Goal: Task Accomplishment & Management: Use online tool/utility

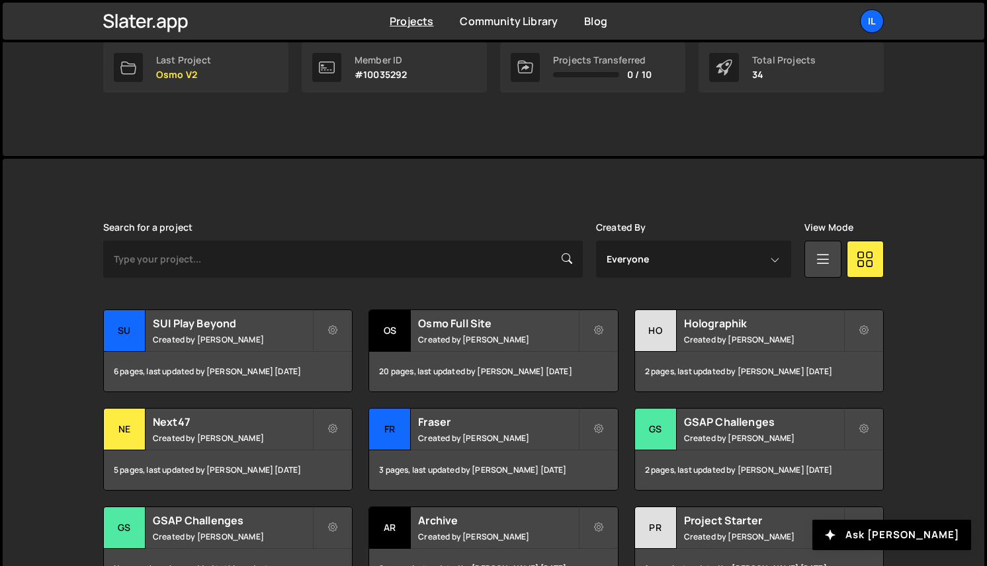
scroll to position [278, 0]
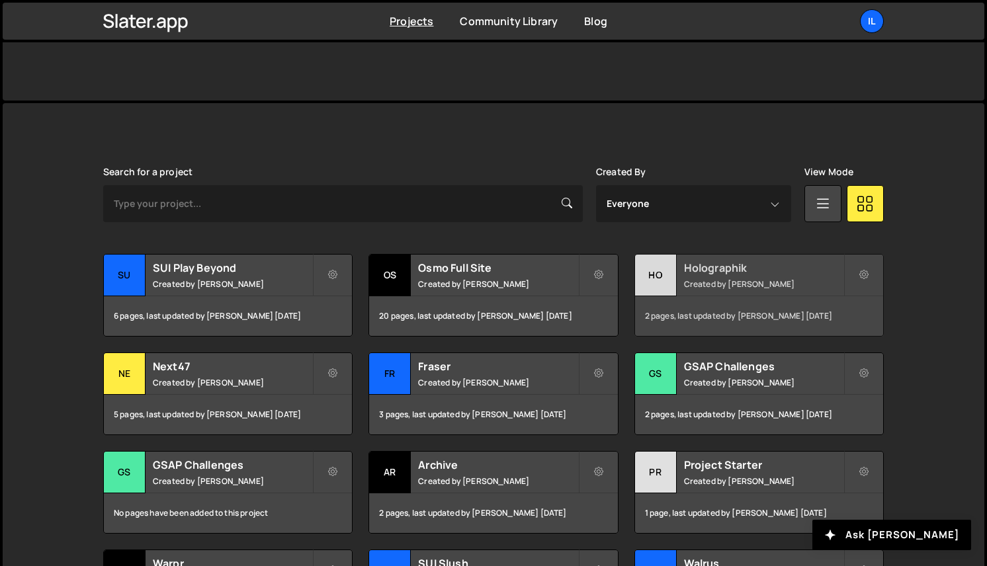
click at [699, 292] on div "Holographik Created by Ilja van Eck" at bounding box center [759, 275] width 248 height 41
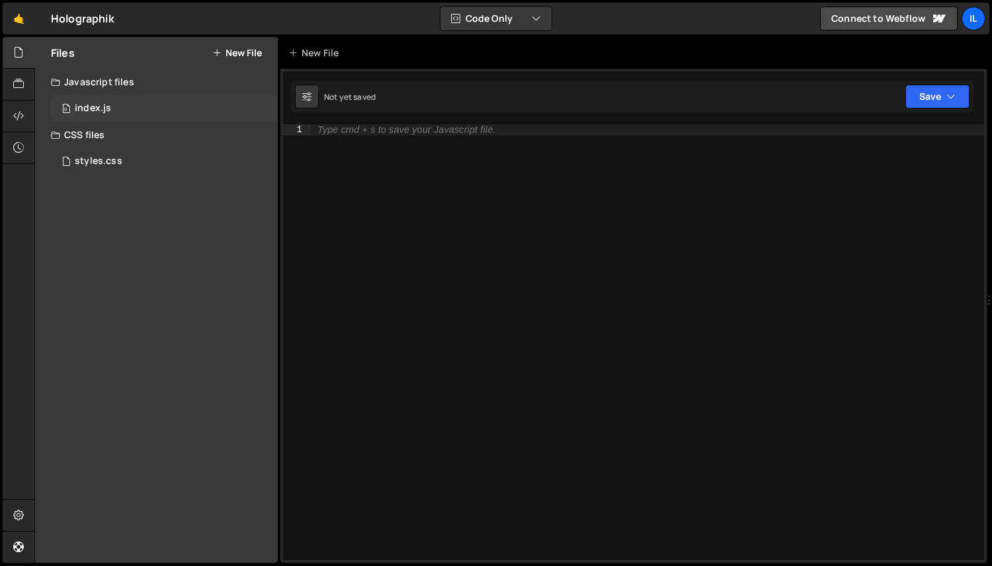
click at [130, 112] on div "0 index.js 0" at bounding box center [164, 108] width 227 height 26
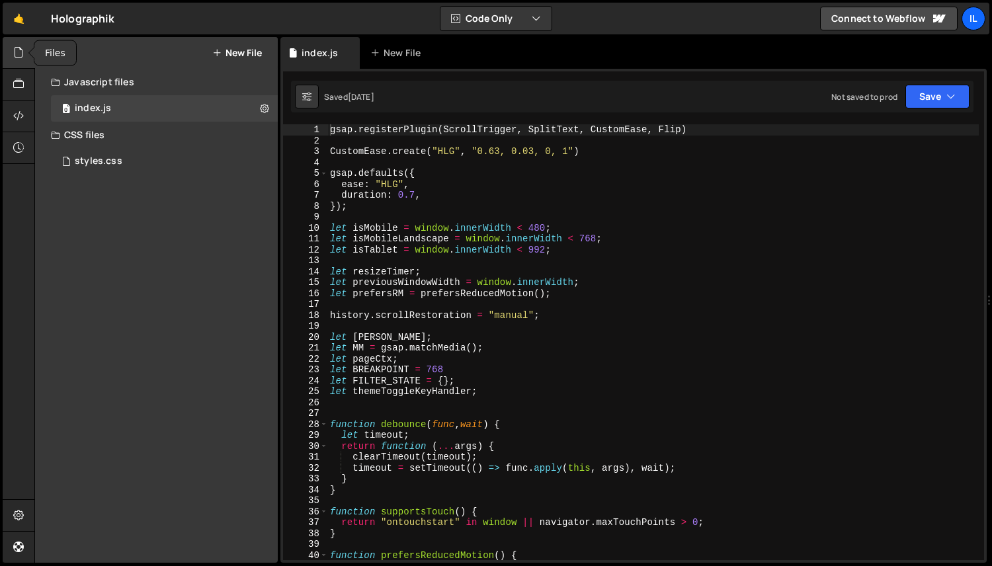
click at [19, 50] on icon at bounding box center [18, 52] width 11 height 15
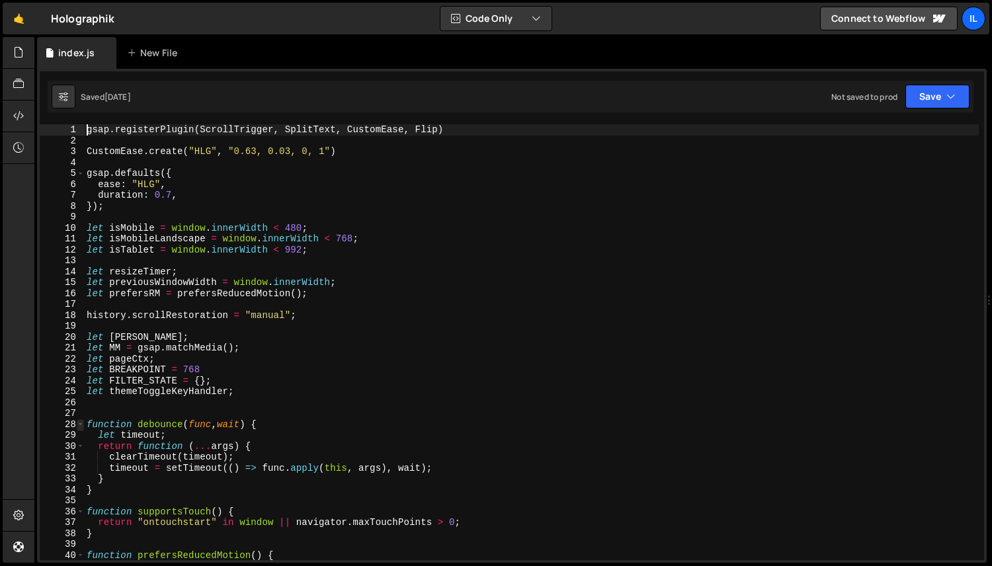
click at [83, 426] on span at bounding box center [80, 424] width 7 height 11
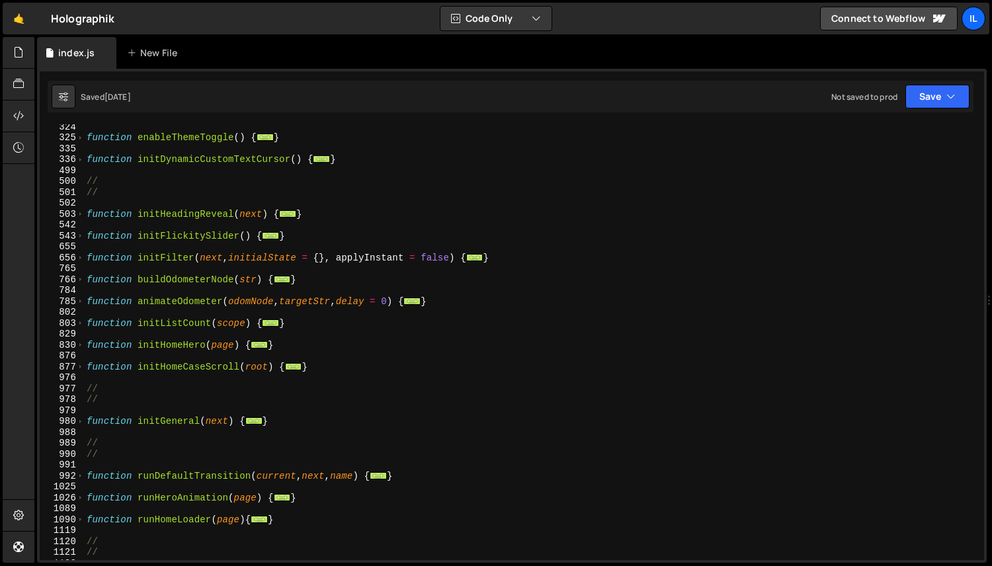
scroll to position [620, 0]
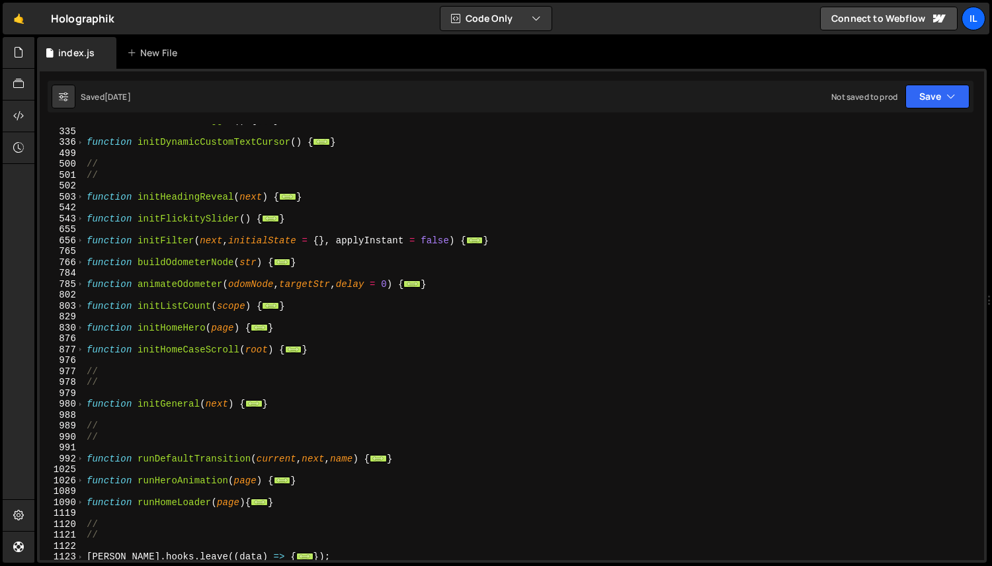
click at [341, 353] on div "function enableThemeToggle ( ) { ... } function initDynamicCustomTextCursor ( )…" at bounding box center [531, 344] width 895 height 458
type textarea "}"
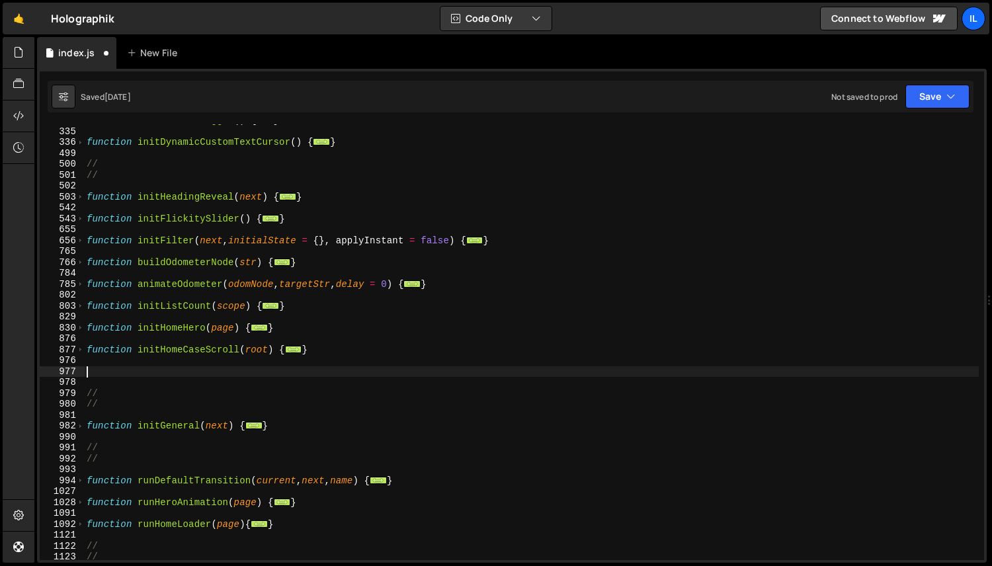
paste textarea "}"
type textarea "}"
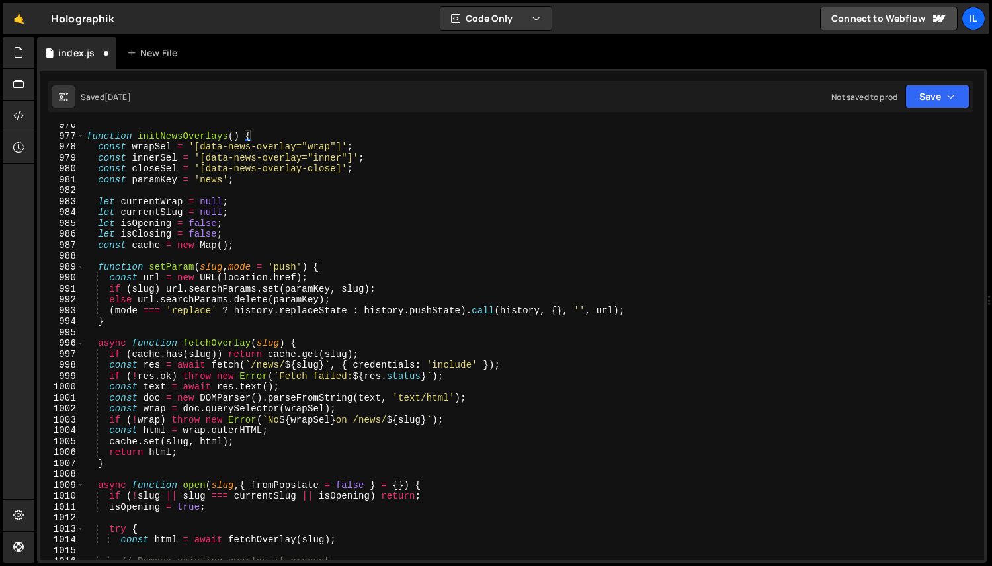
scroll to position [722, 0]
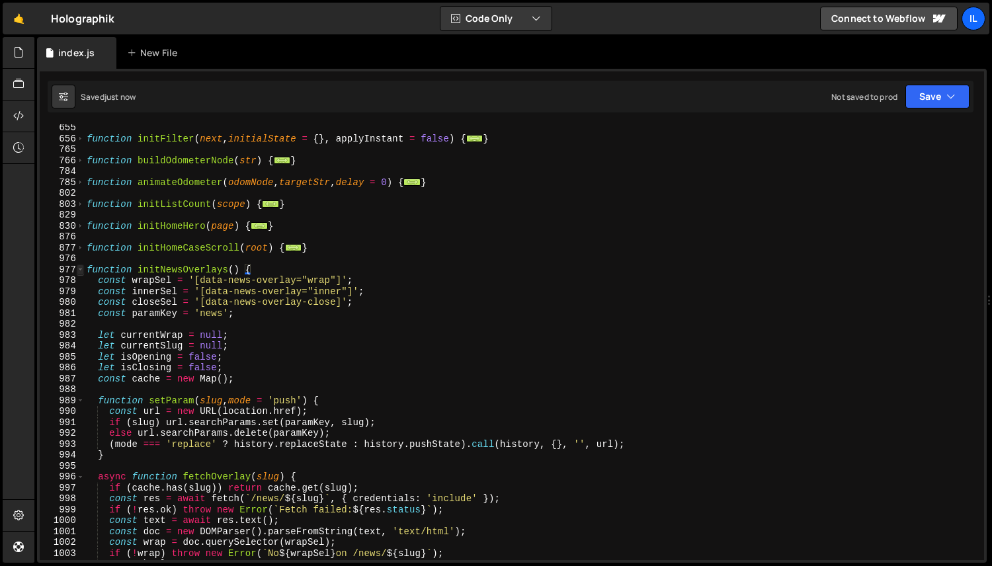
click at [83, 273] on span at bounding box center [80, 270] width 7 height 11
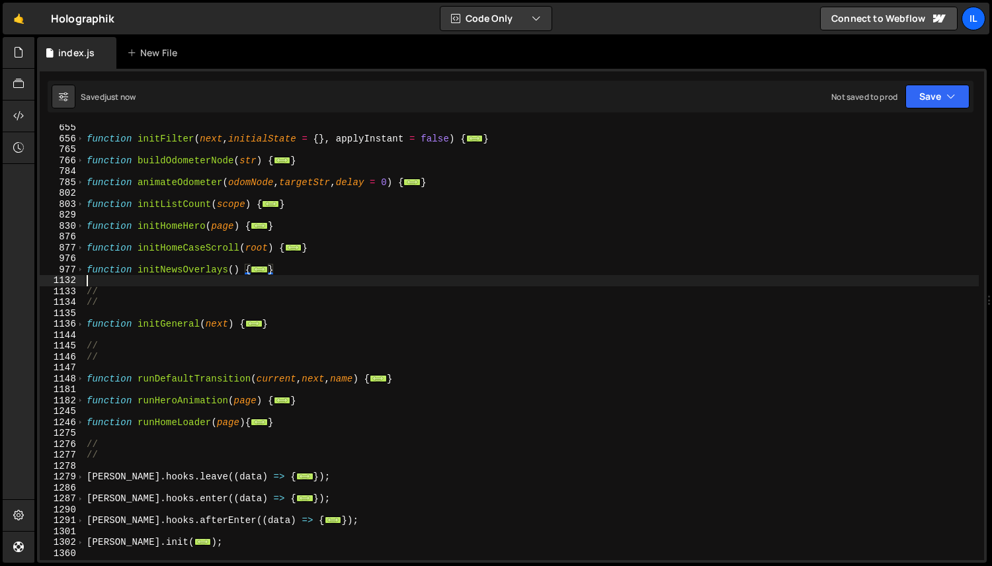
click at [167, 280] on div "function initFilter ( next , initialState = { } , applyInstant = false ) { ... …" at bounding box center [531, 351] width 895 height 458
click at [176, 275] on div "function initFilter ( next , initialState = { } , applyInstant = false ) { ... …" at bounding box center [531, 351] width 895 height 458
click at [183, 264] on div "function initFilter ( next , initialState = { } , applyInstant = false ) { ... …" at bounding box center [531, 351] width 895 height 458
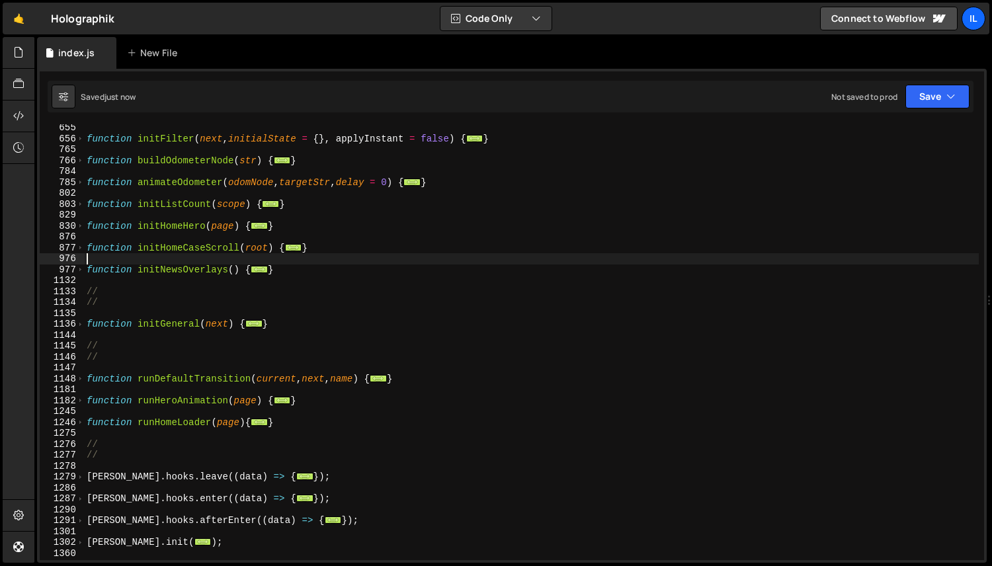
click at [183, 264] on div "function initFilter ( next , initialState = { } , applyInstant = false ) { ... …" at bounding box center [531, 351] width 895 height 458
click at [182, 267] on div "function initFilter ( next , initialState = { } , applyInstant = false ) { ... …" at bounding box center [531, 351] width 895 height 458
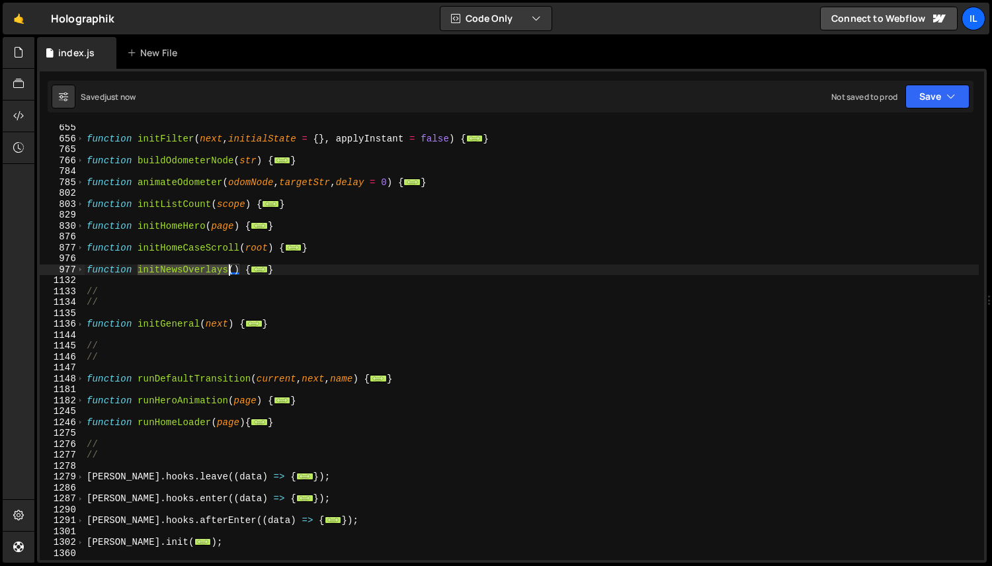
click at [182, 267] on div "function initFilter ( next , initialState = { } , applyInstant = false ) { ... …" at bounding box center [531, 351] width 895 height 458
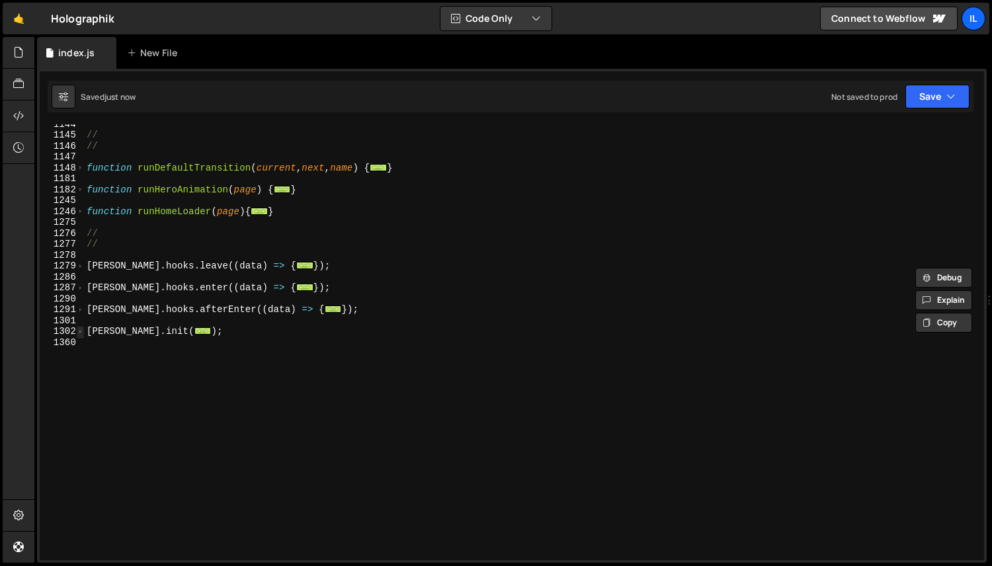
click at [79, 333] on span at bounding box center [80, 331] width 7 height 11
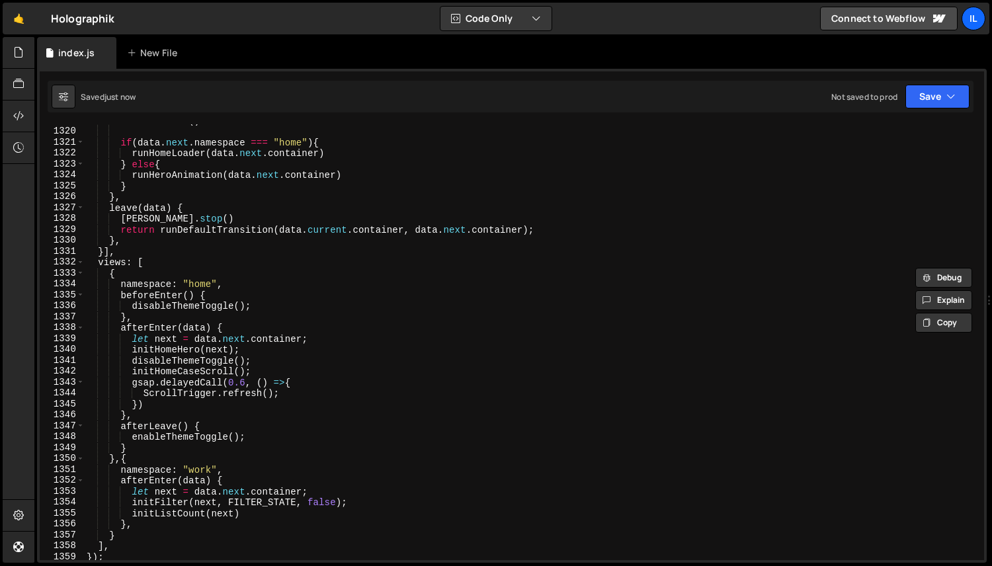
scroll to position [1485, 0]
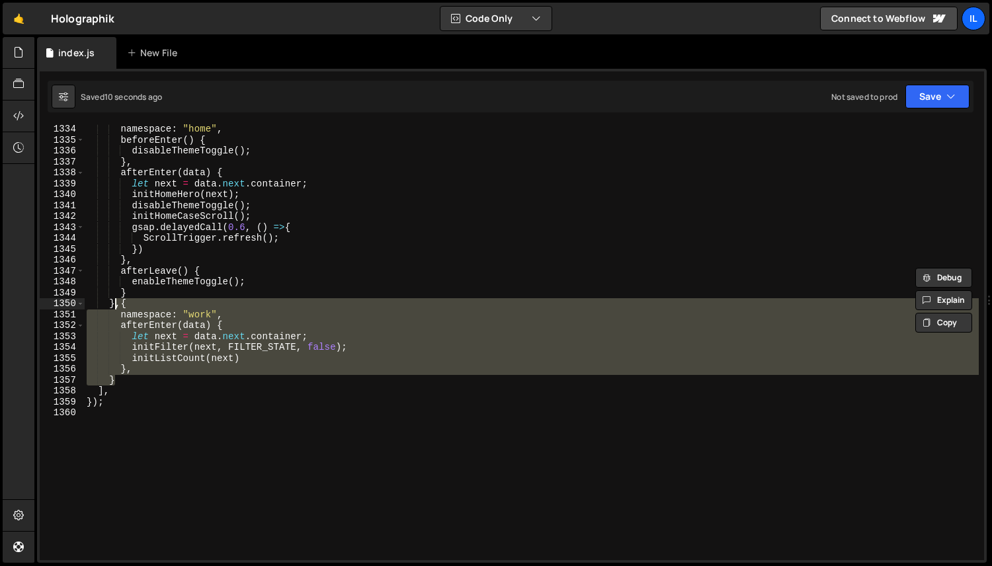
drag, startPoint x: 132, startPoint y: 382, endPoint x: 116, endPoint y: 309, distance: 75.0
click at [116, 308] on div "namespace : "home" , beforeEnter ( ) { disableThemeToggle ( ) ; } , afterEnter …" at bounding box center [531, 353] width 895 height 458
click at [123, 380] on div "namespace : "home" , beforeEnter ( ) { disableThemeToggle ( ) ; } , afterEnter …" at bounding box center [531, 342] width 895 height 436
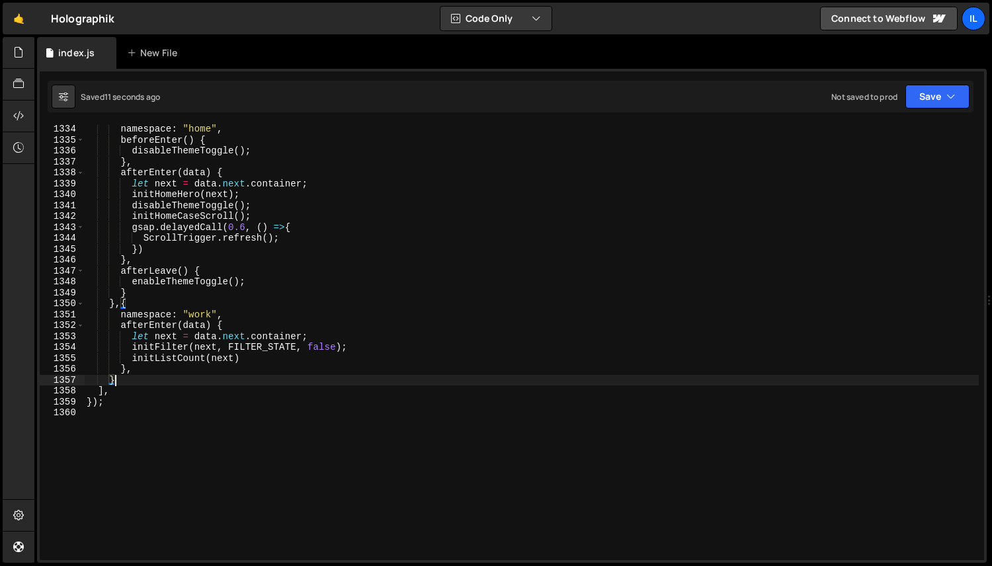
paste textarea "namespace: "work","
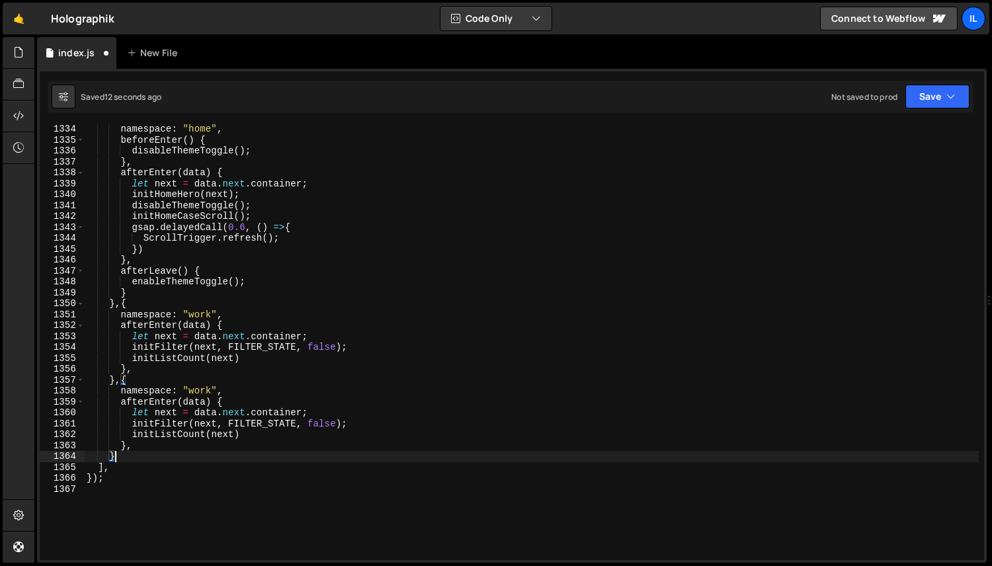
click at [194, 390] on div "namespace : "home" , beforeEnter ( ) { disableThemeToggle ( ) ; } , afterEnter …" at bounding box center [531, 353] width 895 height 458
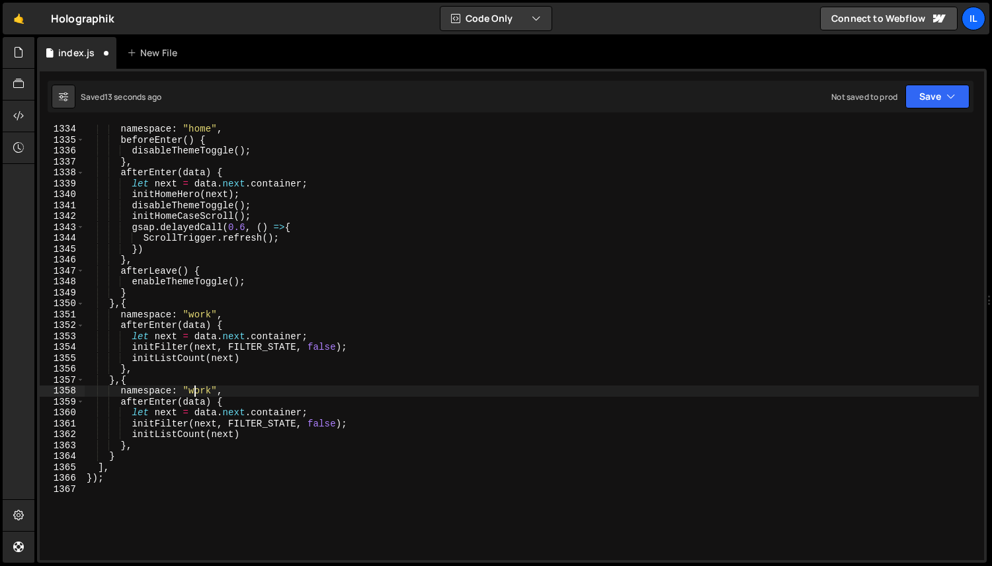
click at [194, 390] on div "namespace : "home" , beforeEnter ( ) { disableThemeToggle ( ) ; } , afterEnter …" at bounding box center [531, 353] width 895 height 458
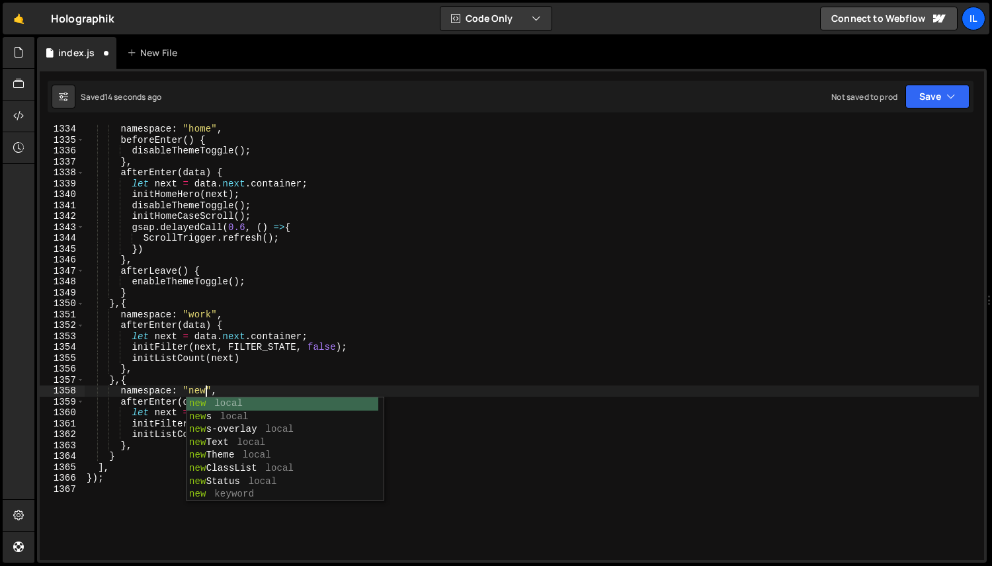
scroll to position [0, 8]
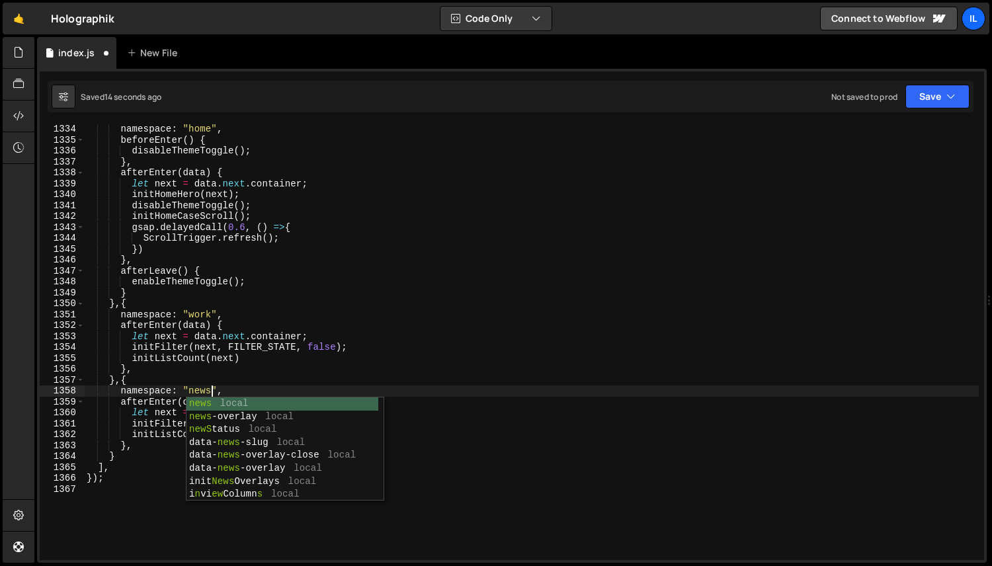
click at [146, 403] on div "namespace : "home" , beforeEnter ( ) { disableThemeToggle ( ) ; } , afterEnter …" at bounding box center [531, 353] width 895 height 458
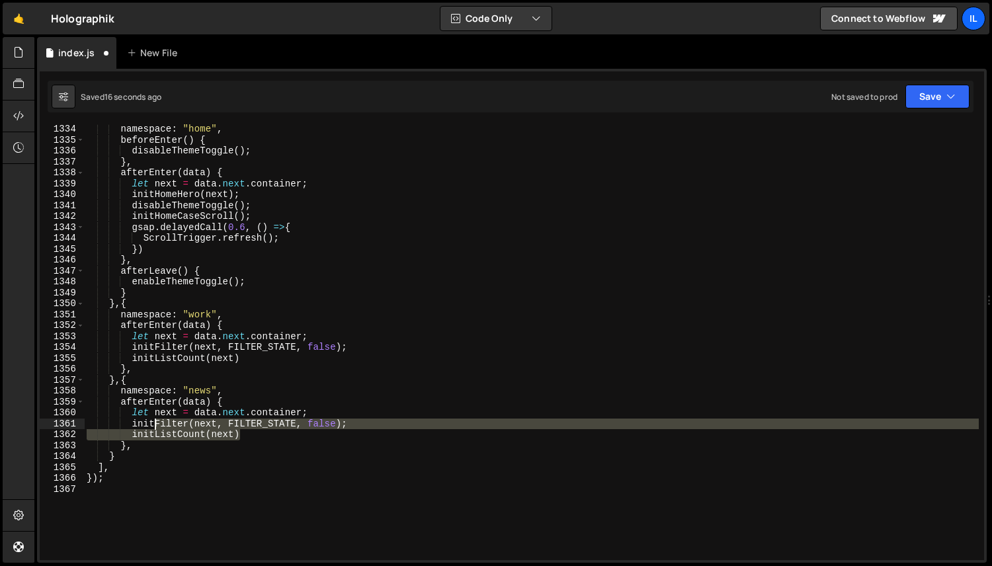
drag, startPoint x: 253, startPoint y: 435, endPoint x: 153, endPoint y: 425, distance: 100.4
click at [153, 425] on div "namespace : "home" , beforeEnter ( ) { disableThemeToggle ( ) ; } , afterEnter …" at bounding box center [531, 353] width 895 height 458
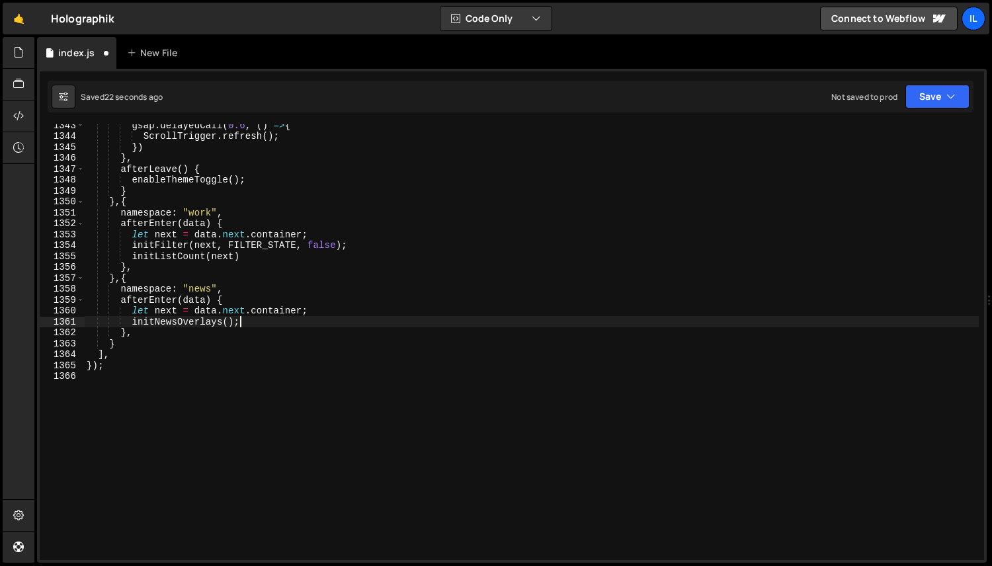
scroll to position [1587, 0]
click at [374, 277] on div "gsap . delayedCall ( 0.6 , ( ) => { ScrollTrigger . refresh ( ) ; }) } , afterL…" at bounding box center [531, 349] width 895 height 458
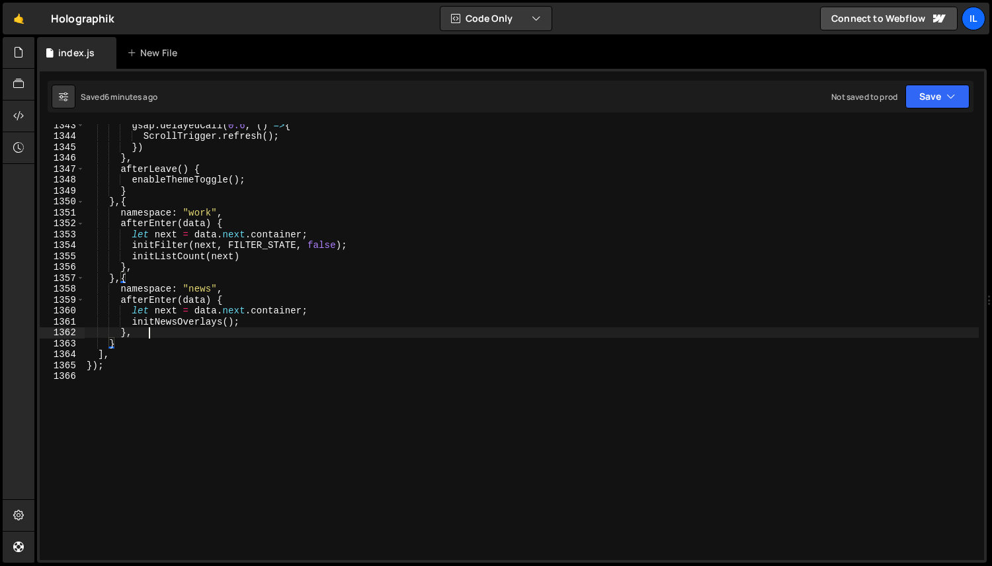
click at [149, 335] on div "gsap . delayedCall ( 0.6 , ( ) => { ScrollTrigger . refresh ( ) ; }) } , afterL…" at bounding box center [531, 349] width 895 height 458
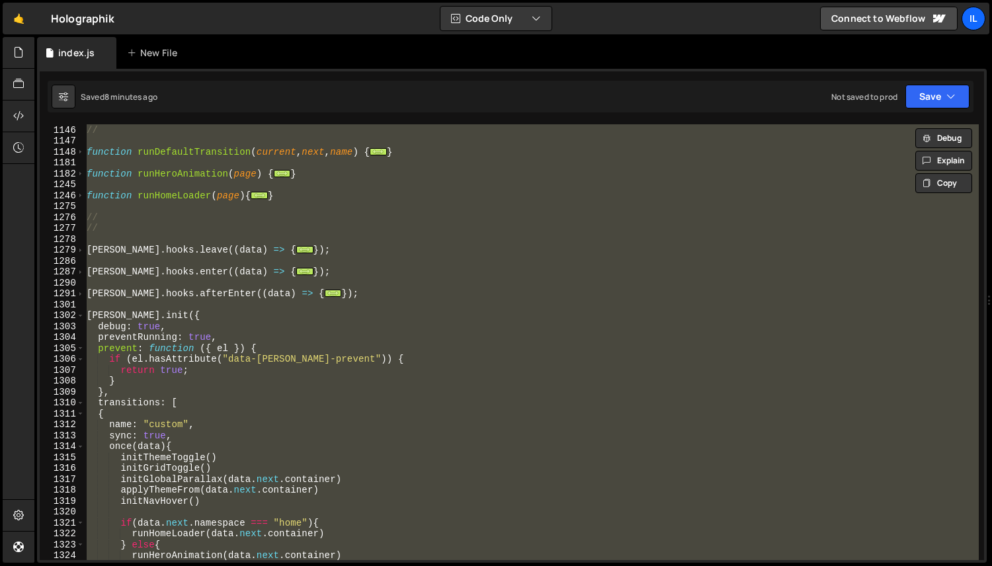
scroll to position [932, 0]
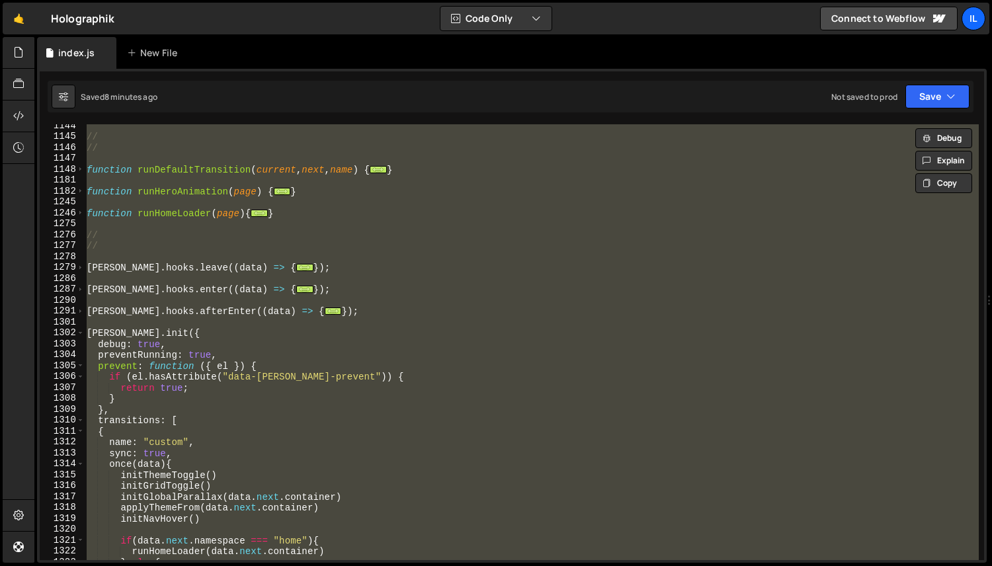
click at [91, 335] on div "// // function runDefaultTransition ( current , next , name ) { ... } function …" at bounding box center [531, 342] width 895 height 436
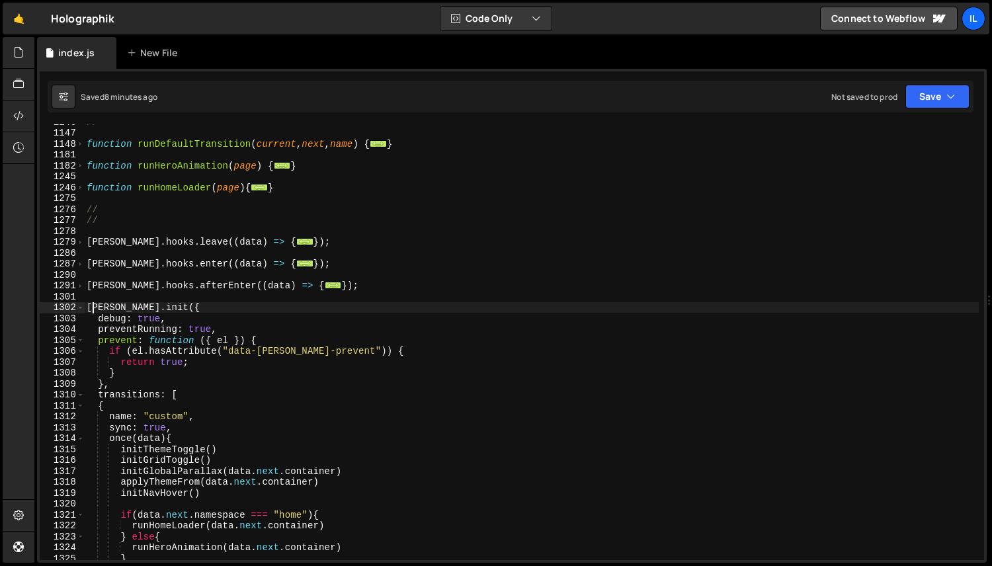
scroll to position [957, 0]
click at [116, 386] on div "// function runDefaultTransition ( current , next , name ) { ... } function run…" at bounding box center [531, 345] width 895 height 458
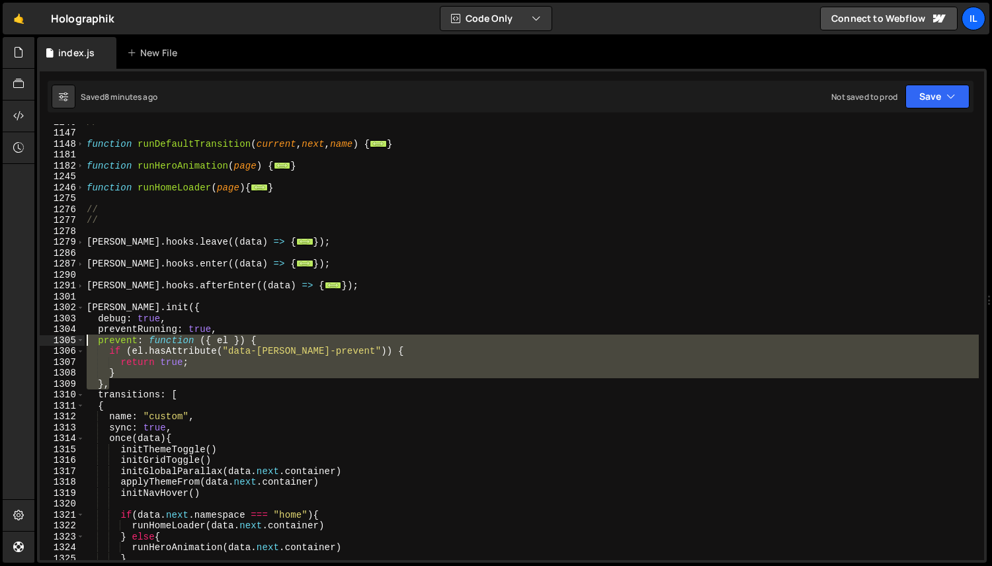
drag, startPoint x: 118, startPoint y: 386, endPoint x: 58, endPoint y: 345, distance: 72.8
click at [58, 345] on div "}, 1146 1147 1148 1181 1182 1245 1246 1275 1276 1277 1278 1279 1286 1287 1290 1…" at bounding box center [512, 342] width 945 height 436
paste textarea "},"
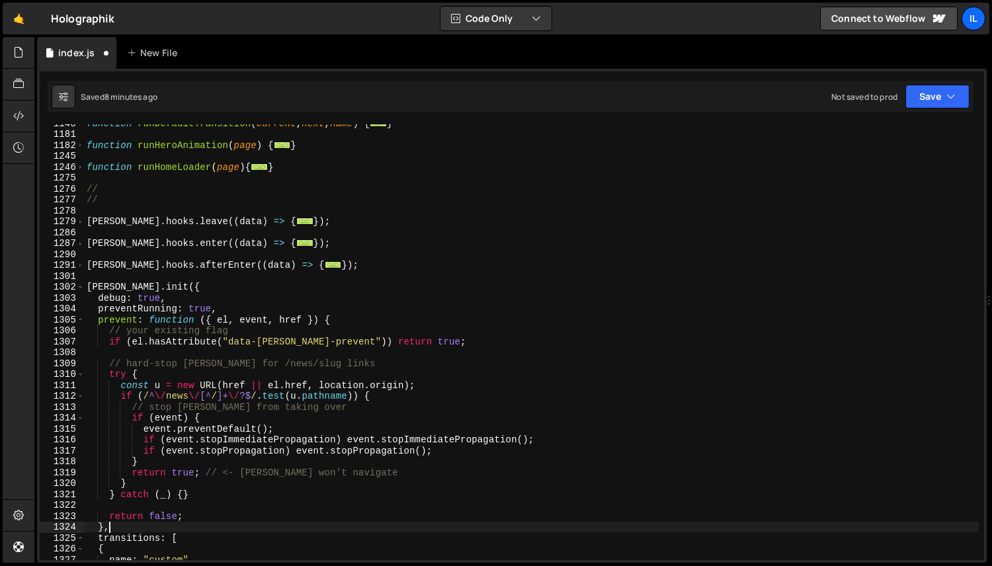
scroll to position [978, 0]
click at [177, 331] on div "function runDefaultTransition ( current , next , name ) { ... } function runHer…" at bounding box center [531, 347] width 895 height 458
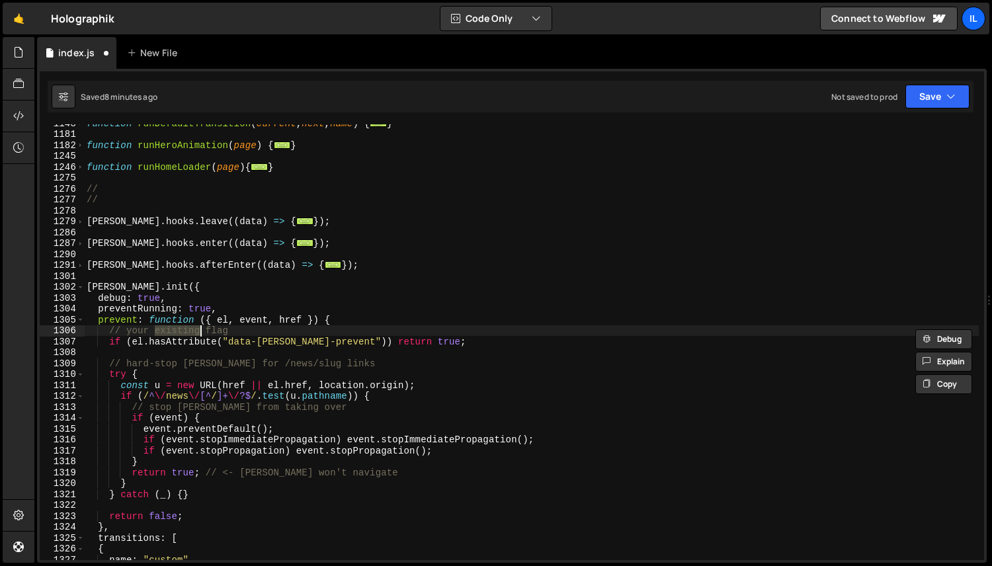
click at [177, 331] on div "function runDefaultTransition ( current , next , name ) { ... } function runHer…" at bounding box center [531, 347] width 895 height 458
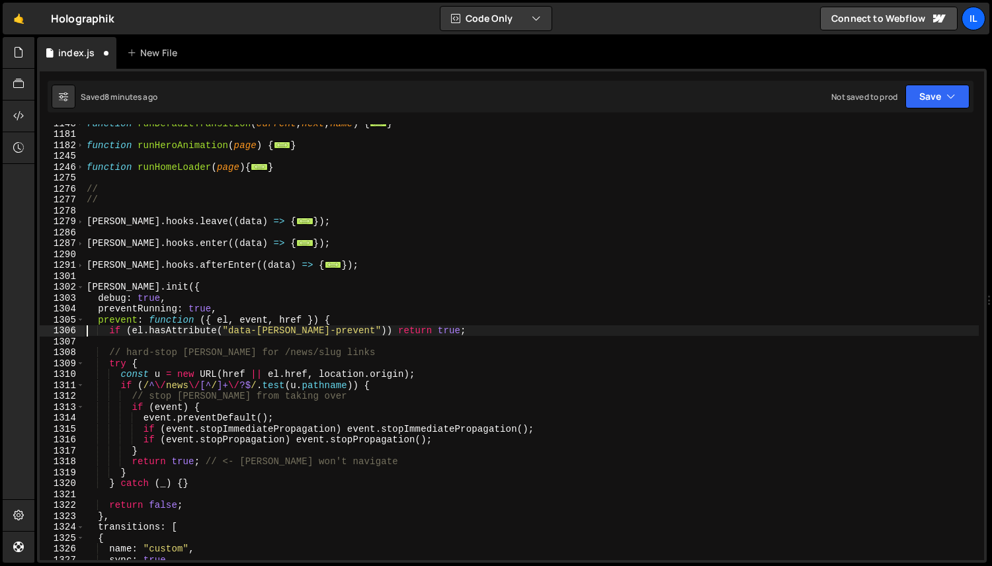
click at [178, 352] on div "function runDefaultTransition ( current , next , name ) { ... } function runHer…" at bounding box center [531, 347] width 895 height 458
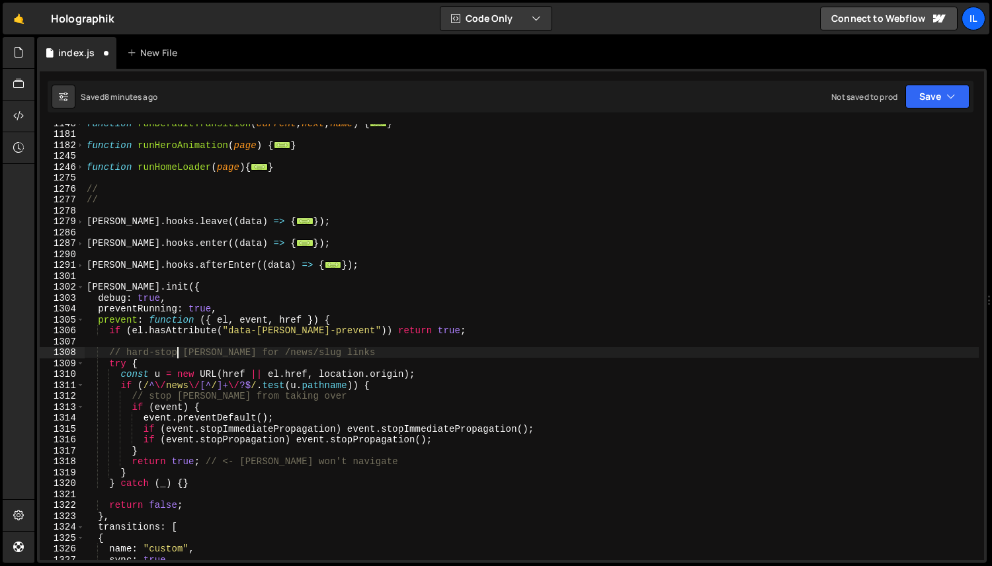
click at [178, 352] on div "function runDefaultTransition ( current , next , name ) { ... } function runHer…" at bounding box center [531, 347] width 895 height 458
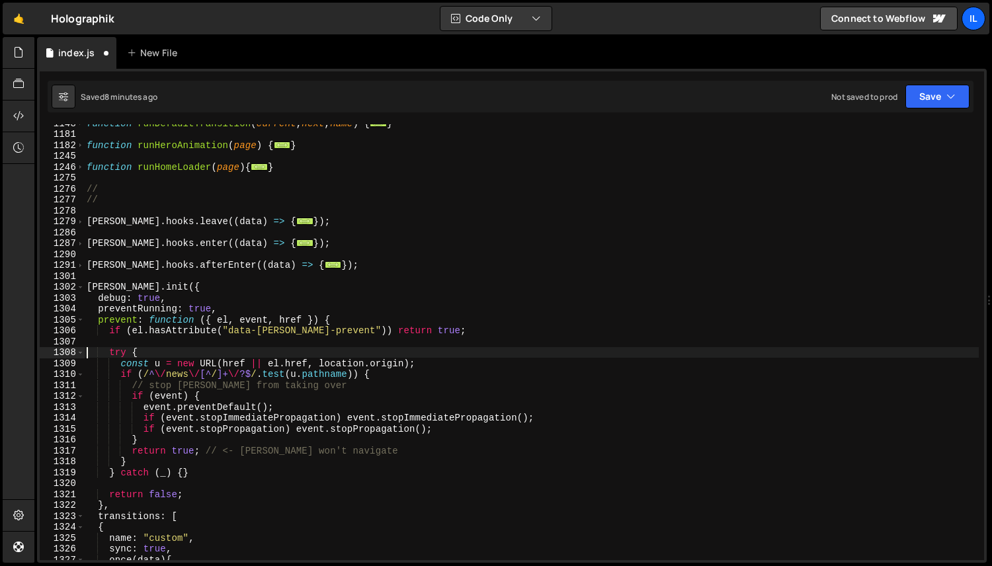
click at [222, 382] on div "function runDefaultTransition ( current , next , name ) { ... } function runHer…" at bounding box center [531, 347] width 895 height 458
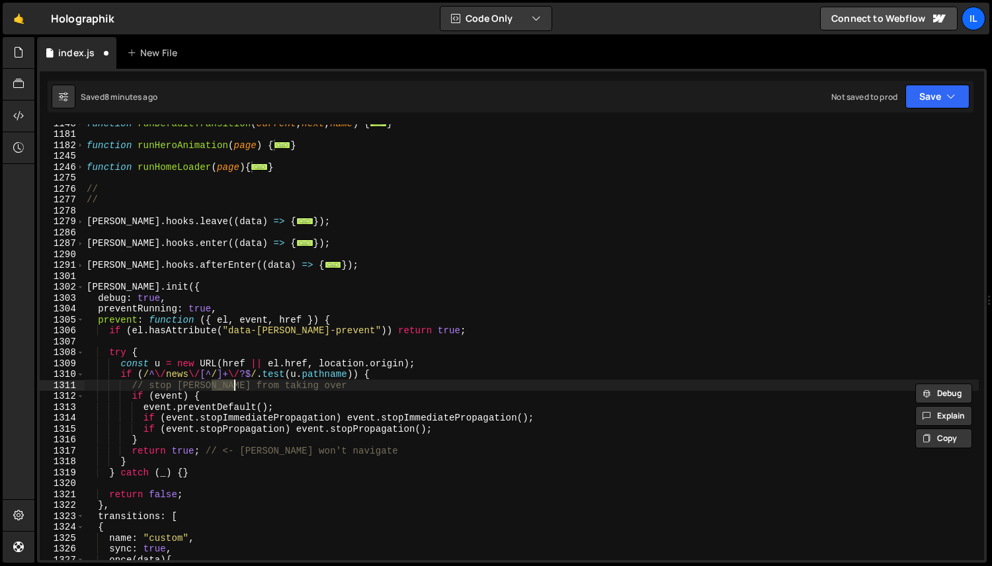
click at [222, 382] on div "function runDefaultTransition ( current , next , name ) { ... } function runHer…" at bounding box center [531, 347] width 895 height 458
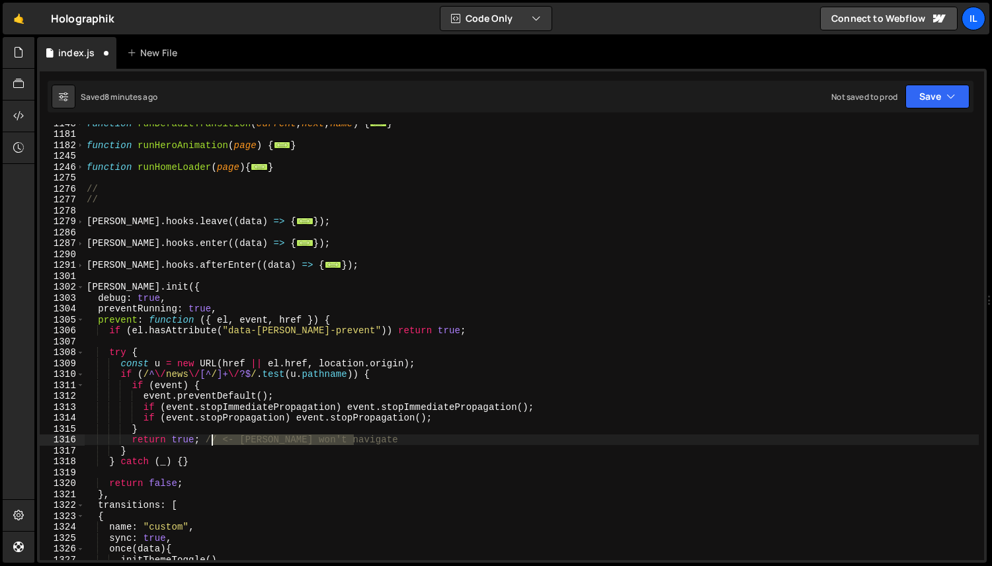
drag, startPoint x: 359, startPoint y: 438, endPoint x: 206, endPoint y: 437, distance: 152.8
click at [206, 437] on div "function runDefaultTransition ( current , next , name ) { ... } function runHer…" at bounding box center [531, 347] width 895 height 458
click at [284, 115] on div "1 Type cmd + s to save your Javascript file. הההההההההההההההההההההההההההההההההה…" at bounding box center [512, 316] width 950 height 494
click at [275, 314] on div "function runDefaultTransition ( current , next , name ) { ... } function runHer…" at bounding box center [531, 347] width 895 height 458
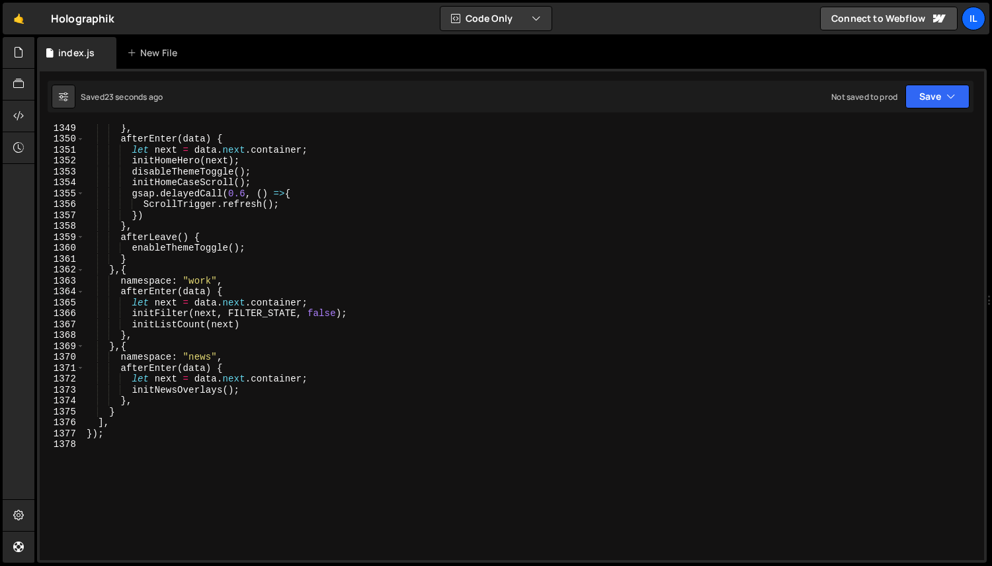
scroll to position [1752, 0]
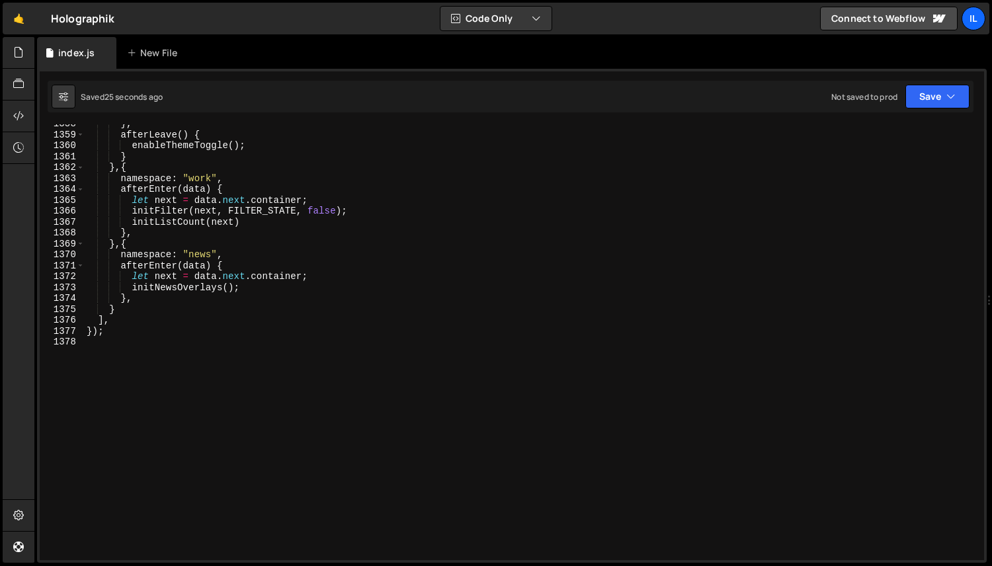
click at [177, 284] on div "} , afterLeave ( ) { enableThemeToggle ( ) ; } } , { namespace : "work" , after…" at bounding box center [531, 347] width 895 height 458
type textarea "initNewsOverlays();"
click at [177, 284] on div "} , afterLeave ( ) { enableThemeToggle ( ) ; } } , { namespace : "work" , after…" at bounding box center [531, 347] width 895 height 458
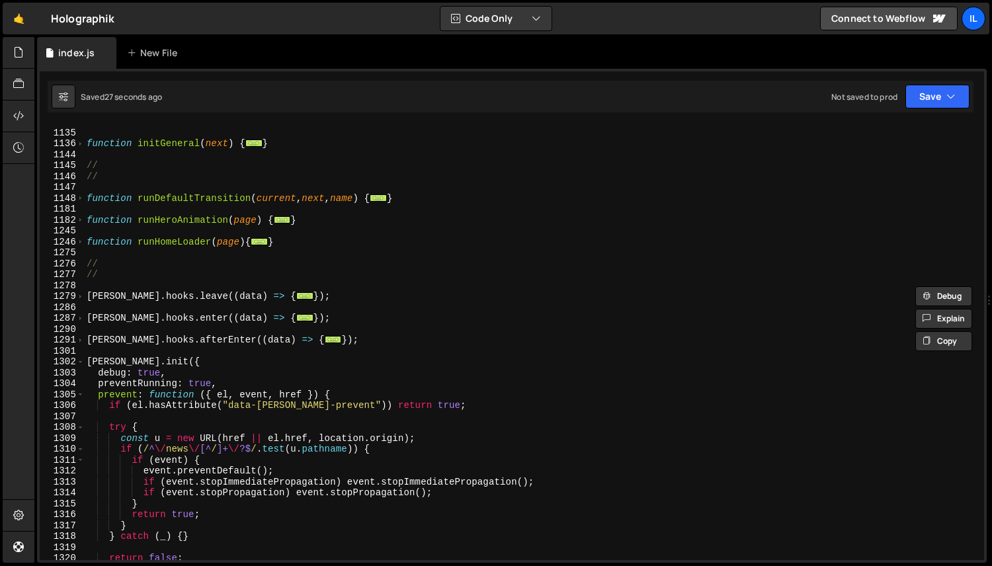
scroll to position [903, 0]
click at [81, 361] on span at bounding box center [80, 362] width 7 height 11
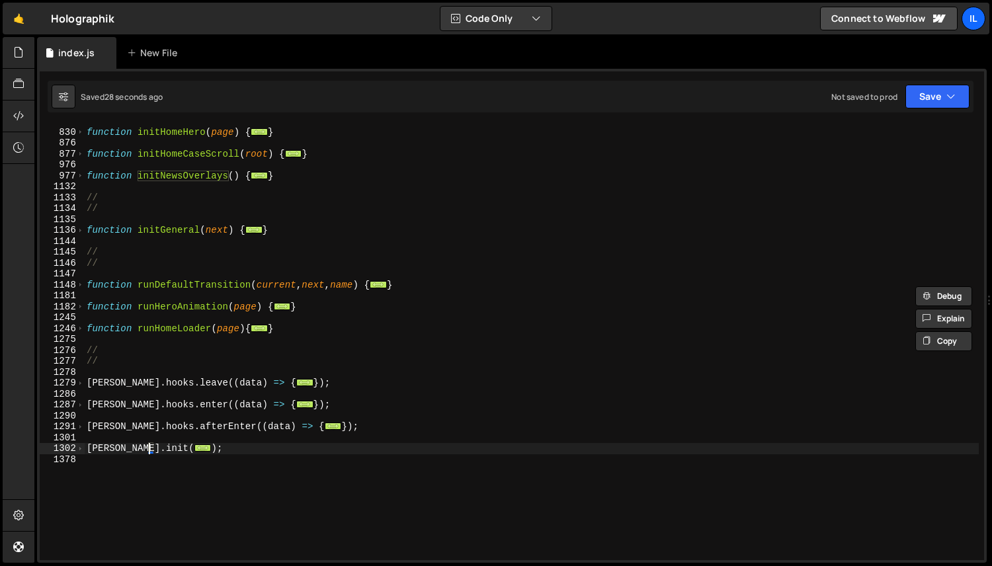
scroll to position [814, 0]
click at [83, 447] on span at bounding box center [80, 450] width 7 height 11
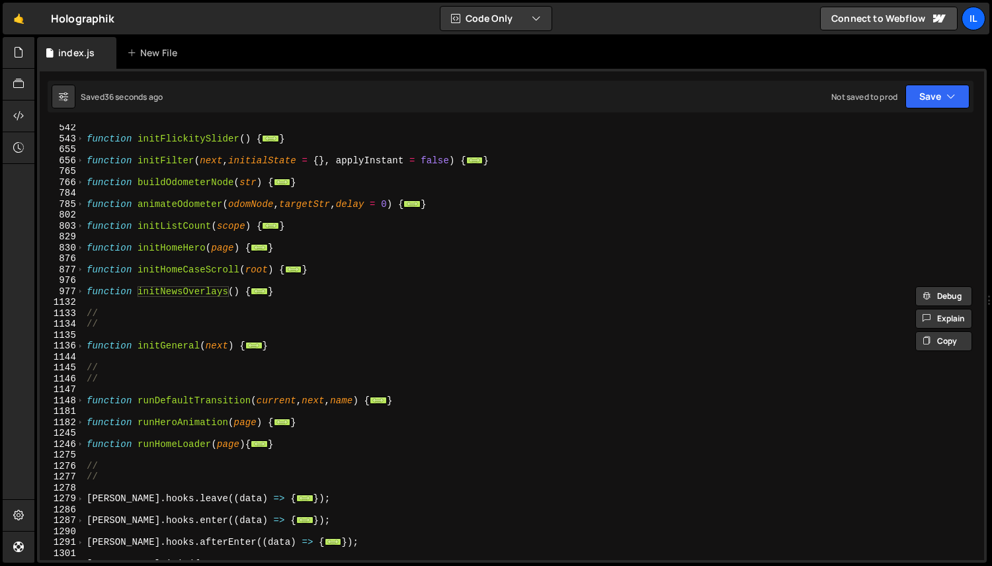
scroll to position [556, 0]
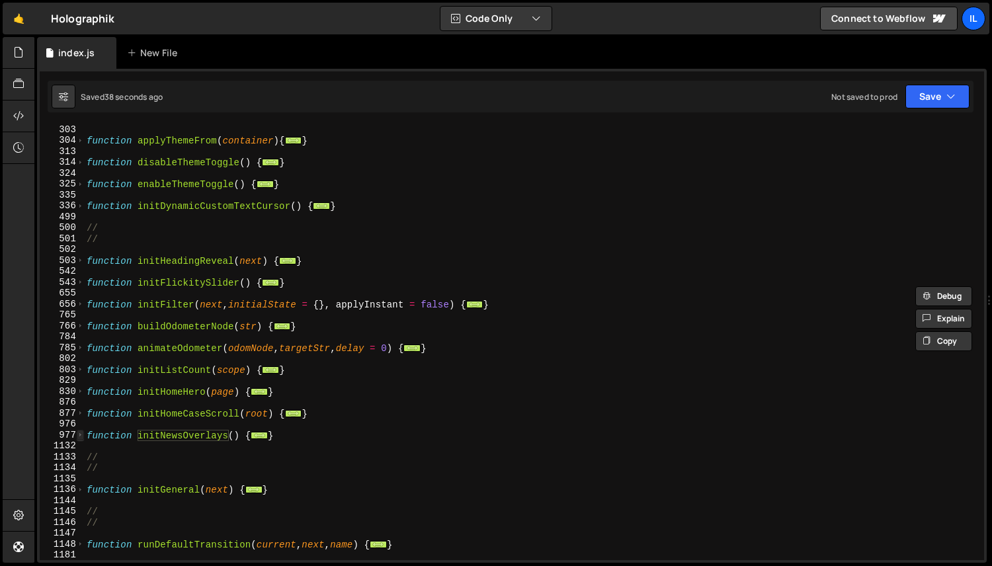
click at [81, 435] on span at bounding box center [80, 435] width 7 height 11
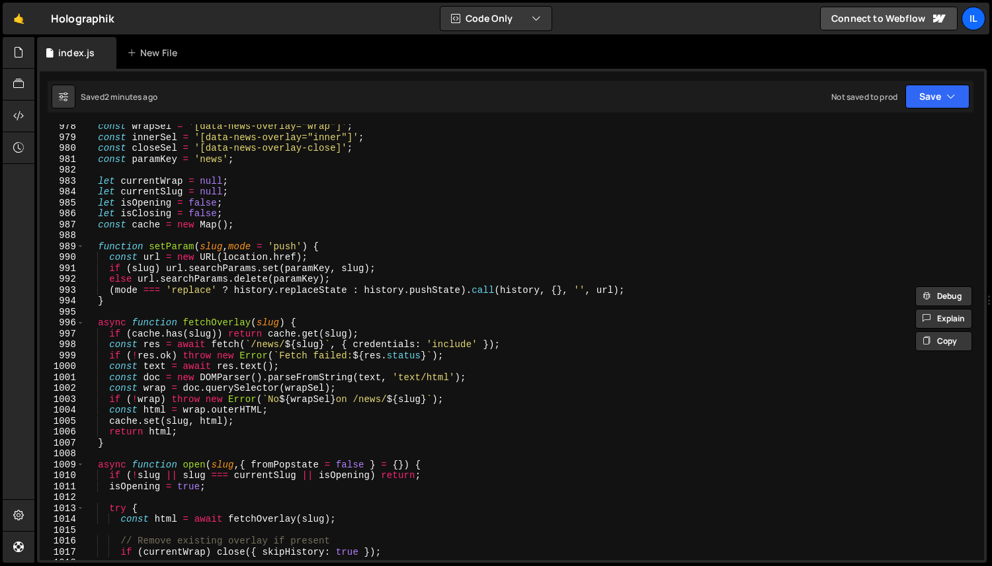
scroll to position [876, 0]
click at [80, 248] on span at bounding box center [80, 246] width 7 height 11
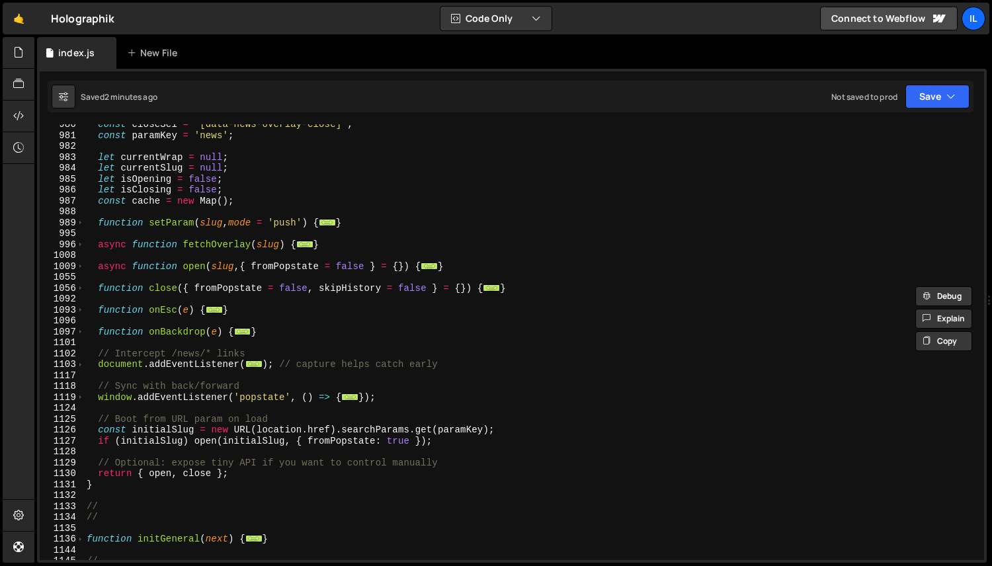
scroll to position [903, 0]
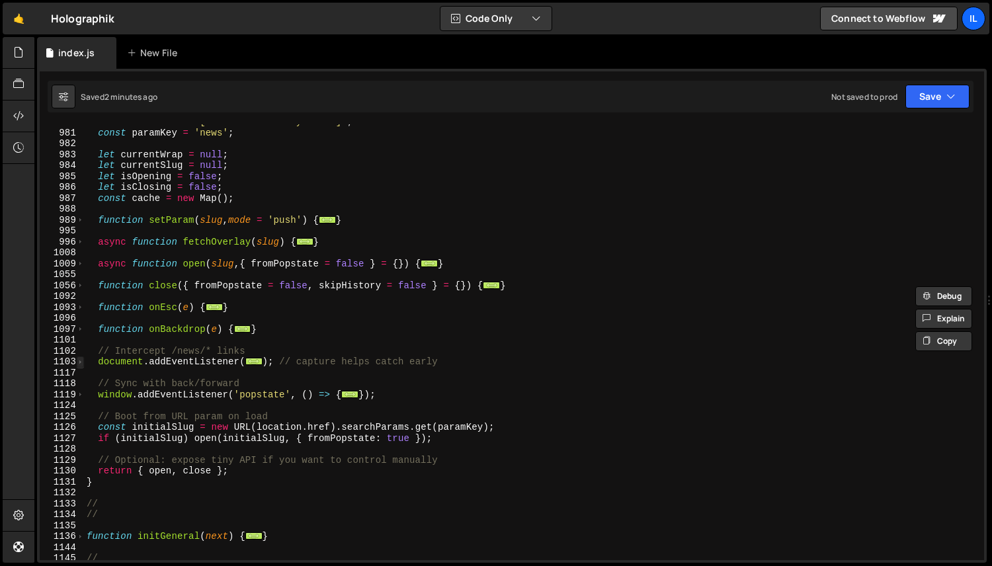
click at [82, 362] on span at bounding box center [80, 362] width 7 height 11
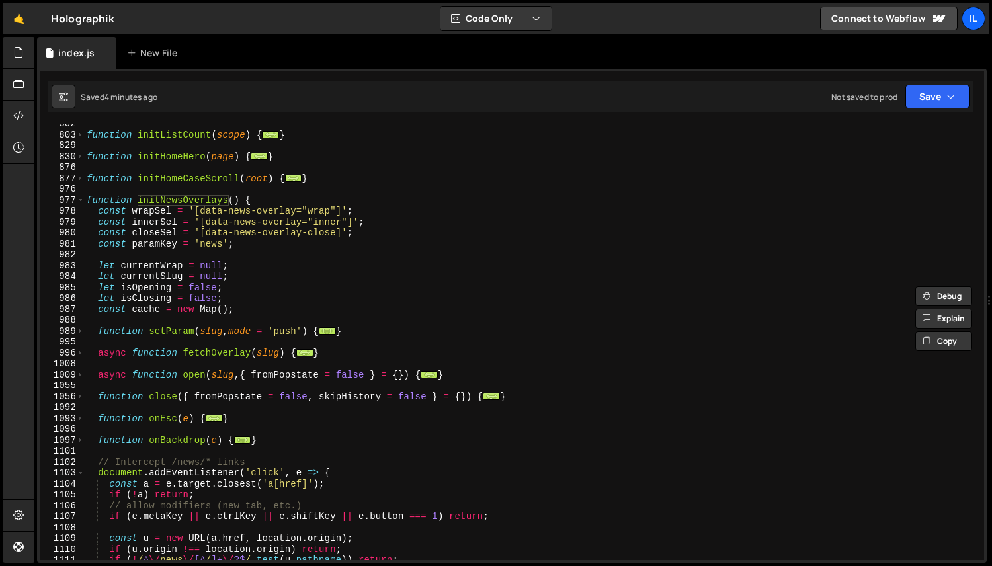
scroll to position [729, 0]
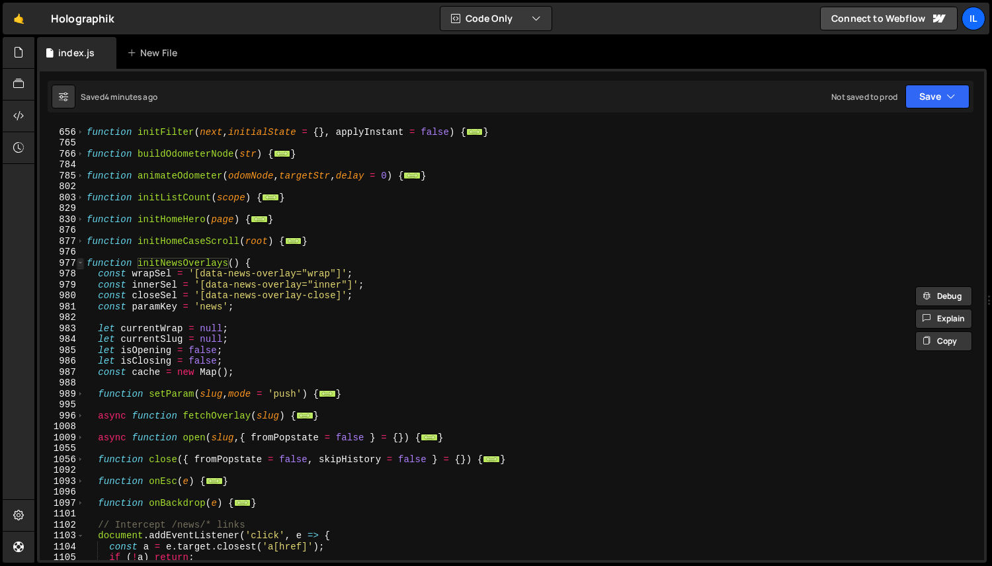
click at [83, 260] on span at bounding box center [80, 263] width 7 height 11
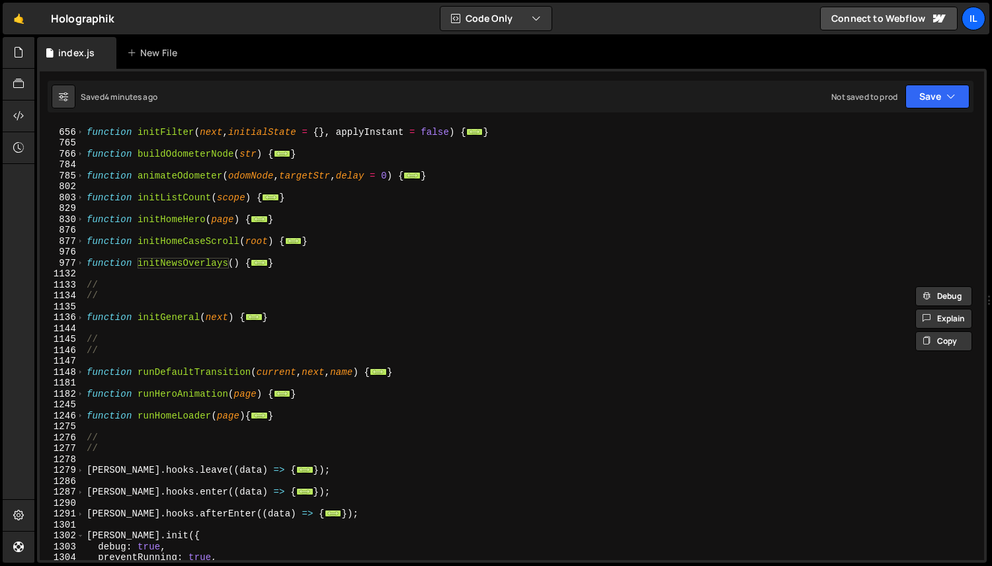
click at [92, 273] on div "function initFilter ( next , initialState = { } , applyInstant = false ) { ... …" at bounding box center [531, 345] width 895 height 458
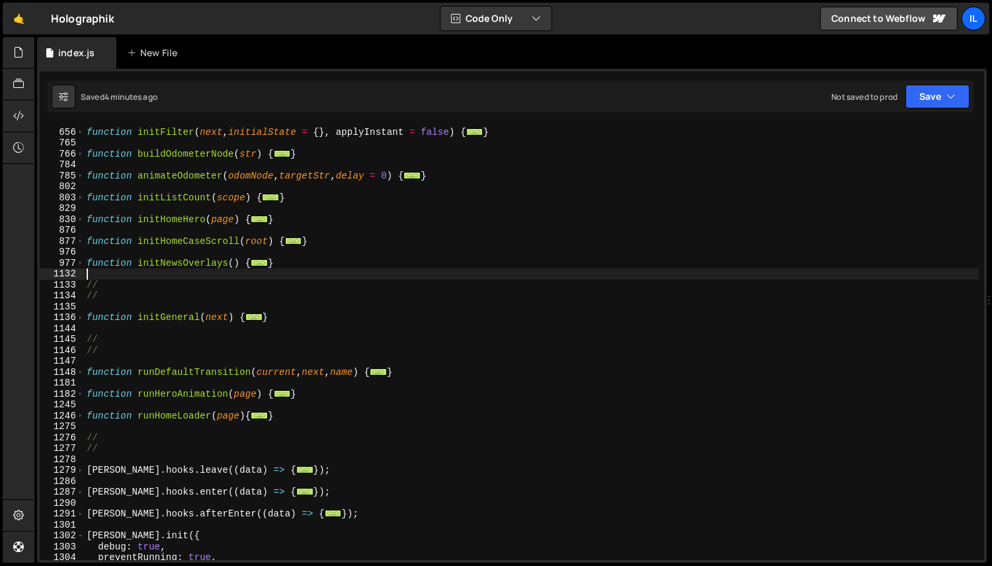
scroll to position [0, 0]
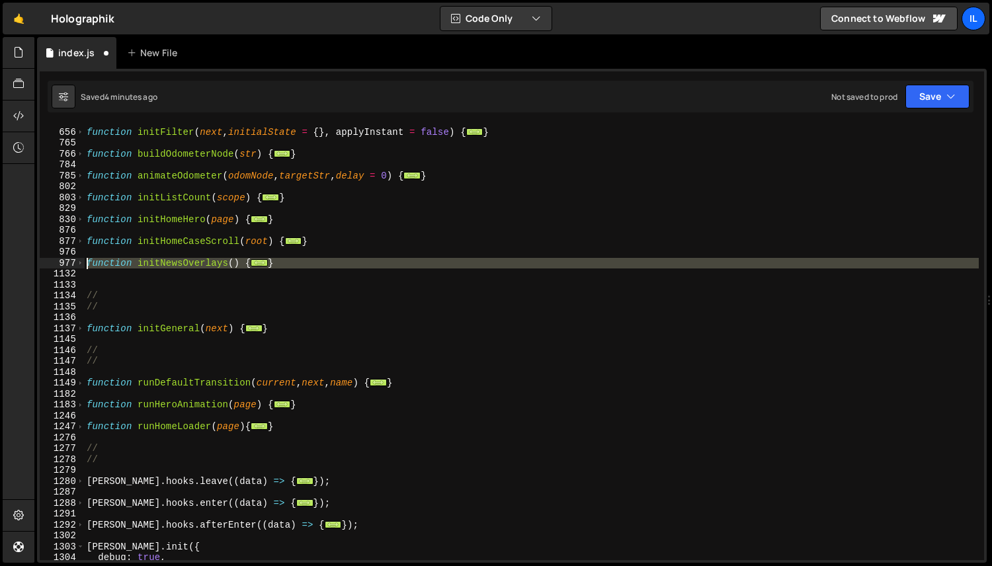
drag, startPoint x: 91, startPoint y: 269, endPoint x: 87, endPoint y: 263, distance: 7.2
click at [87, 263] on div "function initFilter ( next , initialState = { } , applyInstant = false ) { ... …" at bounding box center [531, 345] width 895 height 458
paste textarea "}"
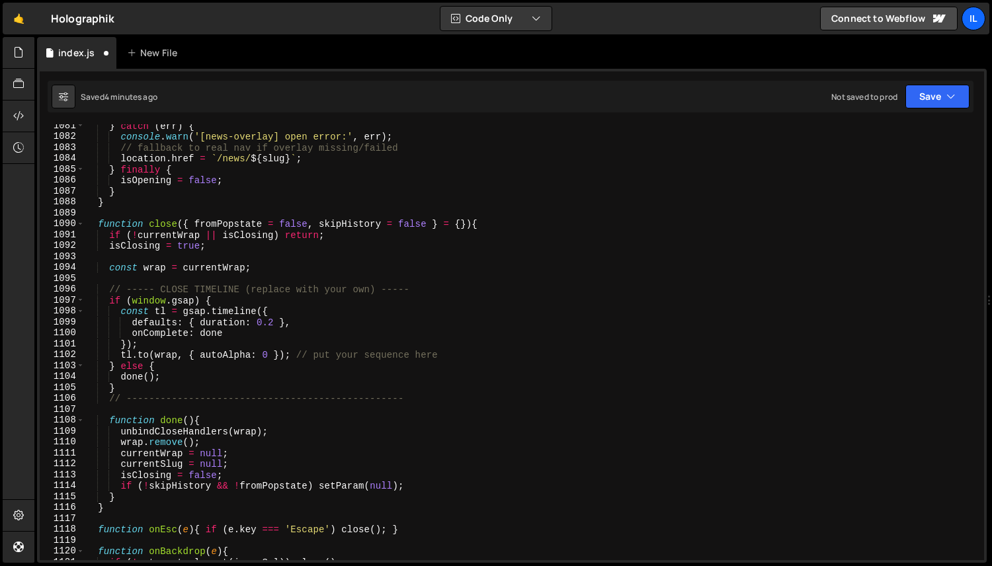
scroll to position [2001, 0]
click at [82, 224] on span at bounding box center [80, 224] width 7 height 11
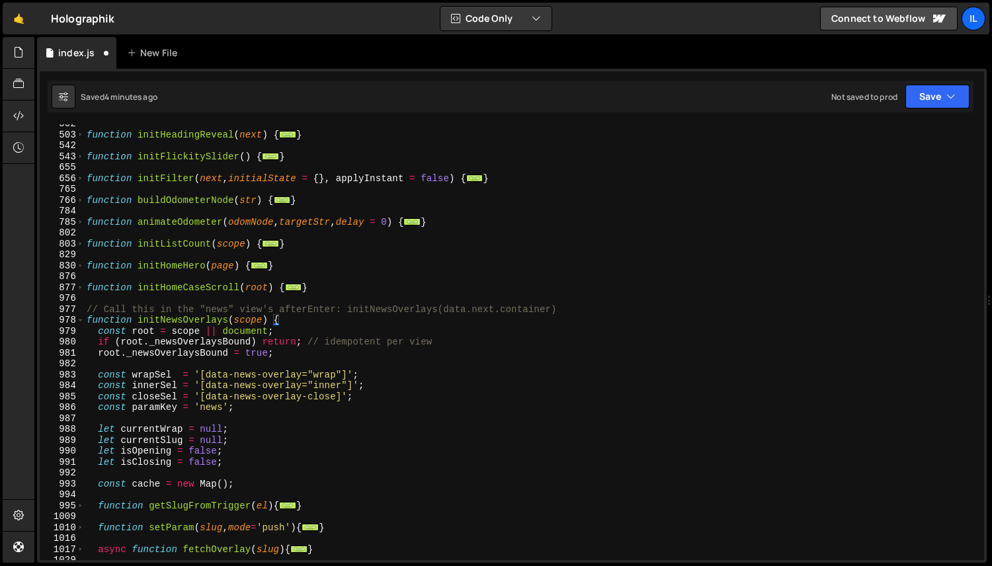
scroll to position [683, 0]
click at [189, 306] on div "function initHeadingReveal ( next ) { ... } function initFlickitySlider ( ) { .…" at bounding box center [531, 347] width 895 height 458
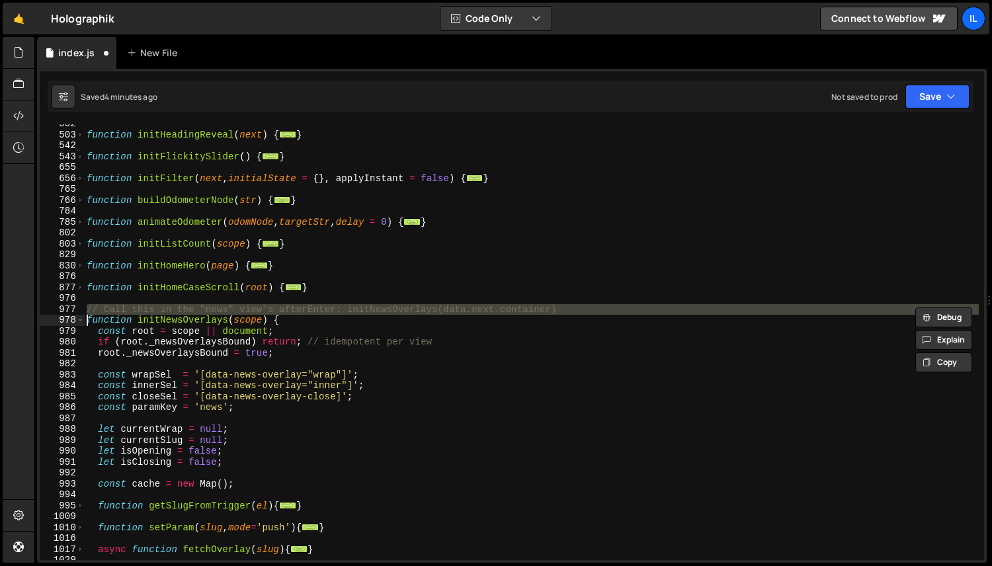
click at [189, 306] on div "function initHeadingReveal ( next ) { ... } function initFlickitySlider ( ) { .…" at bounding box center [531, 347] width 895 height 458
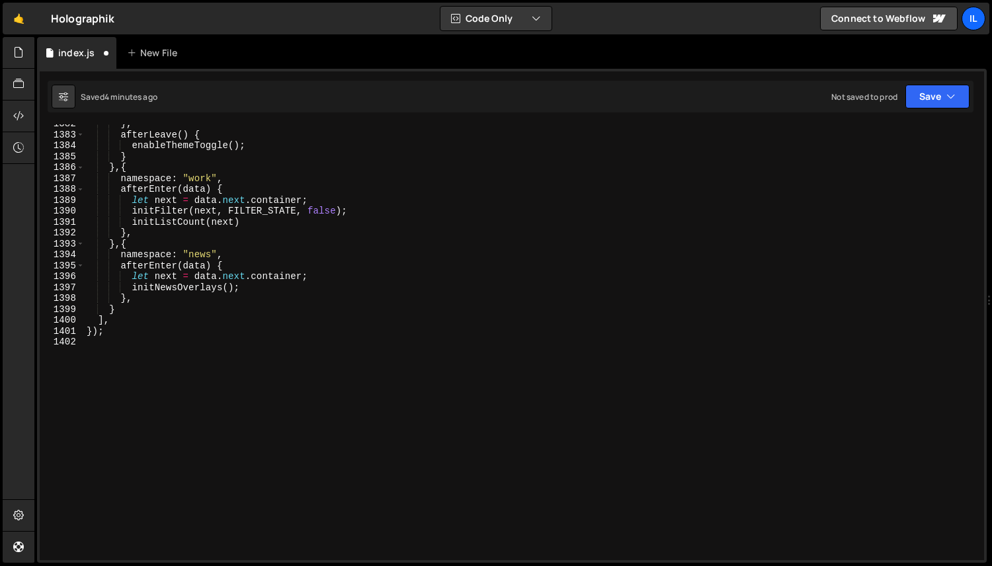
scroll to position [2276, 0]
click at [230, 291] on div "} , afterLeave ( ) { enableThemeToggle ( ) ; } } , { namespace : "work" , after…" at bounding box center [531, 347] width 895 height 458
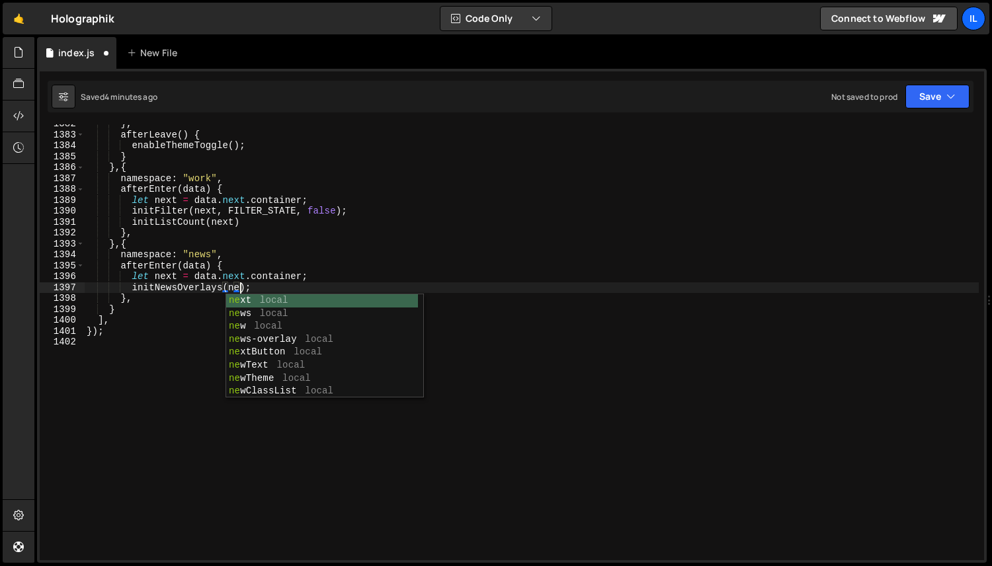
scroll to position [0, 11]
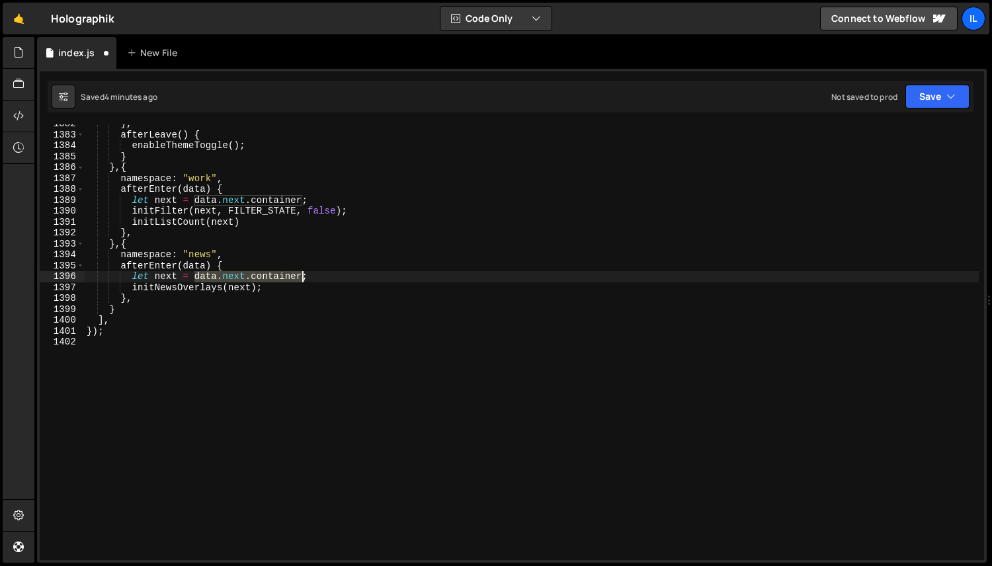
drag, startPoint x: 195, startPoint y: 279, endPoint x: 302, endPoint y: 278, distance: 107.2
click at [302, 278] on div "} , afterLeave ( ) { enableThemeToggle ( ) ; } } , { namespace : "work" , after…" at bounding box center [531, 347] width 895 height 458
click at [239, 287] on div "} , afterLeave ( ) { enableThemeToggle ( ) ; } } , { namespace : "work" , after…" at bounding box center [531, 347] width 895 height 458
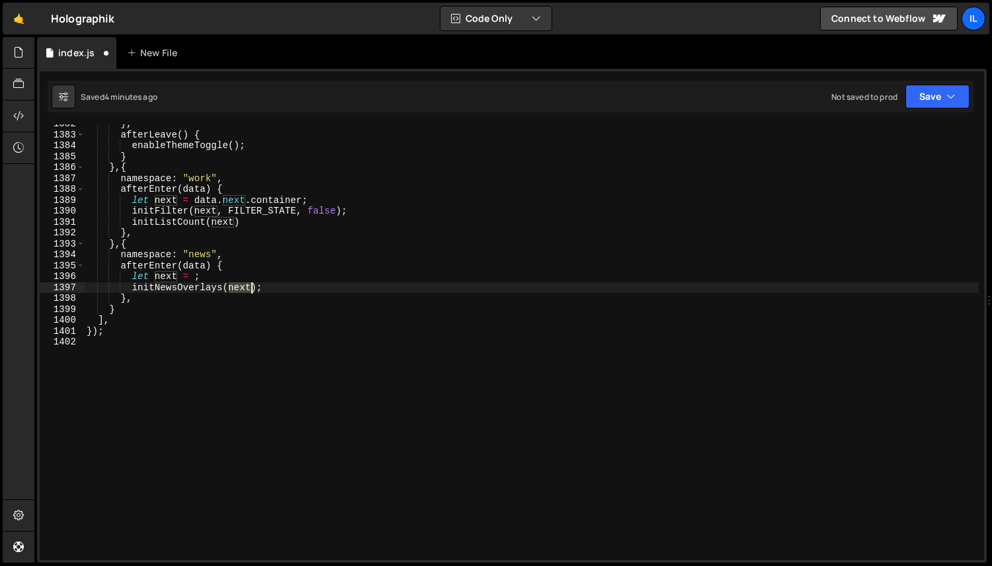
click at [239, 287] on div "} , afterLeave ( ) { enableThemeToggle ( ) ; } } , { namespace : "work" , after…" at bounding box center [531, 347] width 895 height 458
paste textarea "data.next.container"
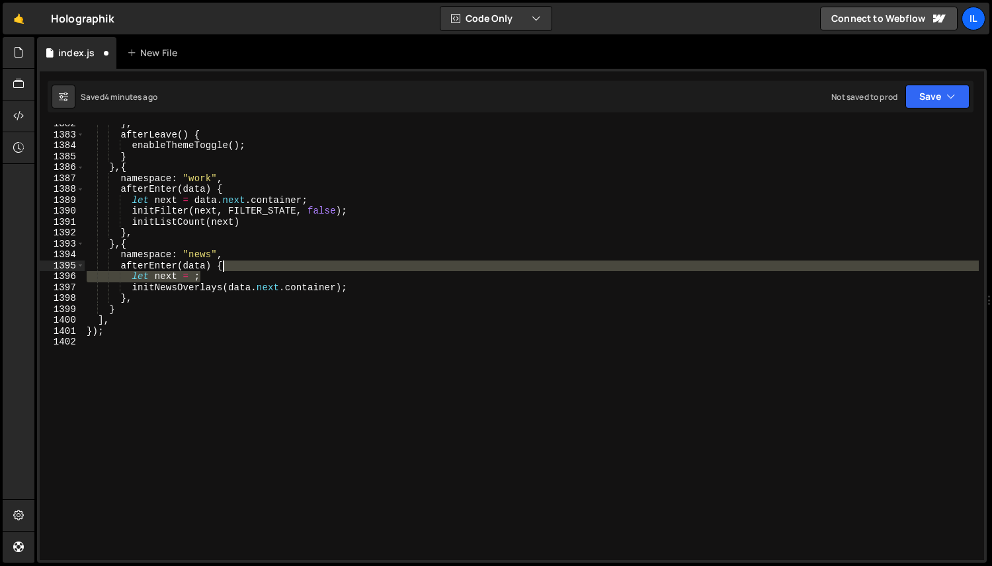
drag, startPoint x: 255, startPoint y: 276, endPoint x: 266, endPoint y: 271, distance: 11.8
click at [266, 271] on div "} , afterLeave ( ) { enableThemeToggle ( ) ; } } , { namespace : "work" , after…" at bounding box center [531, 347] width 895 height 458
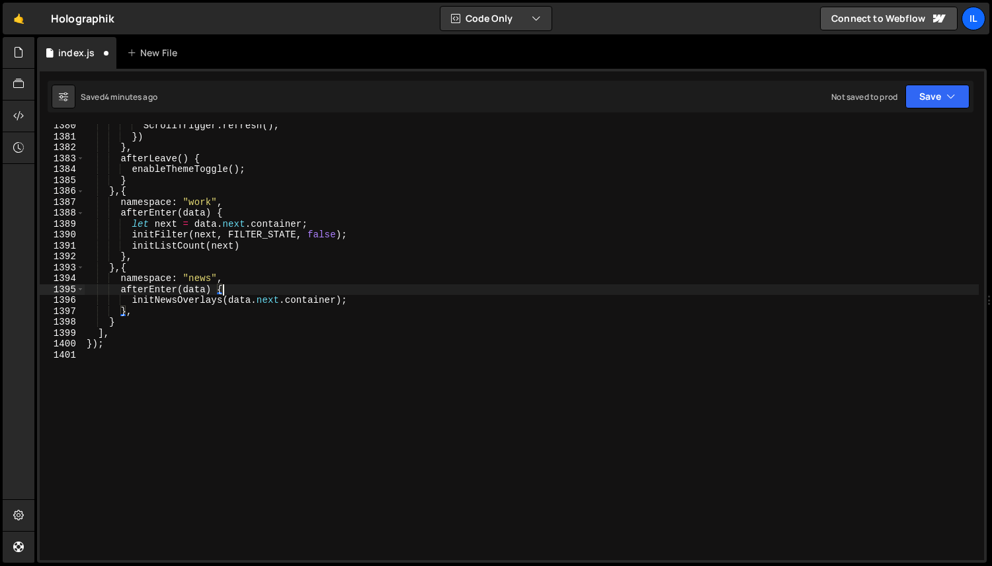
scroll to position [2248, 0]
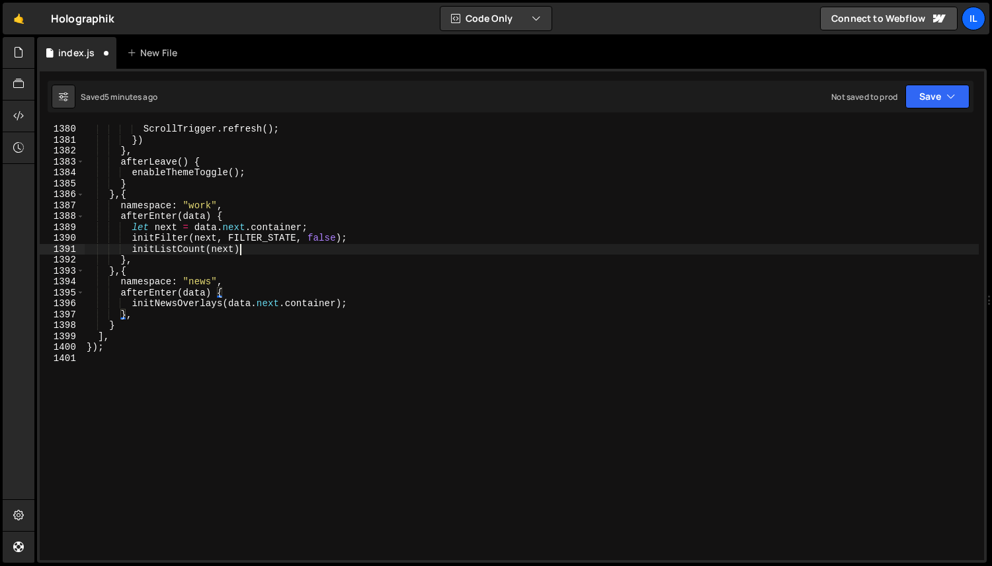
click at [330, 254] on div "ScrollTrigger . refresh ( ) ; }) } , afterLeave ( ) { enableThemeToggle ( ) ; }…" at bounding box center [531, 353] width 895 height 458
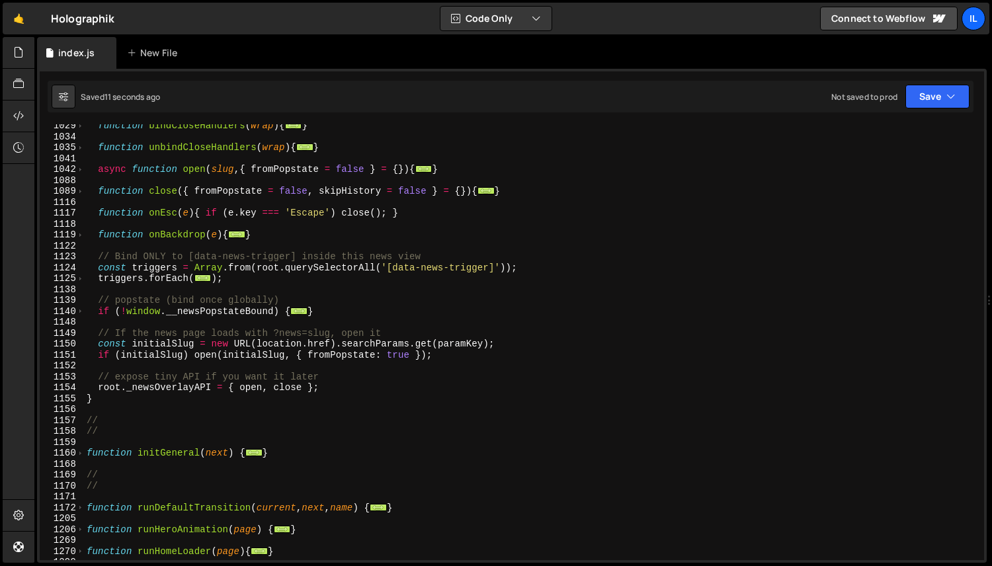
scroll to position [1109, 0]
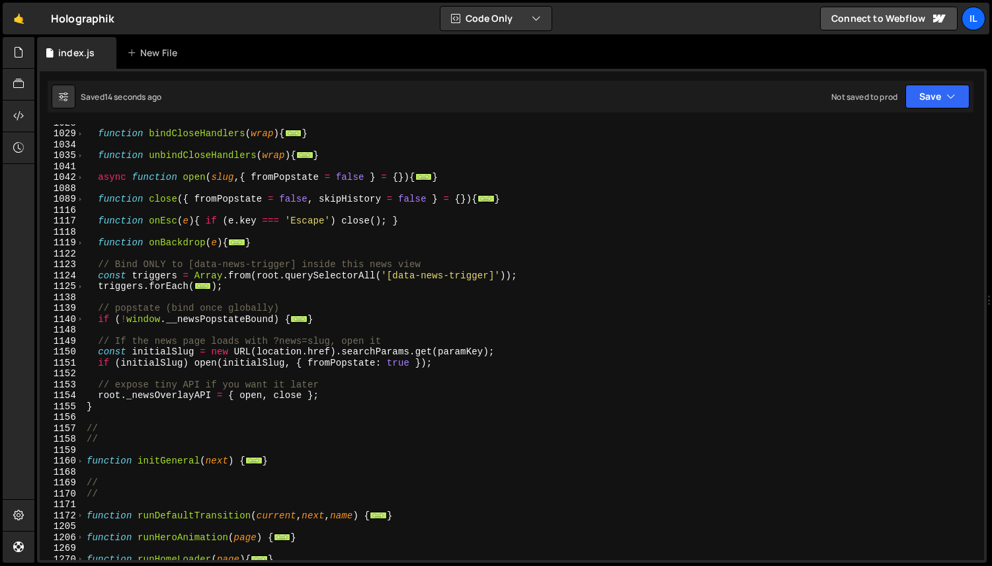
click at [79, 277] on div "1124" at bounding box center [62, 276] width 45 height 11
click at [82, 286] on span at bounding box center [80, 286] width 7 height 11
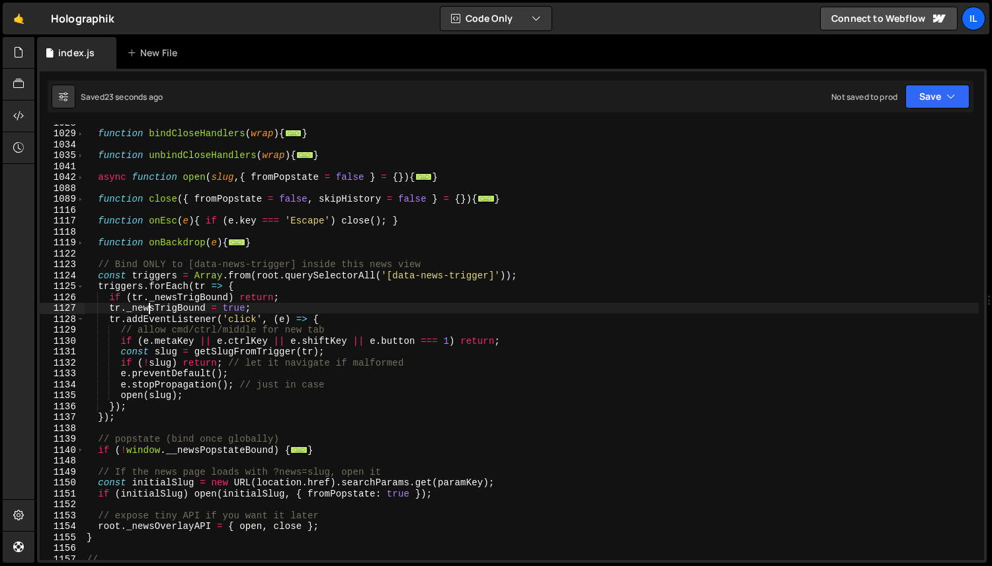
click at [152, 308] on div "function bindCloseHandlers ( wrap ) { ... } function unbindCloseHandlers ( wrap…" at bounding box center [531, 346] width 895 height 458
click at [150, 319] on div "function bindCloseHandlers ( wrap ) { ... } function unbindCloseHandlers ( wrap…" at bounding box center [531, 346] width 895 height 458
click at [181, 292] on div "function bindCloseHandlers ( wrap ) { ... } function unbindCloseHandlers ( wrap…" at bounding box center [531, 346] width 895 height 458
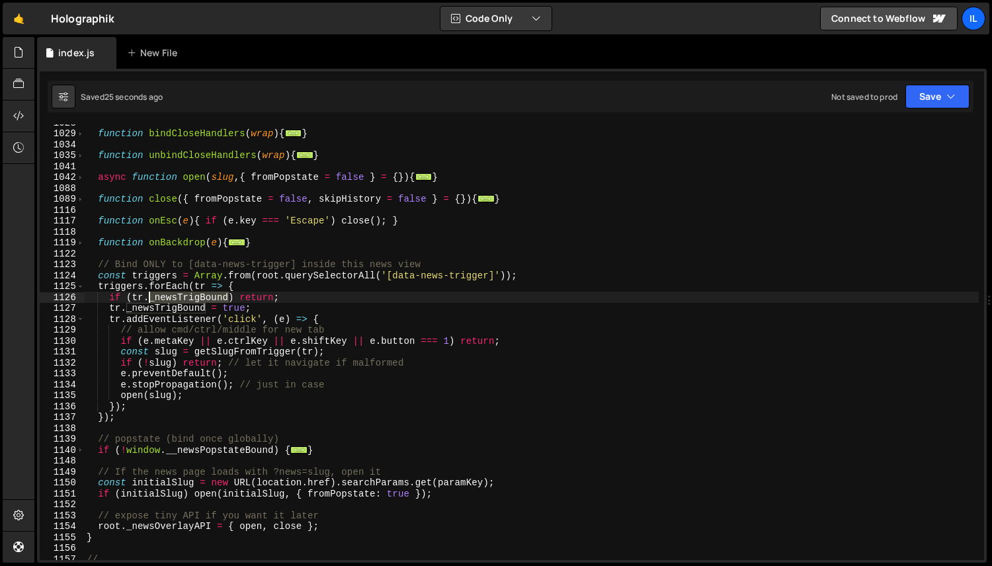
click at [181, 292] on div "function bindCloseHandlers ( wrap ) { ... } function unbindCloseHandlers ( wrap…" at bounding box center [531, 346] width 895 height 458
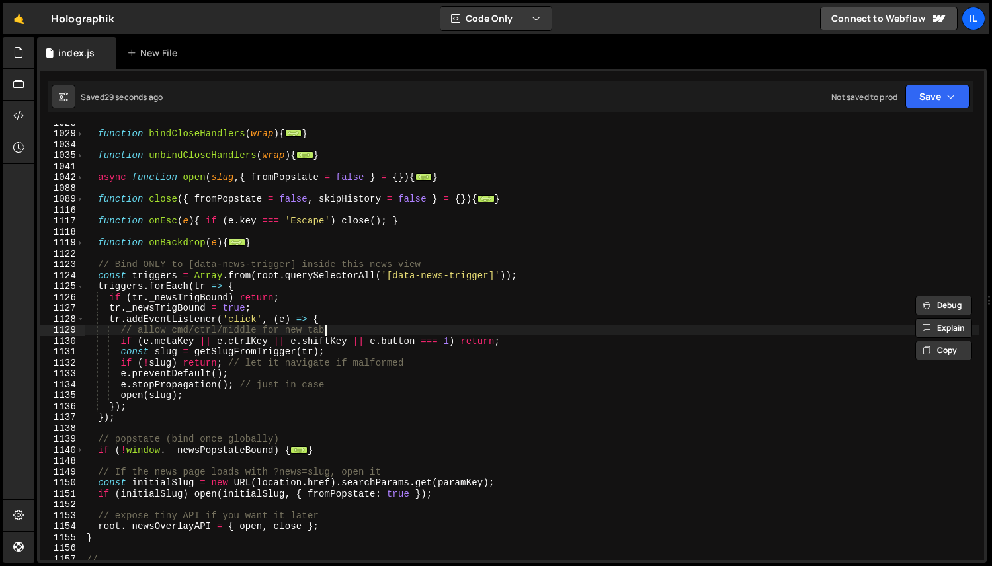
drag, startPoint x: 348, startPoint y: 329, endPoint x: 357, endPoint y: 327, distance: 9.6
click at [357, 327] on div "function bindCloseHandlers ( wrap ) { ... } function unbindCloseHandlers ( wrap…" at bounding box center [531, 346] width 895 height 458
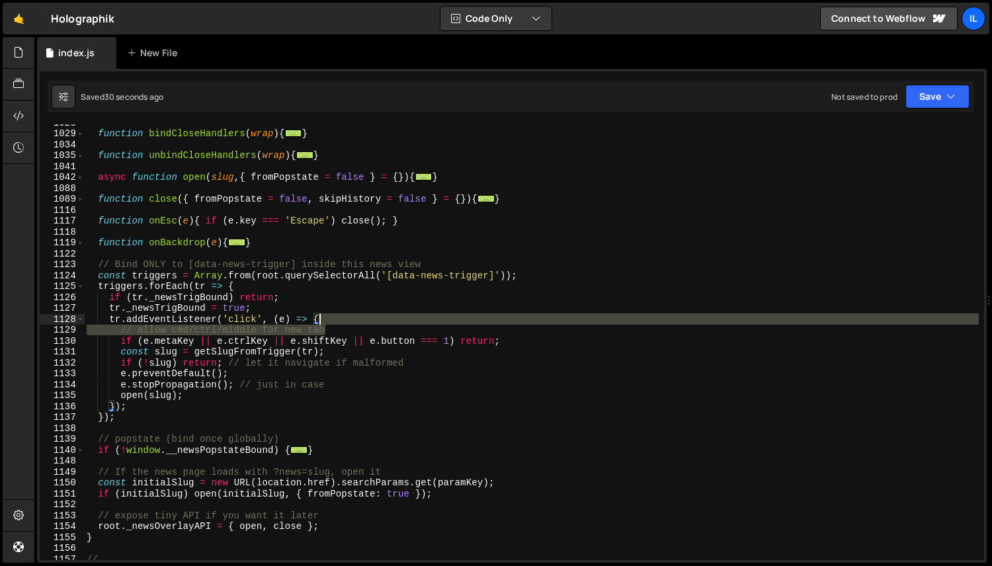
click at [357, 323] on div "function bindCloseHandlers ( wrap ) { ... } function unbindCloseHandlers ( wrap…" at bounding box center [531, 346] width 895 height 458
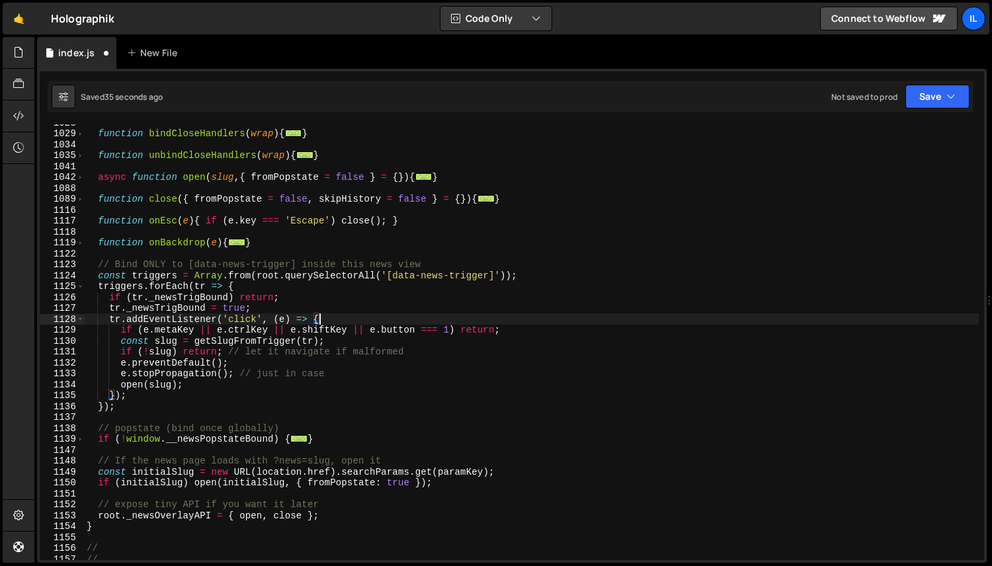
click at [120, 332] on div "function bindCloseHandlers ( wrap ) { ... } function unbindCloseHandlers ( wrap…" at bounding box center [531, 346] width 895 height 458
click at [235, 347] on div "function bindCloseHandlers ( wrap ) { ... } function unbindCloseHandlers ( wrap…" at bounding box center [531, 346] width 895 height 458
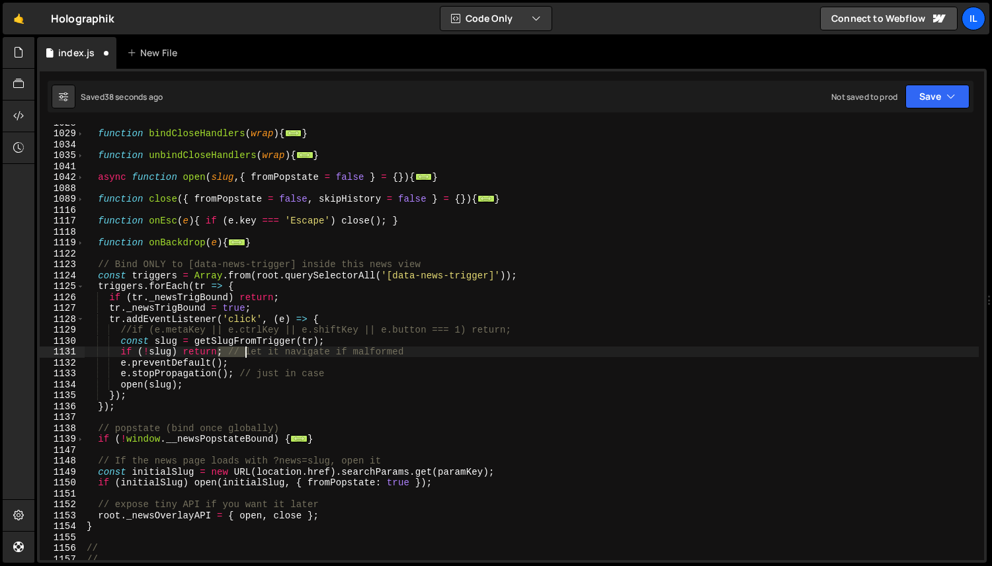
click at [235, 347] on div "function bindCloseHandlers ( wrap ) { ... } function unbindCloseHandlers ( wrap…" at bounding box center [531, 346] width 895 height 458
click at [237, 344] on div "function bindCloseHandlers ( wrap ) { ... } function unbindCloseHandlers ( wrap…" at bounding box center [531, 346] width 895 height 458
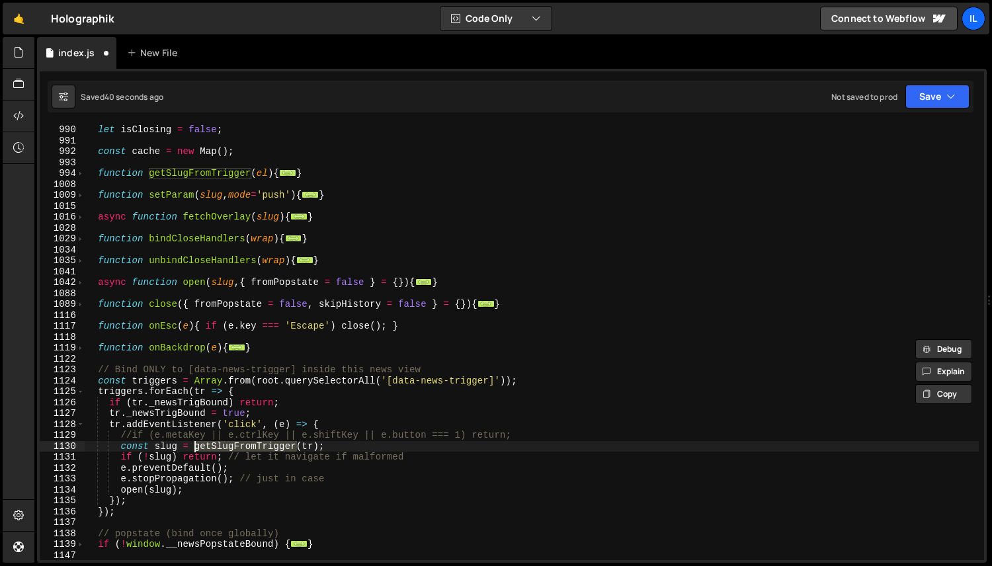
scroll to position [984, 0]
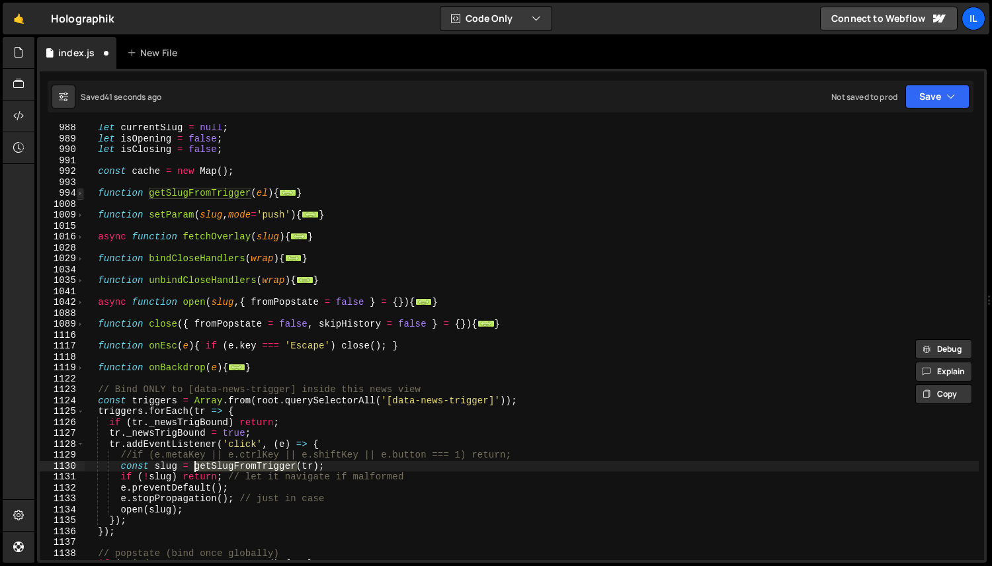
click at [83, 191] on span at bounding box center [80, 193] width 7 height 11
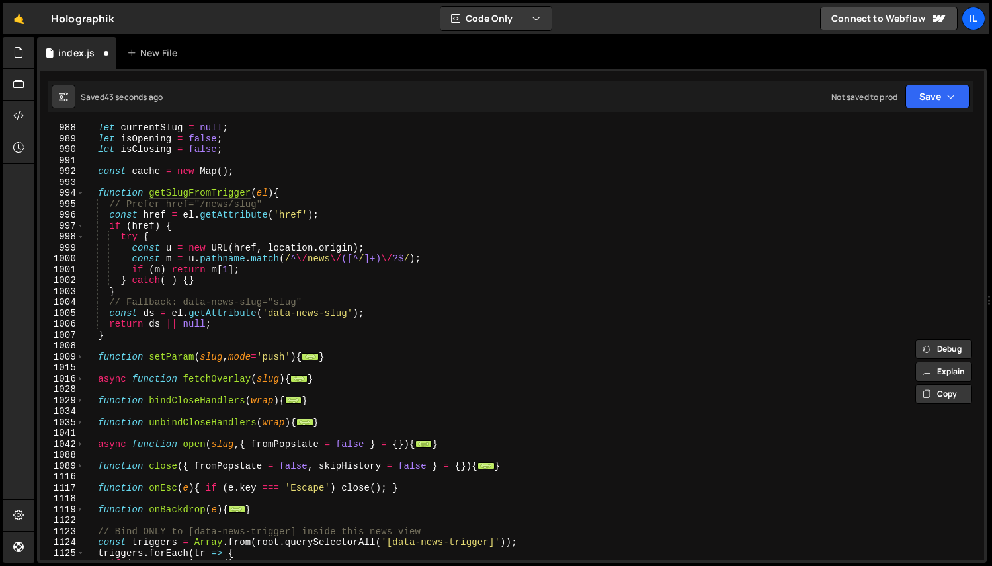
click at [179, 201] on div "let currentSlug = null ; let isOpening = false ; let isClosing = false ; const …" at bounding box center [531, 351] width 895 height 458
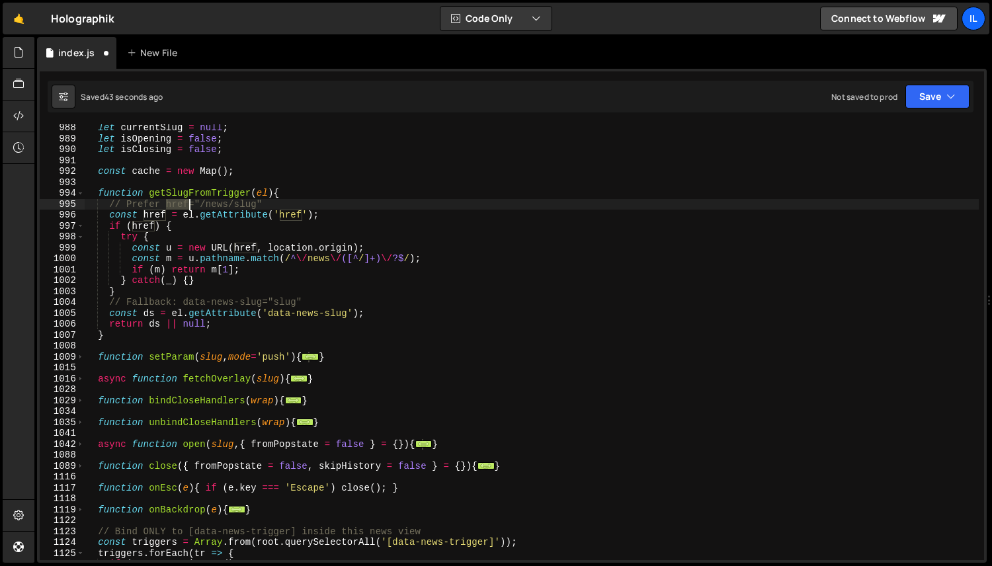
click at [179, 201] on div "let currentSlug = null ; let isOpening = false ; let isClosing = false ; const …" at bounding box center [531, 351] width 895 height 458
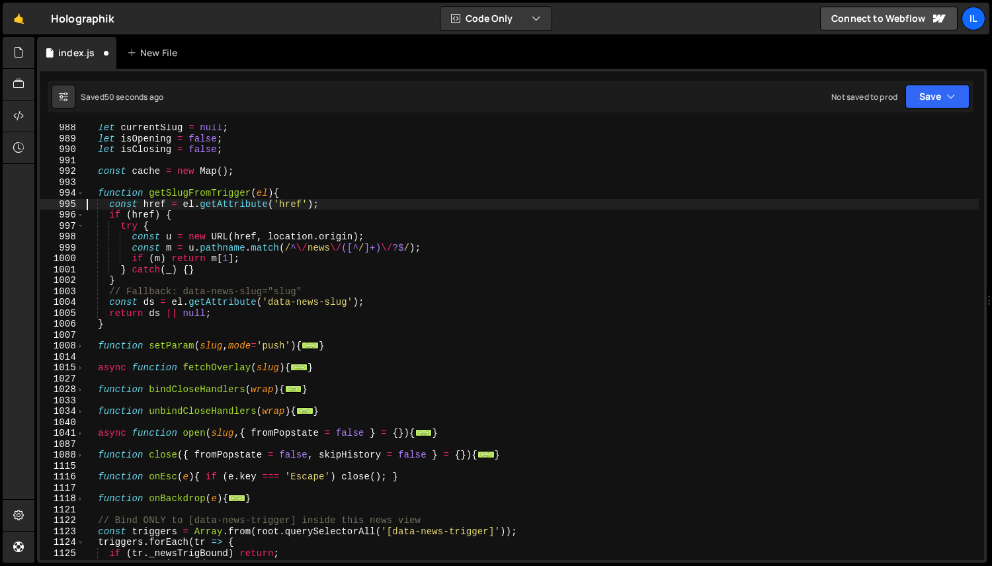
click at [142, 291] on div "let currentSlug = null ; let isOpening = false ; let isClosing = false ; const …" at bounding box center [531, 351] width 895 height 458
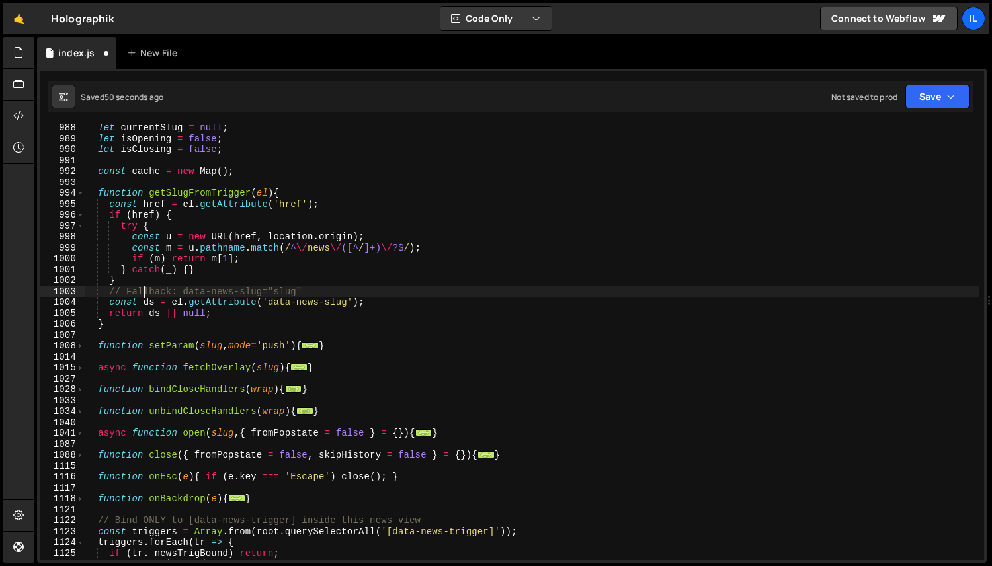
click at [142, 291] on div "let currentSlug = null ; let isOpening = false ; let isClosing = false ; const …" at bounding box center [531, 351] width 895 height 458
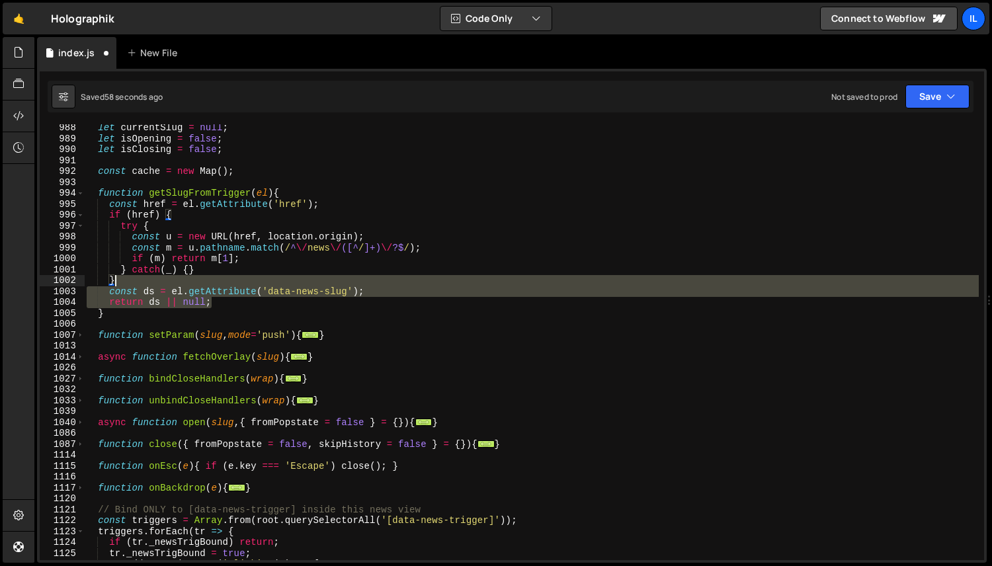
drag, startPoint x: 229, startPoint y: 301, endPoint x: 228, endPoint y: 284, distance: 16.6
click at [228, 284] on div "let currentSlug = null ; let isOpening = false ; let isClosing = false ; const …" at bounding box center [531, 351] width 895 height 458
click at [245, 279] on div "let currentSlug = null ; let isOpening = false ; let isClosing = false ; const …" at bounding box center [531, 342] width 895 height 436
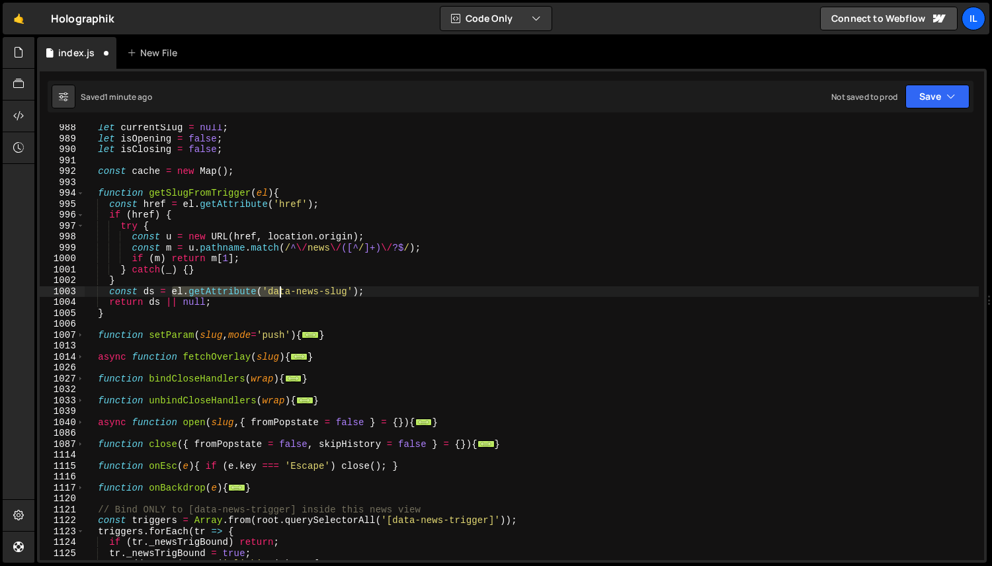
drag, startPoint x: 171, startPoint y: 293, endPoint x: 281, endPoint y: 286, distance: 110.0
click at [281, 286] on div "let currentSlug = null ; let isOpening = false ; let isClosing = false ; const …" at bounding box center [531, 351] width 895 height 458
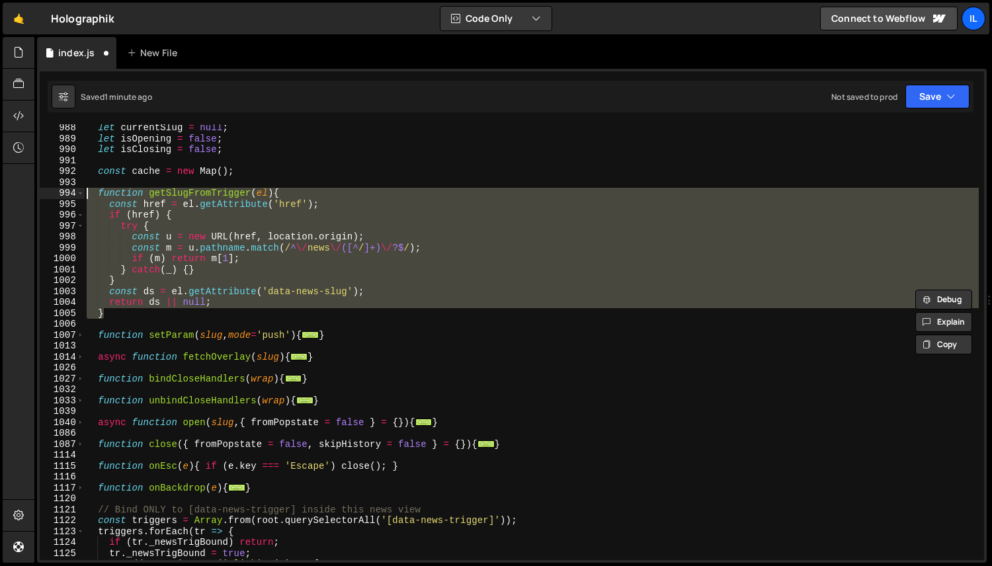
drag, startPoint x: 123, startPoint y: 316, endPoint x: 52, endPoint y: 195, distance: 140.6
click at [52, 195] on div "const ds = el.getAttribute('data-news-slug'); 988 989 990 991 992 993 994 995 9…" at bounding box center [512, 342] width 945 height 436
click at [286, 273] on div "let currentSlug = null ; let isOpening = false ; let isClosing = false ; const …" at bounding box center [531, 342] width 895 height 436
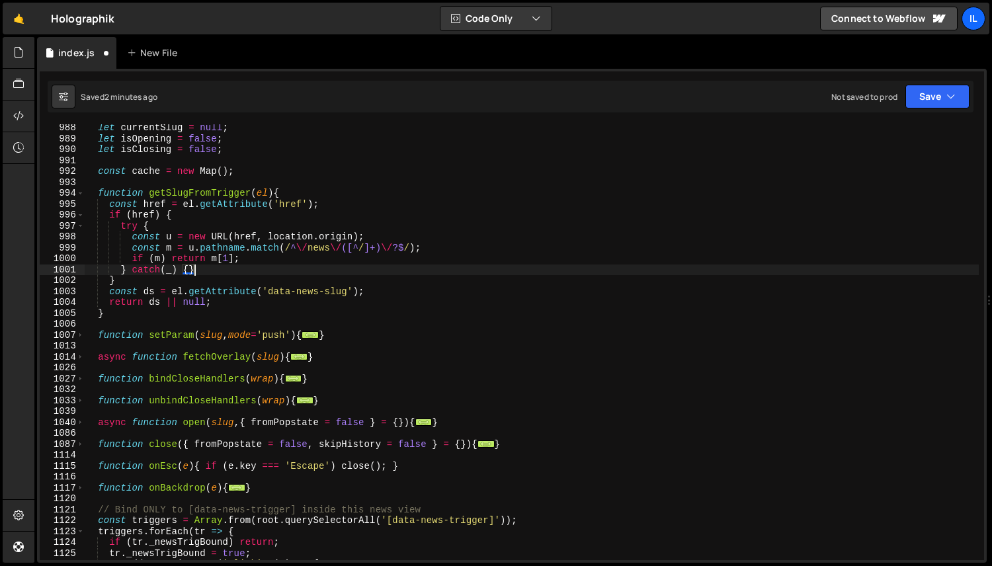
click at [286, 260] on div "let currentSlug = null ; let isOpening = false ; let isClosing = false ; const …" at bounding box center [531, 351] width 895 height 458
type textarea "if (m) return m[1];"
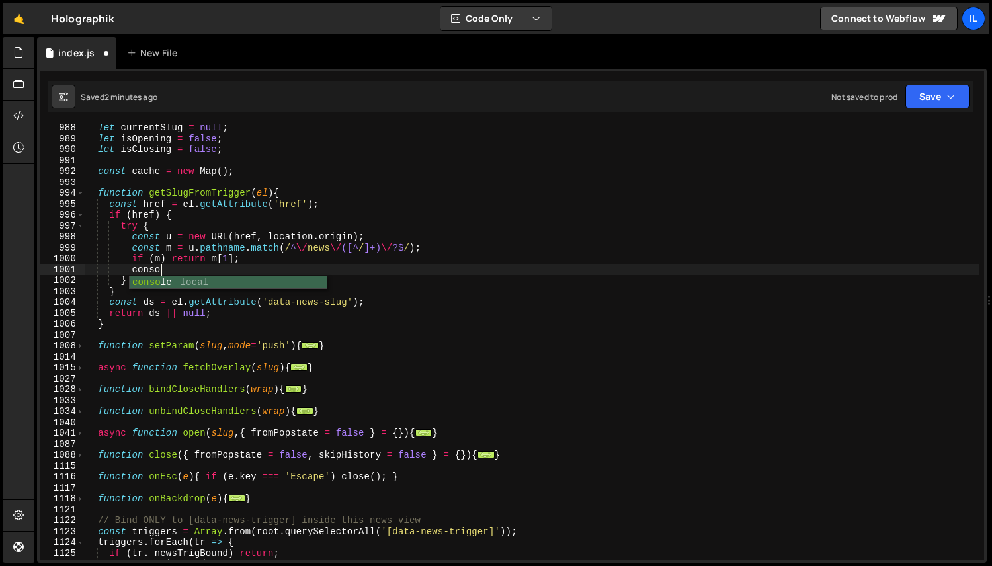
scroll to position [0, 4]
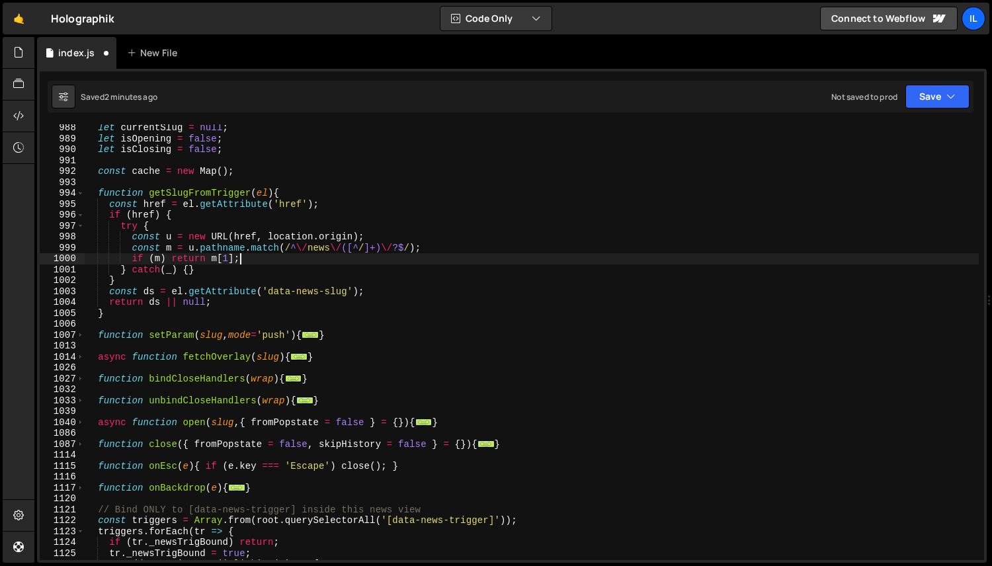
click at [448, 252] on div "let currentSlug = null ; let isOpening = false ; let isClosing = false ; const …" at bounding box center [531, 351] width 895 height 458
type textarea "const m = u.pathname.match(/^\/news\/([^/]+)\/?$/);"
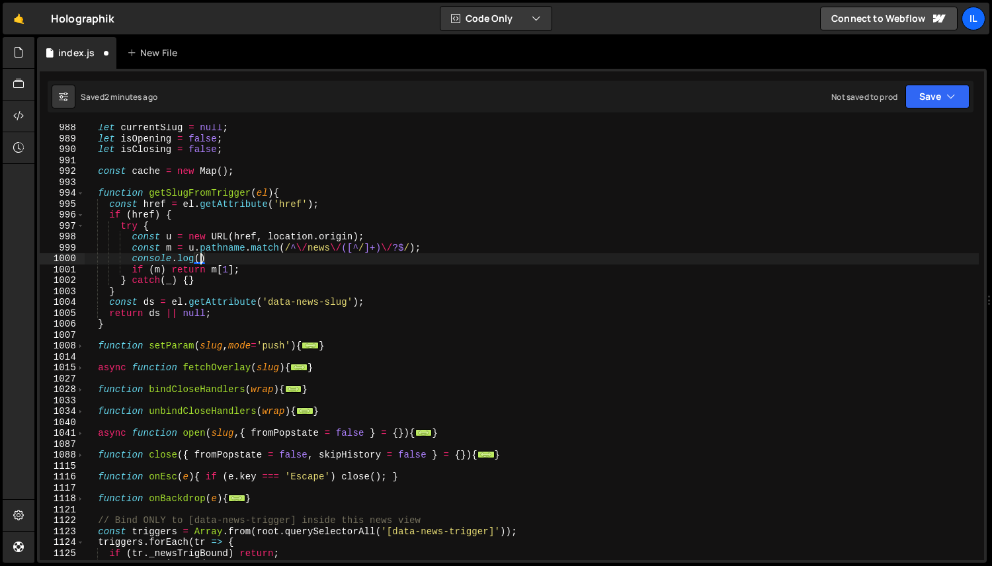
scroll to position [0, 8]
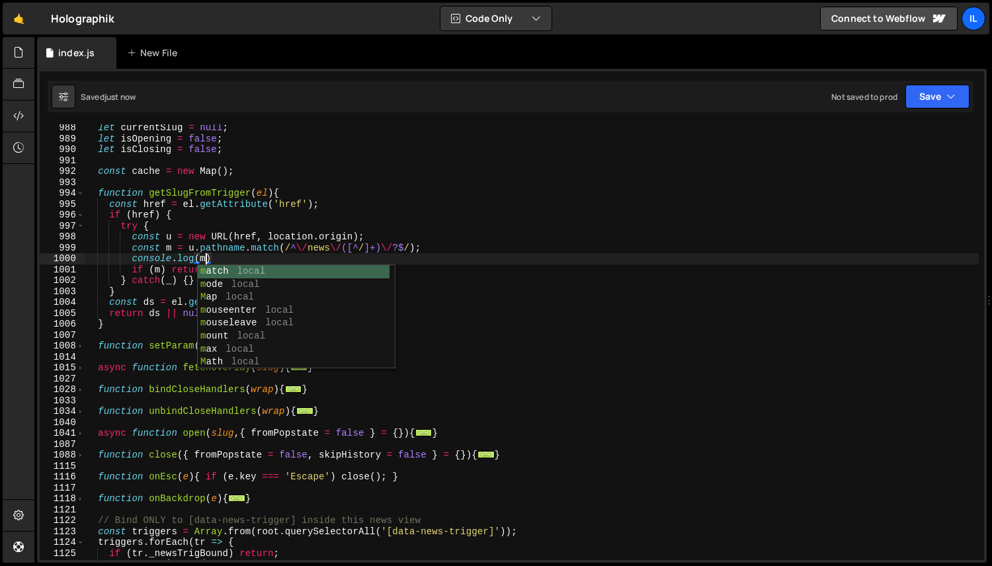
type textarea "console.log(m)"
click at [264, 185] on div "let currentSlug = null ; let isOpening = false ; let isClosing = false ; const …" at bounding box center [531, 351] width 895 height 458
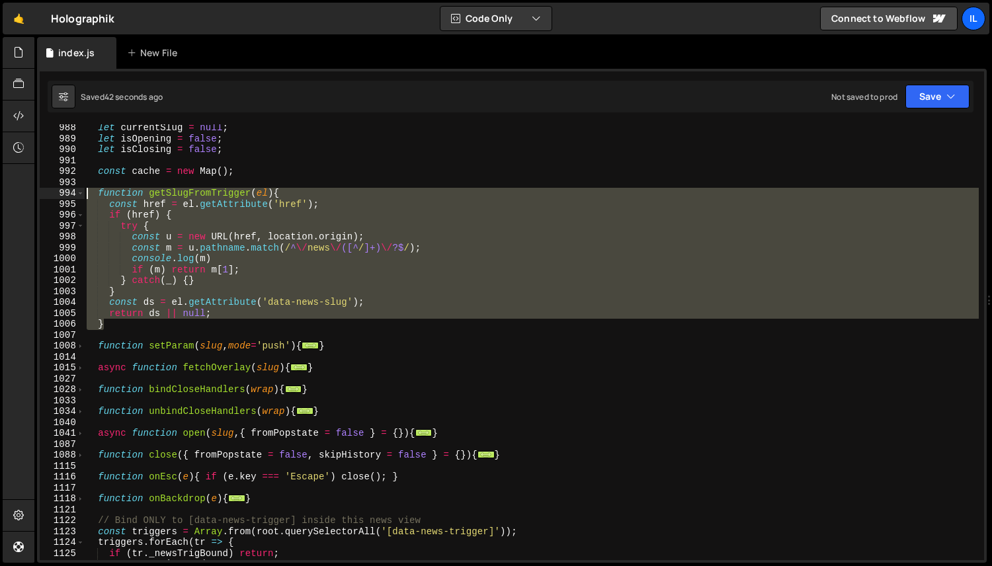
drag, startPoint x: 112, startPoint y: 325, endPoint x: 46, endPoint y: 197, distance: 143.5
click at [46, 196] on div "988 989 990 991 992 993 994 995 996 997 998 999 1000 1001 1002 1003 1004 1005 1…" at bounding box center [512, 342] width 945 height 436
paste textarea "}"
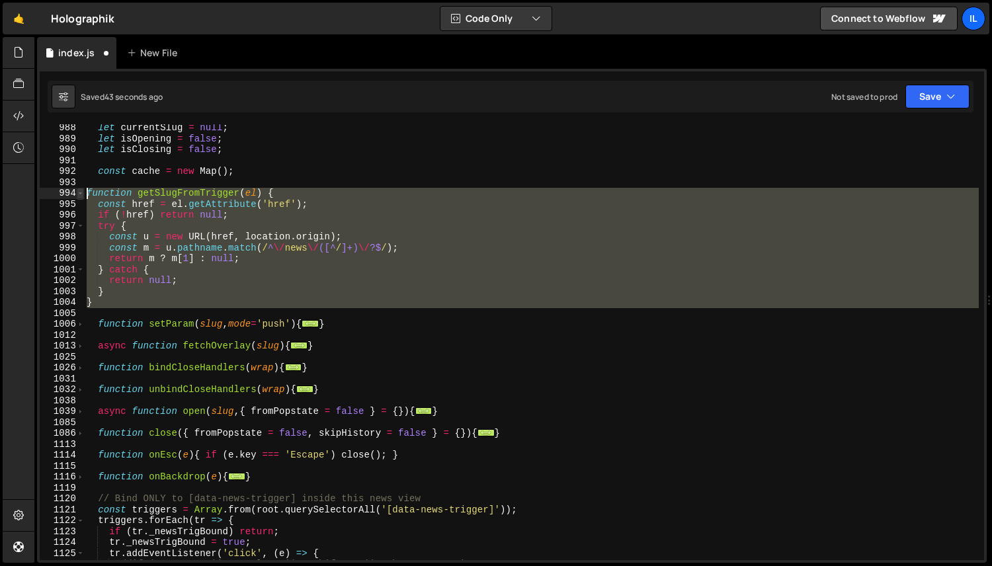
drag, startPoint x: 106, startPoint y: 308, endPoint x: 81, endPoint y: 194, distance: 116.5
click at [81, 194] on div "} 988 989 990 991 992 993 994 995 996 997 998 999 1000 1001 1002 1003 1004 1005…" at bounding box center [512, 342] width 945 height 436
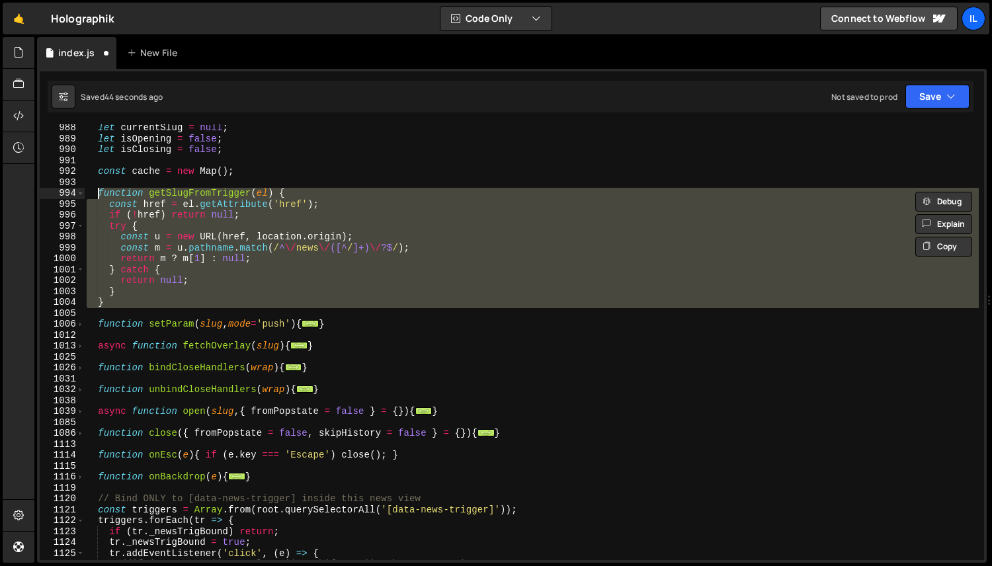
click at [133, 204] on div "let currentSlug = null ; let isOpening = false ; let isClosing = false ; const …" at bounding box center [531, 342] width 895 height 436
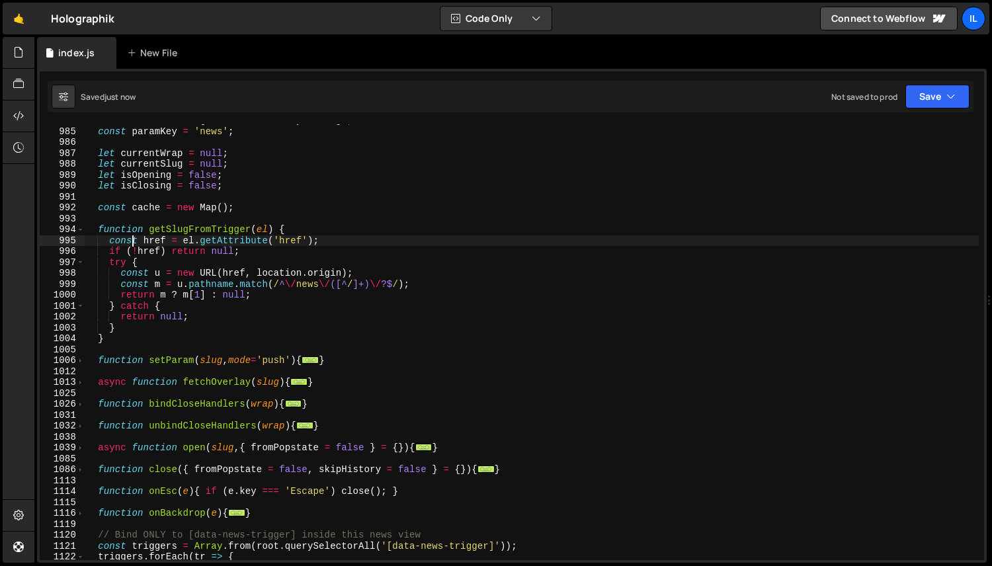
scroll to position [948, 0]
click at [81, 234] on span at bounding box center [80, 229] width 7 height 11
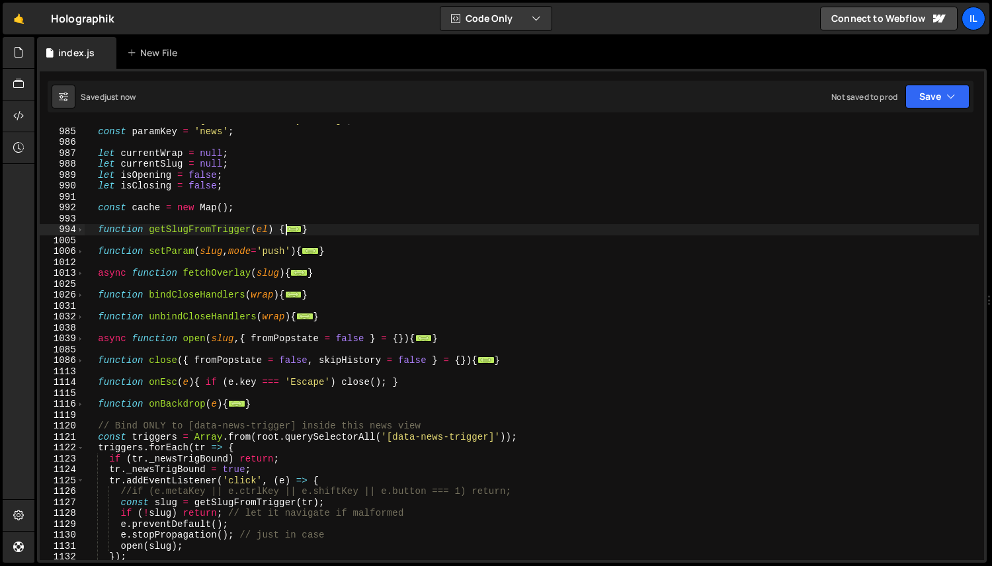
scroll to position [969, 0]
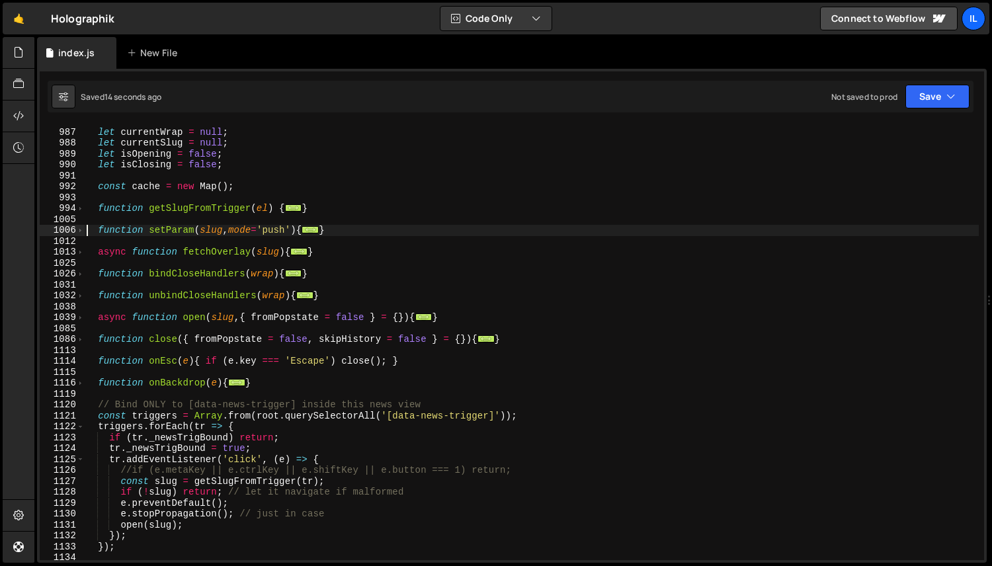
click at [87, 231] on div "let currentWrap = null ; let currentSlug = null ; let isOpening = false ; let i…" at bounding box center [531, 345] width 895 height 458
click at [80, 231] on span at bounding box center [80, 230] width 7 height 11
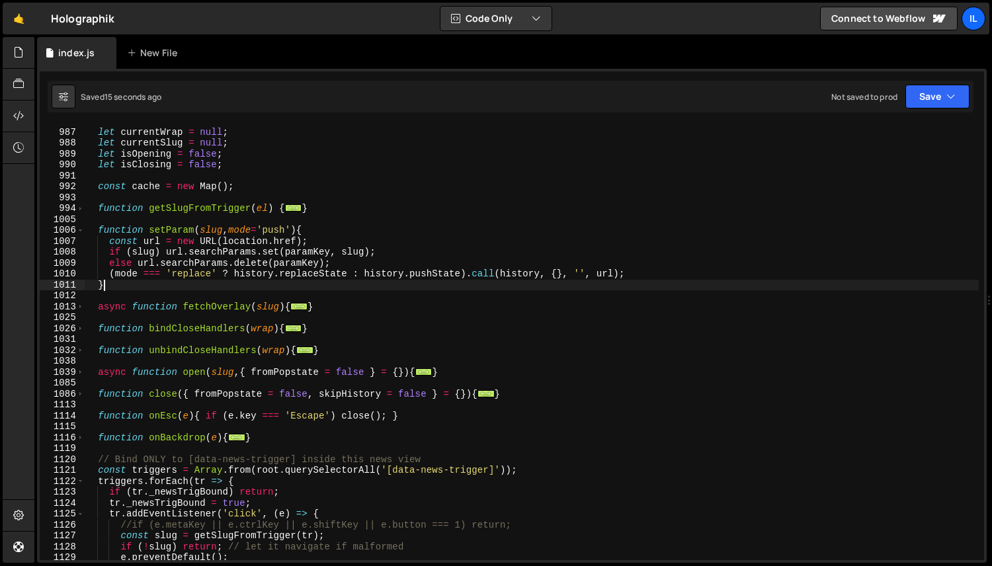
click at [194, 281] on div "let currentWrap = null ; let currentSlug = null ; let isOpening = false ; let i…" at bounding box center [531, 345] width 895 height 458
click at [103, 269] on div "let currentWrap = null ; let currentSlug = null ; let isOpening = false ; let i…" at bounding box center [531, 345] width 895 height 458
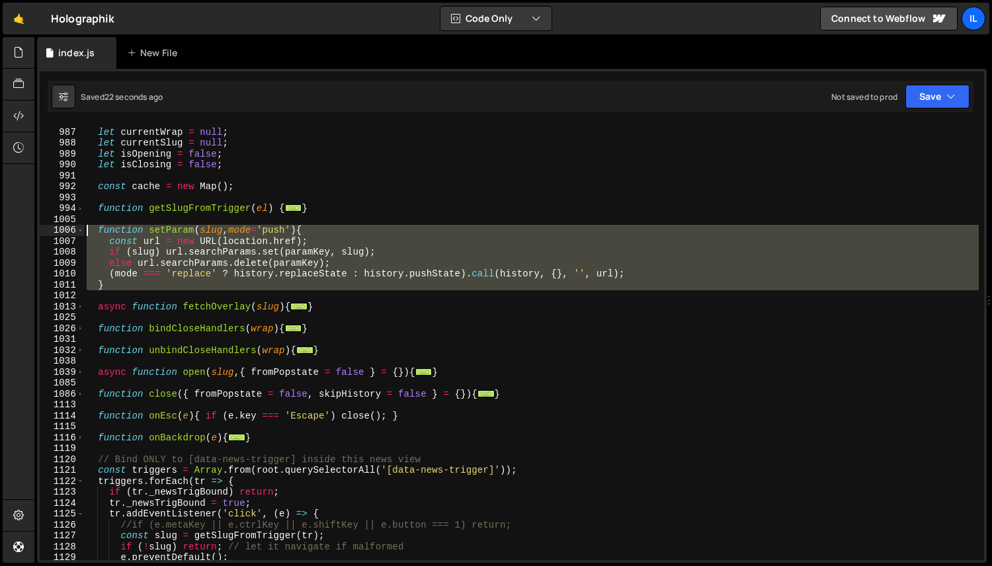
drag, startPoint x: 111, startPoint y: 289, endPoint x: 70, endPoint y: 232, distance: 70.1
click at [70, 232] on div "(mode === 'replace' ? history.replaceState : history.pushState).call(history, {…" at bounding box center [512, 342] width 945 height 436
type textarea "function setParam(slug, mode='push'){ const url = new URL(location.href);"
click at [109, 290] on div "let currentWrap = null ; let currentSlug = null ; let isOpening = false ; let i…" at bounding box center [531, 342] width 895 height 436
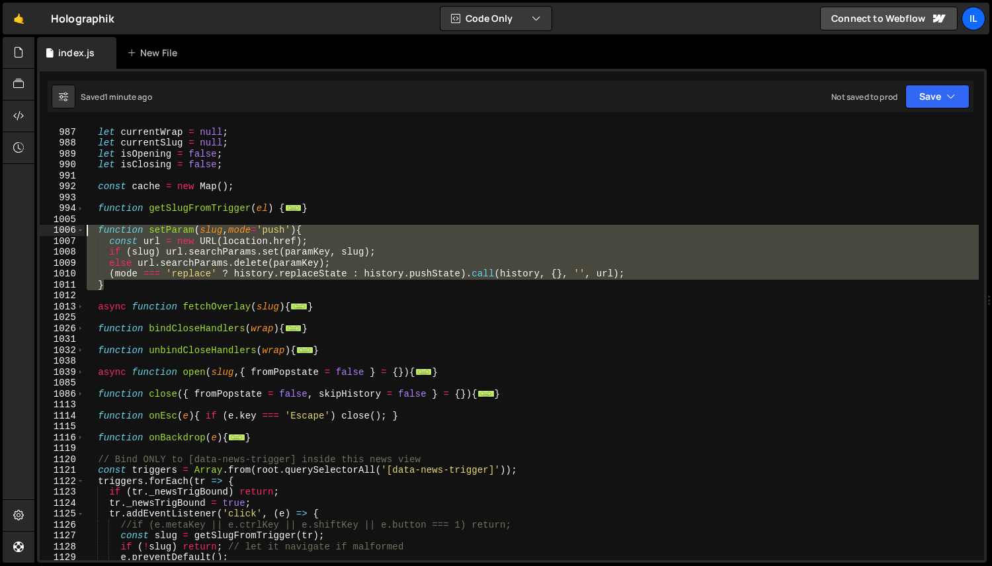
drag, startPoint x: 112, startPoint y: 288, endPoint x: 68, endPoint y: 229, distance: 73.3
click at [68, 229] on div "986 987 988 989 990 991 992 993 994 1005 1006 1007 1008 1009 1010 1011 1012 101…" at bounding box center [512, 342] width 945 height 436
paste textarea "}"
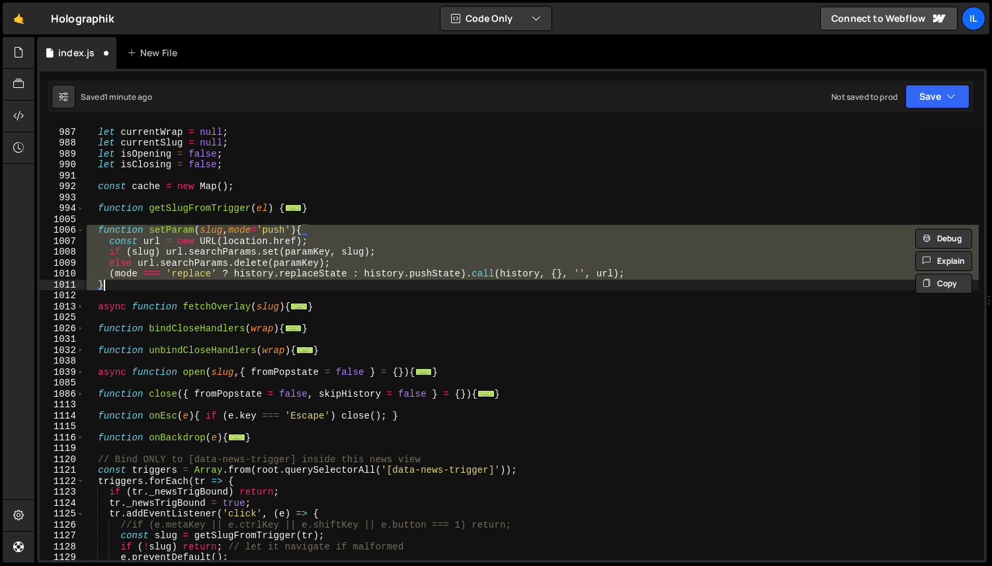
click at [121, 282] on div "let currentWrap = null ; let currentSlug = null ; let isOpening = false ; let i…" at bounding box center [531, 342] width 895 height 436
click at [121, 282] on div "let currentWrap = null ; let currentSlug = null ; let isOpening = false ; let i…" at bounding box center [531, 345] width 895 height 458
click at [131, 284] on div "let currentWrap = null ; let currentSlug = null ; let isOpening = false ; let i…" at bounding box center [531, 342] width 895 height 436
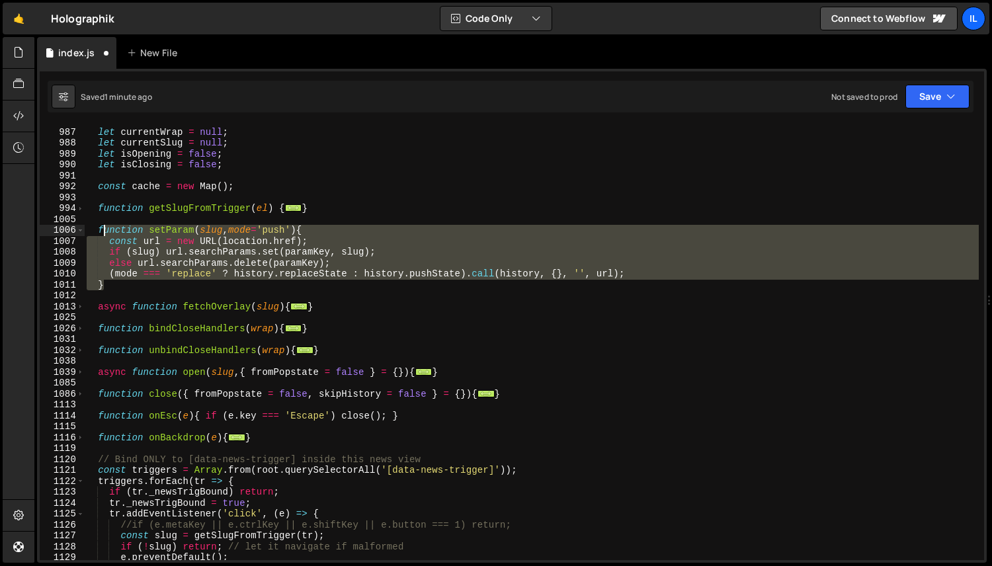
drag, startPoint x: 133, startPoint y: 286, endPoint x: 103, endPoint y: 235, distance: 58.8
click at [103, 235] on div "let currentWrap = null ; let currentSlug = null ; let isOpening = false ; let i…" at bounding box center [531, 345] width 895 height 458
paste textarea "}"
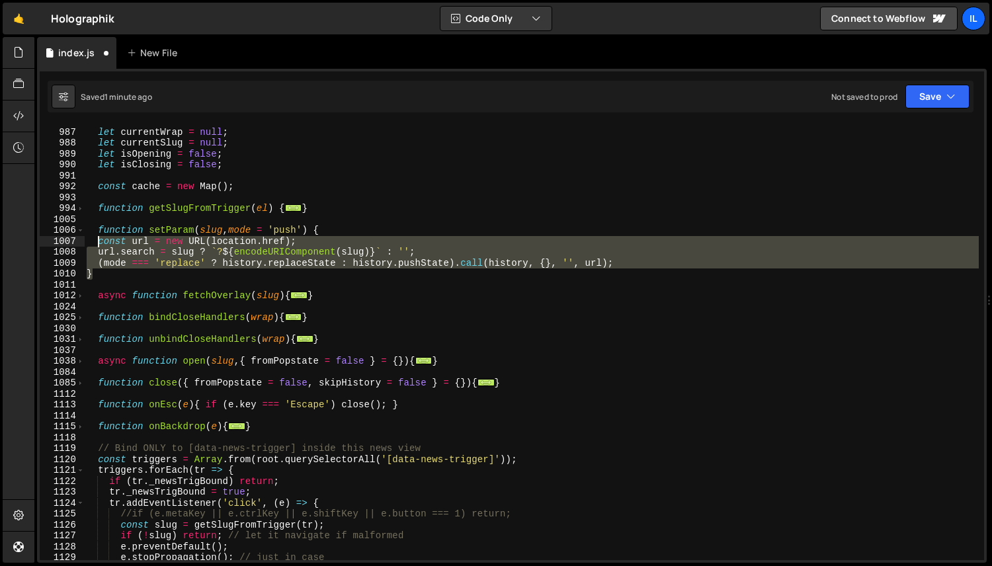
drag, startPoint x: 101, startPoint y: 271, endPoint x: 100, endPoint y: 239, distance: 31.8
click at [100, 239] on div "let currentWrap = null ; let currentSlug = null ; let isOpening = false ; let i…" at bounding box center [531, 345] width 895 height 458
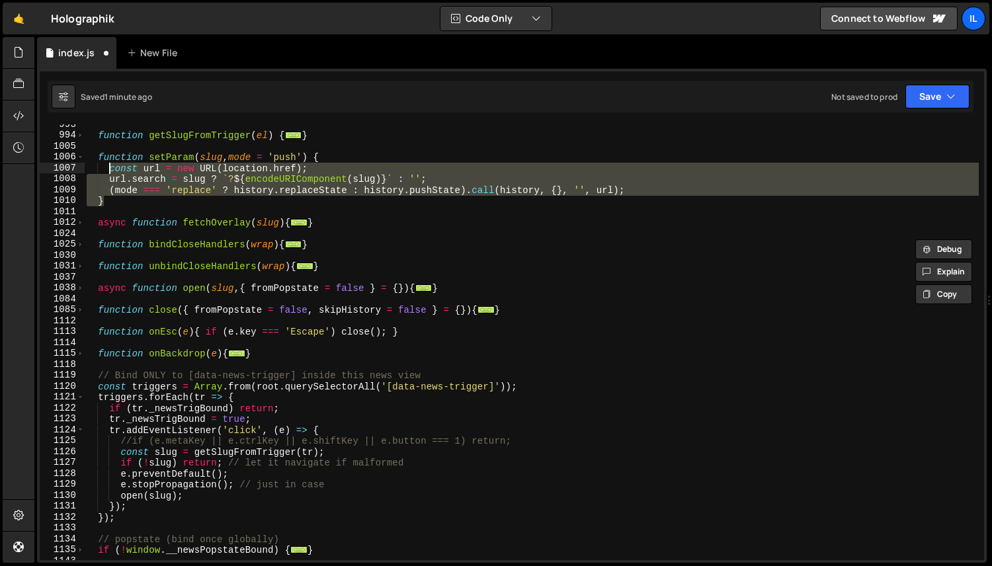
scroll to position [1042, 0]
click at [83, 394] on span at bounding box center [80, 397] width 7 height 11
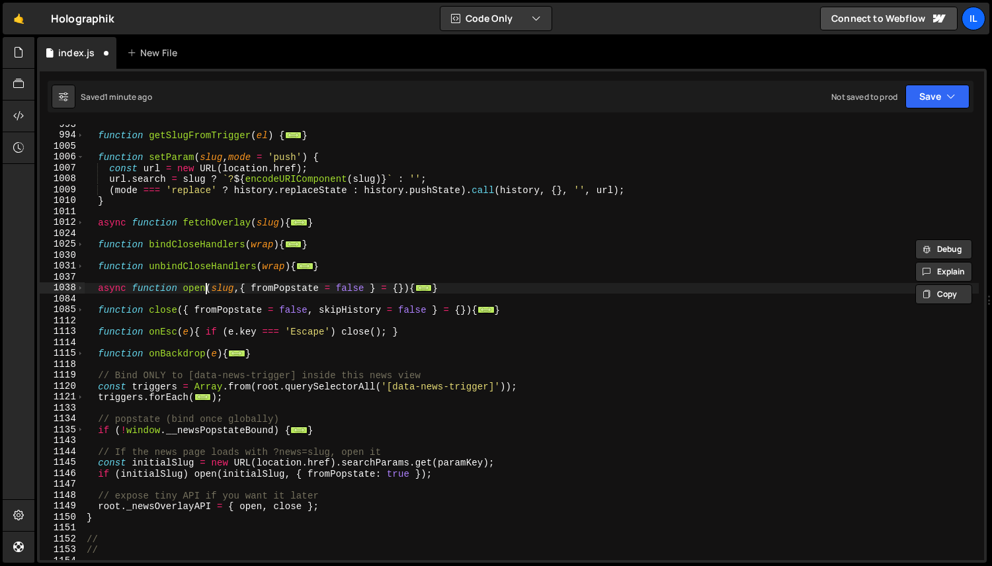
click at [206, 292] on div "function getSlugFromTrigger ( el ) { ... } function setParam ( slug , mode = 'p…" at bounding box center [531, 348] width 895 height 458
type textarea "async function open(slug, { fromPopstate = false } = {}){"
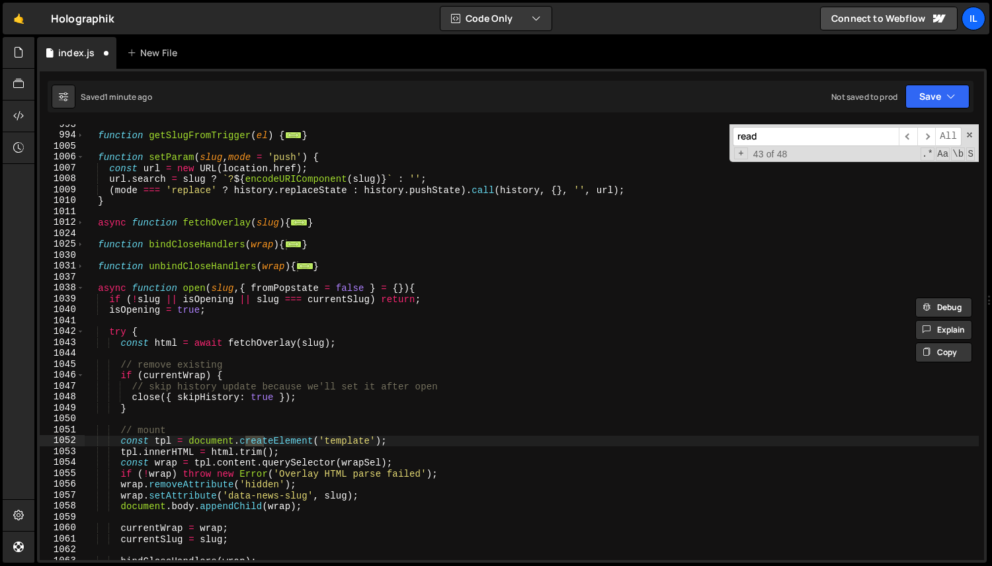
scroll to position [2008, 0]
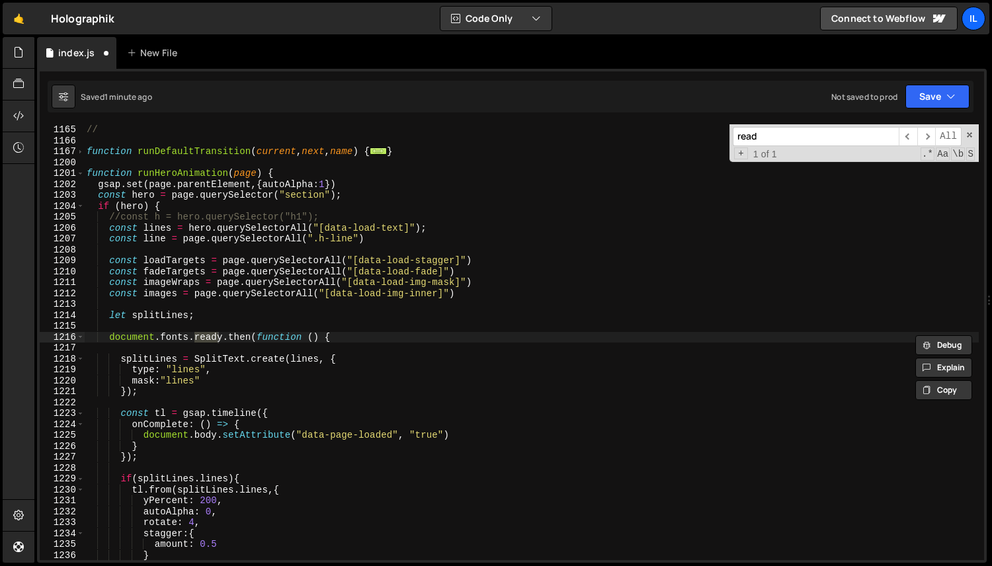
type input "read"
click at [79, 175] on span at bounding box center [80, 173] width 7 height 11
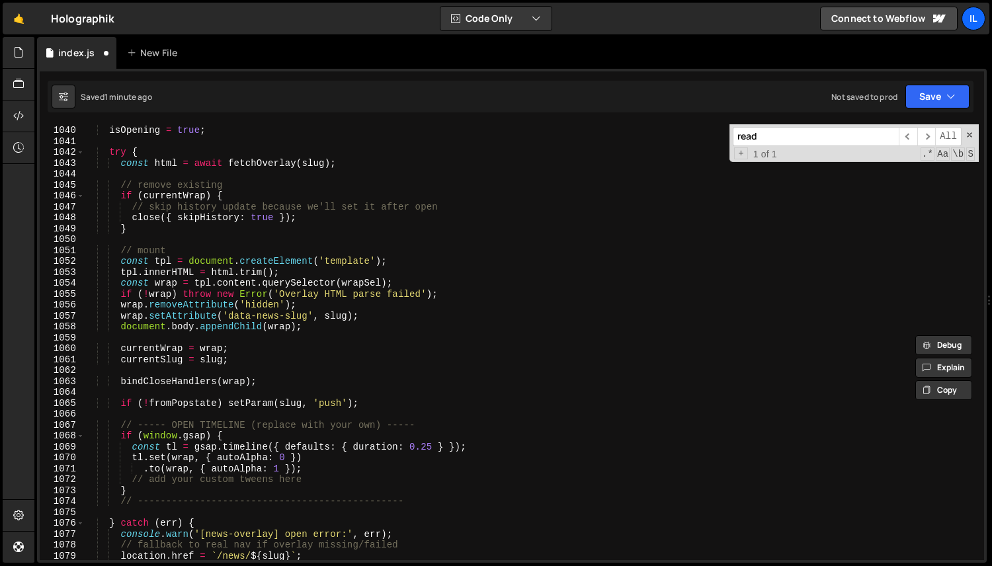
scroll to position [908, 0]
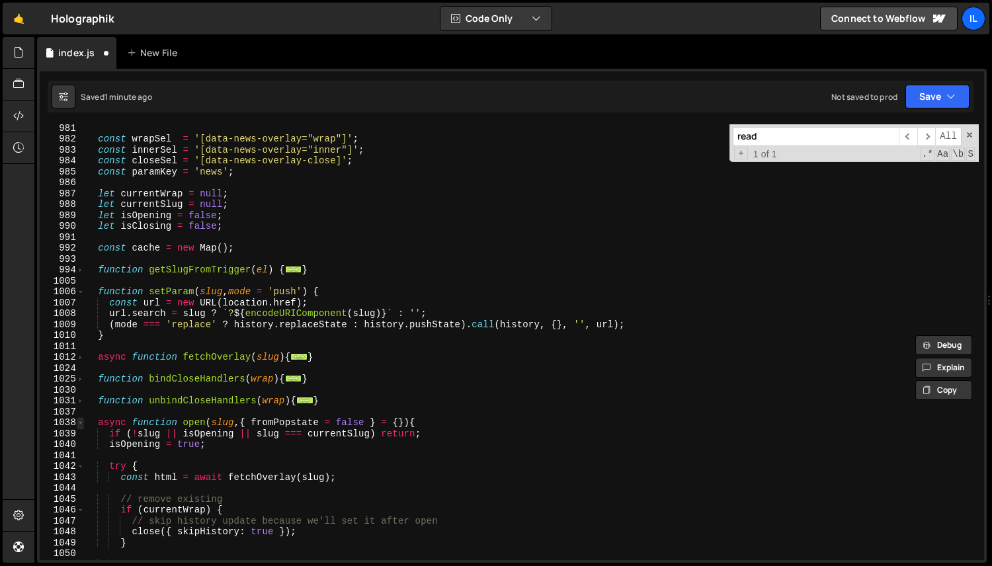
click at [83, 419] on span at bounding box center [80, 422] width 7 height 11
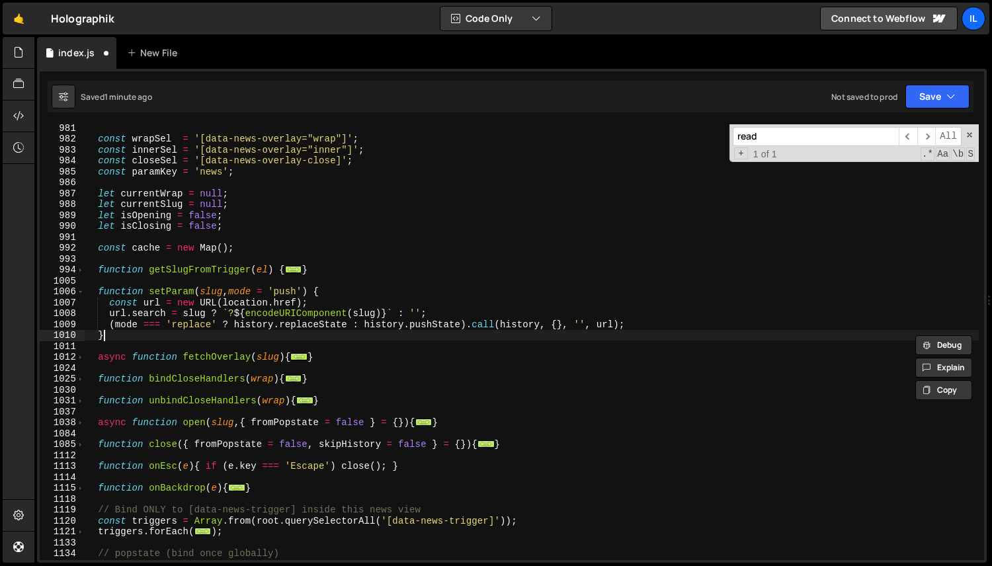
click at [156, 333] on div "const wrapSel = '[data-news-overlay="wrap"]' ; const innerSel = '[data-news-ove…" at bounding box center [531, 351] width 895 height 458
type textarea "}"
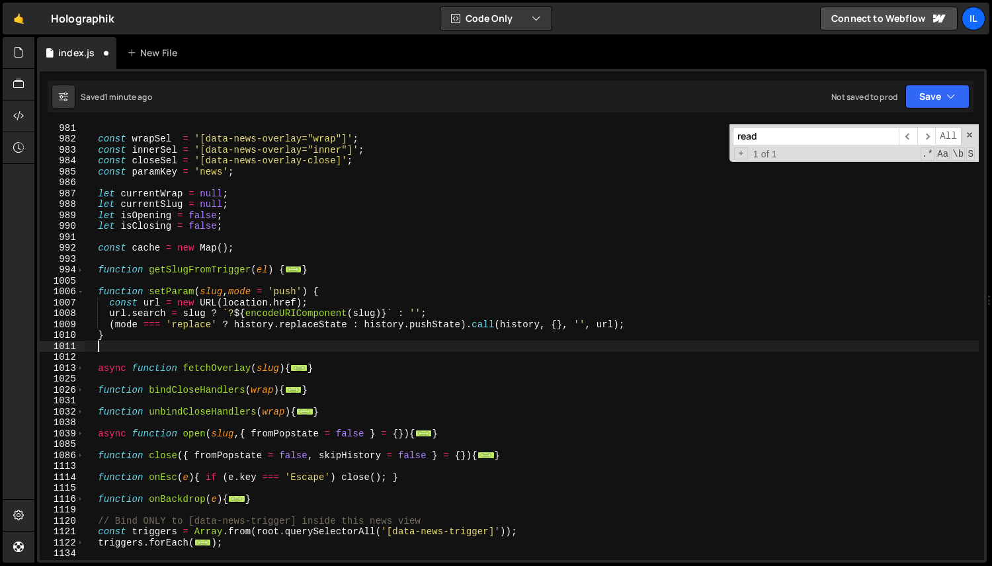
paste textarea "}"
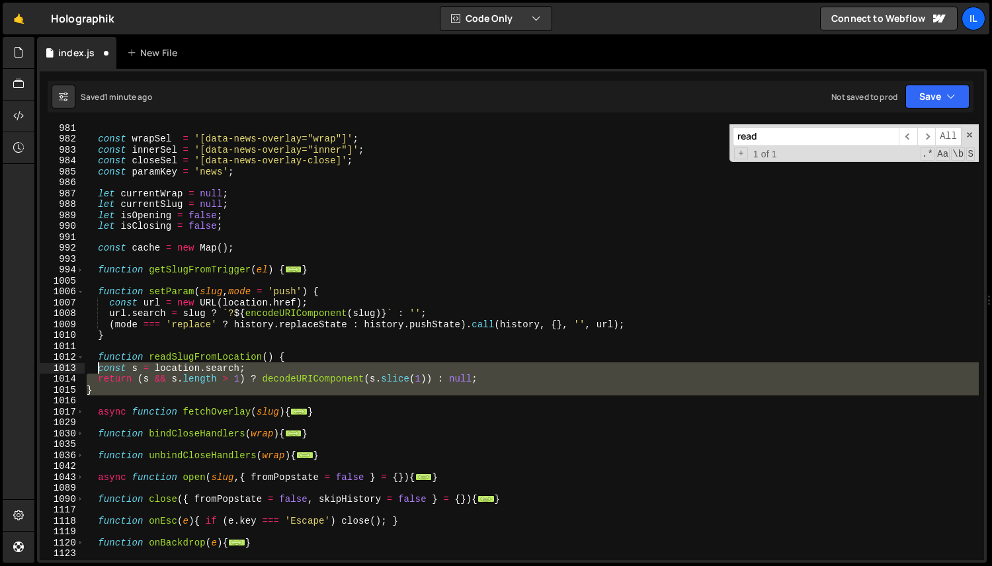
drag, startPoint x: 103, startPoint y: 396, endPoint x: 101, endPoint y: 370, distance: 25.9
click at [101, 370] on div "const wrapSel = '[data-news-overlay="wrap"]' ; const innerSel = '[data-news-ove…" at bounding box center [531, 351] width 895 height 458
type textarea "const s = [DOMAIN_NAME]; return (s && s.length > 1) ? decodeURIComponent(s.slic…"
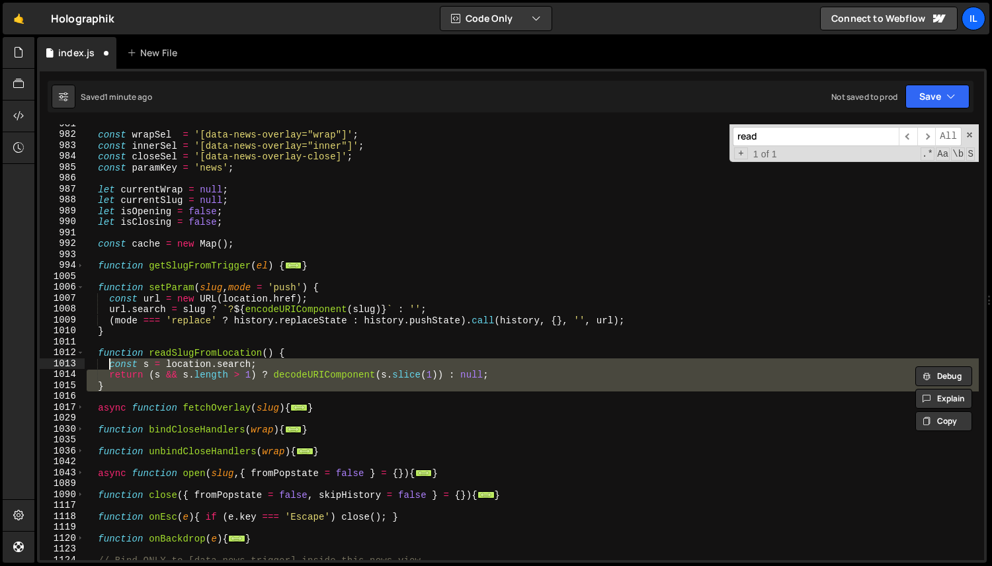
scroll to position [1003, 0]
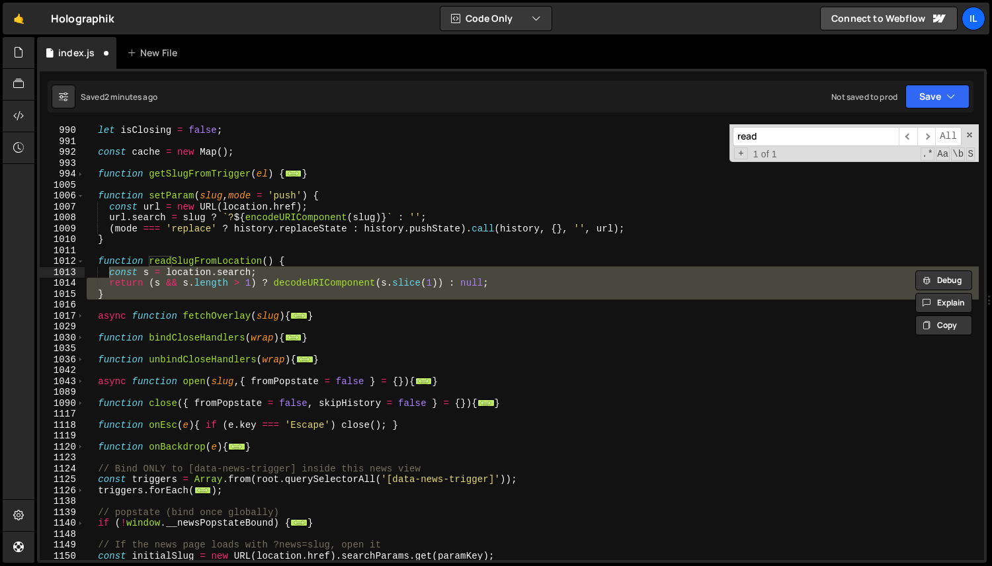
click at [784, 140] on input "read" at bounding box center [816, 136] width 166 height 19
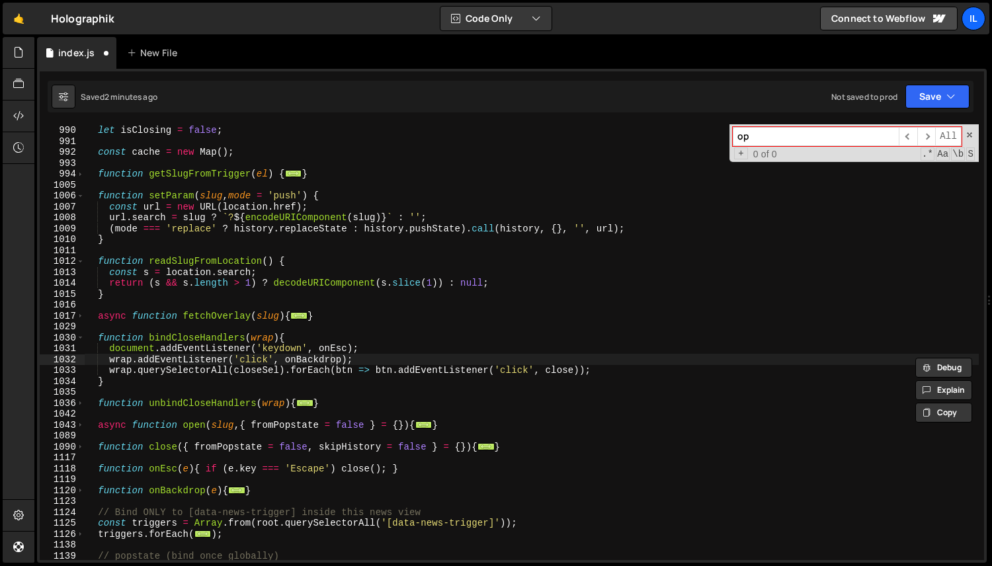
type input "o"
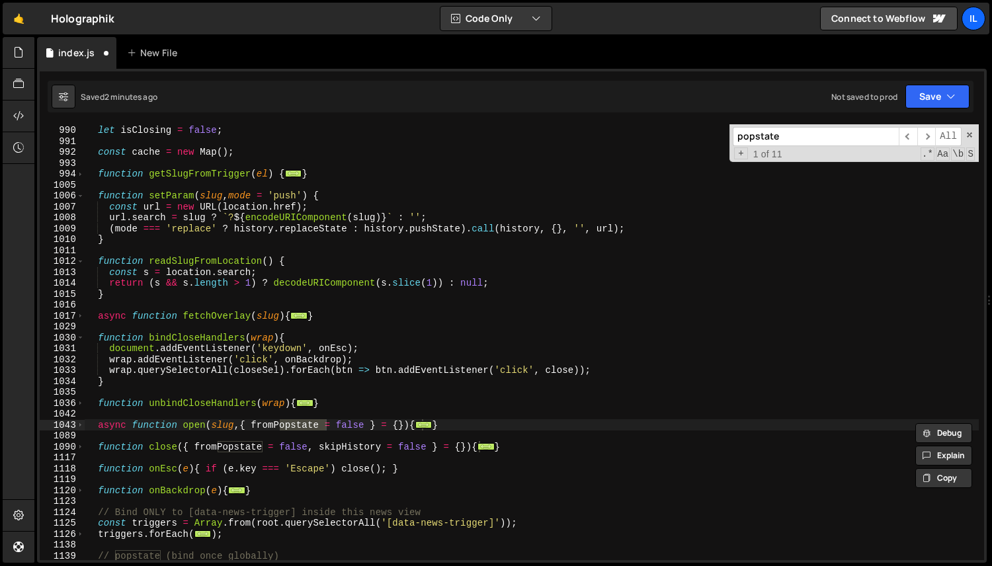
scroll to position [1044, 0]
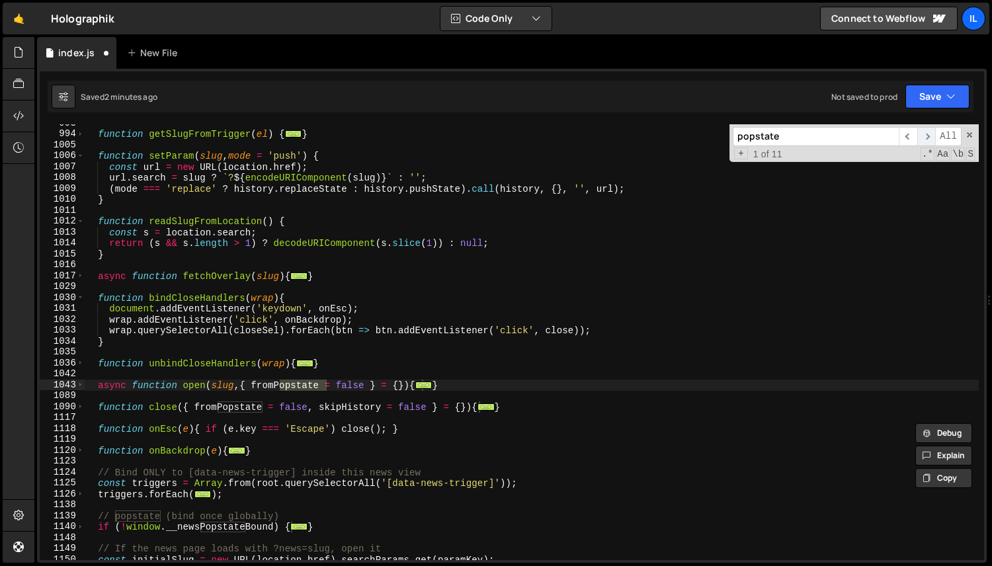
type input "popstate"
click at [923, 136] on span "​" at bounding box center [926, 136] width 19 height 19
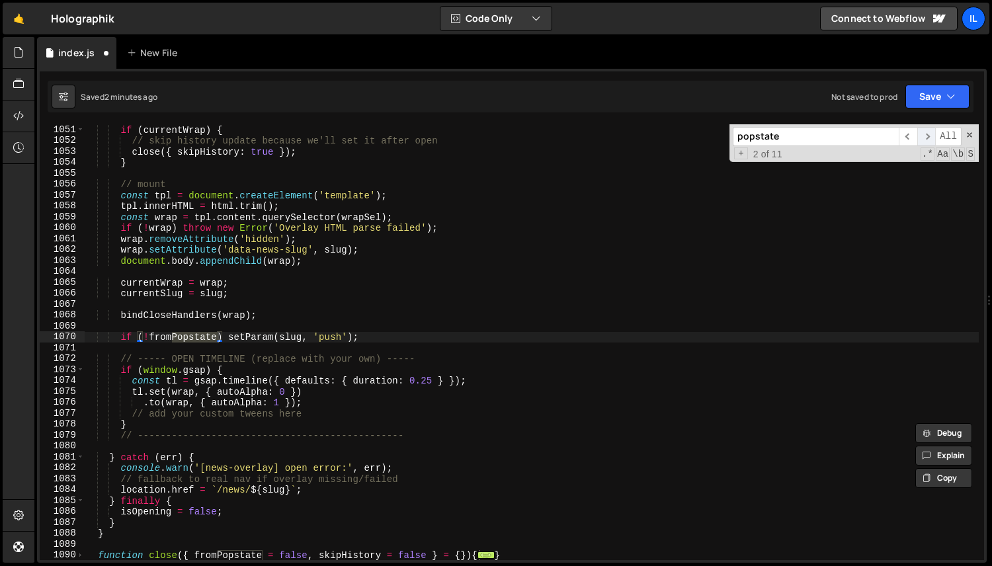
click at [925, 136] on span "​" at bounding box center [926, 136] width 19 height 19
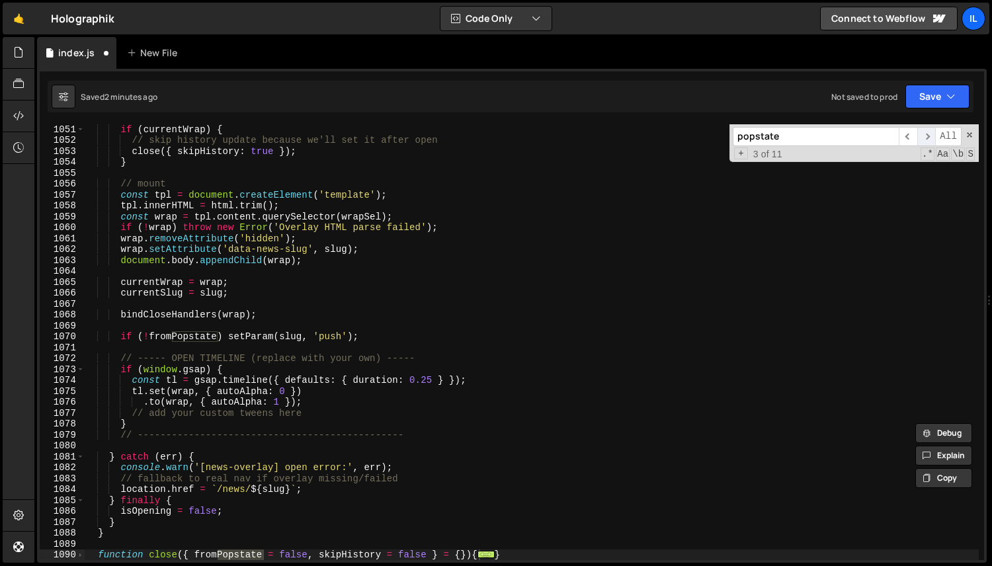
click at [925, 136] on span "​" at bounding box center [926, 136] width 19 height 19
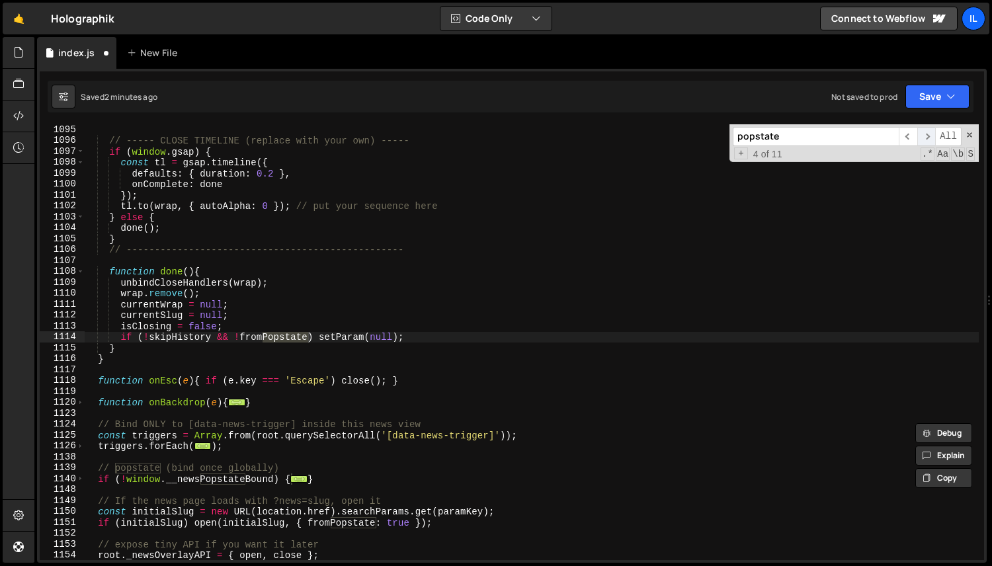
scroll to position [1867, 0]
click at [925, 136] on span "​" at bounding box center [926, 136] width 19 height 19
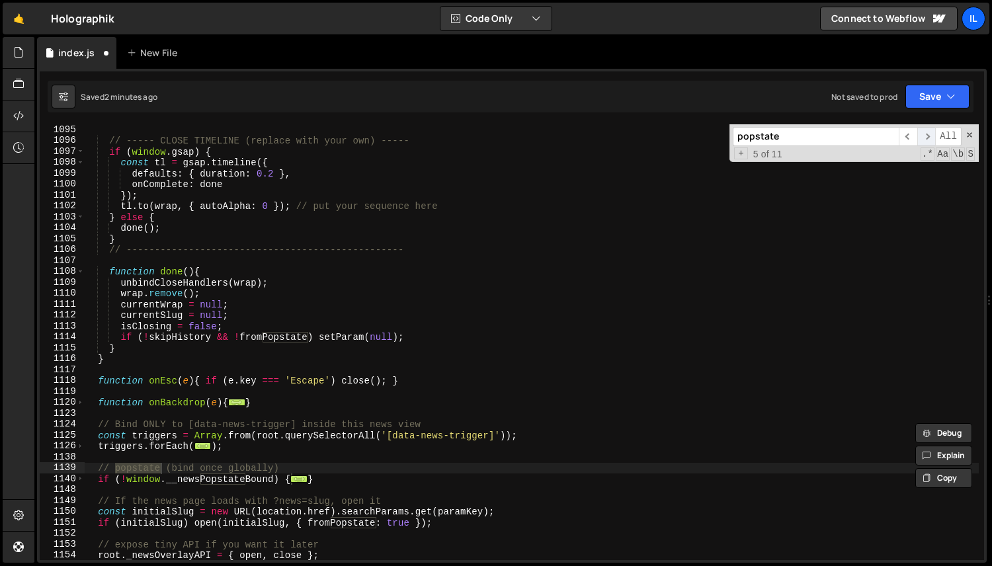
click at [925, 136] on span "​" at bounding box center [926, 136] width 19 height 19
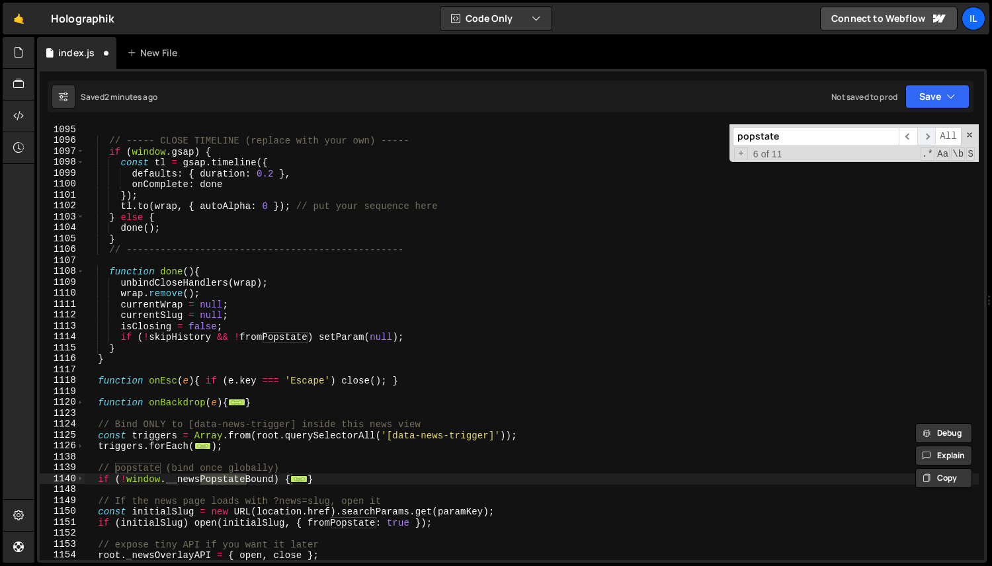
click at [925, 136] on span "​" at bounding box center [926, 136] width 19 height 19
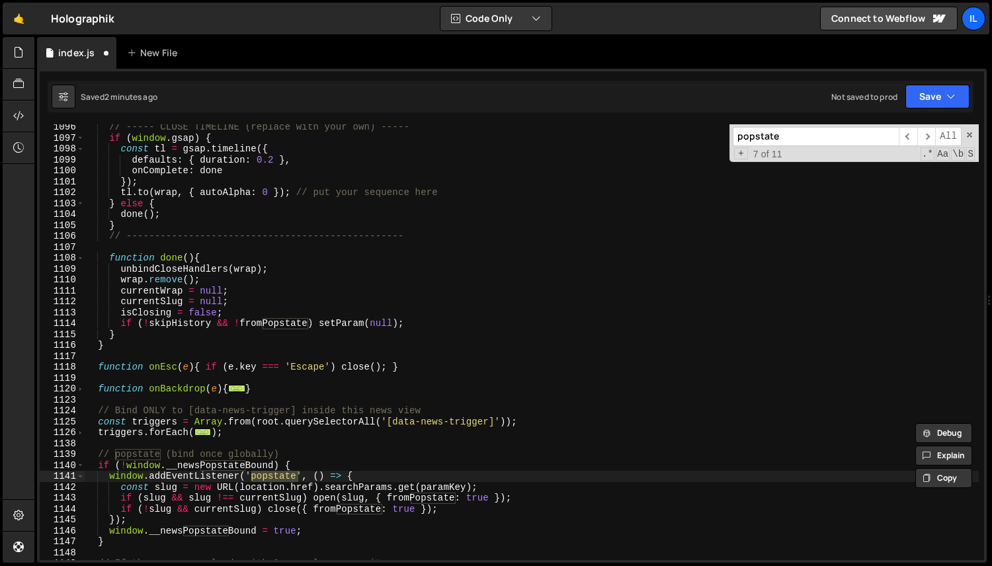
scroll to position [1988, 0]
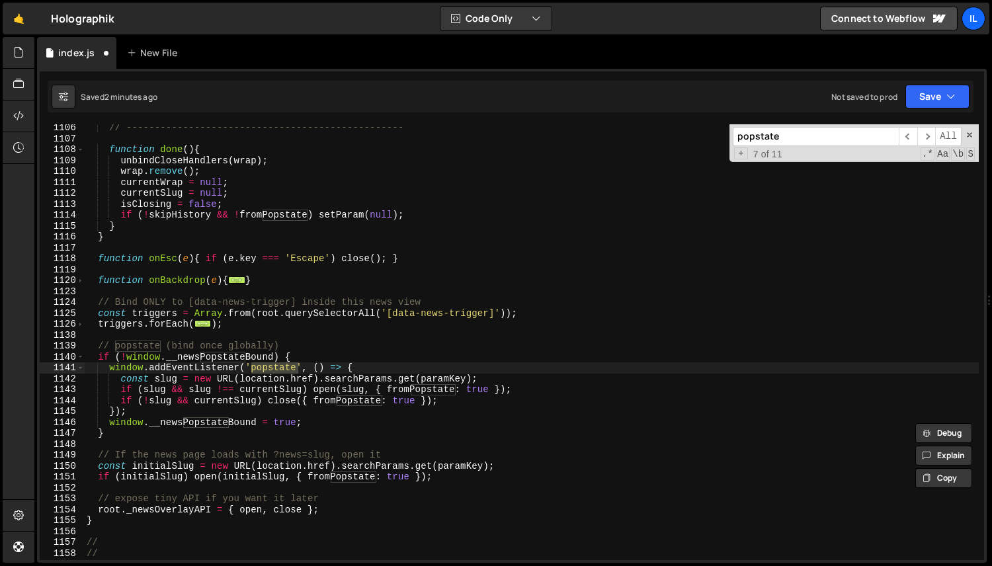
type textarea "});"
click at [162, 413] on div "// ------------------------------------------------- function done ( ) { unbind…" at bounding box center [531, 351] width 895 height 458
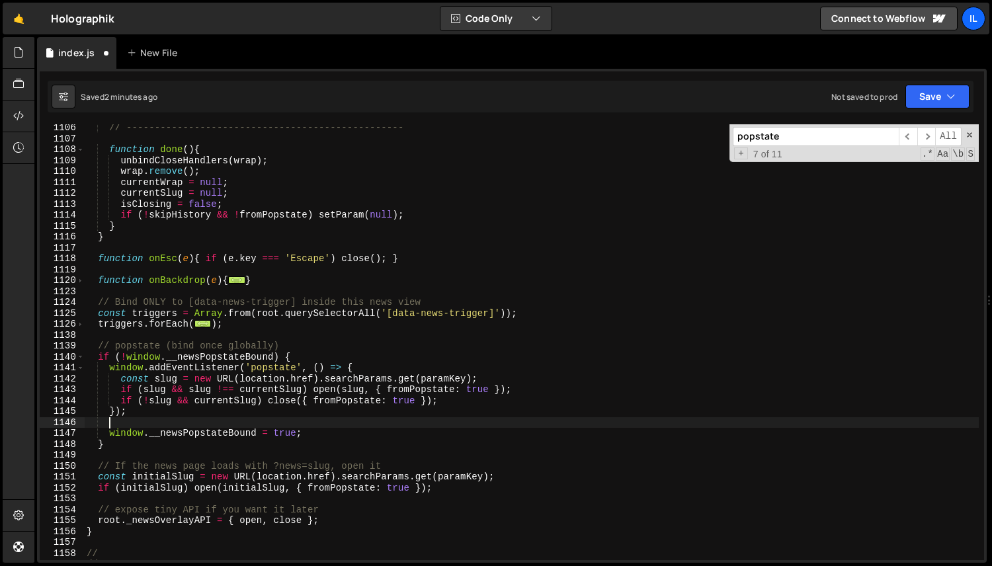
scroll to position [0, 1]
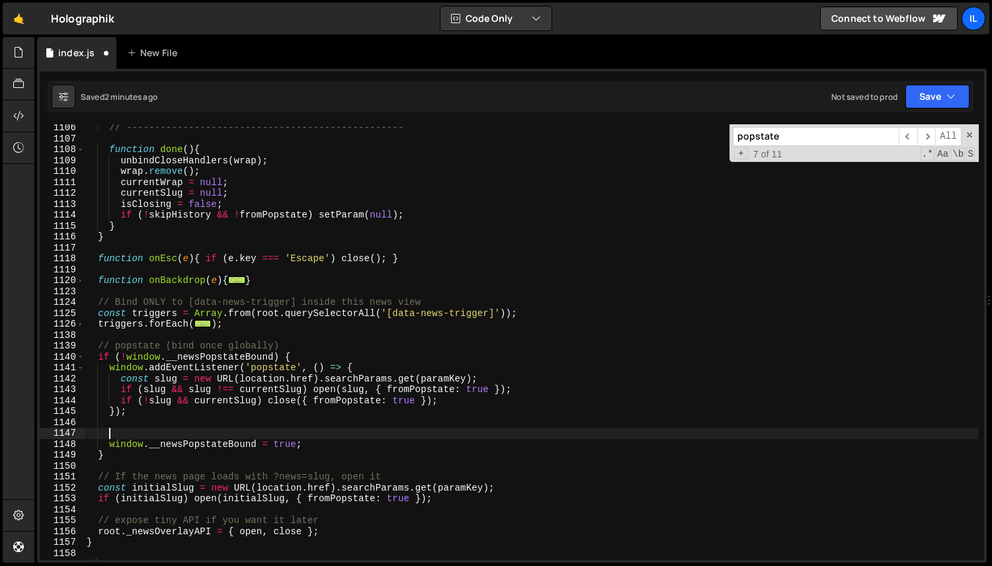
paste textarea
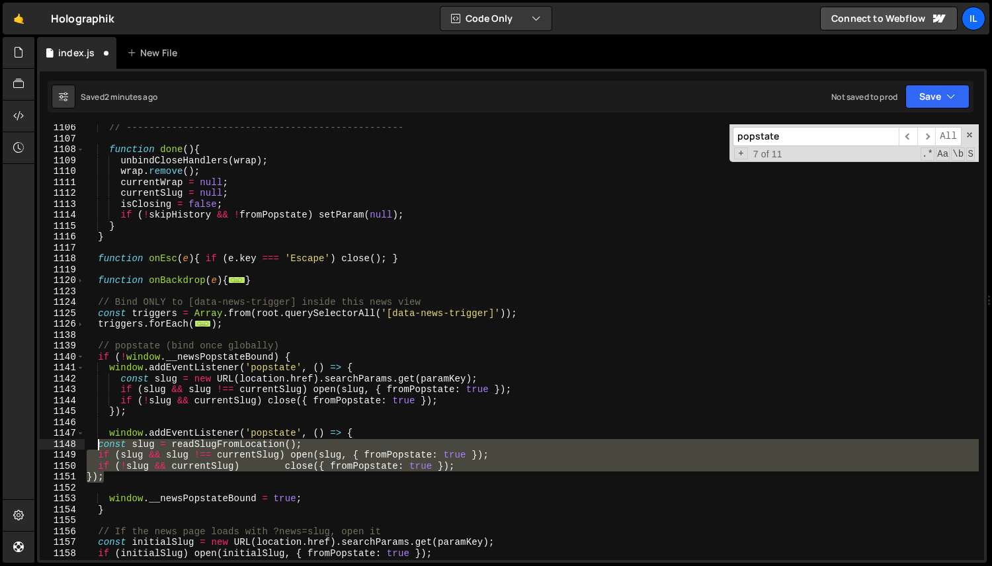
drag, startPoint x: 112, startPoint y: 481, endPoint x: 96, endPoint y: 447, distance: 37.3
click at [96, 447] on div "// ------------------------------------------------- function done ( ) { unbind…" at bounding box center [531, 351] width 895 height 458
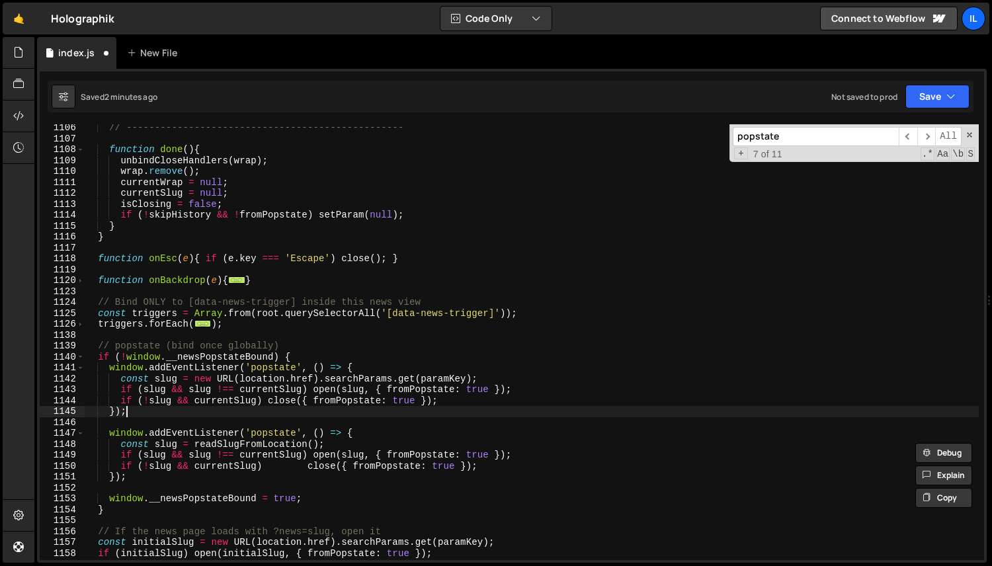
click at [140, 417] on div "// ------------------------------------------------- function done ( ) { unbind…" at bounding box center [531, 351] width 895 height 458
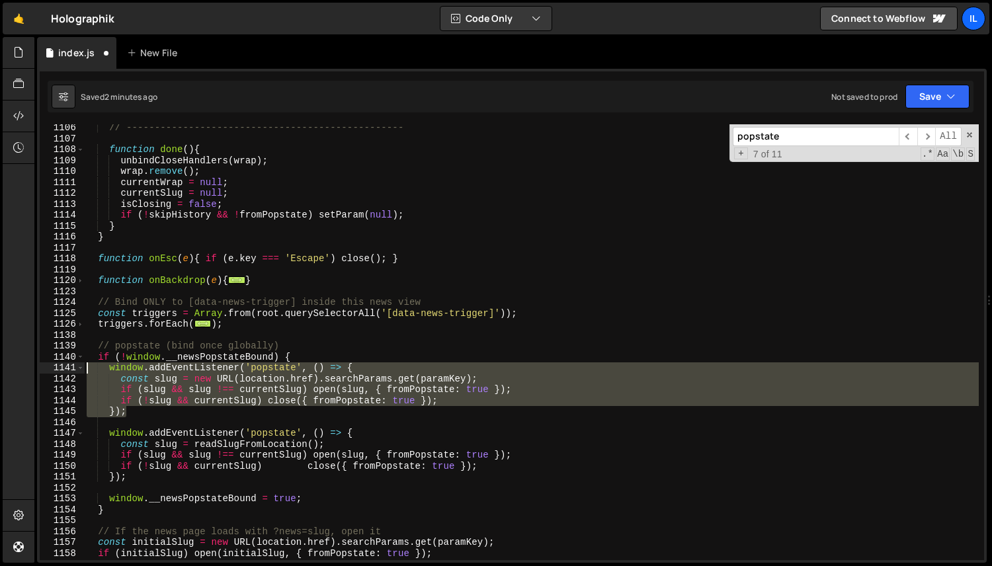
drag, startPoint x: 142, startPoint y: 416, endPoint x: 67, endPoint y: 372, distance: 86.9
click at [67, 372] on div "}); 1106 1107 1108 1109 1110 1111 1112 1113 1114 1115 1116 1117 1118 1119 1120 …" at bounding box center [512, 342] width 945 height 436
type textarea "window.addEventListener('popstate', () => { const slug = new URL(location.href)…"
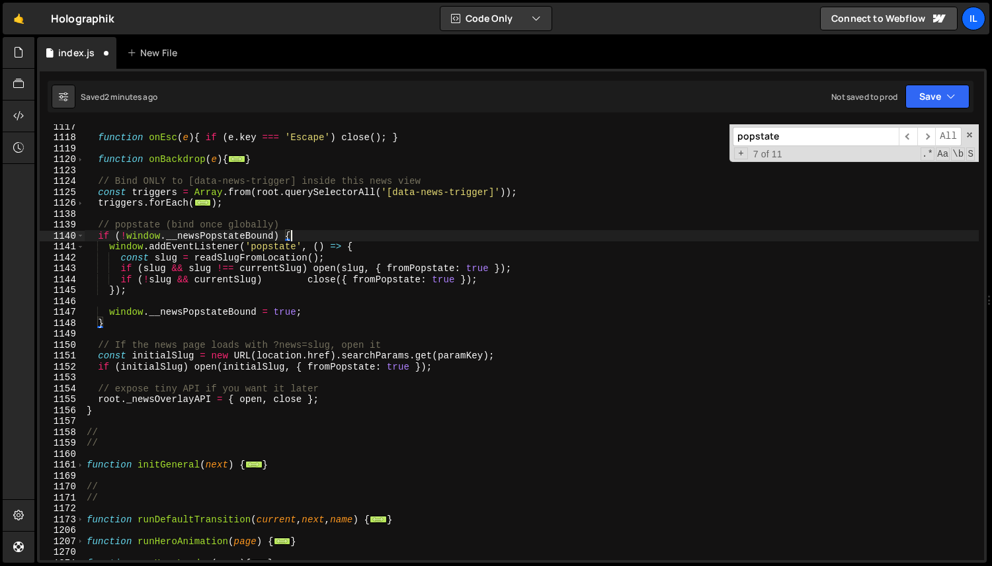
scroll to position [2109, 0]
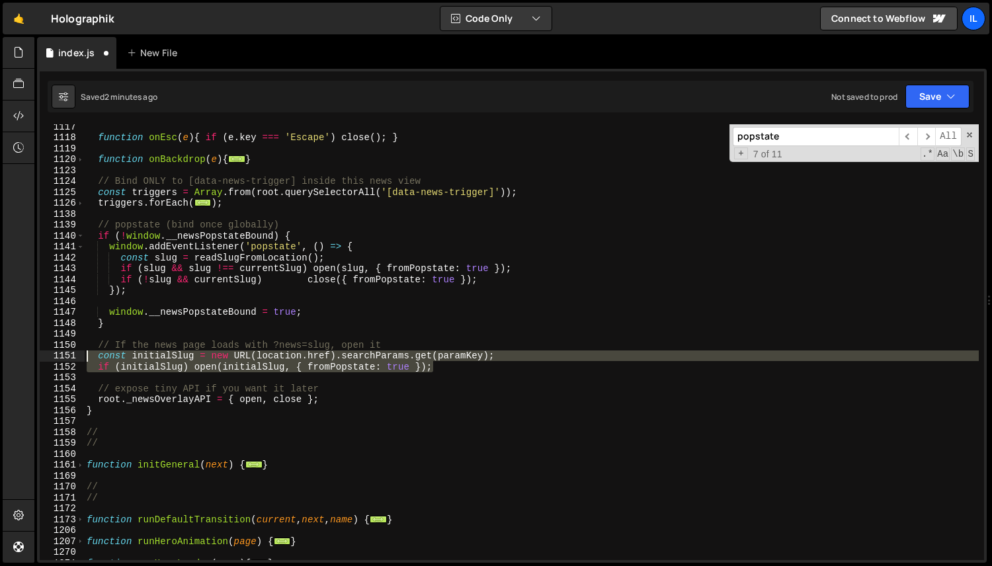
drag, startPoint x: 458, startPoint y: 365, endPoint x: 42, endPoint y: 359, distance: 416.8
click at [42, 359] on div "if (!window.__newsPopstateBound) { 1117 1118 1119 1120 1123 1124 1125 1126 1138…" at bounding box center [512, 342] width 945 height 436
paste textarea
drag, startPoint x: 445, startPoint y: 366, endPoint x: 28, endPoint y: 361, distance: 417.4
click at [28, 361] on div "Hold on a sec... Are you certain you wish to leave this page? Any changes you'v…" at bounding box center [496, 283] width 992 height 566
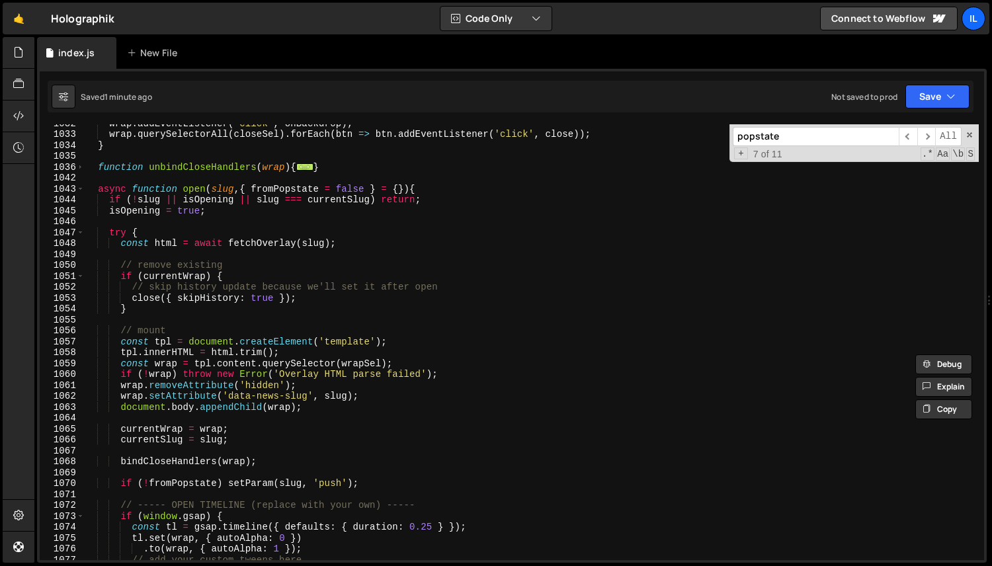
scroll to position [1125, 0]
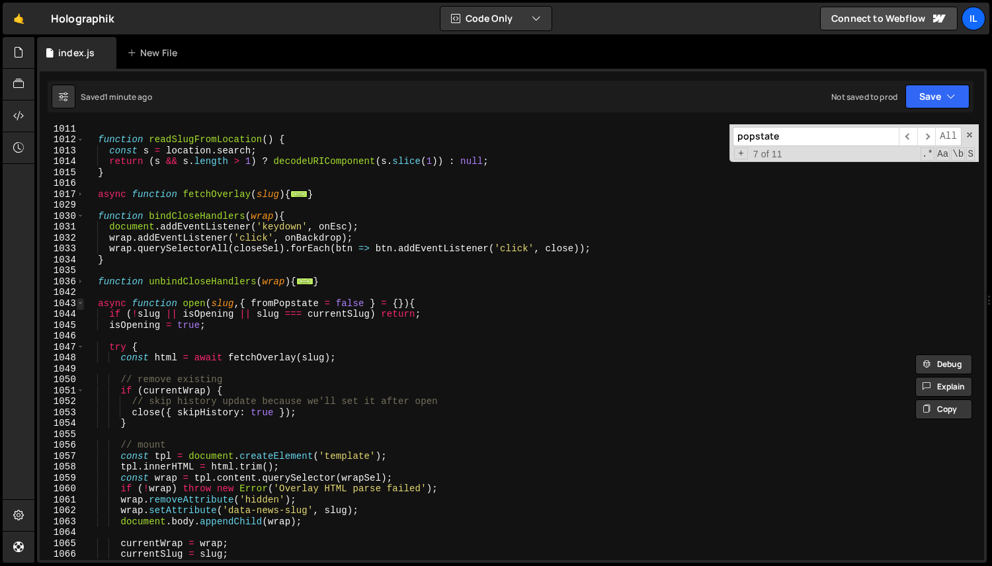
click at [79, 304] on span at bounding box center [80, 303] width 7 height 11
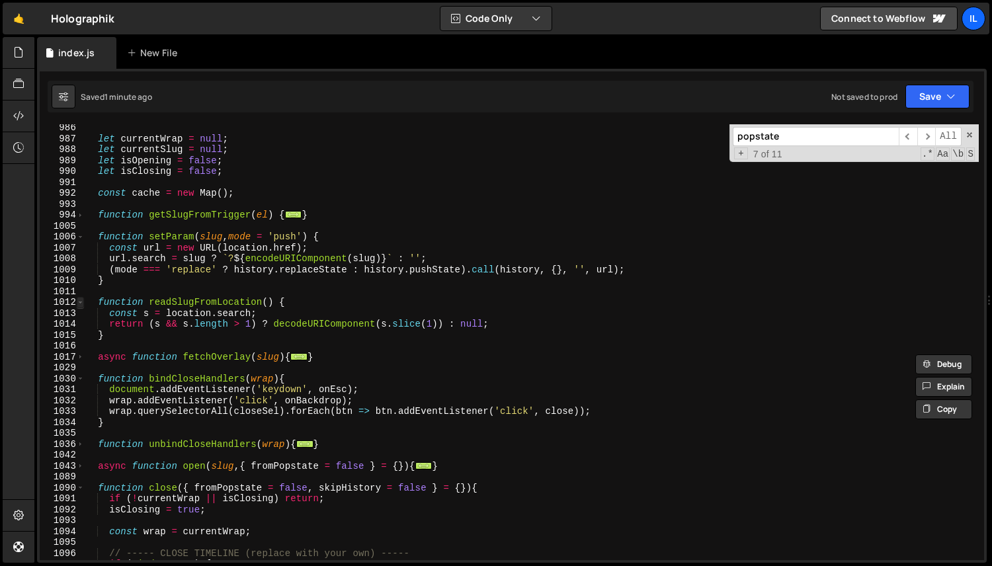
scroll to position [962, 0]
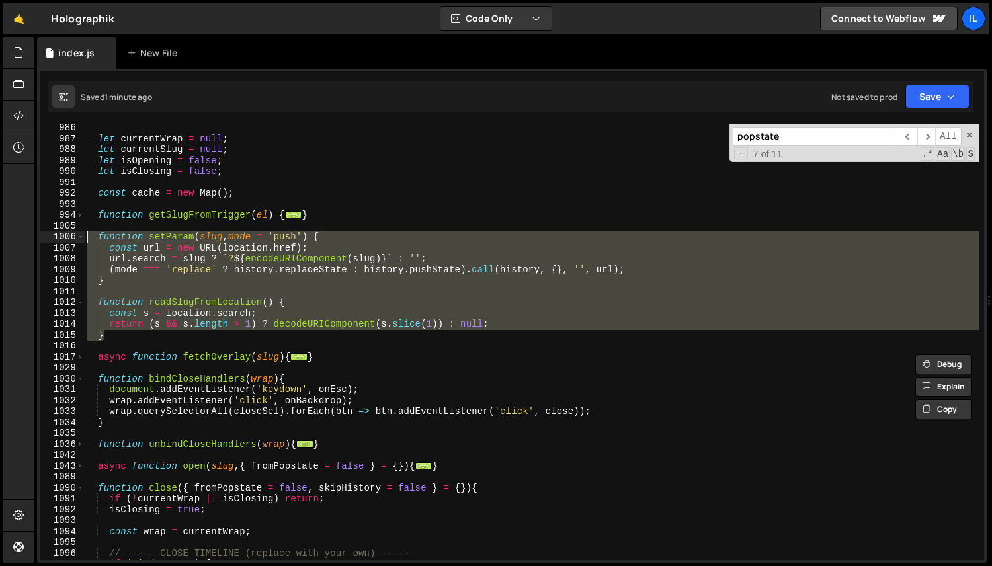
drag, startPoint x: 115, startPoint y: 334, endPoint x: 52, endPoint y: 237, distance: 115.2
click at [52, 237] on div "const initialSlug = readSlugFromLocation(); if (initialSlug) open(initialSlug, …" at bounding box center [512, 342] width 945 height 436
paste textarea "}"
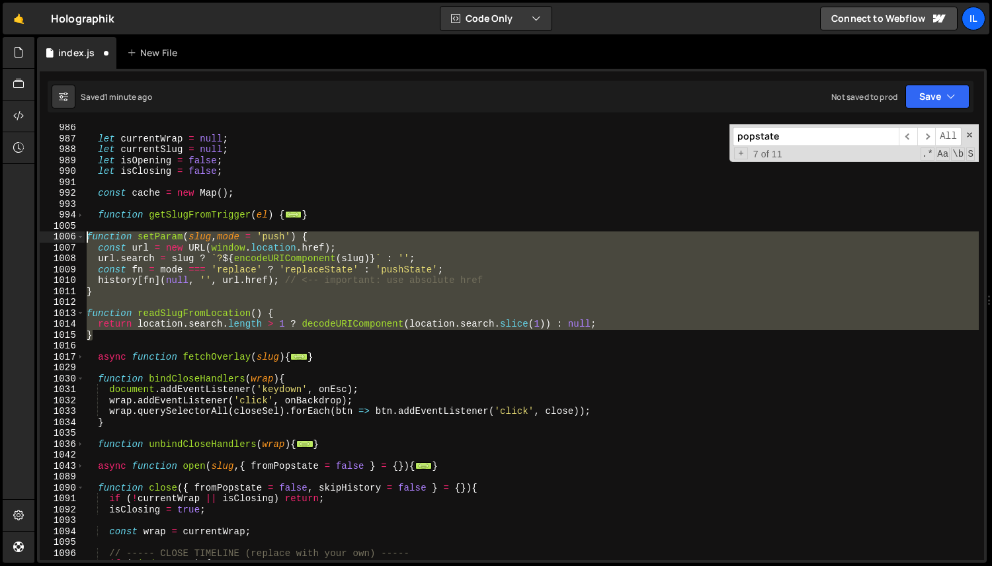
drag, startPoint x: 102, startPoint y: 336, endPoint x: 70, endPoint y: 241, distance: 100.4
click at [70, 241] on div "} 986 987 988 989 990 991 992 993 994 1005 1006 1007 1008 1009 1010 1011 1012 1…" at bounding box center [512, 342] width 945 height 436
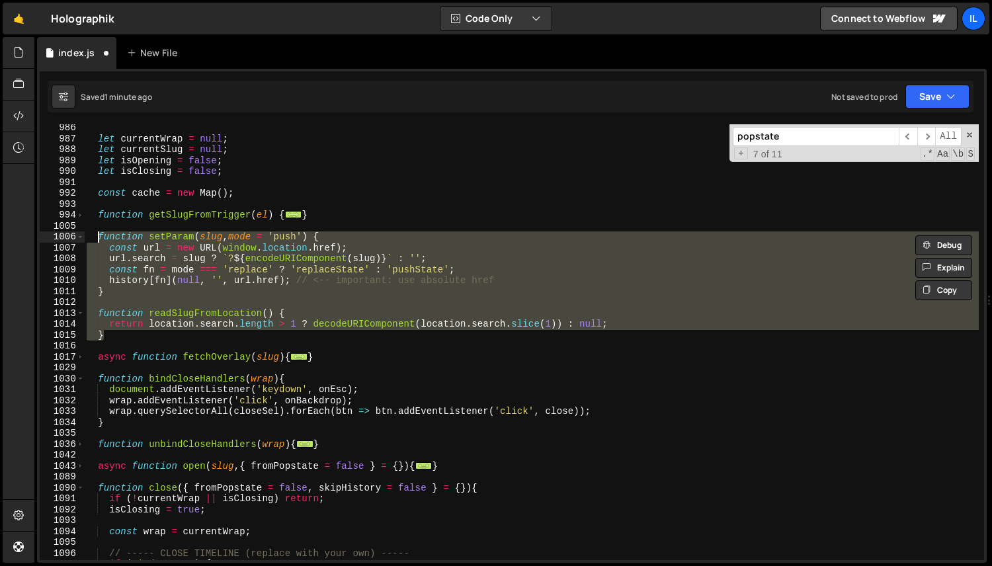
click at [441, 290] on div "let currentWrap = null ; let currentSlug = null ; let isOpening = false ; let i…" at bounding box center [531, 342] width 895 height 436
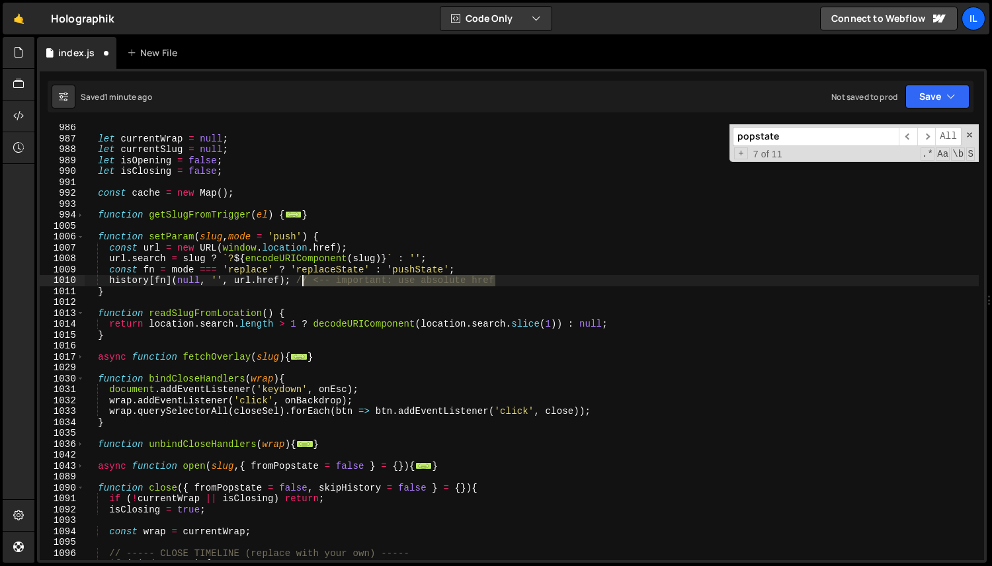
drag, startPoint x: 513, startPoint y: 281, endPoint x: 292, endPoint y: 282, distance: 220.3
click at [292, 282] on div "let currentWrap = null ; let currentSlug = null ; let isOpening = false ; let i…" at bounding box center [531, 351] width 895 height 458
click at [203, 287] on div "let currentWrap = null ; let currentSlug = null ; let isOpening = false ; let i…" at bounding box center [531, 351] width 895 height 458
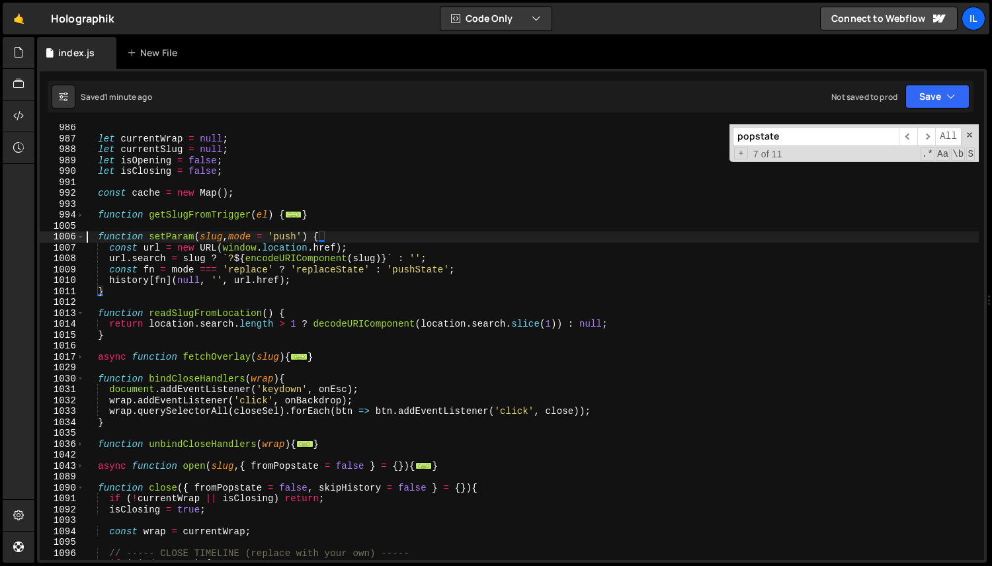
click at [88, 239] on div "let currentWrap = null ; let currentSlug = null ; let isOpening = false ; let i…" at bounding box center [531, 351] width 895 height 458
click at [83, 239] on span at bounding box center [80, 237] width 7 height 11
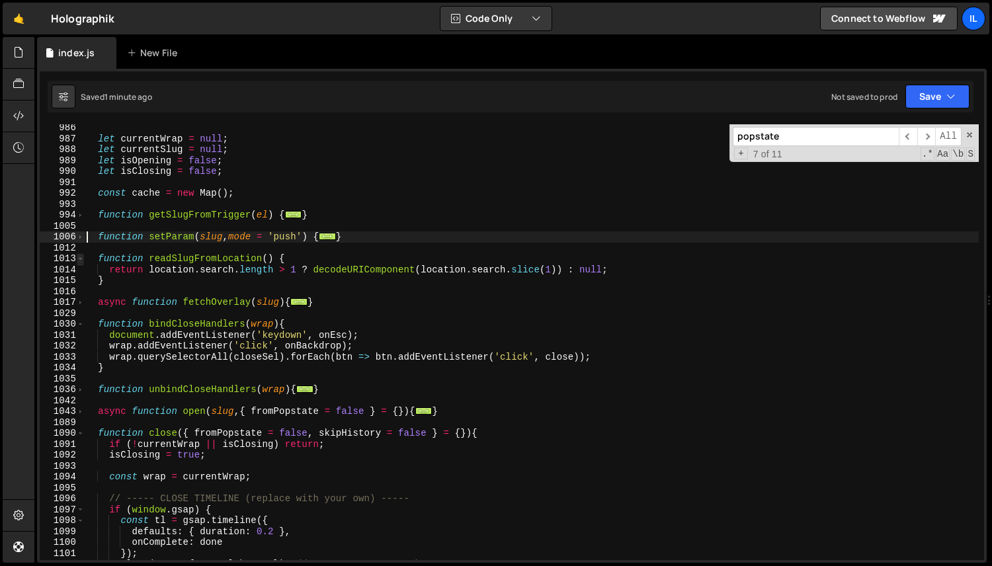
click at [81, 259] on span at bounding box center [80, 258] width 7 height 11
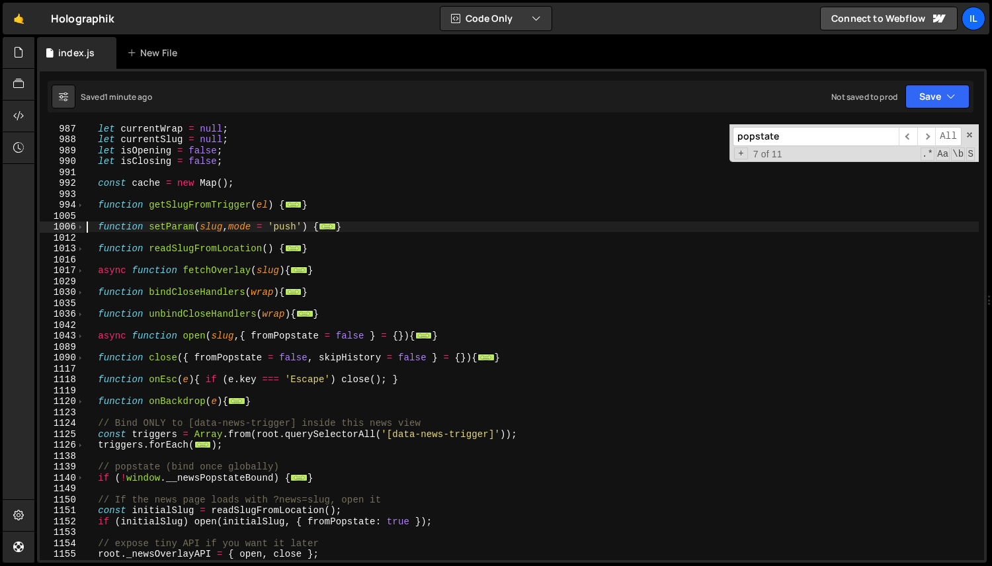
scroll to position [982, 0]
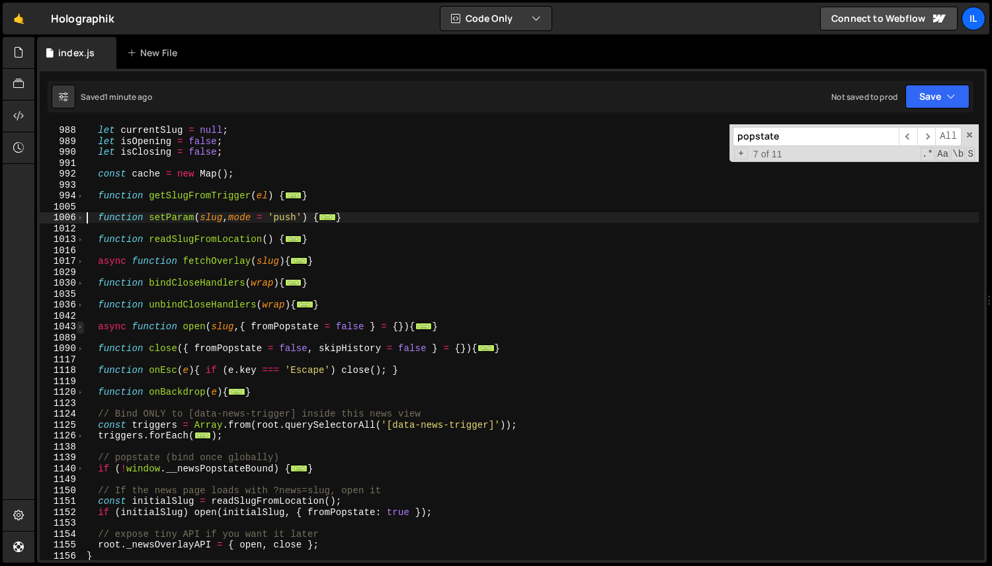
click at [79, 330] on span at bounding box center [80, 326] width 7 height 11
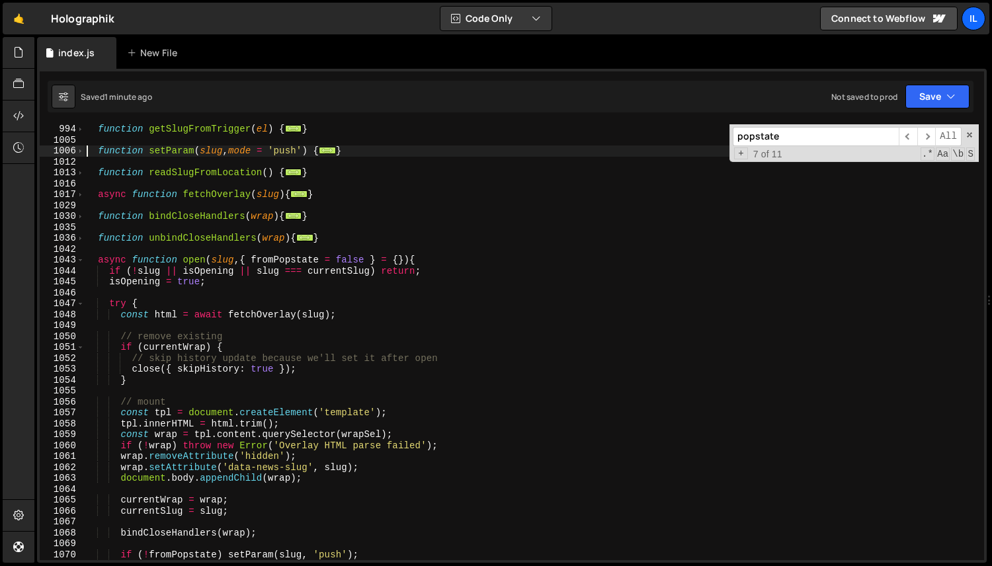
scroll to position [1062, 0]
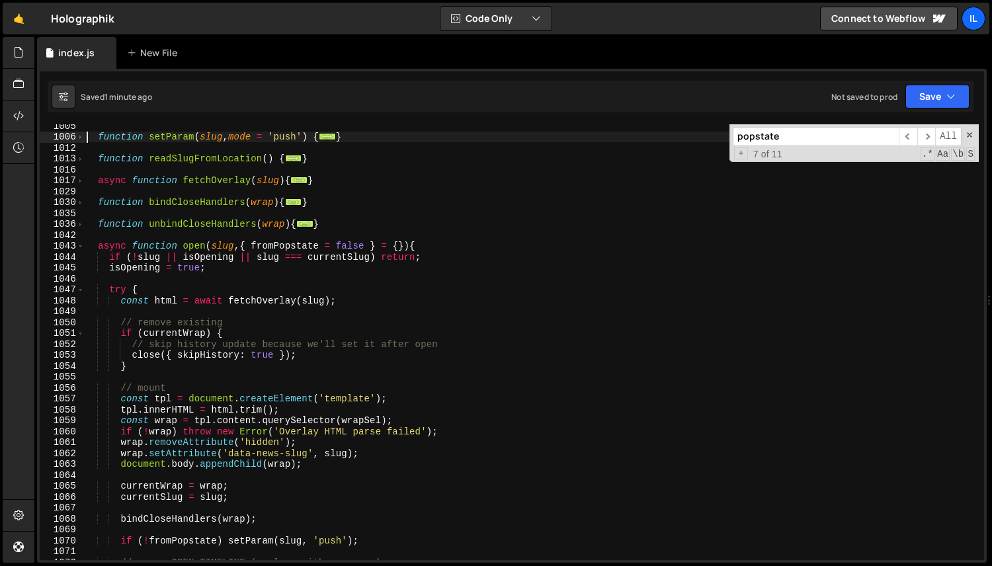
click at [206, 318] on div "function setParam ( slug , mode = 'push' ) { ... } function readSlugFromLocatio…" at bounding box center [531, 349] width 895 height 458
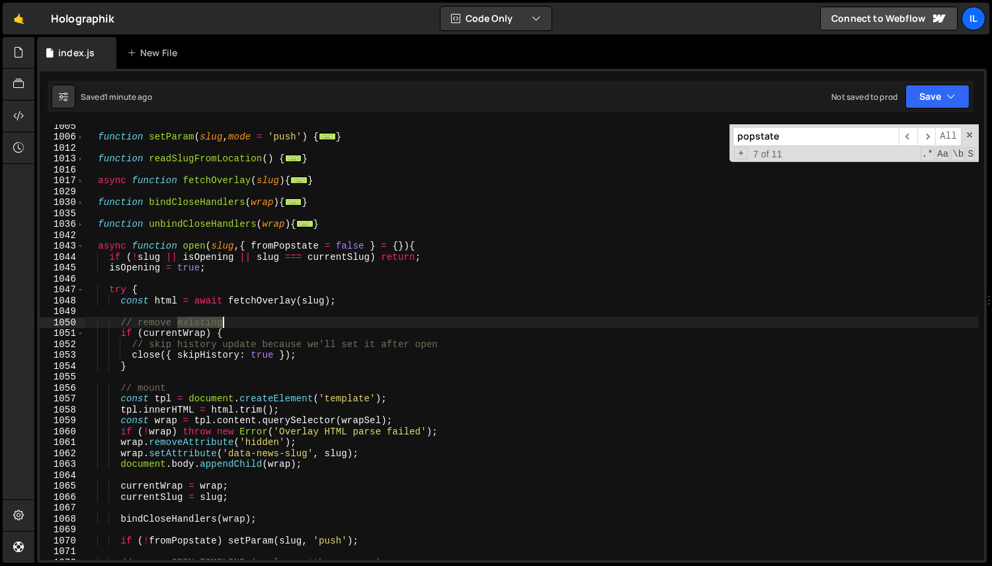
click at [206, 318] on div "function setParam ( slug , mode = 'push' ) { ... } function readSlugFromLocatio…" at bounding box center [531, 349] width 895 height 458
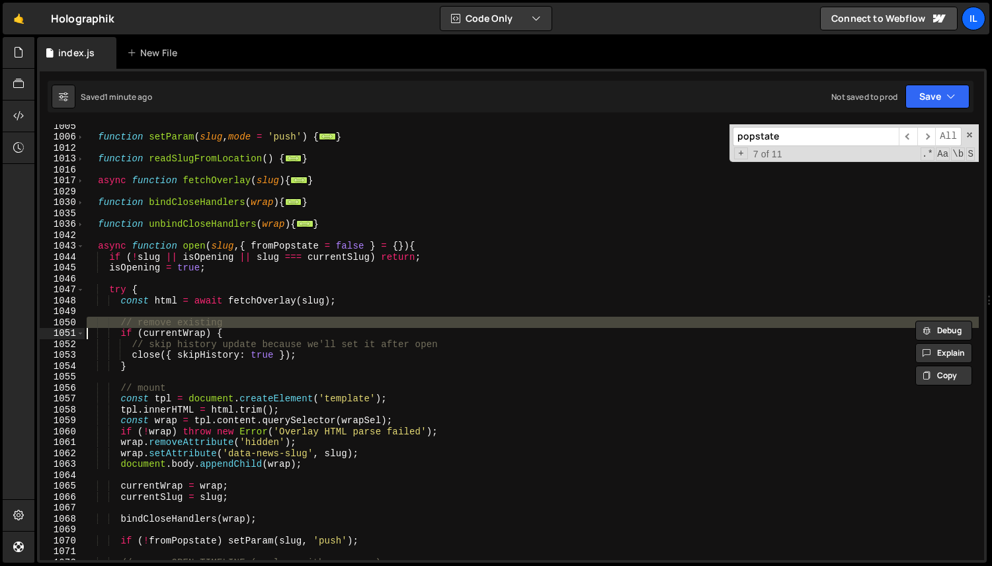
click at [254, 345] on div "function setParam ( slug , mode = 'push' ) { ... } function readSlugFromLocatio…" at bounding box center [531, 349] width 895 height 458
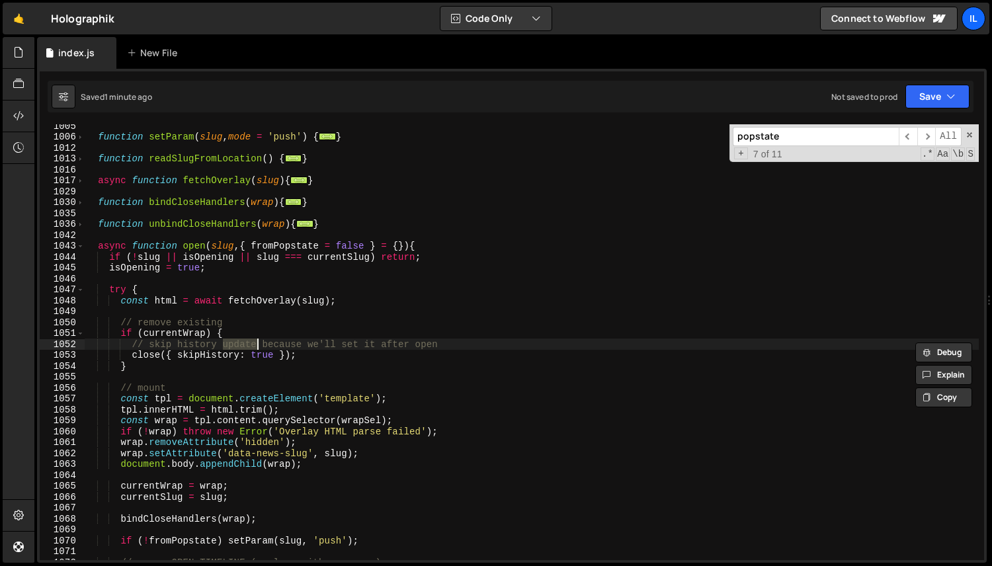
click at [254, 345] on div "function setParam ( slug , mode = 'push' ) { ... } function readSlugFromLocatio…" at bounding box center [531, 349] width 895 height 458
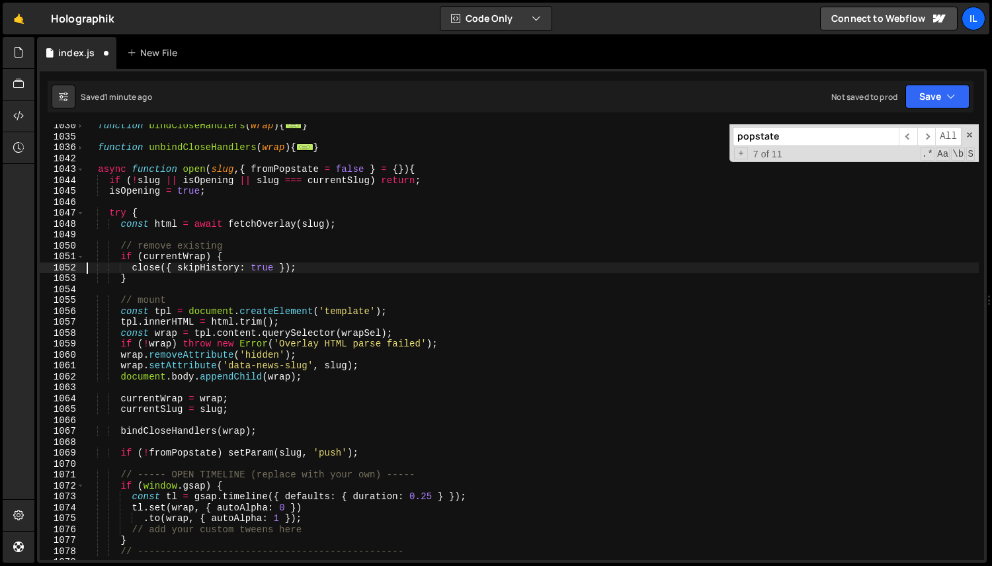
scroll to position [1164, 0]
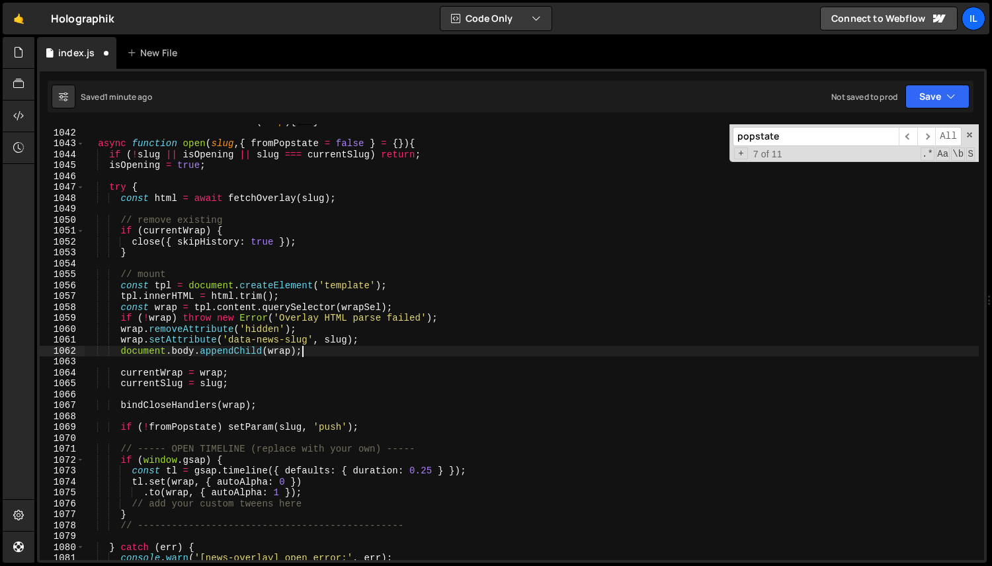
click at [321, 348] on div "function unbindCloseHandlers ( wrap ) { ... } async function open ( slug , { fr…" at bounding box center [531, 345] width 895 height 458
type textarea "document.body.appendChild(wrap);"
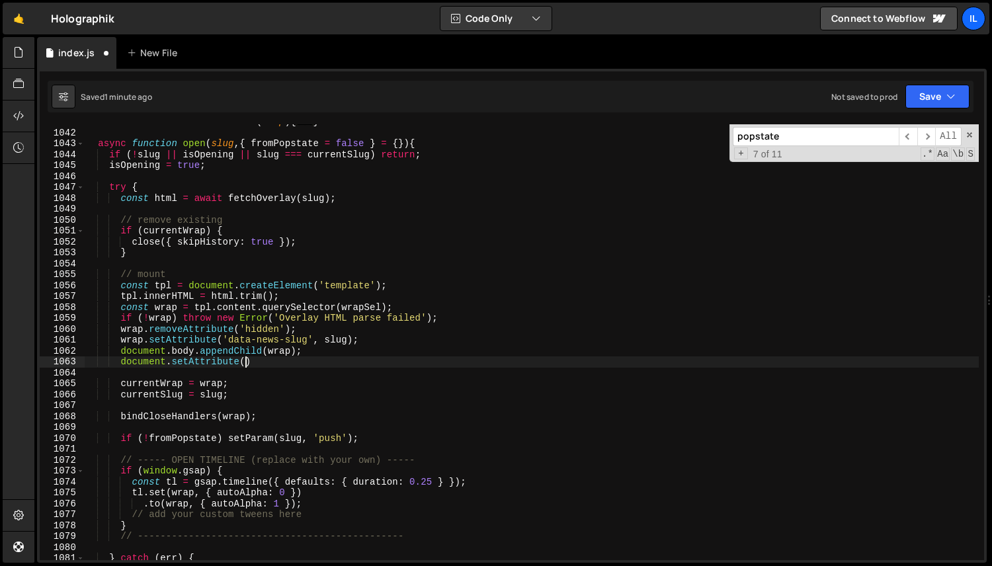
scroll to position [0, 11]
paste textarea "data-article-status")"
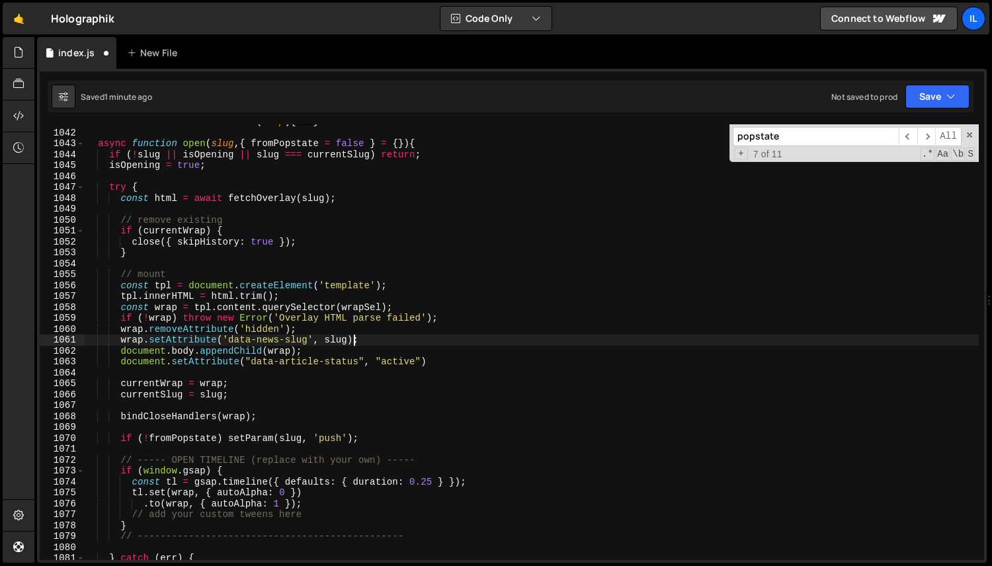
click at [353, 343] on div "function unbindCloseHandlers ( wrap ) { ... } async function open ( slug , { fr…" at bounding box center [531, 345] width 895 height 458
click at [352, 345] on div "function unbindCloseHandlers ( wrap ) { ... } async function open ( slug , { fr…" at bounding box center [531, 345] width 895 height 458
click at [351, 347] on div "function unbindCloseHandlers ( wrap ) { ... } async function open ( slug , { fr…" at bounding box center [531, 345] width 895 height 458
type textarea "document.body.appendChild(wrap);"
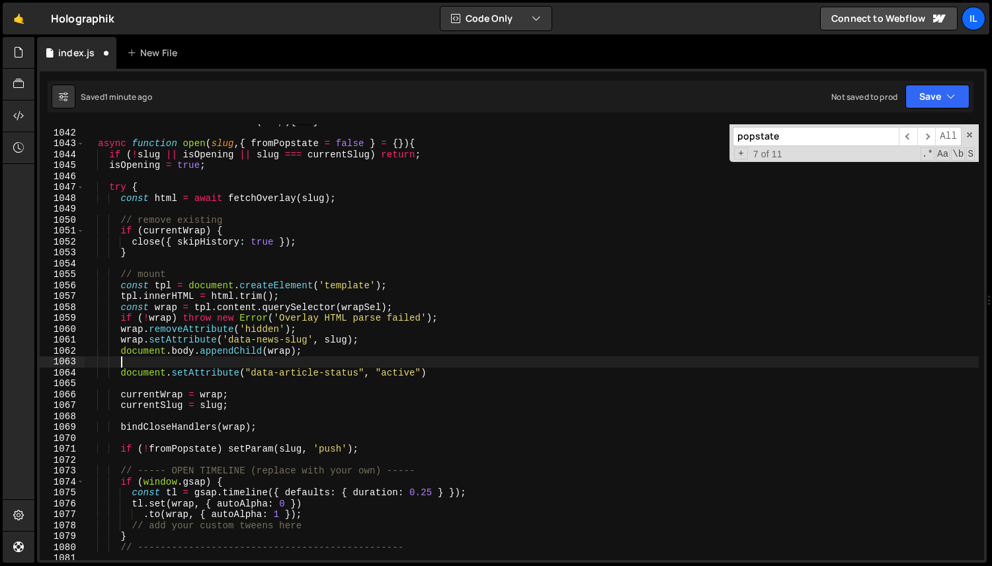
scroll to position [0, 1]
drag, startPoint x: 448, startPoint y: 371, endPoint x: 122, endPoint y: 372, distance: 326.1
click at [122, 372] on div "function unbindCloseHandlers ( wrap ) { ... } async function open ( slug , { fr…" at bounding box center [531, 345] width 895 height 458
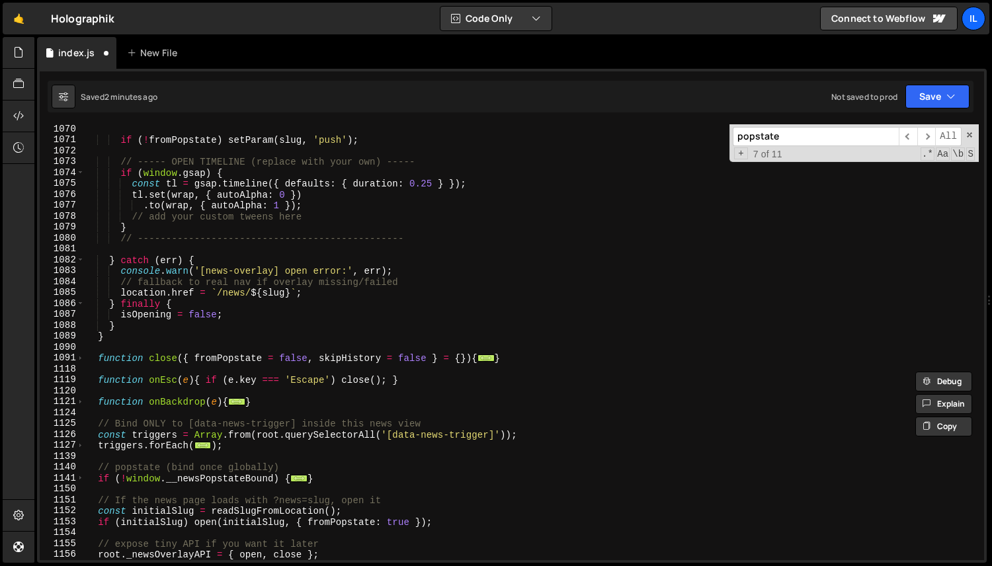
scroll to position [1477, 0]
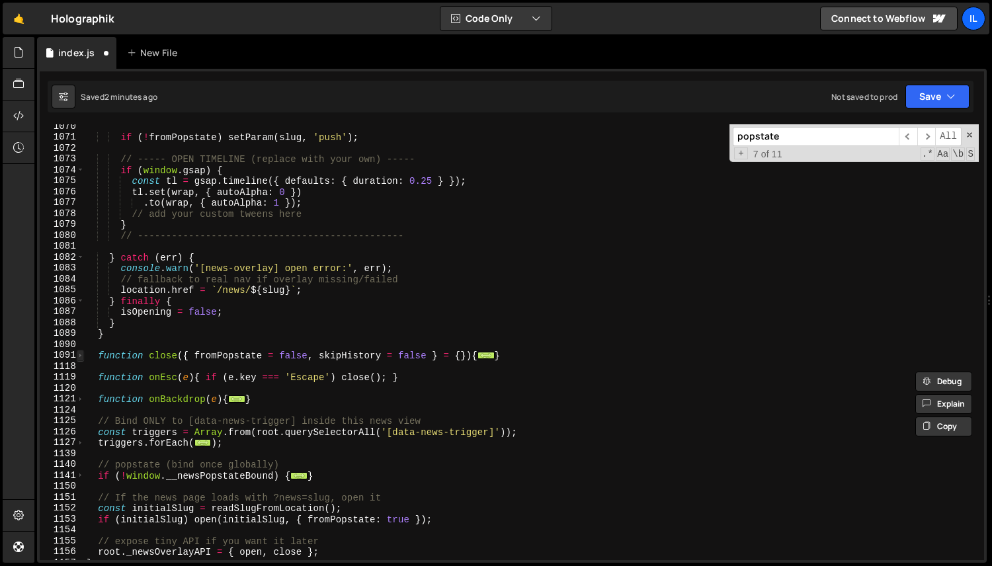
click at [78, 355] on span at bounding box center [80, 355] width 7 height 11
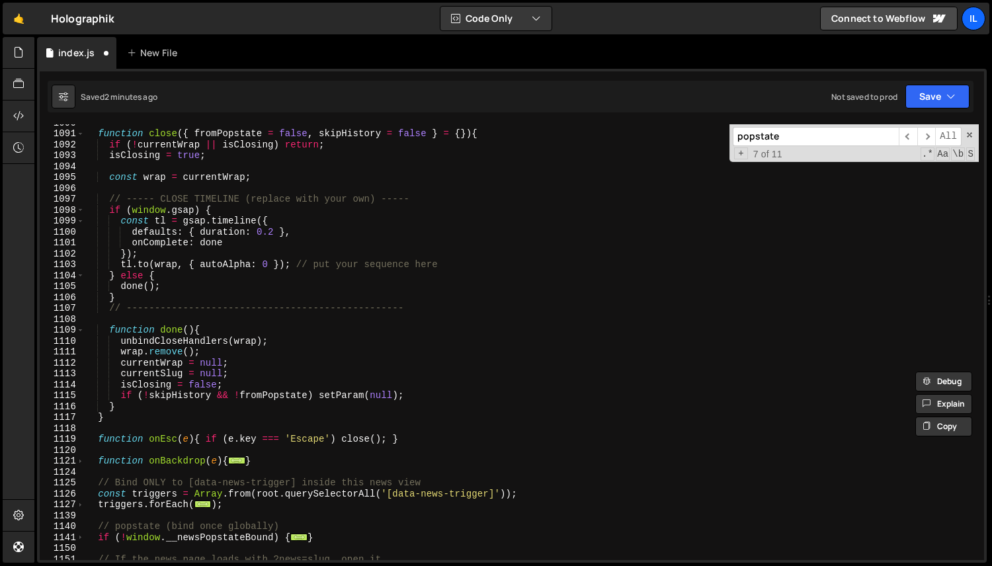
scroll to position [1677, 0]
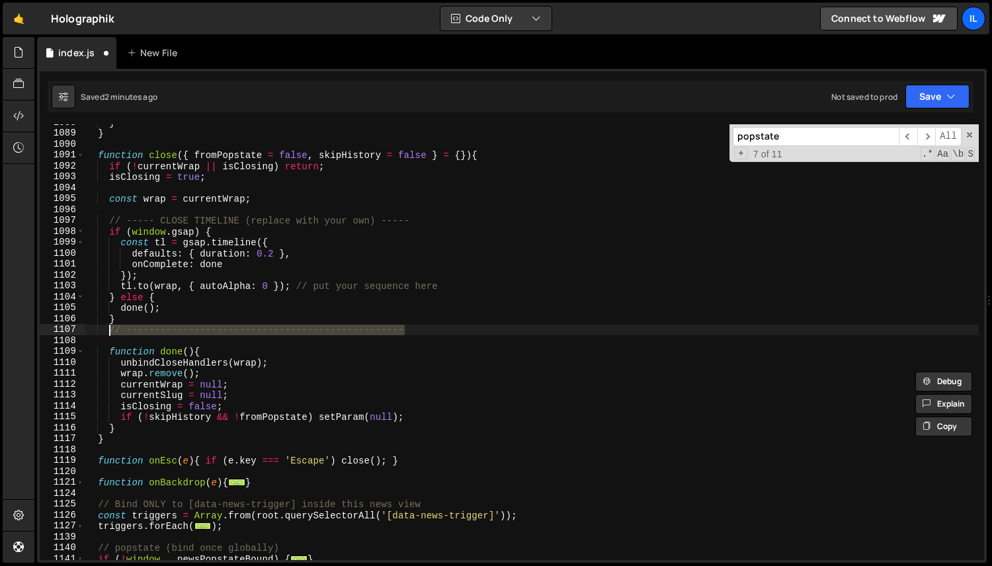
drag, startPoint x: 421, startPoint y: 331, endPoint x: 112, endPoint y: 331, distance: 308.2
click at [112, 331] on div "} } function close ( { fromPopstate = false , skipHistory = false } = { }) { if…" at bounding box center [531, 346] width 895 height 458
type textarea "// -------------------------------------------------"
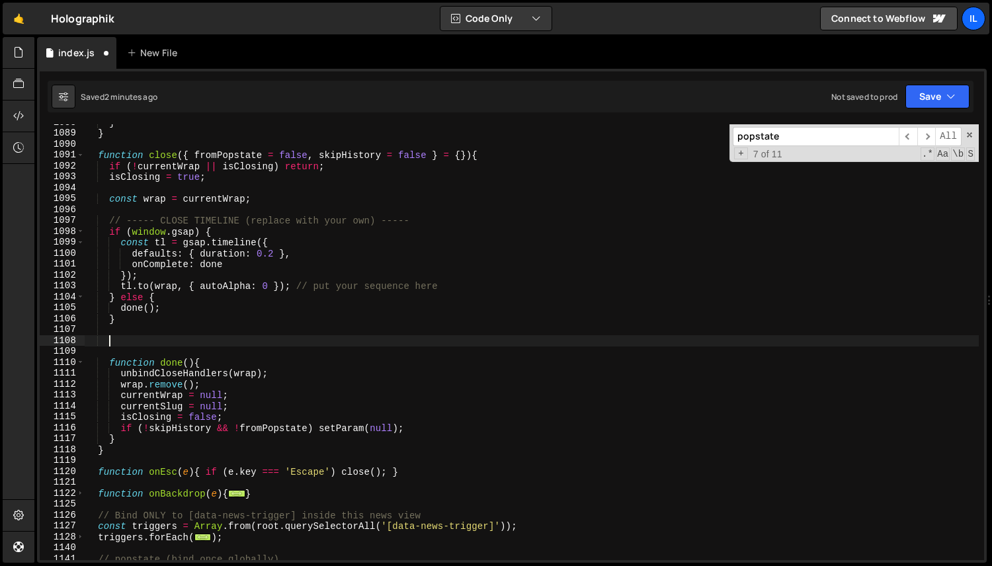
scroll to position [0, 1]
paste textarea "document.setAttribute("data-article-status", "active")"
type textarea "document.setAttribute("data-article-status", "active")"
click at [397, 342] on div "} } function close ( { fromPopstate = false , skipHistory = false } = { }) { if…" at bounding box center [531, 346] width 895 height 458
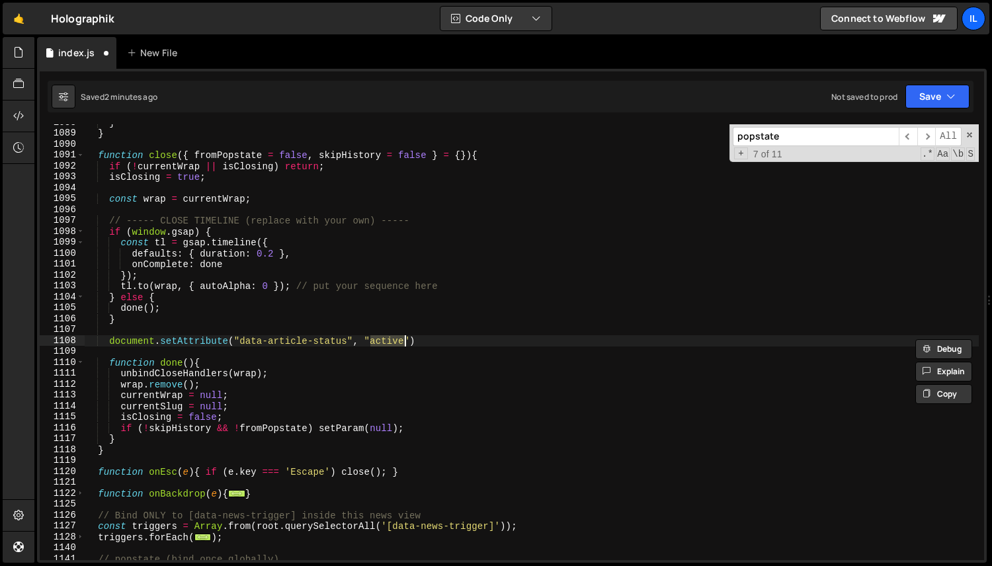
click at [376, 347] on div "} } function close ( { fromPopstate = false , skipHistory = false } = { }) { if…" at bounding box center [531, 346] width 895 height 458
click at [373, 345] on div "} } function close ( { fromPopstate = false , skipHistory = false } = { }) { if…" at bounding box center [531, 346] width 895 height 458
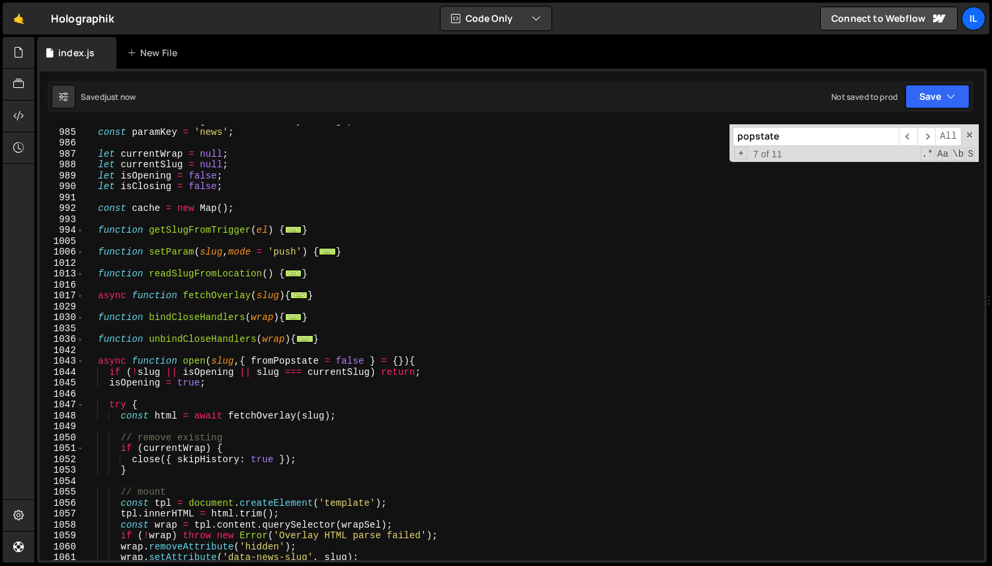
scroll to position [726, 0]
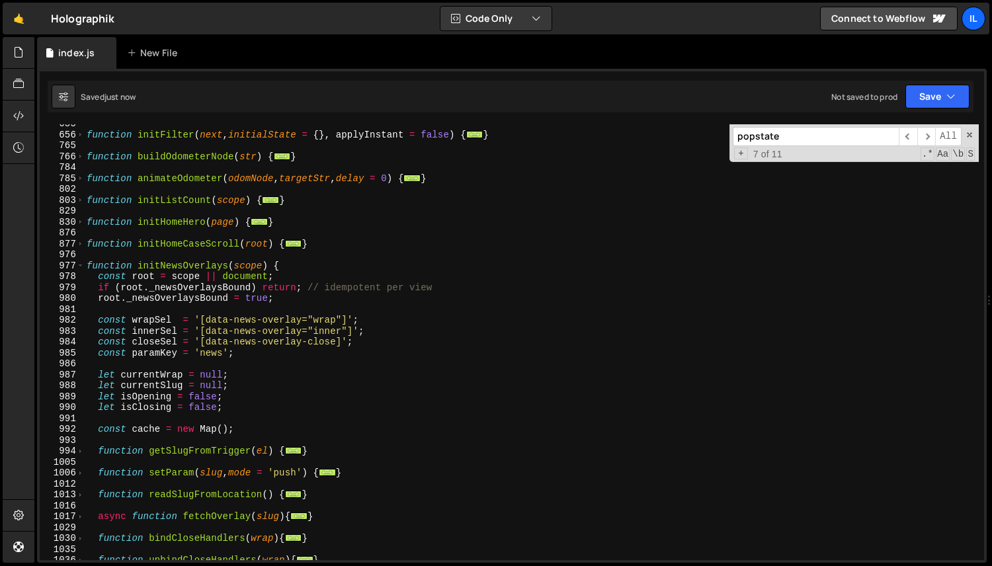
click at [161, 341] on div "function initFilter ( next , initialState = { } , applyInstant = false ) { ... …" at bounding box center [531, 347] width 895 height 458
type textarea "const closeSel = '[data-news-overlay-close]';"
click at [161, 341] on div "function initFilter ( next , initialState = { } , applyInstant = false ) { ... …" at bounding box center [531, 347] width 895 height 458
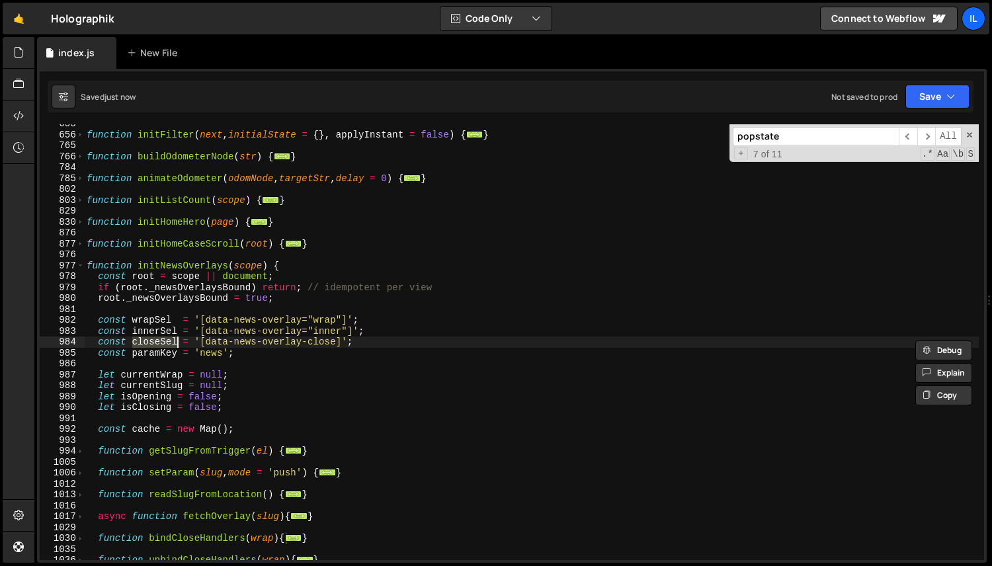
click at [784, 138] on input "popstate" at bounding box center [816, 136] width 166 height 19
paste input "closeSel"
type input "closeSel"
click at [929, 138] on span "​" at bounding box center [926, 136] width 19 height 19
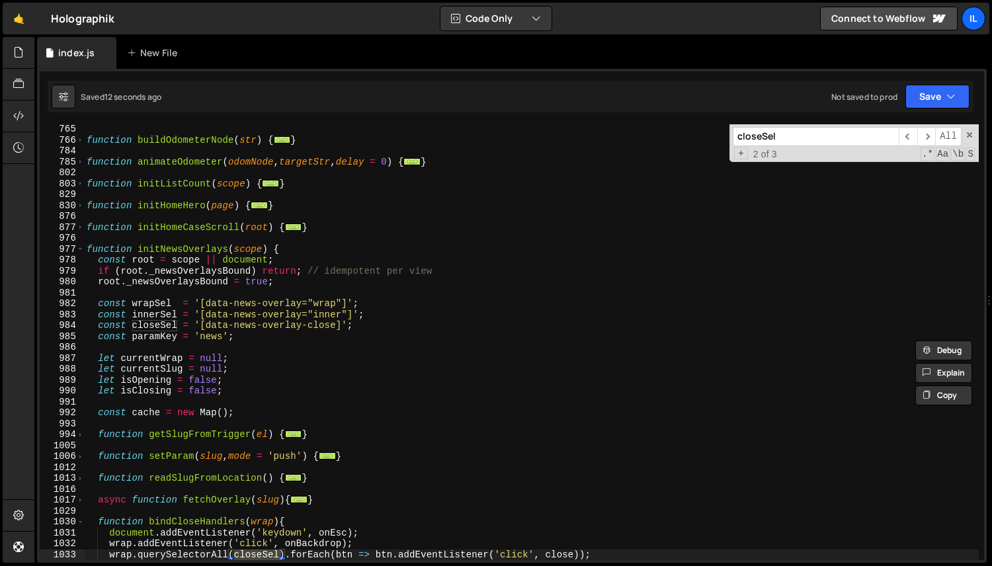
click at [119, 546] on div "function buildOdometerNode ( str ) { ... } function animateOdometer ( odomNode …" at bounding box center [531, 353] width 895 height 458
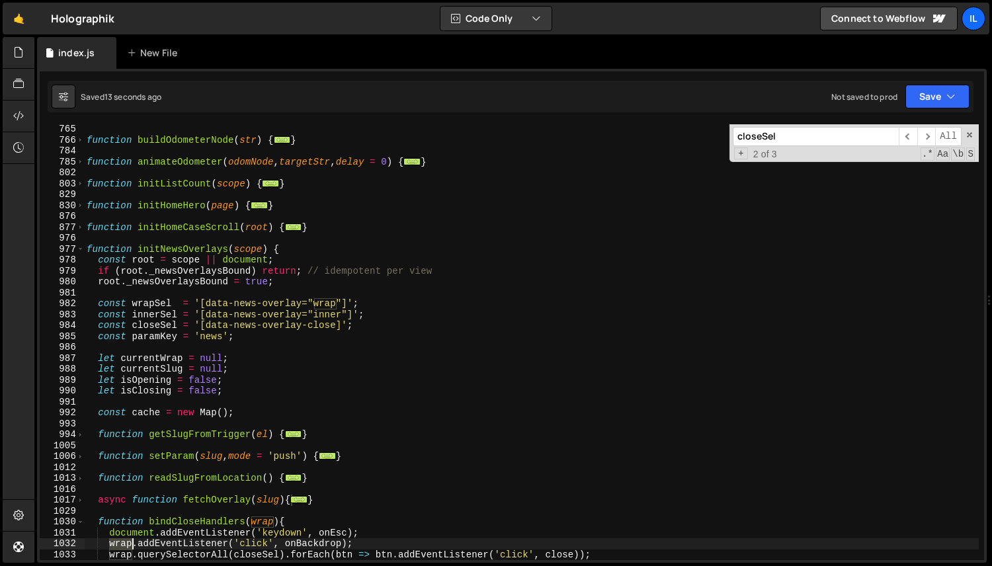
click at [119, 546] on div "function buildOdometerNode ( str ) { ... } function animateOdometer ( odomNode …" at bounding box center [531, 353] width 895 height 458
click at [199, 527] on div "function buildOdometerNode ( str ) { ... } function animateOdometer ( odomNode …" at bounding box center [531, 353] width 895 height 458
type textarea "function bindCloseHandlers(wrap){"
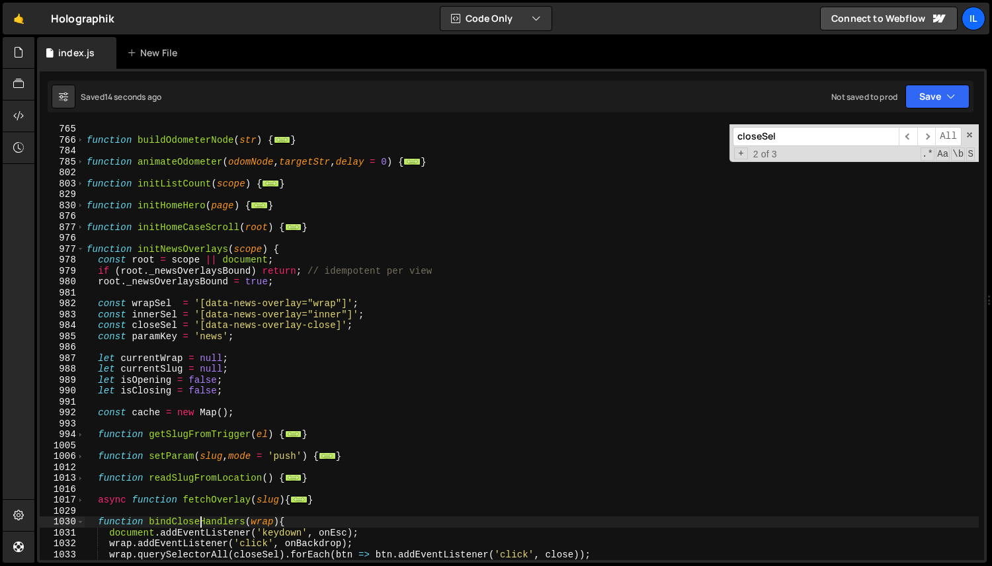
scroll to position [0, 13]
click at [199, 527] on div "function buildOdometerNode ( str ) { ... } function animateOdometer ( odomNode …" at bounding box center [531, 353] width 895 height 458
click at [798, 136] on input "closeSel" at bounding box center [816, 136] width 166 height 19
paste input "bindCloseHandlers"
type input "bindCloseHandlers"
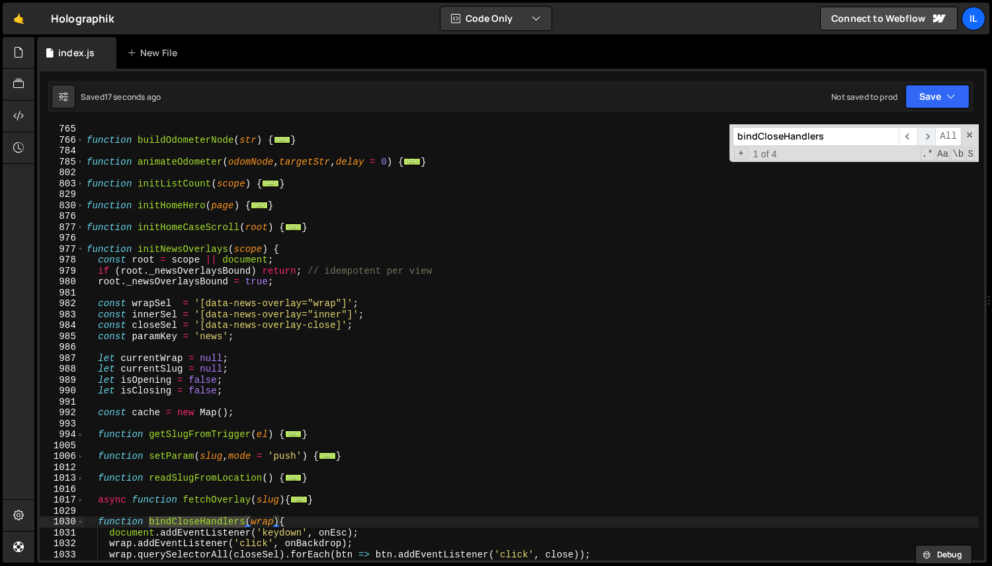
click at [927, 139] on span "​" at bounding box center [926, 136] width 19 height 19
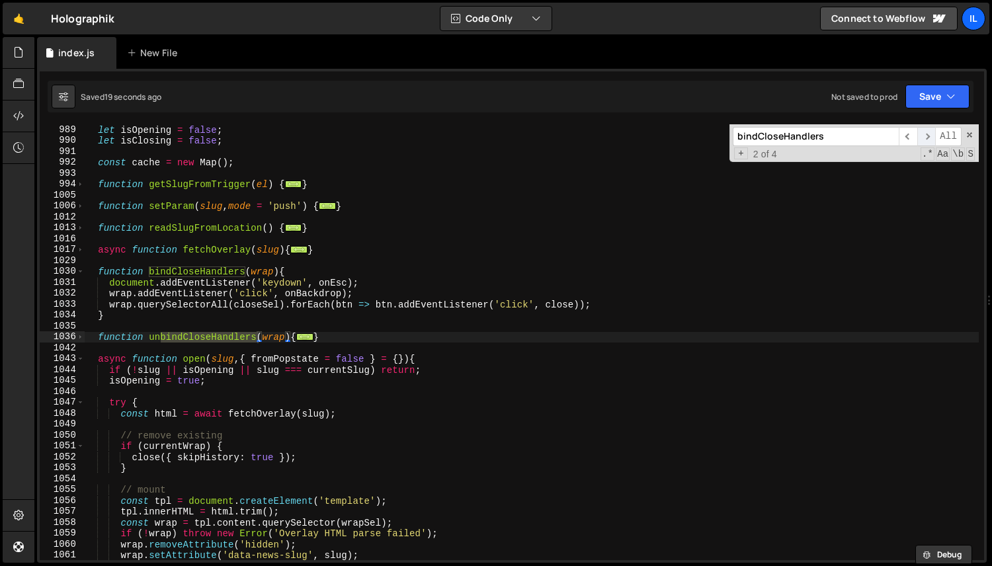
click at [927, 139] on span "​" at bounding box center [926, 136] width 19 height 19
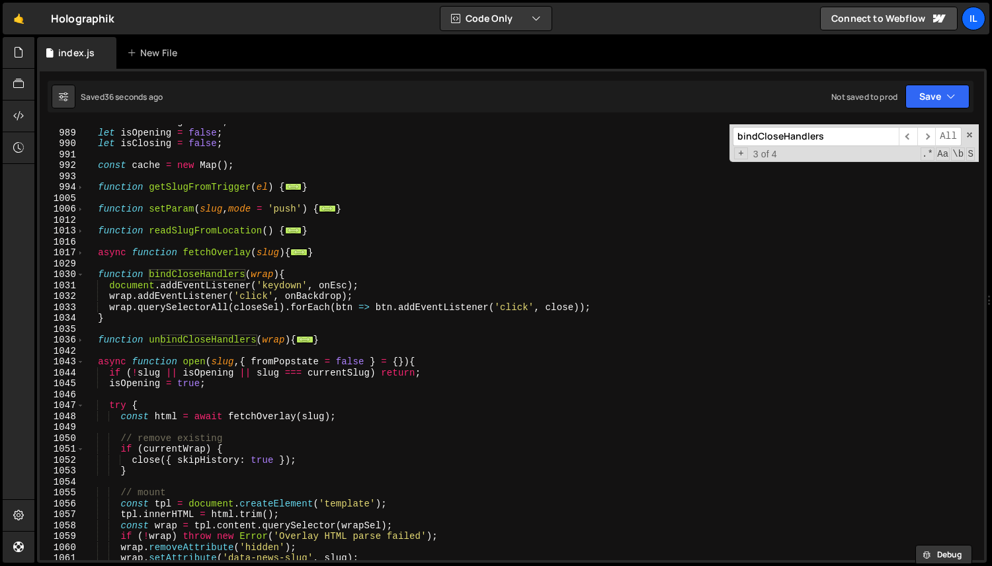
scroll to position [990, 0]
click at [220, 159] on div "let currentSlug = null ; let isOpening = false ; let isClosing = false ; const …" at bounding box center [531, 345] width 895 height 458
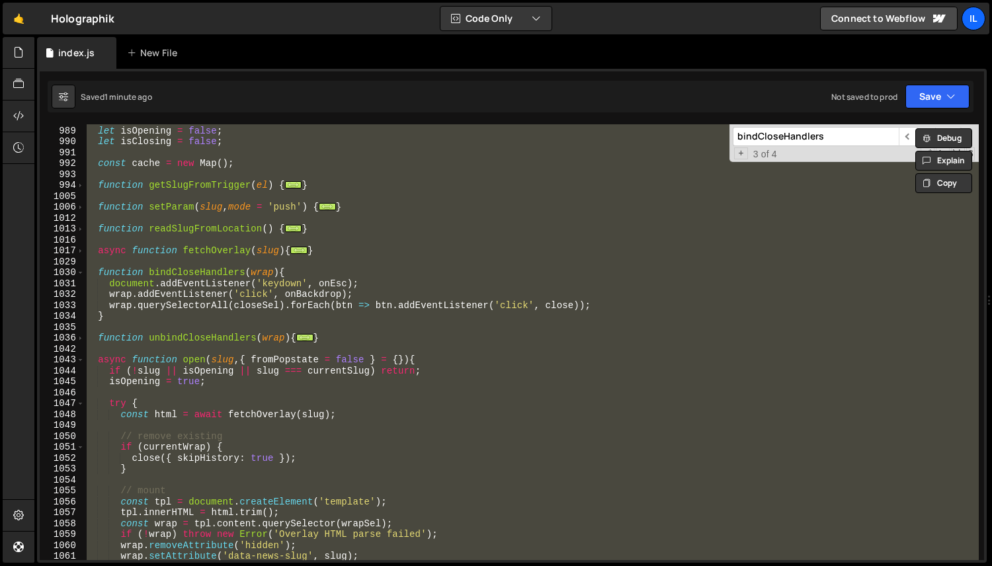
scroll to position [1111, 0]
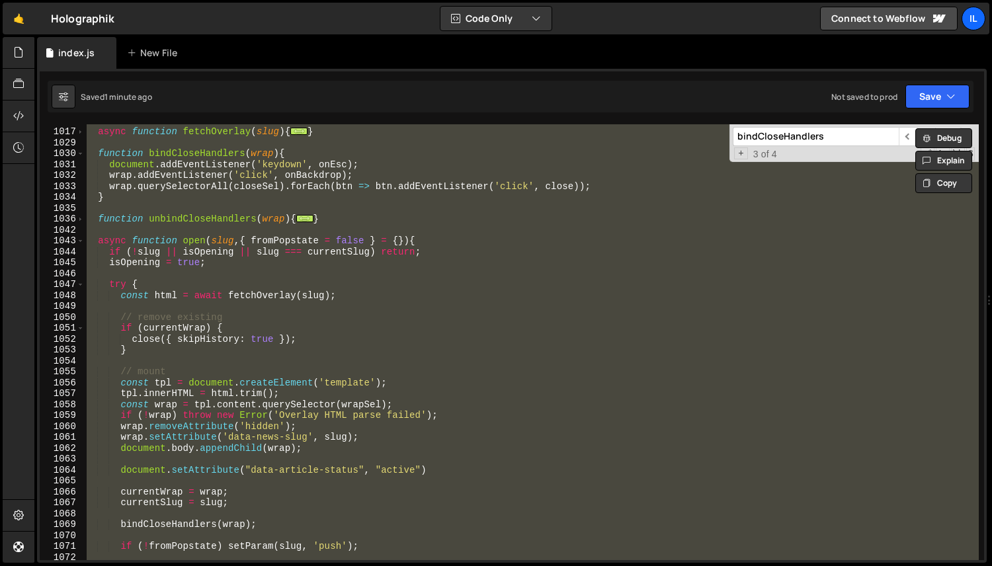
click at [138, 474] on div "async function fetchOverlay ( slug ) { ... } function bindCloseHandlers ( wrap …" at bounding box center [531, 342] width 895 height 436
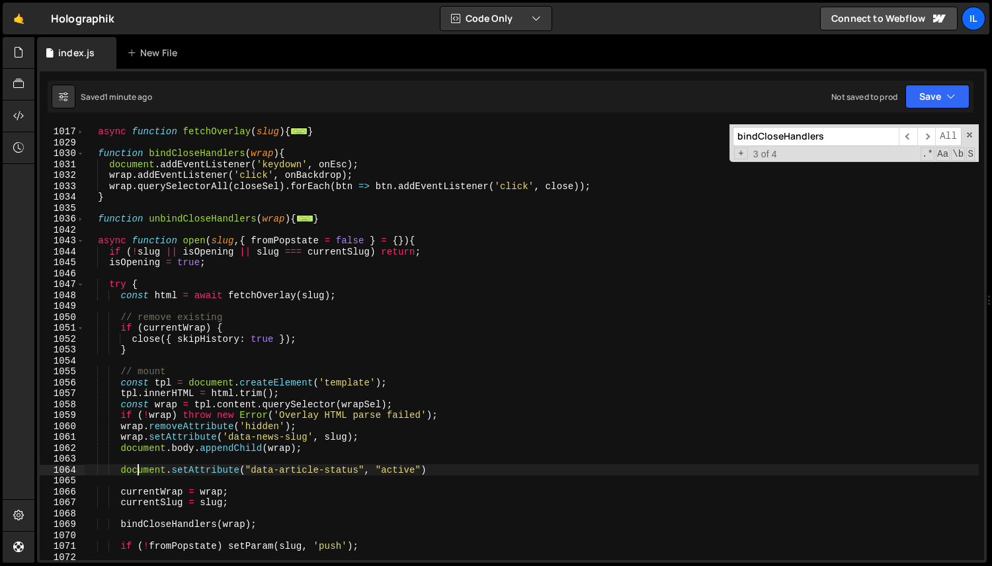
click at [121, 471] on div "async function fetchOverlay ( slug ) { ... } function bindCloseHandlers ( wrap …" at bounding box center [531, 344] width 895 height 458
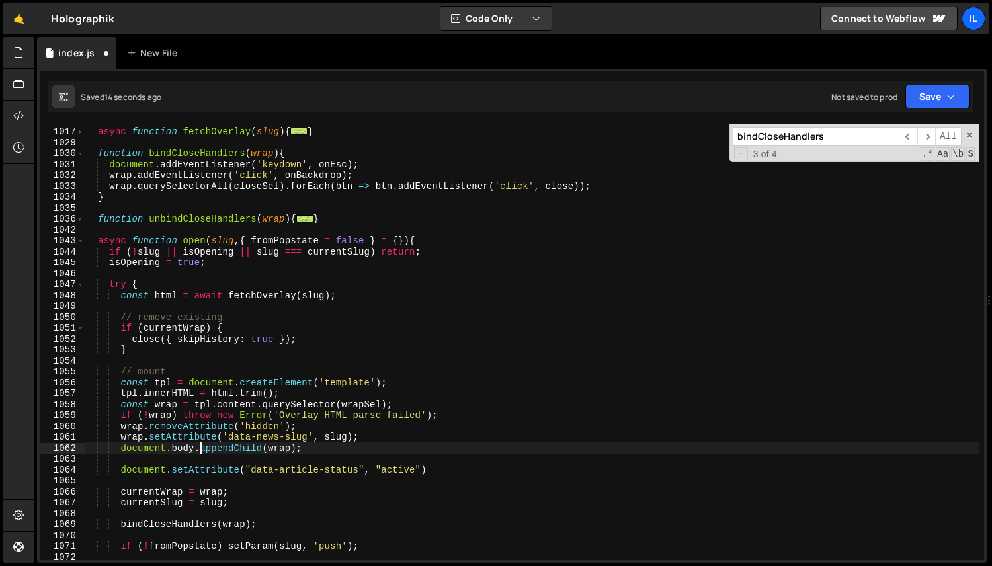
click at [199, 452] on div "async function fetchOverlay ( slug ) { ... } function bindCloseHandlers ( wrap …" at bounding box center [531, 344] width 895 height 458
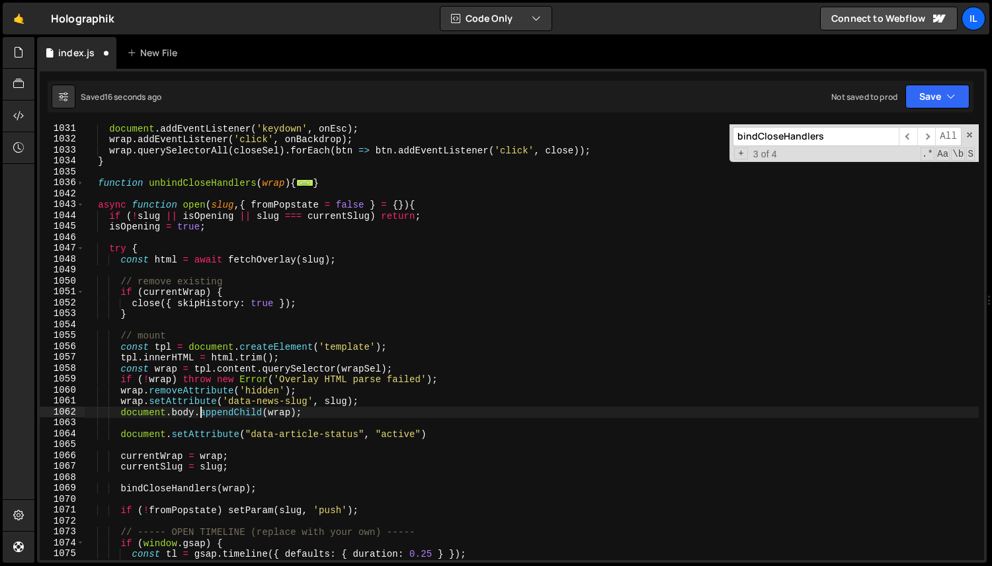
scroll to position [1149, 0]
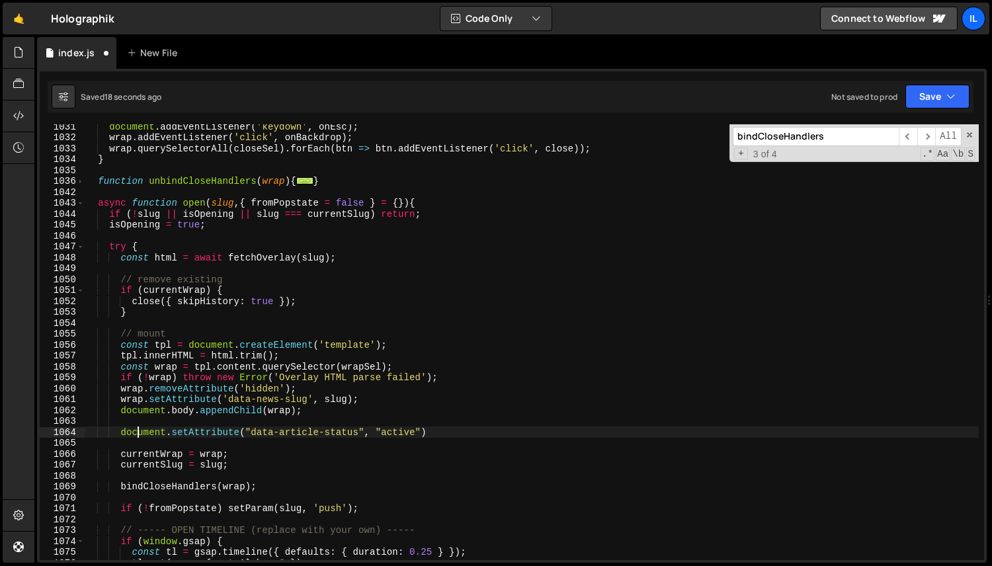
click at [140, 431] on div "document . addEventListener ( 'keydown' , onEsc ) ; wrap . addEventListener ( '…" at bounding box center [531, 350] width 895 height 458
type textarea "document.setAttribute("data-article-status", "active")"
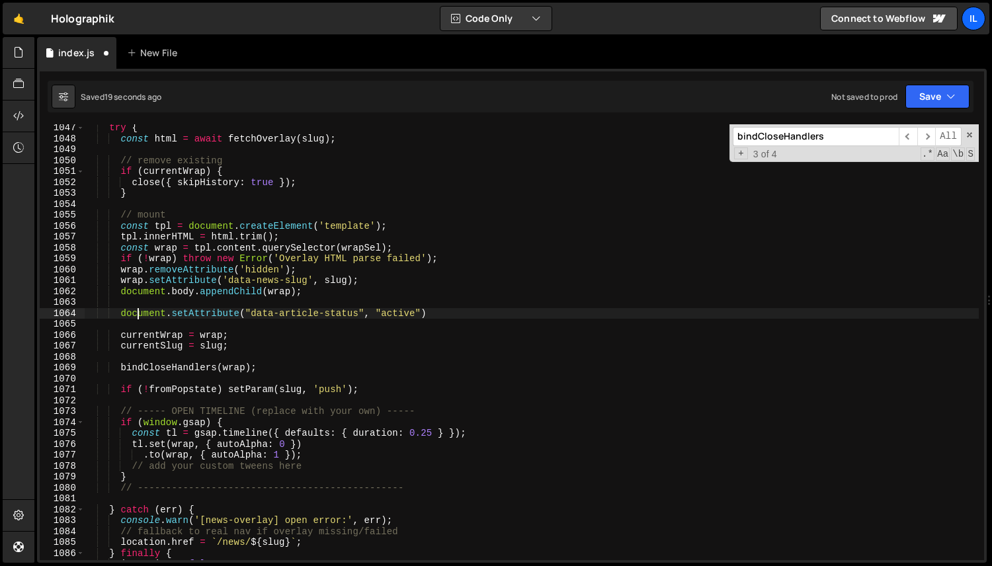
scroll to position [1271, 0]
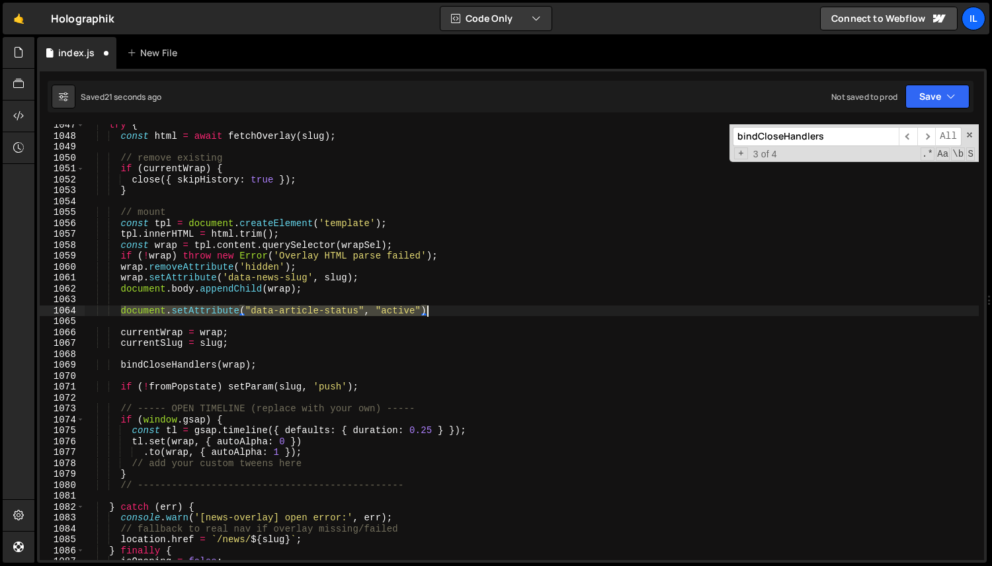
drag, startPoint x: 123, startPoint y: 313, endPoint x: 459, endPoint y: 308, distance: 336.1
click at [459, 308] on div "try { const html = await fetchOverlay ( slug ) ; // remove existing if ( curren…" at bounding box center [531, 349] width 895 height 458
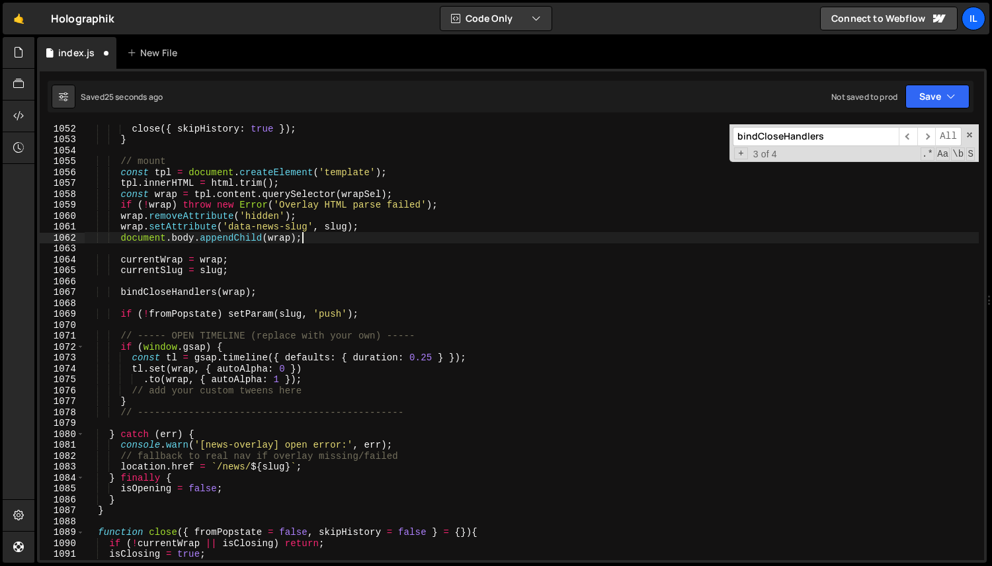
scroll to position [1323, 0]
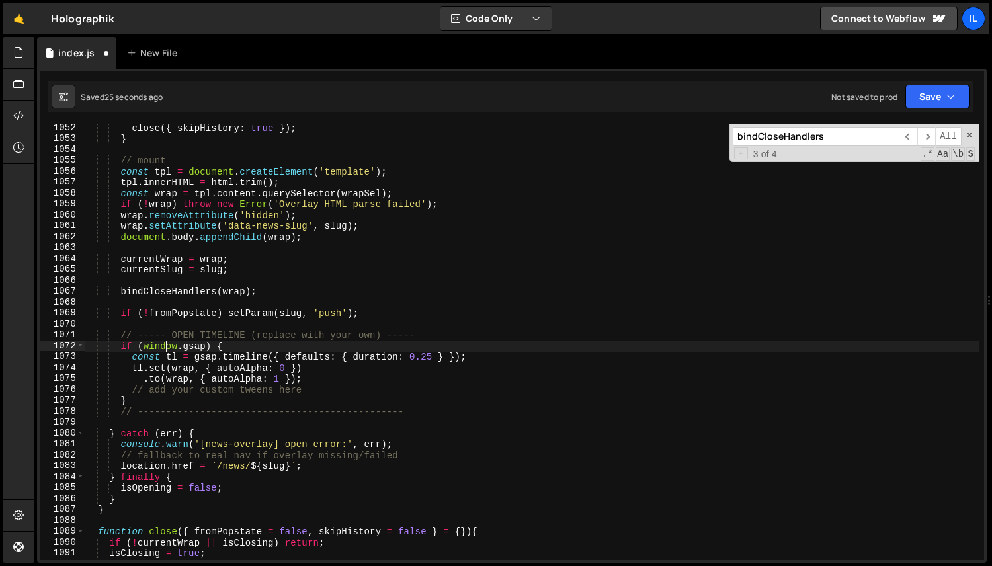
click at [167, 343] on div "close ({ skipHistory : true }) ; } // mount const tpl = document . createElemen…" at bounding box center [531, 351] width 895 height 458
click at [169, 343] on div "close ({ skipHistory : true }) ; } // mount const tpl = document . createElemen…" at bounding box center [531, 351] width 895 height 458
click at [484, 360] on div "close ({ skipHistory : true }) ; } // mount const tpl = document . createElemen…" at bounding box center [531, 351] width 895 height 458
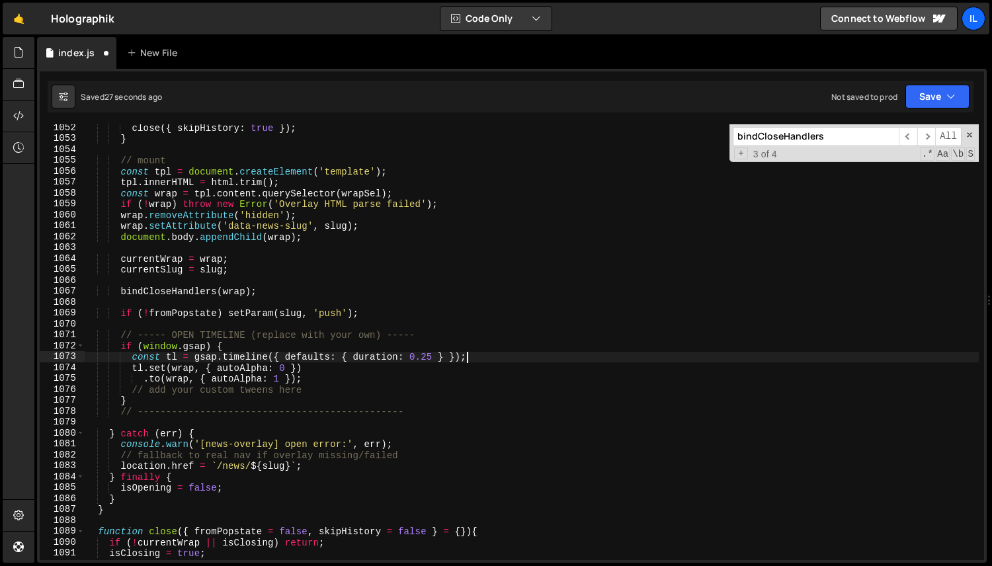
click at [472, 350] on div "close ({ skipHistory : true }) ; } // mount const tpl = document . createElemen…" at bounding box center [531, 351] width 895 height 458
type textarea "if (window.gsap) {"
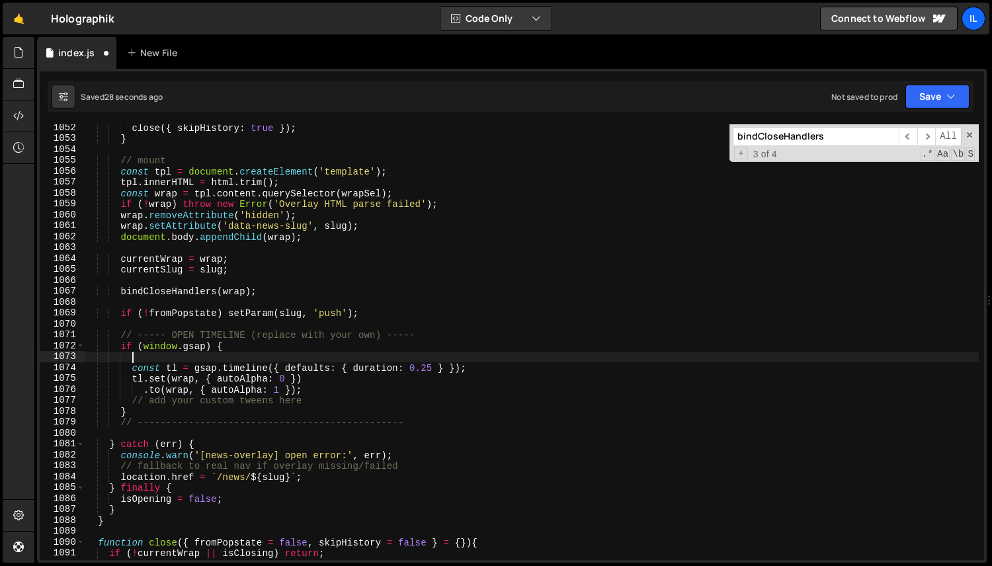
scroll to position [0, 2]
paste textarea "document.setAttribute("data-article-status", "active")"
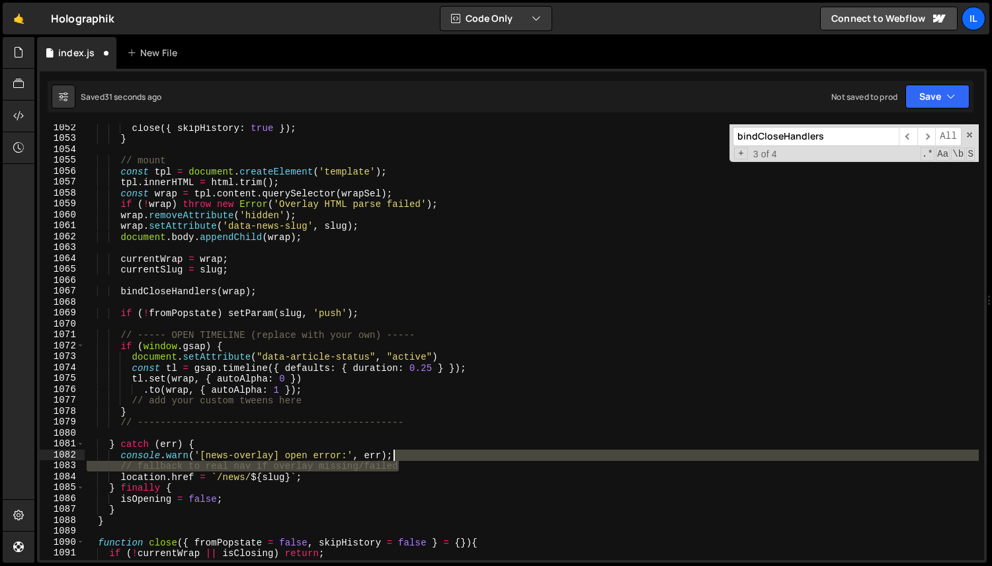
drag, startPoint x: 421, startPoint y: 466, endPoint x: 422, endPoint y: 458, distance: 7.4
click at [422, 458] on div "close ({ skipHistory : true }) ; } // mount const tpl = document . createElemen…" at bounding box center [531, 351] width 895 height 458
click at [422, 458] on div "close ({ skipHistory : true }) ; } // mount const tpl = document . createElemen…" at bounding box center [531, 342] width 895 height 436
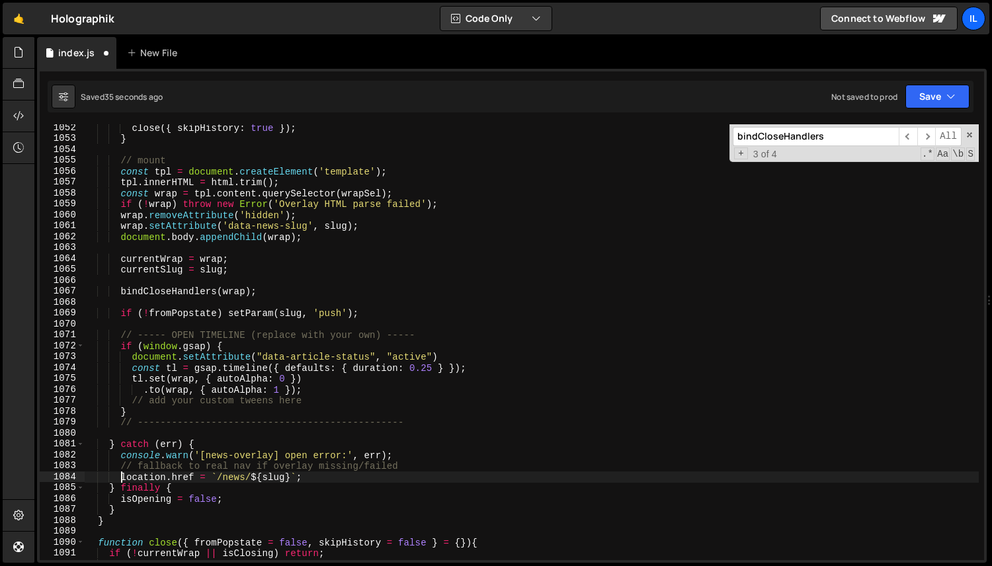
click at [122, 478] on div "close ({ skipHistory : true }) ; } // mount const tpl = document . createElemen…" at bounding box center [531, 351] width 895 height 458
type textarea "location.href = `/news/${slug}`;"
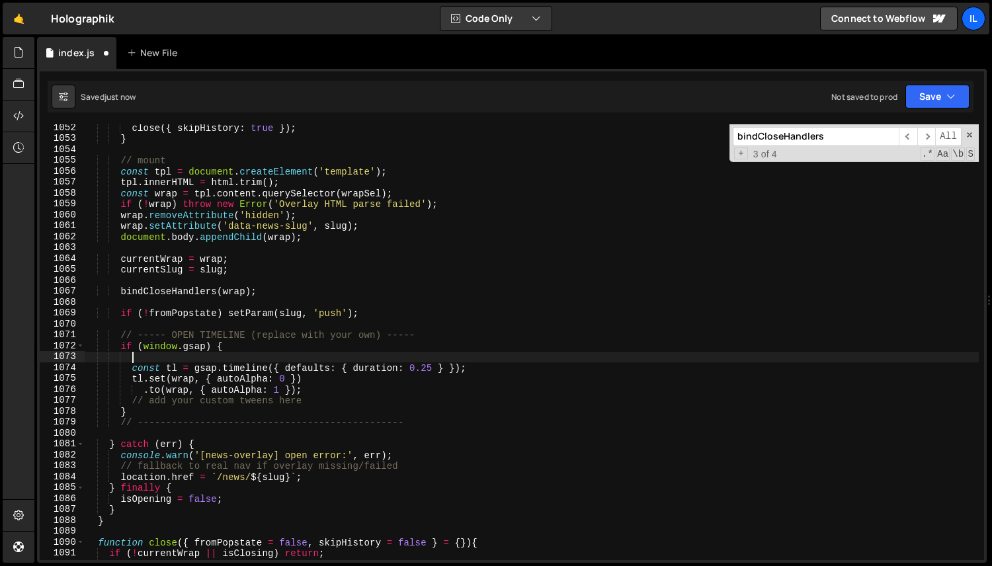
type textarea "if (window.gsap) {"
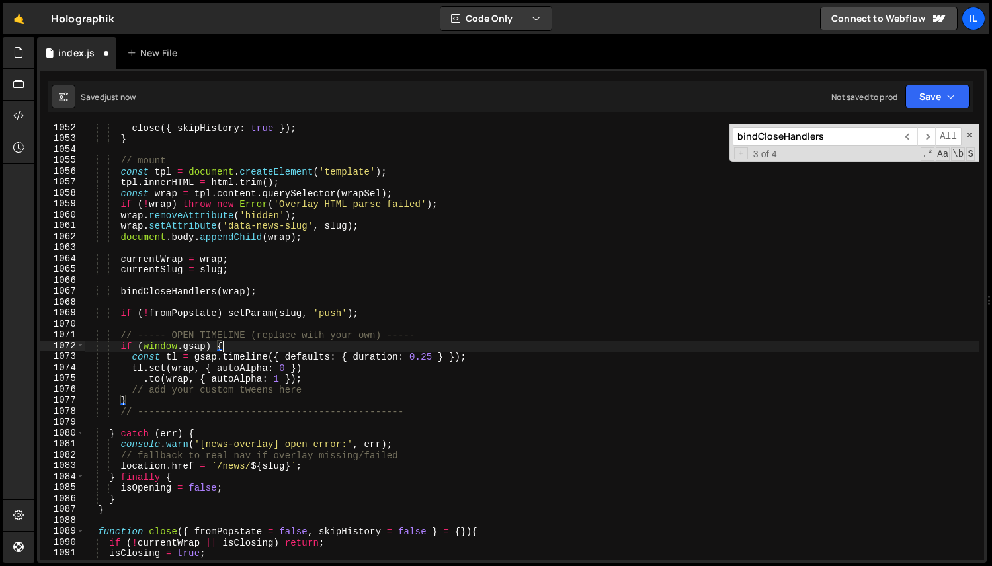
scroll to position [0, 1]
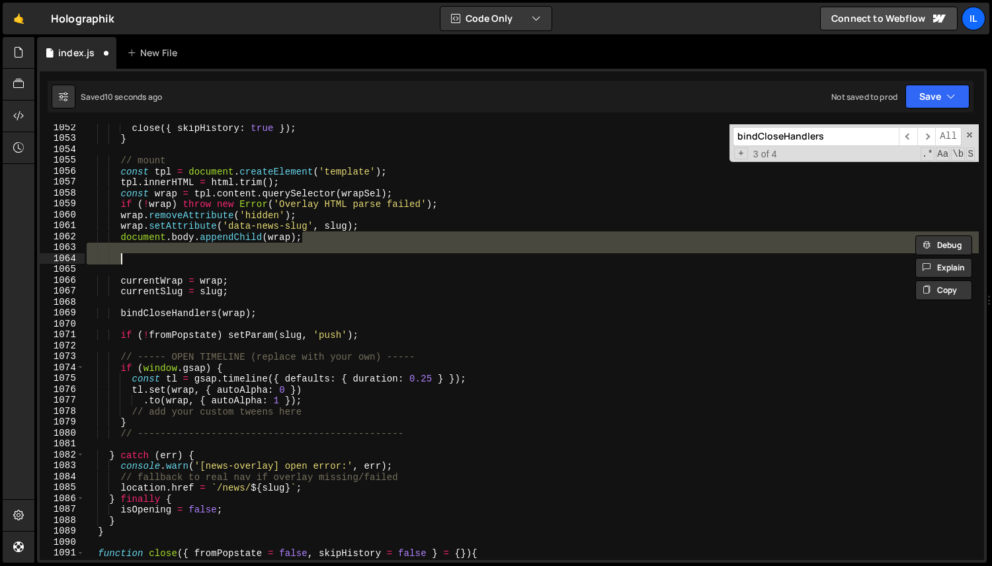
type textarea "document.setAttribute("data-article-status", "active")"
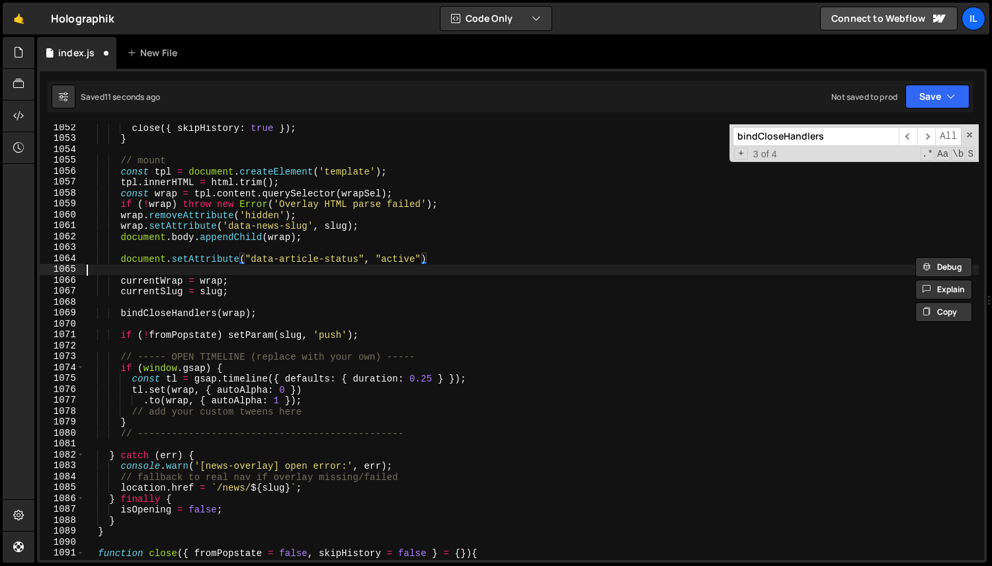
click at [187, 268] on div "close ({ skipHistory : true }) ; } // mount const tpl = document . createElemen…" at bounding box center [531, 351] width 895 height 458
click at [173, 265] on div "close ({ skipHistory : true }) ; } // mount const tpl = document . createElemen…" at bounding box center [531, 351] width 895 height 458
click at [173, 261] on div "close ({ skipHistory : true }) ; } // mount const tpl = document . createElemen…" at bounding box center [531, 351] width 895 height 458
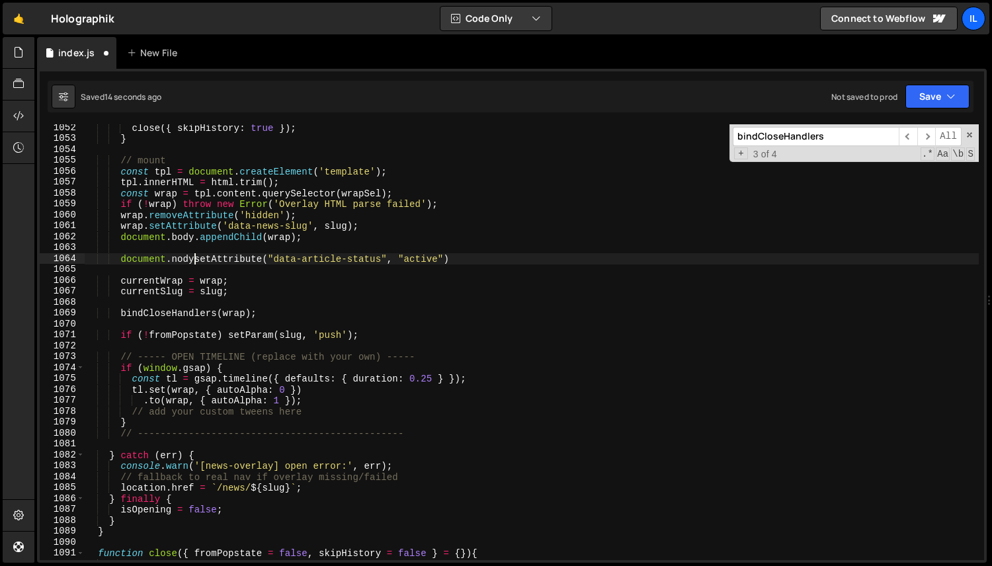
scroll to position [0, 7]
click at [173, 261] on div "close ({ skipHistory : true }) ; } // mount const tpl = document . createElemen…" at bounding box center [531, 351] width 895 height 458
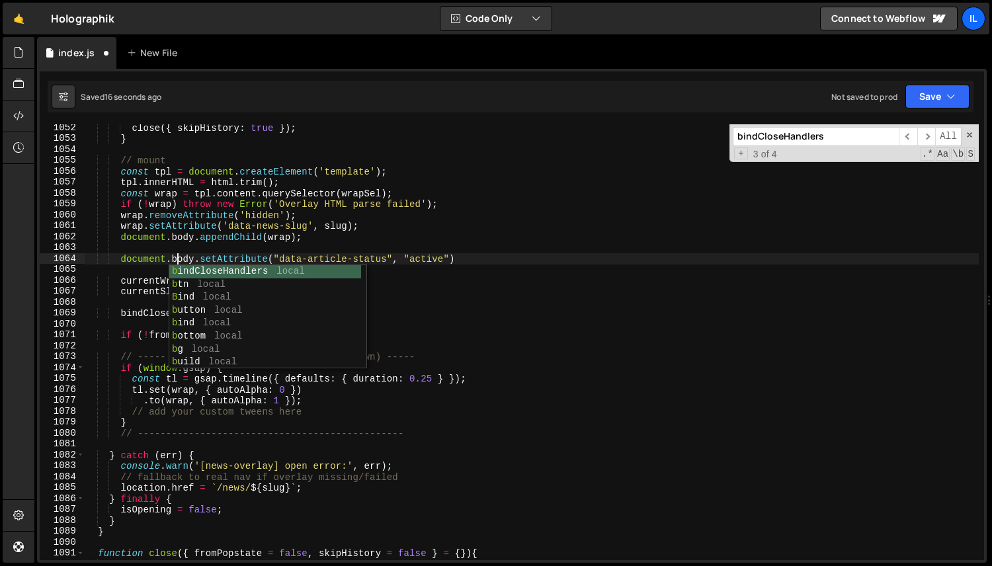
scroll to position [0, 7]
click at [192, 256] on div "close ({ skipHistory : true }) ; } // mount const tpl = document . createElemen…" at bounding box center [531, 351] width 895 height 458
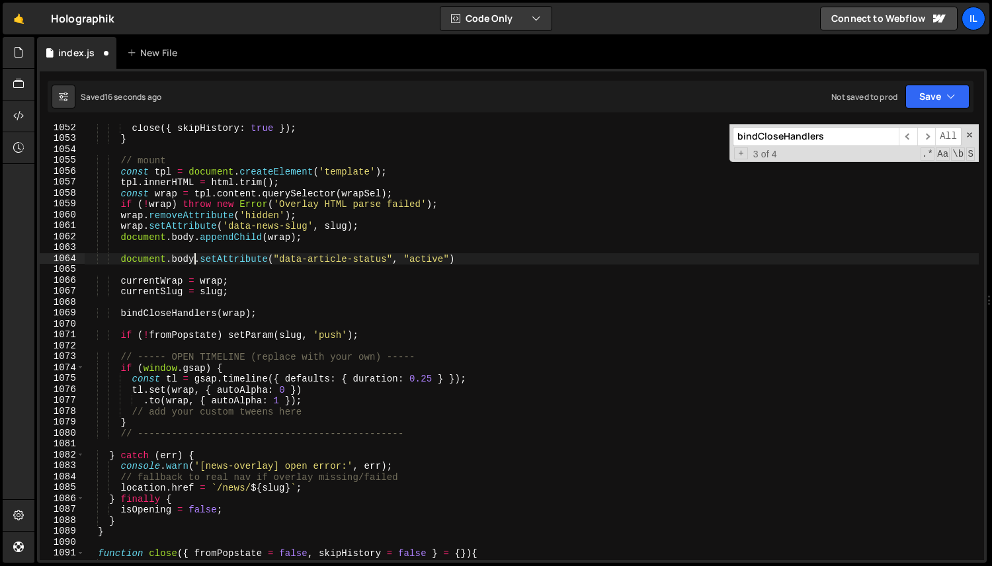
click at [192, 256] on div "close ({ skipHistory : true }) ; } // mount const tpl = document . createElemen…" at bounding box center [531, 351] width 895 height 458
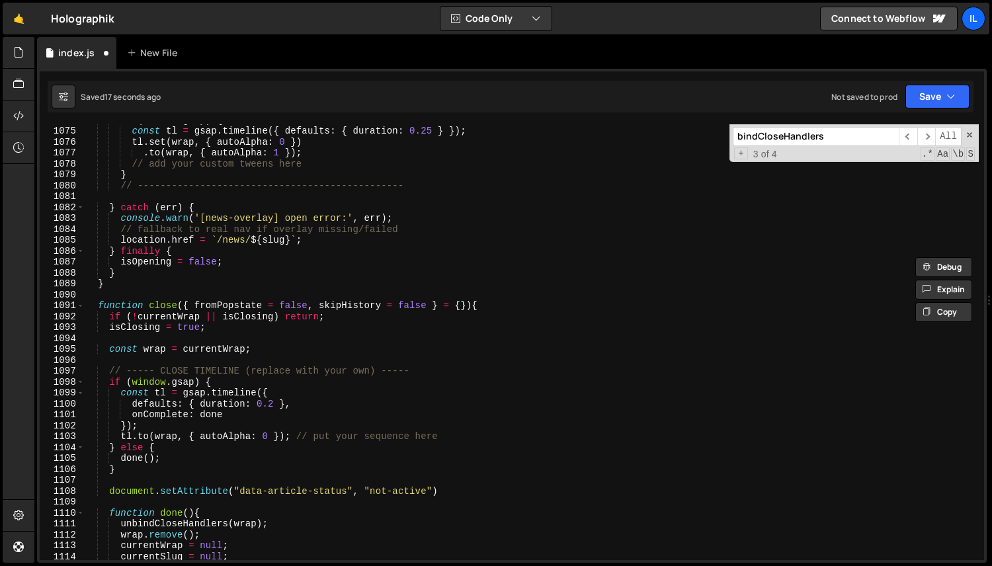
scroll to position [1748, 0]
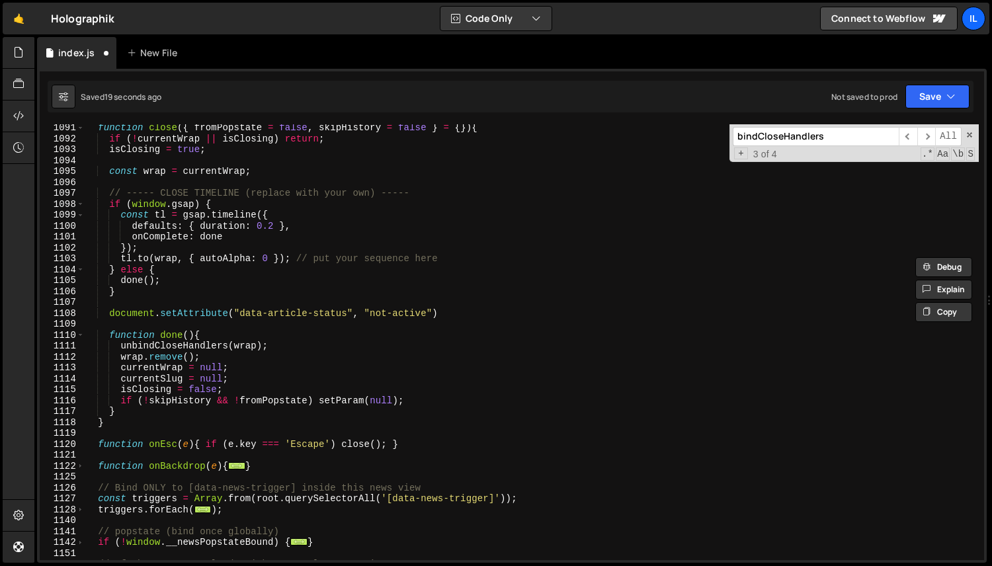
click at [162, 316] on div "function close ( { fromPopstate = false , skipHistory = false } = { }) { if ( !…" at bounding box center [531, 351] width 895 height 458
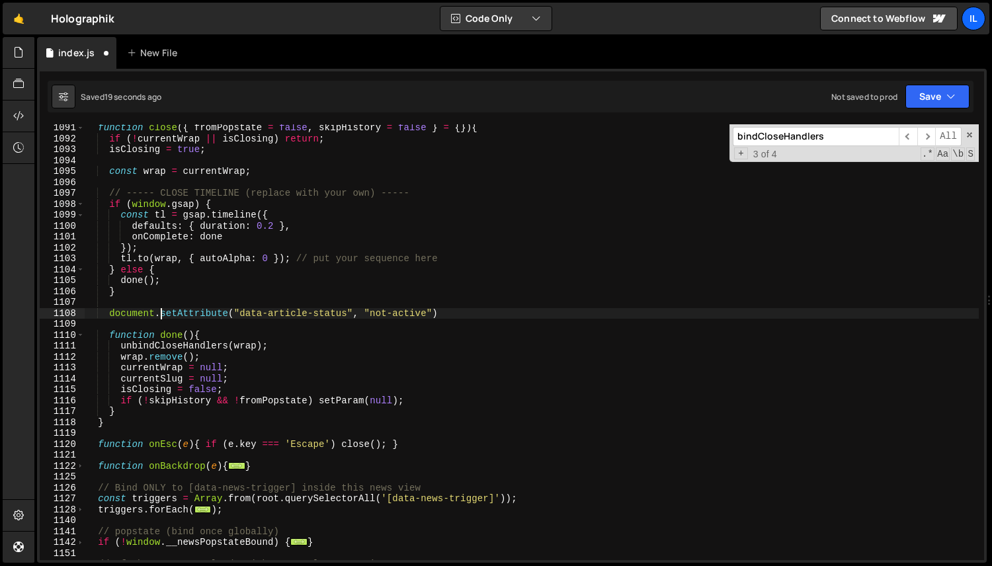
paste textarea "body"
type textarea "document.body.setAttribute("data-article-status", "not-active")"
click at [488, 309] on div "function close ( { fromPopstate = false , skipHistory = false } = { }) { if ( !…" at bounding box center [531, 351] width 895 height 458
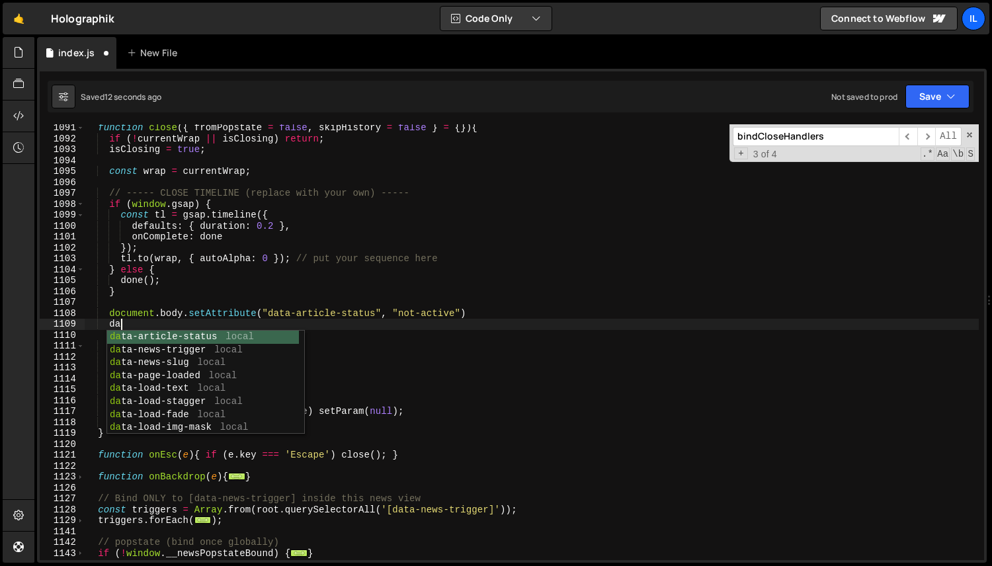
type textarea "d"
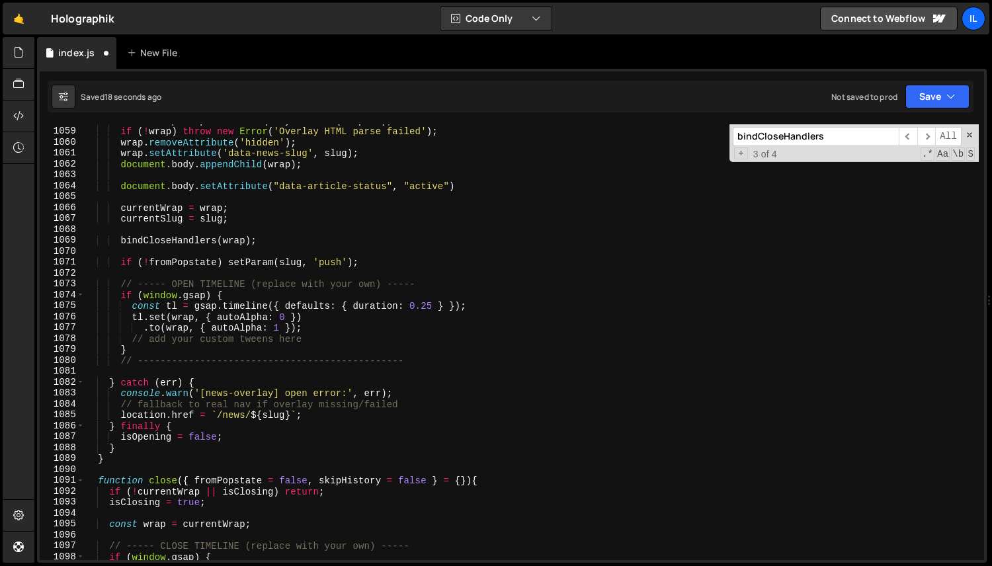
scroll to position [1338, 0]
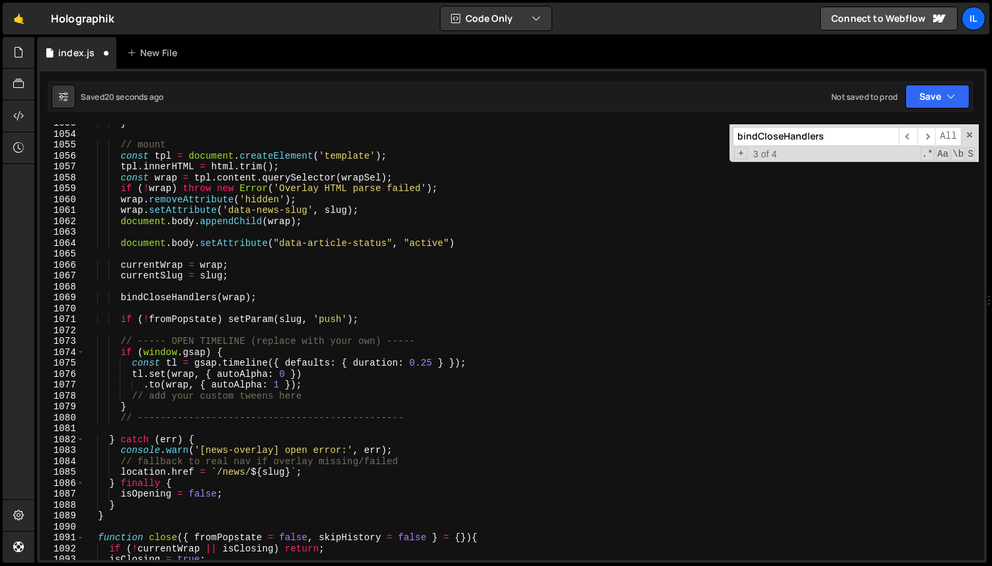
click at [491, 243] on div "} // mount const tpl = document . createElement ( 'template' ) ; tpl . innerHTM…" at bounding box center [531, 347] width 895 height 458
type textarea "document.body.setAttribute("data-article-status", "active")"
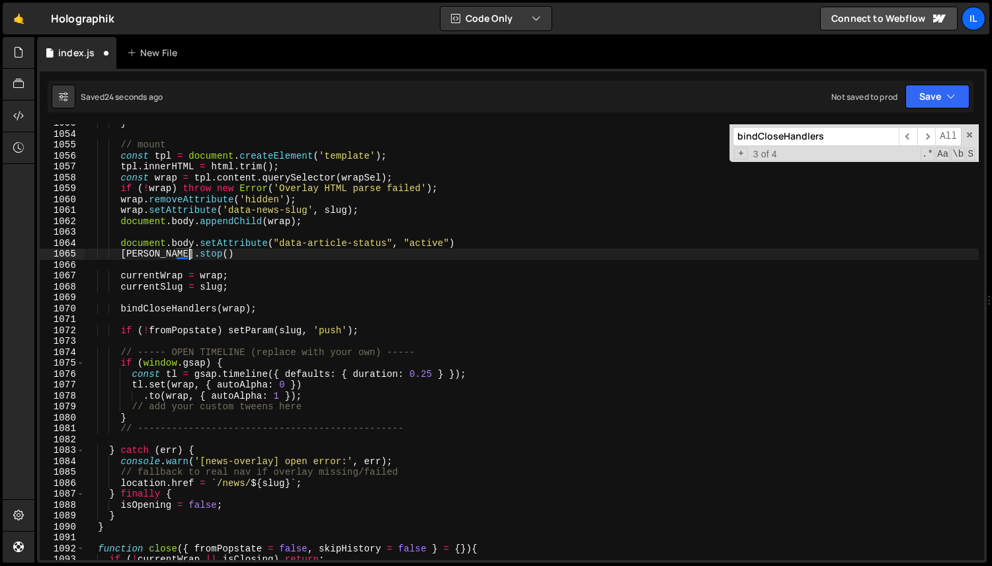
scroll to position [0, 7]
click at [263, 210] on div "} // mount const tpl = document . createElement ( 'template' ) ; tpl . innerHTM…" at bounding box center [531, 347] width 895 height 458
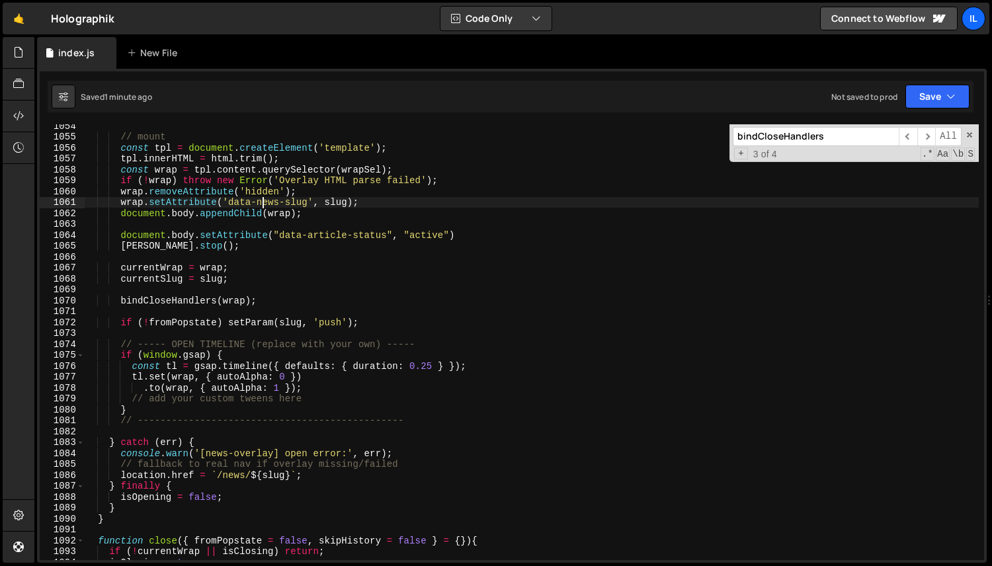
scroll to position [1354, 0]
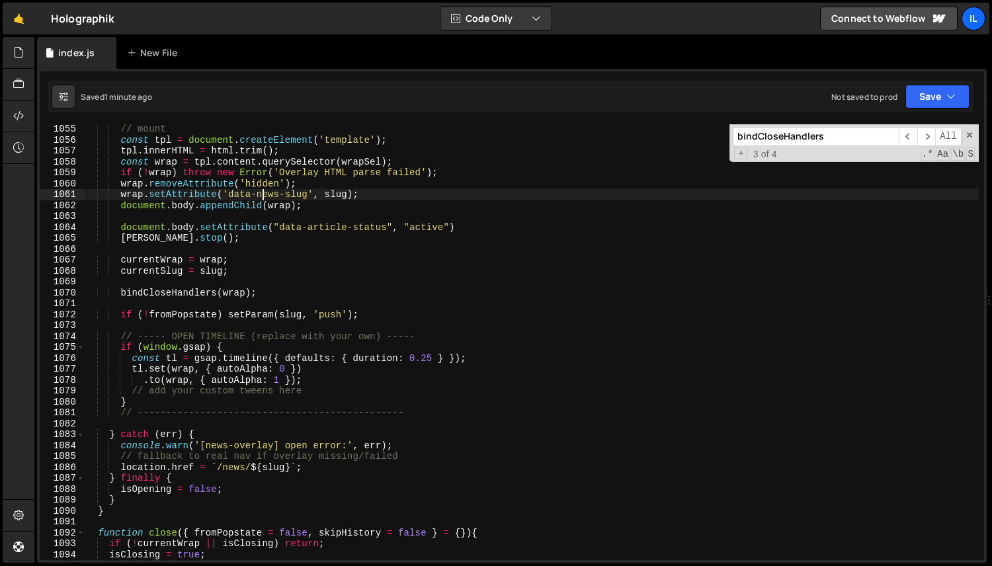
click at [165, 370] on div "// mount const tpl = document . createElement ( 'template' ) ; tpl . innerHTML …" at bounding box center [531, 353] width 895 height 458
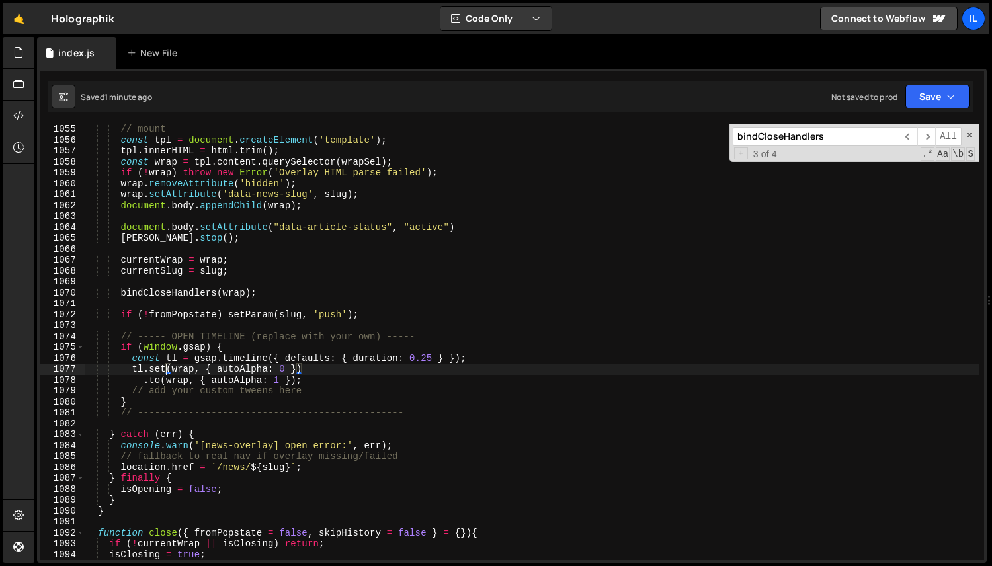
click at [165, 370] on div "// mount const tpl = document . createElement ( 'template' ) ; tpl . innerHTML …" at bounding box center [531, 353] width 895 height 458
click at [153, 370] on div "// mount const tpl = document . createElement ( 'template' ) ; tpl . innerHTML …" at bounding box center [531, 353] width 895 height 458
click at [244, 366] on div "// mount const tpl = document . createElement ( 'template' ) ; tpl . innerHTML …" at bounding box center [531, 353] width 895 height 458
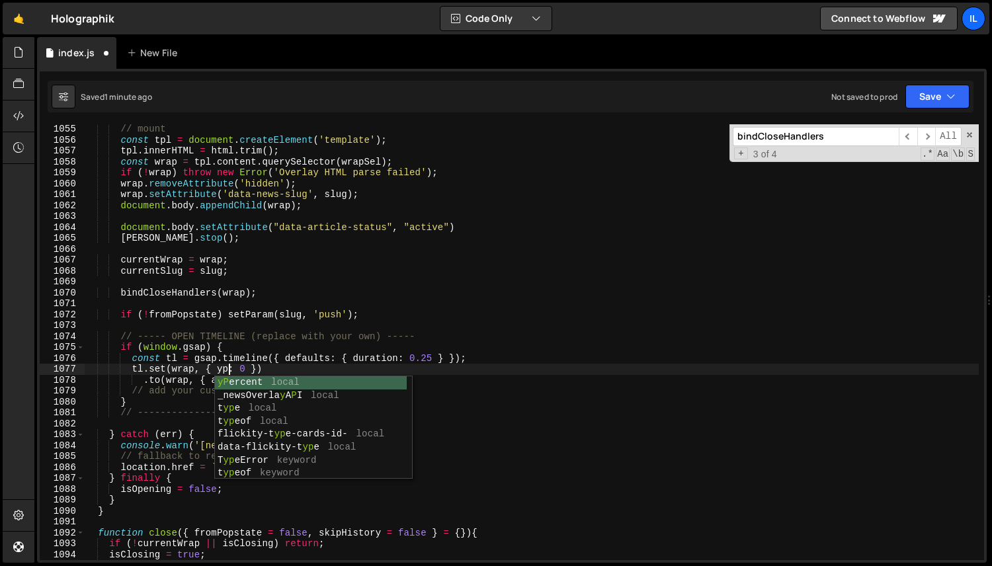
scroll to position [0, 9]
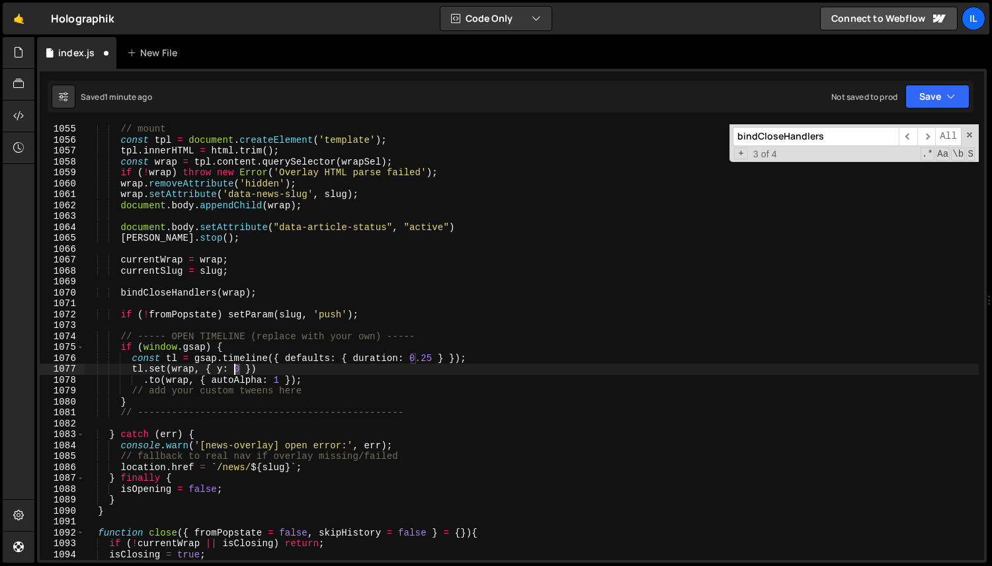
click at [236, 370] on div "// mount const tpl = document . createElement ( 'template' ) ; tpl . innerHTML …" at bounding box center [531, 353] width 895 height 458
click at [239, 371] on div "// mount const tpl = document . createElement ( 'template' ) ; tpl . innerHTML …" at bounding box center [531, 353] width 895 height 458
click at [268, 369] on div "// mount const tpl = document . createElement ( 'template' ) ; tpl . innerHTML …" at bounding box center [531, 353] width 895 height 458
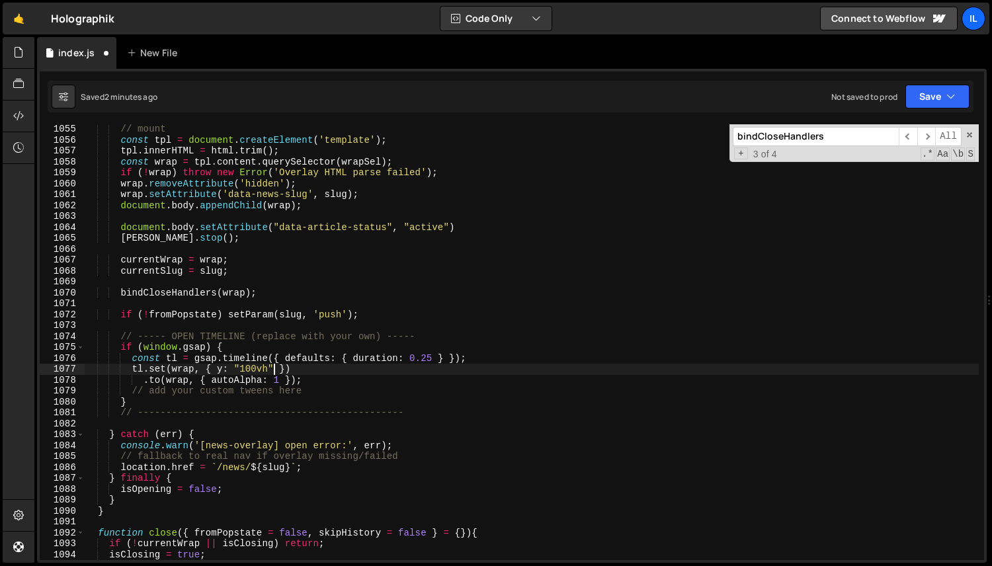
scroll to position [0, 13]
drag, startPoint x: 276, startPoint y: 370, endPoint x: 220, endPoint y: 370, distance: 56.9
click at [220, 370] on div "// mount const tpl = document . createElement ( 'template' ) ; tpl . innerHTML …" at bounding box center [531, 353] width 895 height 458
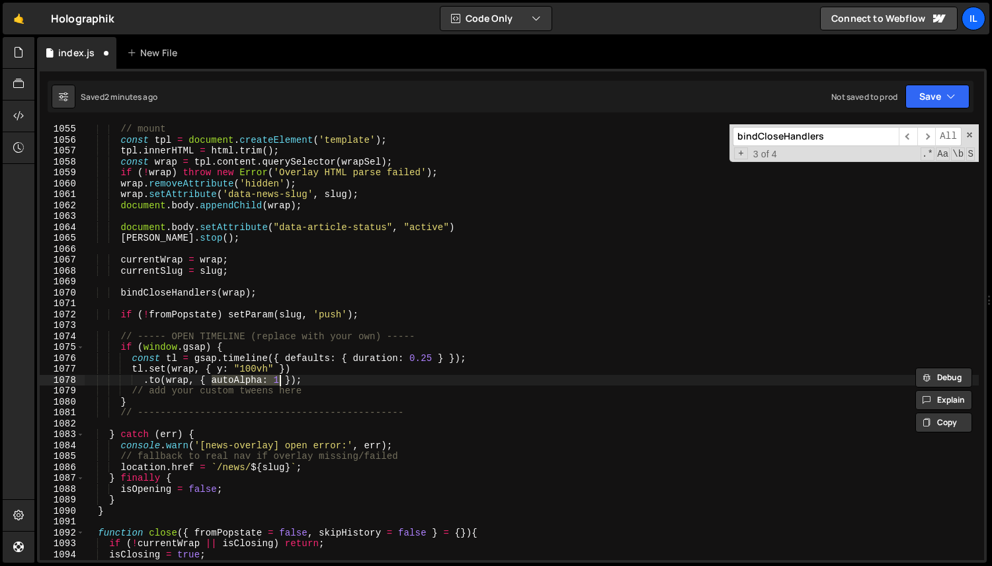
drag, startPoint x: 218, startPoint y: 380, endPoint x: 278, endPoint y: 380, distance: 60.2
click at [278, 380] on div "// mount const tpl = document . createElement ( 'template' ) ; tpl . innerHTML …" at bounding box center [531, 353] width 895 height 458
paste textarea "y: "100vh""
click at [245, 382] on div "// mount const tpl = document . createElement ( 'template' ) ; tpl . innerHTML …" at bounding box center [531, 353] width 895 height 458
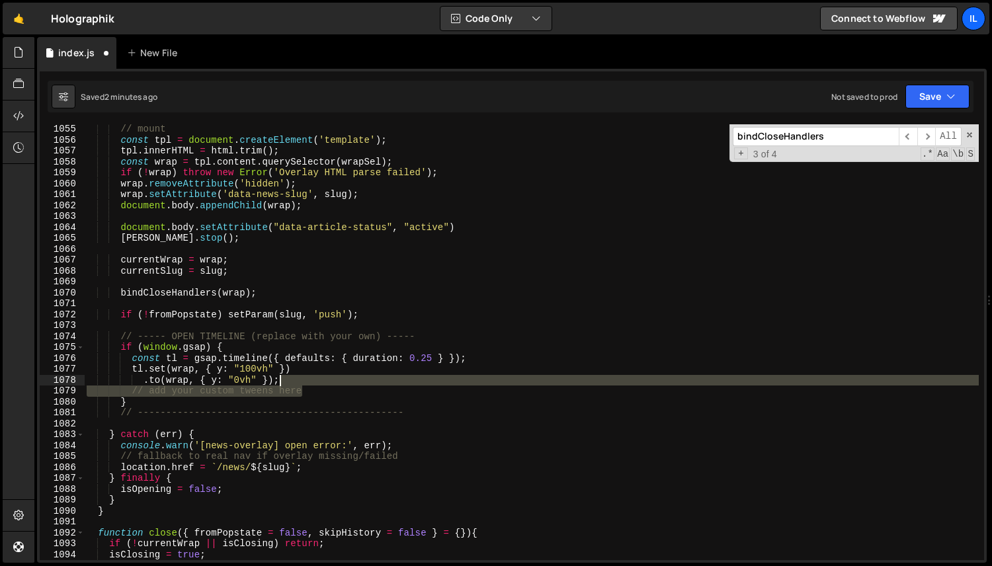
click at [321, 385] on div "// mount const tpl = document . createElement ( 'template' ) ; tpl . innerHTML …" at bounding box center [531, 353] width 895 height 458
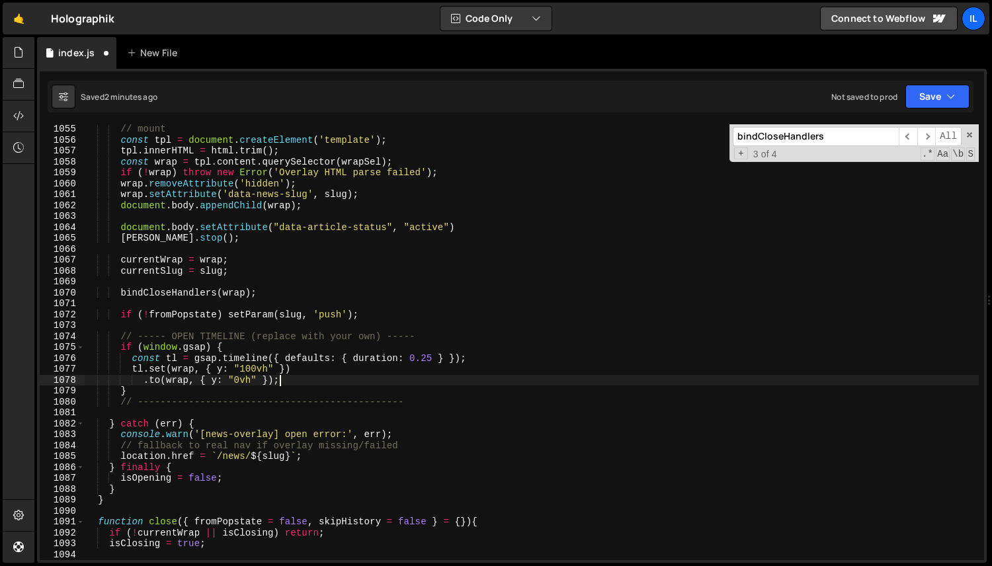
click at [304, 403] on div "// mount const tpl = document . createElement ( 'template' ) ; tpl . innerHTML …" at bounding box center [531, 353] width 895 height 458
type textarea "// -----------------------------------------------"
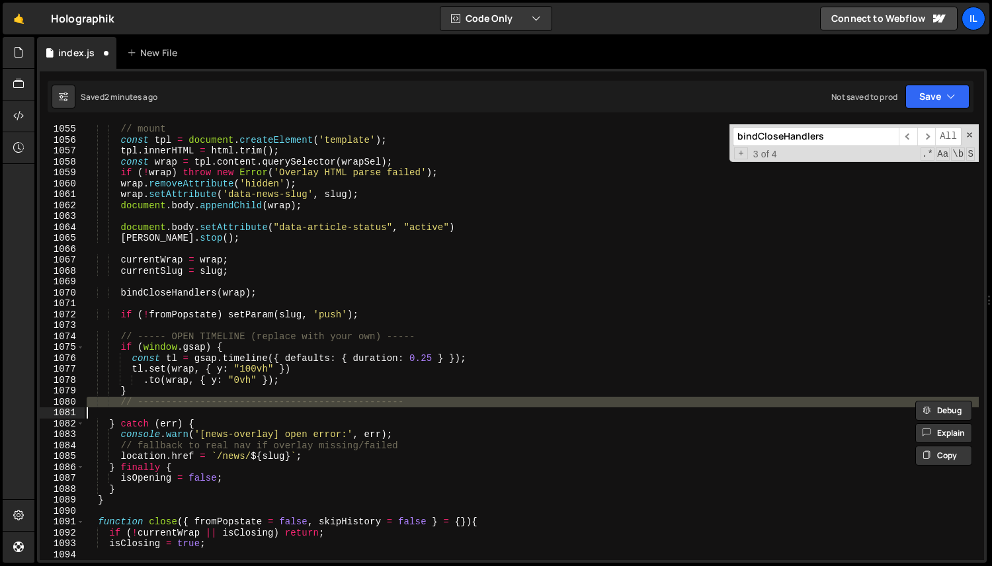
scroll to position [0, 0]
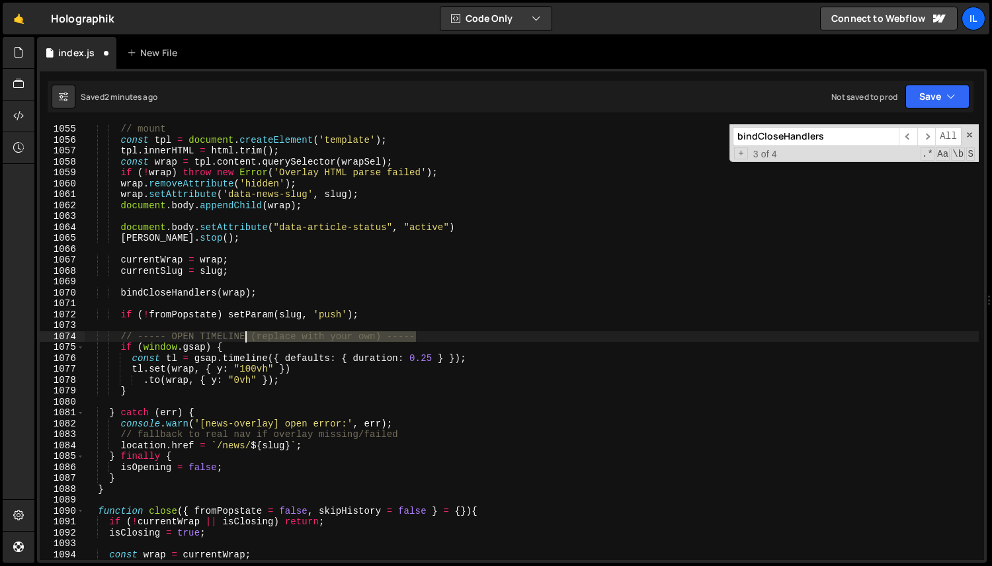
drag, startPoint x: 434, startPoint y: 335, endPoint x: 246, endPoint y: 333, distance: 187.9
click at [246, 333] on div "// mount const tpl = document . createElement ( 'template' ) ; tpl . innerHTML …" at bounding box center [531, 353] width 895 height 458
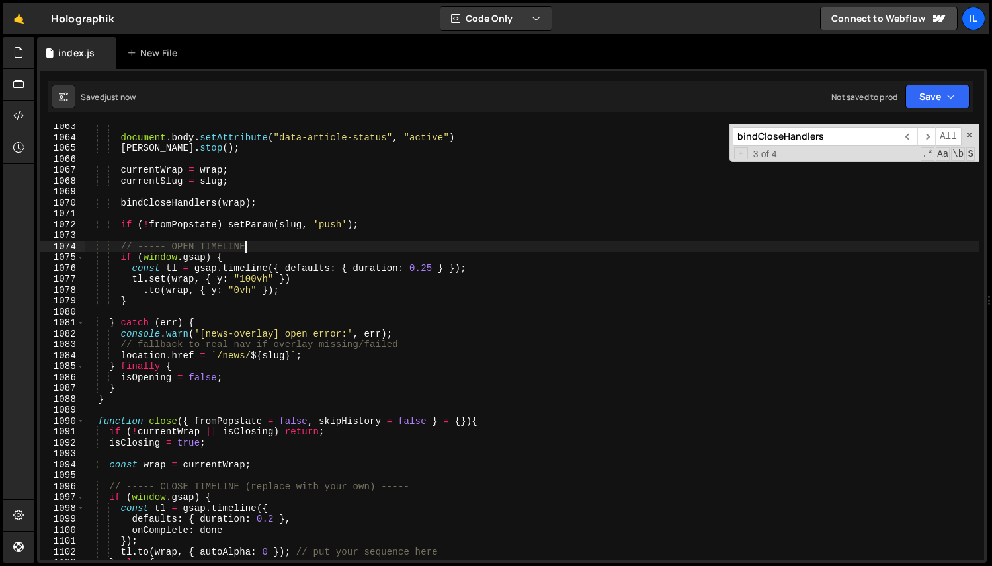
scroll to position [1576, 0]
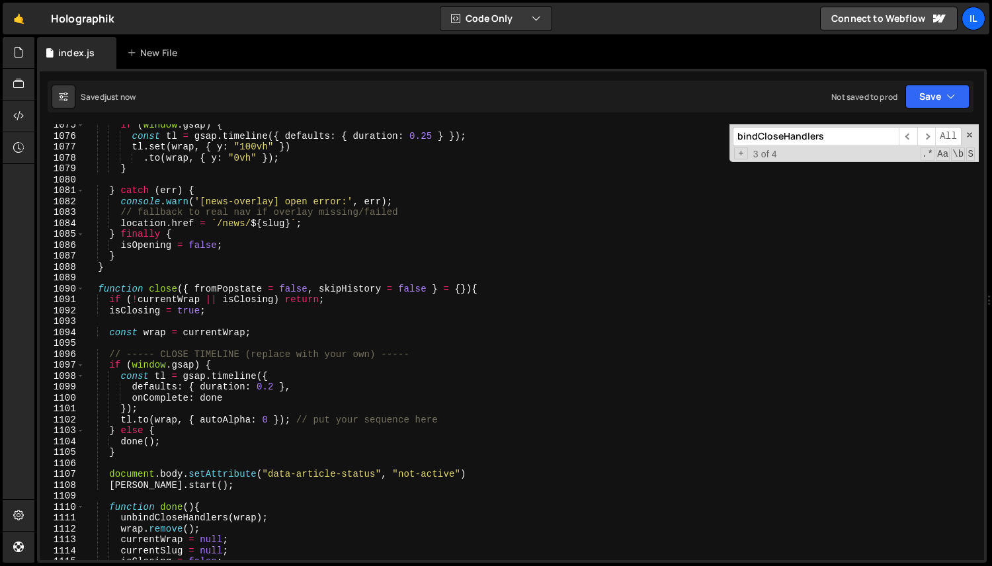
click at [190, 214] on div "if ( window . gsap ) { const tl = gsap . timeline ({ defaults : { duration : 0.…" at bounding box center [531, 349] width 895 height 458
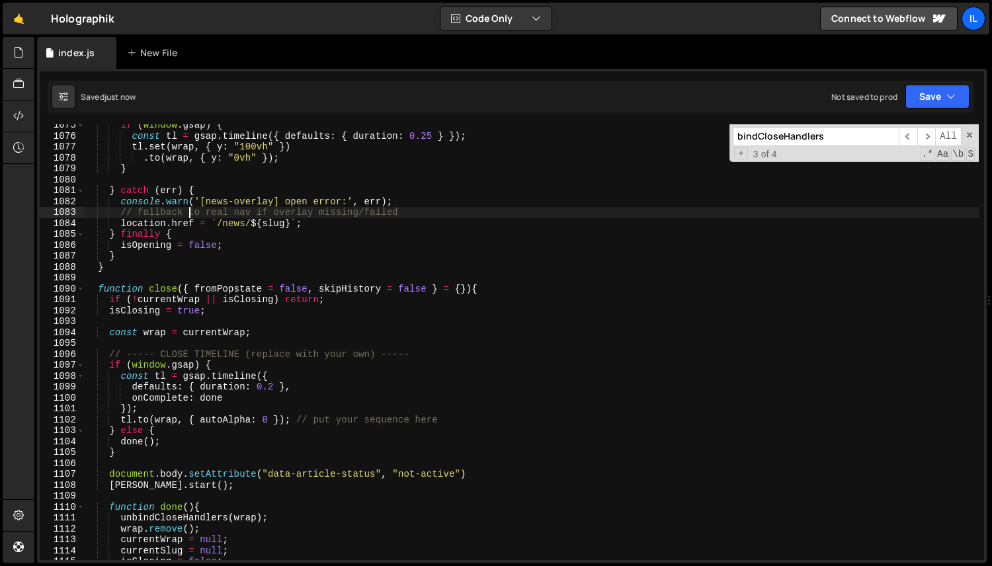
click at [190, 214] on div "if ( window . gsap ) { const tl = gsap . timeline ({ defaults : { duration : 0.…" at bounding box center [531, 349] width 895 height 458
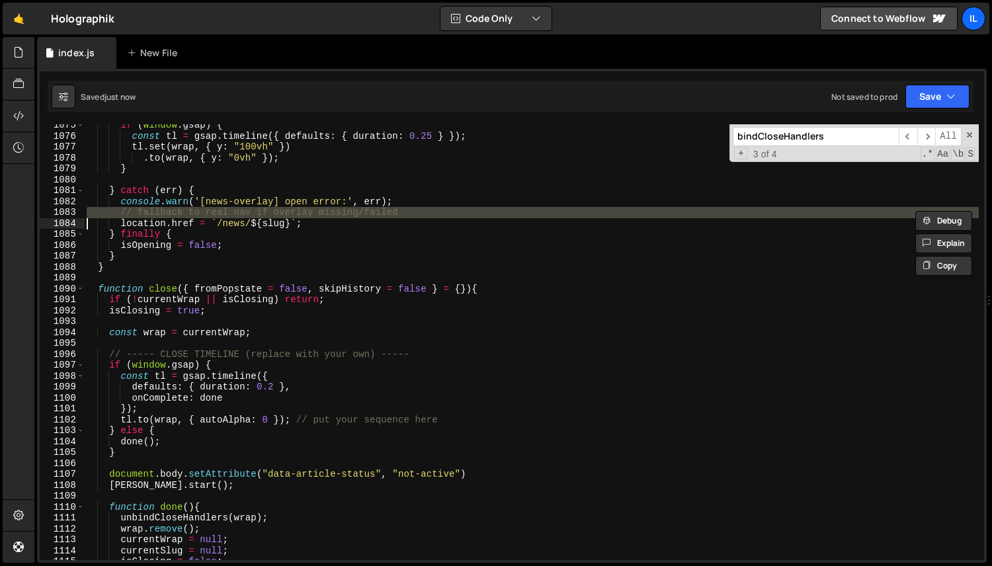
click at [181, 330] on div "if ( window . gsap ) { const tl = gsap . timeline ({ defaults : { duration : 0.…" at bounding box center [531, 349] width 895 height 458
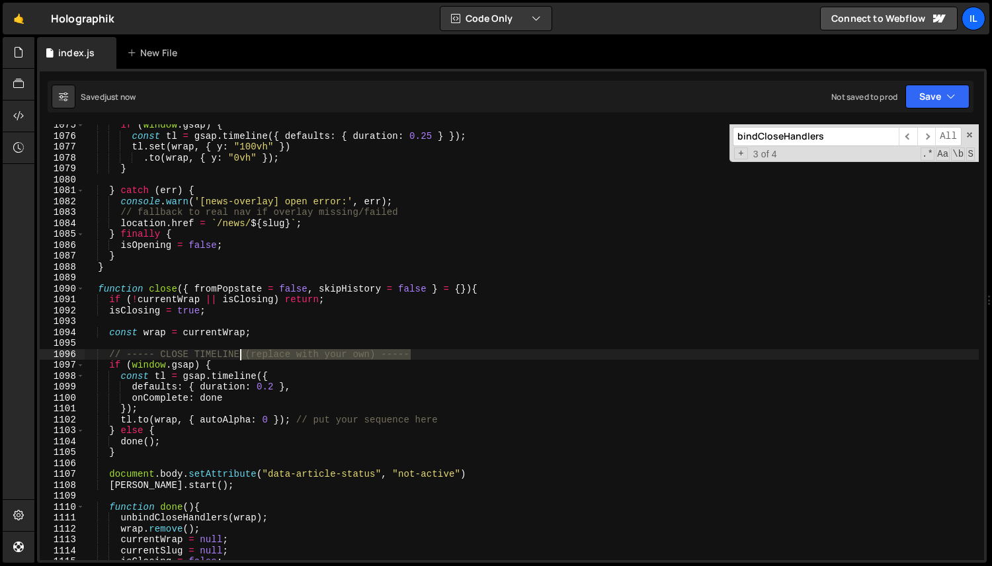
drag, startPoint x: 421, startPoint y: 354, endPoint x: 241, endPoint y: 351, distance: 179.9
click at [241, 351] on div "if ( window . gsap ) { const tl = gsap . timeline ({ defaults : { duration : 0.…" at bounding box center [531, 349] width 895 height 458
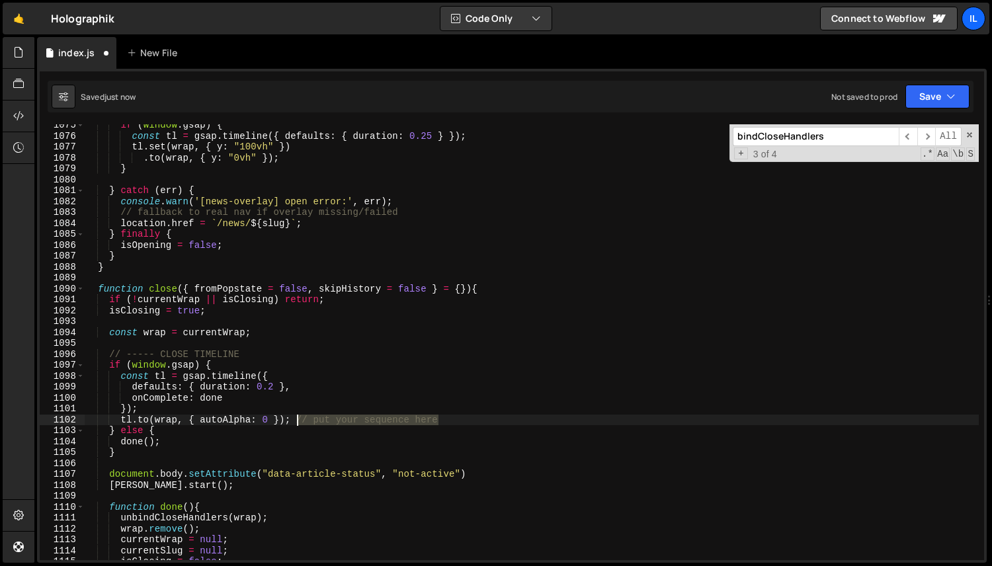
drag, startPoint x: 450, startPoint y: 419, endPoint x: 294, endPoint y: 419, distance: 156.1
click at [294, 419] on div "if ( window . gsap ) { const tl = gsap . timeline ({ defaults : { duration : 0.…" at bounding box center [531, 349] width 895 height 458
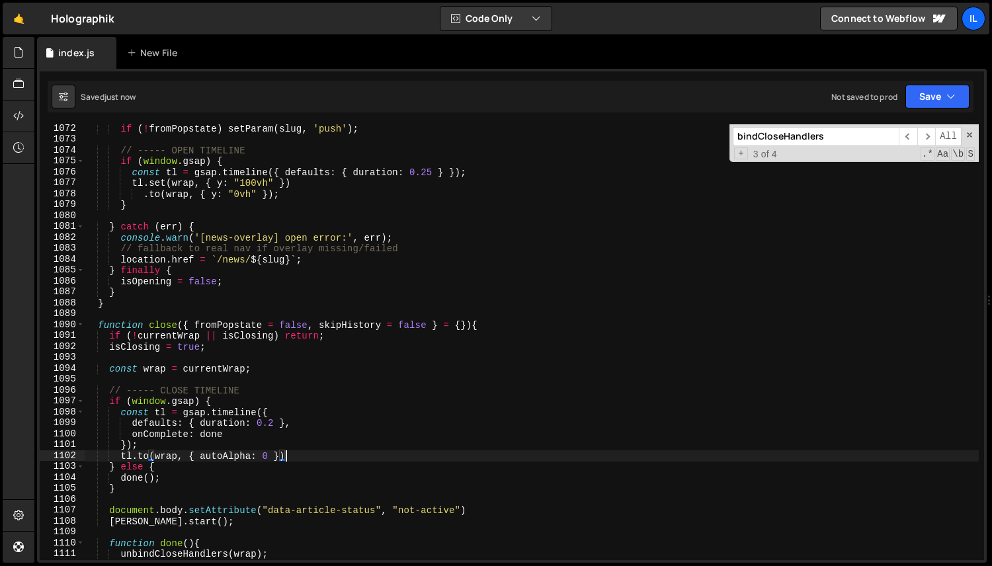
scroll to position [1535, 0]
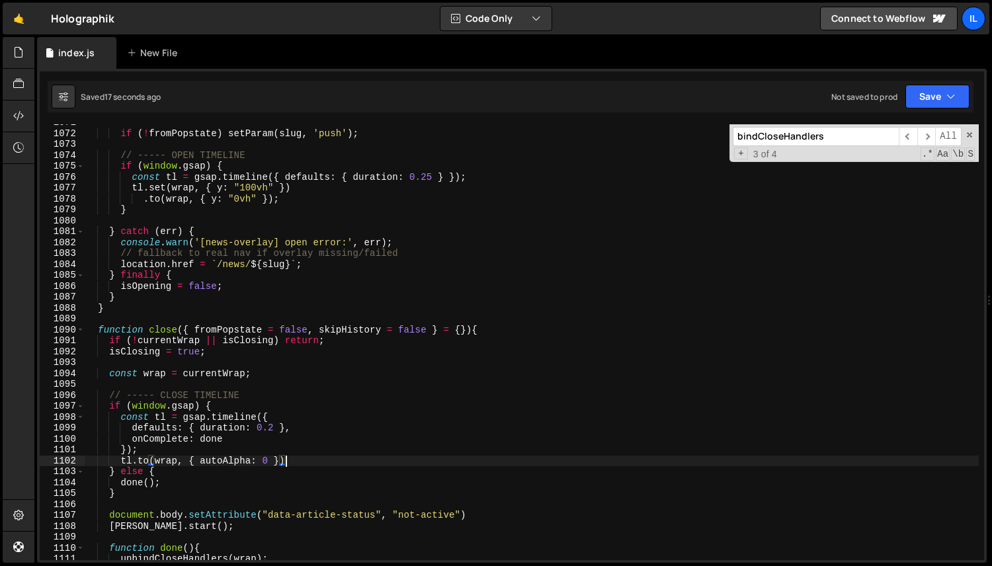
click at [166, 247] on div "if ( ! fromPopstate ) setParam ( slug , 'push' ) ; // ----- OPEN TIMELINE if ( …" at bounding box center [531, 346] width 895 height 458
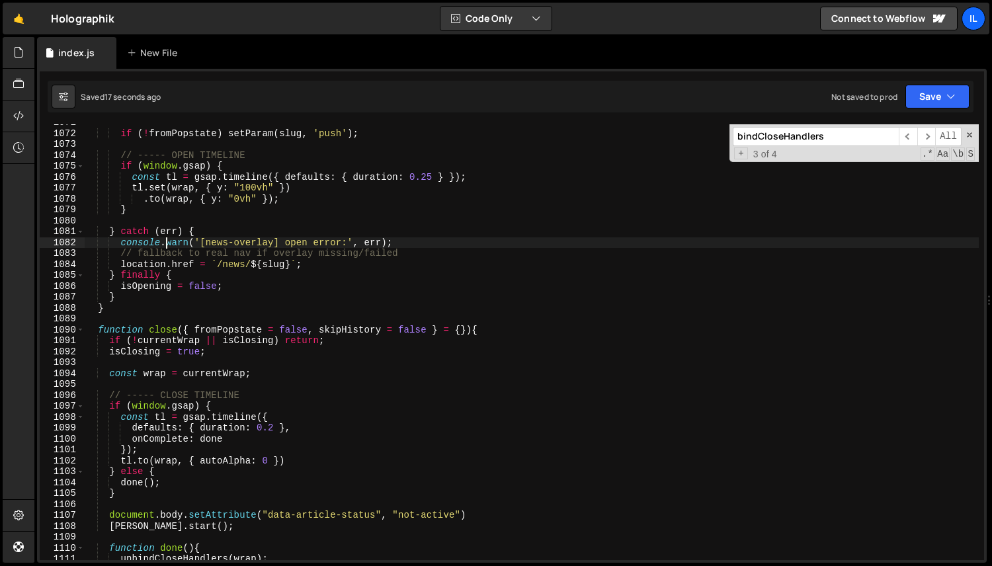
scroll to position [1450, 0]
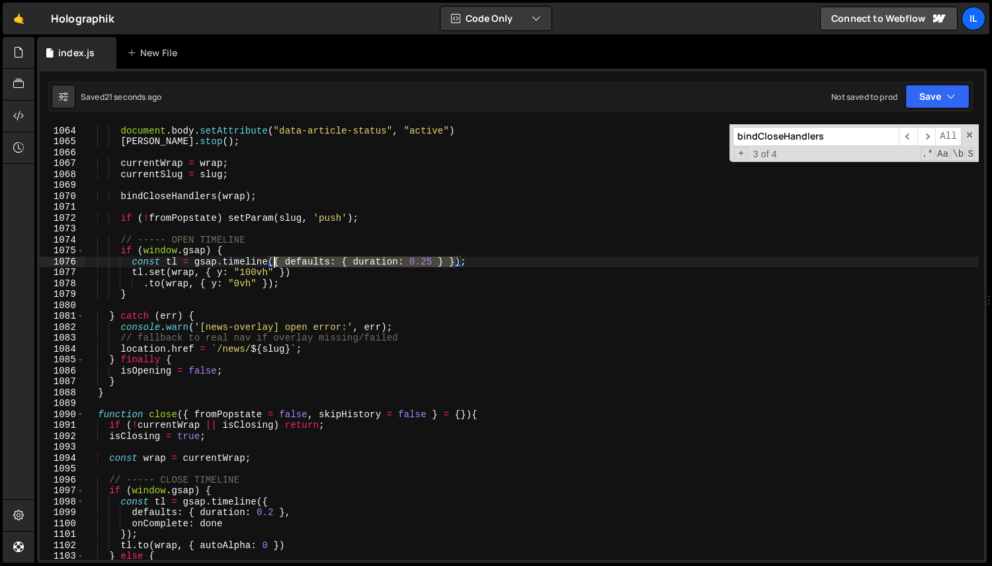
drag, startPoint x: 455, startPoint y: 265, endPoint x: 276, endPoint y: 265, distance: 178.6
click at [276, 265] on div "document . body . setAttribute ( "data-article-status" , "active" ) [PERSON_NAM…" at bounding box center [531, 343] width 895 height 458
click at [222, 275] on div "document . body . setAttribute ( "data-article-status" , "active" ) [PERSON_NAM…" at bounding box center [531, 343] width 895 height 458
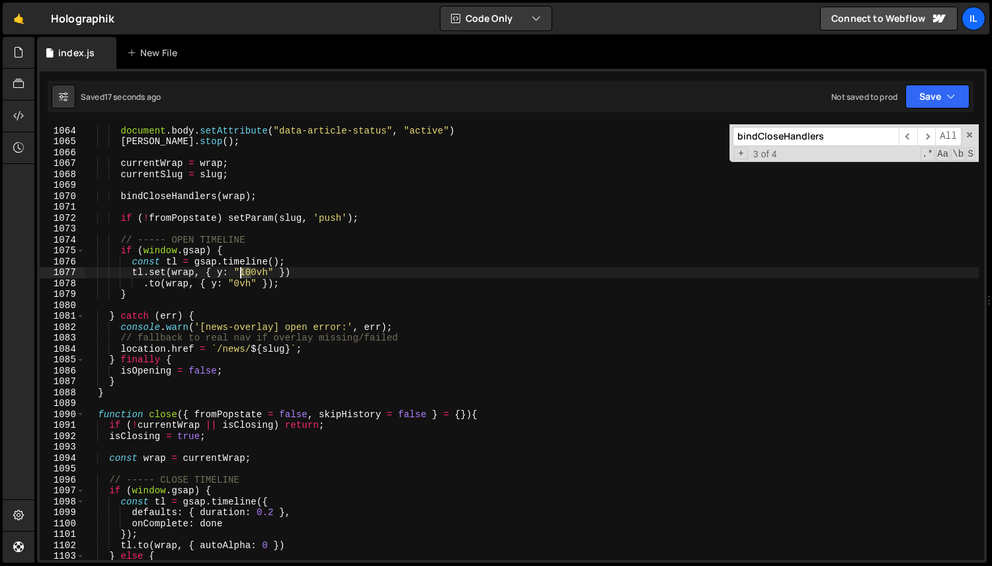
drag, startPoint x: 253, startPoint y: 272, endPoint x: 239, endPoint y: 271, distance: 13.2
click at [239, 271] on div "document . body . setAttribute ( "data-article-status" , "active" ) [PERSON_NAM…" at bounding box center [531, 343] width 895 height 458
click at [268, 271] on div "document . body . setAttribute ( "data-article-status" , "active" ) [PERSON_NAM…" at bounding box center [531, 343] width 895 height 458
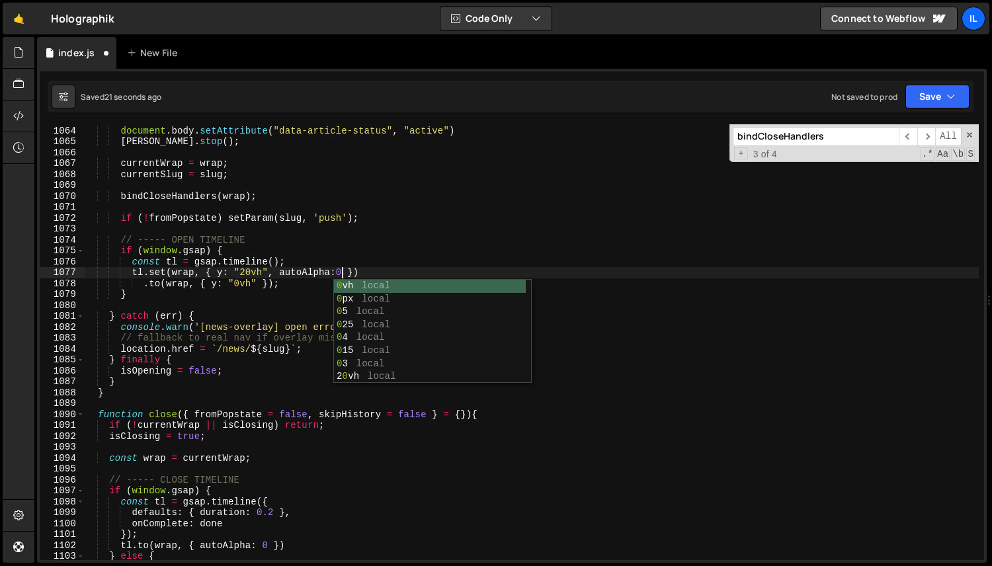
click at [257, 287] on div "document . body . setAttribute ( "data-article-status" , "active" ) [PERSON_NAM…" at bounding box center [531, 343] width 895 height 458
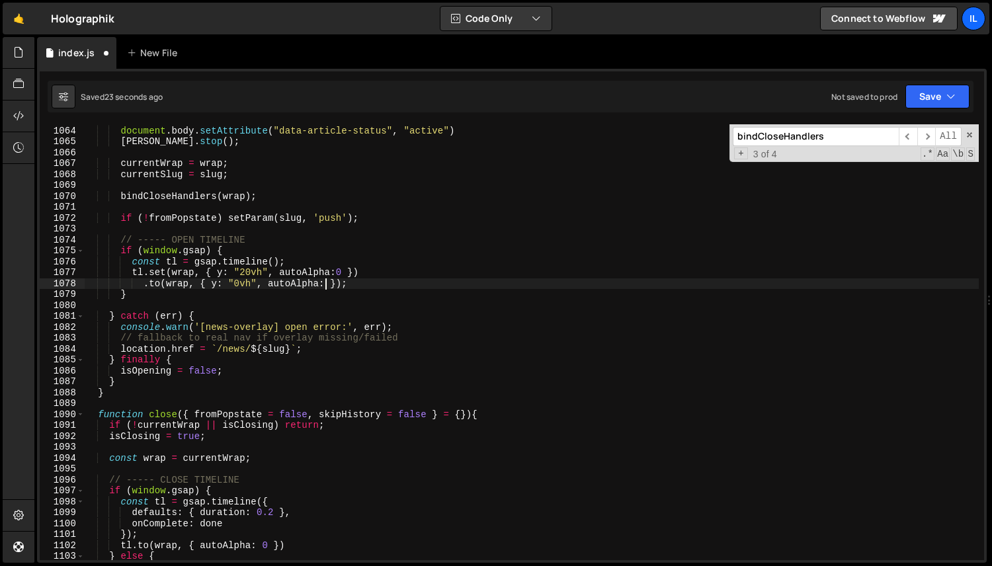
scroll to position [0, 17]
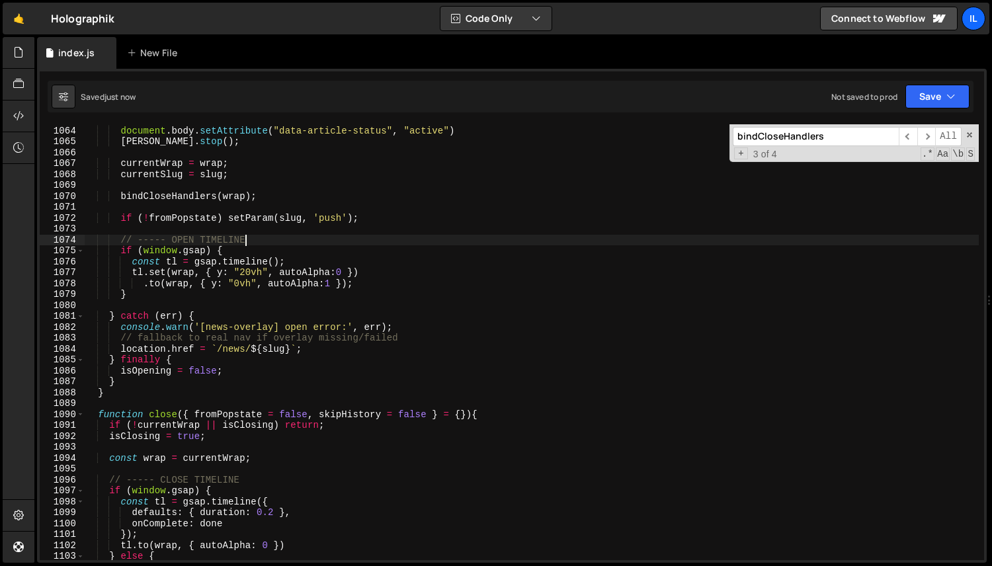
click at [257, 239] on div "document . body . setAttribute ( "data-article-status" , "active" ) [PERSON_NAM…" at bounding box center [531, 343] width 895 height 458
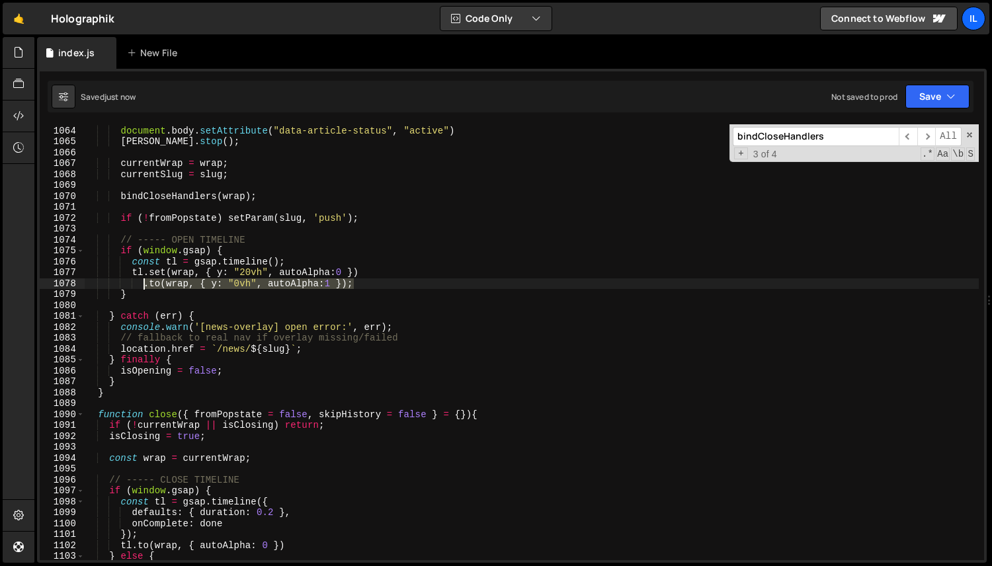
drag, startPoint x: 374, startPoint y: 287, endPoint x: 146, endPoint y: 288, distance: 228.2
click at [146, 288] on div "document . body . setAttribute ( "data-article-status" , "active" ) [PERSON_NAM…" at bounding box center [531, 343] width 895 height 458
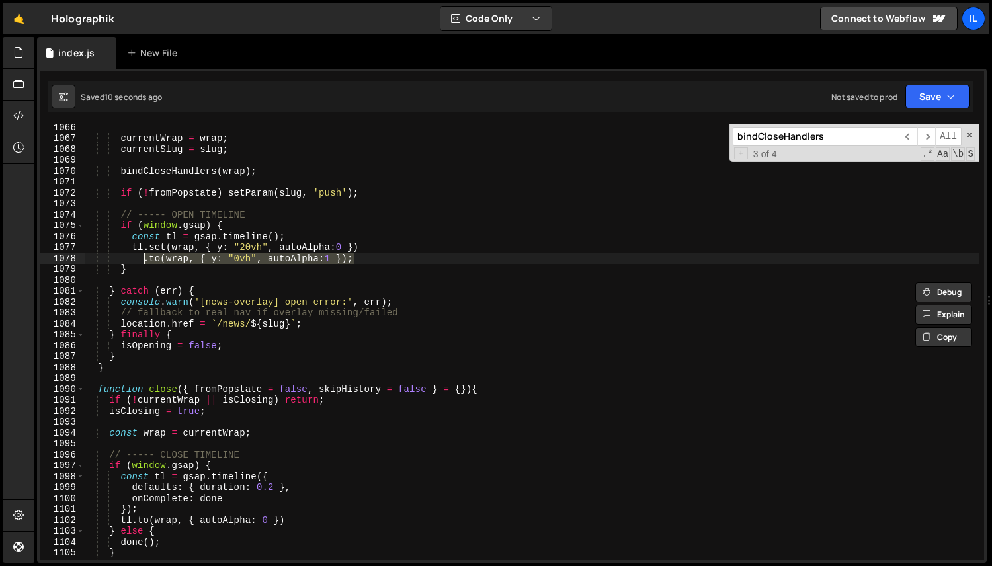
scroll to position [1641, 0]
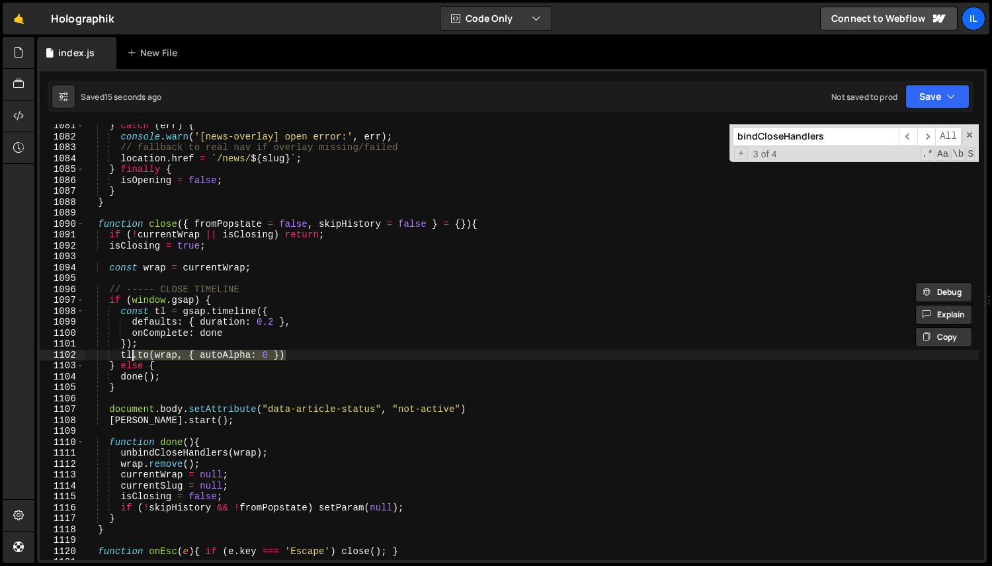
drag, startPoint x: 311, startPoint y: 356, endPoint x: 132, endPoint y: 355, distance: 178.6
click at [132, 355] on div "} catch ( err ) { console . warn ( '[news-overlay] open error:' , err ) ; // fa…" at bounding box center [531, 349] width 895 height 458
paste textarea "y: "0vh", autoAlpha:1 });"
click at [224, 355] on div "} catch ( err ) { console . warn ( '[news-overlay] open error:' , err ) ; // fa…" at bounding box center [531, 349] width 895 height 458
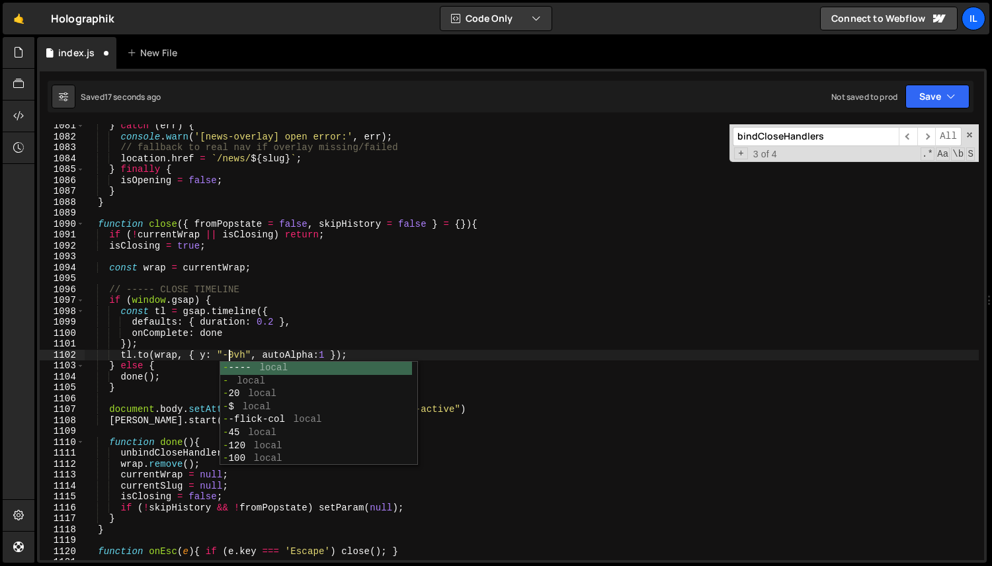
scroll to position [0, 11]
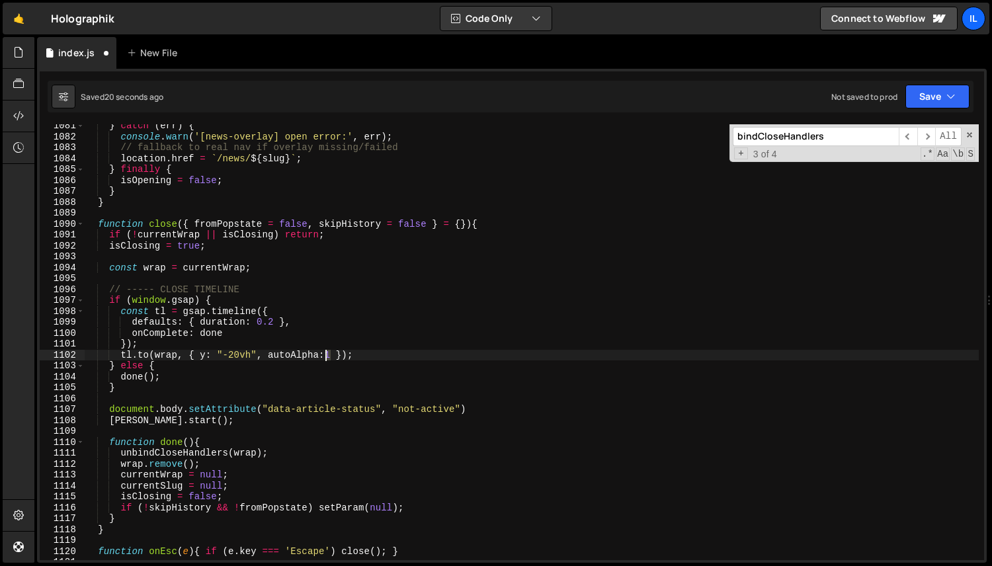
click at [328, 357] on div "} catch ( err ) { console . warn ( '[news-overlay] open error:' , err ) ; // fa…" at bounding box center [531, 349] width 895 height 458
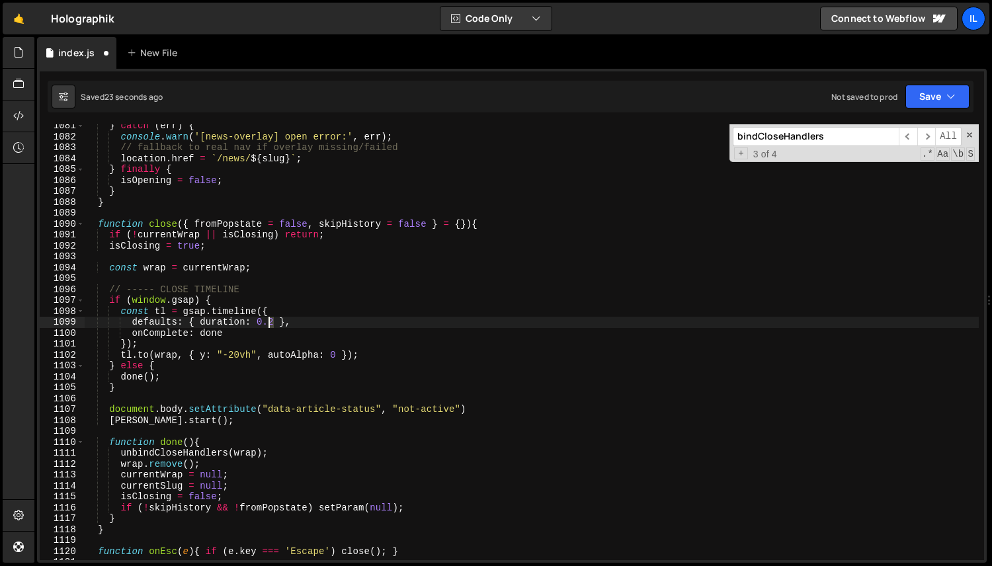
click at [271, 323] on div "} catch ( err ) { console . warn ( '[news-overlay] open error:' , err ) ; // fa…" at bounding box center [531, 349] width 895 height 458
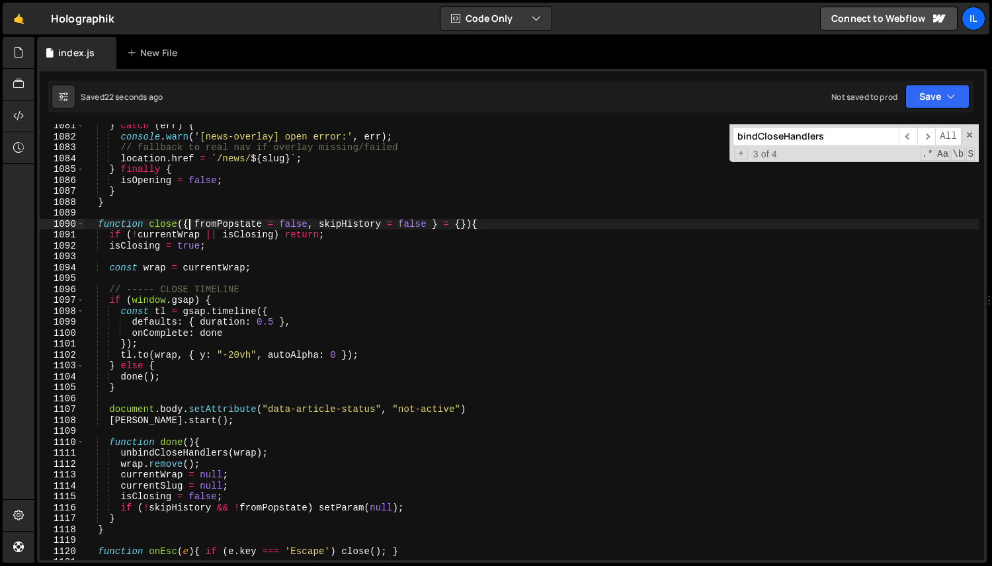
click at [191, 227] on div "} catch ( err ) { console . warn ( '[news-overlay] open error:' , err ) ; // fa…" at bounding box center [531, 349] width 895 height 458
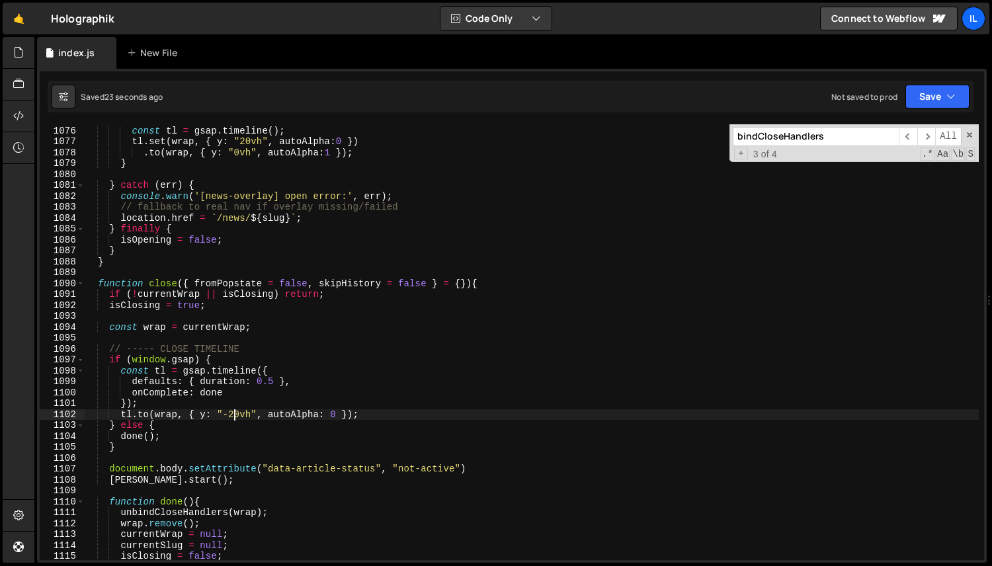
click at [232, 414] on div "if ( window . gsap ) { const tl = gsap . timeline ( ) ; tl . set ( [PERSON_NAME…" at bounding box center [531, 343] width 895 height 458
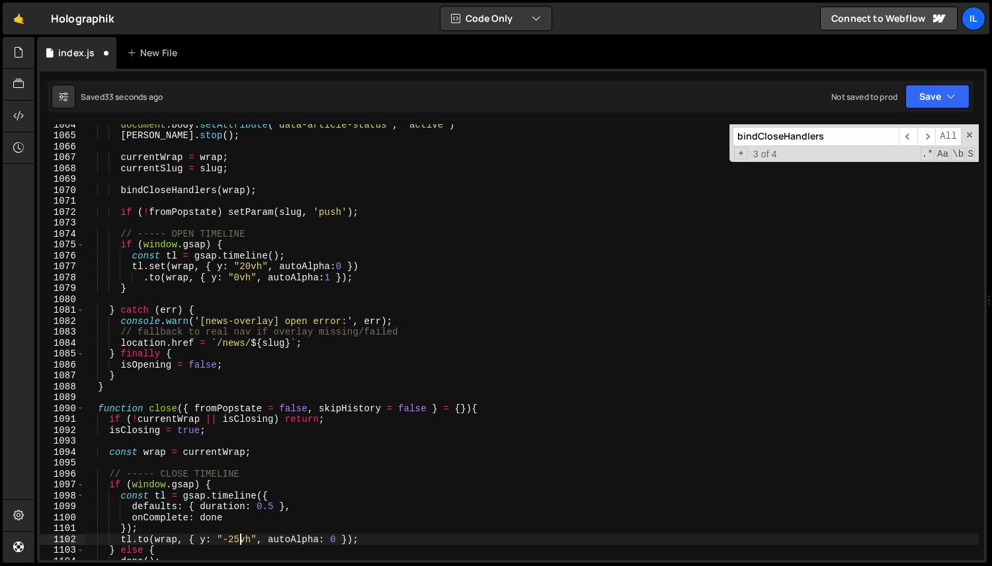
scroll to position [1455, 0]
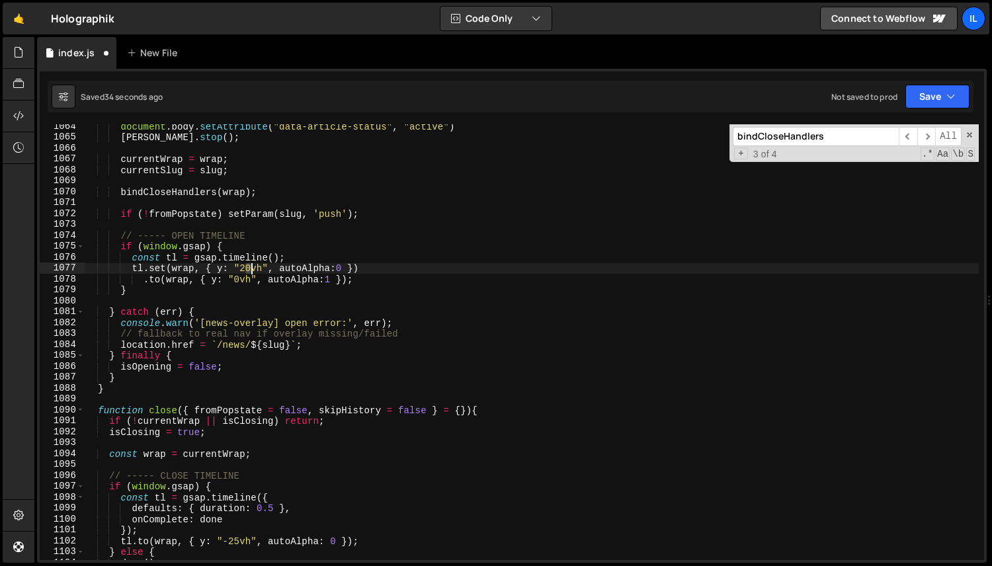
click at [251, 267] on div "document . body . setAttribute ( "data-article-status" , "active" ) [PERSON_NAM…" at bounding box center [531, 350] width 895 height 458
type textarea "tl.set(wrap, { y: "25vh", autoAlpha:0 })"
click at [238, 151] on div "document . body . setAttribute ( "data-article-status" , "active" ) [PERSON_NAM…" at bounding box center [531, 350] width 895 height 458
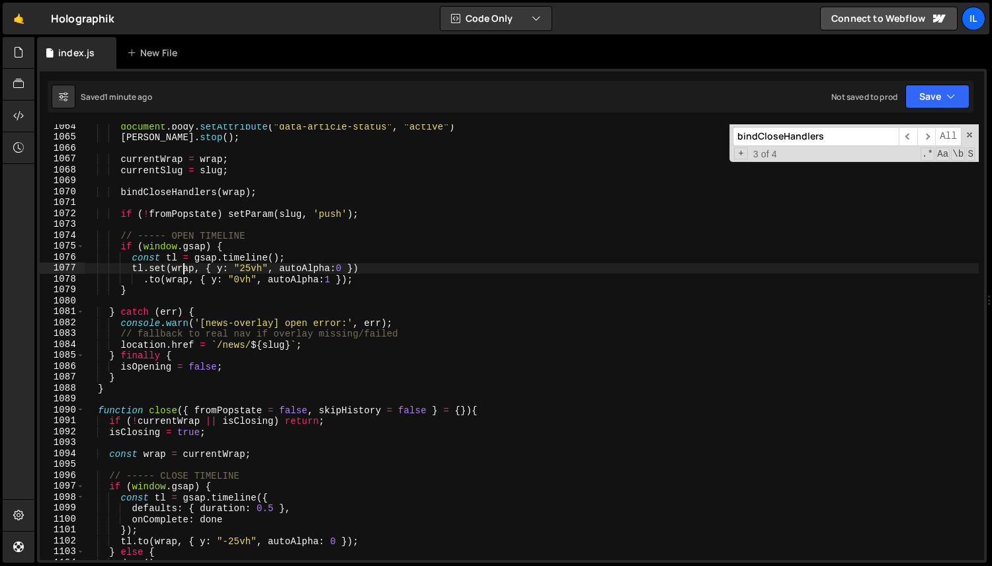
click at [182, 273] on div "document . body . setAttribute ( "data-article-status" , "active" ) [PERSON_NAM…" at bounding box center [531, 350] width 895 height 458
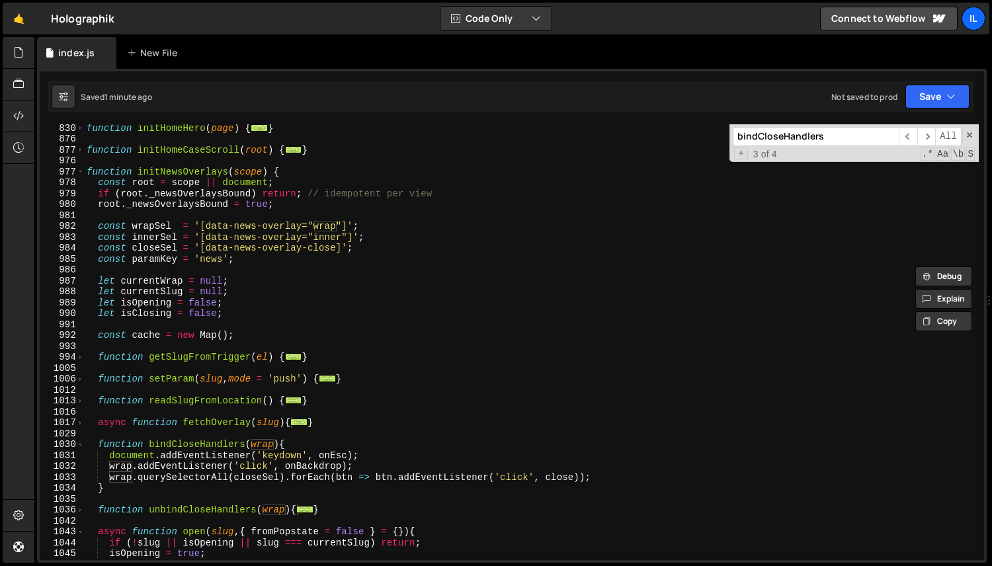
scroll to position [824, 0]
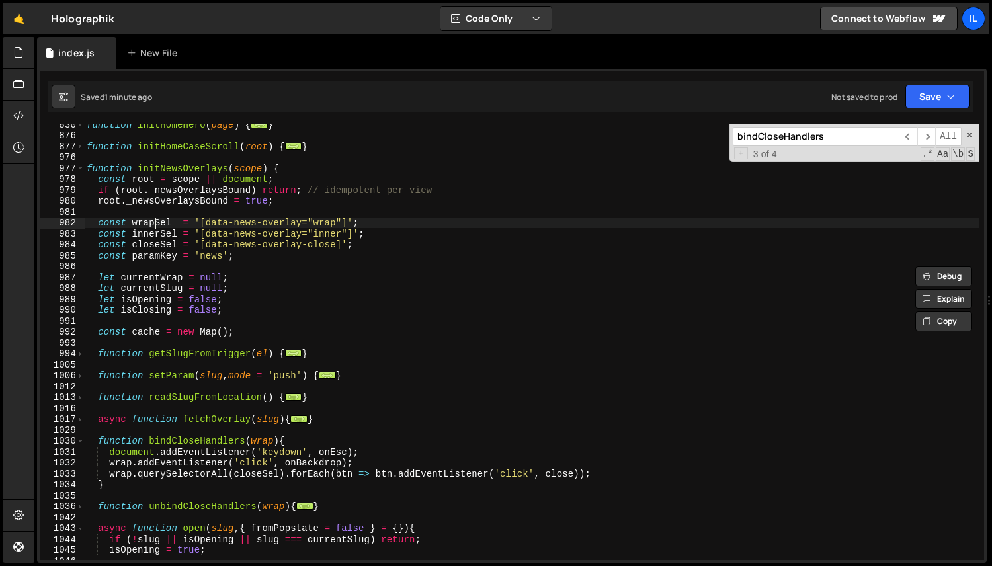
click at [157, 228] on div "function initHomeHero ( page ) { ... } function initHomeCaseScroll ( root ) { .…" at bounding box center [531, 348] width 895 height 458
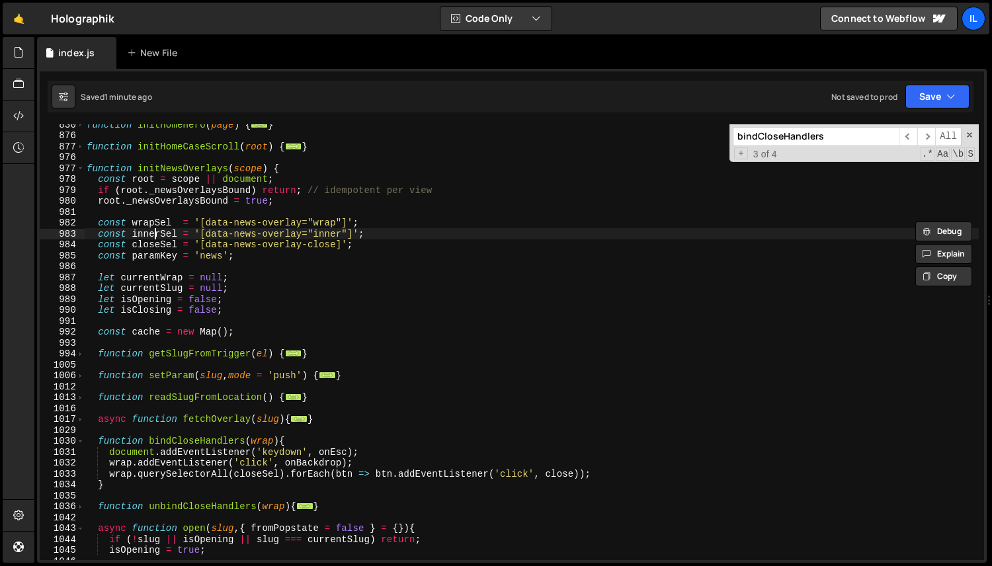
click at [156, 236] on div "function initHomeHero ( page ) { ... } function initHomeCaseScroll ( root ) { .…" at bounding box center [531, 348] width 895 height 458
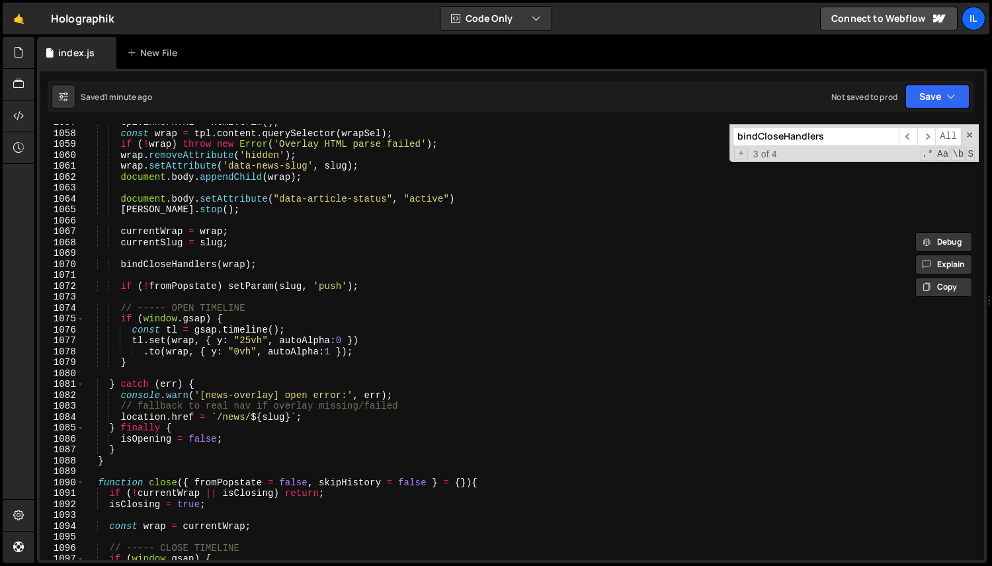
scroll to position [1445, 0]
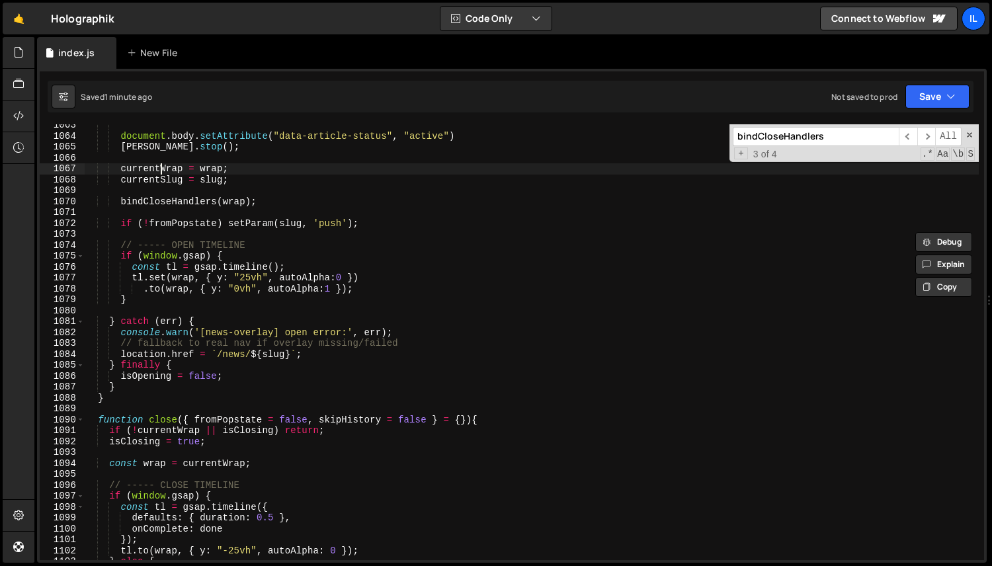
click at [158, 171] on div "document . body . setAttribute ( "data-article-status" , "active" ) [PERSON_NAM…" at bounding box center [531, 349] width 895 height 458
type textarea "currentWrap = wrap;"
click at [158, 171] on div "document . body . setAttribute ( "data-article-status" , "active" ) [PERSON_NAM…" at bounding box center [531, 349] width 895 height 458
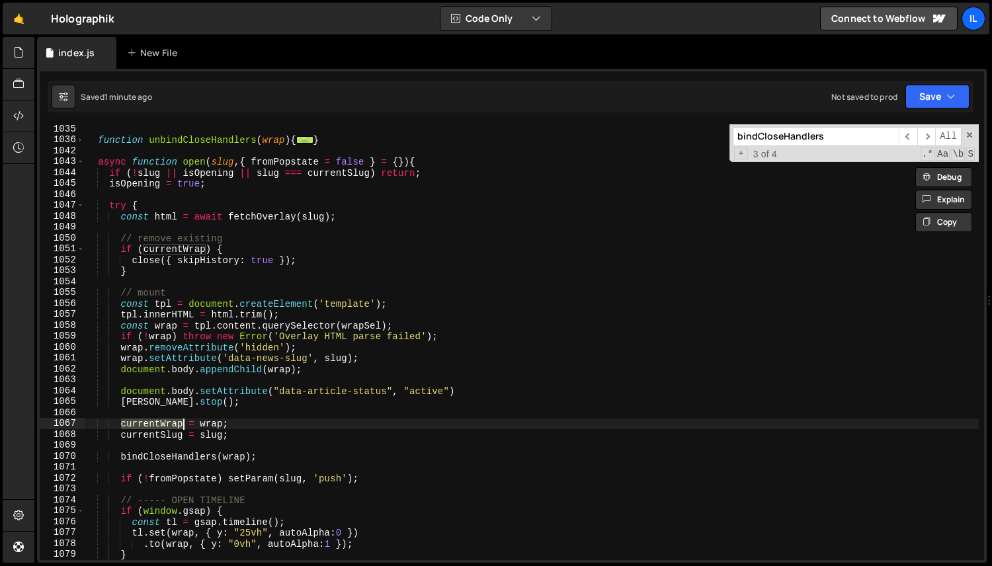
scroll to position [1195, 0]
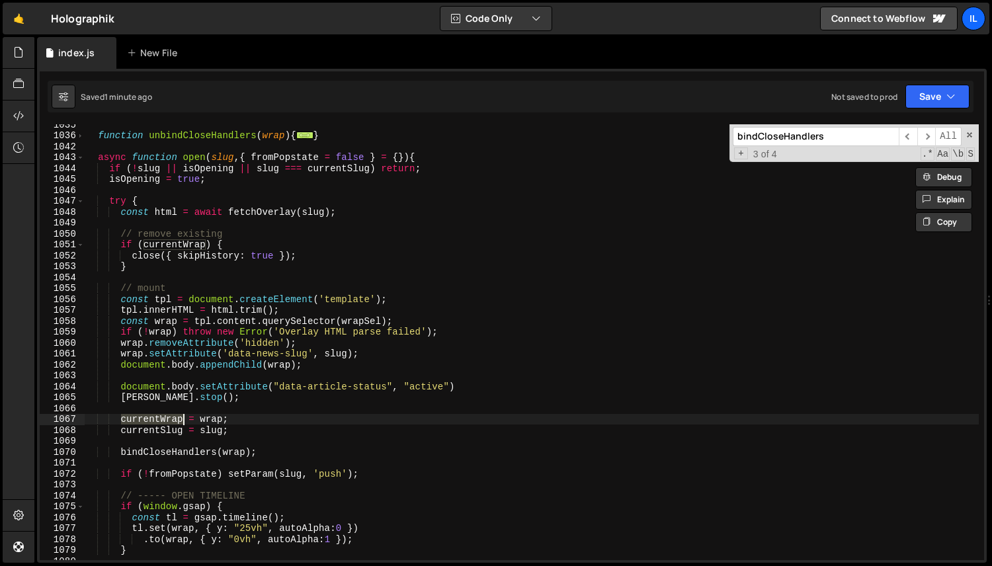
click at [790, 136] on input "bindCloseHandlers" at bounding box center [816, 136] width 166 height 19
click at [173, 414] on div "function unbindCloseHandlers ( wrap ) { ... } async function open ( slug , { fr…" at bounding box center [531, 348] width 895 height 458
click at [869, 144] on input "bindCloseHandlers" at bounding box center [816, 136] width 166 height 19
paste input "currentWrap"
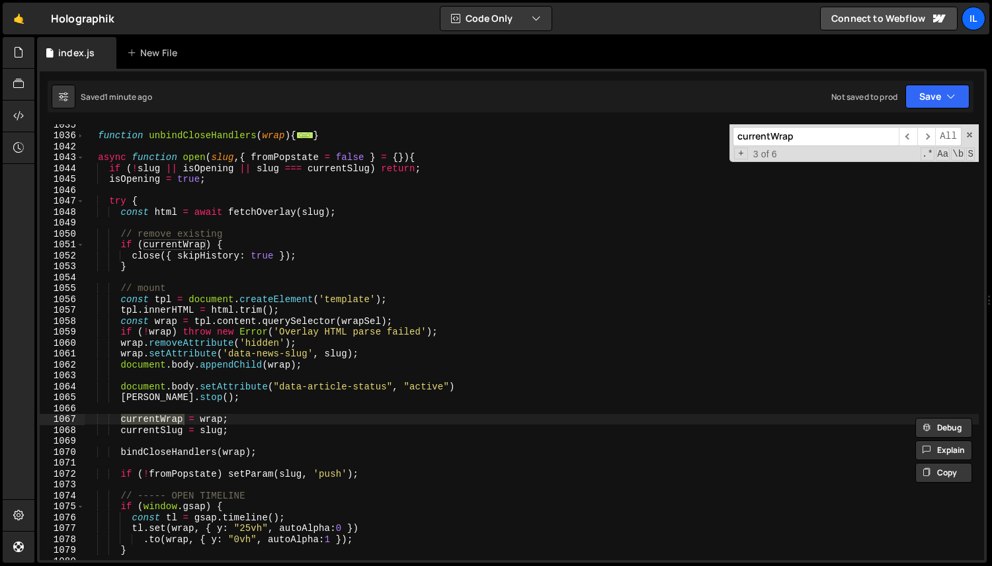
type input "currentWrap"
click at [198, 425] on div "function unbindCloseHandlers ( wrap ) { ... } async function open ( slug , { fr…" at bounding box center [531, 348] width 895 height 458
click at [212, 415] on div "function unbindCloseHandlers ( wrap ) { ... } async function open ( slug , { fr…" at bounding box center [531, 348] width 895 height 458
type textarea "currentWrap = wrap;"
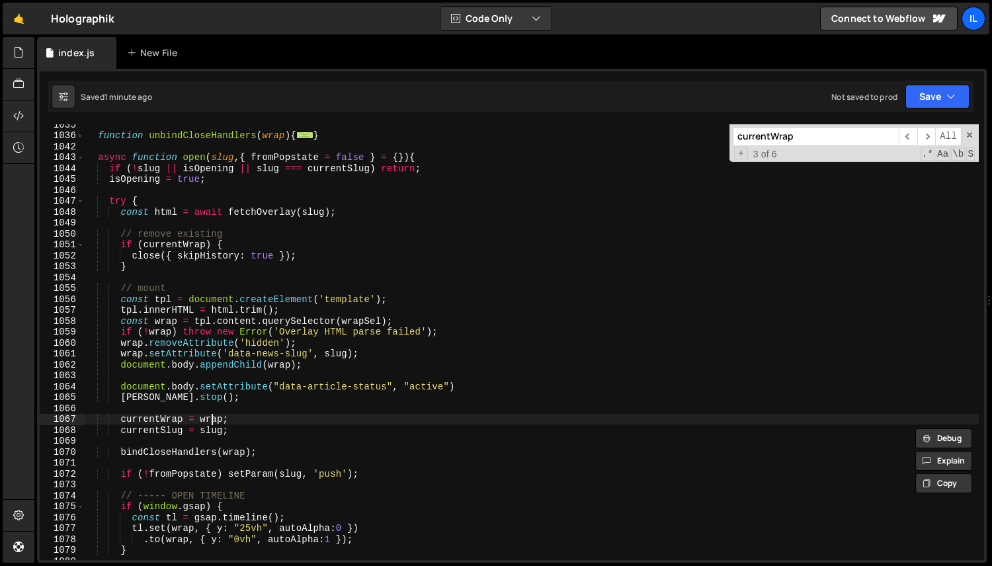
click at [212, 415] on div "function unbindCloseHandlers ( wrap ) { ... } async function open ( slug , { fr…" at bounding box center [531, 348] width 895 height 458
click at [872, 133] on input "currentWrap" at bounding box center [816, 136] width 166 height 19
paste input "w"
type input "wrap"
click at [910, 138] on span "​" at bounding box center [908, 136] width 19 height 19
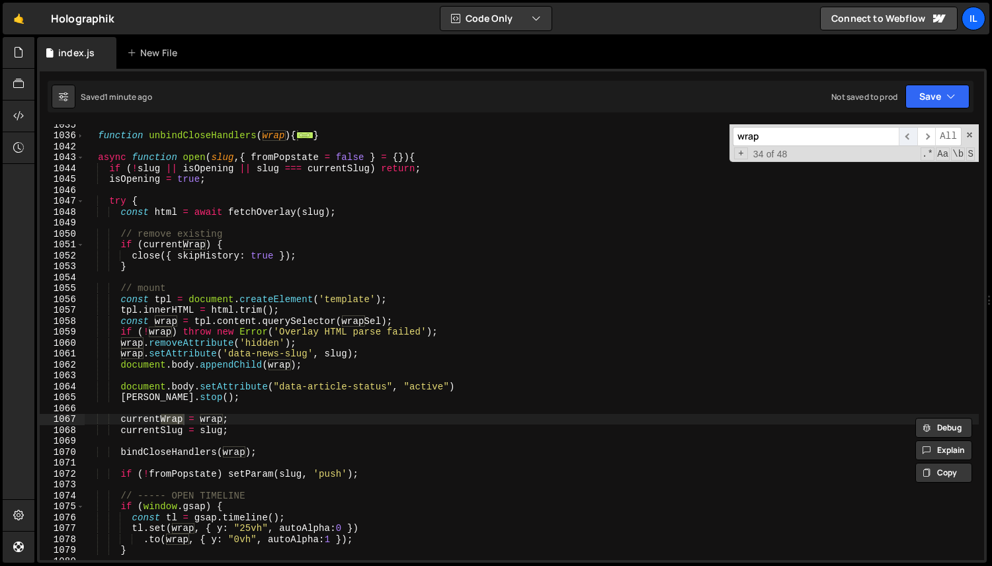
click at [910, 138] on span "​" at bounding box center [908, 136] width 19 height 19
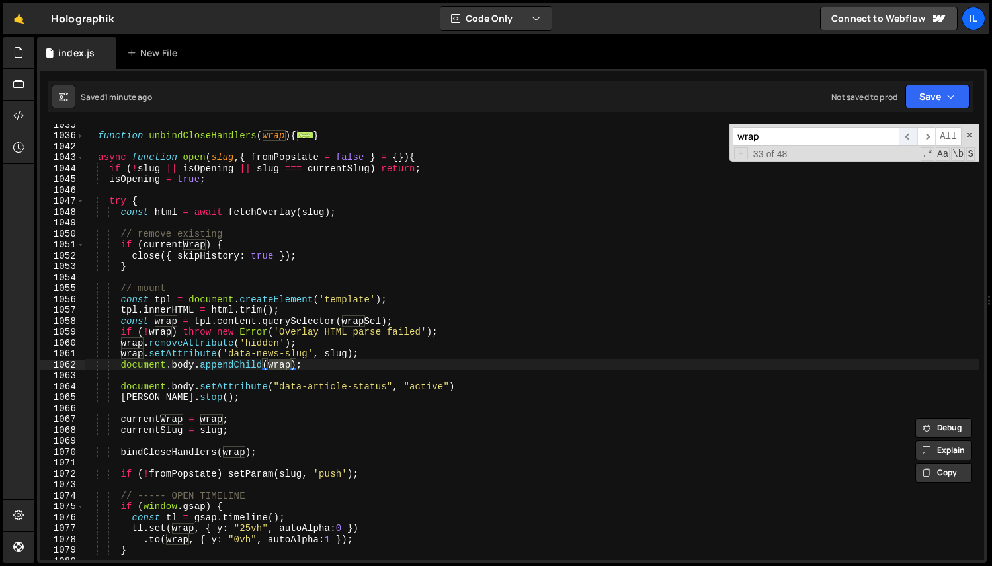
click at [910, 138] on span "​" at bounding box center [908, 136] width 19 height 19
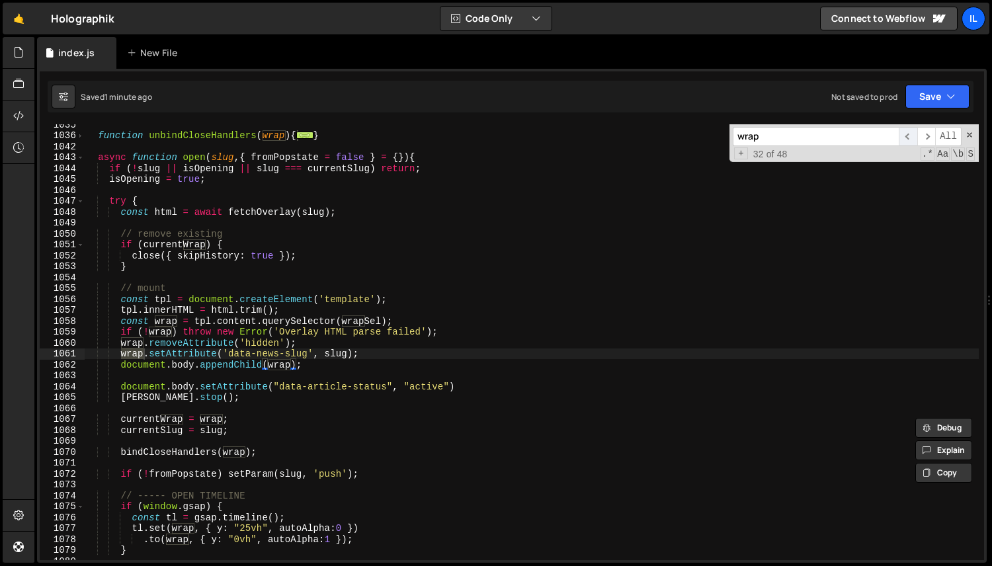
click at [910, 138] on span "​" at bounding box center [908, 136] width 19 height 19
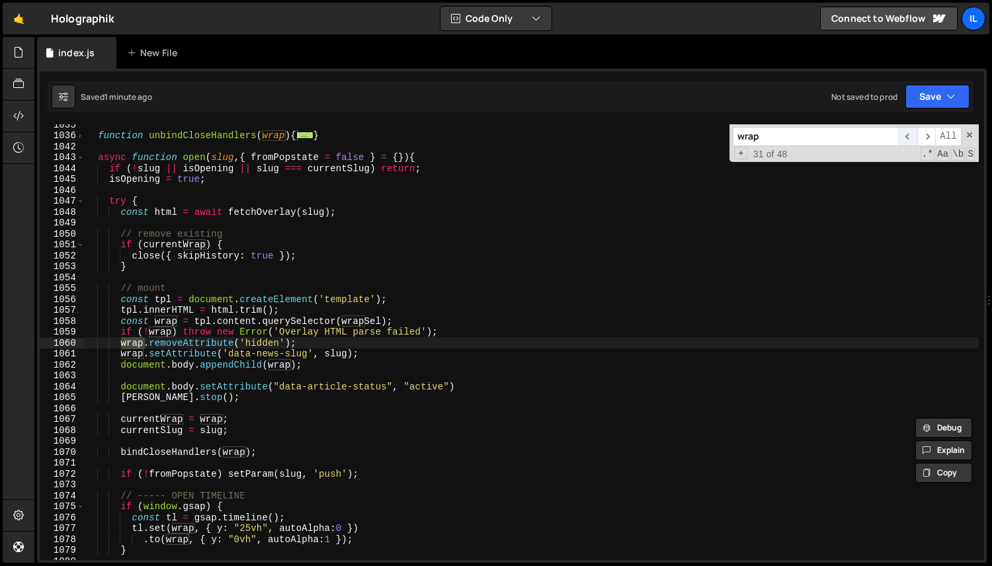
click at [910, 138] on span "​" at bounding box center [908, 136] width 19 height 19
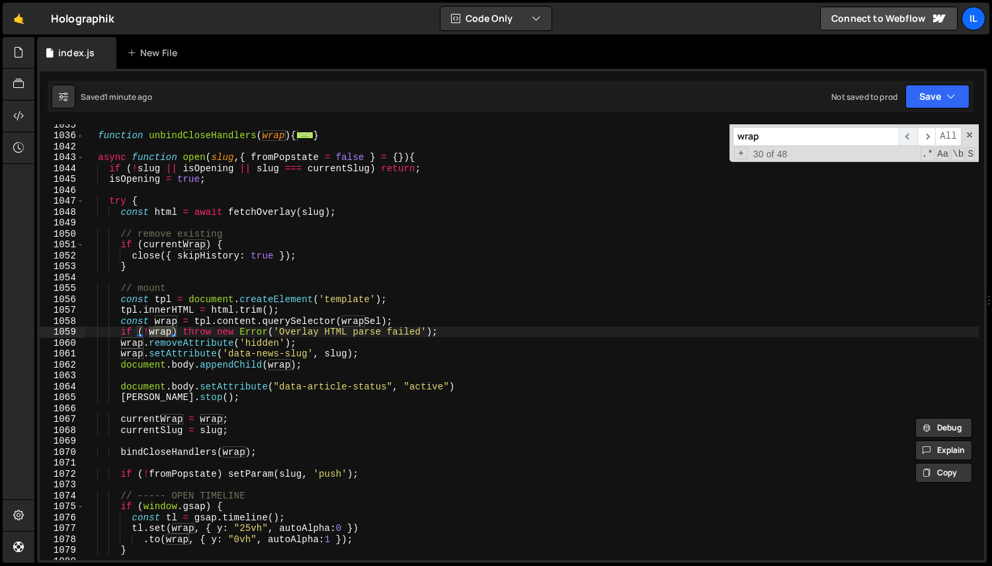
click at [910, 138] on span "​" at bounding box center [908, 136] width 19 height 19
type textarea "const wrap = tpl.content.querySelector(wrapSel);"
click at [359, 321] on div "function unbindCloseHandlers ( wrap ) { ... } async function open ( slug , { fr…" at bounding box center [531, 342] width 895 height 436
click at [359, 321] on div "function unbindCloseHandlers ( wrap ) { ... } async function open ( slug , { fr…" at bounding box center [531, 348] width 895 height 458
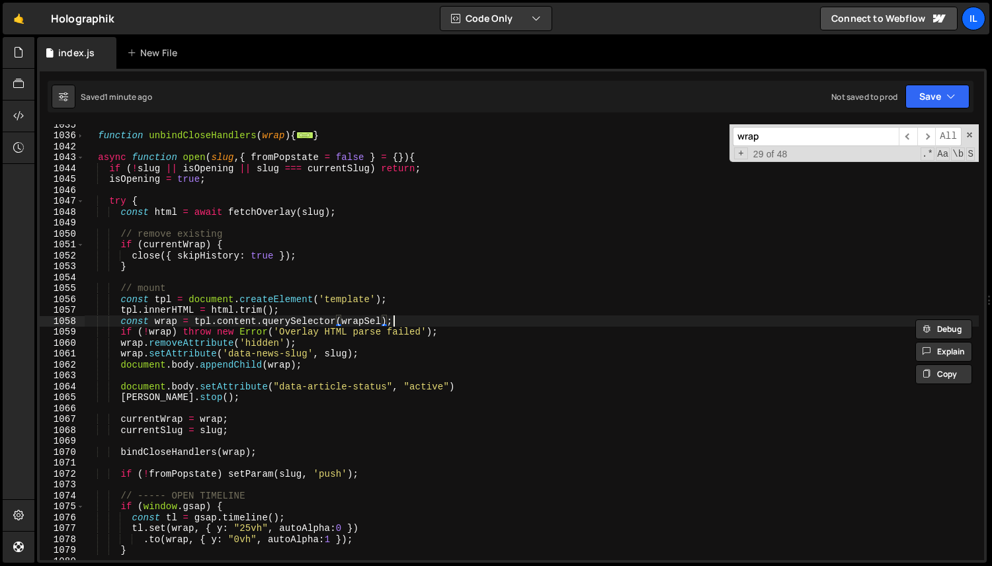
click at [409, 321] on div "function unbindCloseHandlers ( wrap ) { ... } async function open ( slug , { fr…" at bounding box center [531, 348] width 895 height 458
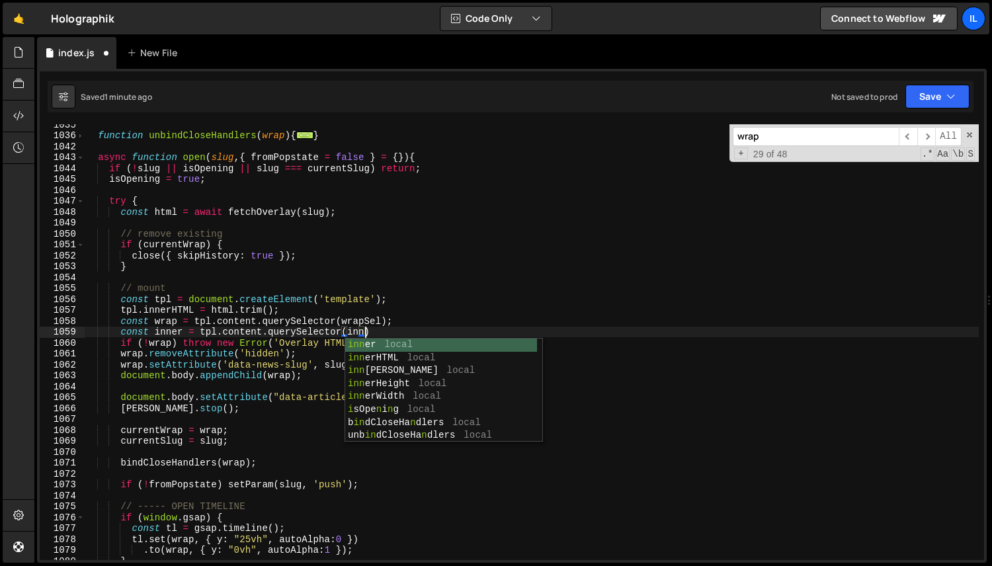
scroll to position [0, 19]
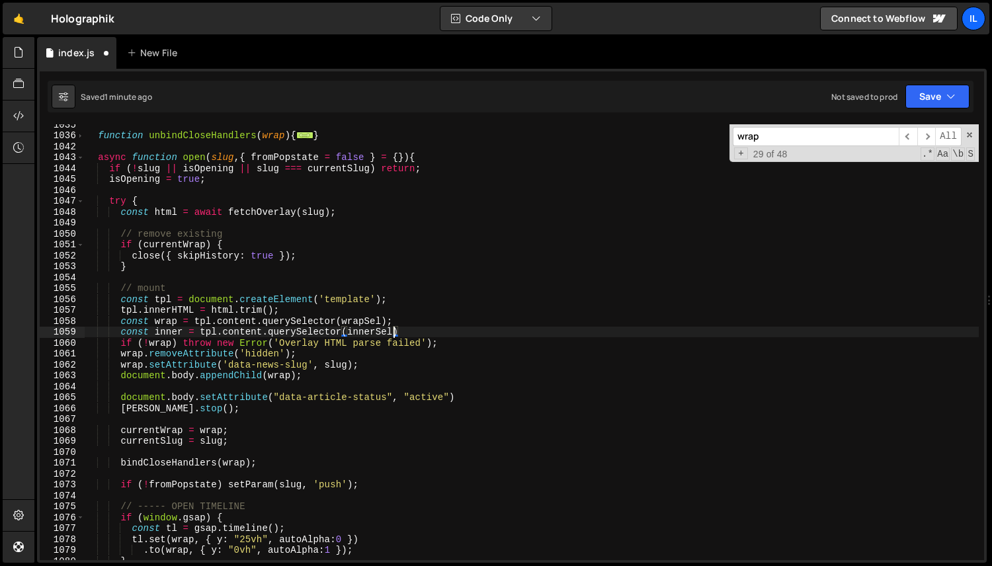
click at [171, 328] on div "function unbindCloseHandlers ( wrap ) { ... } async function open ( slug , { fr…" at bounding box center [531, 348] width 895 height 458
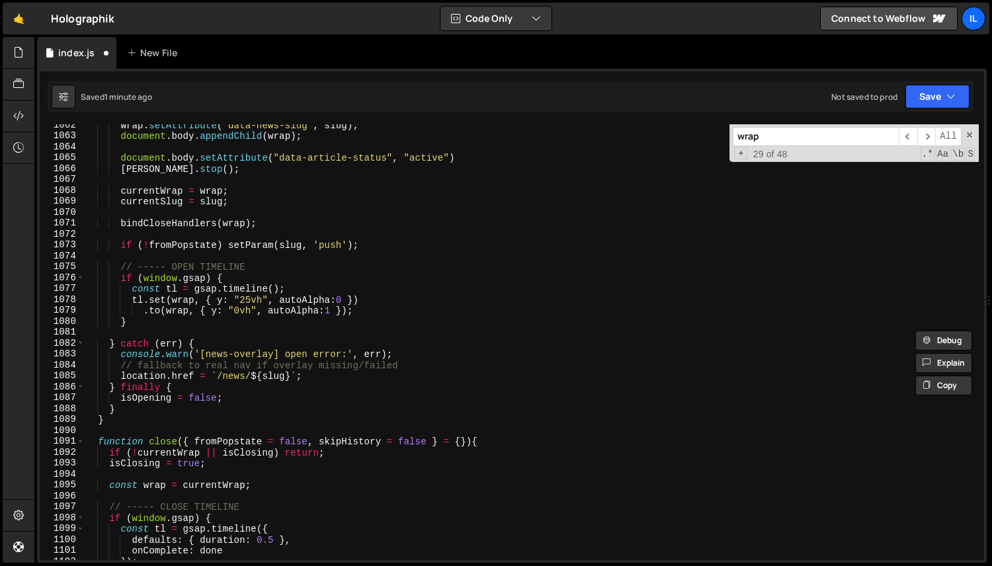
scroll to position [1463, 0]
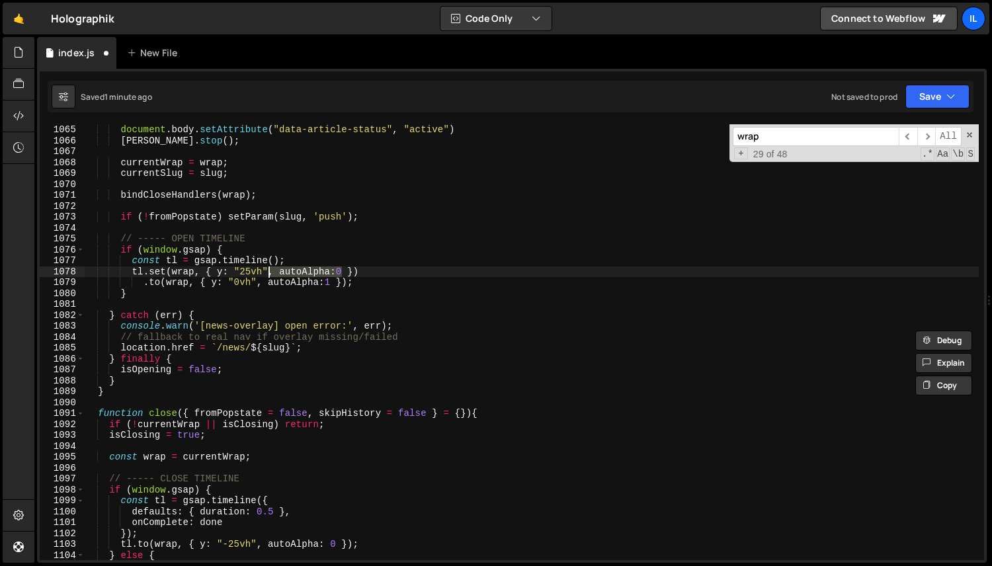
drag, startPoint x: 343, startPoint y: 271, endPoint x: 269, endPoint y: 272, distance: 74.8
click at [269, 272] on div "document . body . setAttribute ( "data-article-status" , "active" ) [PERSON_NAM…" at bounding box center [531, 353] width 895 height 458
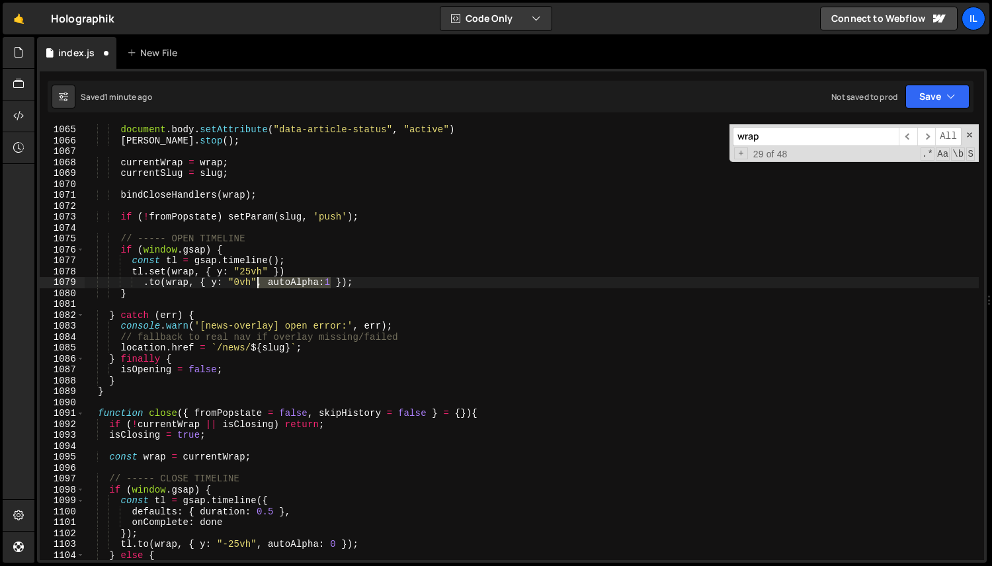
drag, startPoint x: 333, startPoint y: 282, endPoint x: 261, endPoint y: 283, distance: 71.5
click at [260, 284] on div "document . body . setAttribute ( "data-article-status" , "active" ) [PERSON_NAM…" at bounding box center [531, 353] width 895 height 458
click at [300, 269] on div "document . body . setAttribute ( "data-article-status" , "active" ) [PERSON_NAM…" at bounding box center [531, 353] width 895 height 458
type textarea "tl.set(wrap, { y: "25vh" })"
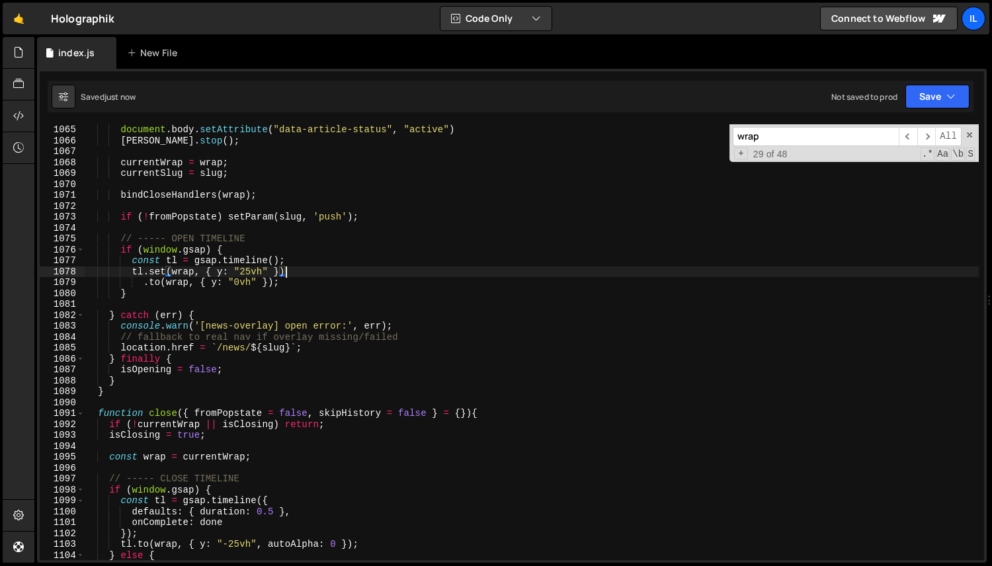
scroll to position [0, 3]
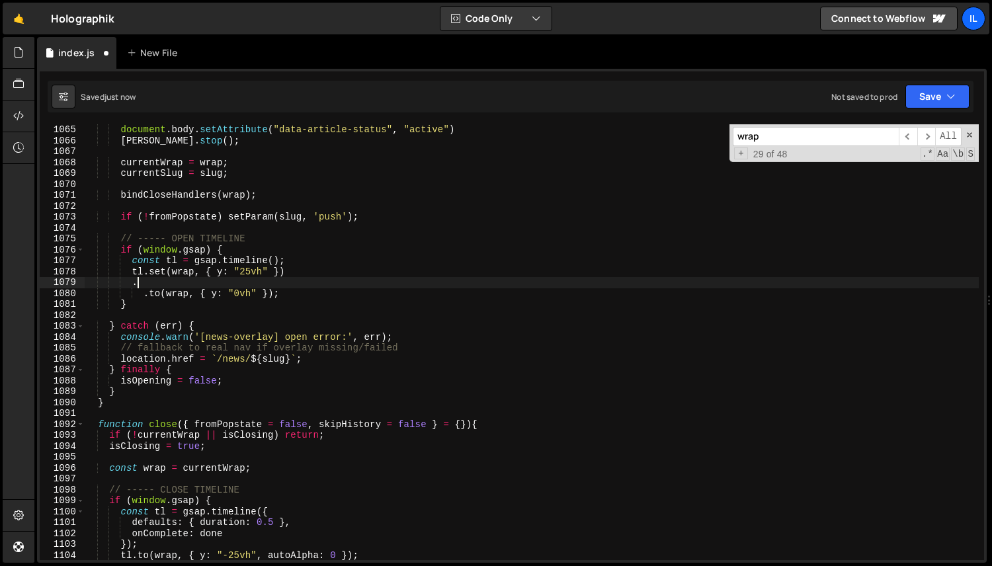
click at [146, 273] on div "document . body . setAttribute ( "data-article-status" , "active" ) [PERSON_NAM…" at bounding box center [531, 353] width 895 height 458
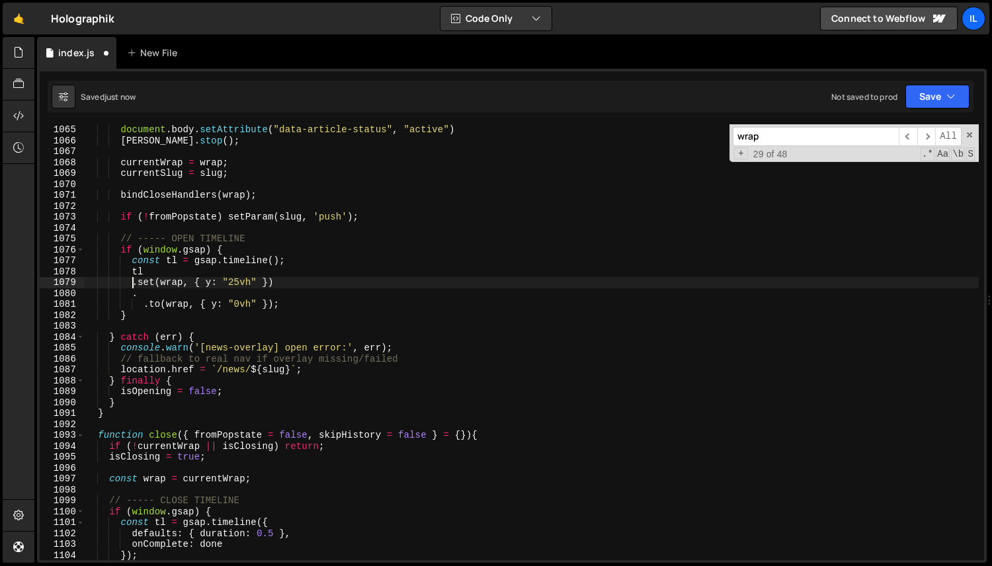
click at [150, 292] on div "document . body . setAttribute ( "data-article-status" , "active" ) [PERSON_NAM…" at bounding box center [531, 353] width 895 height 458
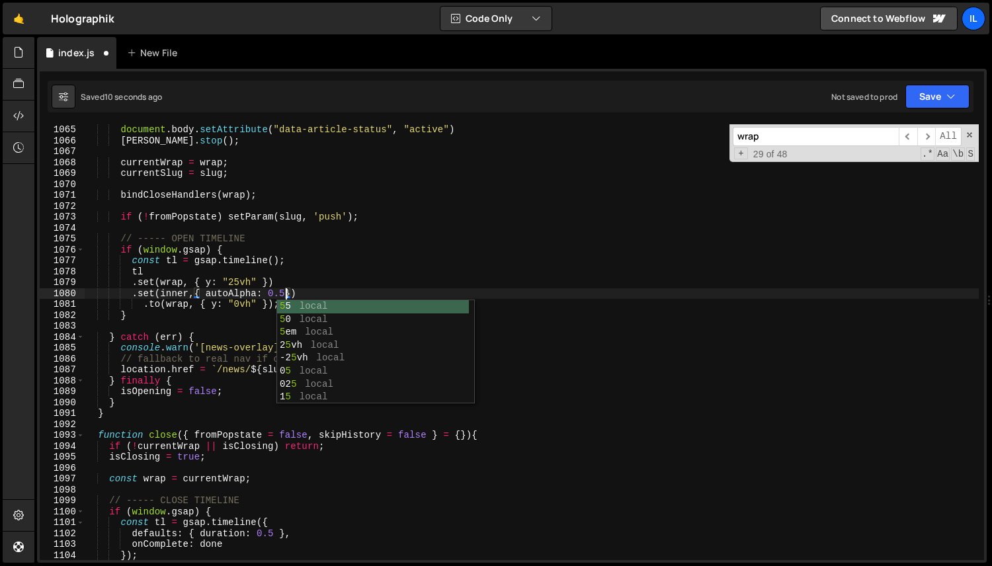
scroll to position [0, 14]
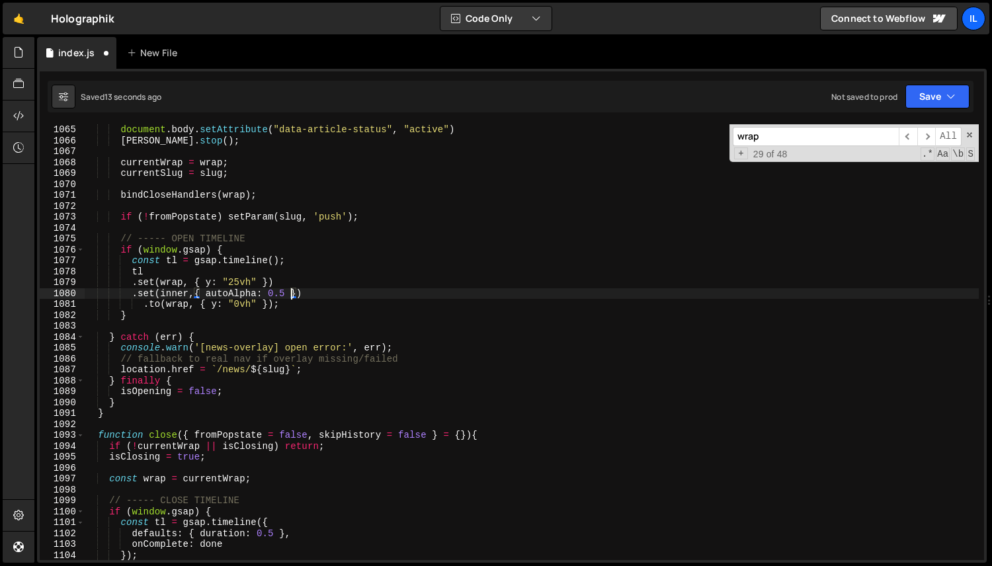
click at [146, 306] on div "document . body . setAttribute ( "data-article-status" , "active" ) [PERSON_NAM…" at bounding box center [531, 353] width 895 height 458
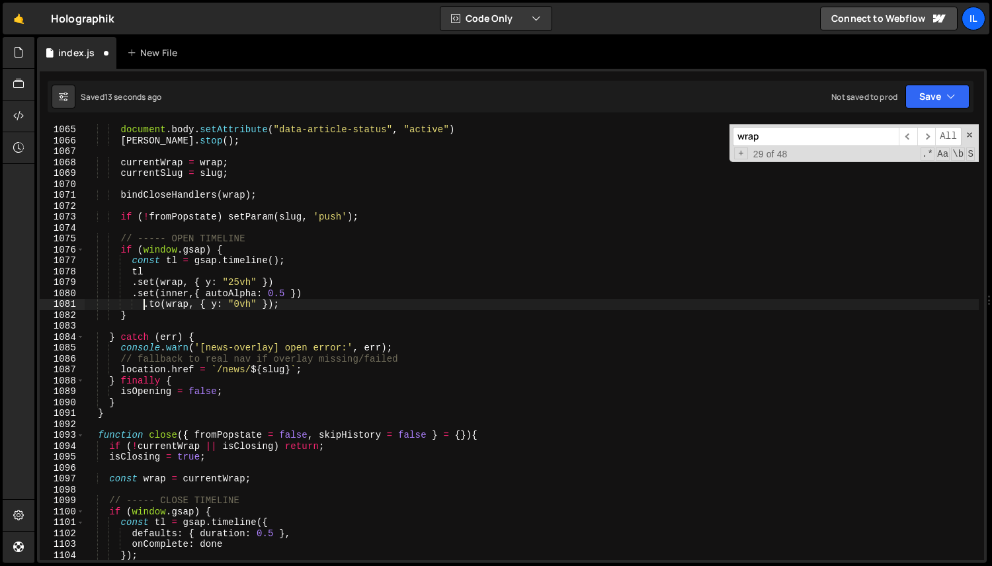
scroll to position [0, 12]
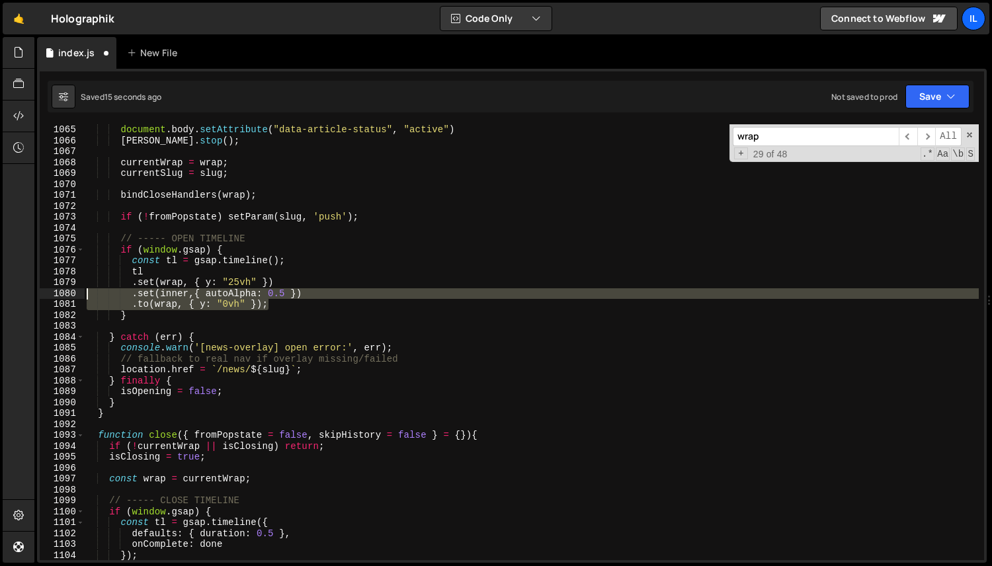
drag, startPoint x: 279, startPoint y: 306, endPoint x: 62, endPoint y: 288, distance: 217.6
click at [62, 288] on div ".to(wrap, { y: "0vh" }); 1065 1066 1067 1068 1069 1070 1071 1072 1073 1074 1075…" at bounding box center [512, 342] width 945 height 436
click at [288, 290] on div "document . body . setAttribute ( "data-article-status" , "active" ) [PERSON_NAM…" at bounding box center [531, 342] width 895 height 436
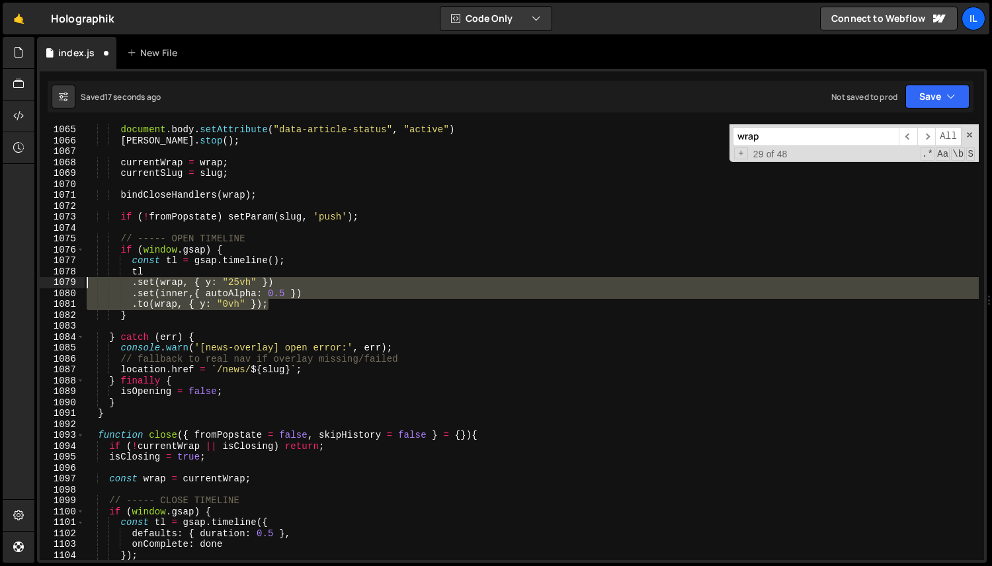
drag, startPoint x: 286, startPoint y: 303, endPoint x: 82, endPoint y: 284, distance: 204.6
click at [82, 284] on div ".set(inner,{ autoAlpha: 0.5 }) 1065 1066 1067 1068 1069 1070 1071 1072 1073 107…" at bounding box center [512, 342] width 945 height 436
click at [195, 341] on div "document . body . setAttribute ( "data-article-status" , "active" ) [PERSON_NAM…" at bounding box center [531, 353] width 895 height 458
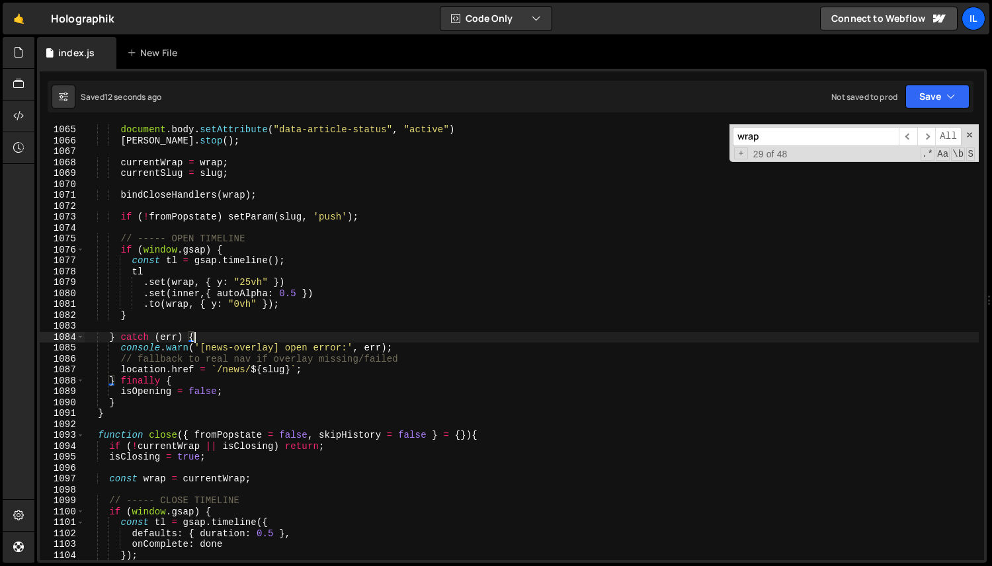
scroll to position [0, 7]
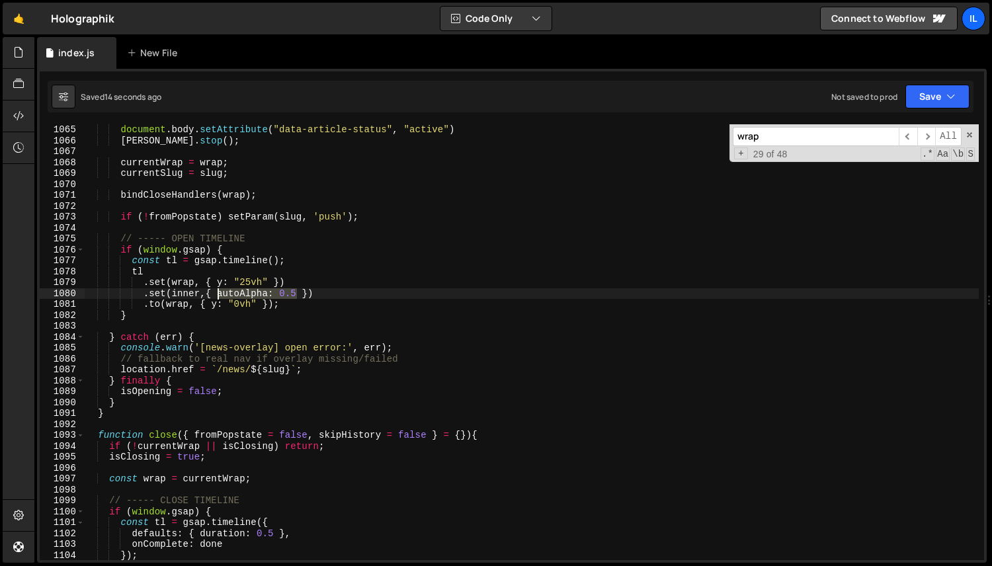
drag, startPoint x: 299, startPoint y: 297, endPoint x: 215, endPoint y: 297, distance: 84.0
click at [215, 297] on div "document . body . setAttribute ( "data-article-status" , "active" ) [PERSON_NAM…" at bounding box center [531, 353] width 895 height 458
click at [441, 290] on div "document . body . setAttribute ( "data-article-status" , "active" ) [PERSON_NAM…" at bounding box center [531, 353] width 895 height 458
click at [284, 306] on div "document . body . setAttribute ( "data-article-status" , "active" ) [PERSON_NAM…" at bounding box center [531, 353] width 895 height 458
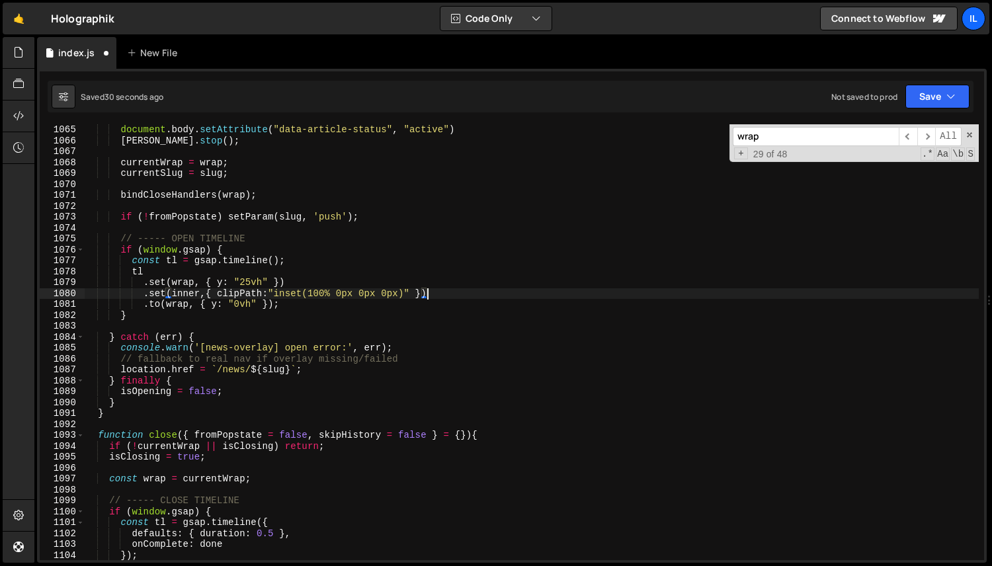
type textarea ".to(wrap, { y: "0vh" });"
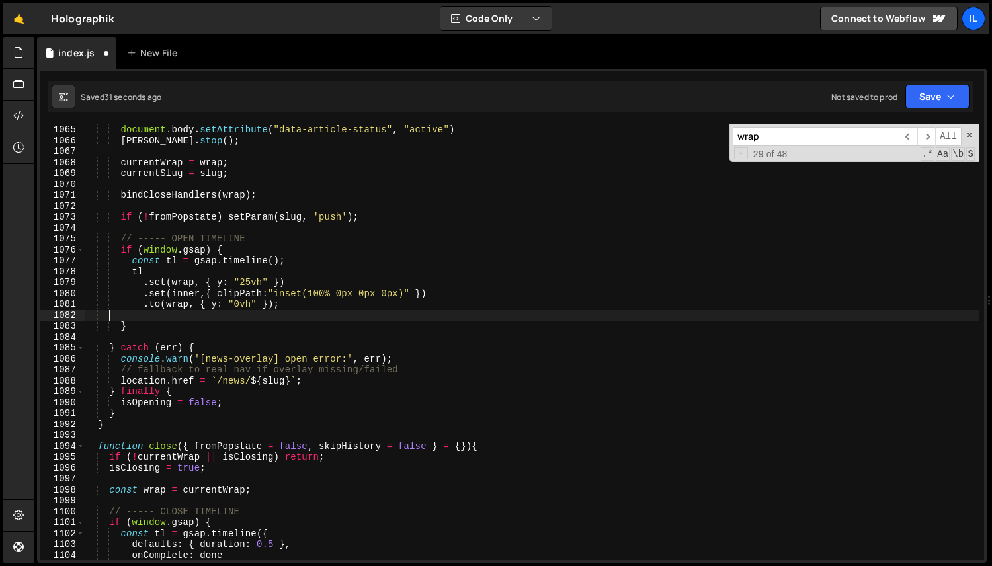
scroll to position [0, 0]
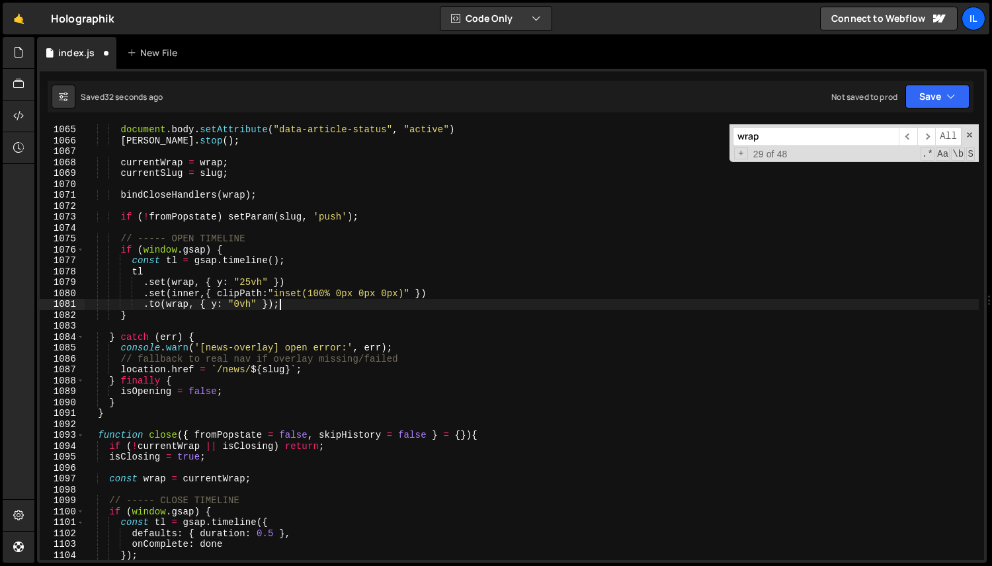
type textarea ".to(wrap, { y: "0vh" })"
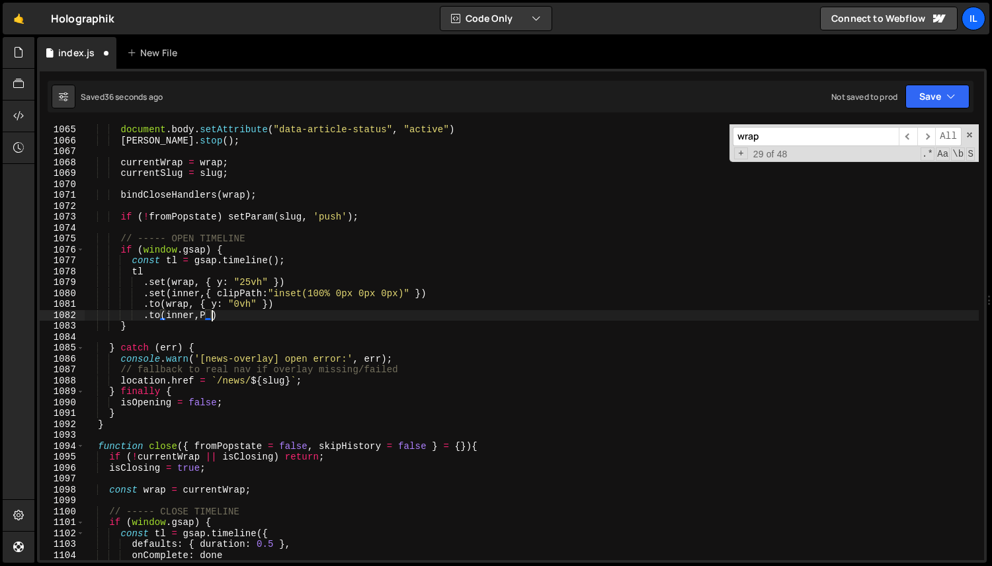
scroll to position [0, 8]
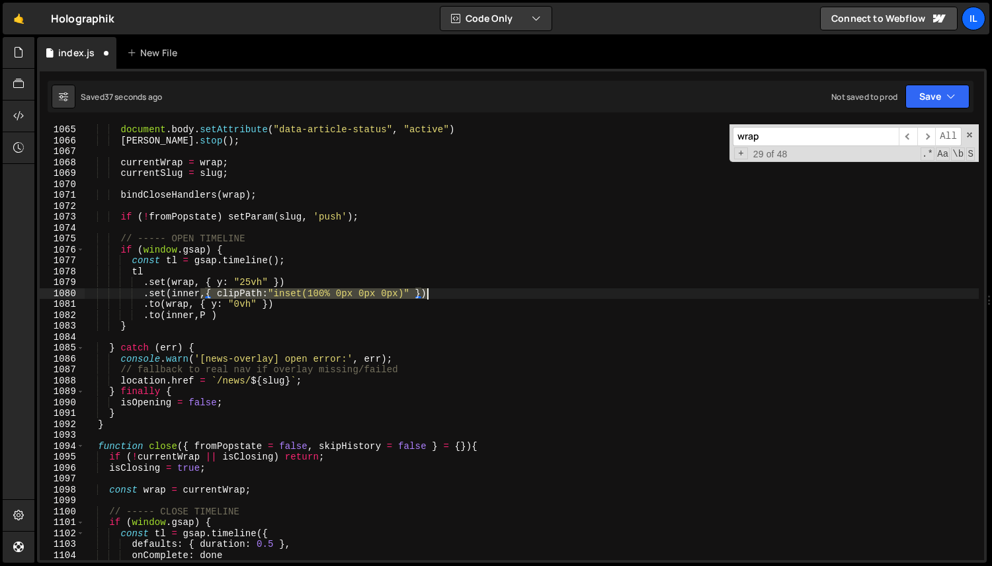
drag, startPoint x: 200, startPoint y: 293, endPoint x: 460, endPoint y: 293, distance: 260.0
click at [460, 293] on div "document . body . setAttribute ( "data-article-status" , "active" ) [PERSON_NAM…" at bounding box center [531, 353] width 895 height 458
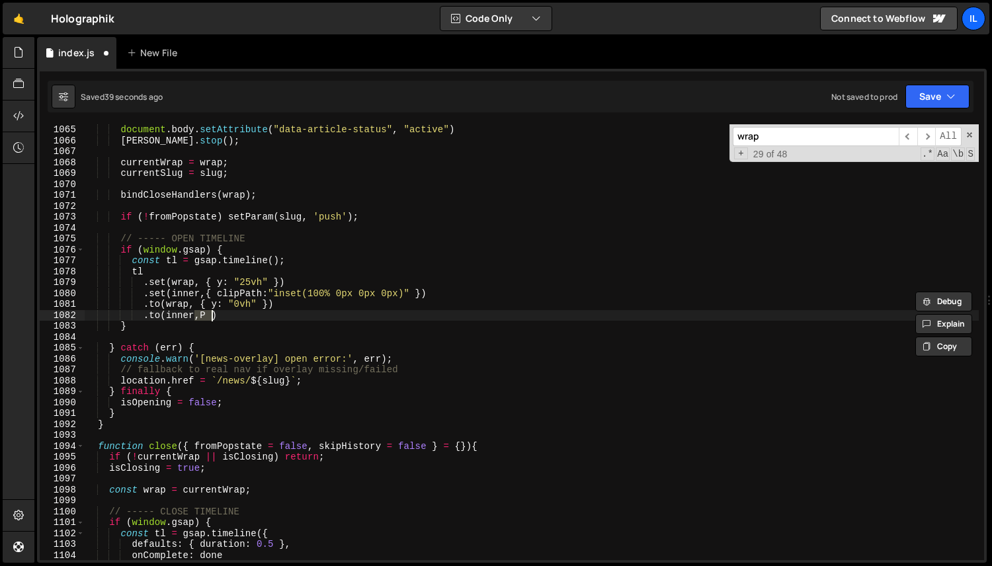
drag, startPoint x: 195, startPoint y: 318, endPoint x: 273, endPoint y: 318, distance: 77.4
click at [273, 318] on div "document . body . setAttribute ( "data-article-status" , "active" ) [PERSON_NAM…" at bounding box center [531, 353] width 895 height 458
paste textarea "{ clipPath:"inset(100% 0px 0px 0px)" }"
click at [311, 315] on div "document . body . setAttribute ( "data-article-status" , "active" ) [PERSON_NAM…" at bounding box center [531, 353] width 895 height 458
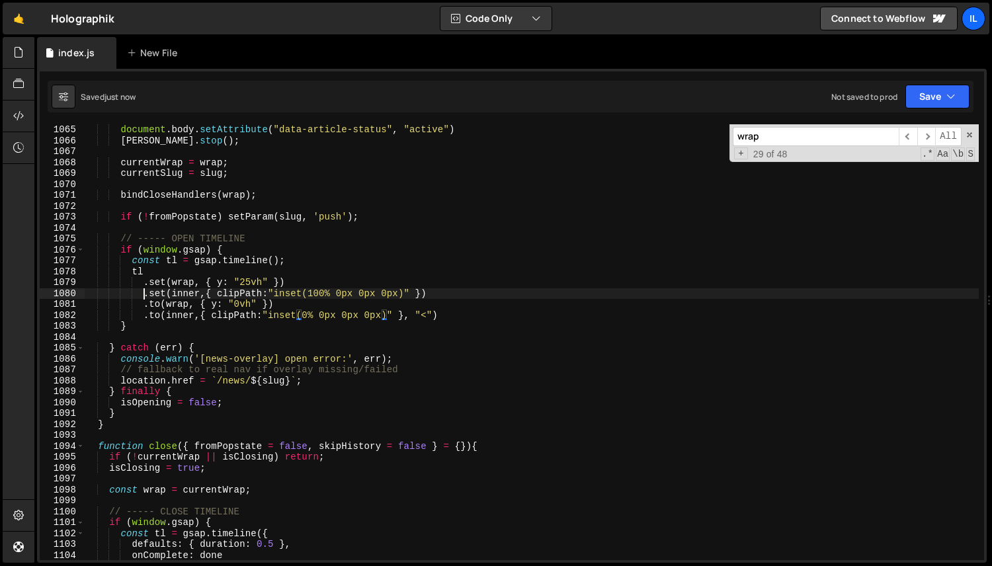
click at [143, 298] on div "document . body . setAttribute ( "data-article-status" , "active" ) [PERSON_NAM…" at bounding box center [531, 353] width 895 height 458
click at [143, 308] on div "document . body . setAttribute ( "data-article-status" , "active" ) [PERSON_NAM…" at bounding box center [531, 353] width 895 height 458
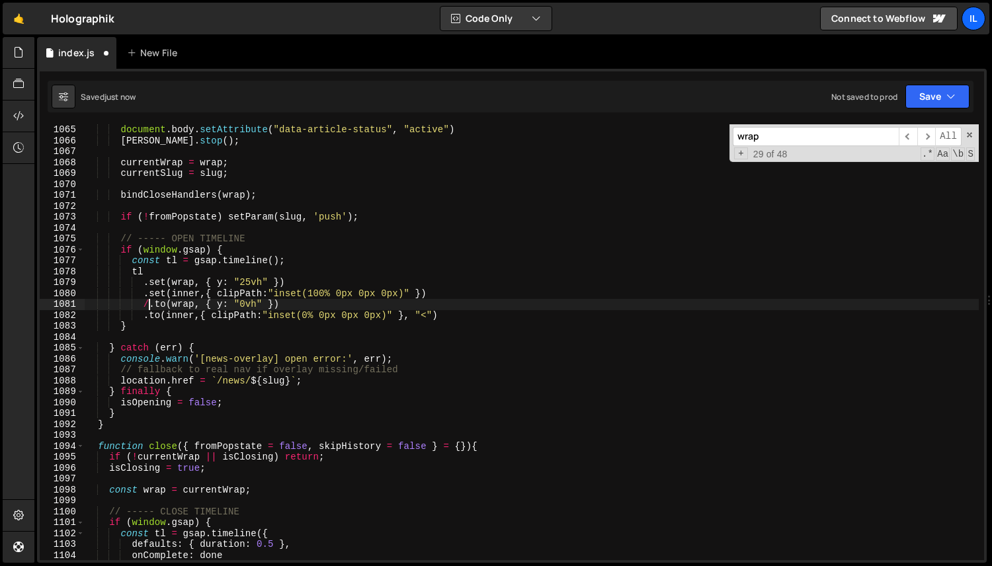
scroll to position [0, 5]
click at [144, 286] on div "document . body . setAttribute ( "data-article-status" , "active" ) [PERSON_NAM…" at bounding box center [531, 353] width 895 height 458
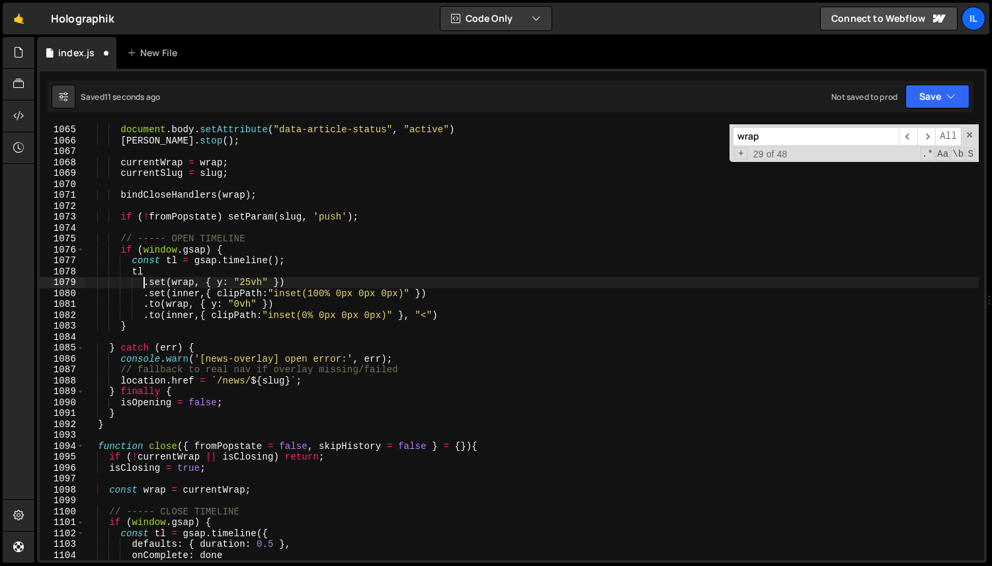
click at [144, 284] on div "document . body . setAttribute ( "data-article-status" , "active" ) [PERSON_NAM…" at bounding box center [531, 353] width 895 height 458
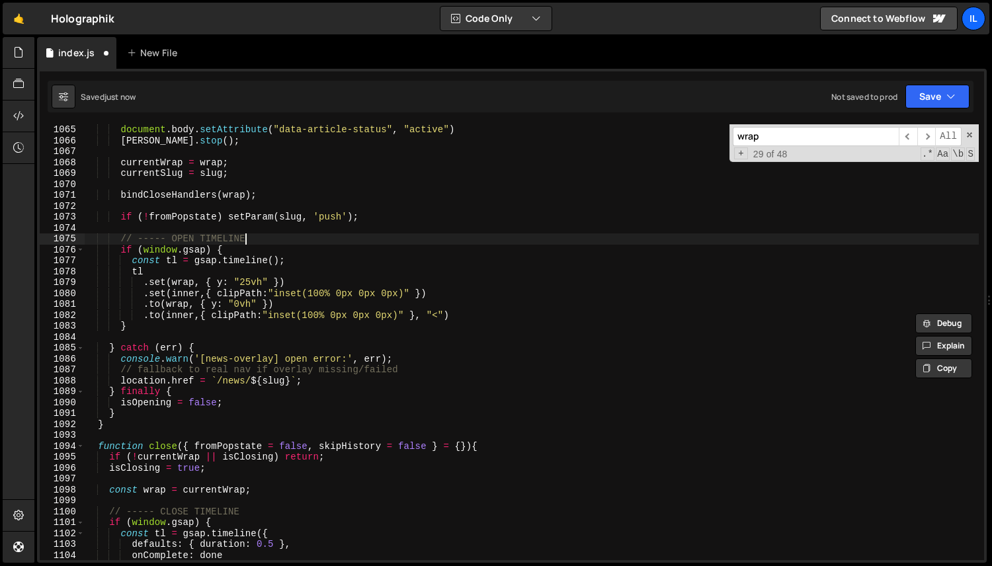
click at [341, 243] on div "document . body . setAttribute ( "data-article-status" , "active" ) [PERSON_NAM…" at bounding box center [531, 353] width 895 height 458
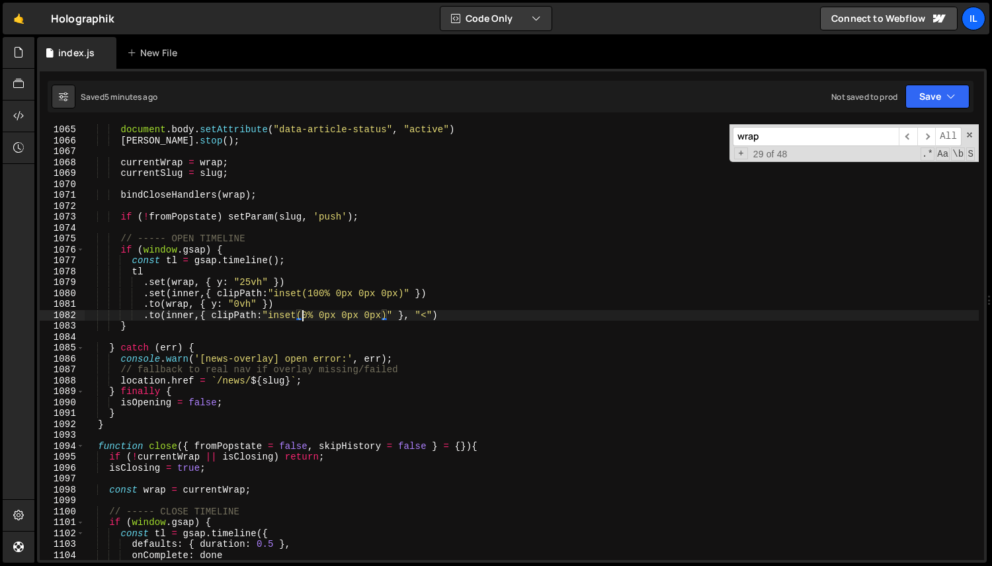
click at [146, 294] on div "document . body . setAttribute ( "data-article-status" , "active" ) [PERSON_NAM…" at bounding box center [531, 353] width 895 height 458
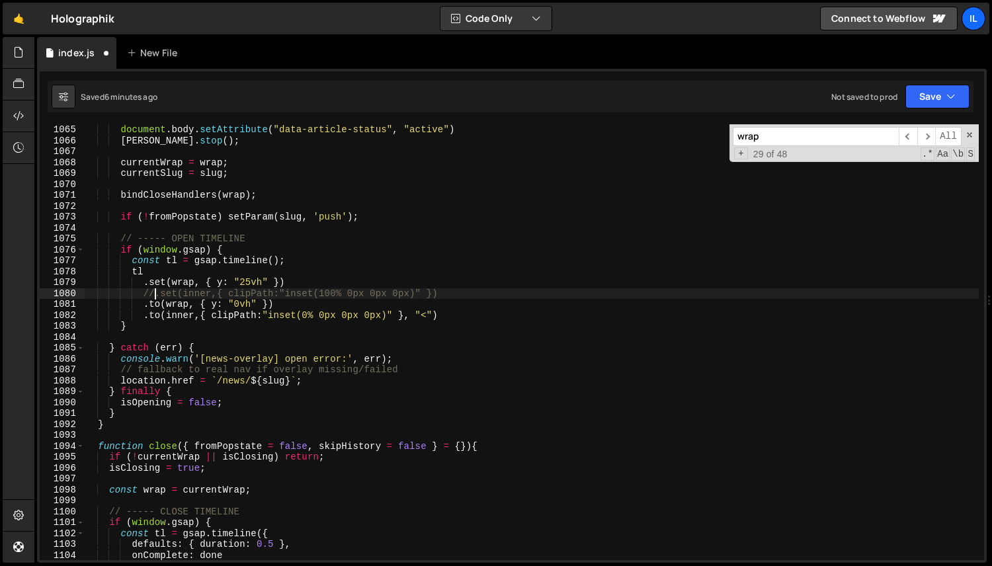
click at [144, 318] on div "document . body . setAttribute ( "data-article-status" , "active" ) [PERSON_NAM…" at bounding box center [531, 353] width 895 height 458
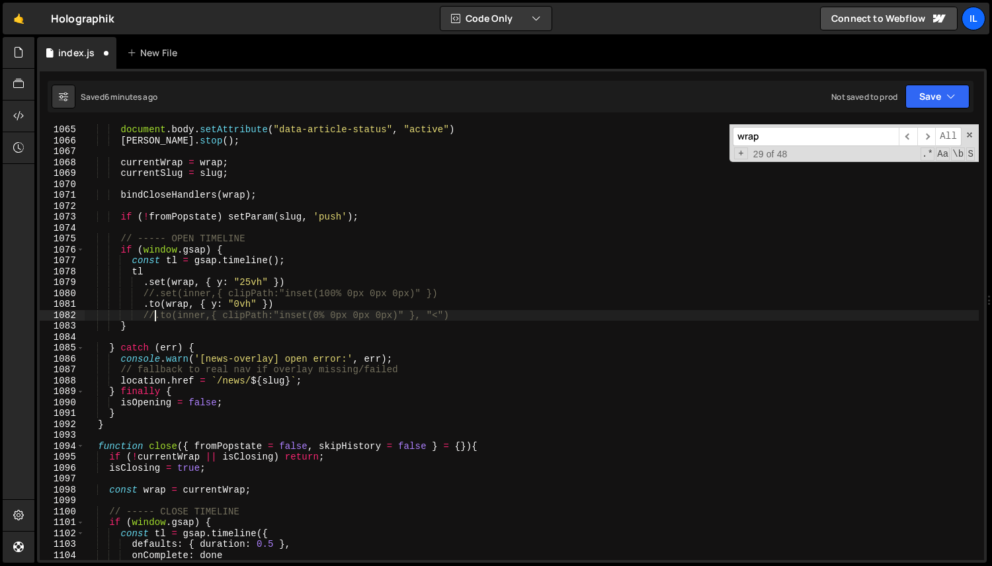
click at [253, 296] on div "document . body . setAttribute ( "data-article-status" , "active" ) [PERSON_NAM…" at bounding box center [531, 353] width 895 height 458
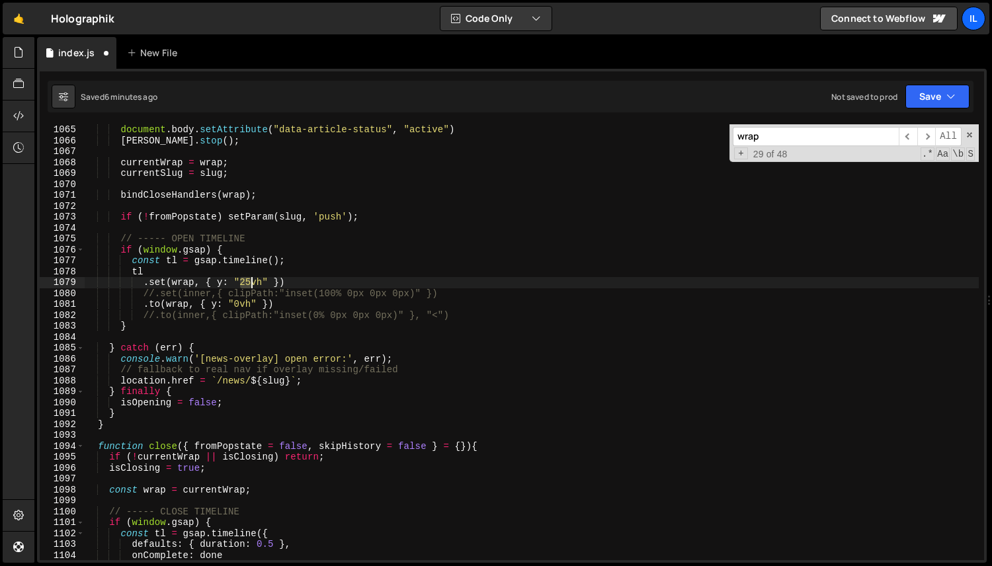
drag, startPoint x: 239, startPoint y: 285, endPoint x: 249, endPoint y: 284, distance: 9.9
click at [249, 284] on div "document . body . setAttribute ( "data-article-status" , "active" ) [PERSON_NAM…" at bounding box center [531, 353] width 895 height 458
click at [145, 282] on div "document . body . setAttribute ( "data-article-status" , "active" ) [PERSON_NAM…" at bounding box center [531, 353] width 895 height 458
click at [155, 303] on div "document . body . setAttribute ( "data-article-status" , "active" ) [PERSON_NAM…" at bounding box center [531, 353] width 895 height 458
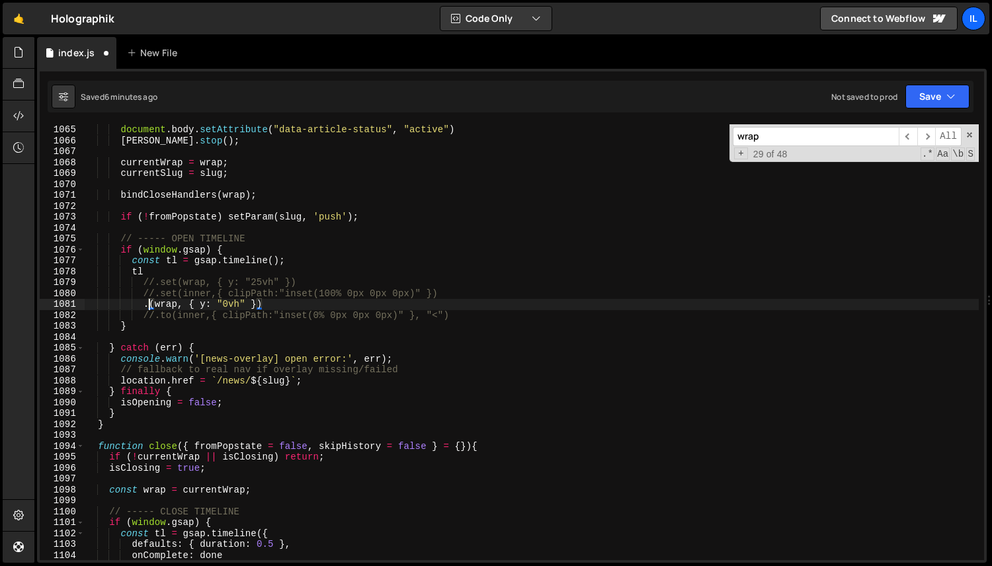
scroll to position [0, 5]
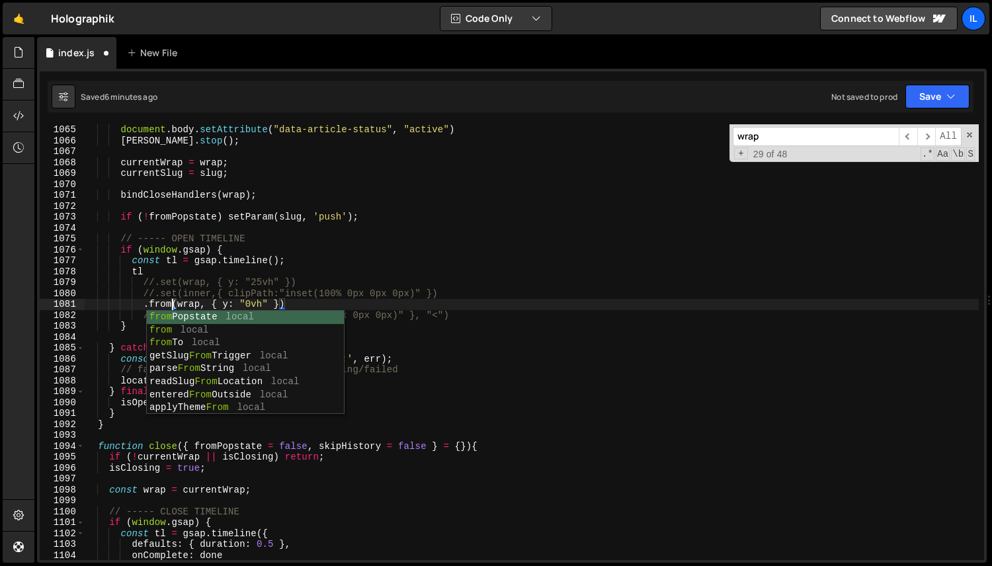
click at [247, 307] on div "document . body . setAttribute ( "data-article-status" , "active" ) [PERSON_NAM…" at bounding box center [531, 353] width 895 height 458
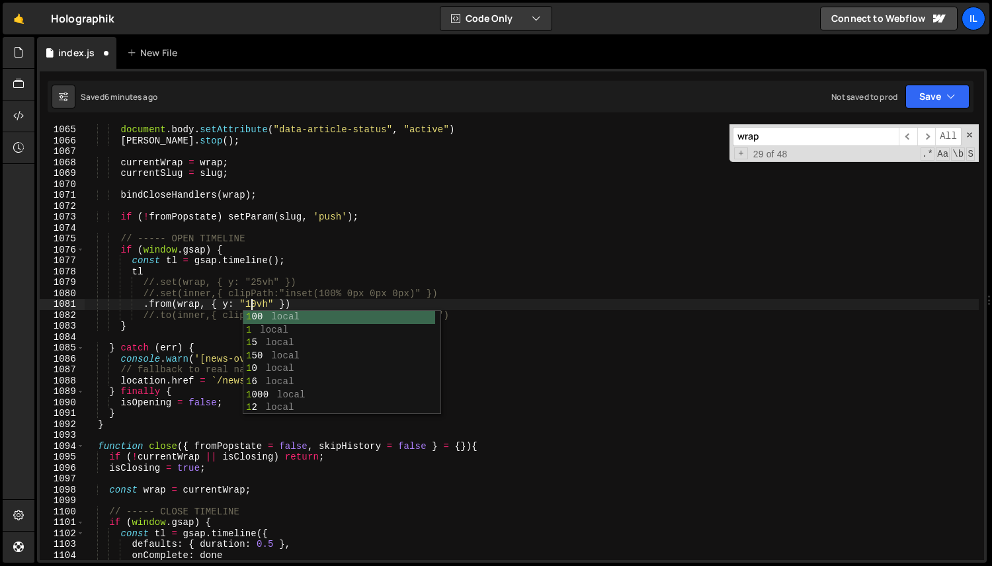
scroll to position [0, 11]
click at [279, 302] on div "document . body . setAttribute ( "data-article-status" , "active" ) [PERSON_NAM…" at bounding box center [531, 353] width 895 height 458
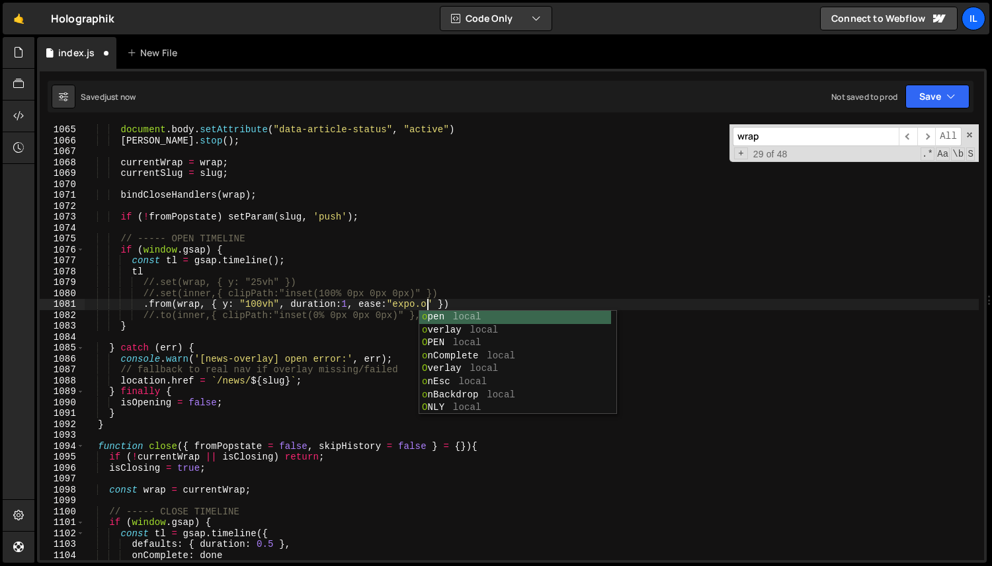
scroll to position [0, 24]
click at [241, 329] on div "document . body . setAttribute ( "data-article-status" , "active" ) [PERSON_NAM…" at bounding box center [531, 353] width 895 height 458
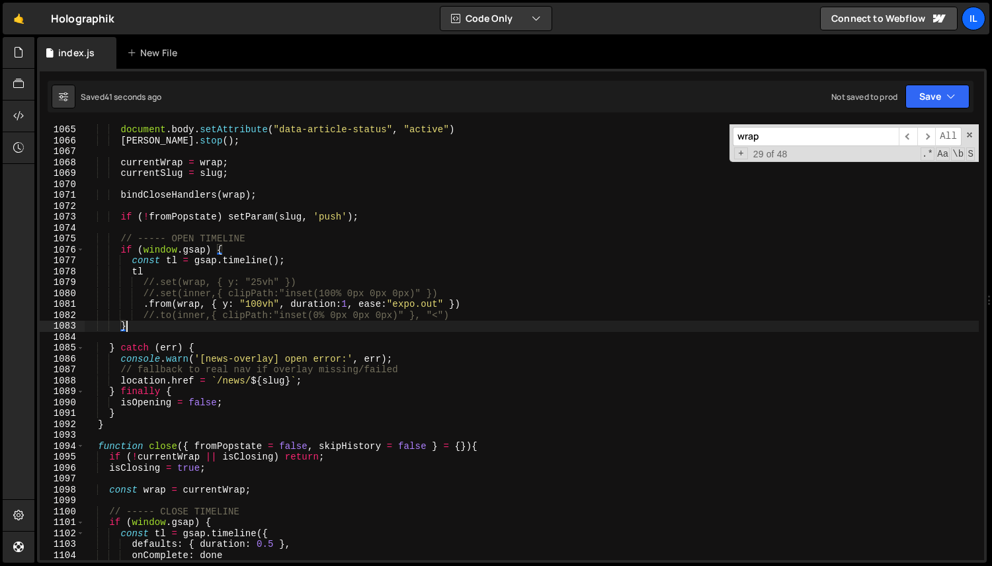
scroll to position [0, 2]
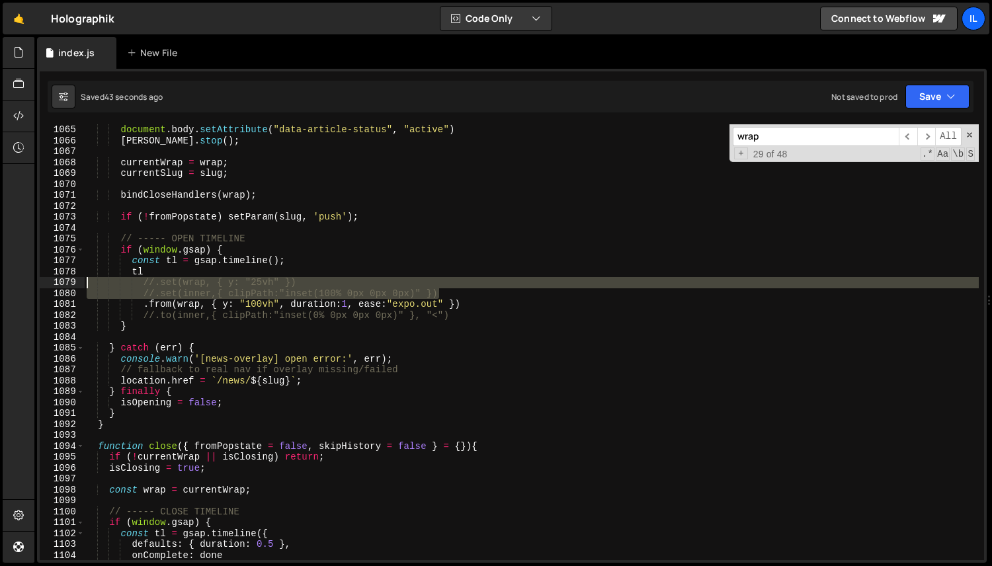
drag, startPoint x: 460, startPoint y: 295, endPoint x: -4, endPoint y: 282, distance: 464.5
click at [0, 282] on html "Projects [GEOGRAPHIC_DATA] Blog Il Your current team is [PERSON_NAME] Projects …" at bounding box center [496, 283] width 992 height 566
type textarea "//.set(wrap, { y: "25vh" }) //.set(inner,{ clipPath:"inset(100% 0px 0px 0px)" })"
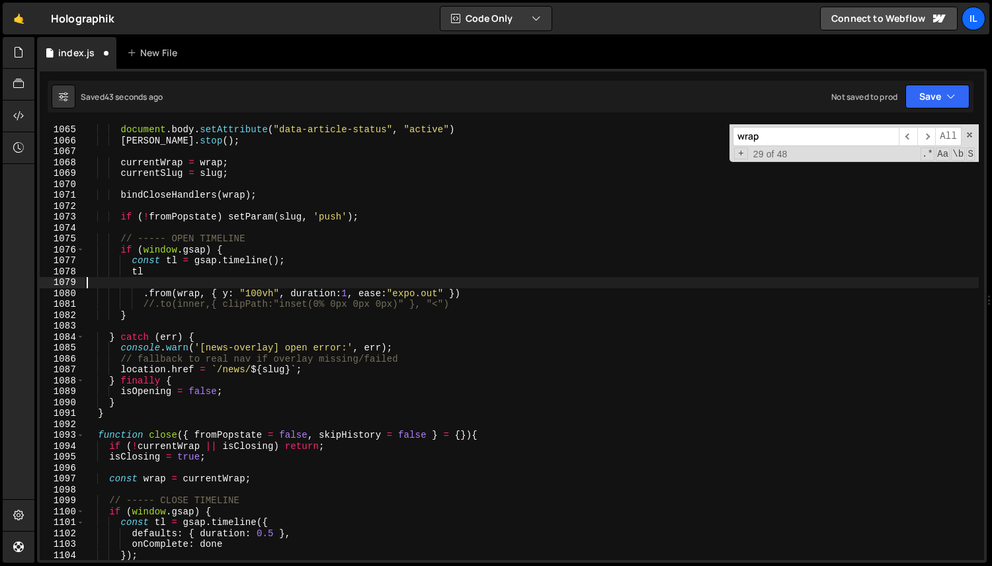
scroll to position [0, 0]
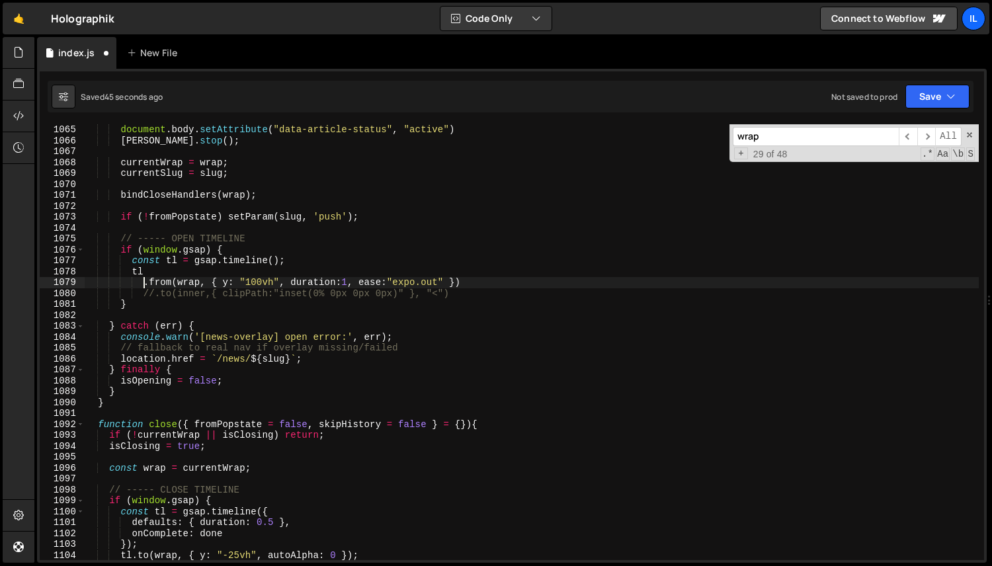
drag, startPoint x: 143, startPoint y: 283, endPoint x: 42, endPoint y: 283, distance: 101.2
click at [42, 283] on div "tl 1065 1066 1067 1068 1069 1070 1071 1072 1073 1074 1075 1076 1077 1078 1079 1…" at bounding box center [512, 342] width 945 height 436
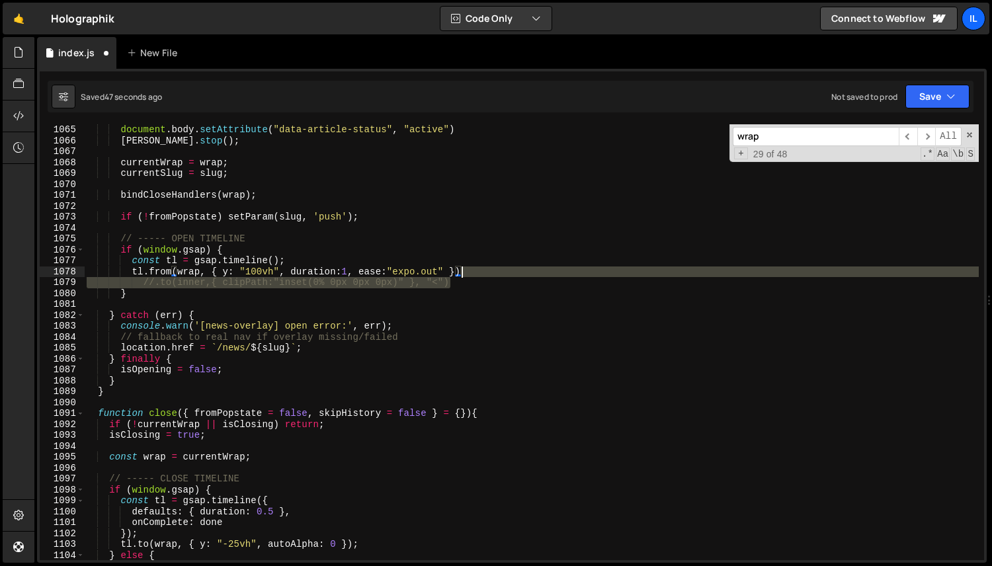
click at [488, 275] on div "document . body . setAttribute ( "data-article-status" , "active" ) [PERSON_NAM…" at bounding box center [531, 353] width 895 height 458
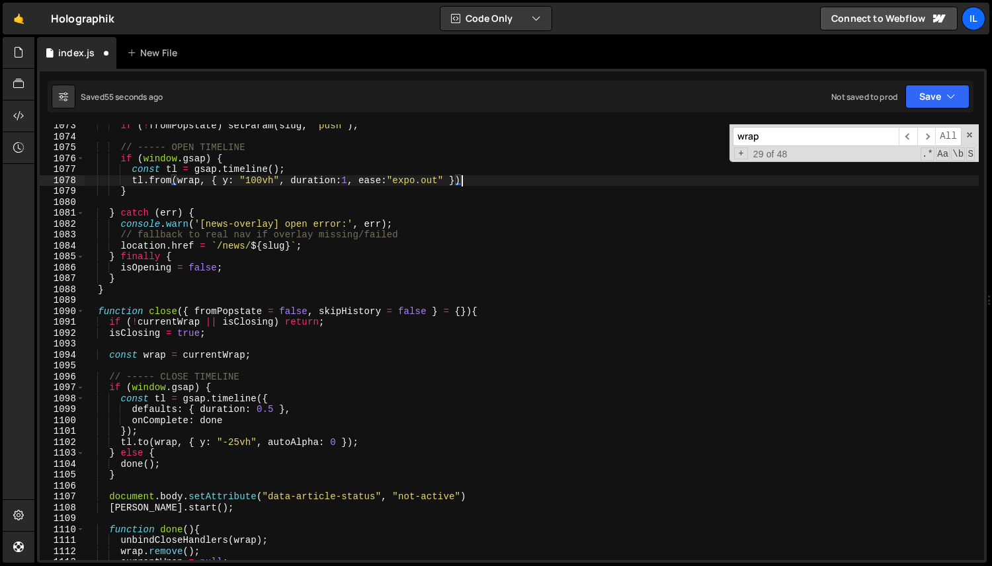
scroll to position [1554, 0]
click at [226, 444] on div "if ( ! fromPopstate ) setParam ( slug , 'push' ) ; // ----- OPEN TIMELINE if ( …" at bounding box center [531, 349] width 895 height 458
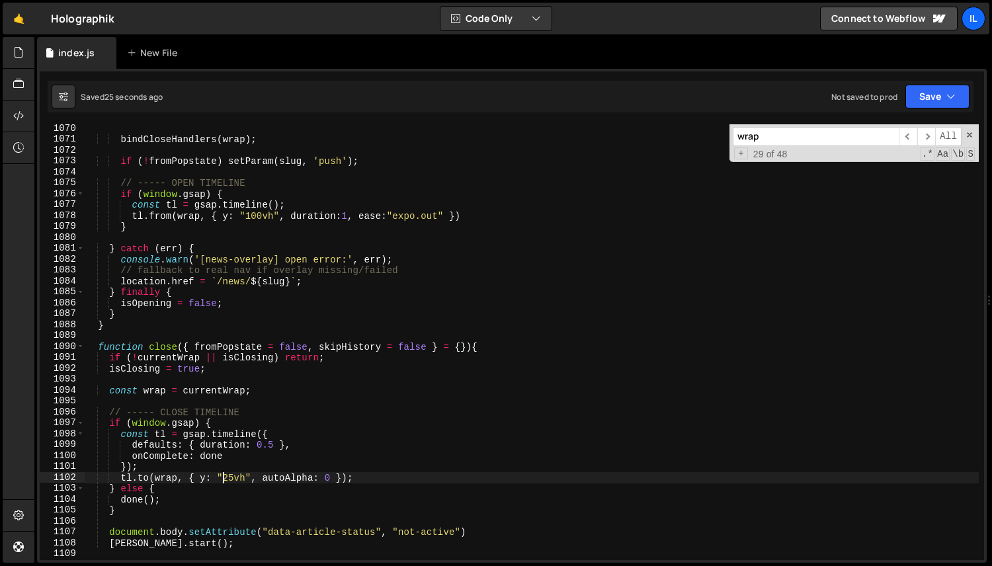
scroll to position [1519, 0]
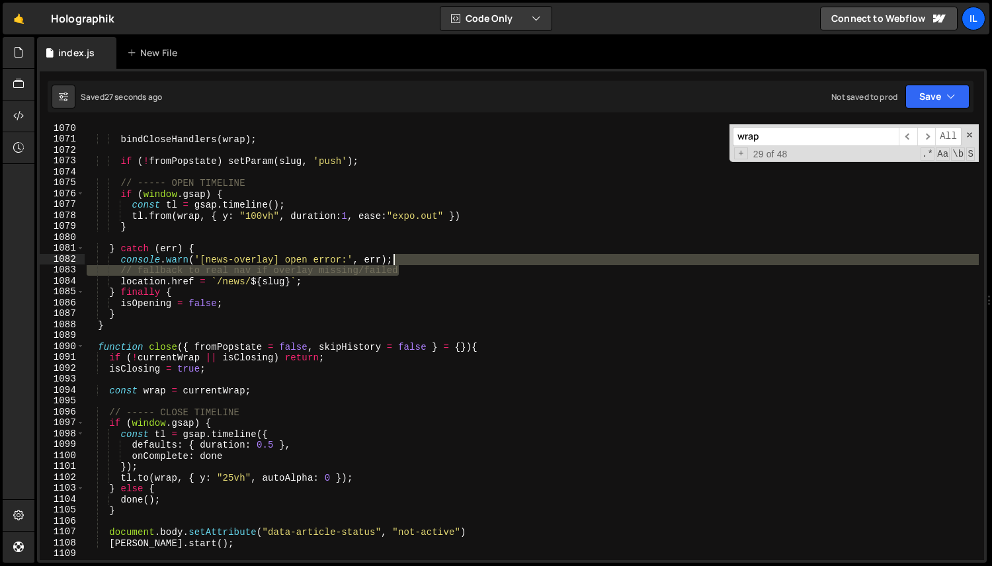
drag, startPoint x: 430, startPoint y: 269, endPoint x: 441, endPoint y: 258, distance: 15.9
click at [441, 258] on div "bindCloseHandlers ( wrap ) ; if ( ! fromPopstate ) setParam ( slug , 'push' ) ;…" at bounding box center [531, 352] width 895 height 458
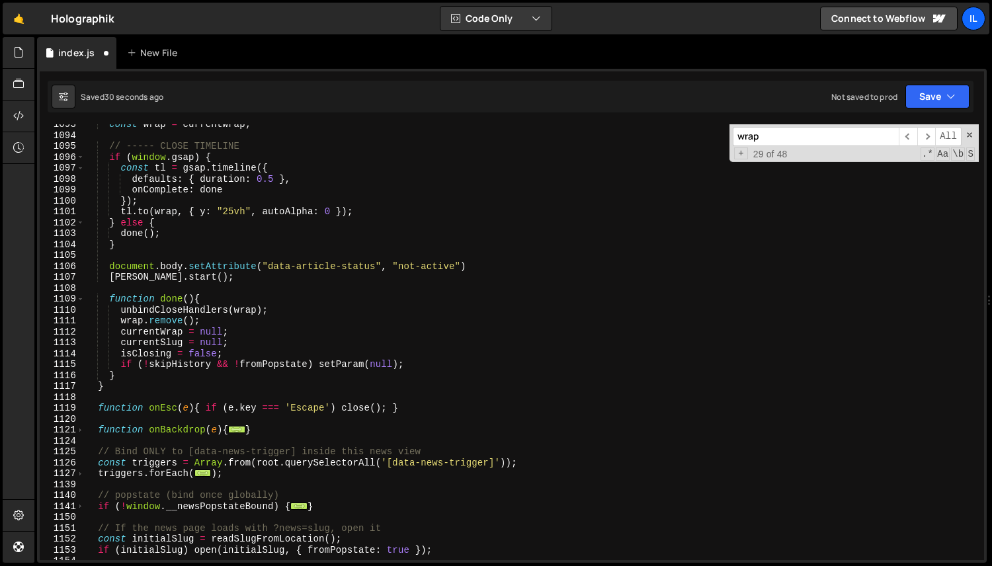
scroll to position [1918, 0]
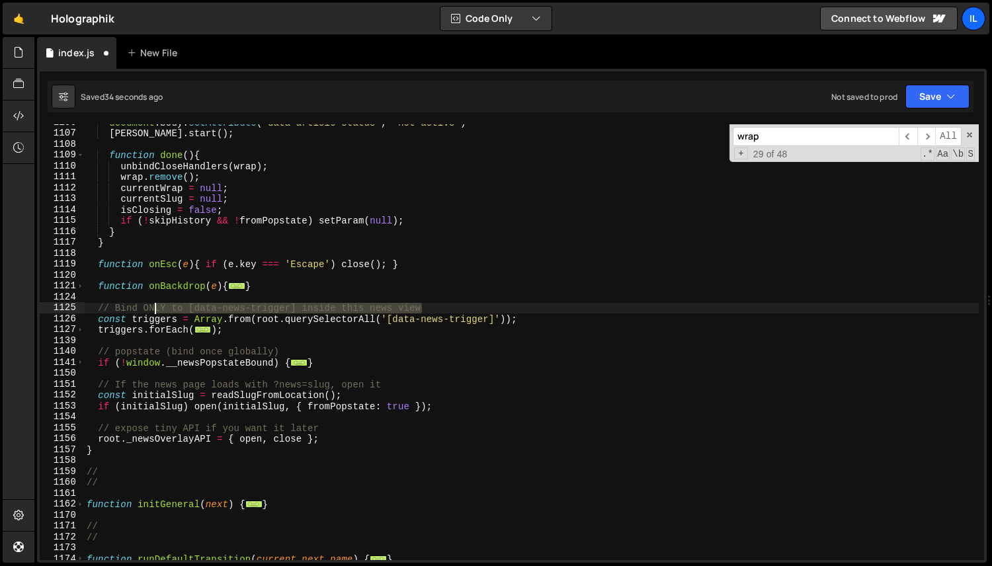
drag, startPoint x: 441, startPoint y: 312, endPoint x: 151, endPoint y: 304, distance: 289.9
click at [151, 304] on div "document . body . setAttribute ( "data-article-status" , "not-active" ) [PERSON…" at bounding box center [531, 346] width 895 height 458
click at [151, 304] on div "document . body . setAttribute ( "data-article-status" , "not-active" ) [PERSON…" at bounding box center [531, 342] width 895 height 436
click at [151, 304] on div "document . body . setAttribute ( "data-article-status" , "not-active" ) [PERSON…" at bounding box center [531, 346] width 895 height 458
drag, startPoint x: 410, startPoint y: 308, endPoint x: 273, endPoint y: 308, distance: 137.6
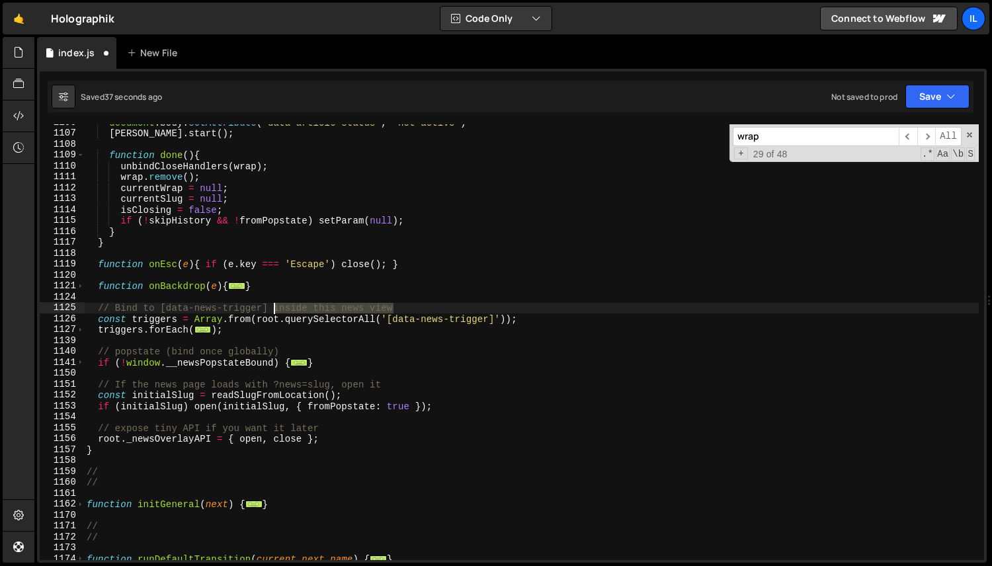
click at [273, 309] on div "document . body . setAttribute ( "data-article-status" , "not-active" ) [PERSON…" at bounding box center [531, 346] width 895 height 458
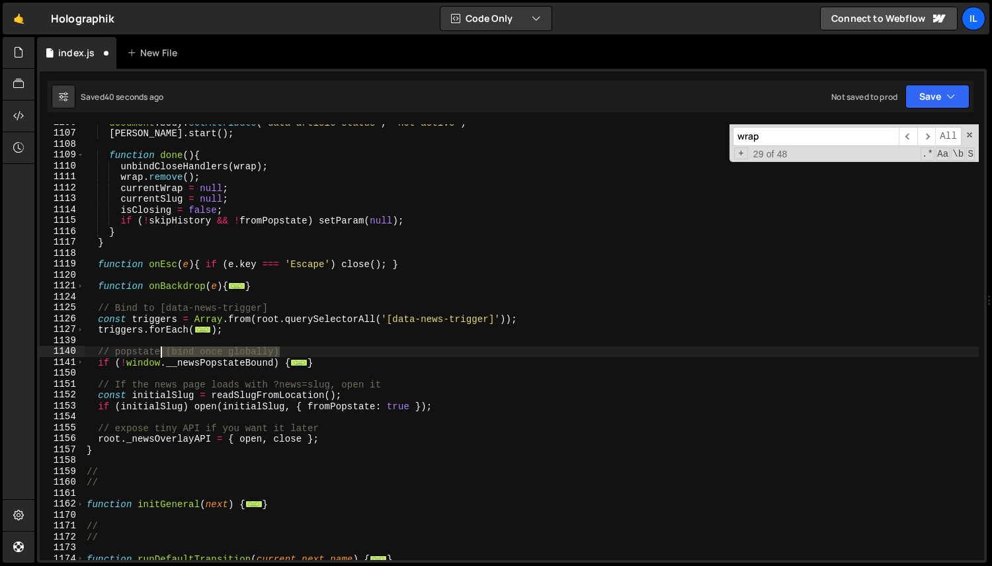
drag, startPoint x: 306, startPoint y: 347, endPoint x: 161, endPoint y: 348, distance: 144.2
click at [161, 348] on div "document . body . setAttribute ( "data-article-status" , "not-active" ) [PERSON…" at bounding box center [531, 346] width 895 height 458
click at [112, 401] on div "document . body . setAttribute ( "data-article-status" , "not-active" ) [PERSON…" at bounding box center [531, 346] width 895 height 458
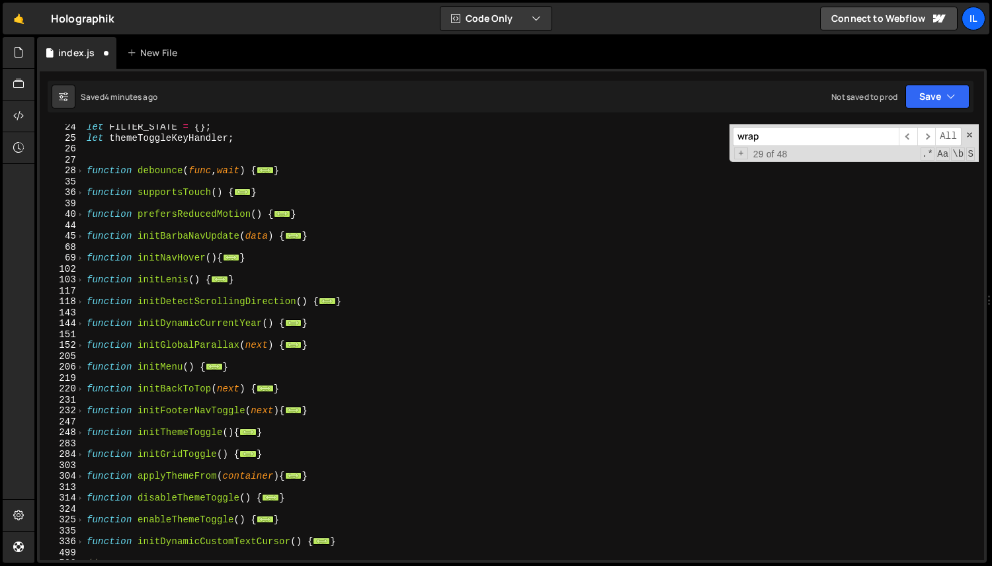
scroll to position [0, 0]
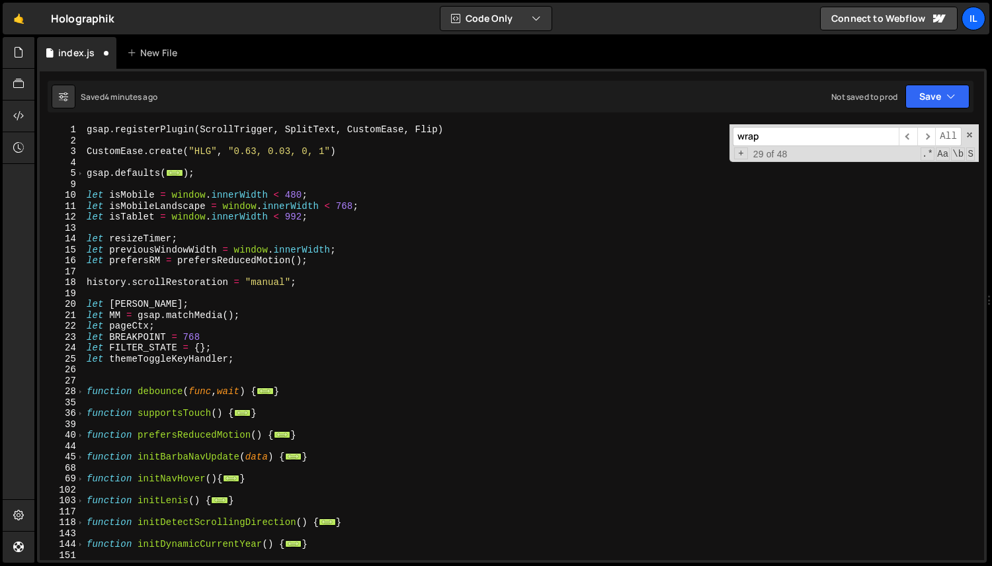
click at [264, 357] on div "gsap . registerPlugin ( ScrollTrigger , SplitText , CustomEase , Flip ) CustomE…" at bounding box center [531, 353] width 895 height 458
type textarea "let themeToggleKeyHandler;"
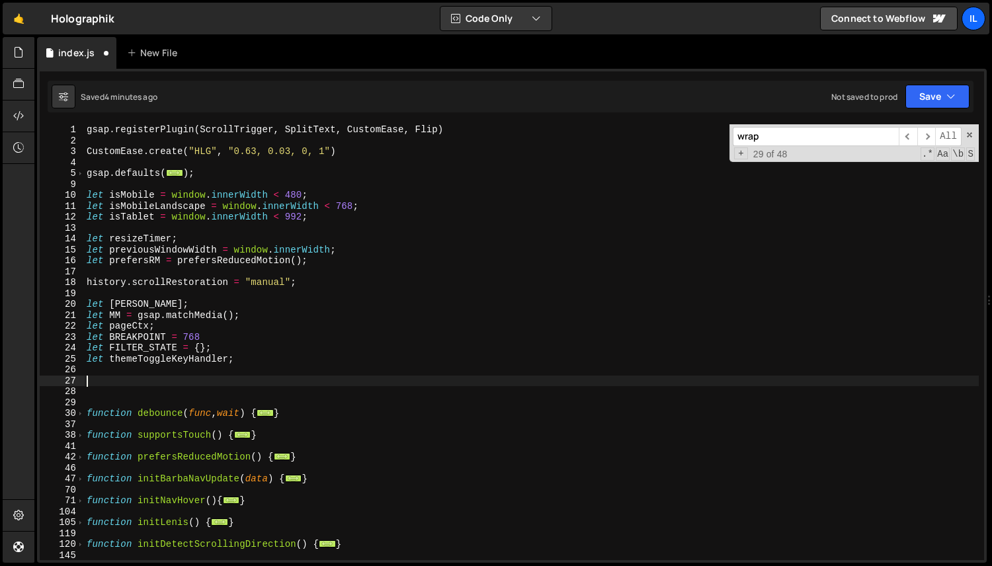
paste textarea "});"
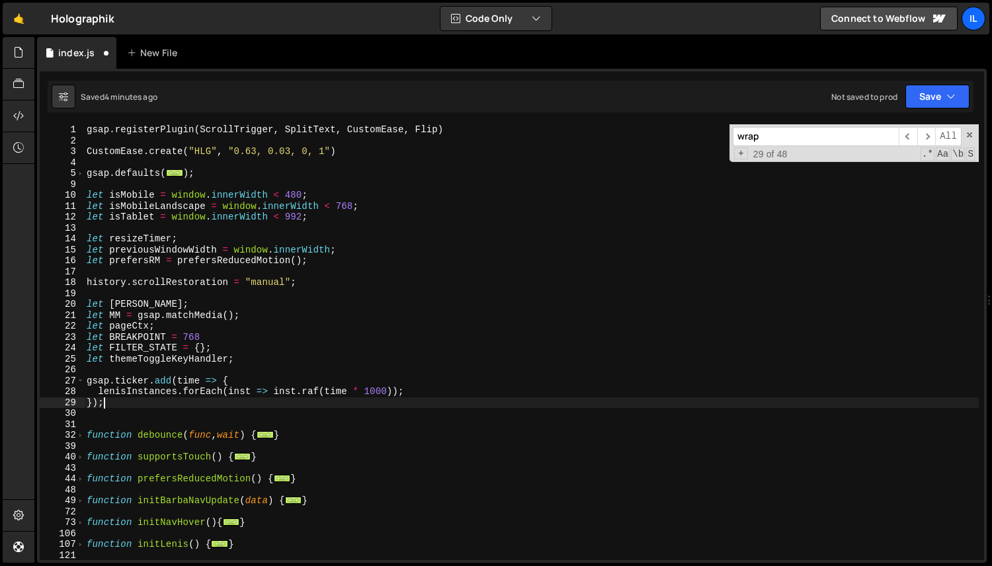
click at [95, 382] on div "gsap . registerPlugin ( ScrollTrigger , SplitText , CustomEase , Flip ) CustomE…" at bounding box center [531, 353] width 895 height 458
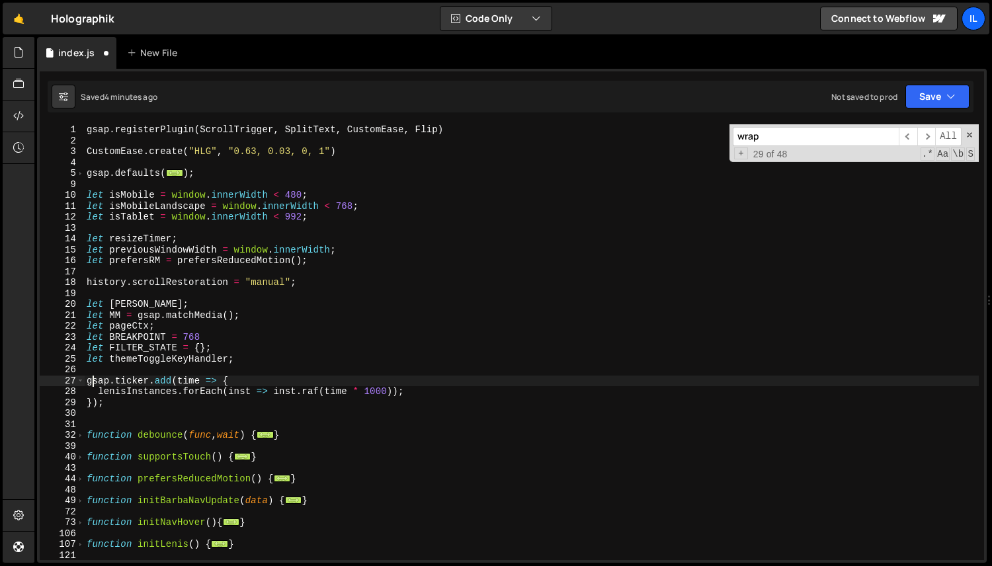
click at [95, 382] on div "gsap . registerPlugin ( ScrollTrigger , SplitText , CustomEase , Flip ) CustomE…" at bounding box center [531, 353] width 895 height 458
drag, startPoint x: 153, startPoint y: 383, endPoint x: 32, endPoint y: 380, distance: 120.4
click at [32, 380] on div "Hold on a sec... Are you certain you wish to leave this page? Any changes you'v…" at bounding box center [496, 283] width 992 height 566
type textarea "gsap.ticker.add(time => {"
click at [794, 139] on input "wrap" at bounding box center [816, 136] width 166 height 19
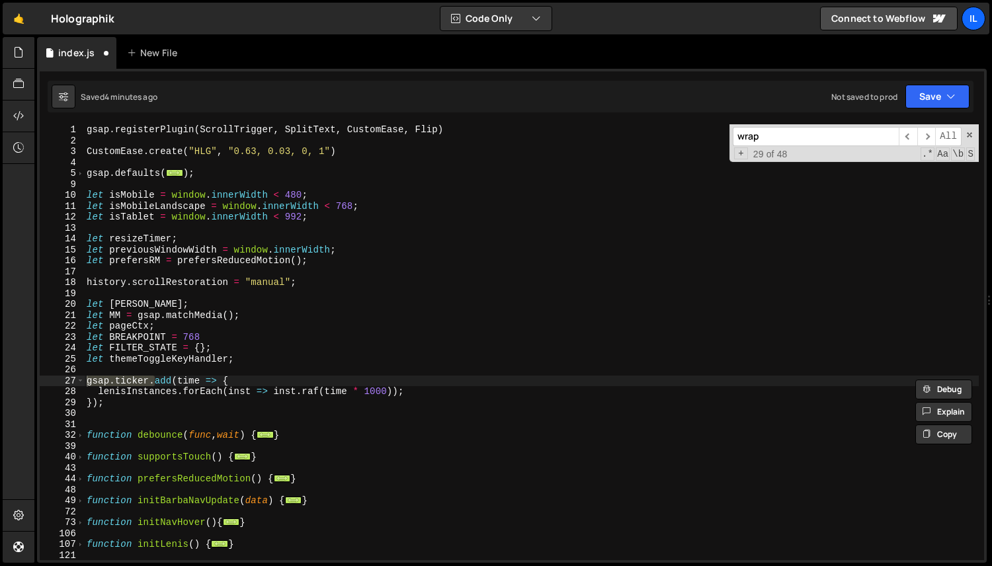
paste input "gsap.ticker."
type input "gsap.ticker."
click at [925, 138] on span "​" at bounding box center [926, 136] width 19 height 19
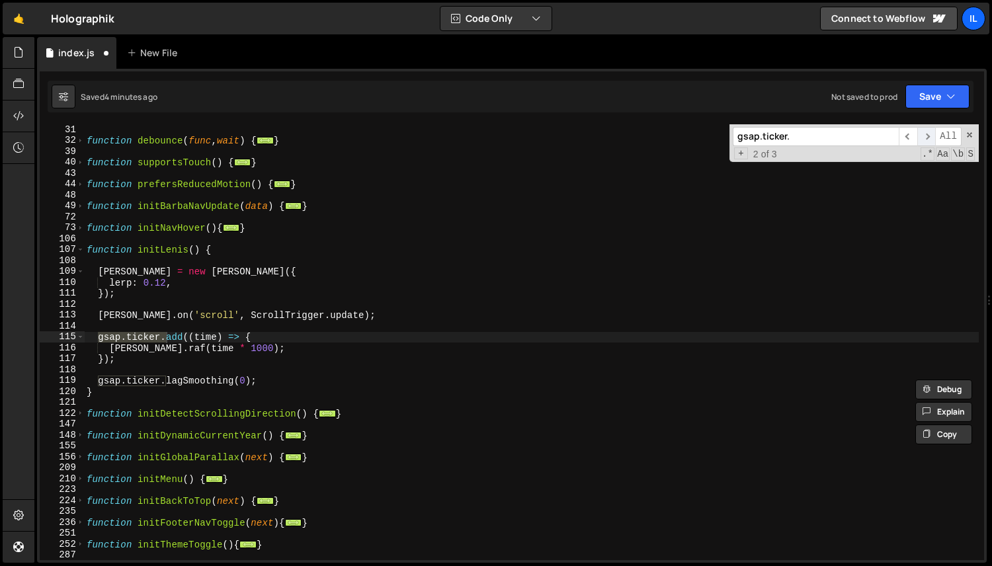
scroll to position [295, 0]
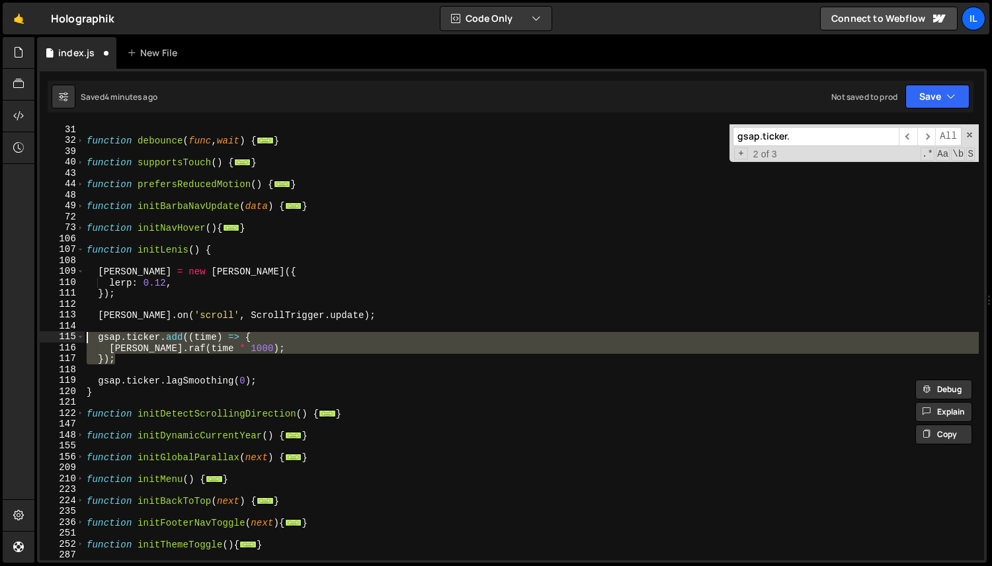
drag, startPoint x: 120, startPoint y: 360, endPoint x: 46, endPoint y: 339, distance: 77.7
click at [46, 339] on div "}); 31 32 39 40 43 44 48 49 72 73 106 107 108 109 110 111 112 113 114 115 116 1…" at bounding box center [512, 342] width 945 height 436
paste textarea "gsap.ticker."
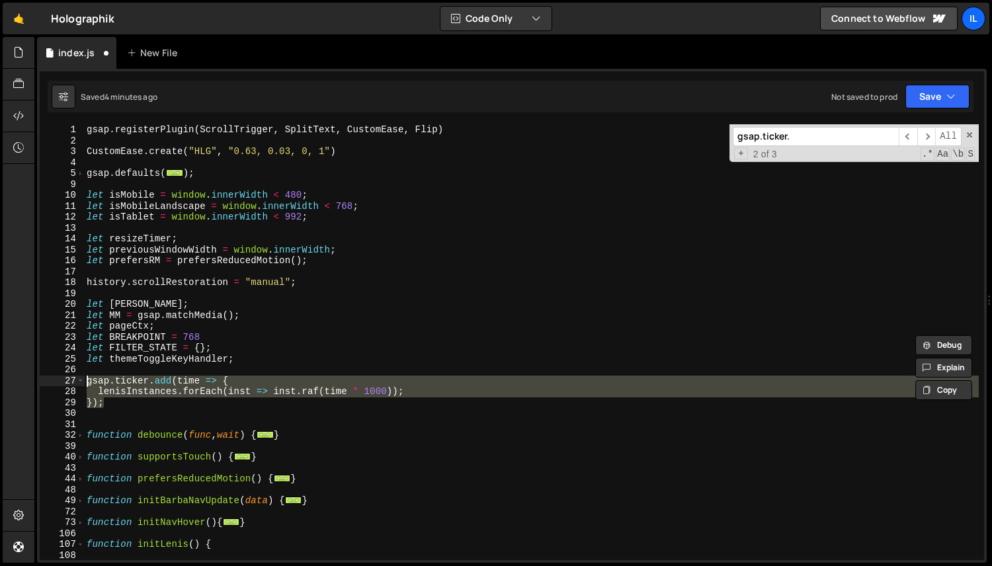
drag, startPoint x: 130, startPoint y: 405, endPoint x: 50, endPoint y: 382, distance: 82.7
click at [50, 382] on div "[PERSON_NAME].raf(time * 1000); }); 1 2 3 4 5 9 10 11 12 13 14 15 16 17 18 19 2…" at bounding box center [512, 342] width 945 height 436
click at [927, 138] on span "​" at bounding box center [926, 136] width 19 height 19
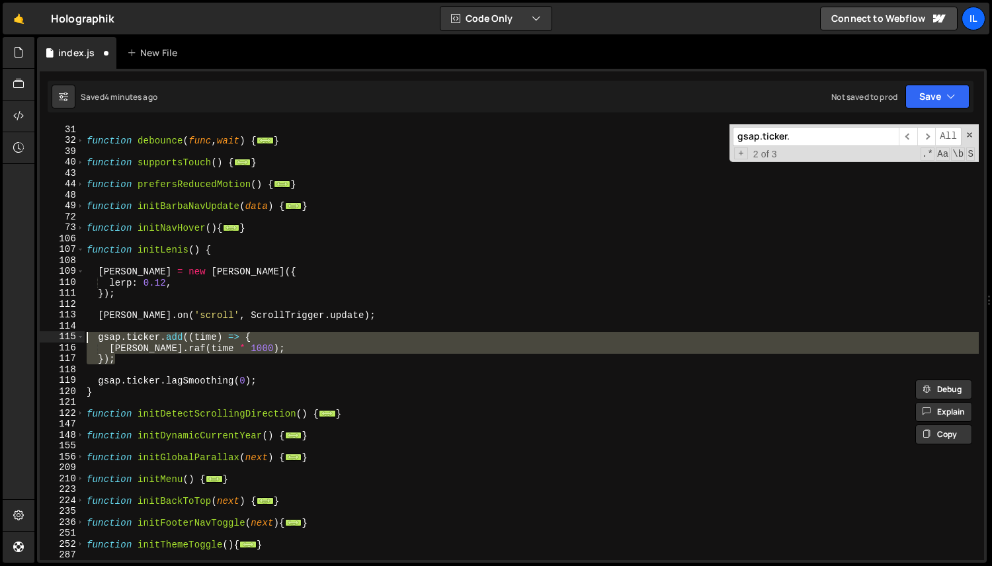
drag, startPoint x: 122, startPoint y: 361, endPoint x: 46, endPoint y: 339, distance: 79.8
click at [46, 339] on div "}); 31 32 39 40 43 44 48 49 72 73 106 107 108 109 110 111 112 113 114 115 116 1…" at bounding box center [512, 342] width 945 height 436
paste textarea "}"
drag, startPoint x: 108, startPoint y: 361, endPoint x: 82, endPoint y: 339, distance: 33.4
click at [82, 339] on div "}); 31 32 39 40 43 44 48 49 72 73 106 107 108 109 110 111 112 113 114 115 116 1…" at bounding box center [512, 342] width 945 height 436
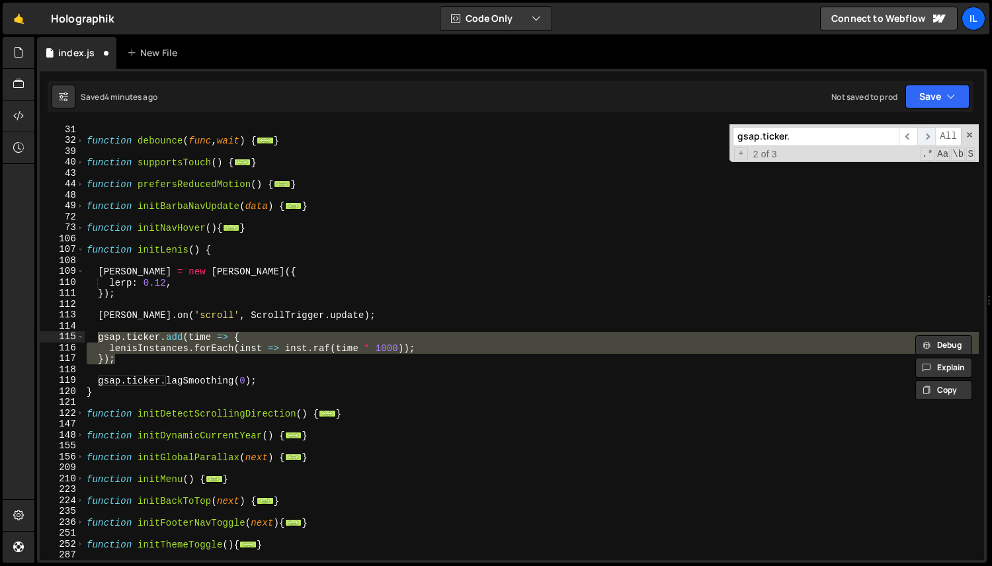
click at [924, 139] on span "​" at bounding box center [926, 136] width 19 height 19
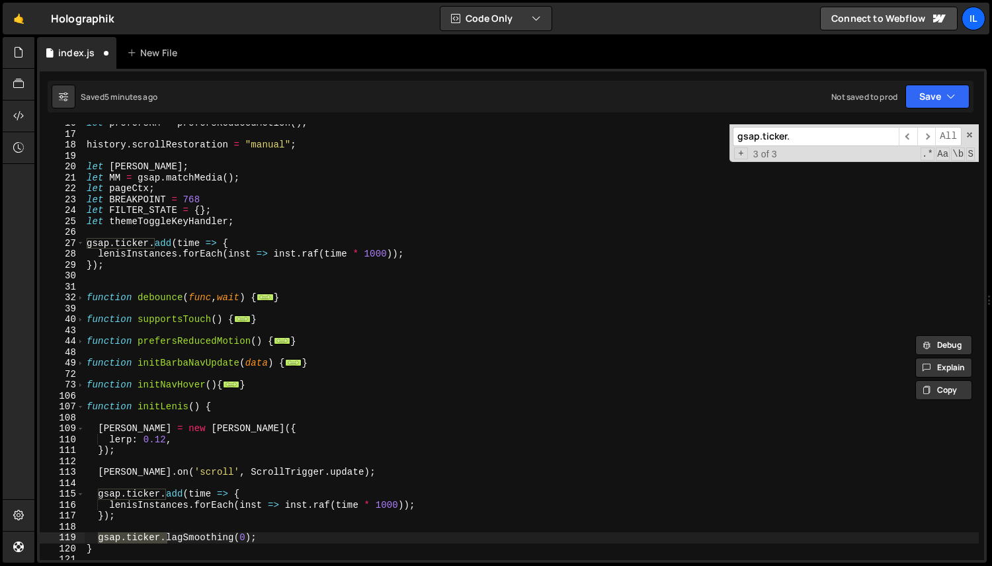
scroll to position [124, 0]
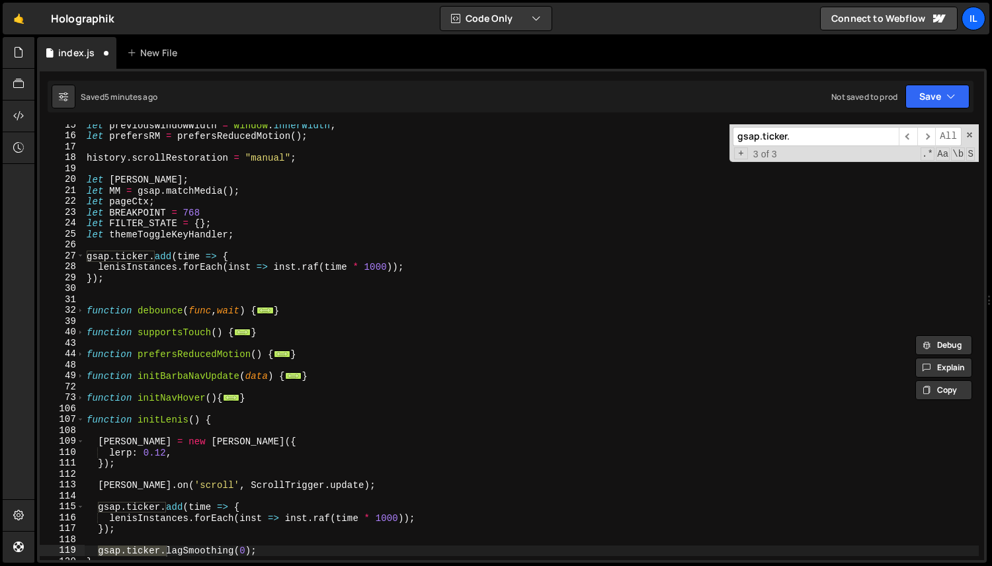
type textarea "let themeToggleKeyHandler;"
click at [262, 234] on div "let previousWindowWidth = window . innerWidth ; let prefersRM = prefersReducedM…" at bounding box center [531, 349] width 895 height 458
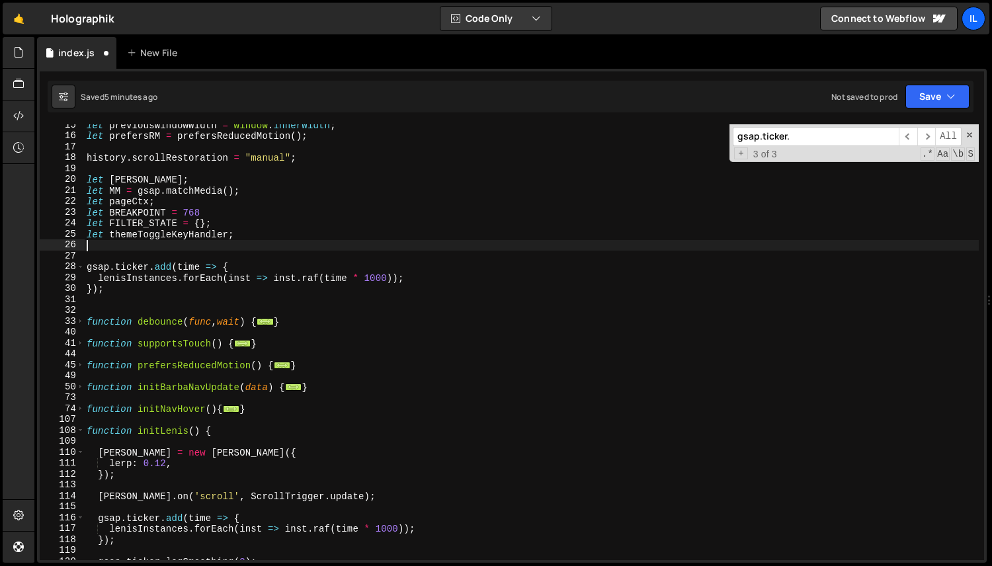
paste textarea "const lenisInstances = [];"
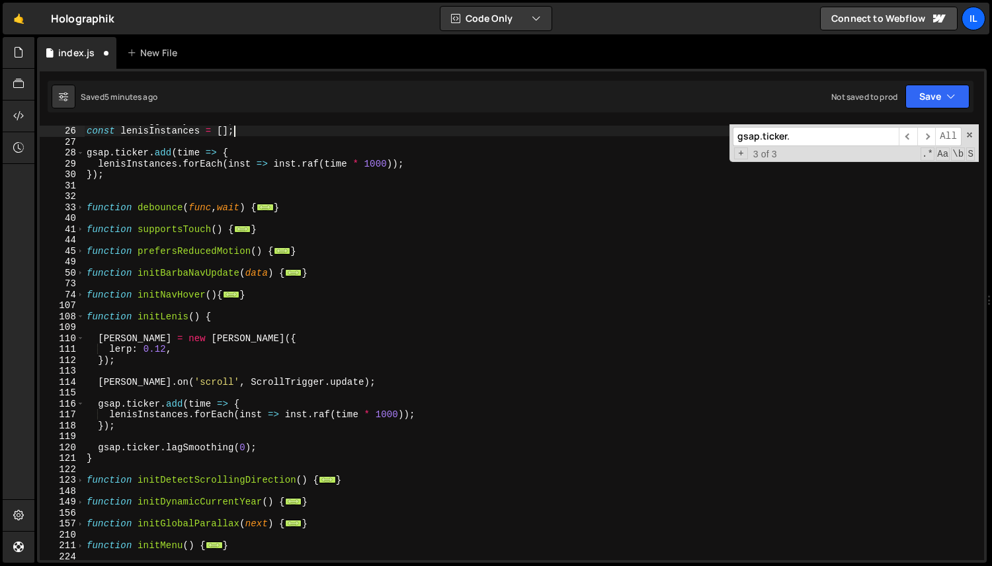
scroll to position [239, 0]
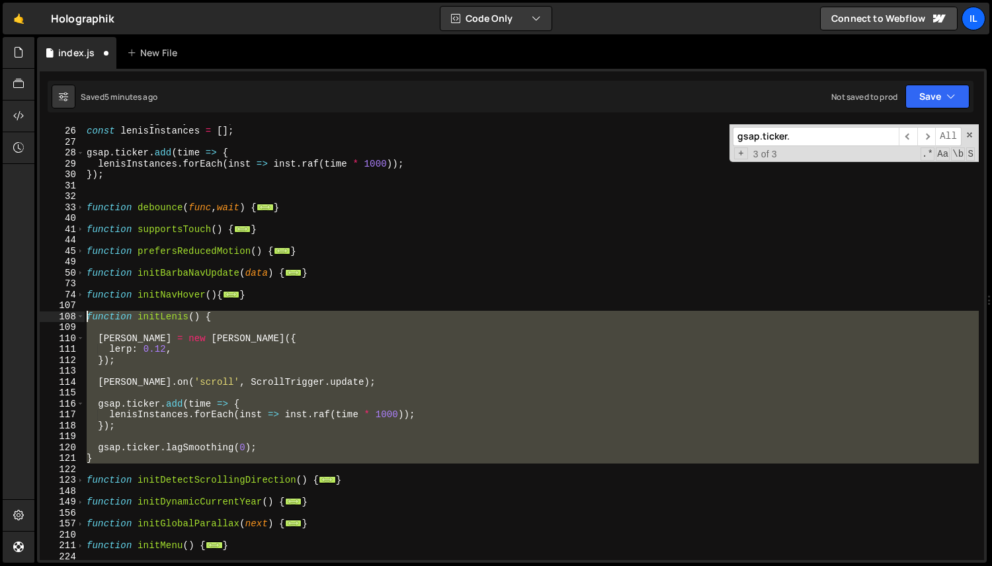
drag, startPoint x: 110, startPoint y: 464, endPoint x: 73, endPoint y: 314, distance: 155.3
click at [73, 314] on div "const lenisInstances = []; 25 26 27 28 29 30 31 32 33 40 41 44 45 49 50 73 74 1…" at bounding box center [512, 342] width 945 height 436
paste textarea "}"
type textarea "}"
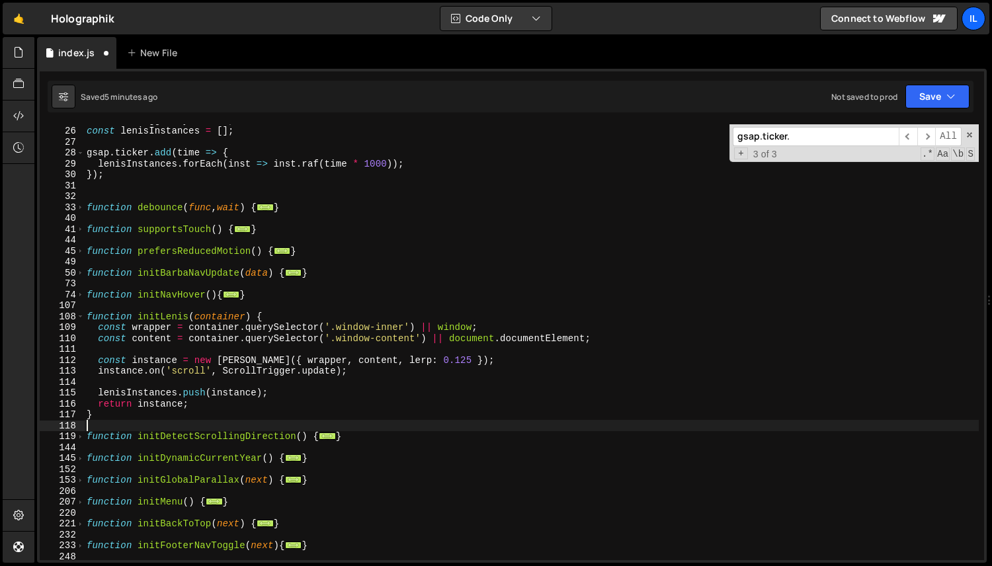
click at [230, 364] on div "let themeToggleKeyHandler ; const lenisInstances = [ ] ; gsap . ticker . add ( …" at bounding box center [531, 343] width 895 height 458
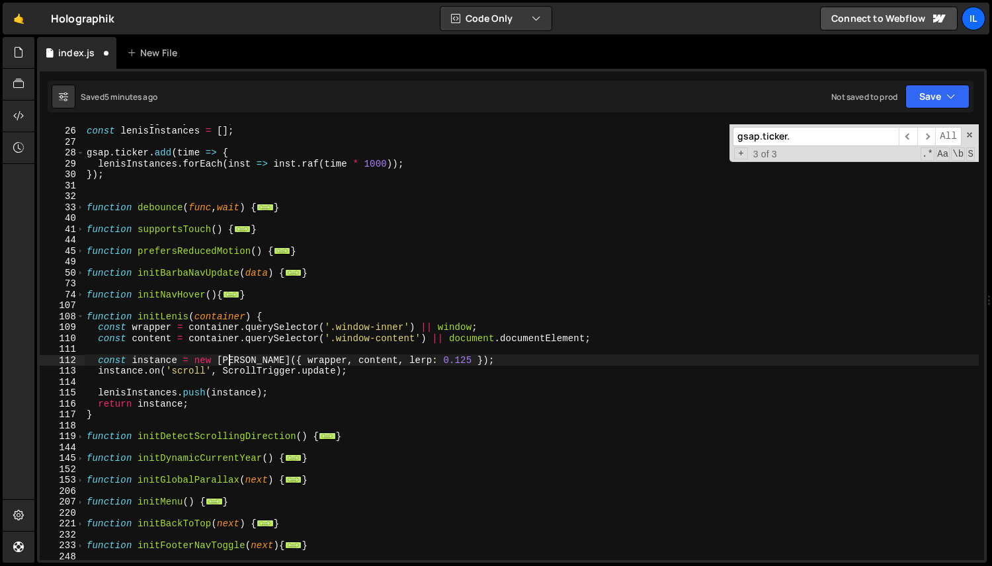
click at [386, 326] on div "let themeToggleKeyHandler ; const lenisInstances = [ ] ; gsap . ticker . add ( …" at bounding box center [531, 343] width 895 height 458
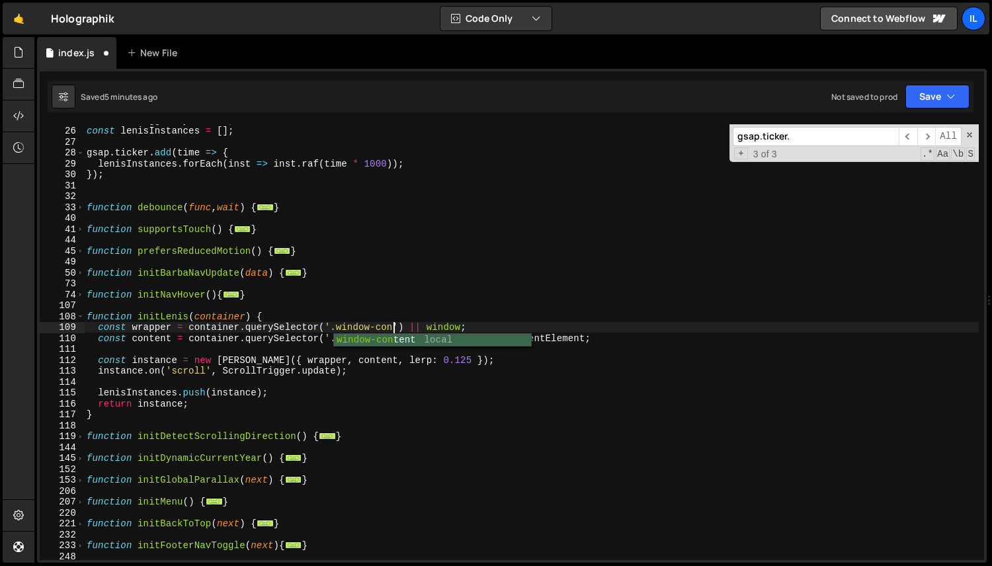
type textarea "const wrapper = container.querySelector('.window-content') || window;"
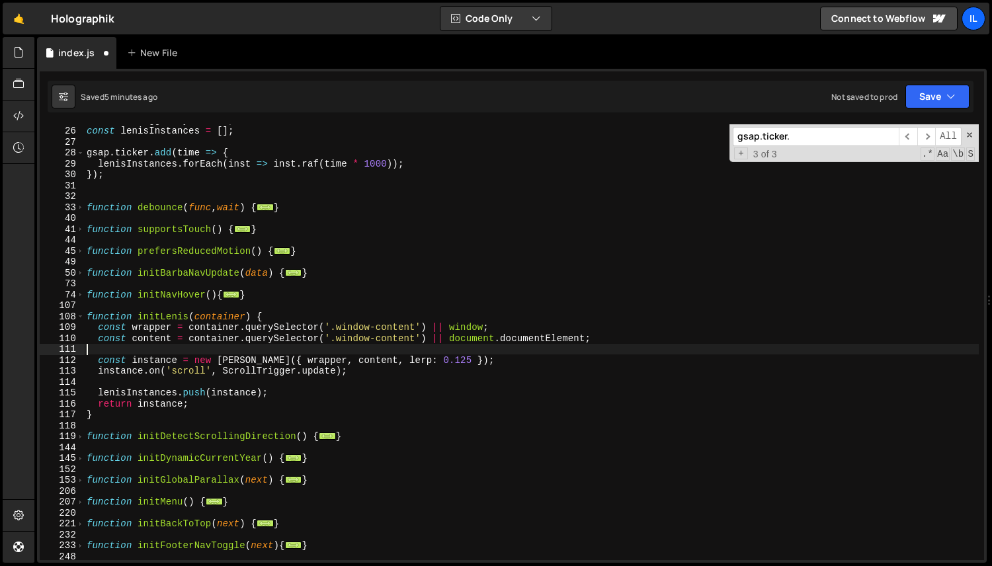
click at [393, 347] on div "let themeToggleKeyHandler ; const lenisInstances = [ ] ; gsap . ticker . add ( …" at bounding box center [531, 343] width 895 height 458
click at [396, 340] on div "let themeToggleKeyHandler ; const lenisInstances = [ ] ; gsap . ticker . add ( …" at bounding box center [531, 343] width 895 height 458
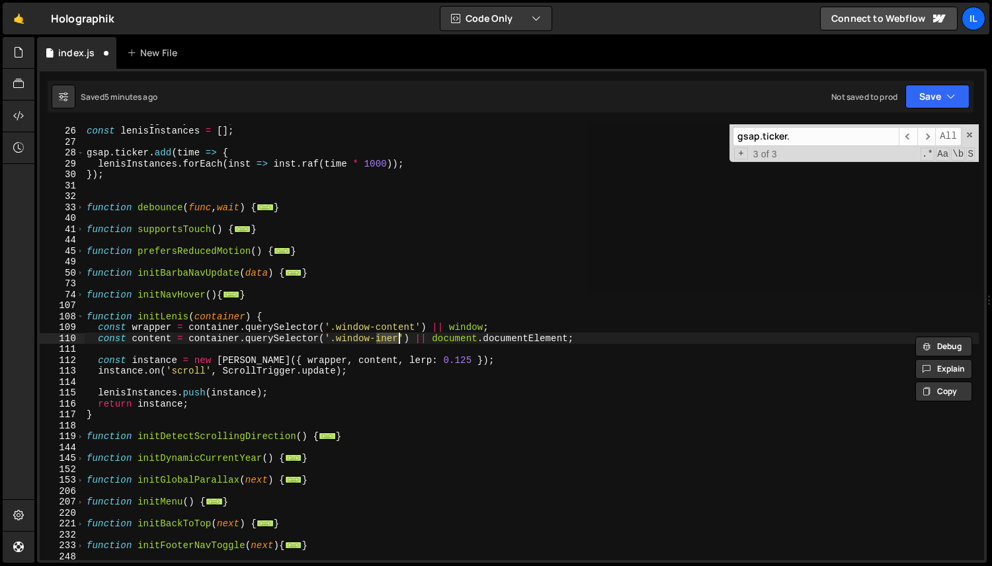
click at [390, 337] on div "let themeToggleKeyHandler ; const lenisInstances = [ ] ; gsap . ticker . add ( …" at bounding box center [531, 342] width 895 height 436
click at [544, 177] on div "let themeToggleKeyHandler ; const lenisInstances = [ ] ; gsap . ticker . add ( …" at bounding box center [531, 343] width 895 height 458
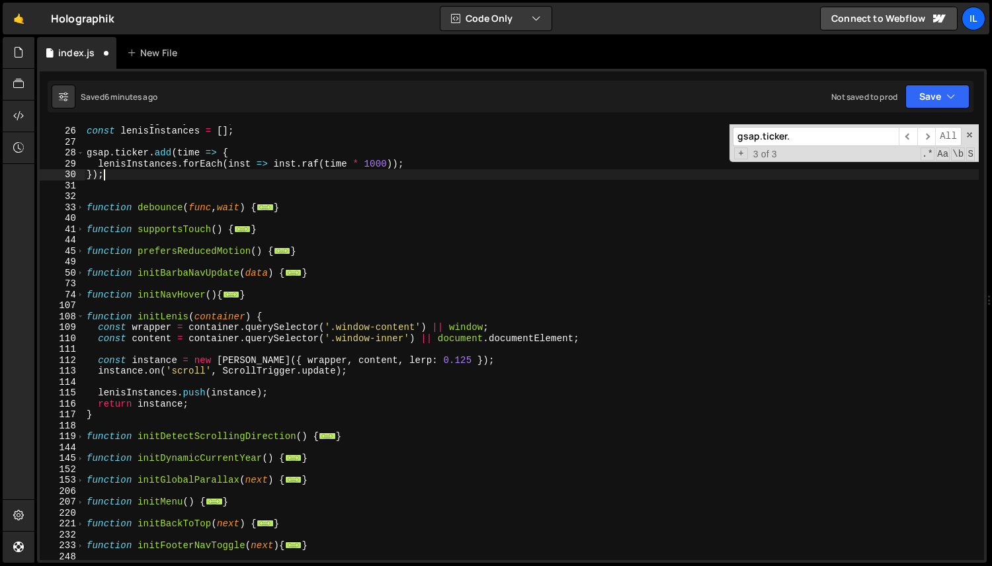
click at [359, 343] on div "let themeToggleKeyHandler ; const lenisInstances = [ ] ; gsap . ticker . add ( …" at bounding box center [531, 343] width 895 height 458
click at [367, 329] on div "let themeToggleKeyHandler ; const lenisInstances = [ ] ; gsap . ticker . add ( …" at bounding box center [531, 343] width 895 height 458
click at [392, 329] on div "let themeToggleKeyHandler ; const lenisInstances = [ ] ; gsap . ticker . add ( …" at bounding box center [531, 343] width 895 height 458
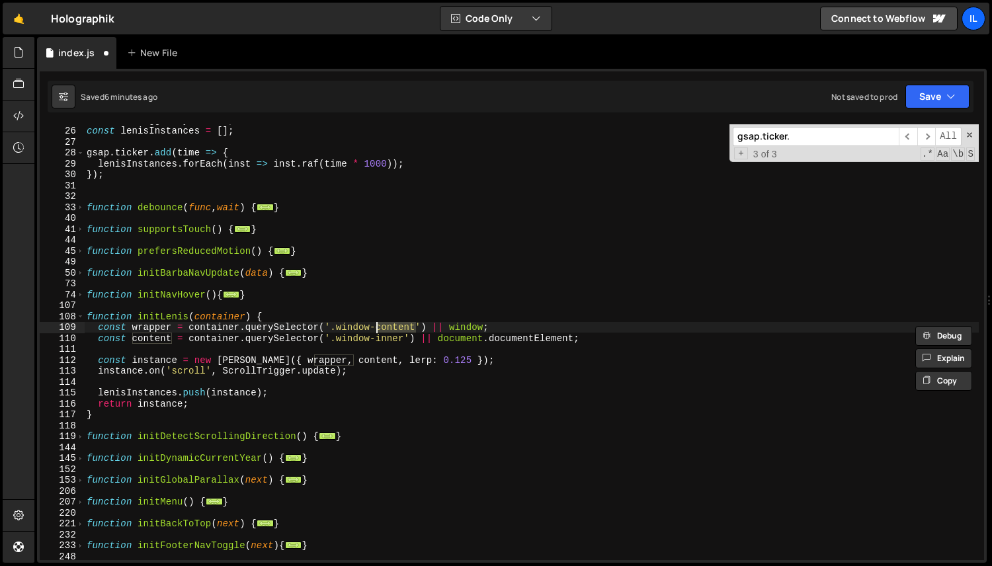
click at [372, 329] on div "let themeToggleKeyHandler ; const lenisInstances = [ ] ; gsap . ticker . add ( …" at bounding box center [531, 343] width 895 height 458
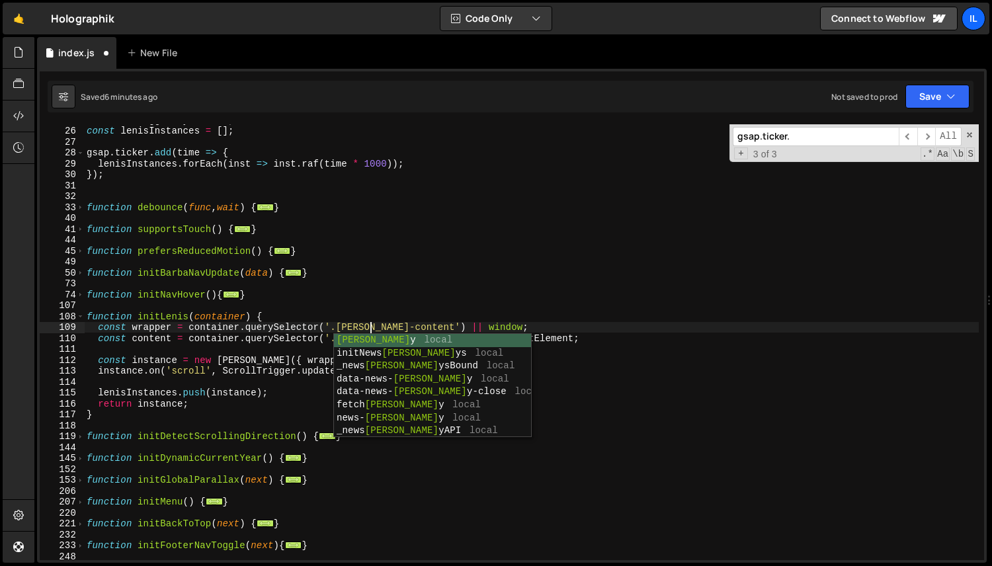
scroll to position [0, 20]
type textarea "const wrapper = container.querySelector('.overlay-content') || window;"
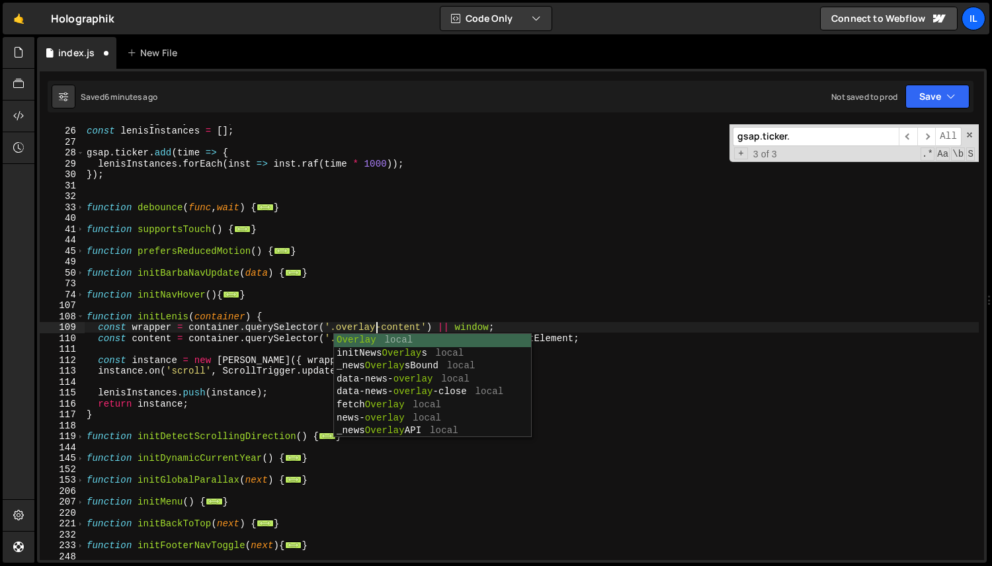
click at [402, 310] on div "let themeToggleKeyHandler ; const lenisInstances = [ ] ; gsap . ticker . add ( …" at bounding box center [531, 343] width 895 height 458
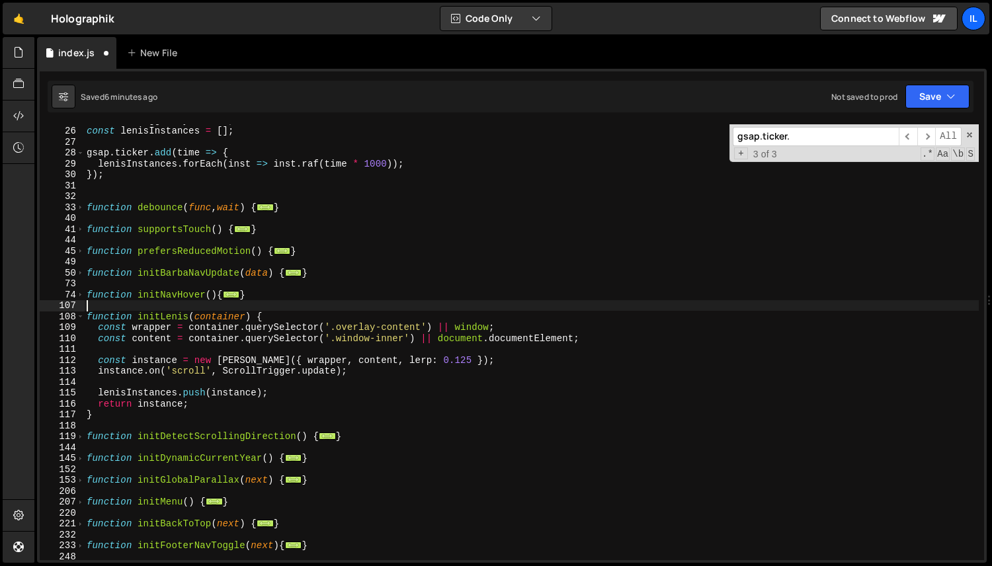
click at [362, 327] on div "let themeToggleKeyHandler ; const lenisInstances = [ ] ; gsap . ticker . add ( …" at bounding box center [531, 343] width 895 height 458
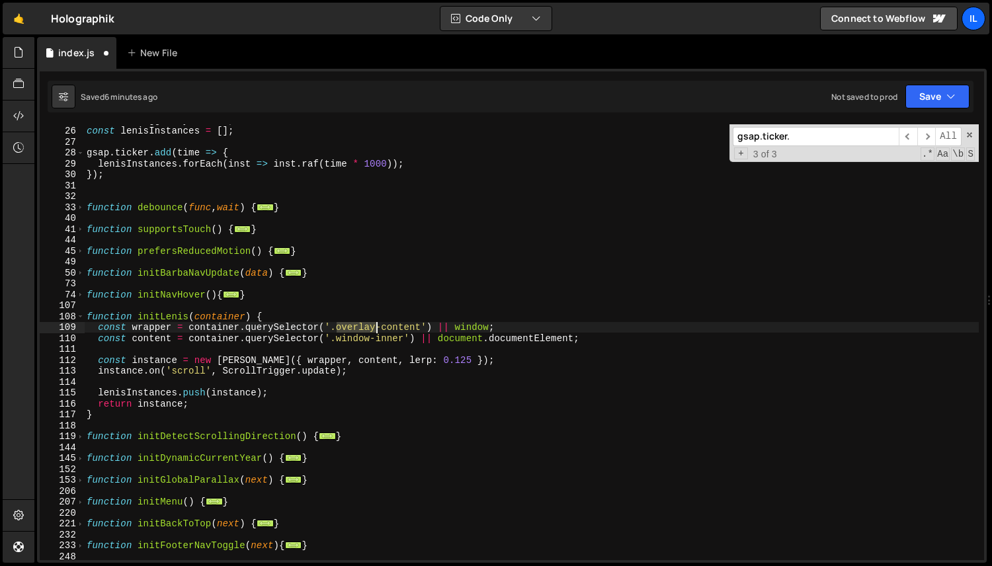
click at [362, 327] on div "let themeToggleKeyHandler ; const lenisInstances = [ ] ; gsap . ticker . add ( …" at bounding box center [531, 343] width 895 height 458
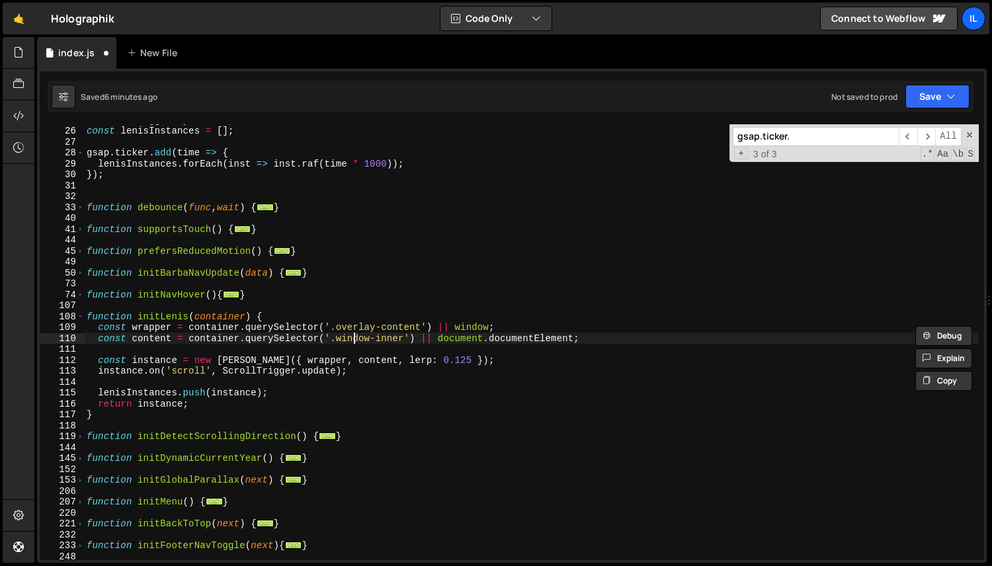
click at [353, 342] on div "let themeToggleKeyHandler ; const lenisInstances = [ ] ; gsap . ticker . add ( …" at bounding box center [531, 343] width 895 height 458
paste textarea "overlay"
click at [374, 298] on div "let themeToggleKeyHandler ; const lenisInstances = [ ] ; gsap . ticker . add ( …" at bounding box center [531, 343] width 895 height 458
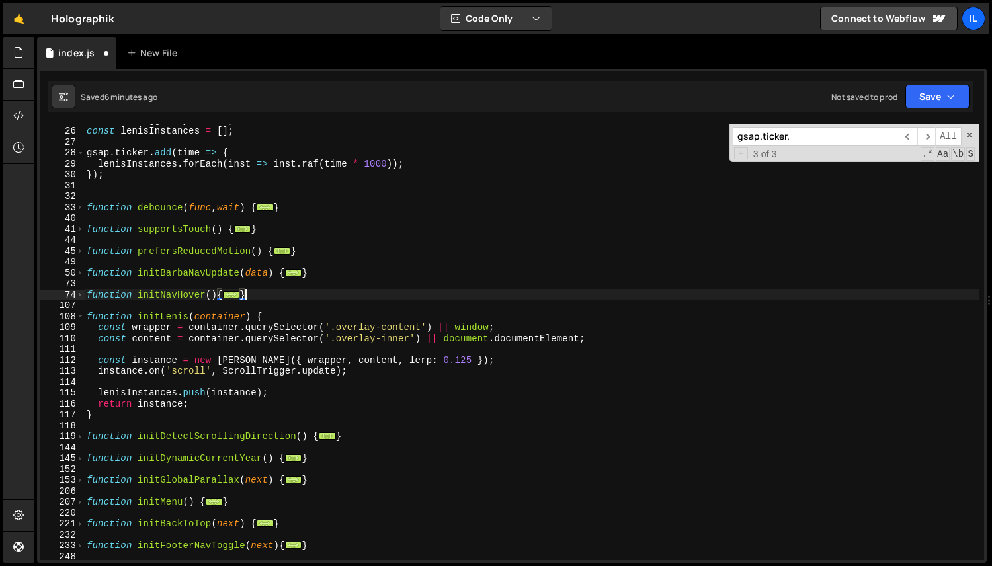
click at [152, 328] on div "let themeToggleKeyHandler ; const lenisInstances = [ ] ; gsap . ticker . add ( …" at bounding box center [531, 343] width 895 height 458
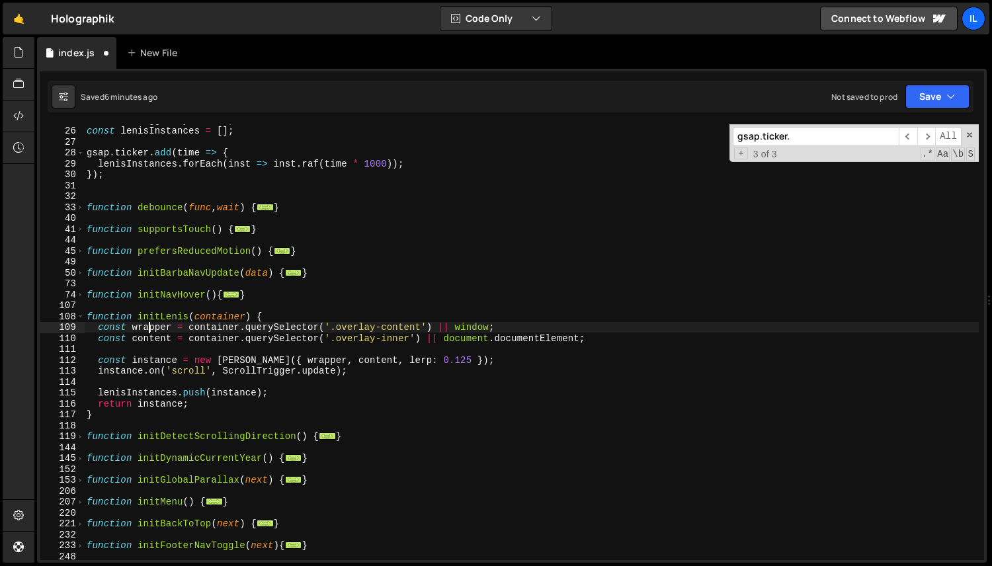
click at [152, 328] on div "let themeToggleKeyHandler ; const lenisInstances = [ ] ; gsap . ticker . add ( …" at bounding box center [531, 343] width 895 height 458
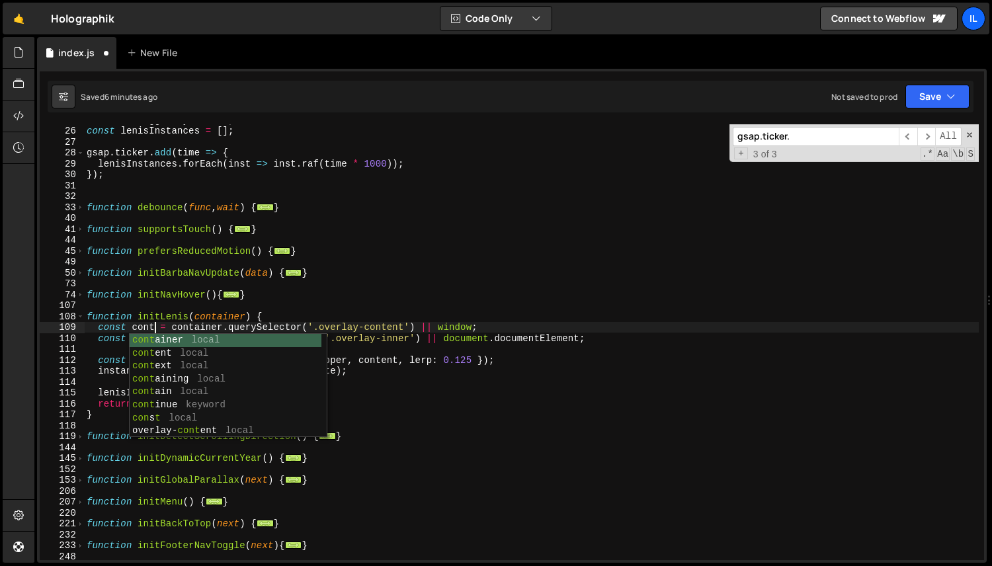
type textarea "const content = container.querySelector('.overlay-content') || window;"
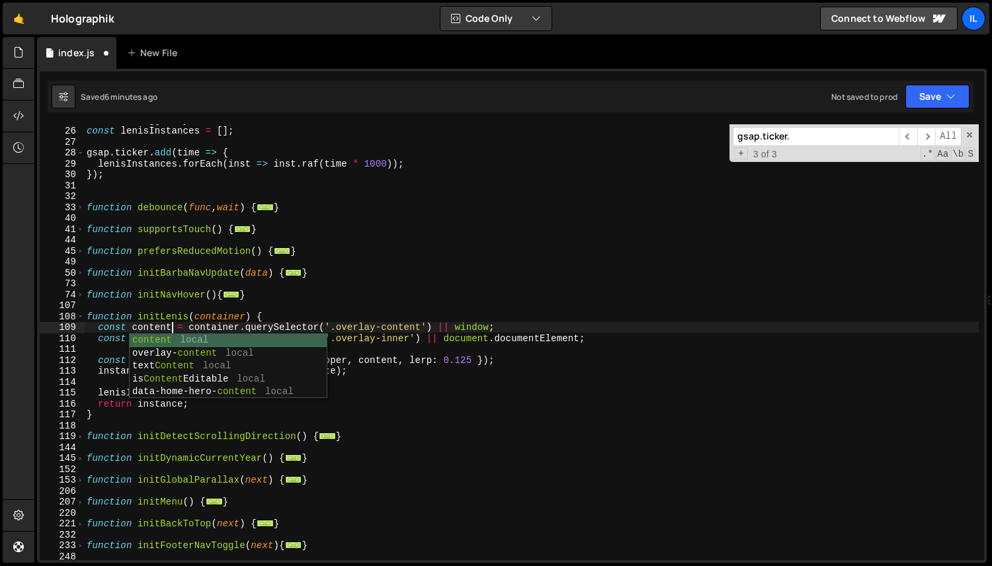
scroll to position [0, 5]
click at [151, 307] on div "let themeToggleKeyHandler ; const lenisInstances = [ ] ; gsap . ticker . add ( …" at bounding box center [531, 343] width 895 height 458
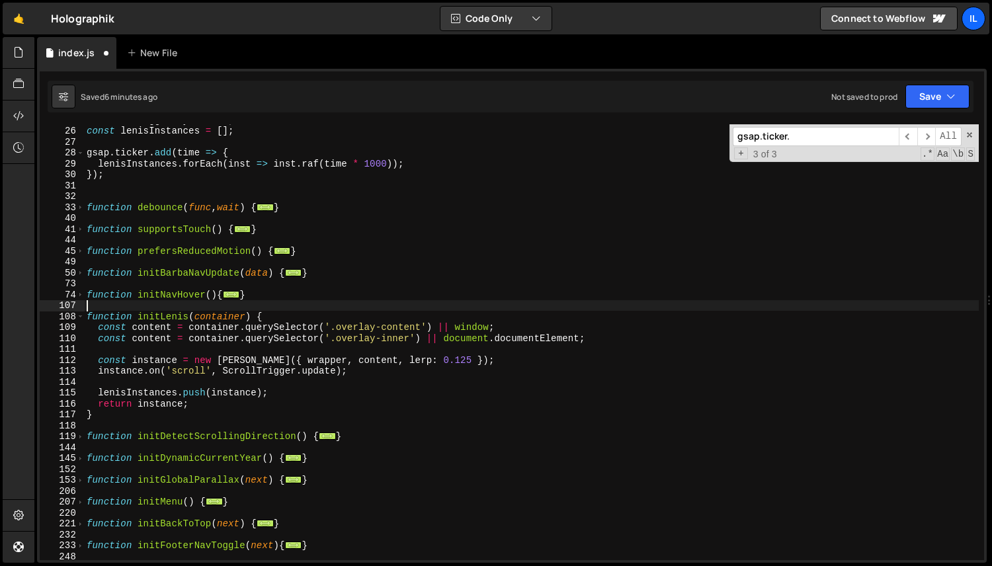
scroll to position [0, 0]
click at [146, 337] on div "let themeToggleKeyHandler ; const lenisInstances = [ ] ; gsap . ticker . add ( …" at bounding box center [531, 343] width 895 height 458
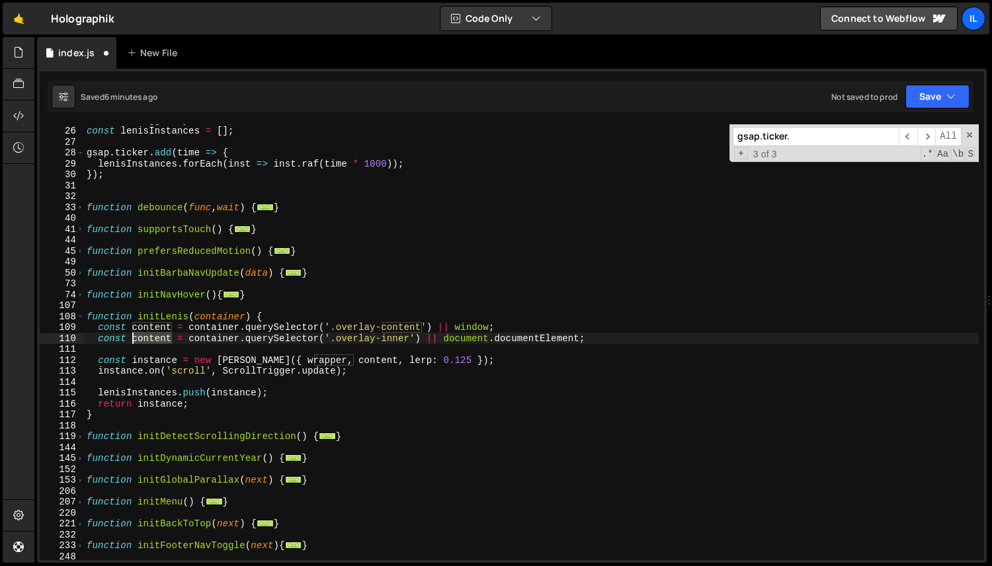
click at [146, 337] on div "let themeToggleKeyHandler ; const lenisInstances = [ ] ; gsap . ticker . add ( …" at bounding box center [531, 343] width 895 height 458
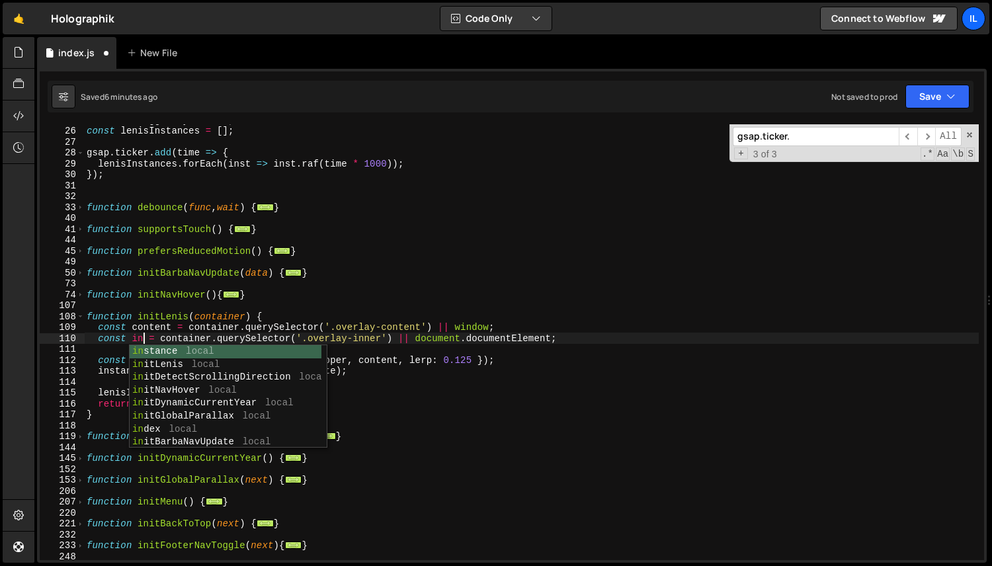
scroll to position [0, 5]
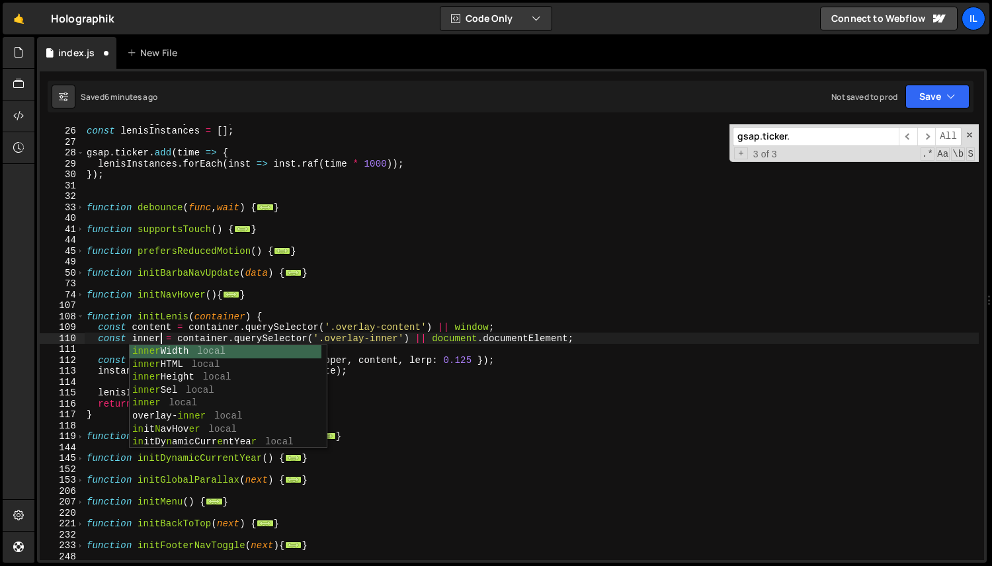
click at [157, 328] on div "let themeToggleKeyHandler ; const lenisInstances = [ ] ; gsap . ticker . add ( …" at bounding box center [531, 343] width 895 height 458
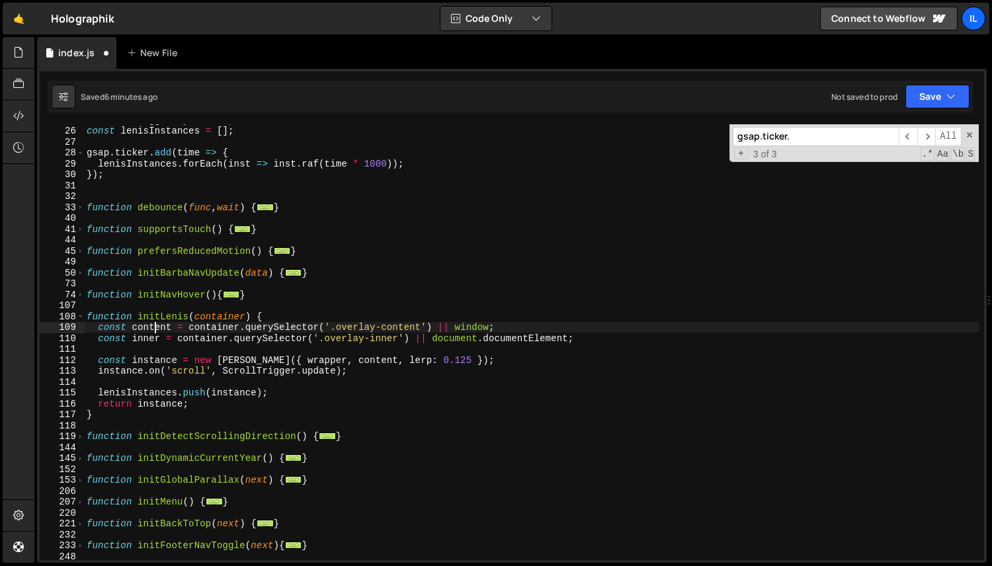
click at [146, 336] on div "let themeToggleKeyHandler ; const lenisInstances = [ ] ; gsap . ticker . add ( …" at bounding box center [531, 343] width 895 height 458
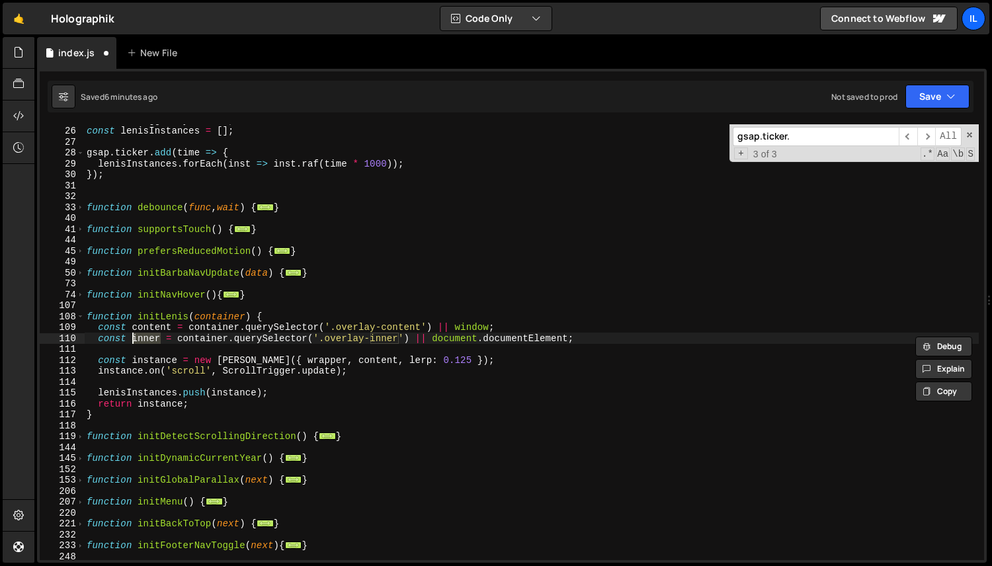
click at [326, 361] on div "let themeToggleKeyHandler ; const lenisInstances = [ ] ; gsap . ticker . add ( …" at bounding box center [531, 343] width 895 height 458
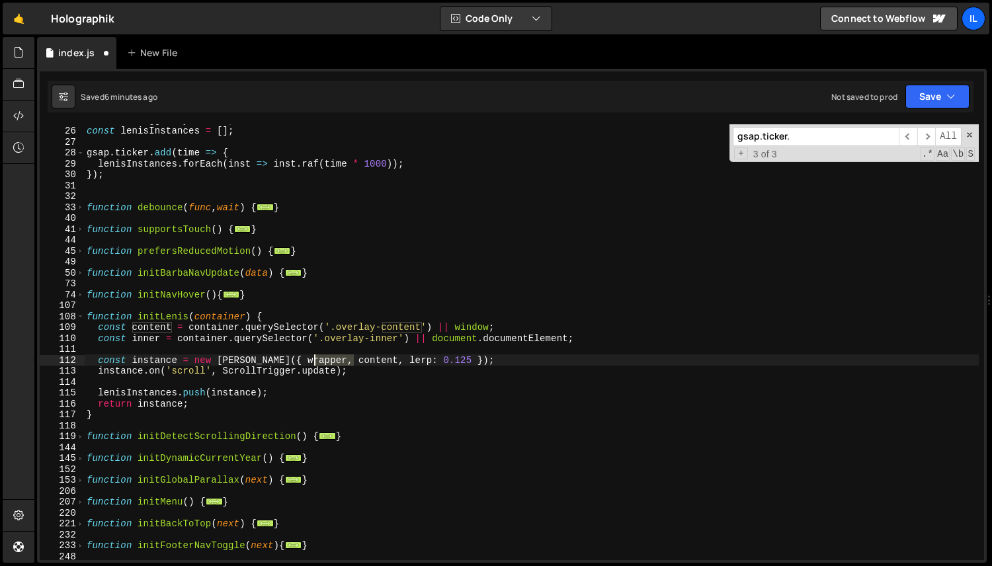
click at [326, 361] on div "let themeToggleKeyHandler ; const lenisInstances = [ ] ; gsap . ticker . add ( …" at bounding box center [531, 343] width 895 height 458
paste textarea "inner"
click at [145, 326] on div "let themeToggleKeyHandler ; const lenisInstances = [ ] ; gsap . ticker . add ( …" at bounding box center [531, 343] width 895 height 458
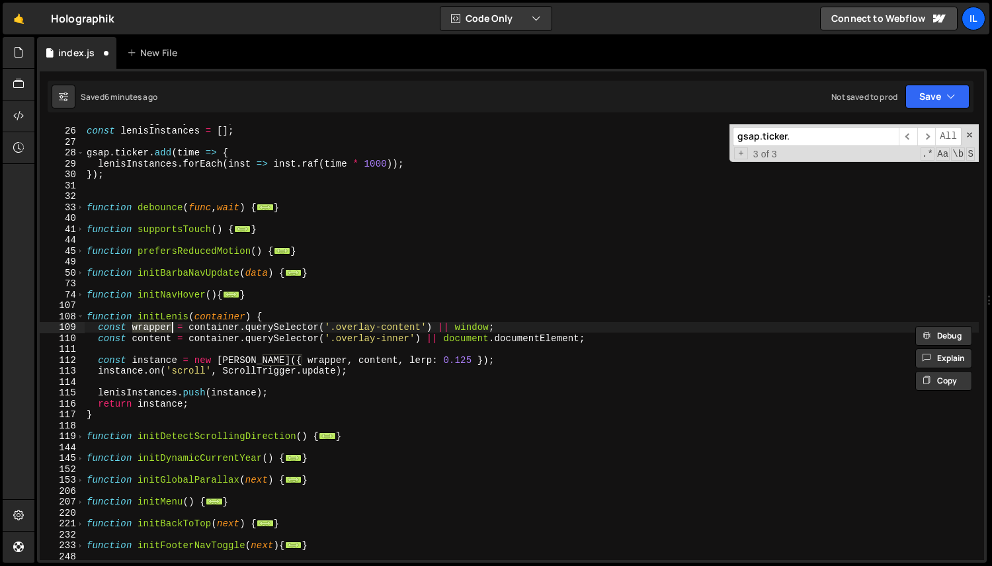
click at [287, 357] on div "let themeToggleKeyHandler ; const lenisInstances = [ ] ; gsap . ticker . add ( …" at bounding box center [531, 343] width 895 height 458
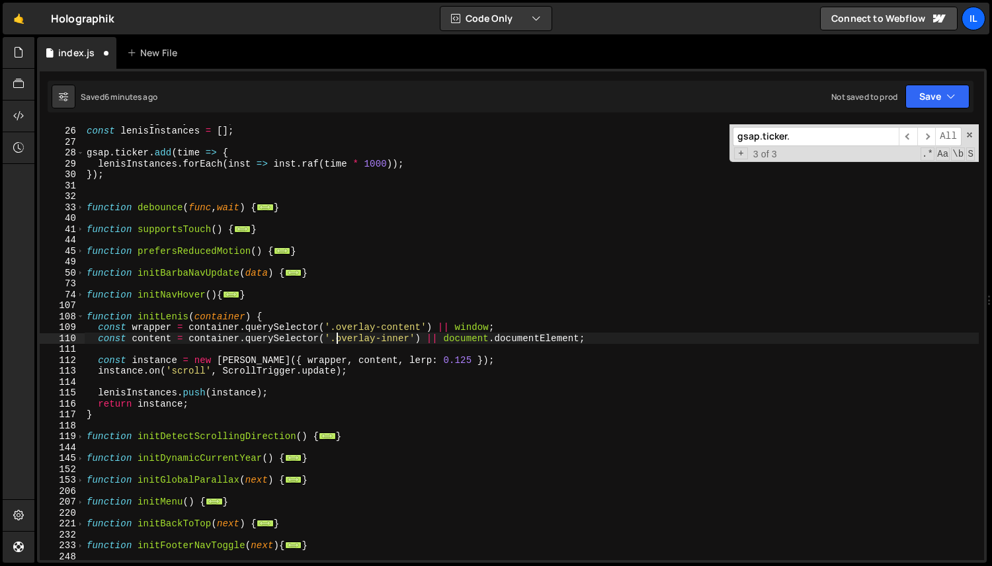
click at [339, 334] on div "let themeToggleKeyHandler ; const lenisInstances = [ ] ; gsap . ticker . add ( …" at bounding box center [531, 343] width 895 height 458
click at [78, 314] on span at bounding box center [80, 317] width 7 height 11
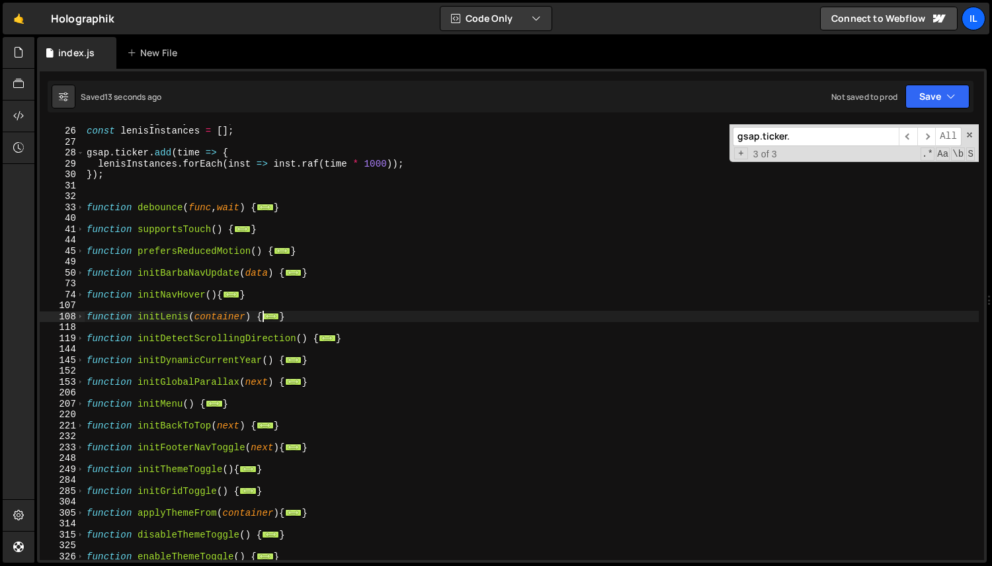
click at [333, 163] on div "let themeToggleKeyHandler ; const lenisInstances = [ ] ; gsap . ticker . add ( …" at bounding box center [531, 343] width 895 height 458
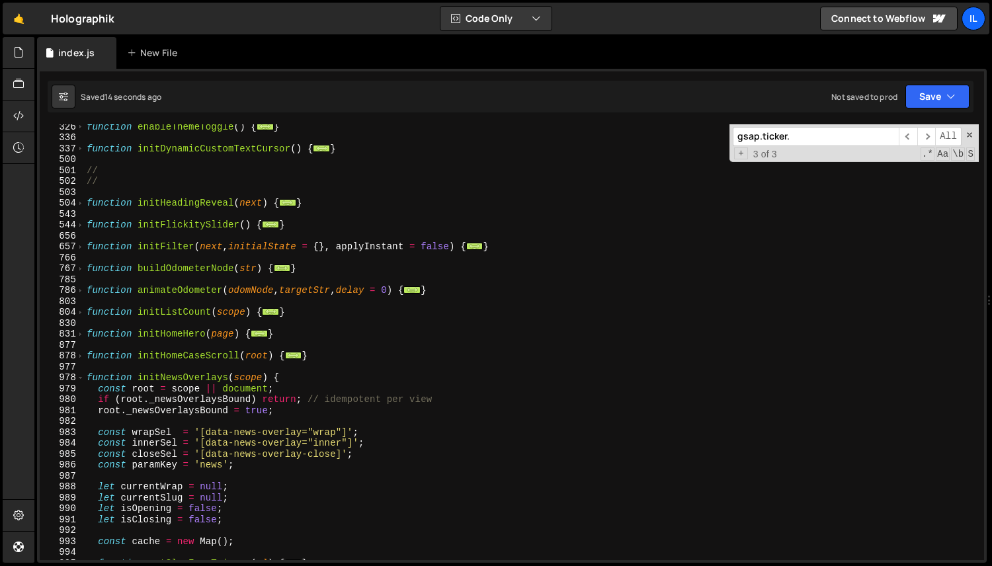
scroll to position [685, 0]
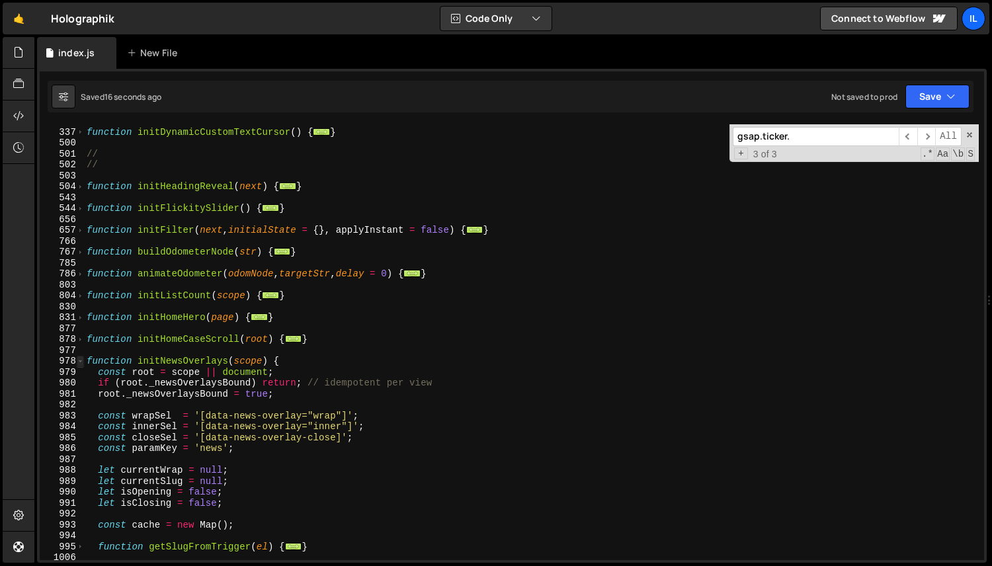
click at [82, 365] on span at bounding box center [80, 361] width 7 height 11
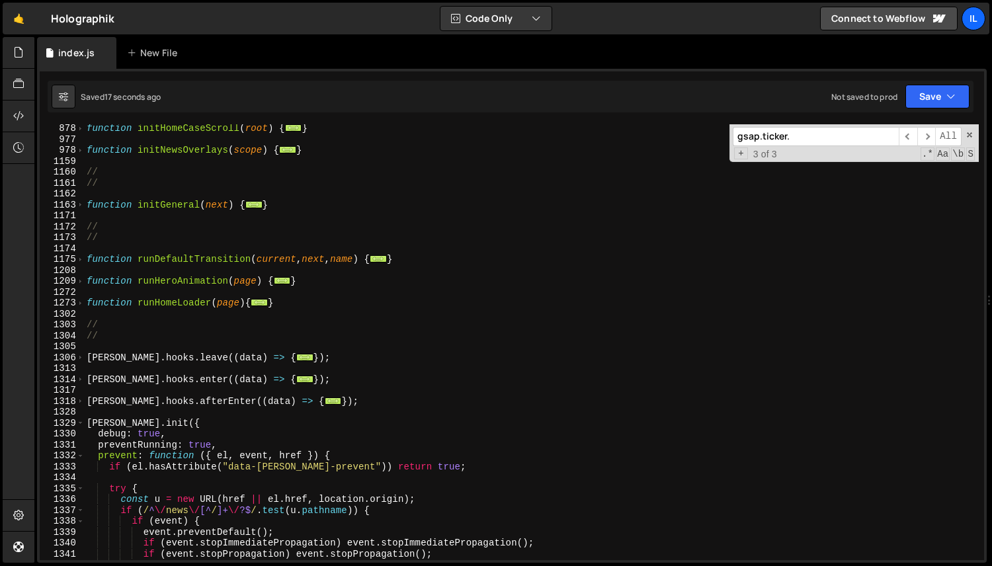
scroll to position [990, 0]
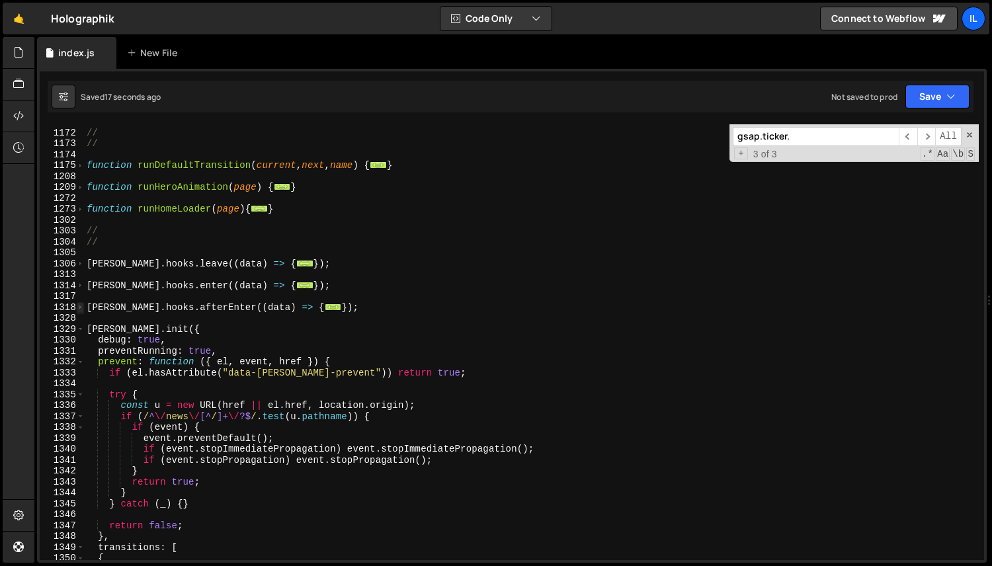
click at [81, 308] on span at bounding box center [80, 307] width 7 height 11
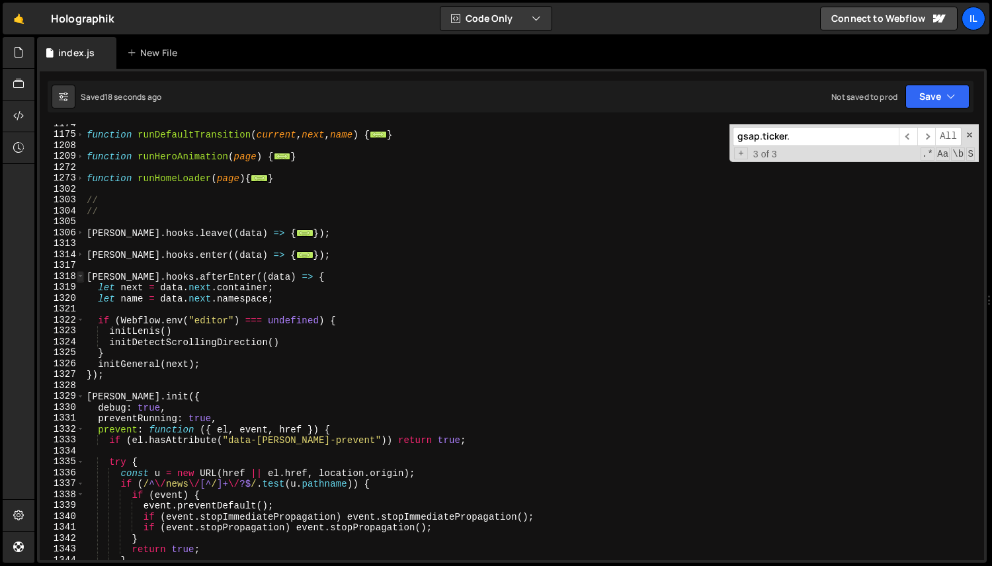
scroll to position [1022, 0]
click at [120, 348] on div "function runDefaultTransition ( current , next , name ) { ... } function runHer…" at bounding box center [531, 346] width 895 height 458
type textarea "}"
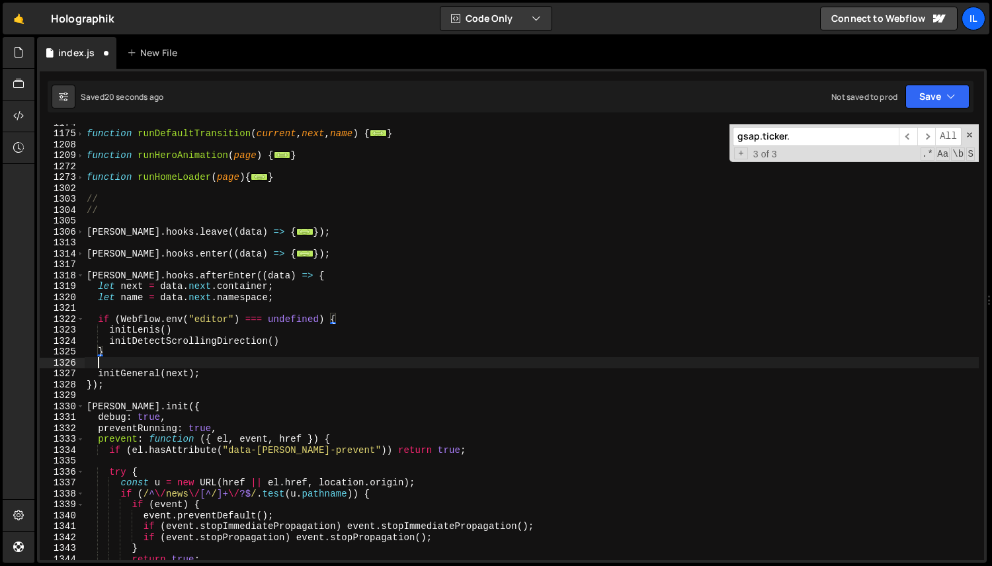
scroll to position [0, 0]
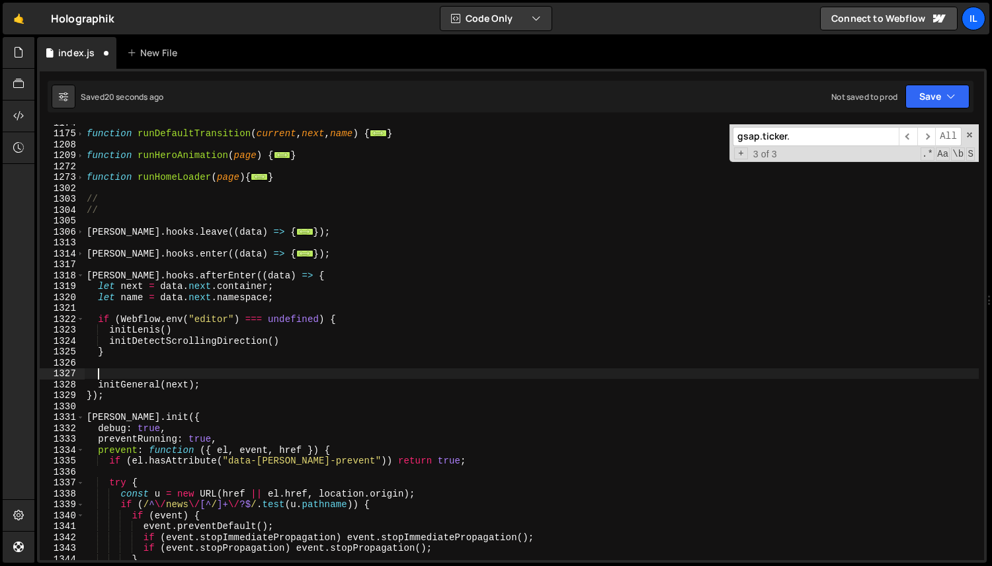
paste textarea "}"
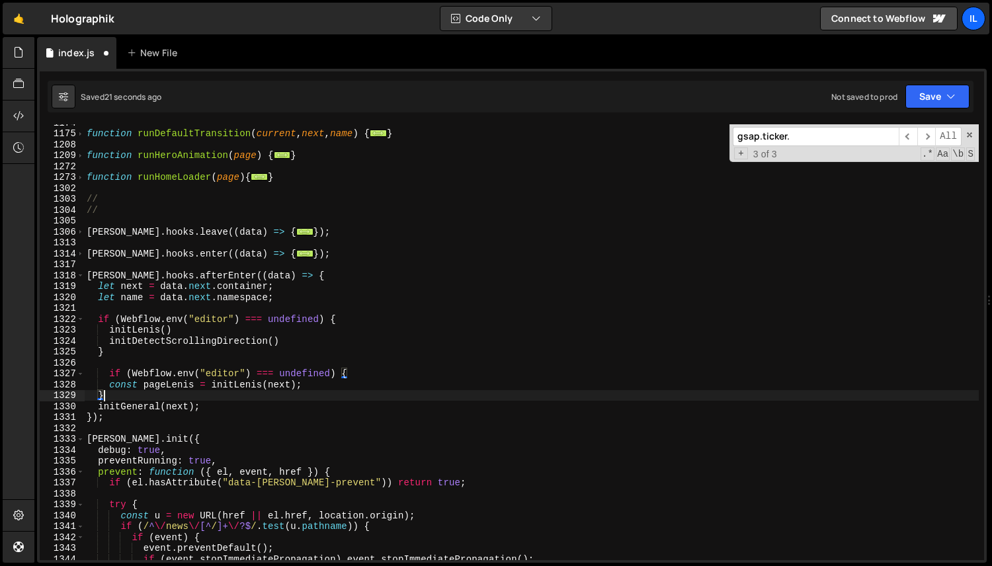
click at [114, 374] on div "function runDefaultTransition ( current , next , name ) { ... } function runHer…" at bounding box center [531, 346] width 895 height 458
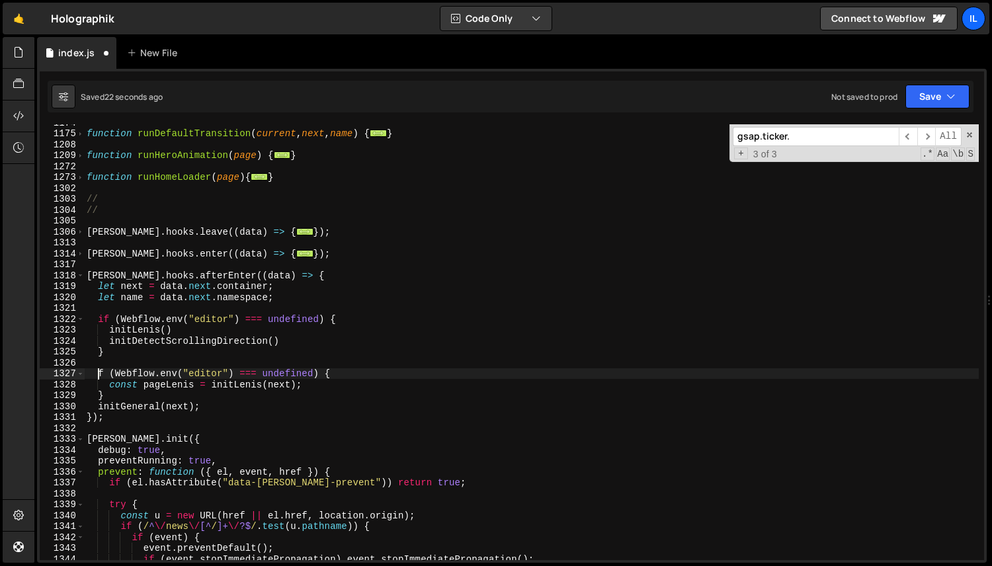
scroll to position [0, 1]
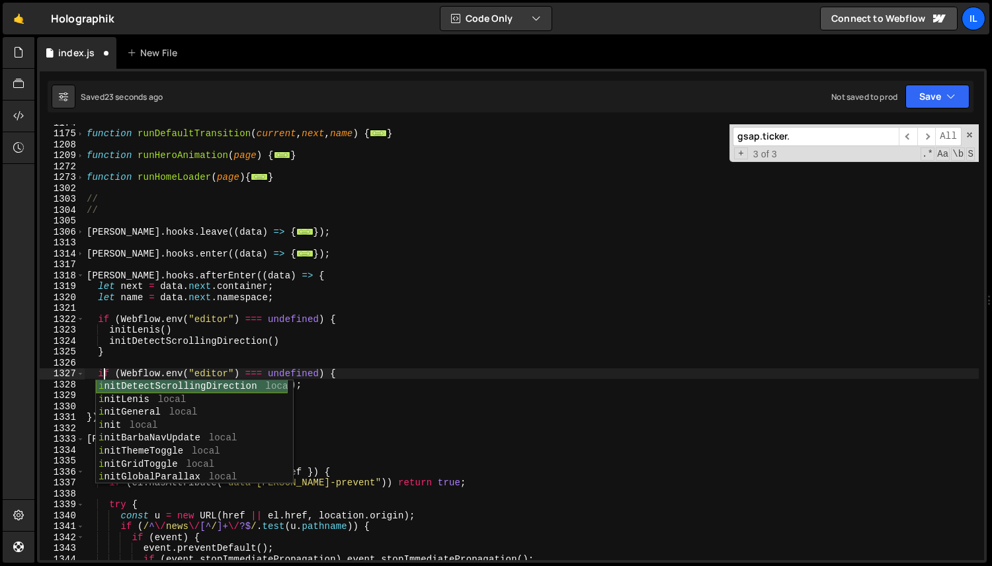
click at [134, 326] on div "function runDefaultTransition ( current , next , name ) { ... } function runHer…" at bounding box center [531, 346] width 895 height 458
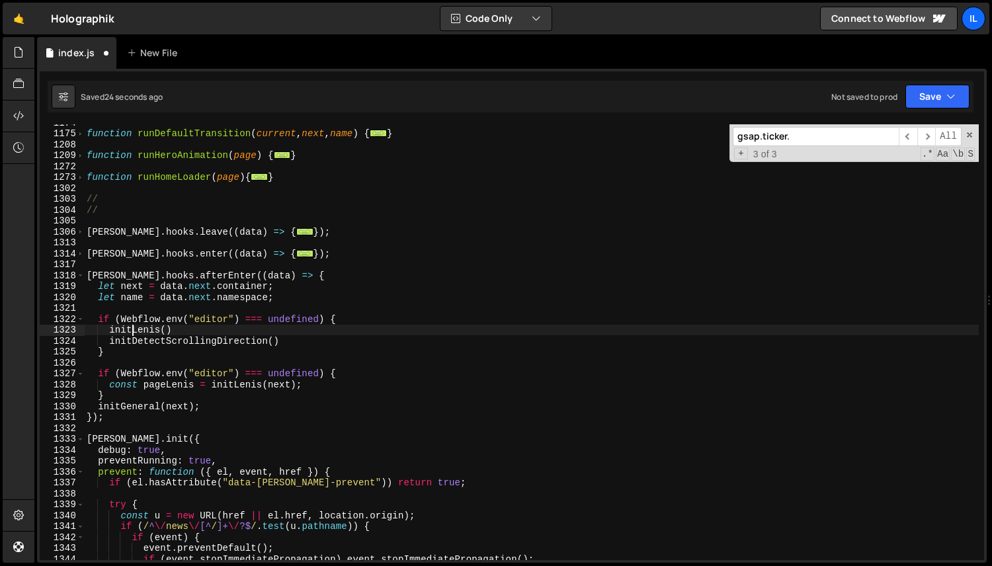
click at [118, 389] on div "function runDefaultTransition ( current , next , name ) { ... } function runHer…" at bounding box center [531, 346] width 895 height 458
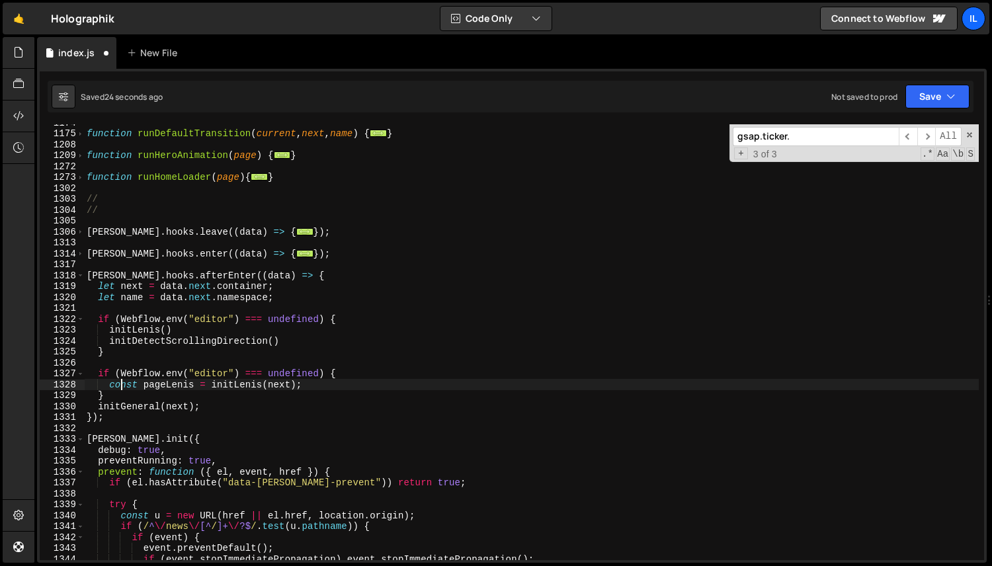
click at [118, 389] on div "function runDefaultTransition ( current , next , name ) { ... } function runHer…" at bounding box center [531, 346] width 895 height 458
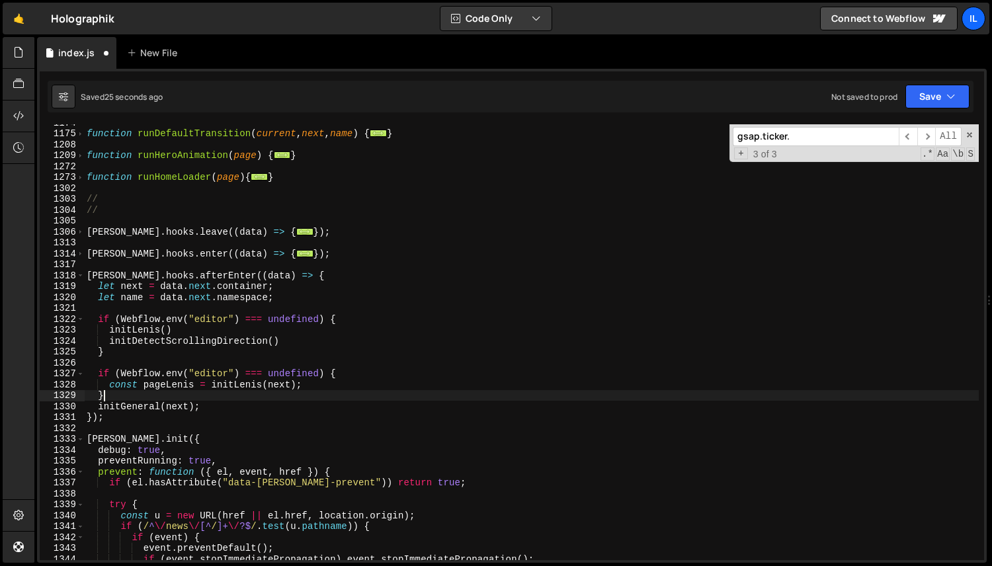
click at [120, 392] on div "function runDefaultTransition ( current , next , name ) { ... } function runHer…" at bounding box center [531, 346] width 895 height 458
type textarea "}"
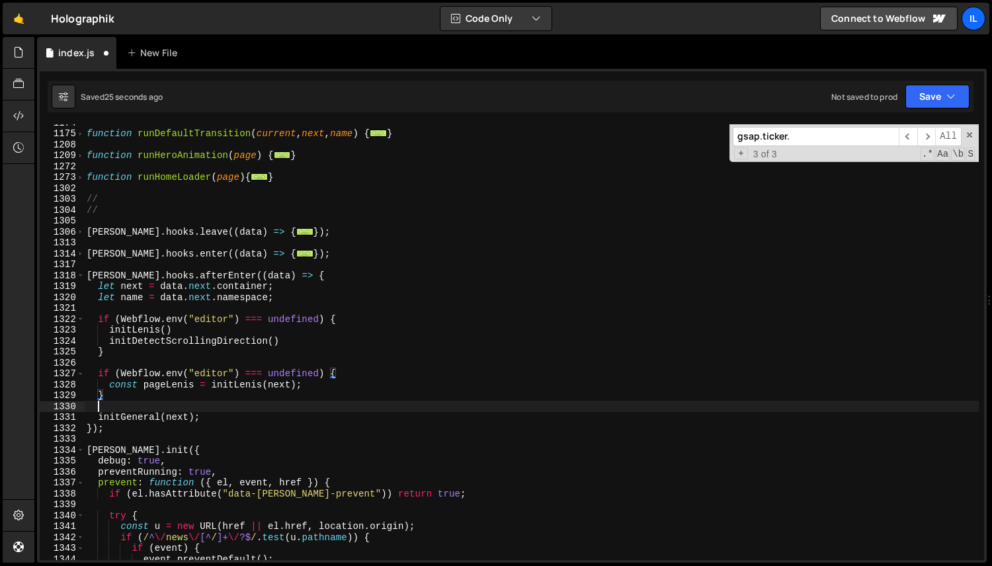
scroll to position [0, 0]
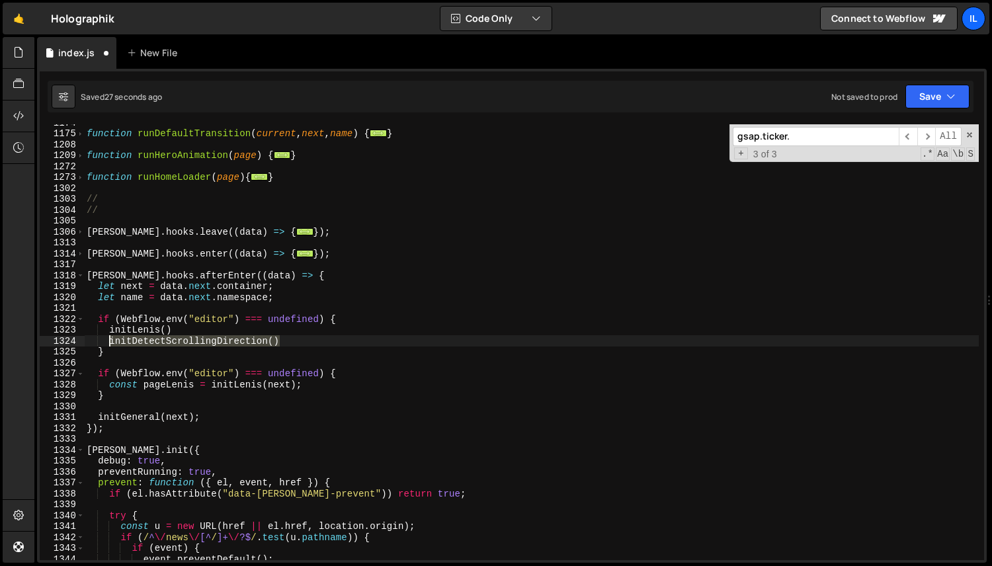
drag, startPoint x: 314, startPoint y: 338, endPoint x: 110, endPoint y: 339, distance: 203.7
click at [110, 339] on div "function runDefaultTransition ( current , next , name ) { ... } function runHer…" at bounding box center [531, 346] width 895 height 458
type textarea "initDetectScrollingDirection()"
click at [316, 388] on div "function runDefaultTransition ( current , next , name ) { ... } function runHer…" at bounding box center [531, 346] width 895 height 458
type textarea "const pageLenis = initLenis(next);"
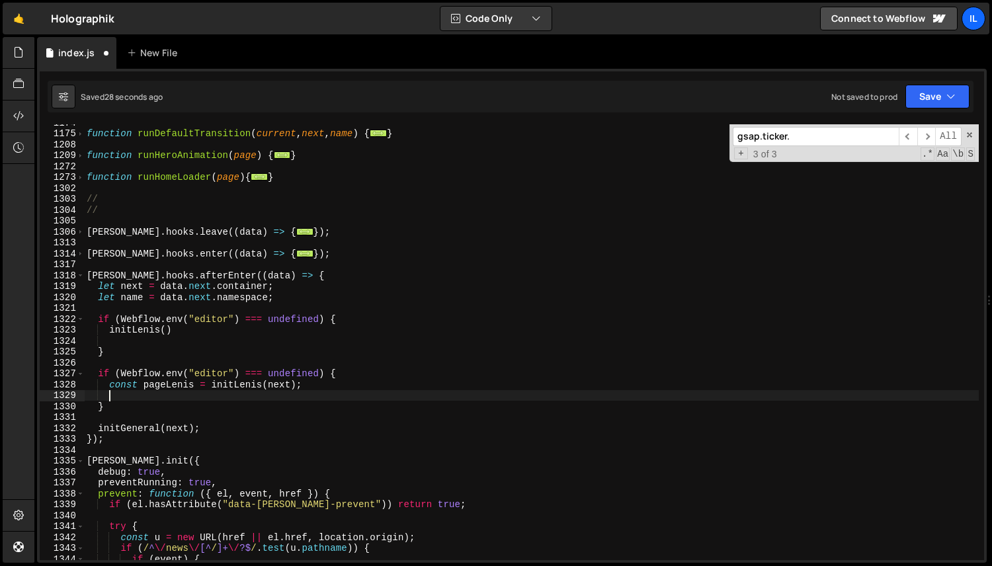
scroll to position [0, 1]
paste textarea "initDetectScrollingDirection()"
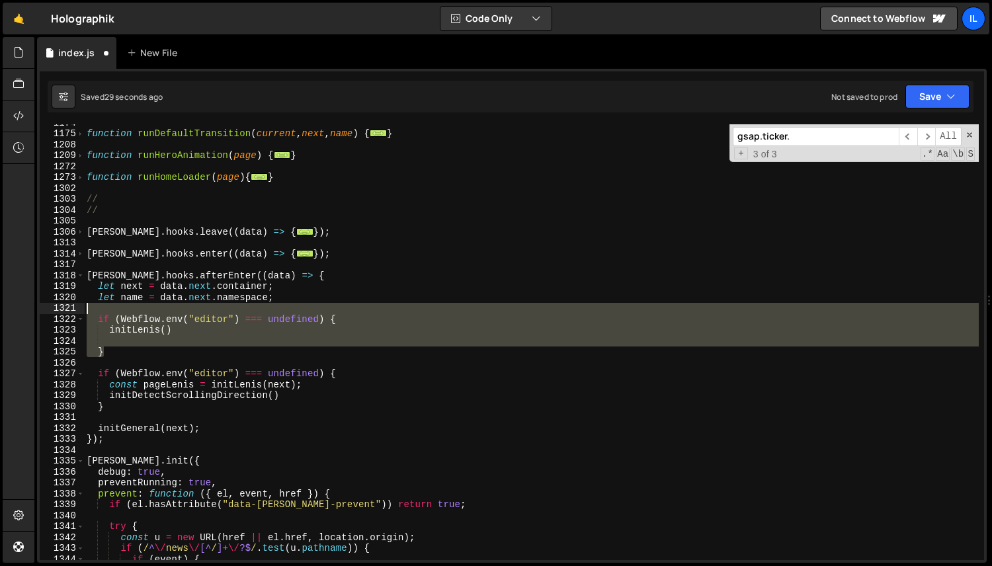
drag, startPoint x: 114, startPoint y: 355, endPoint x: 58, endPoint y: 305, distance: 75.4
click at [58, 305] on div "initDetectScrollingDirection() 1174 1175 1208 1209 1272 1273 1302 1303 1304 130…" at bounding box center [512, 342] width 945 height 436
type textarea "if (Webflow.env("editor") === undefined) {"
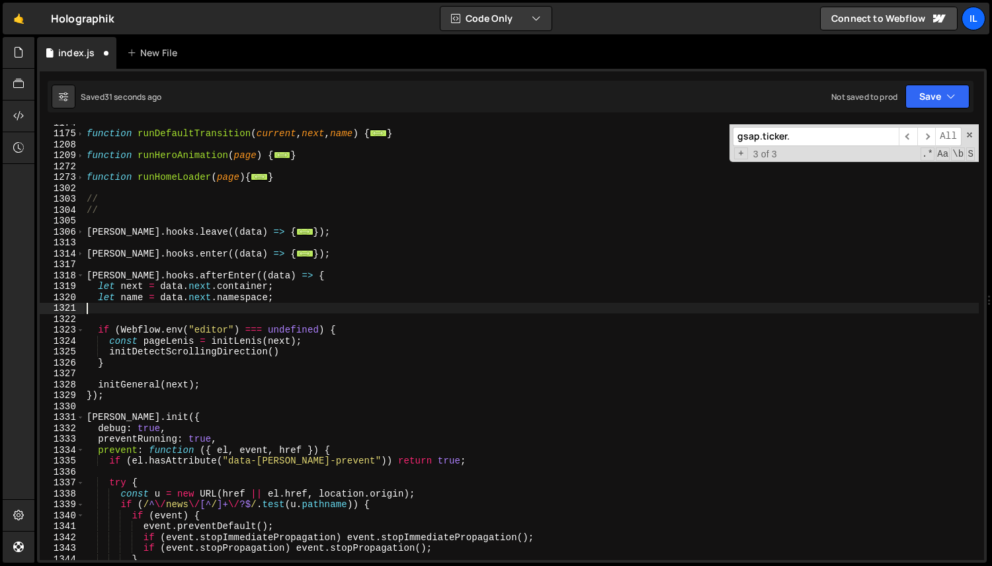
scroll to position [0, 0]
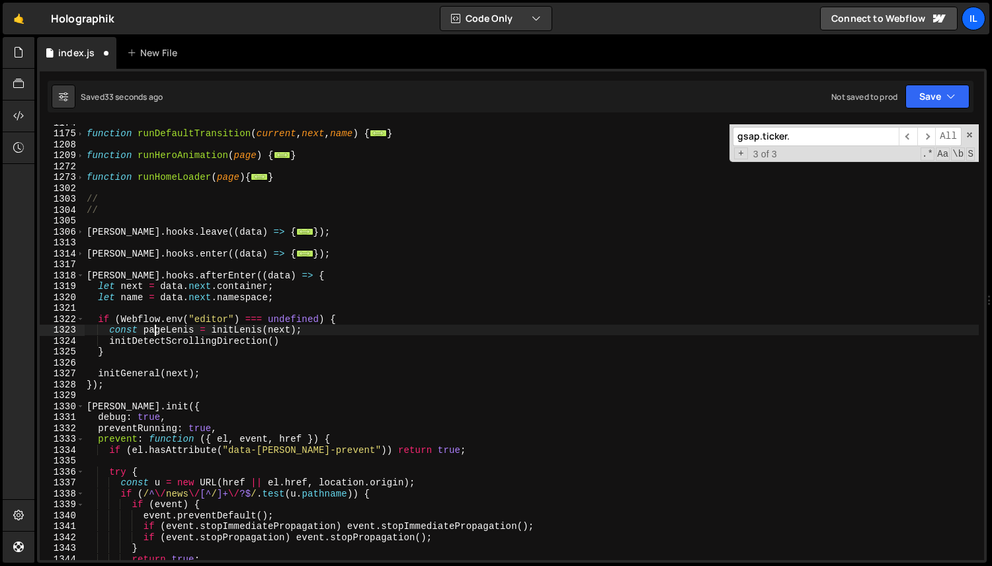
click at [155, 334] on div "function runDefaultTransition ( current , next , name ) { ... } function runHer…" at bounding box center [531, 346] width 895 height 458
click at [79, 275] on span at bounding box center [80, 276] width 7 height 11
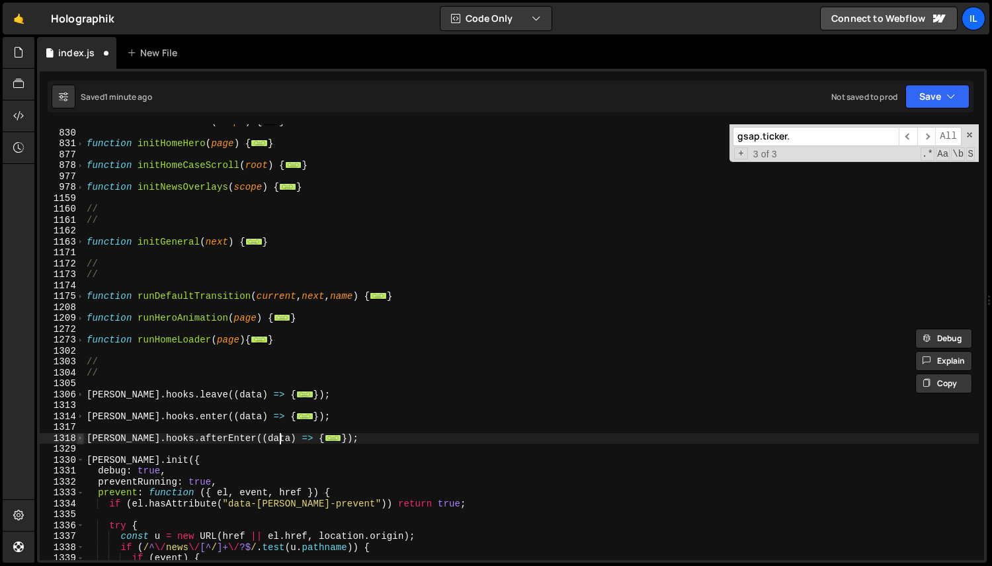
scroll to position [680, 0]
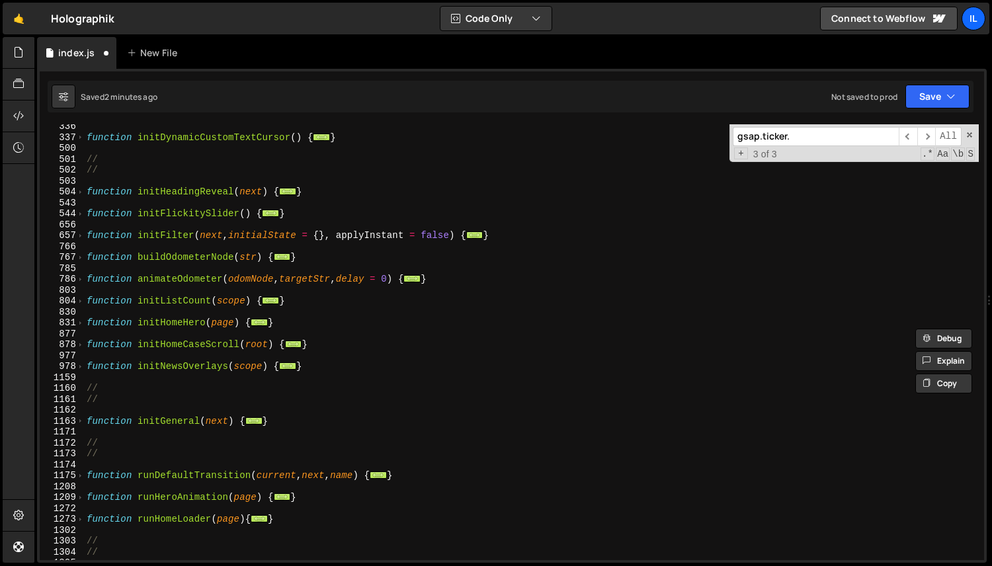
click at [83, 361] on div "978" at bounding box center [62, 366] width 45 height 11
click at [83, 362] on div "978" at bounding box center [62, 366] width 45 height 11
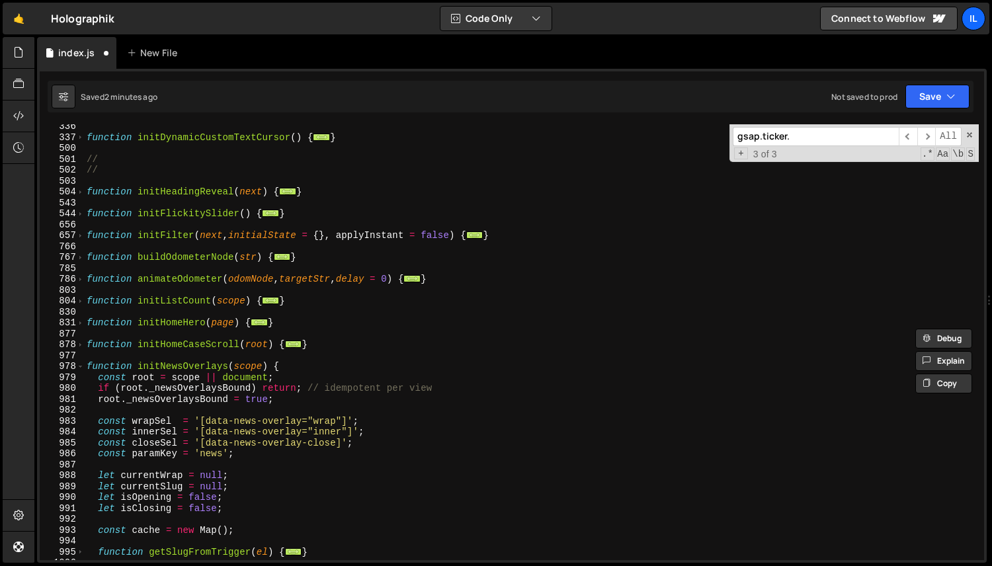
click at [83, 372] on div "979" at bounding box center [62, 377] width 45 height 11
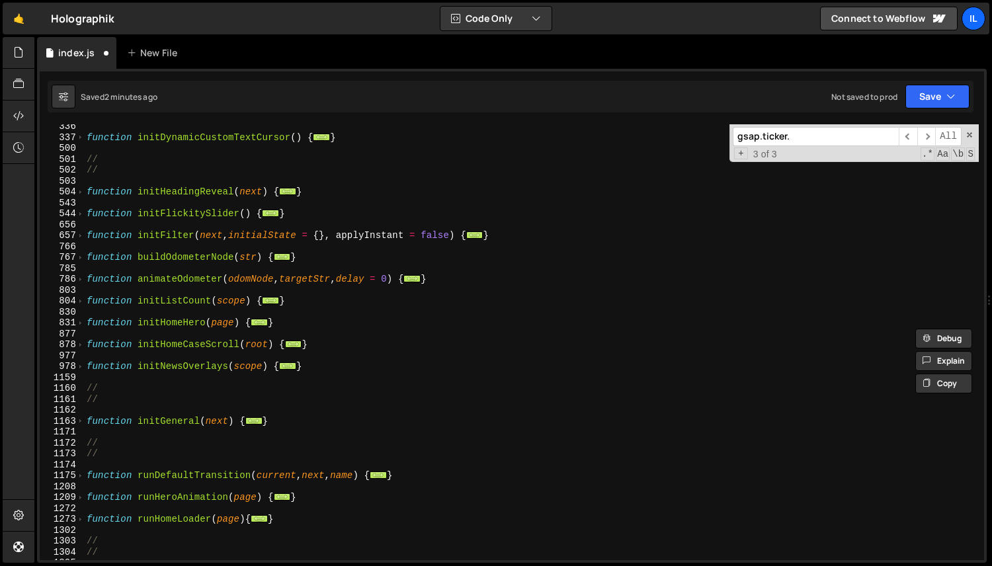
click at [83, 372] on div "1159" at bounding box center [62, 377] width 45 height 11
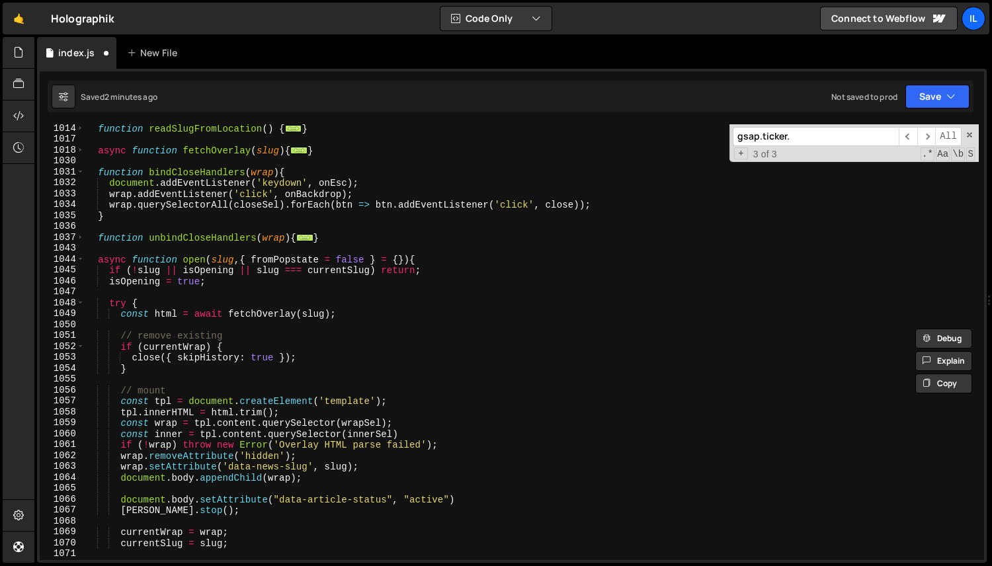
scroll to position [1263, 0]
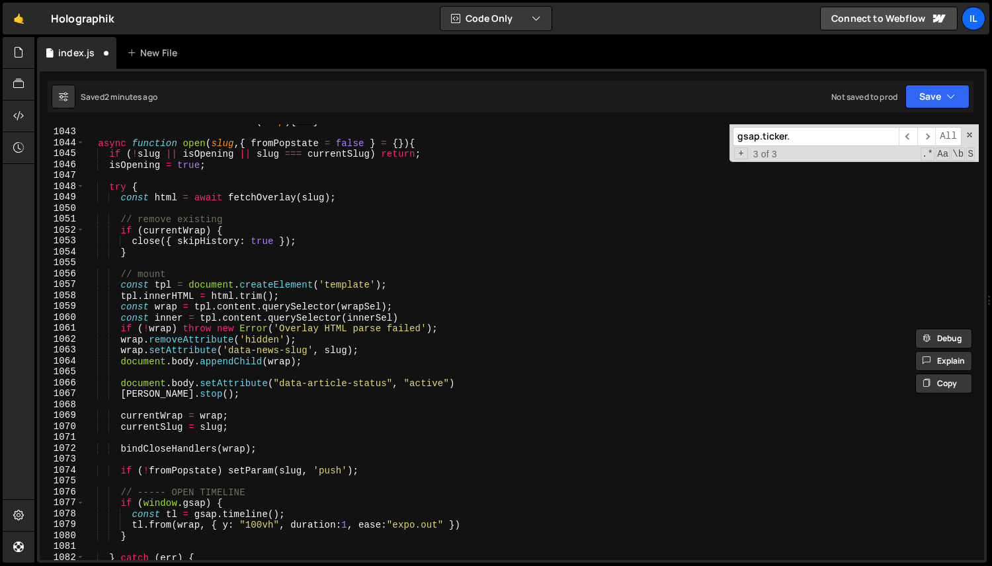
click at [401, 396] on div "function unbindCloseHandlers ( wrap ) { ... } async function open ( slug , { fr…" at bounding box center [531, 345] width 895 height 458
type textarea "[PERSON_NAME].stop();"
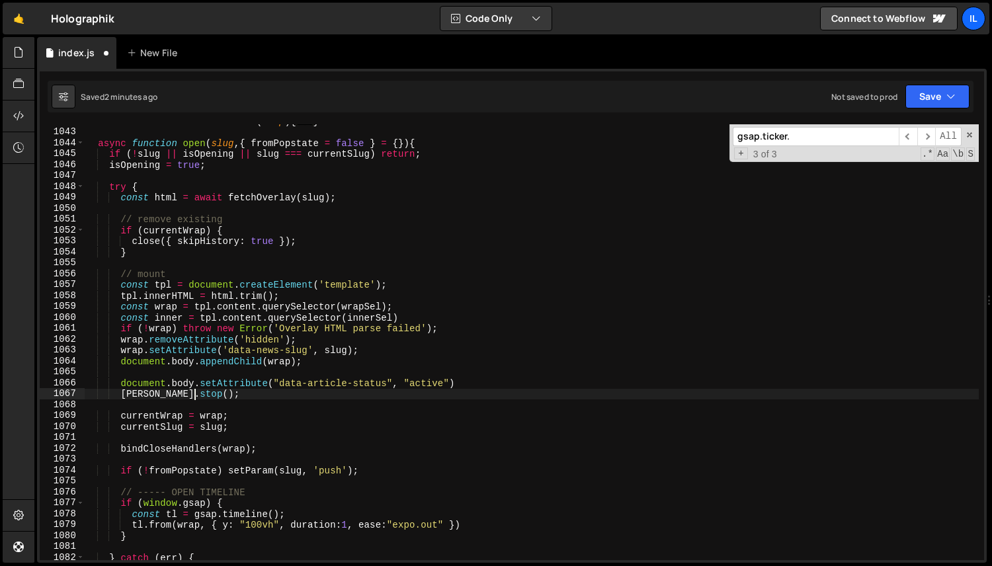
scroll to position [0, 1]
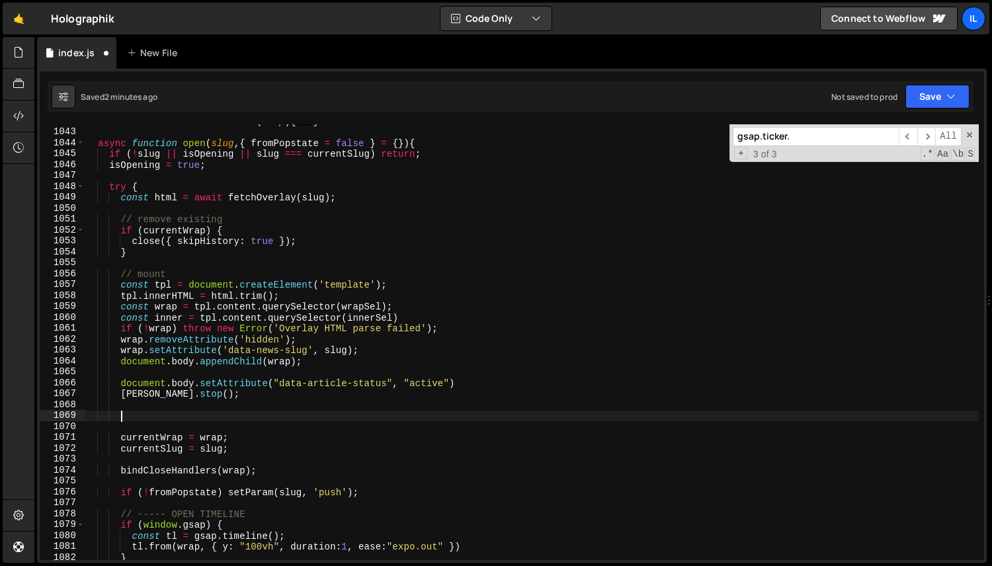
paste textarea "modalLenis.scrollTo(0, { force: true });"
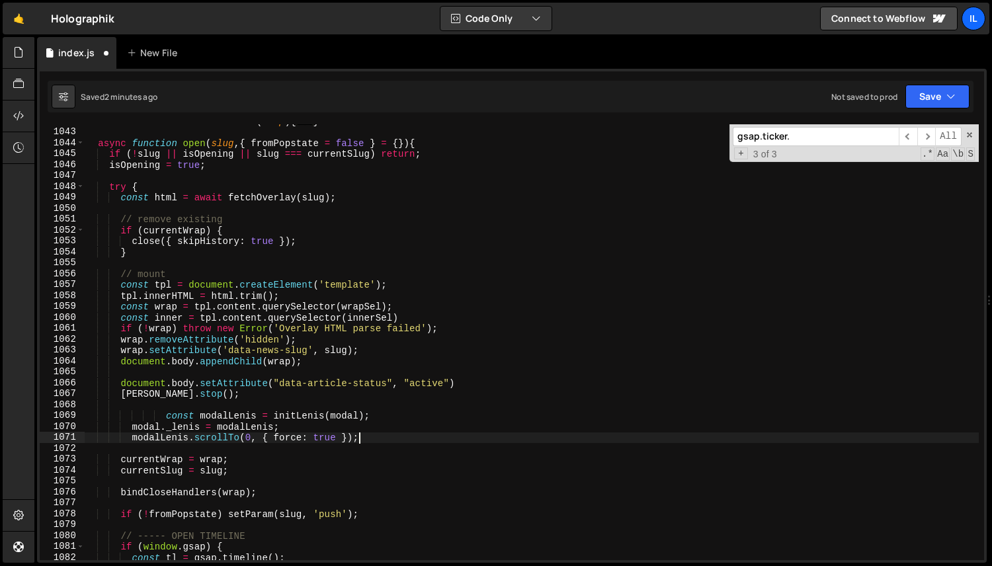
click at [167, 413] on div "function unbindCloseHandlers ( wrap ) { ... } async function open ( slug , { fr…" at bounding box center [531, 345] width 895 height 458
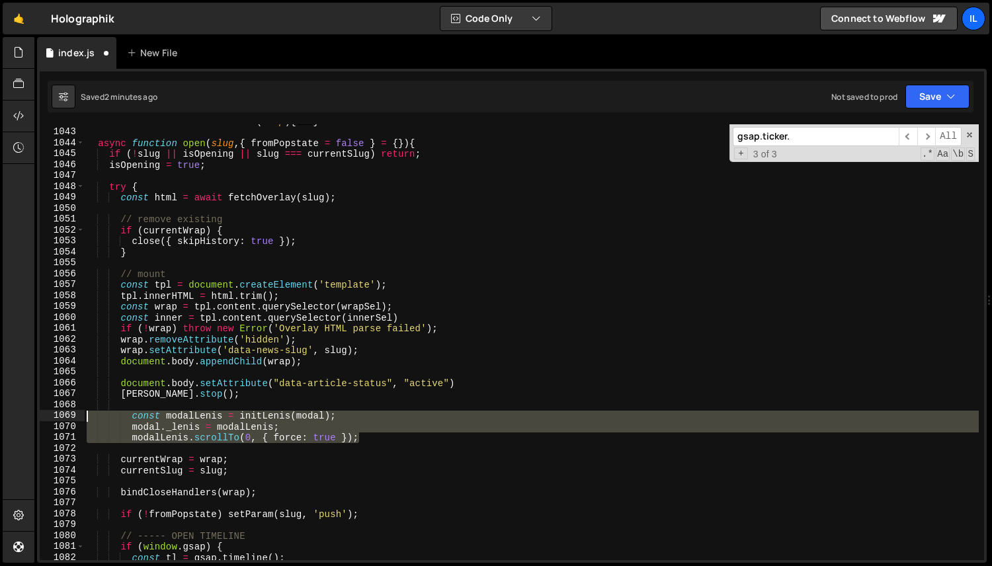
drag, startPoint x: 311, startPoint y: 442, endPoint x: 58, endPoint y: 417, distance: 254.6
click at [58, 417] on div "const modalLenis = initLenis(modal); 1037 1043 1044 1045 1046 1047 1048 1049 10…" at bounding box center [512, 342] width 945 height 436
click at [355, 277] on div "function unbindCloseHandlers ( wrap ) { ... } async function open ( slug , { fr…" at bounding box center [531, 345] width 895 height 458
type textarea "// mount"
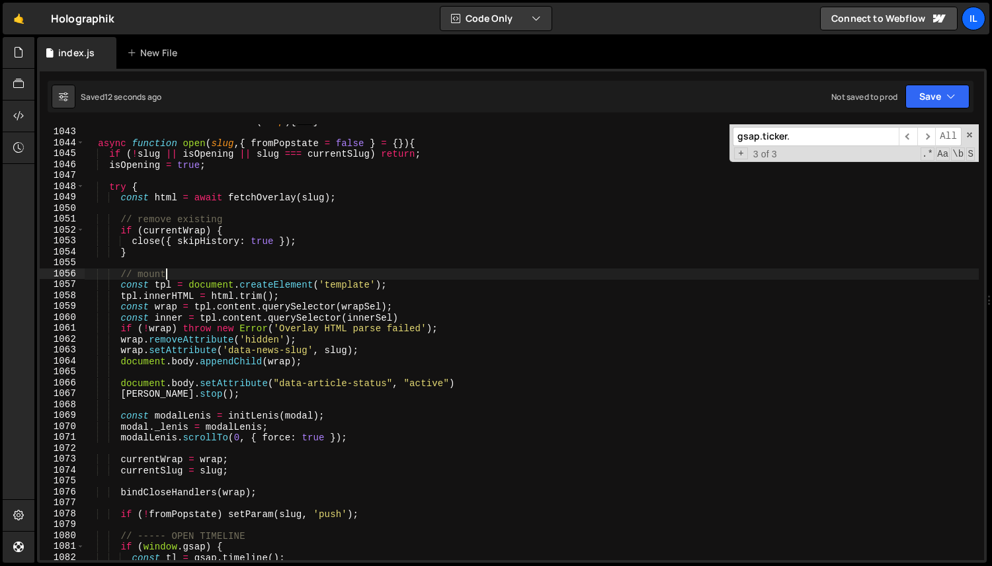
click at [224, 264] on div "function unbindCloseHandlers ( wrap ) { ... } async function open ( slug , { fr…" at bounding box center [531, 345] width 895 height 458
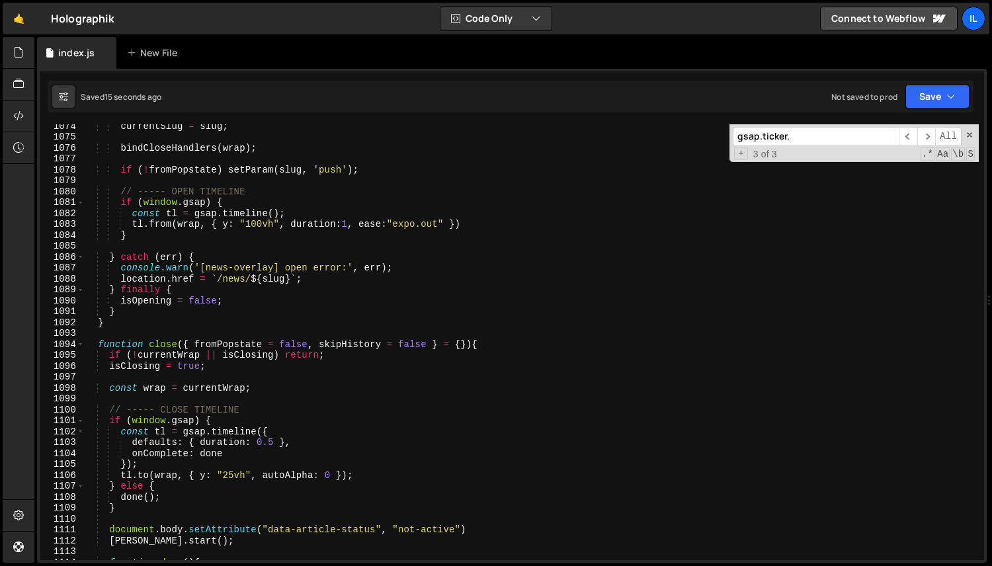
scroll to position [1612, 0]
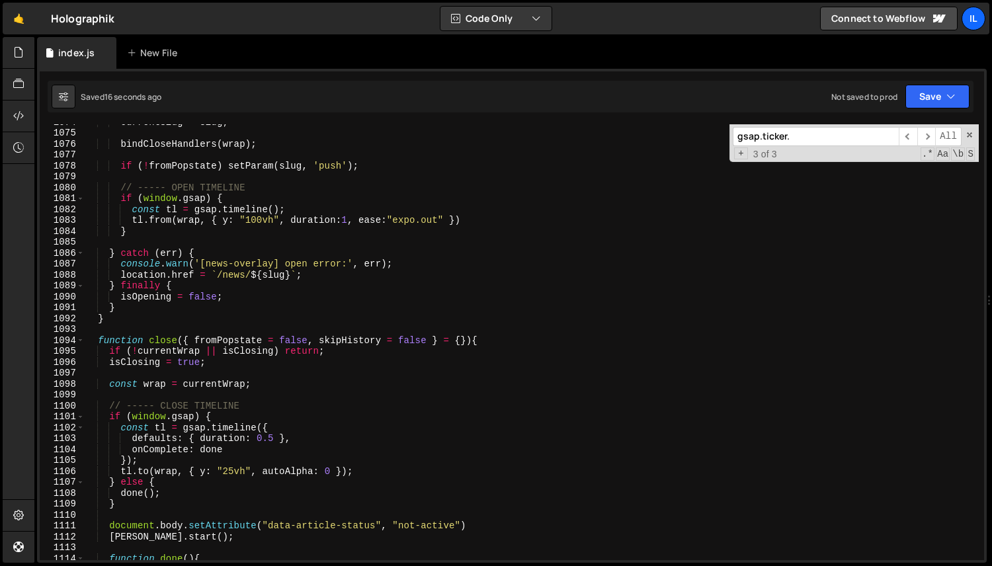
click at [116, 275] on div "currentSlug = slug ; bindCloseHandlers ( wrap ) ; if ( ! fromPopstate ) setPara…" at bounding box center [531, 345] width 895 height 458
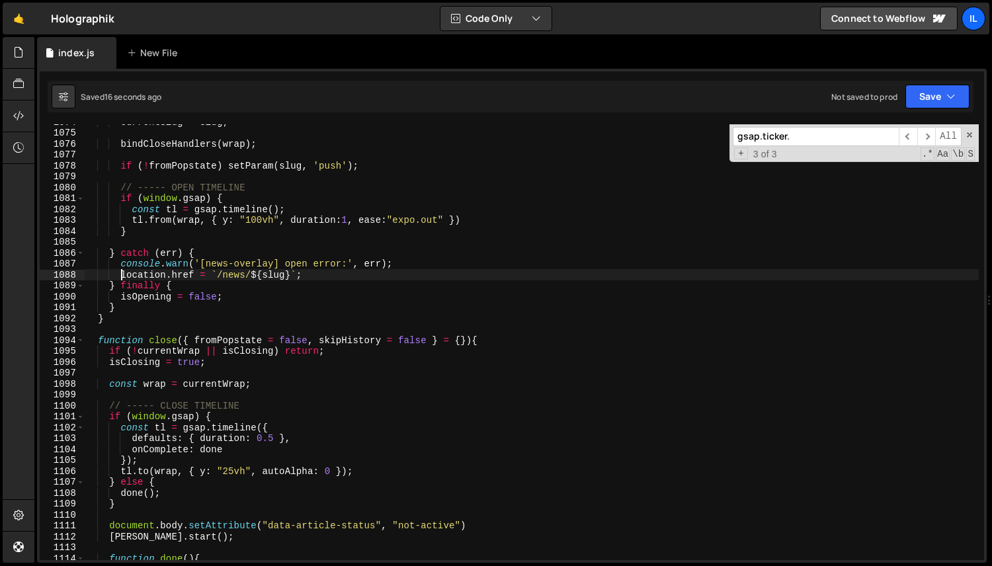
click at [120, 275] on div "currentSlug = slug ; bindCloseHandlers ( wrap ) ; if ( ! fromPopstate ) setPara…" at bounding box center [531, 345] width 895 height 458
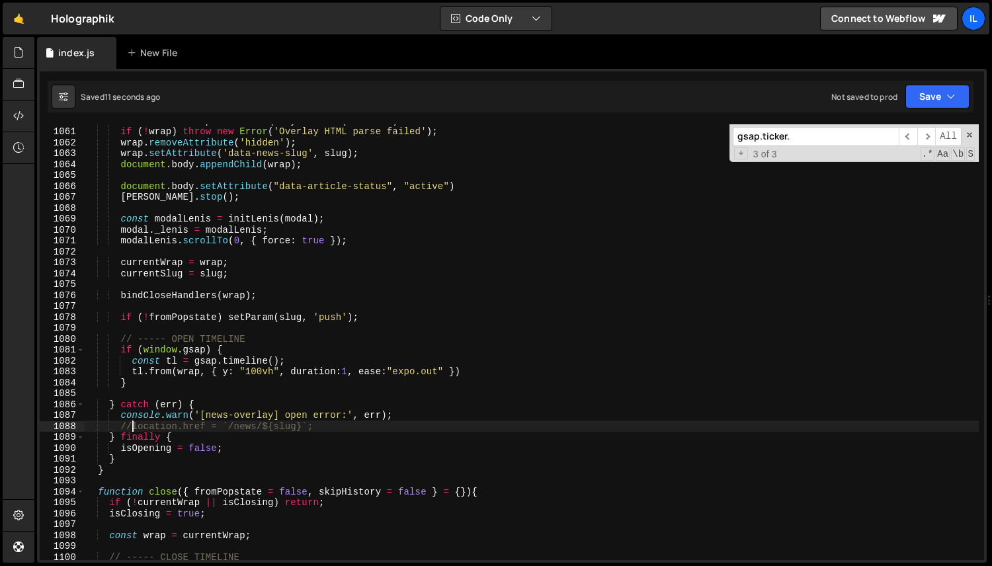
scroll to position [1447, 0]
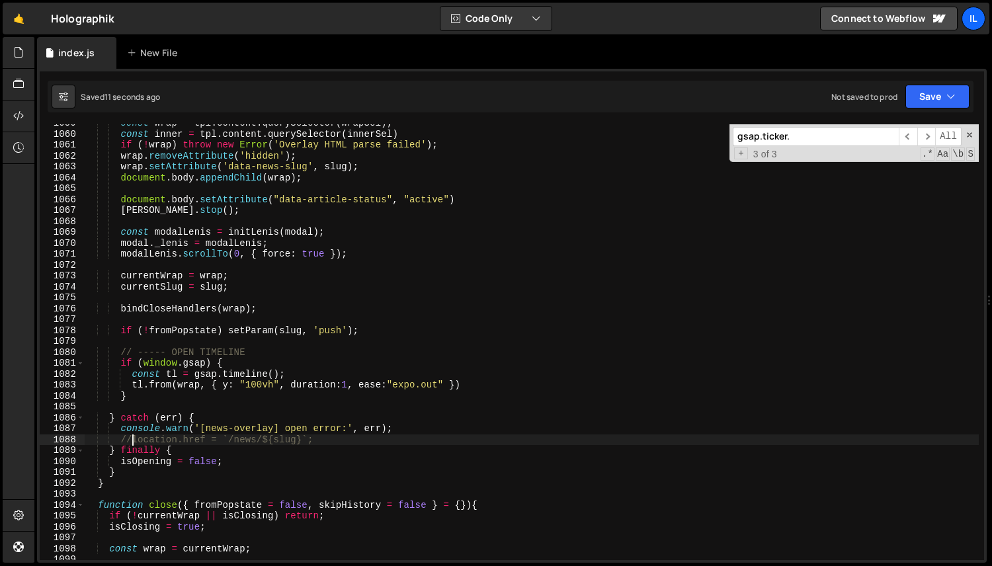
click at [124, 209] on div "const wrap = tpl . content . querySelector ( wrapSel ) ; const inner = tpl . co…" at bounding box center [531, 347] width 895 height 458
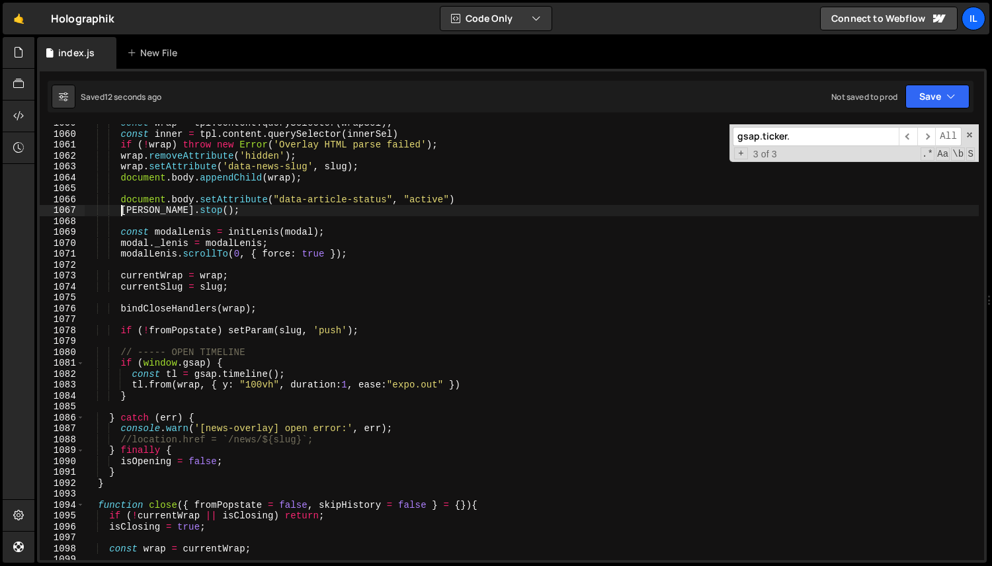
click at [127, 211] on div "const wrap = tpl . content . querySelector ( wrapSel ) ; const inner = tpl . co…" at bounding box center [531, 347] width 895 height 458
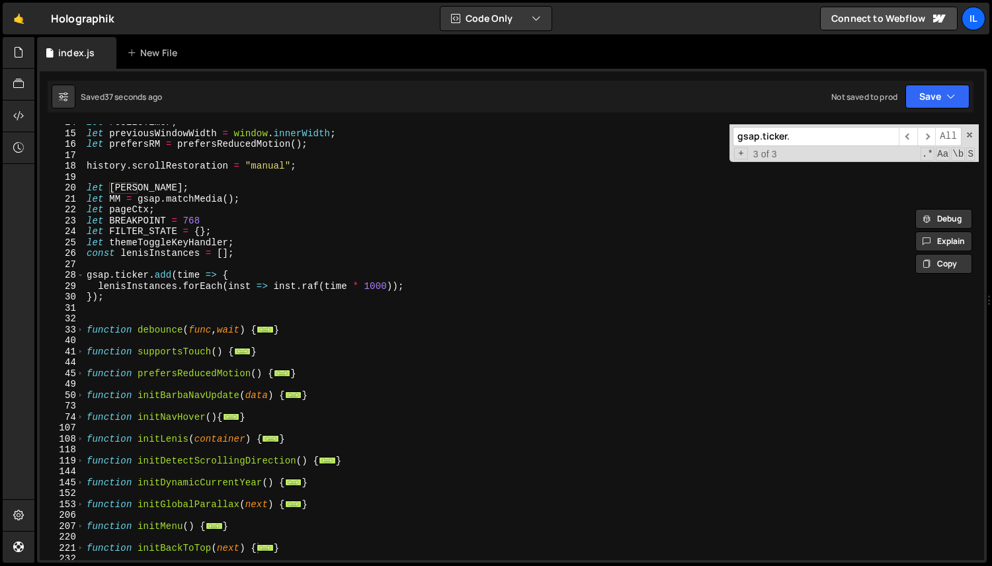
scroll to position [204, 0]
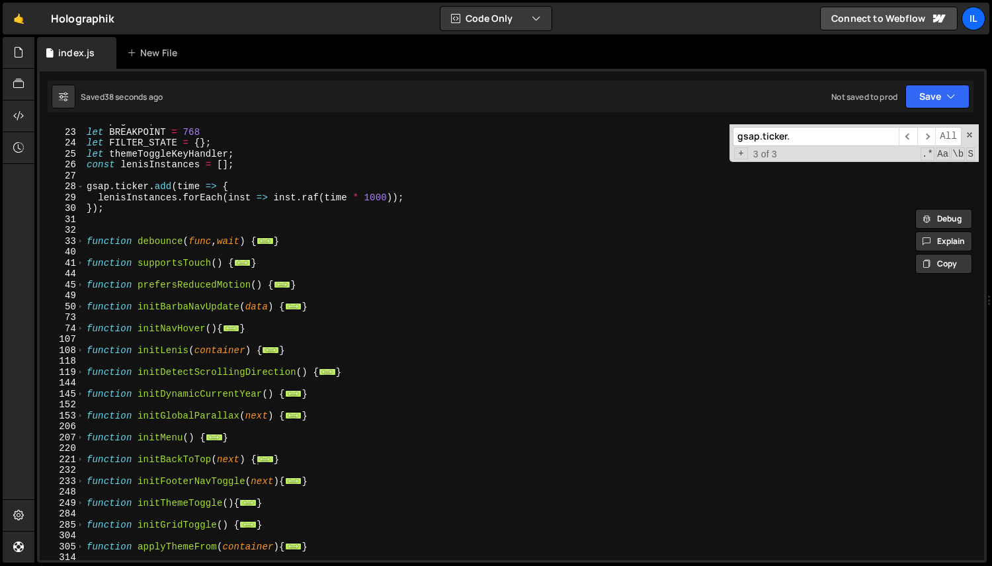
click at [146, 236] on div "let pageCtx ; let BREAKPOINT = 768 let FILTER_STATE = { } ; let themeToggleKeyH…" at bounding box center [531, 345] width 895 height 458
type textarea "function debounce(func, wait) {"
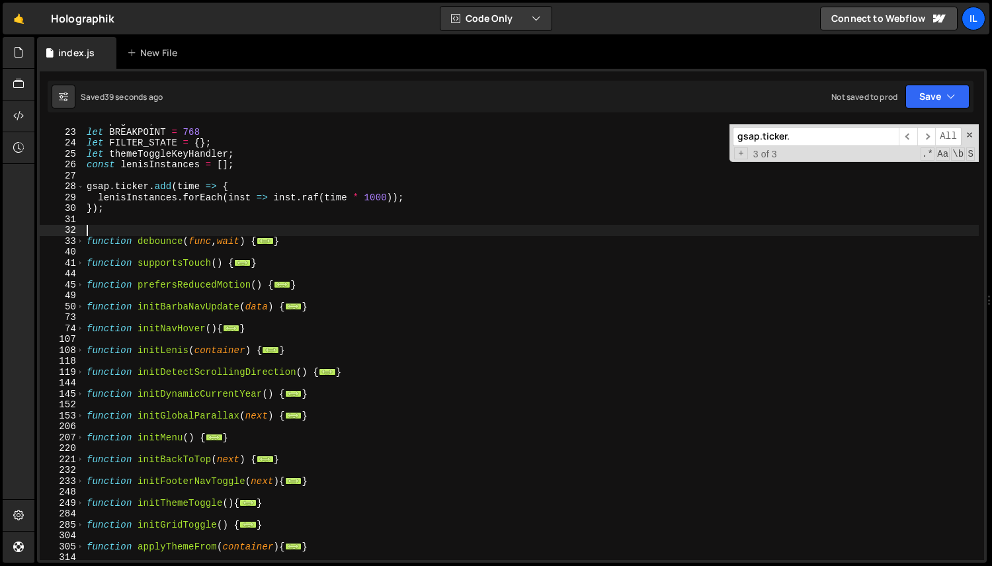
click at [146, 232] on div "let pageCtx ; let BREAKPOINT = 768 let FILTER_STATE = { } ; let themeToggleKeyH…" at bounding box center [531, 345] width 895 height 458
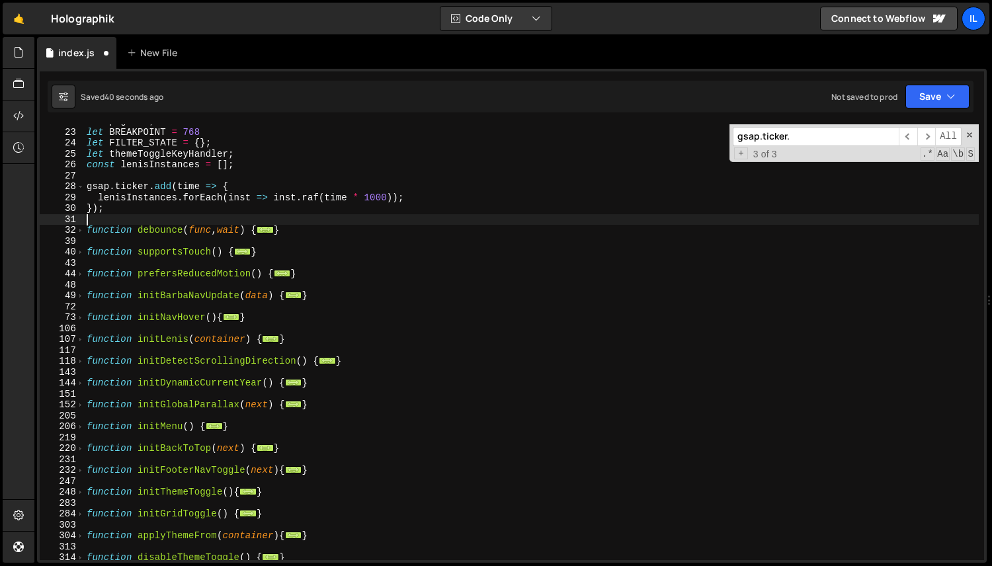
click at [153, 337] on div "let pageCtx ; let BREAKPOINT = 768 let FILTER_STATE = { } ; let themeToggleKeyH…" at bounding box center [531, 345] width 895 height 458
type textarea "function initLenis(container) {"
click at [153, 337] on div "let pageCtx ; let BREAKPOINT = 768 let FILTER_STATE = { } ; let themeToggleKeyH…" at bounding box center [531, 345] width 895 height 458
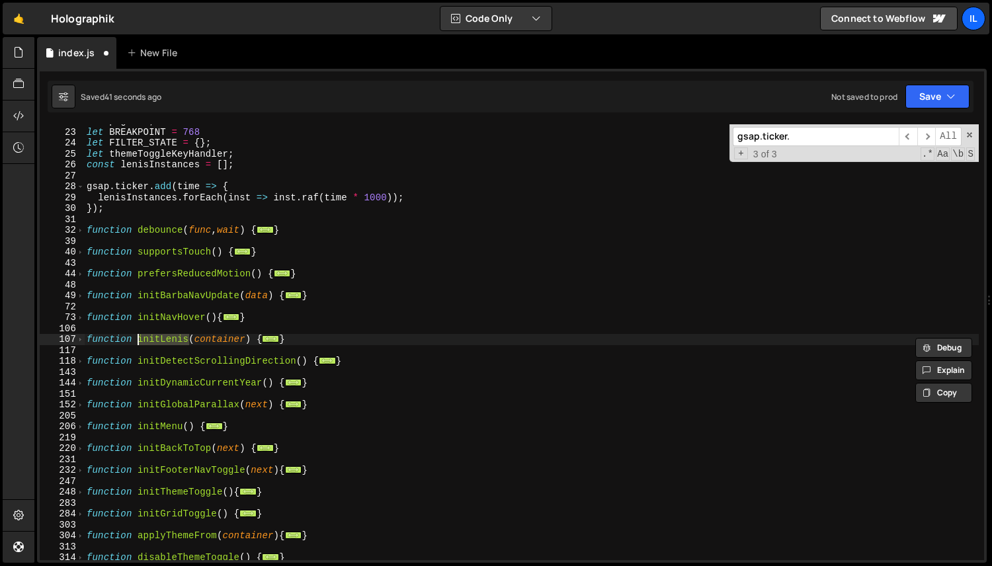
click at [839, 138] on input "gsap.ticker." at bounding box center [816, 136] width 166 height 19
paste input "initLenis"
type input "initLenis"
click at [929, 133] on span "​" at bounding box center [926, 136] width 19 height 19
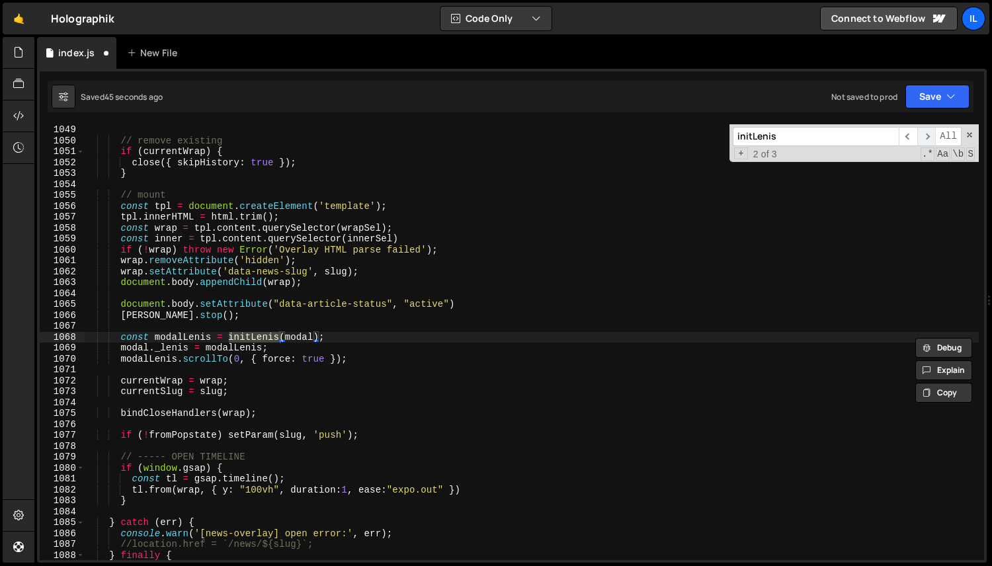
click at [929, 133] on span "​" at bounding box center [926, 136] width 19 height 19
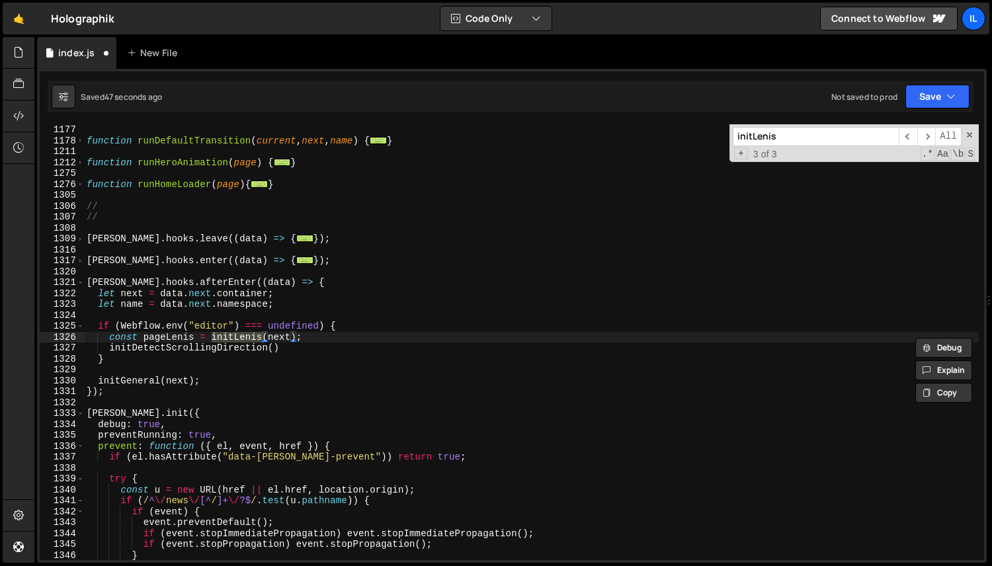
click at [163, 341] on div "function runDefaultTransition ( current , next , name ) { ... } function runHer…" at bounding box center [531, 353] width 895 height 458
click at [906, 136] on span "​" at bounding box center [908, 136] width 19 height 19
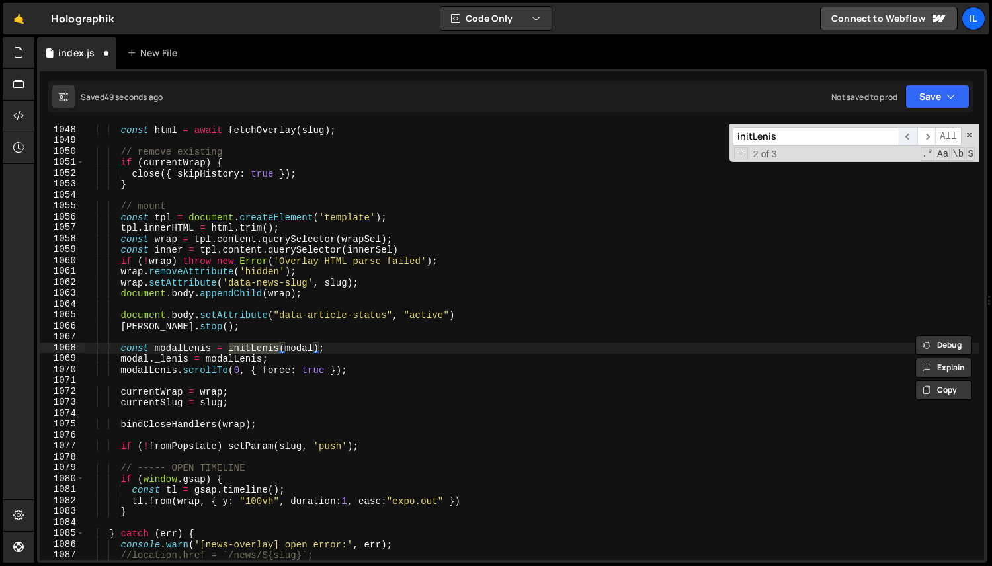
click at [906, 136] on span "​" at bounding box center [908, 136] width 19 height 19
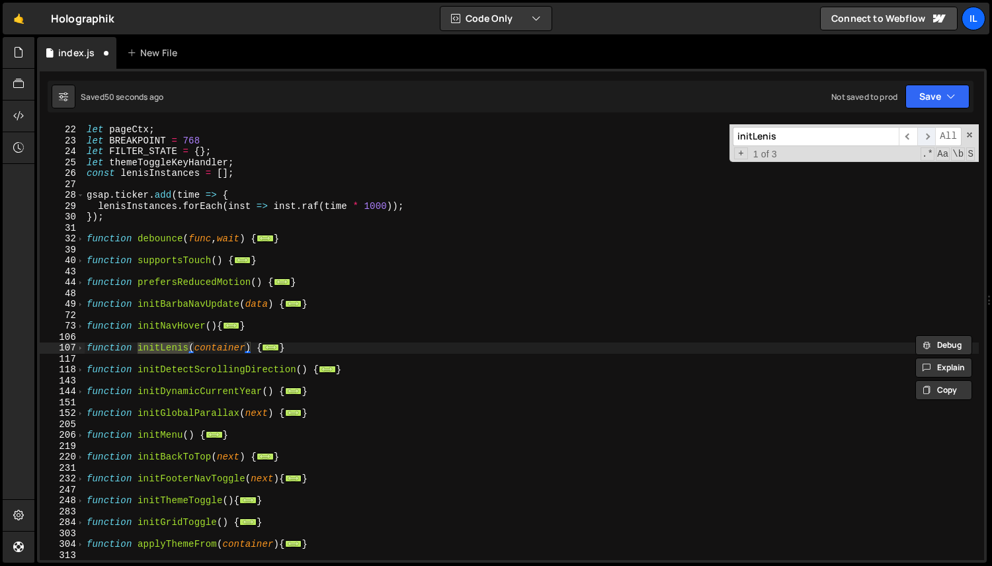
click at [927, 132] on span "​" at bounding box center [926, 136] width 19 height 19
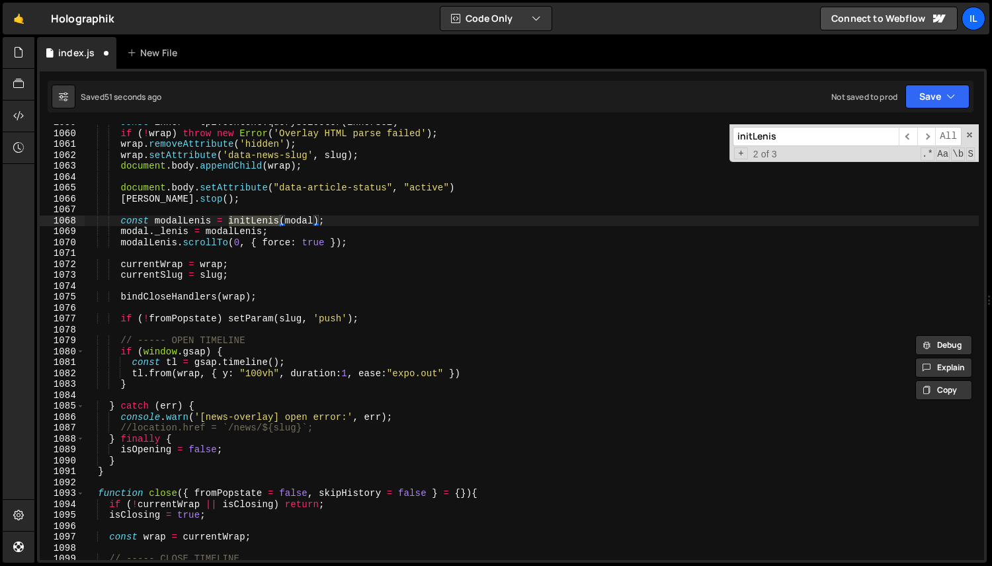
scroll to position [1448, 0]
click at [134, 202] on div "const inner = tpl . content . querySelector ( innerSel ) if ( ! wrap ) throw ne…" at bounding box center [531, 346] width 895 height 458
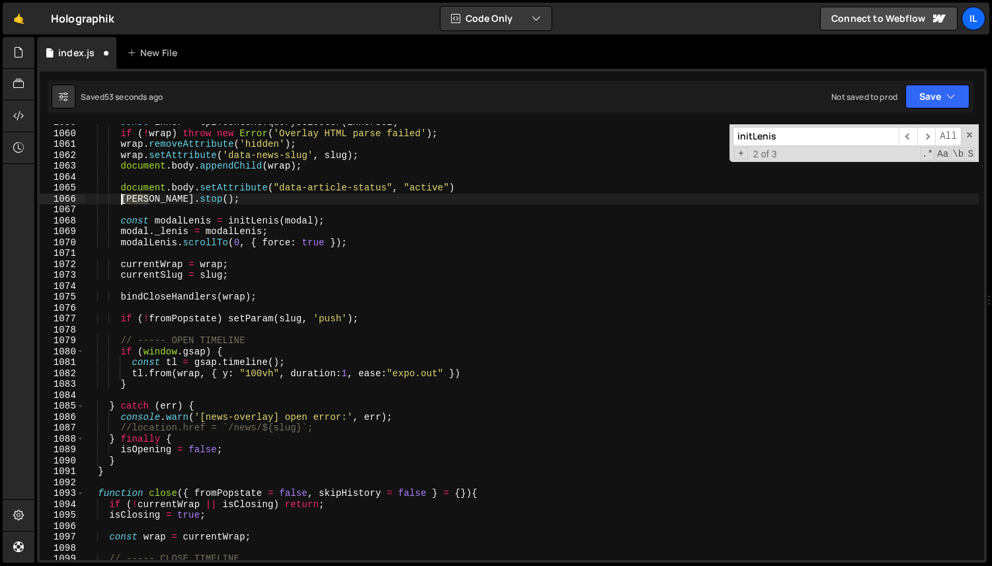
click at [134, 202] on div "const inner = tpl . content . querySelector ( innerSel ) if ( ! wrap ) throw ne…" at bounding box center [531, 346] width 895 height 458
paste textarea "[PERSON_NAME]"
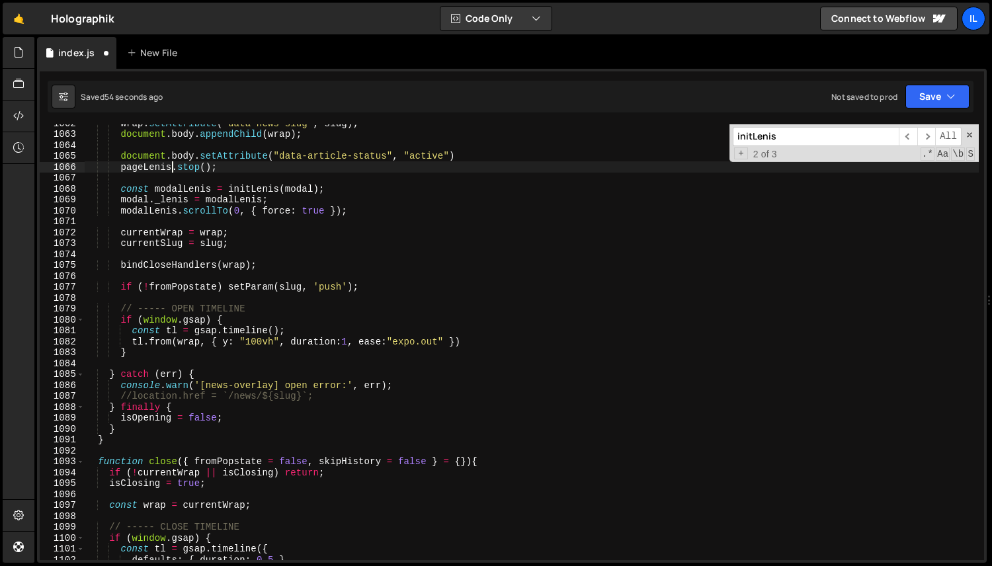
scroll to position [1759, 0]
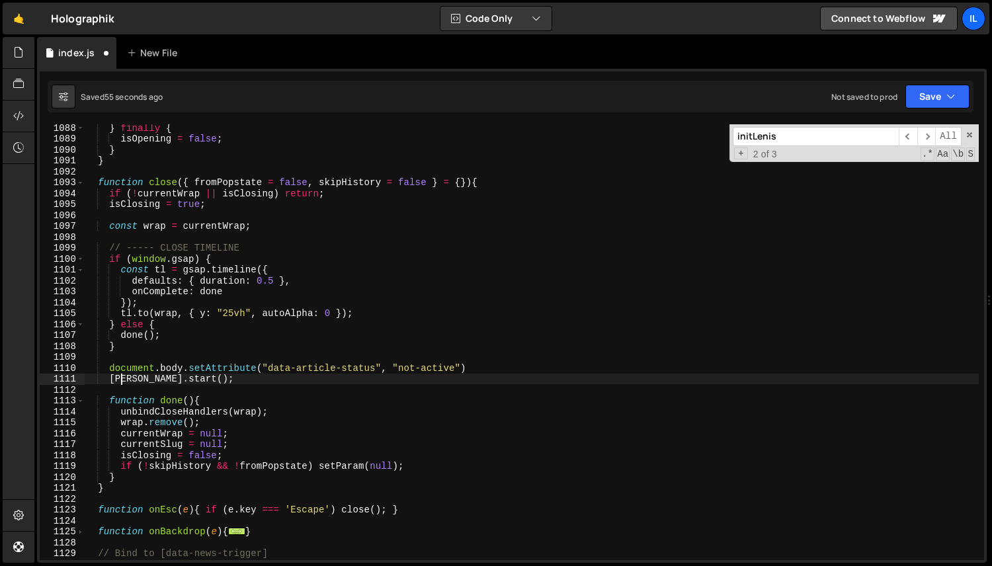
click at [122, 381] on div "} finally { isOpening = false ; } } function close ( { fromPopstate = false , s…" at bounding box center [531, 351] width 895 height 458
paste textarea "[PERSON_NAME]"
click at [136, 377] on div "} finally { isOpening = false ; } } function close ( { fromPopstate = false , s…" at bounding box center [531, 351] width 895 height 458
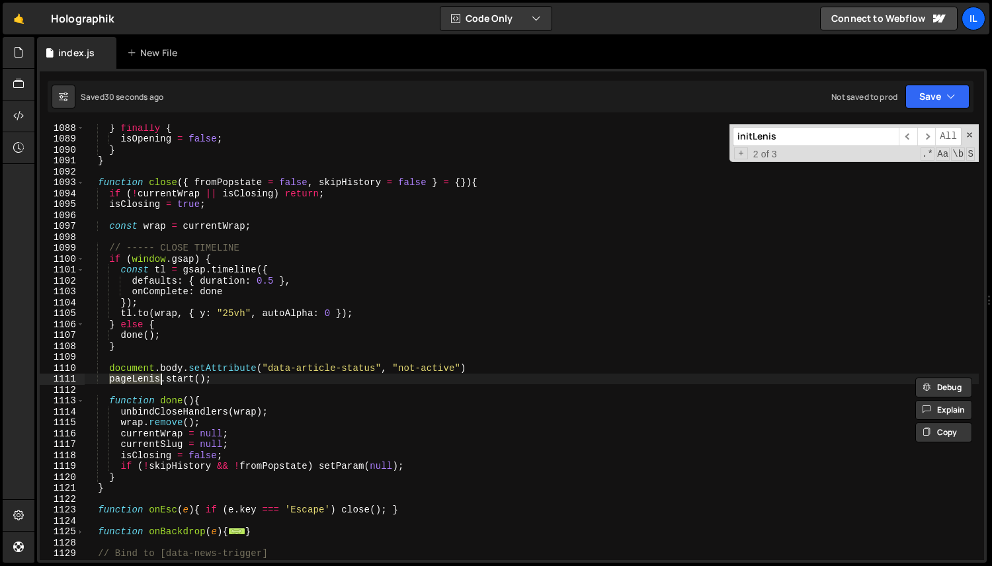
paste textarea "l"
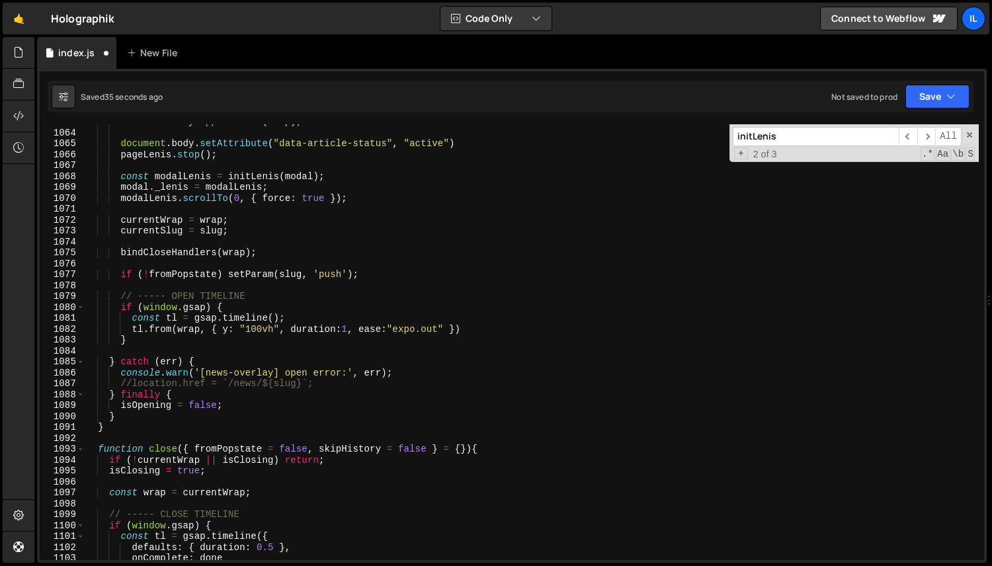
scroll to position [1185, 0]
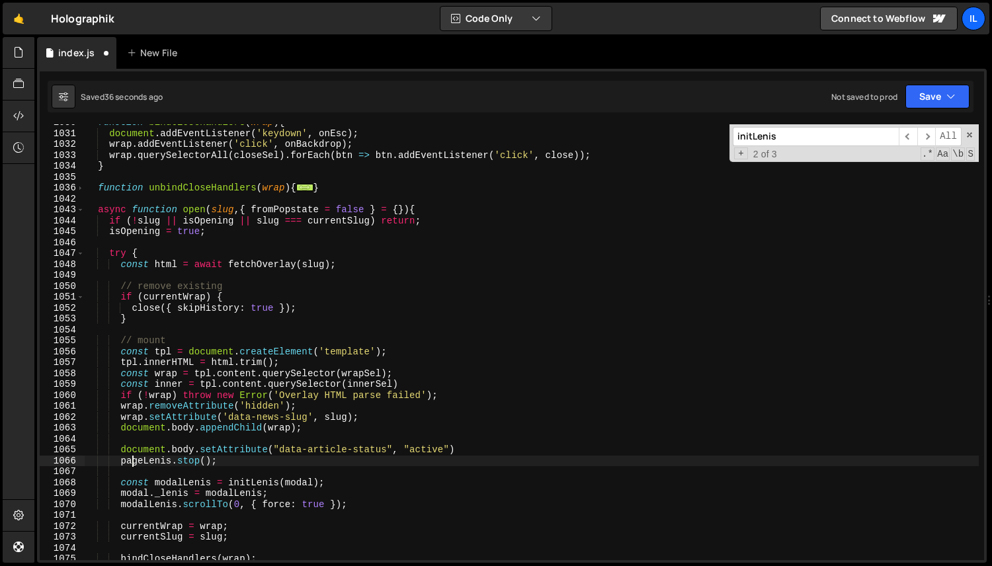
click at [133, 461] on div "function bindCloseHandlers ( wrap ) { document . addEventListener ( 'keydown' ,…" at bounding box center [531, 346] width 895 height 458
paste textarea "l"
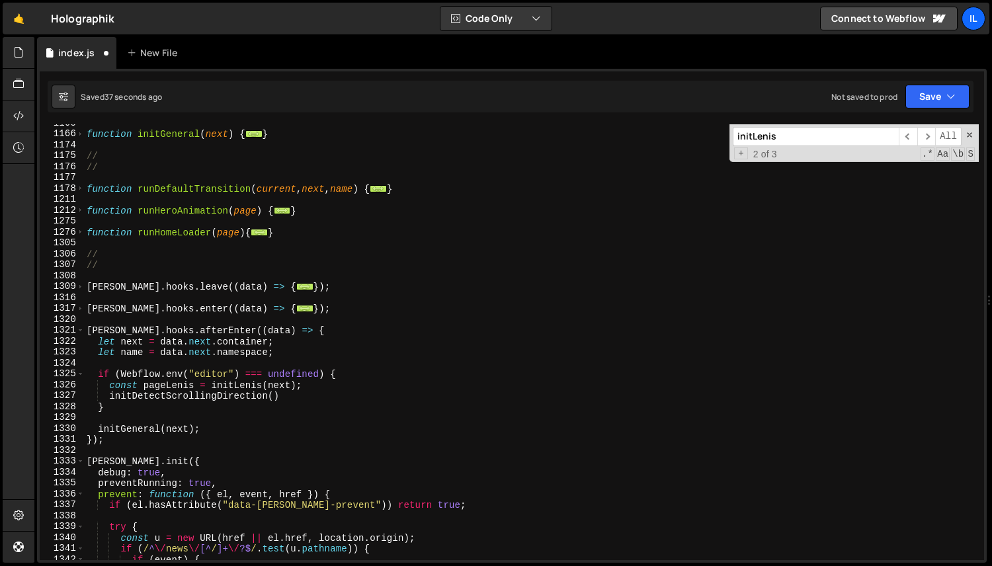
scroll to position [2420, 0]
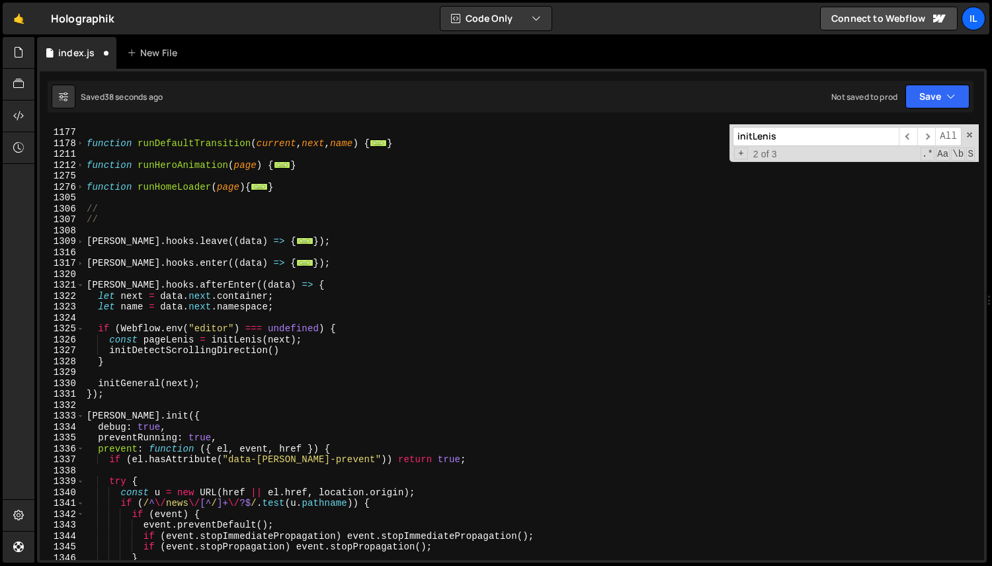
click at [150, 338] on div "// function runDefaultTransition ( current , next , name ) { ... } function run…" at bounding box center [531, 345] width 895 height 458
click at [128, 338] on div "// function runDefaultTransition ( current , next , name ) { ... } function run…" at bounding box center [531, 345] width 895 height 458
click at [147, 339] on div "// function runDefaultTransition ( current , next , name ) { ... } function run…" at bounding box center [531, 345] width 895 height 458
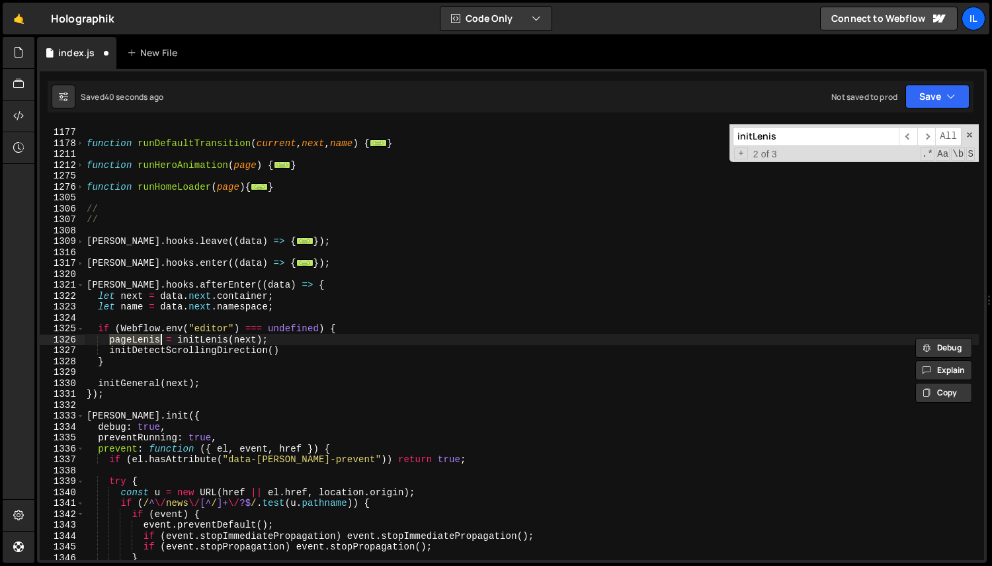
paste textarea "l"
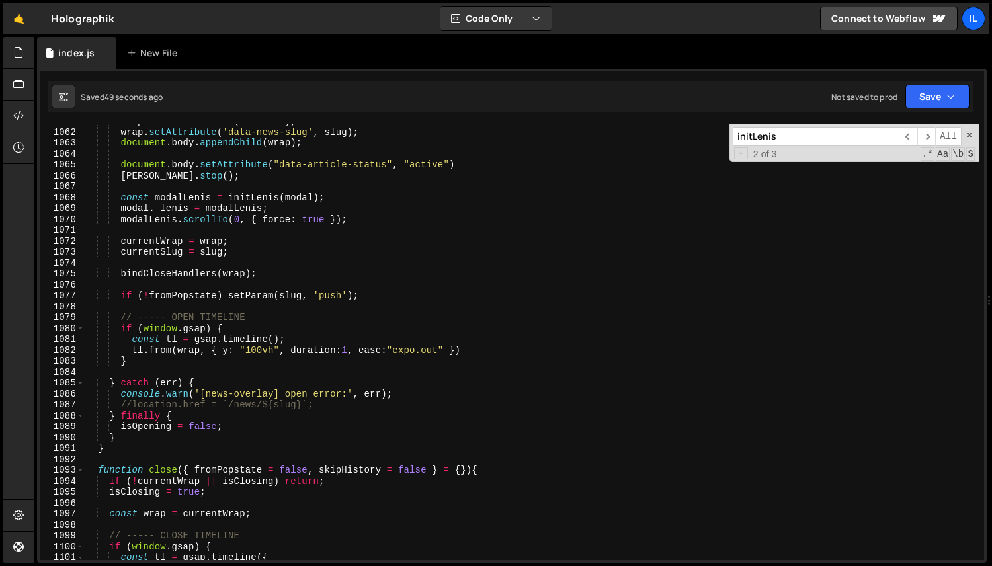
scroll to position [1375, 0]
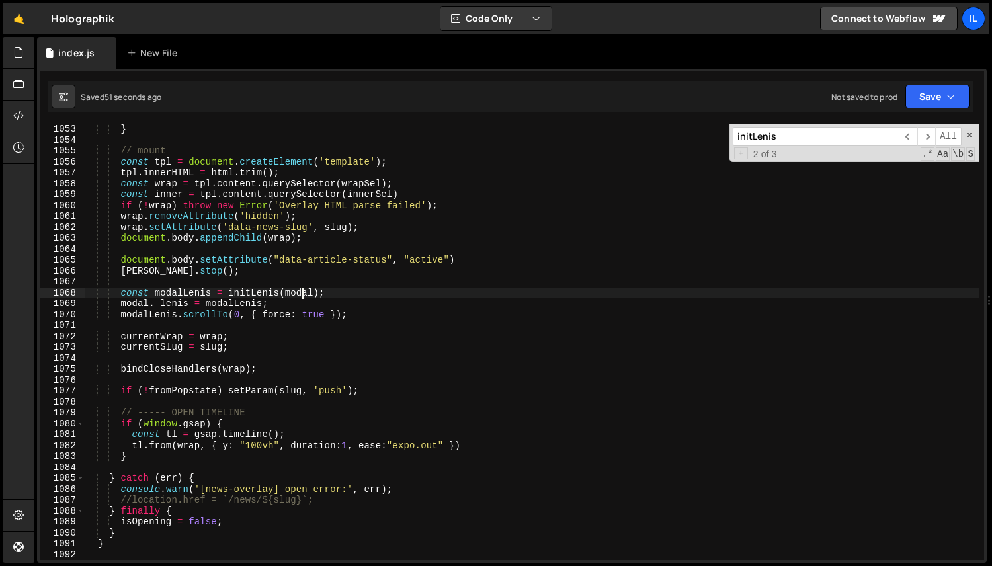
click at [302, 295] on div "} // mount const tpl = document . createElement ( 'template' ) ; tpl . innerHTM…" at bounding box center [531, 353] width 895 height 458
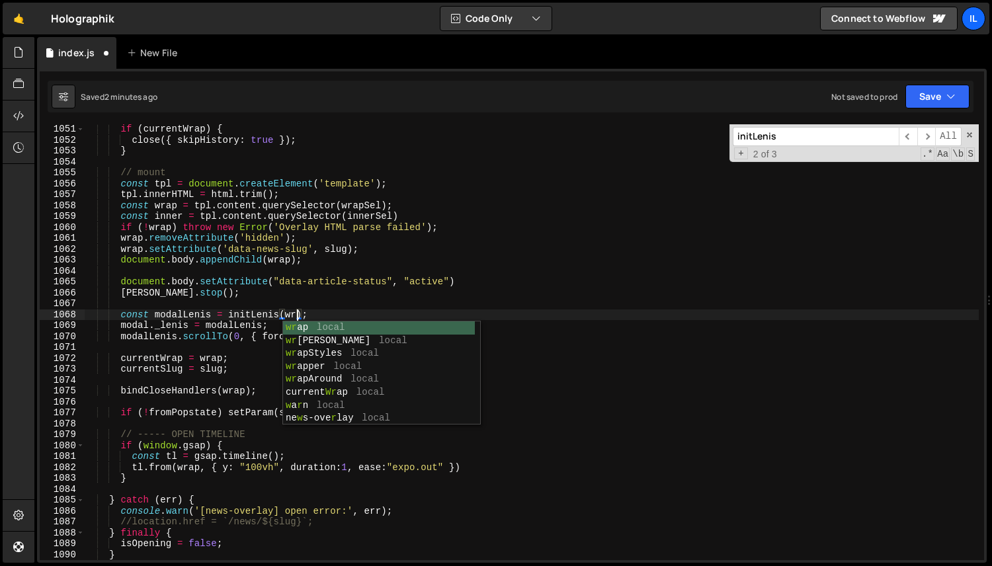
scroll to position [0, 15]
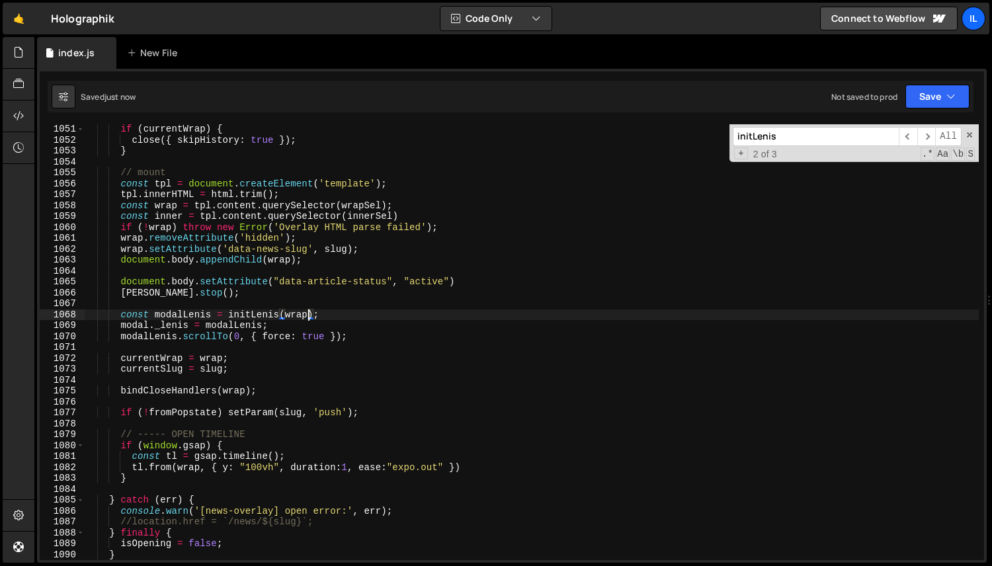
click at [279, 288] on div "if ( currentWrap ) { close ({ skipHistory : true }) ; } // mount const tpl = do…" at bounding box center [531, 353] width 895 height 458
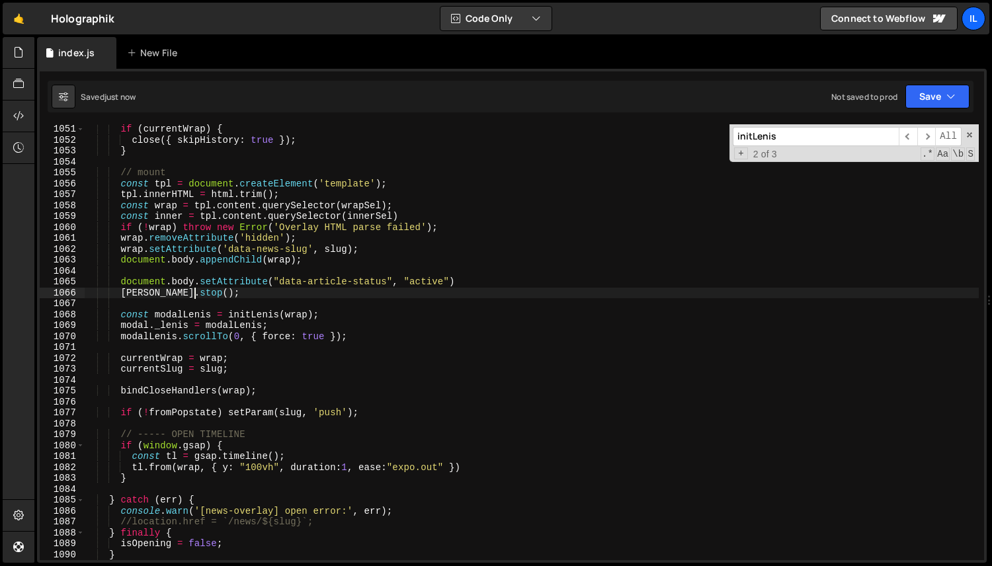
scroll to position [0, 7]
click at [321, 320] on div "if ( currentWrap ) { close ({ skipHistory : true }) ; } // mount const tpl = do…" at bounding box center [531, 353] width 895 height 458
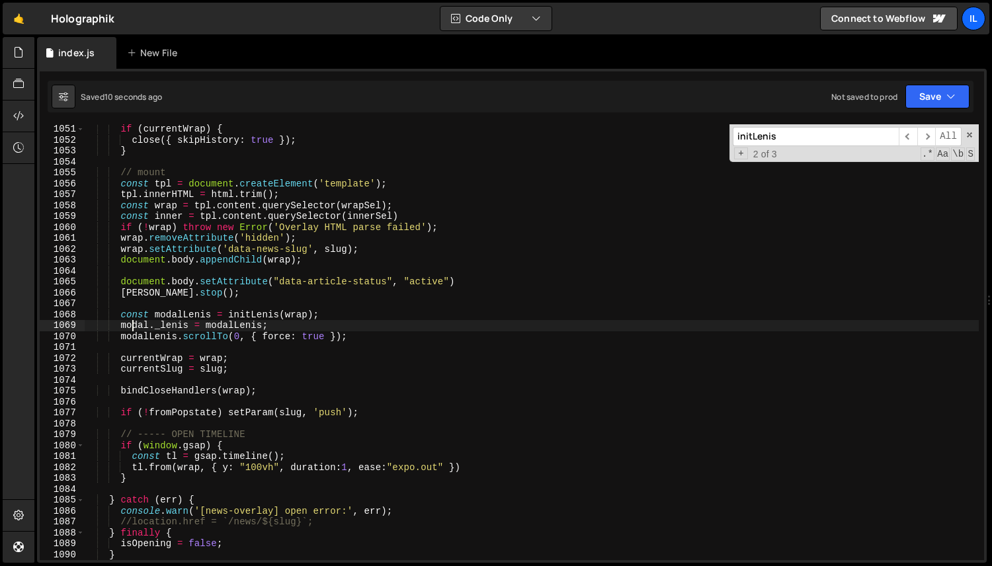
click at [130, 327] on div "if ( currentWrap ) { close ({ skipHistory : true }) ; } // mount const tpl = do…" at bounding box center [531, 353] width 895 height 458
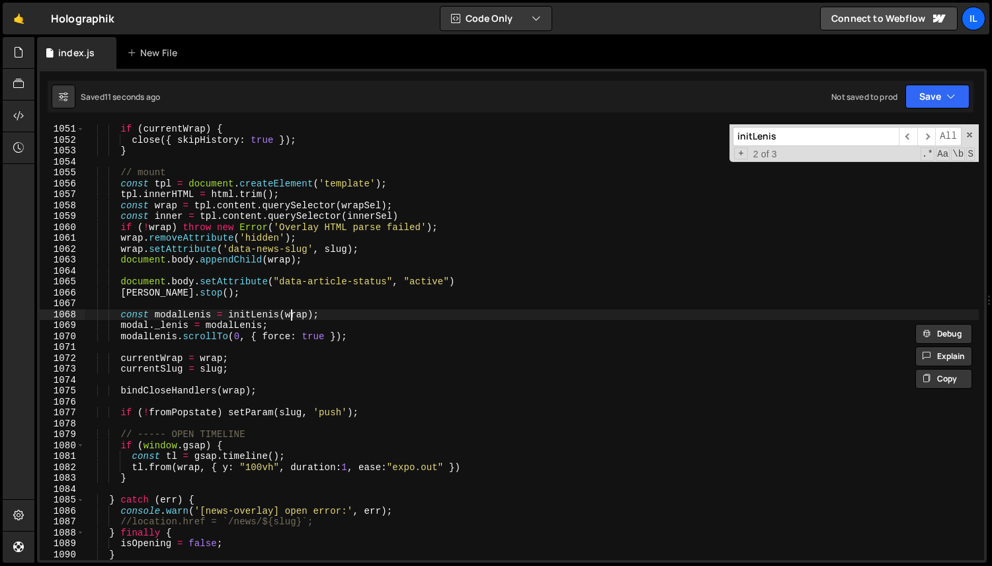
click at [292, 318] on div "if ( currentWrap ) { close ({ skipHistory : true }) ; } // mount const tpl = do…" at bounding box center [531, 353] width 895 height 458
click at [142, 325] on div "if ( currentWrap ) { close ({ skipHistory : true }) ; } // mount const tpl = do…" at bounding box center [531, 353] width 895 height 458
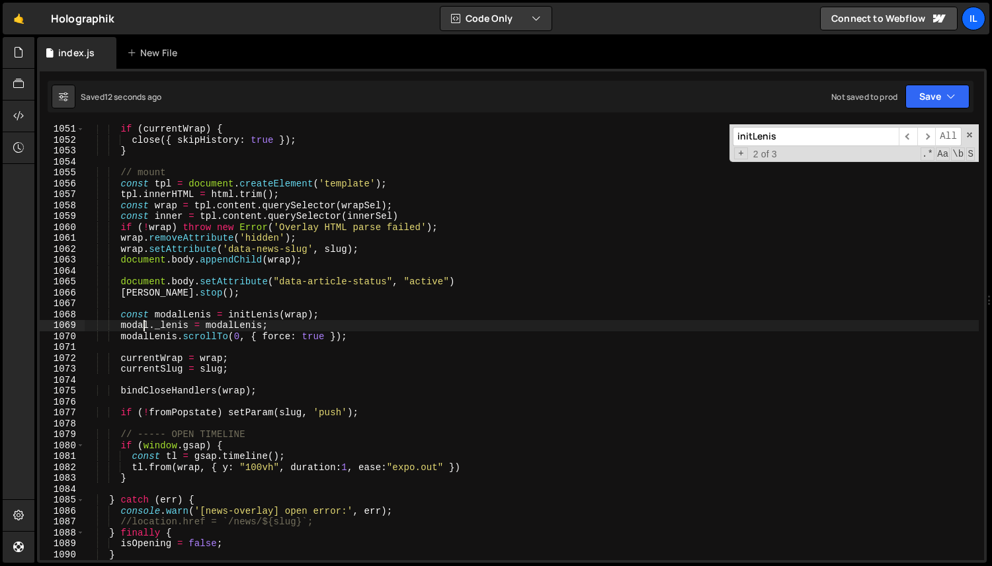
click at [142, 325] on div "if ( currentWrap ) { close ({ skipHistory : true }) ; } // mount const tpl = do…" at bounding box center [531, 353] width 895 height 458
paste textarea "wrap"
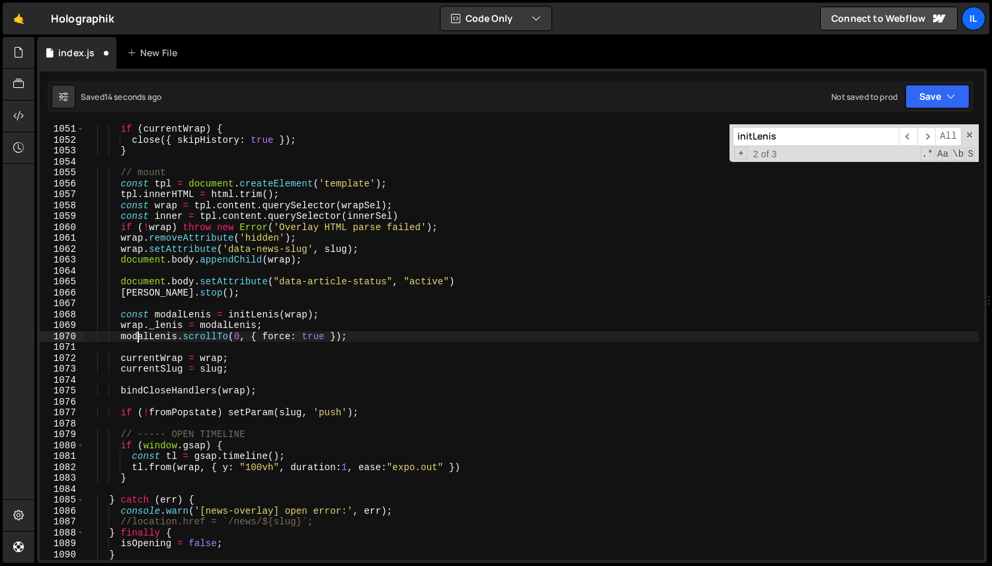
click at [140, 337] on div "if ( currentWrap ) { close ({ skipHistory : true }) ; } // mount const tpl = do…" at bounding box center [531, 353] width 895 height 458
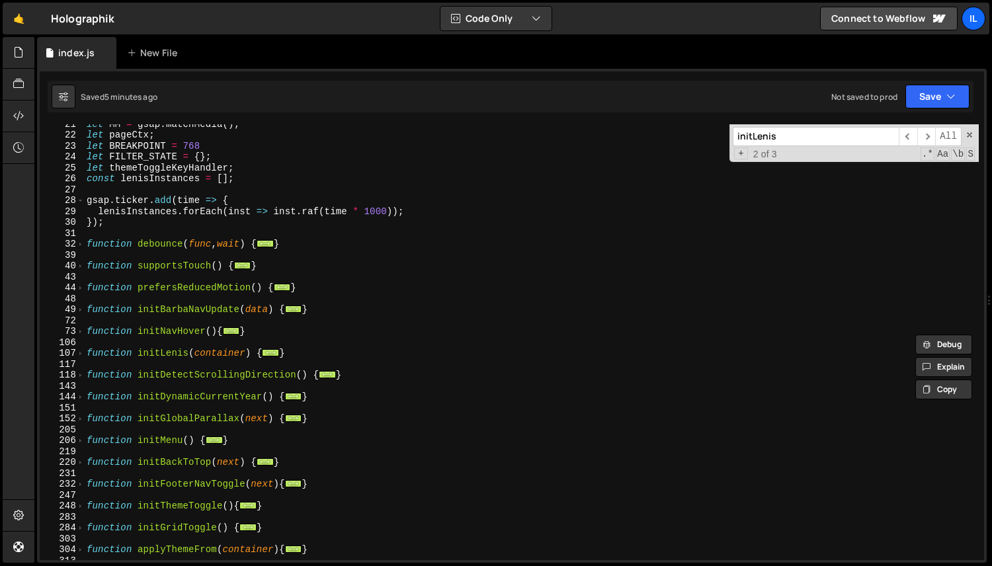
scroll to position [194, 0]
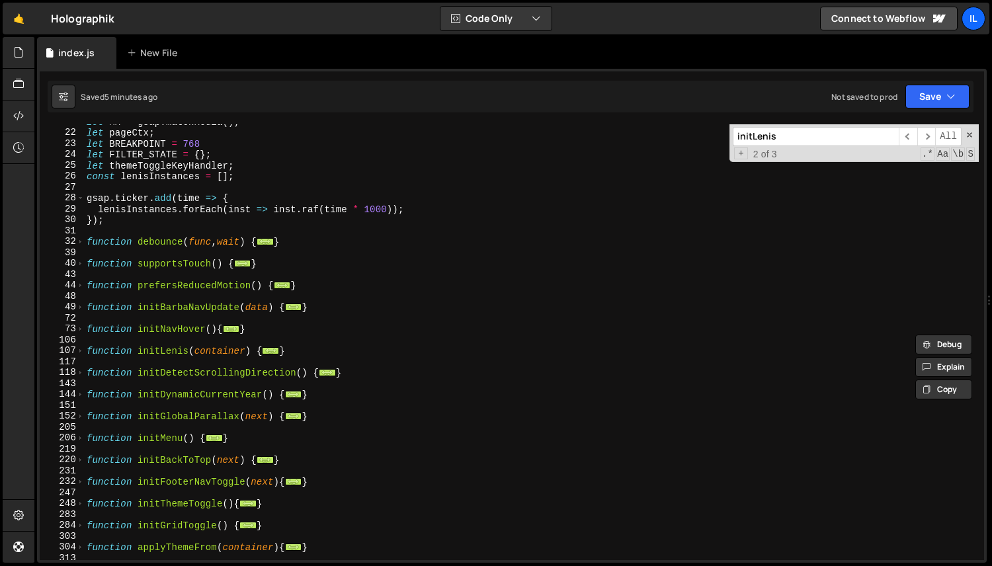
click at [83, 357] on div "117" at bounding box center [62, 362] width 45 height 11
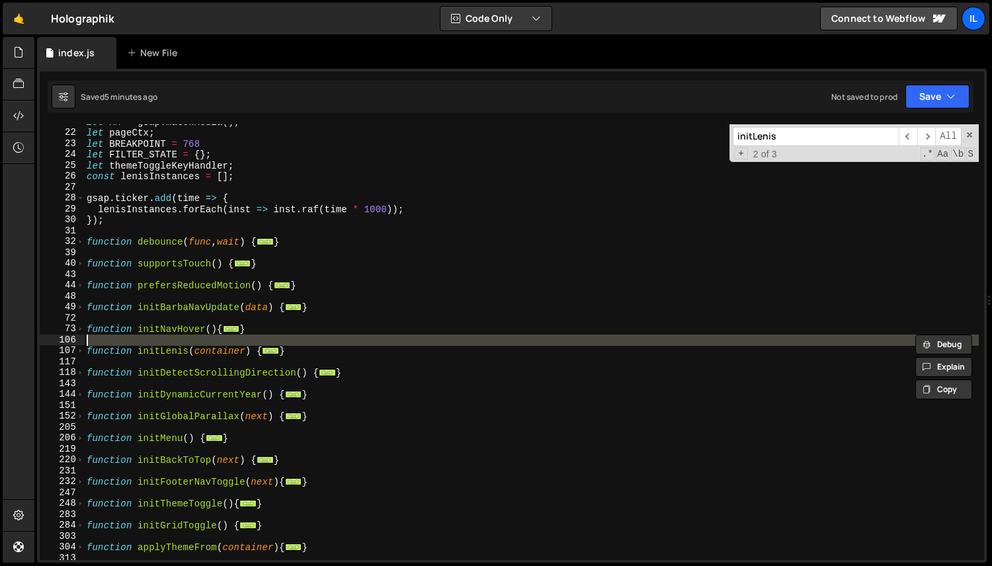
click at [75, 345] on div "107" at bounding box center [62, 350] width 45 height 11
click at [81, 348] on span at bounding box center [80, 350] width 7 height 11
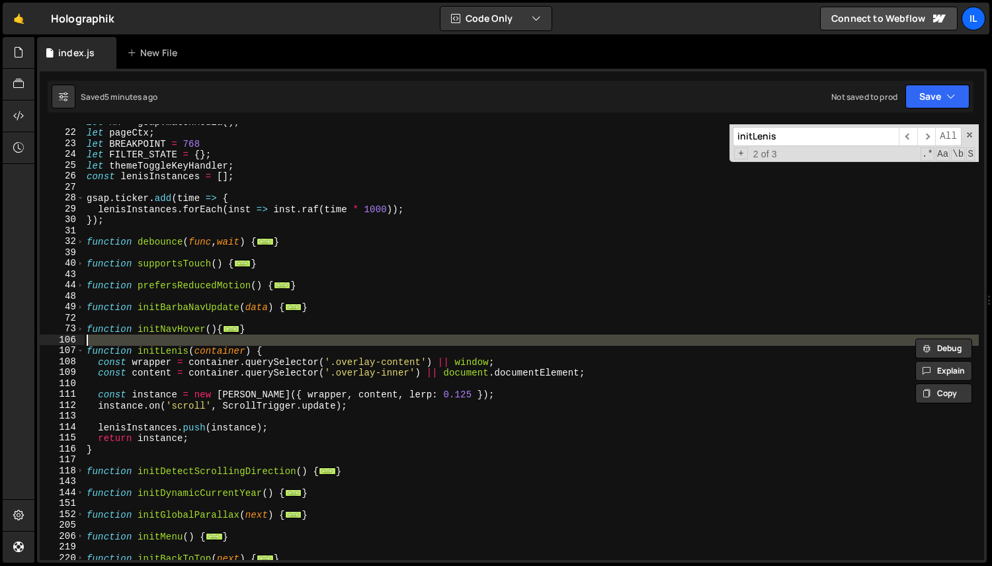
click at [375, 375] on div "let MM = gsap . matchMedia ( ) ; let pageCtx ; let BREAKPOINT = 768 let FILTER_…" at bounding box center [531, 345] width 895 height 458
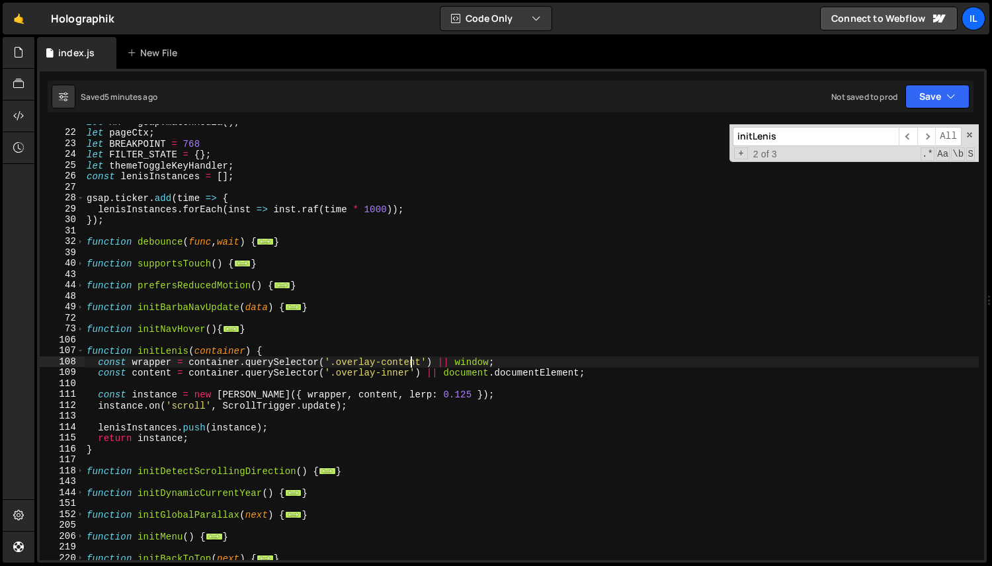
click at [411, 366] on div "let MM = gsap . matchMedia ( ) ; let pageCtx ; let BREAKPOINT = 768 let FILTER_…" at bounding box center [531, 345] width 895 height 458
click at [390, 372] on div "let MM = gsap . matchMedia ( ) ; let pageCtx ; let BREAKPOINT = 768 let FILTER_…" at bounding box center [531, 345] width 895 height 458
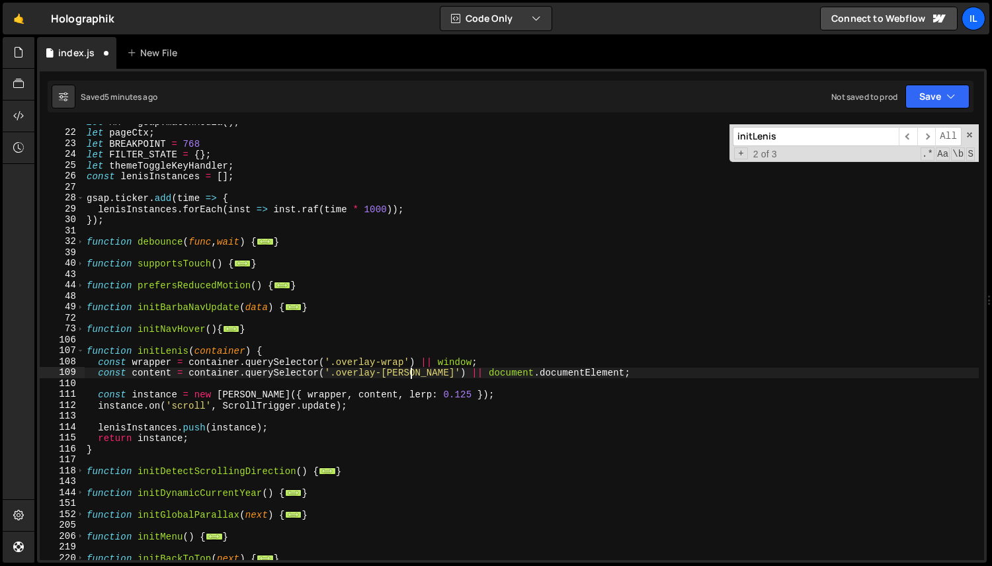
scroll to position [0, 23]
type textarea "const wrapper = container.querySelector('.overlay-content') || window;"
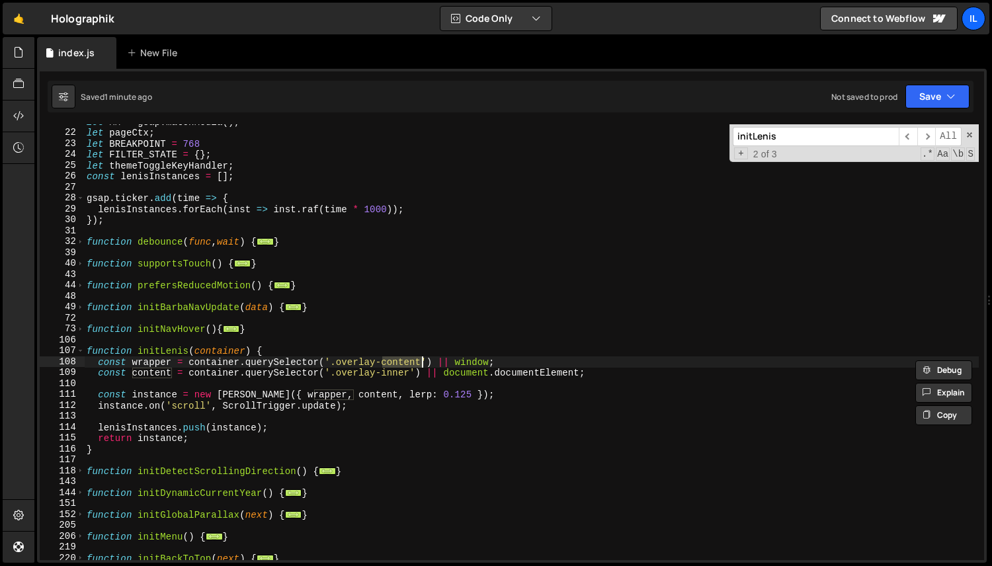
click at [321, 345] on div "let MM = gsap . matchMedia ( ) ; let pageCtx ; let BREAKPOINT = 768 let FILTER_…" at bounding box center [531, 345] width 895 height 458
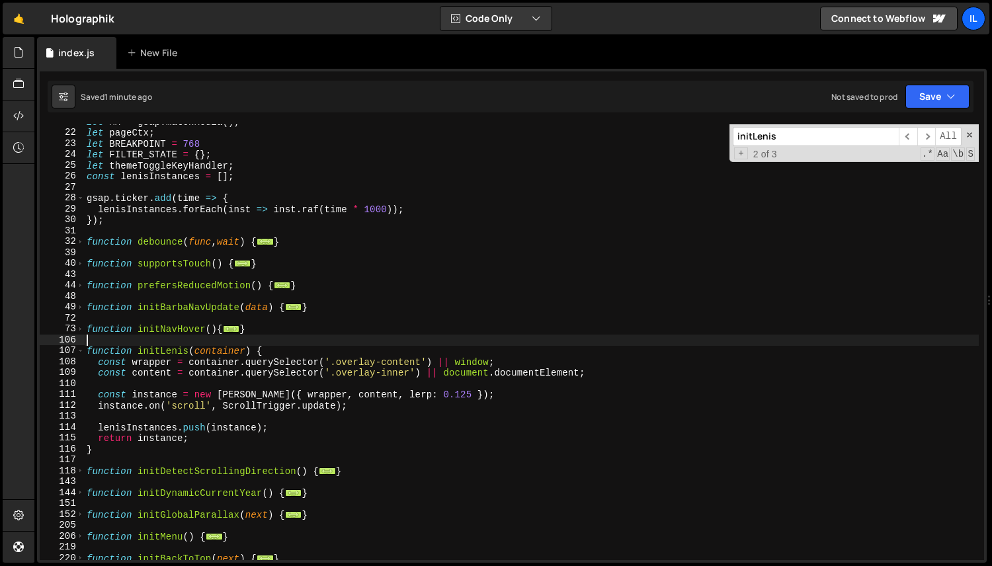
scroll to position [0, 0]
click at [404, 364] on div "let MM = gsap . matchMedia ( ) ; let pageCtx ; let BREAKPOINT = 768 let FILTER_…" at bounding box center [531, 345] width 895 height 458
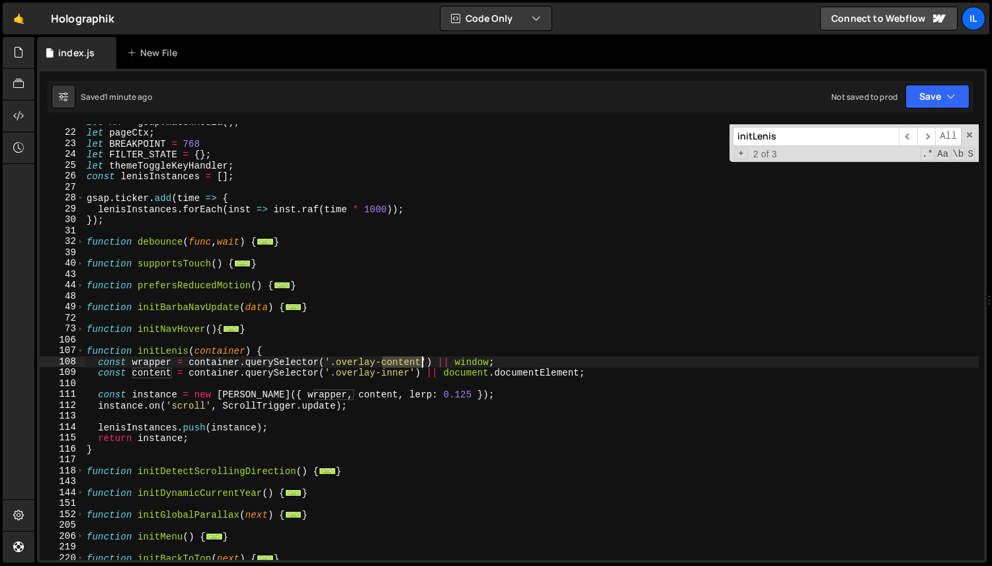
click at [404, 364] on div "let MM = gsap . matchMedia ( ) ; let pageCtx ; let BREAKPOINT = 768 let FILTER_…" at bounding box center [531, 345] width 895 height 458
click at [388, 378] on div "let MM = gsap . matchMedia ( ) ; let pageCtx ; let BREAKPOINT = 768 let FILTER_…" at bounding box center [531, 345] width 895 height 458
click at [400, 364] on div "let MM = gsap . matchMedia ( ) ; let pageCtx ; let BREAKPOINT = 768 let FILTER_…" at bounding box center [531, 345] width 895 height 458
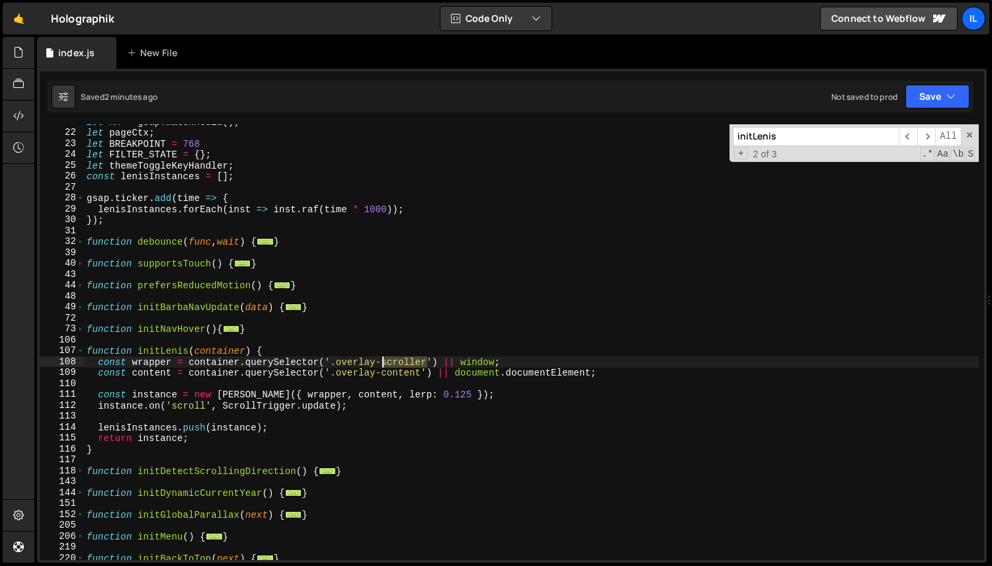
click at [400, 364] on div "let MM = gsap . matchMedia ( ) ; let pageCtx ; let BREAKPOINT = 768 let FILTER_…" at bounding box center [531, 345] width 895 height 458
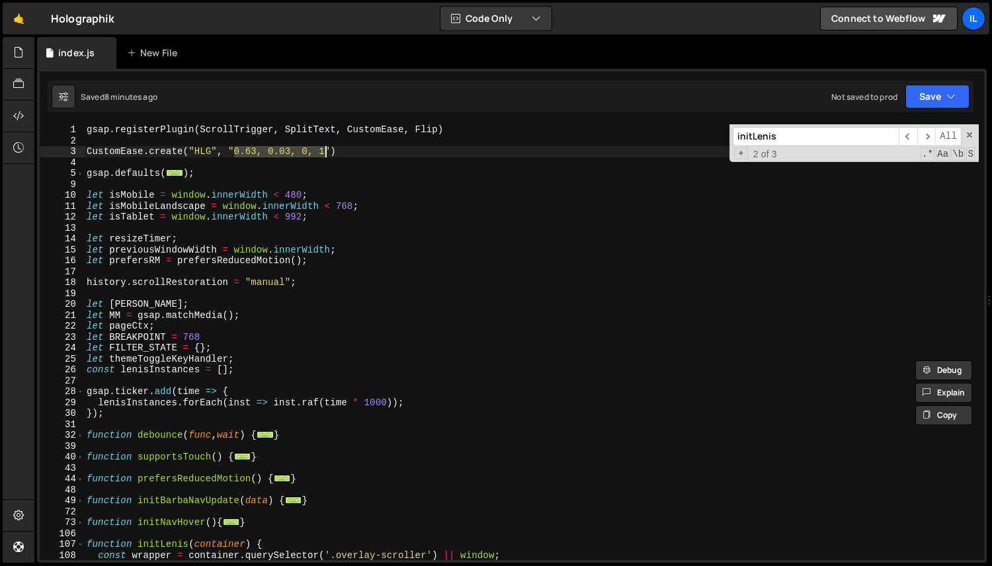
drag, startPoint x: 234, startPoint y: 151, endPoint x: 327, endPoint y: 153, distance: 93.3
click at [327, 153] on div "gsap . registerPlugin ( ScrollTrigger , SplitText , CustomEase , Flip ) CustomE…" at bounding box center [531, 353] width 895 height 458
type textarea "CustomEase.create("HLG", "0.63, 0.03, 0, 1")"
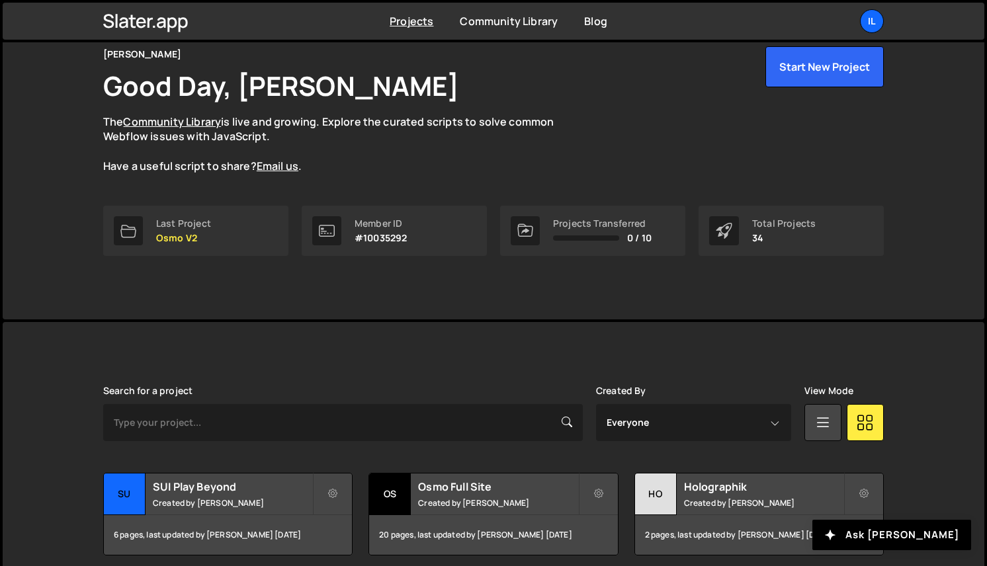
scroll to position [365, 0]
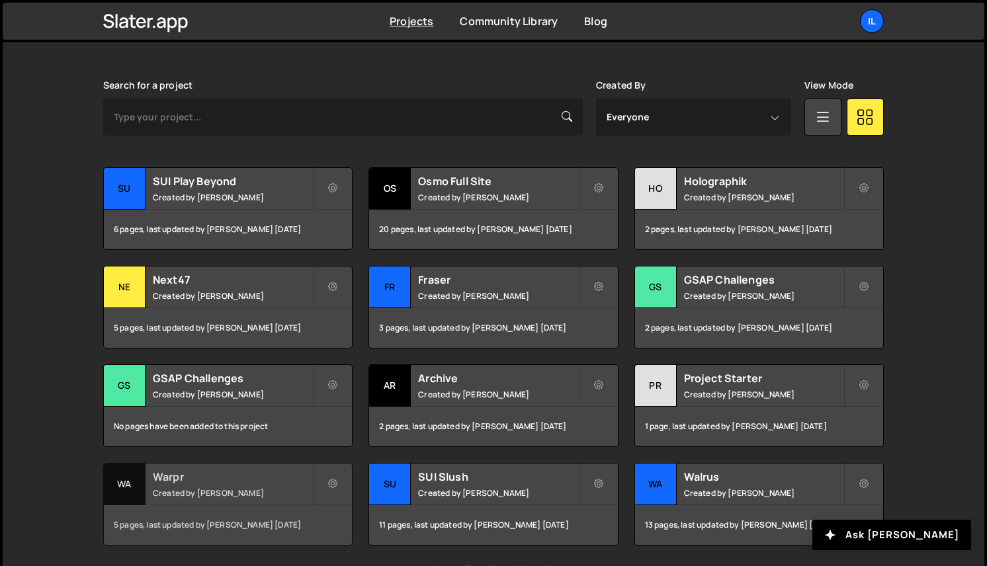
click at [202, 509] on div "5 pages, last updated by Ilja van Eck 5 months ago" at bounding box center [228, 525] width 248 height 40
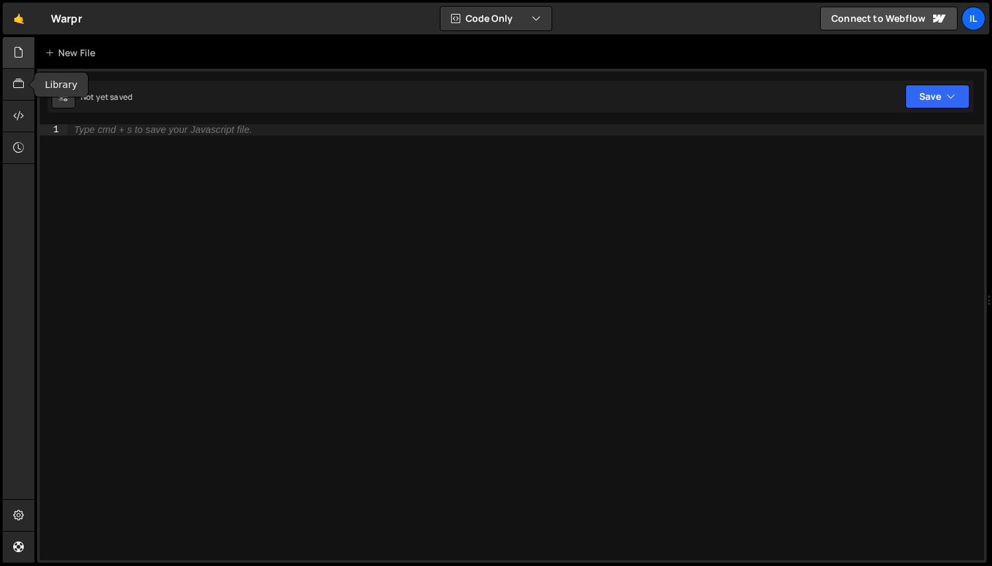
click at [15, 47] on icon at bounding box center [18, 52] width 11 height 15
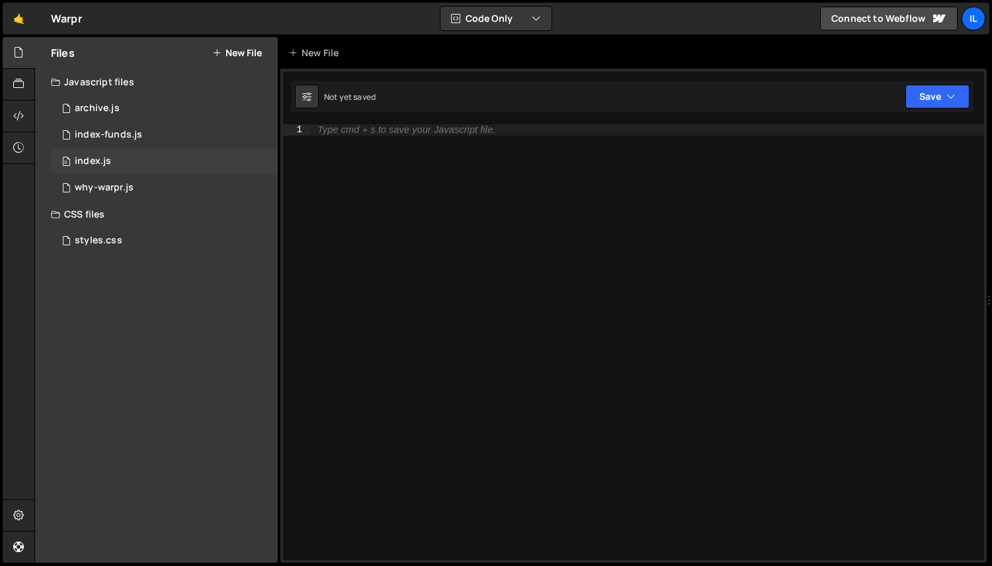
click at [116, 165] on div "0 index.js 0" at bounding box center [164, 161] width 227 height 26
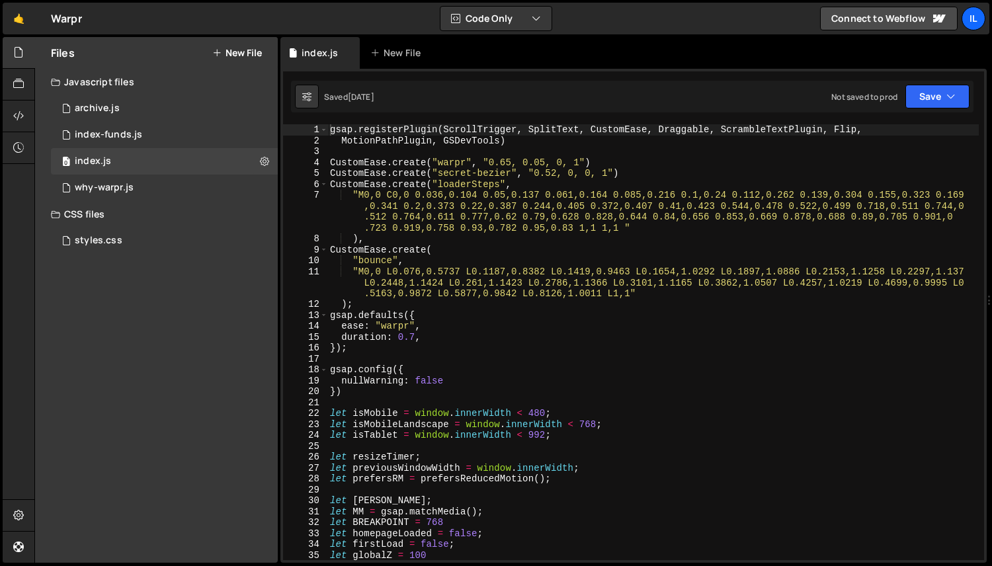
type textarea ""M0,0 C0,0 0.036,0.104 0.05,0.137 0.061,0.164 0.085,0.216 0.1,0.24 0.112,0.262 …"
click at [380, 195] on div "gsap . registerPlugin ( ScrollTrigger , SplitText , CustomEase , Draggable , Sc…" at bounding box center [653, 353] width 652 height 458
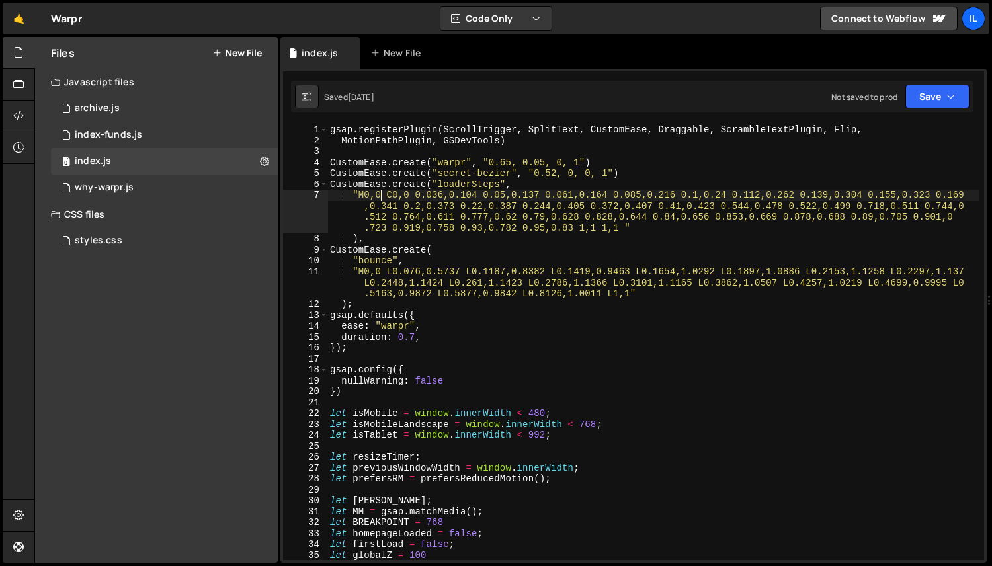
scroll to position [6181, 0]
click at [23, 61] on div at bounding box center [19, 53] width 32 height 32
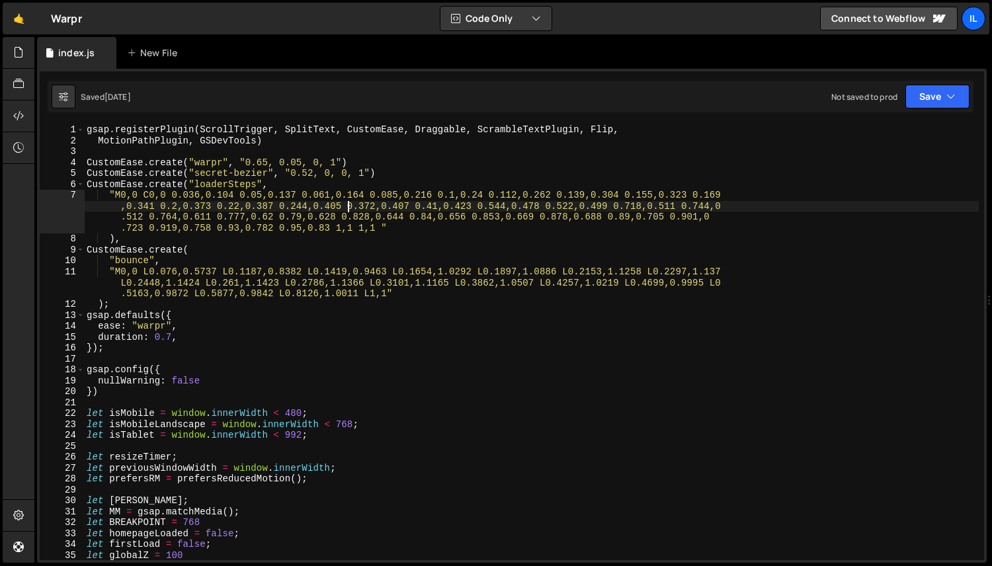
click at [351, 203] on div "gsap . registerPlugin ( ScrollTrigger , SplitText , CustomEase , Draggable , Sc…" at bounding box center [531, 353] width 895 height 458
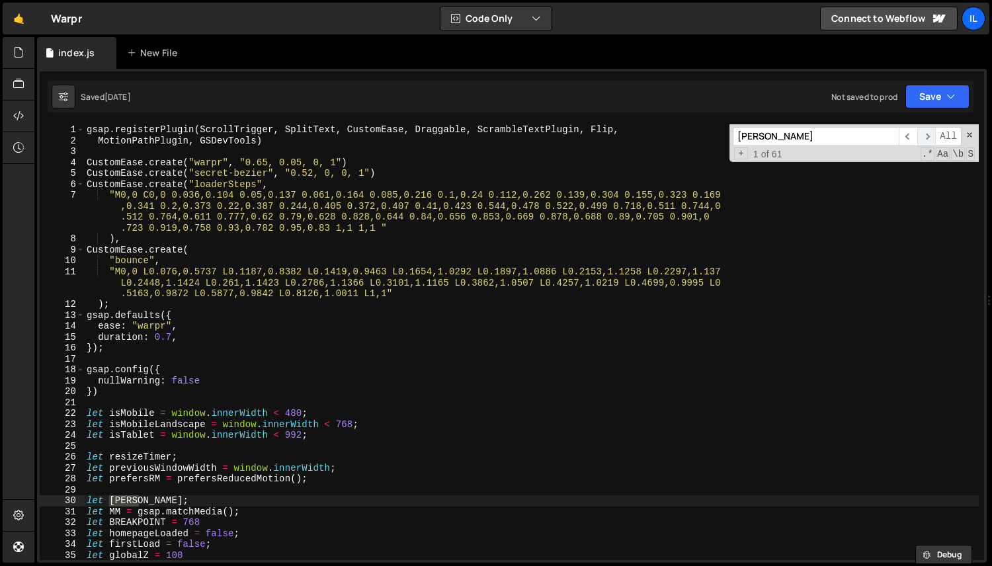
type input "[PERSON_NAME]"
click at [927, 134] on span "​" at bounding box center [926, 136] width 19 height 19
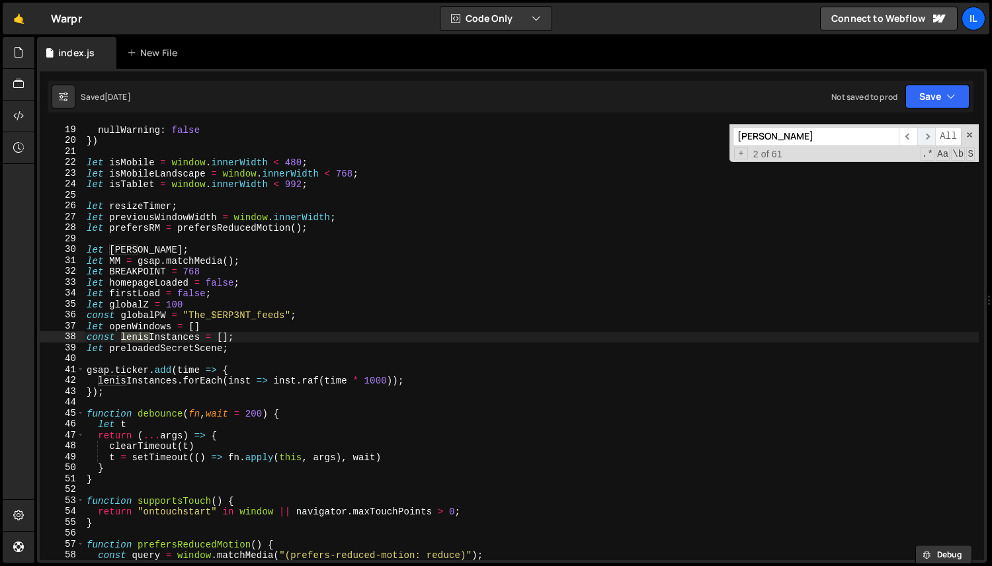
click at [927, 134] on span "​" at bounding box center [926, 136] width 19 height 19
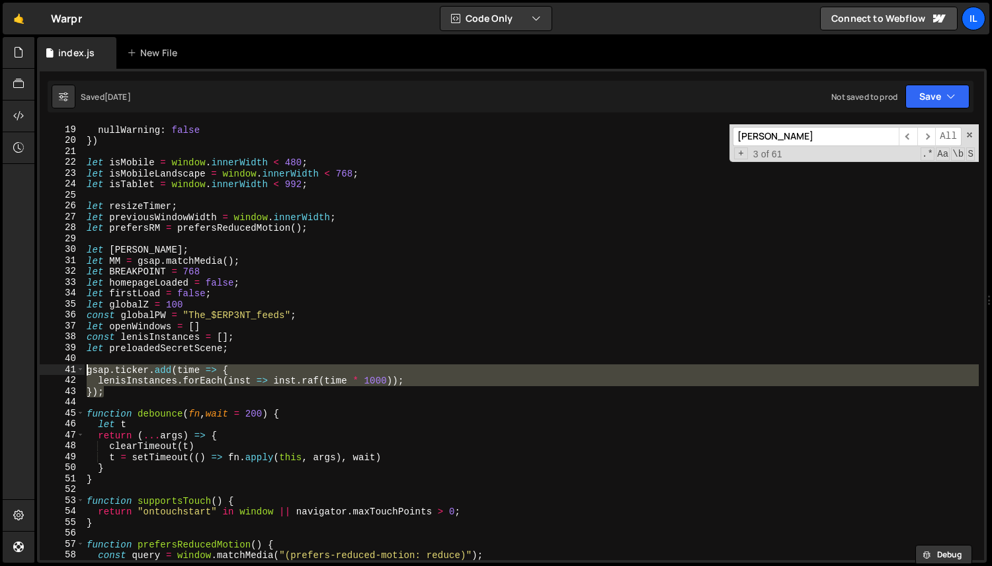
drag, startPoint x: 123, startPoint y: 394, endPoint x: 74, endPoint y: 374, distance: 52.6
click at [75, 374] on div "}); 19 20 21 22 23 24 25 26 27 28 29 30 31 32 33 34 35 36 37 38 39 40 41 42 43 …" at bounding box center [512, 342] width 945 height 436
type textarea "gsap.ticker.add(time => { lenisInstances.forEach(inst => inst.raf(time * 1000));"
click at [142, 403] on div "nullWarning : false }) let [DEMOGRAPHIC_DATA] = window . innerWidth < 480 ; let…" at bounding box center [531, 353] width 895 height 458
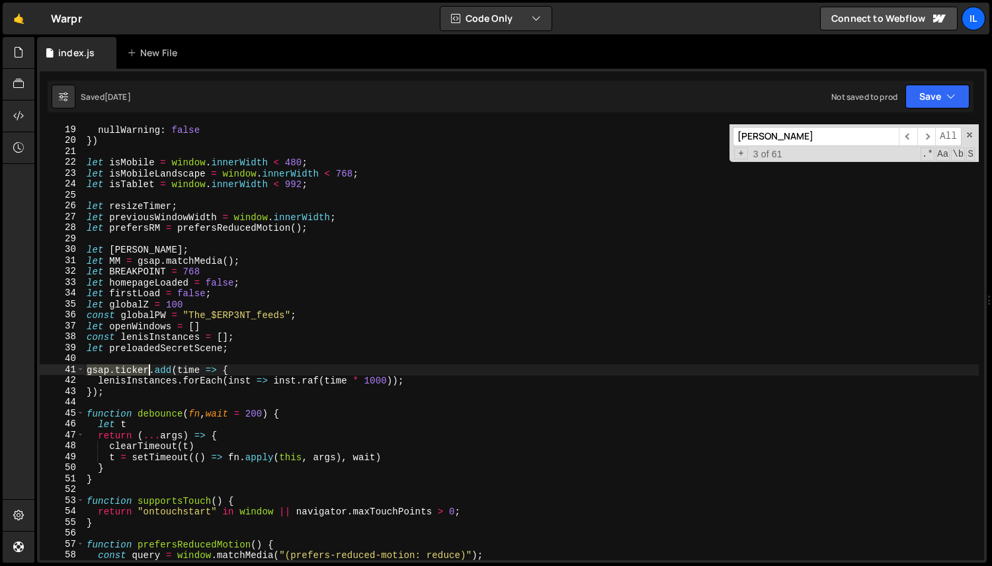
drag, startPoint x: 86, startPoint y: 372, endPoint x: 152, endPoint y: 370, distance: 66.2
click at [152, 370] on div "nullWarning : false }) let [DEMOGRAPHIC_DATA] = window . innerWidth < 480 ; let…" at bounding box center [531, 353] width 895 height 458
type textarea "gsap.ticker.add(time => {"
click at [814, 134] on input "[PERSON_NAME]" at bounding box center [816, 136] width 166 height 19
paste input "gsap.ticker"
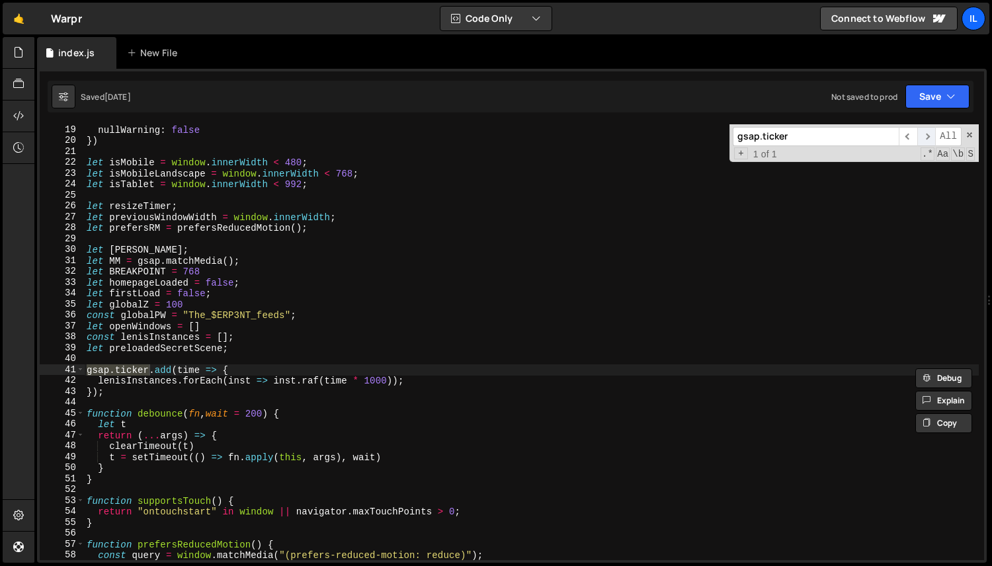
type input "gsap.ticker"
click at [926, 138] on span "​" at bounding box center [926, 136] width 19 height 19
click at [769, 141] on input "gsap.ticker" at bounding box center [816, 136] width 166 height 19
click at [79, 414] on span at bounding box center [80, 413] width 7 height 11
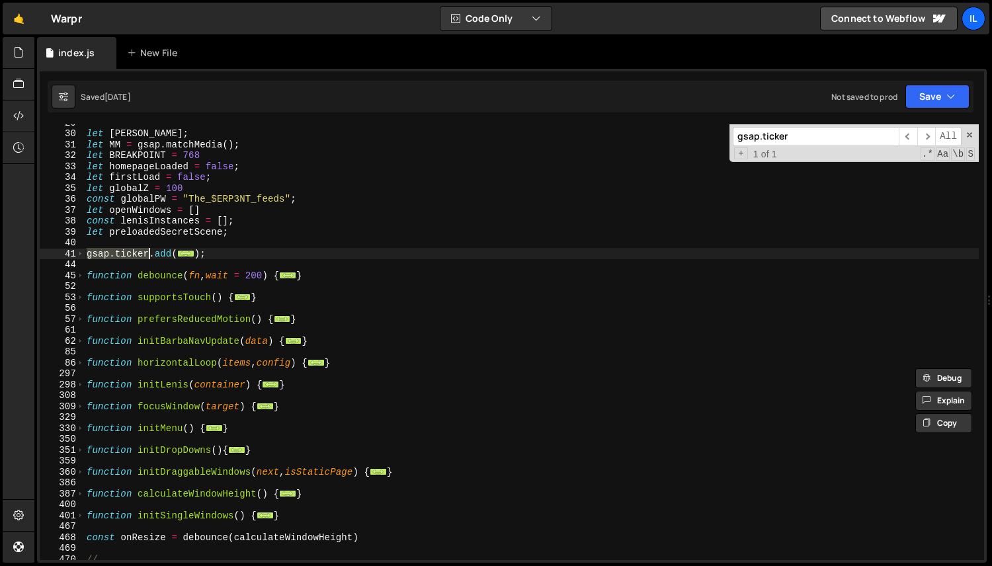
scroll to position [209, 0]
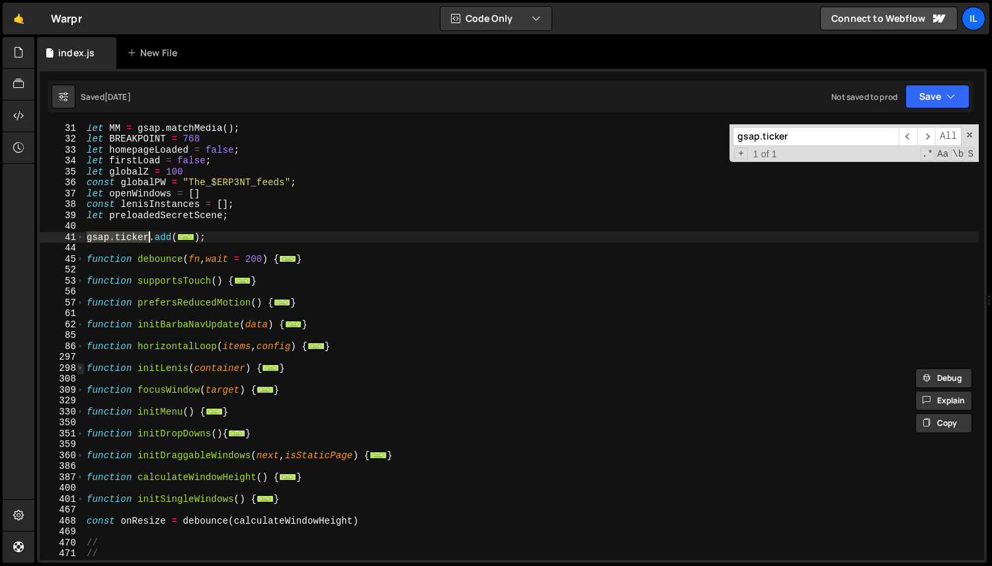
click at [77, 372] on span at bounding box center [80, 368] width 7 height 11
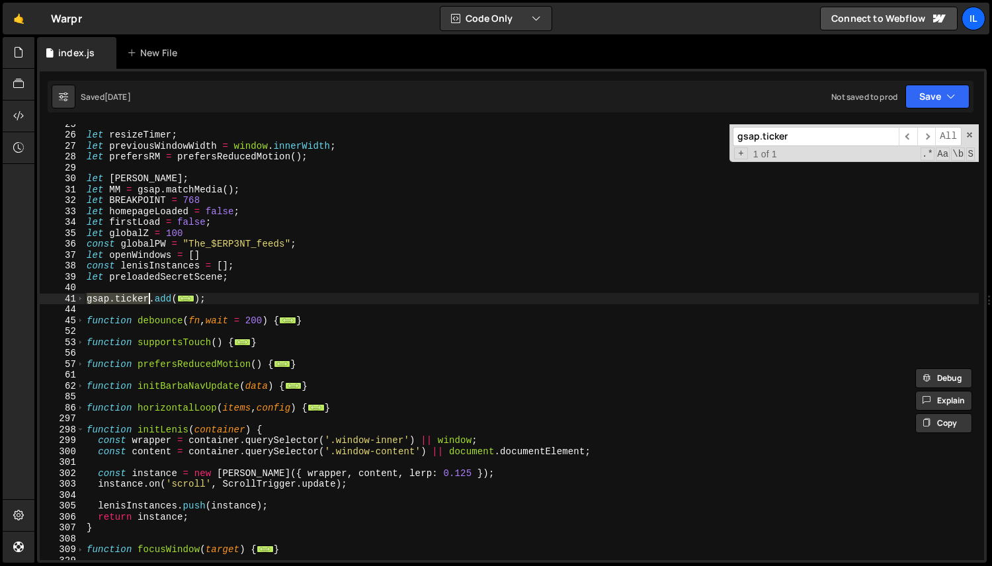
scroll to position [116, 0]
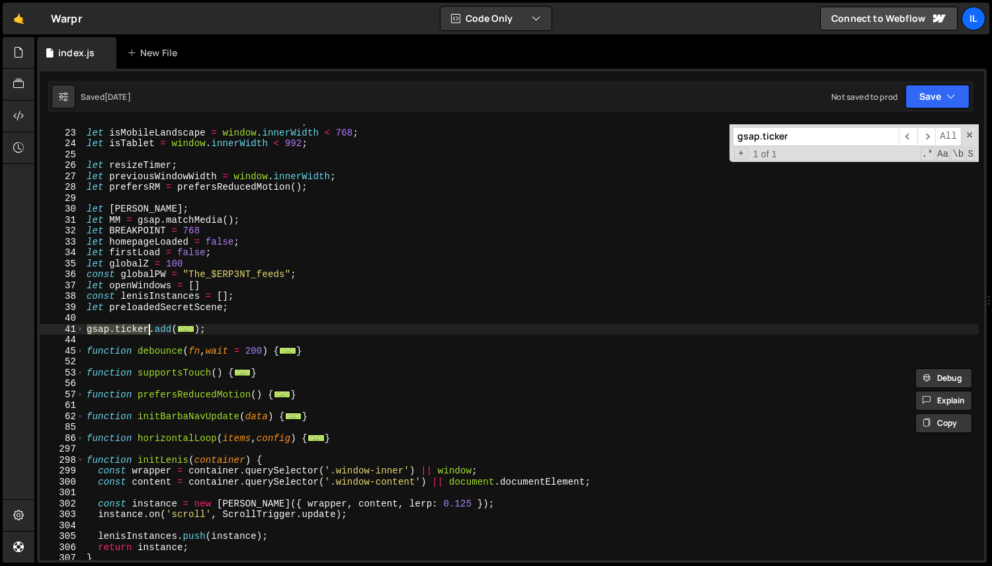
click at [144, 304] on div "let isMobile = window . innerWidth < 480 ; let isMobileLandscape = window . inn…" at bounding box center [531, 345] width 895 height 458
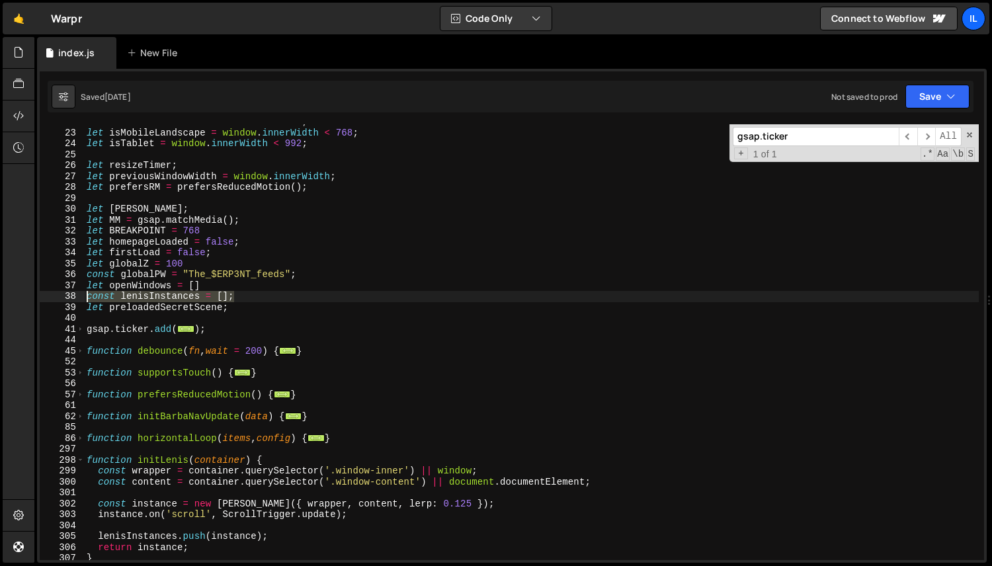
drag, startPoint x: 253, startPoint y: 298, endPoint x: 46, endPoint y: 298, distance: 207.0
click at [46, 298] on div "let preloadedSecretScene; 22 23 24 25 26 27 28 29 30 31 32 33 34 35 36 37 38 39…" at bounding box center [512, 342] width 945 height 436
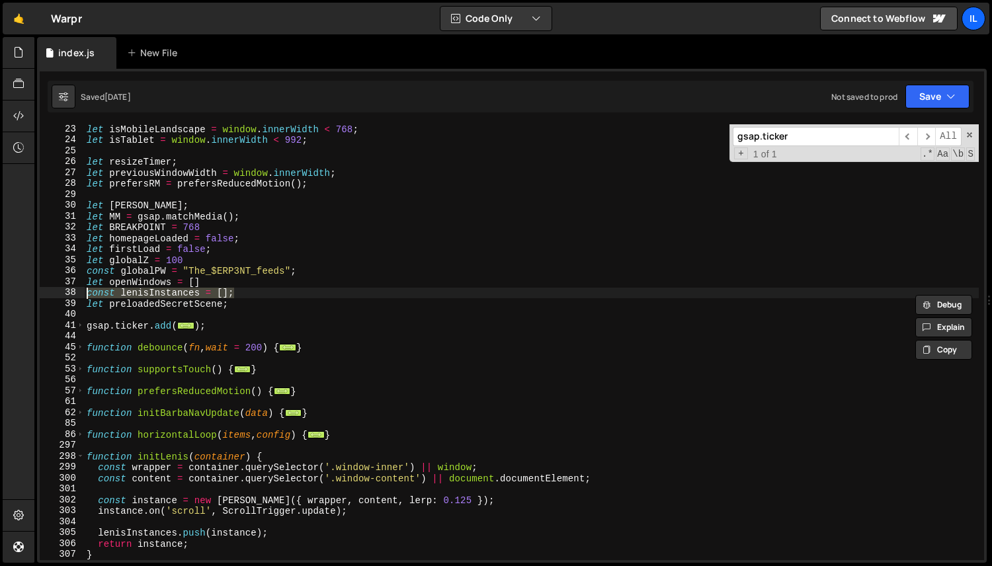
scroll to position [230, 0]
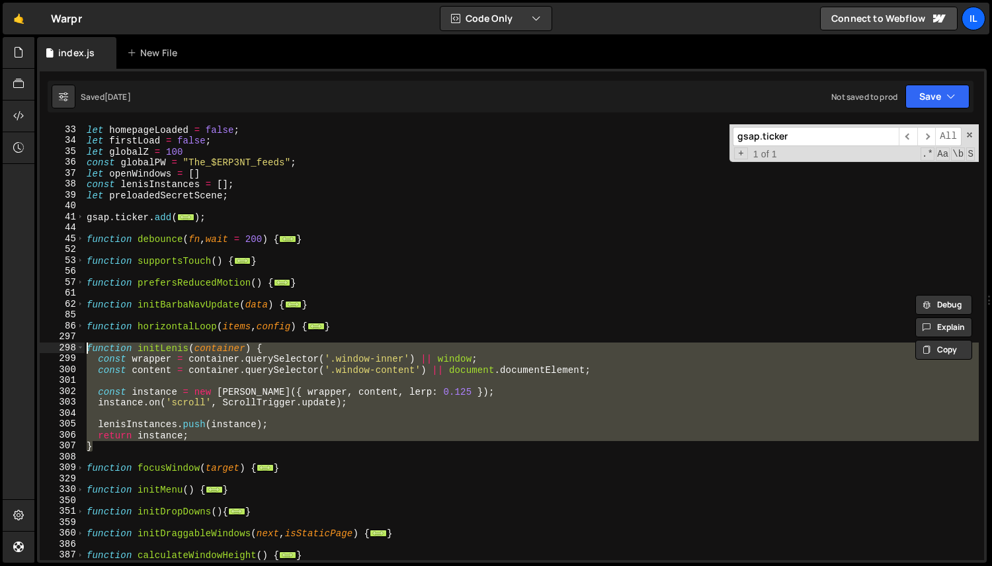
drag, startPoint x: 100, startPoint y: 447, endPoint x: 87, endPoint y: 351, distance: 97.4
click at [87, 351] on div "let homepageLoaded = false ; let firstLoad = false ; let globalZ = 100 const gl…" at bounding box center [531, 353] width 895 height 458
click at [163, 352] on div "let homepageLoaded = false ; let firstLoad = false ; let globalZ = 100 const gl…" at bounding box center [531, 342] width 895 height 436
type textarea "function initLenis(container) {"
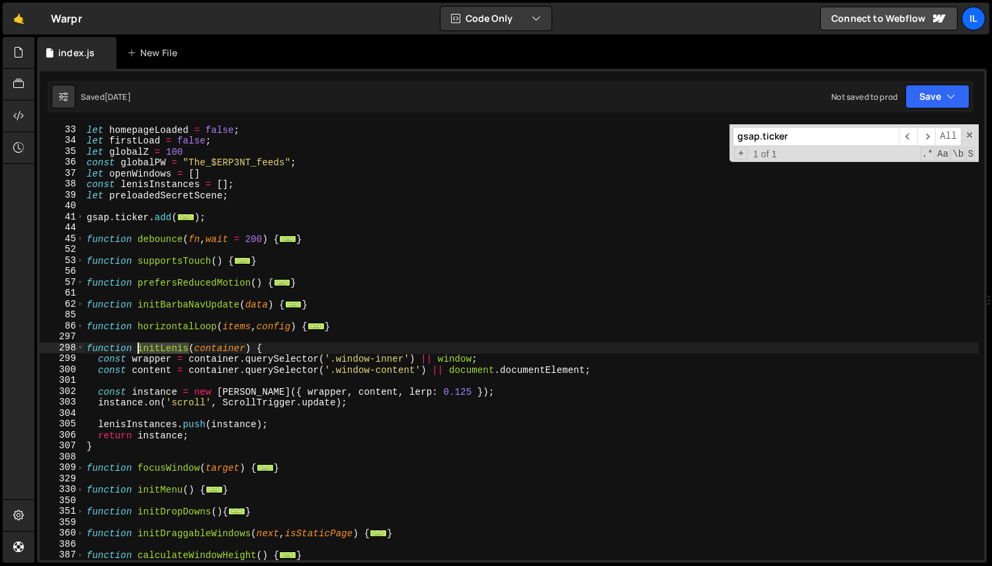
click at [163, 352] on div "let homepageLoaded = false ; let firstLoad = false ; let globalZ = 100 const gl…" at bounding box center [531, 353] width 895 height 458
click at [857, 134] on input "gsap.ticker" at bounding box center [816, 136] width 166 height 19
paste input "initLenis"
type input "initLenis"
click at [915, 136] on span "​" at bounding box center [908, 136] width 19 height 19
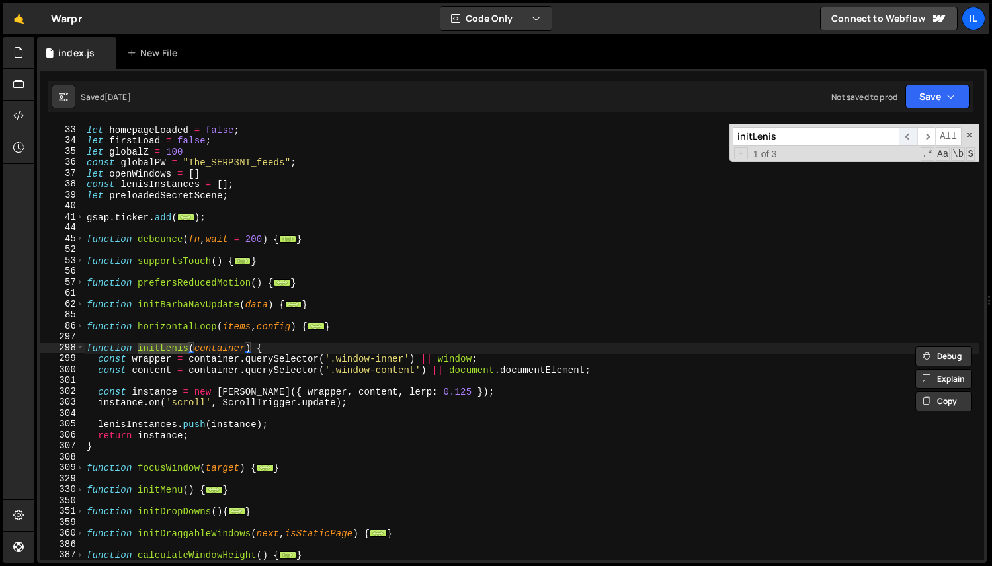
scroll to position [1353, 0]
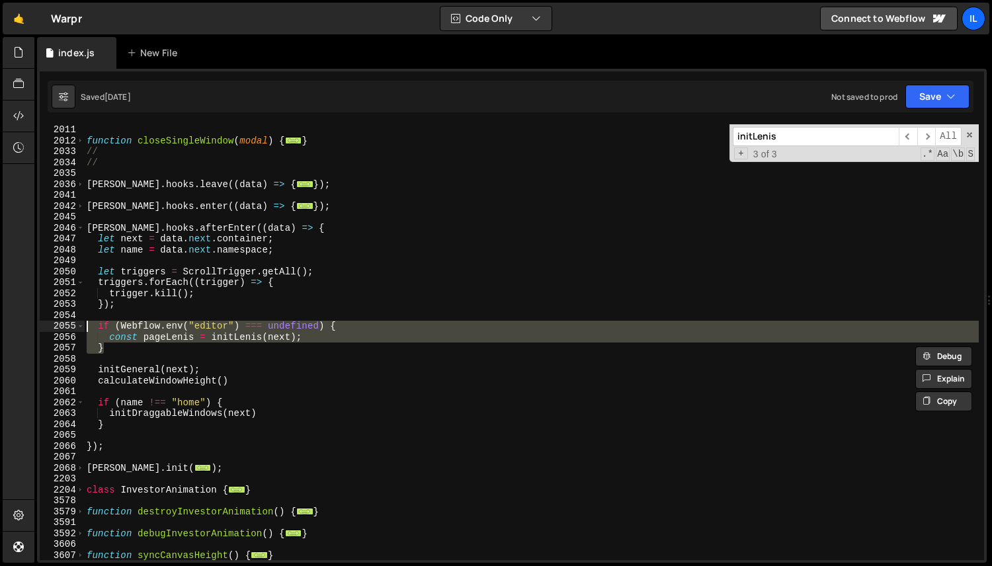
drag, startPoint x: 110, startPoint y: 349, endPoint x: 67, endPoint y: 324, distance: 49.8
click at [67, 324] on div "} 2011 2012 2033 2034 2035 2036 2041 2042 2045 2046 2047 2048 2049 2050 2051 20…" at bounding box center [512, 342] width 945 height 436
click at [153, 324] on div "function closeSingleWindow ( modal ) { ... } // // barba . hooks . leave (( dat…" at bounding box center [531, 342] width 895 height 436
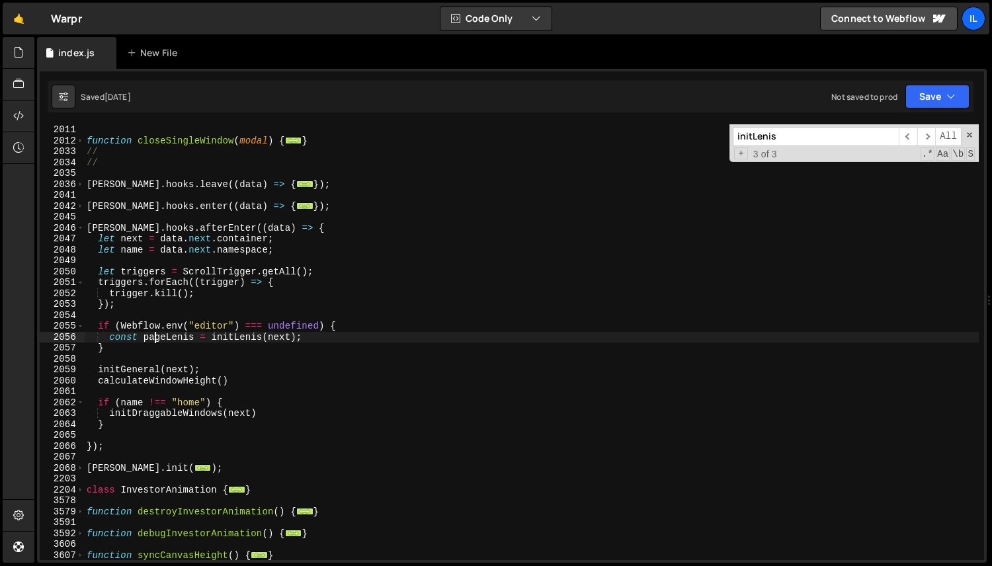
click at [155, 333] on div "function closeSingleWindow ( modal ) { ... } // // barba . hooks . leave (( dat…" at bounding box center [531, 353] width 895 height 458
type textarea "const pageLenis = initLenis(next);"
click at [155, 333] on div "function closeSingleWindow ( modal ) { ... } // // barba . hooks . leave (( dat…" at bounding box center [531, 353] width 895 height 458
click at [814, 138] on input "initLenis" at bounding box center [816, 136] width 166 height 19
paste input "page"
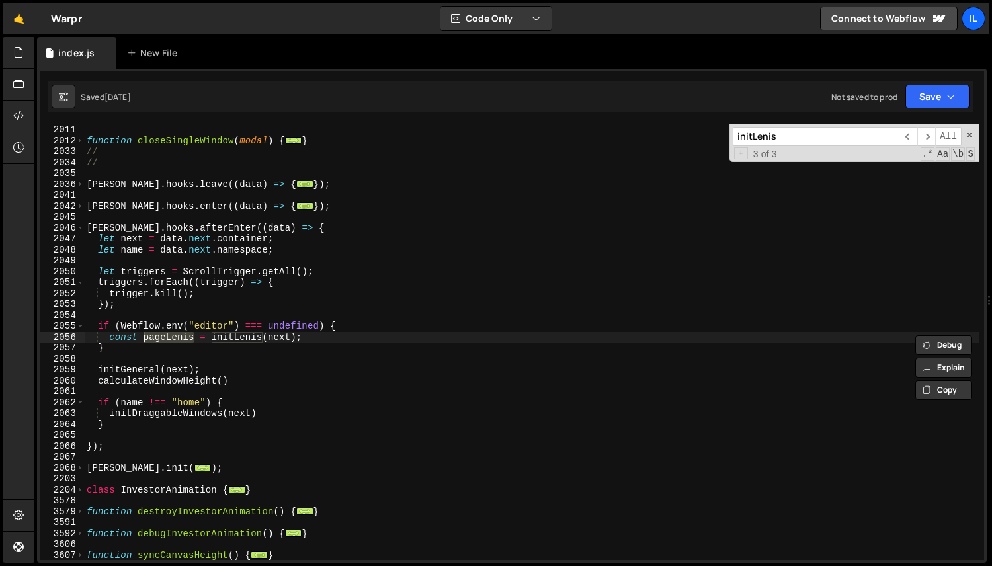
type input "pageLenis"
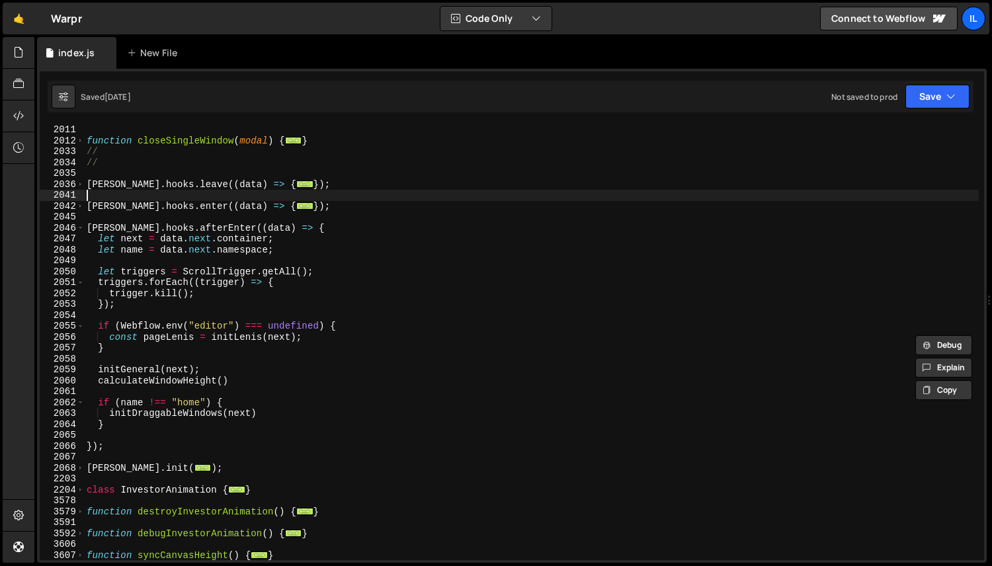
click at [308, 194] on div "function closeSingleWindow ( modal ) { ... } // // barba . hooks . leave (( dat…" at bounding box center [531, 353] width 895 height 458
click at [248, 337] on div "function closeSingleWindow ( modal ) { ... } // // barba . hooks . leave (( dat…" at bounding box center [531, 353] width 895 height 458
type textarea "const pageLenis = initLenis(next);"
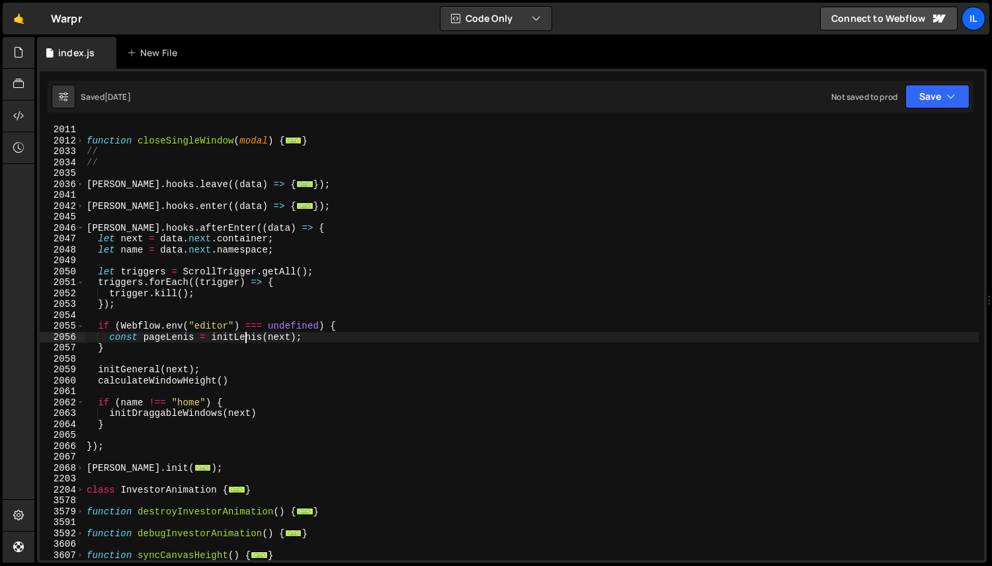
click at [248, 337] on div "function closeSingleWindow ( modal ) { ... } // // barba . hooks . leave (( dat…" at bounding box center [531, 353] width 895 height 458
type input "initLenis"
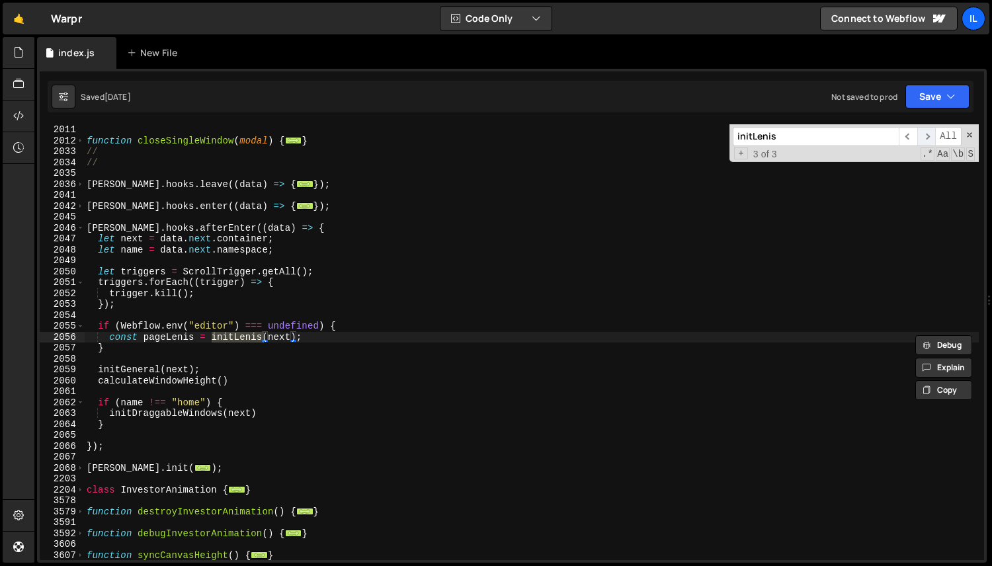
click at [931, 130] on span "​" at bounding box center [926, 136] width 19 height 19
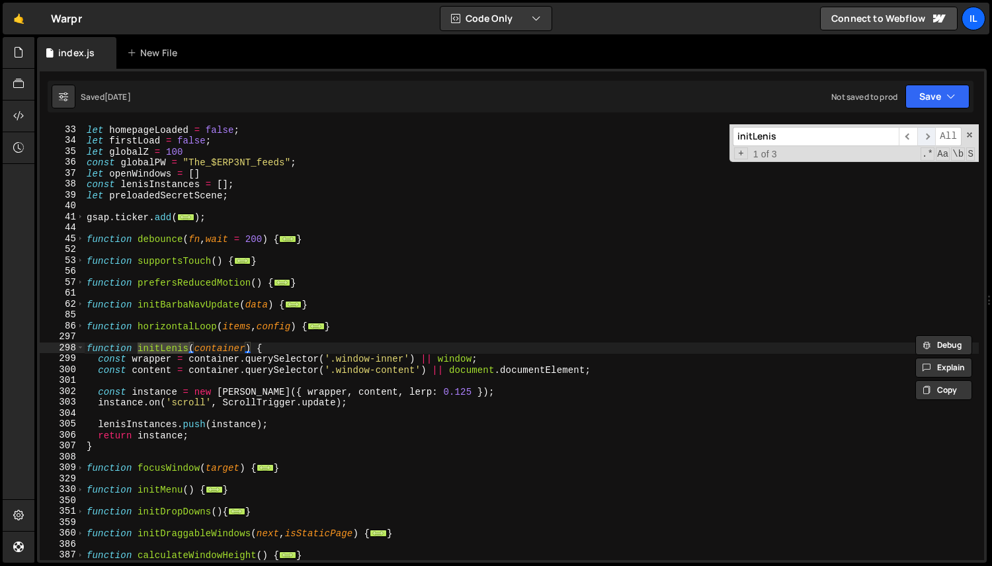
click at [931, 130] on span "​" at bounding box center [926, 136] width 19 height 19
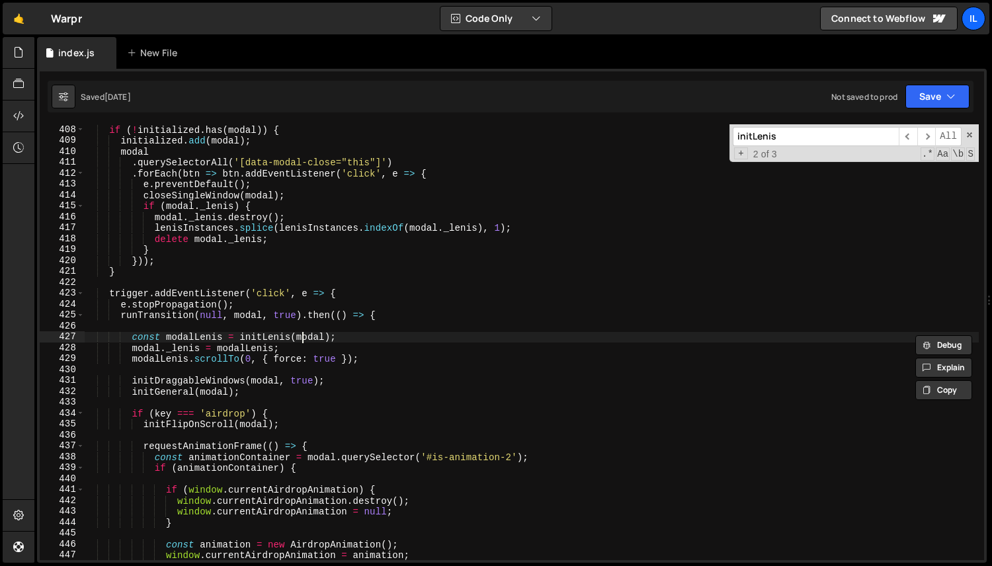
click at [302, 335] on div "if ( ! initialized . has ( modal )) { initialized . add ( modal ) ; modal . que…" at bounding box center [531, 353] width 895 height 458
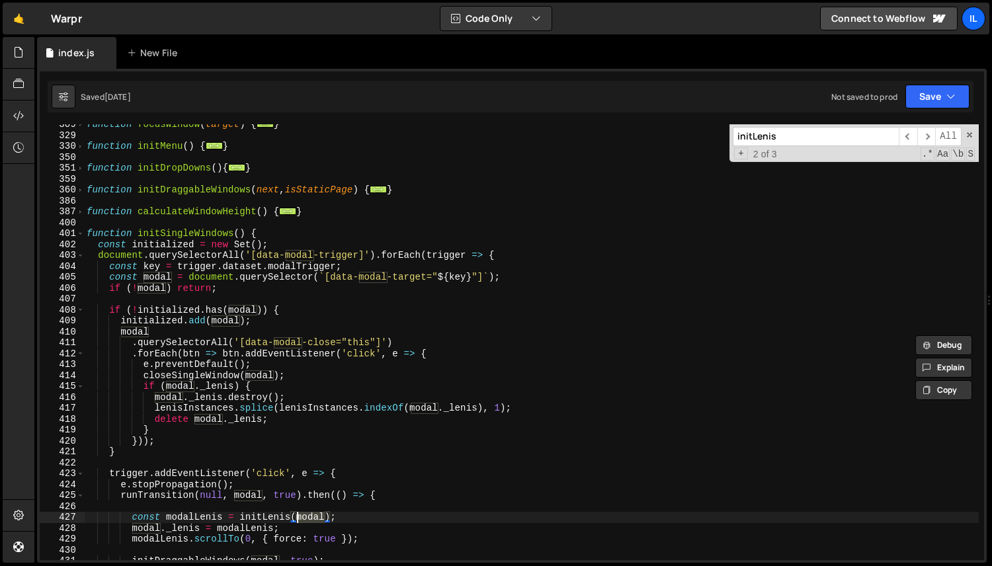
scroll to position [572, 0]
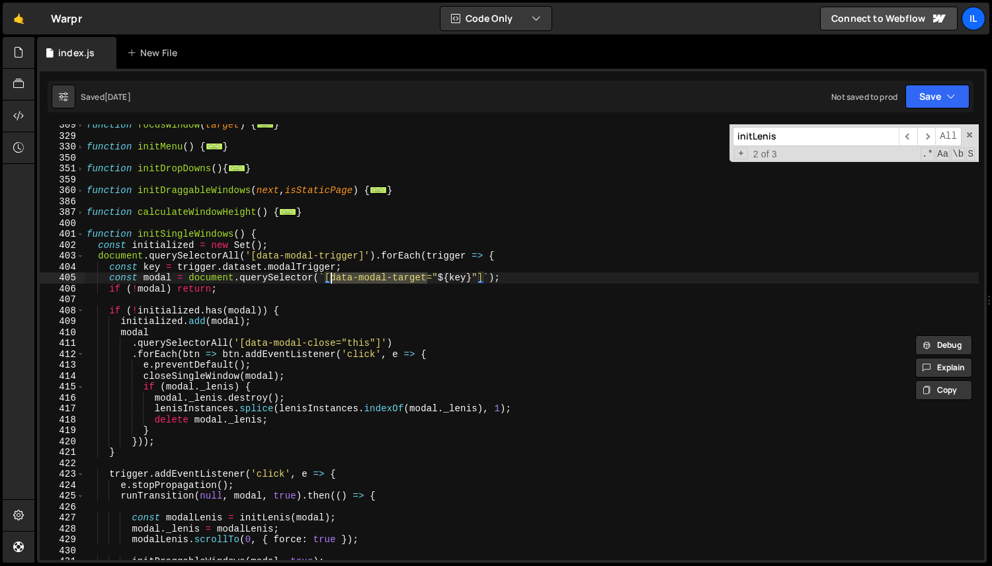
drag, startPoint x: 427, startPoint y: 278, endPoint x: 333, endPoint y: 275, distance: 94.0
click at [333, 275] on div "function focusWindow ( target ) { ... } function initMenu ( ) { ... } function …" at bounding box center [531, 349] width 895 height 458
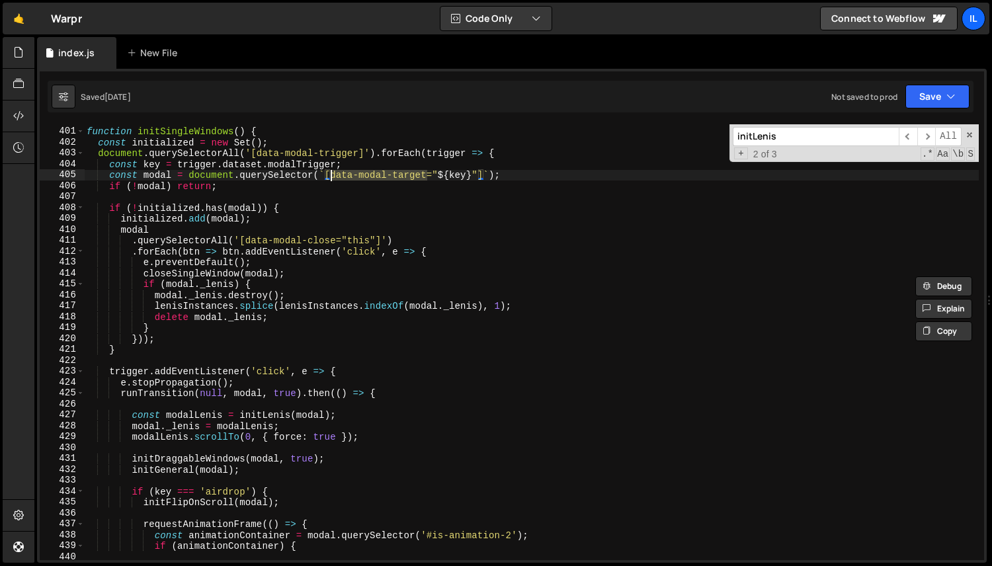
scroll to position [680, 0]
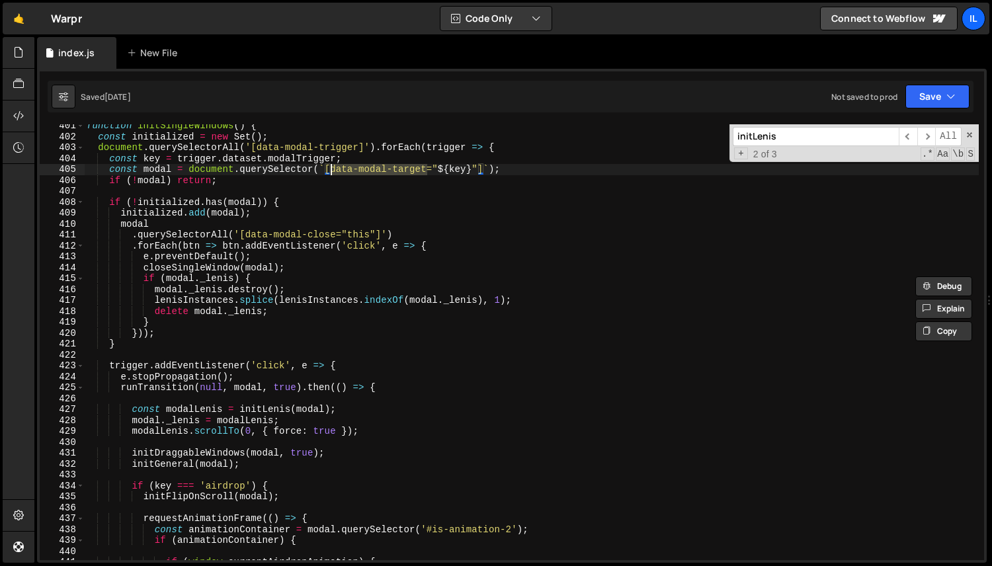
click at [149, 421] on div "function initSingleWindows ( ) { const initialized = new Set ( ) ; document . q…" at bounding box center [531, 349] width 895 height 458
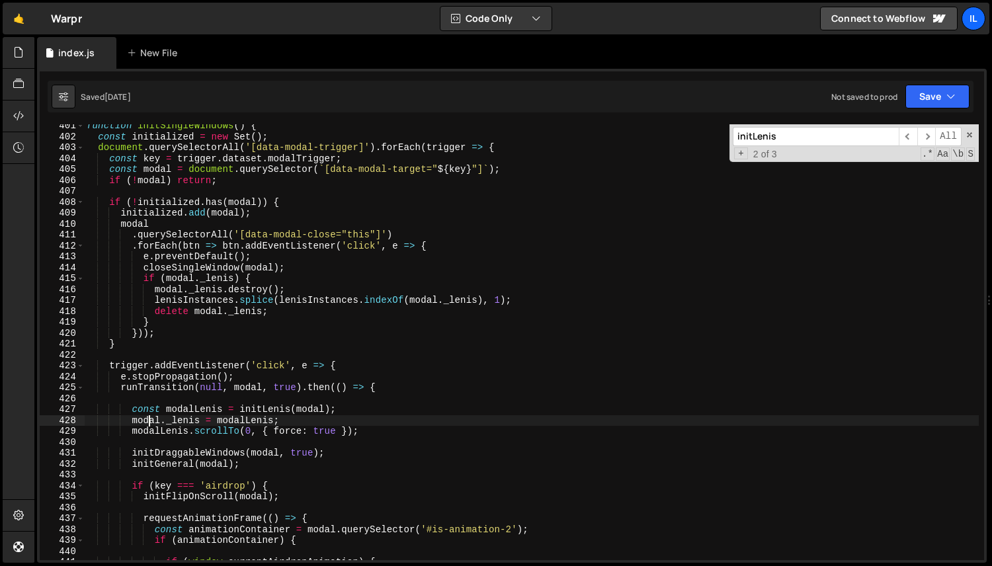
click at [149, 421] on div "function initSingleWindows ( ) { const initialized = new Set ( ) ; document . q…" at bounding box center [531, 349] width 895 height 458
click at [156, 435] on div "function initSingleWindows ( ) { const initialized = new Set ( ) ; document . q…" at bounding box center [531, 349] width 895 height 458
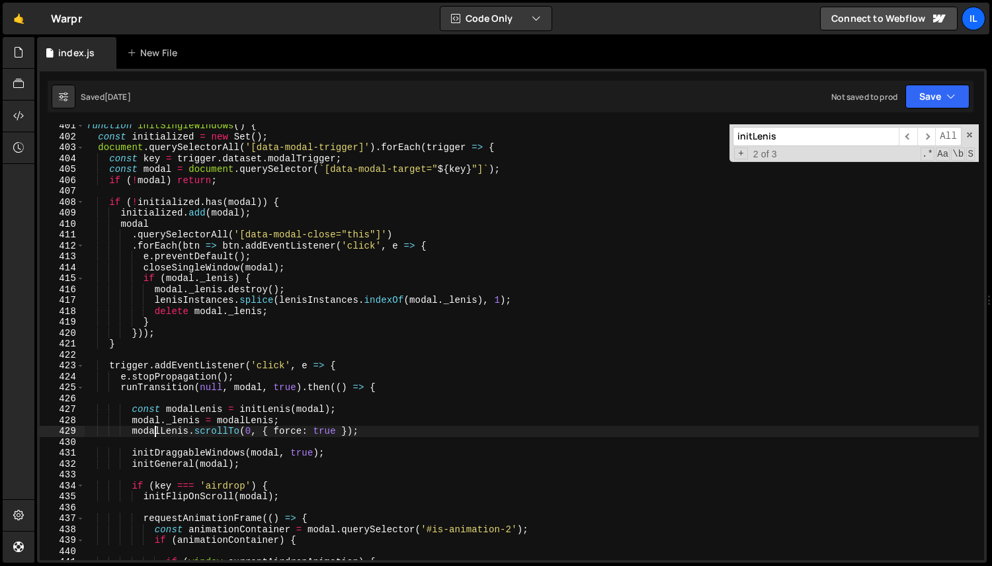
click at [156, 435] on div "function initSingleWindows ( ) { const initialized = new Set ( ) ; document . q…" at bounding box center [531, 349] width 895 height 458
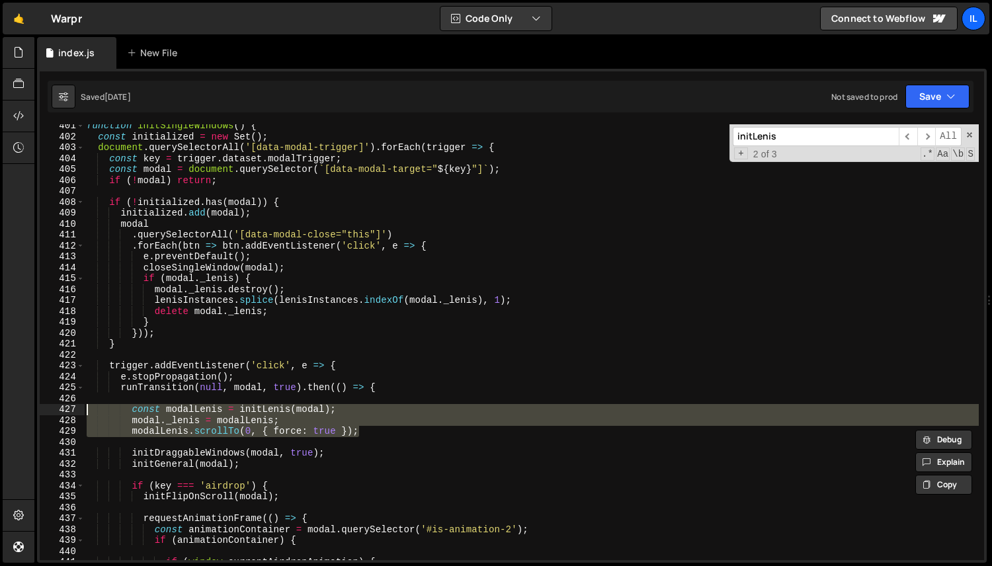
drag, startPoint x: 380, startPoint y: 429, endPoint x: 52, endPoint y: 412, distance: 327.9
click at [52, 412] on div "modalLenis.scrollTo(0, { force: true }); 401 402 403 404 405 406 407 408 409 41…" at bounding box center [512, 342] width 945 height 436
click at [182, 411] on div "function initSingleWindows ( ) { const initialized = new Set ( ) ; document . q…" at bounding box center [531, 342] width 895 height 436
type textarea "const modalLenis = initLenis(modal);"
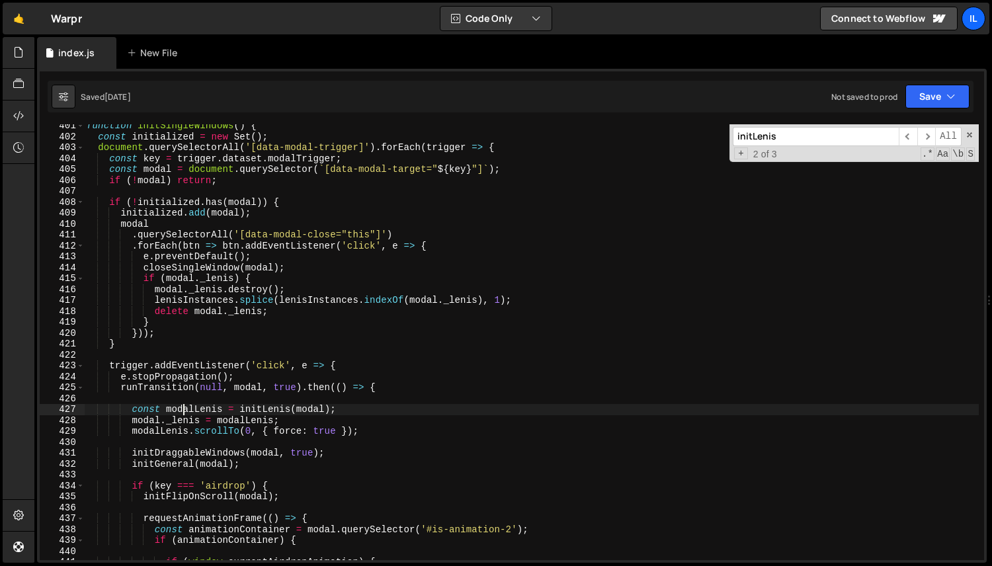
click at [148, 438] on div "function initSingleWindows ( ) { const initialized = new Set ( ) ; document . q…" at bounding box center [531, 349] width 895 height 458
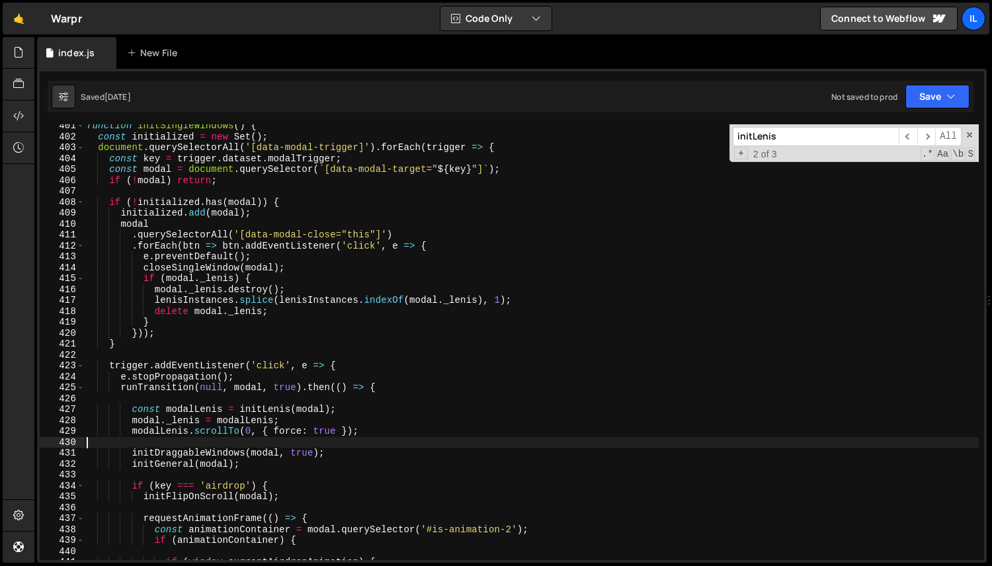
click at [151, 437] on div "function initSingleWindows ( ) { const initialized = new Set ( ) ; document . q…" at bounding box center [531, 349] width 895 height 458
click at [157, 435] on div "function initSingleWindows ( ) { const initialized = new Set ( ) ; document . q…" at bounding box center [531, 349] width 895 height 458
type textarea "modalLenis.scrollTo(0, { force: true });"
click at [157, 435] on div "function initSingleWindows ( ) { const initialized = new Set ( ) ; document . q…" at bounding box center [531, 349] width 895 height 458
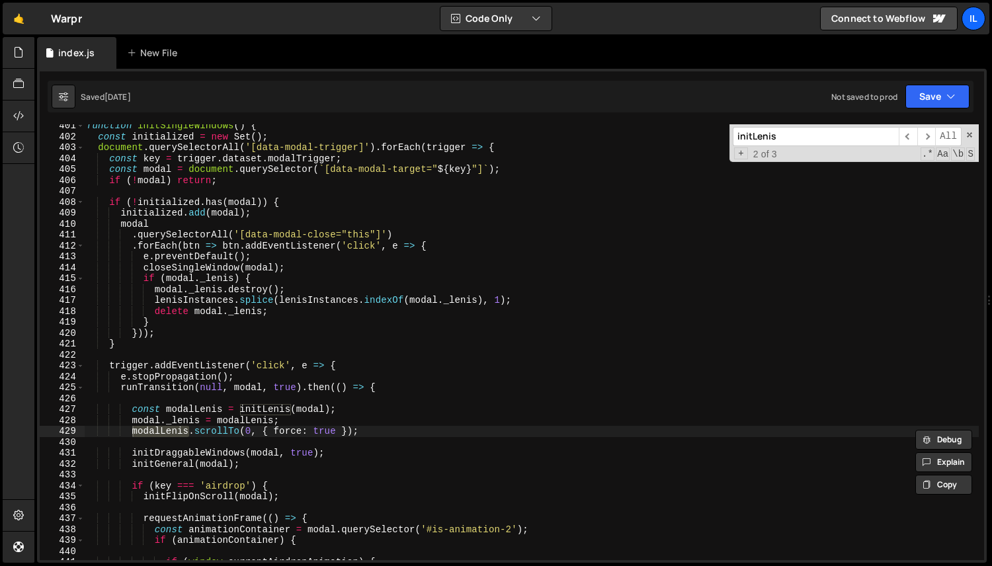
click at [786, 139] on input "initLenis" at bounding box center [816, 136] width 166 height 19
paste input "modal"
type input "modalLenis"
click at [364, 429] on div "function initSingleWindows ( ) { const initialized = new Set ( ) ; document . q…" at bounding box center [531, 349] width 895 height 458
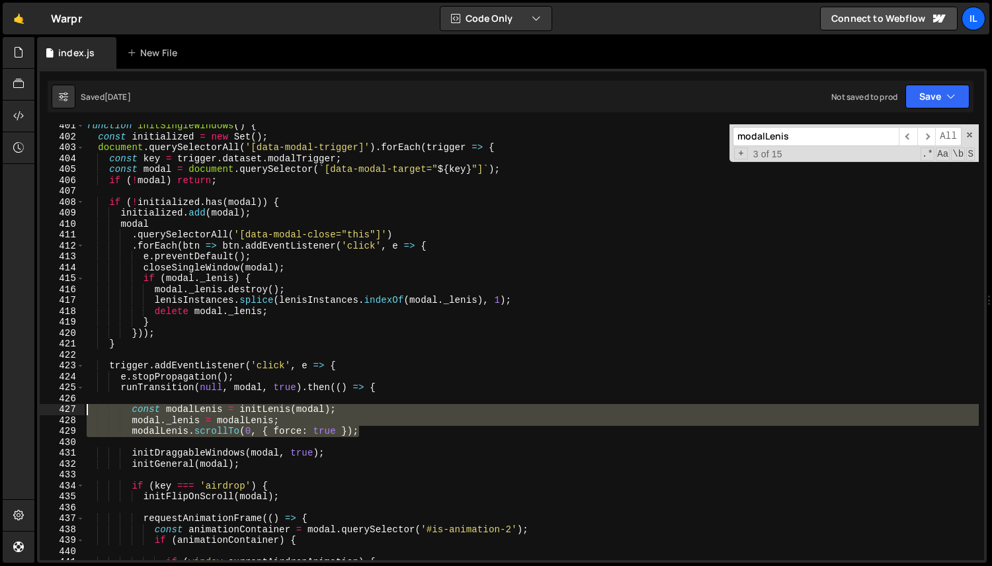
drag, startPoint x: 382, startPoint y: 429, endPoint x: 2, endPoint y: 411, distance: 380.8
click at [2, 411] on div "Hold on a sec... Are you certain you wish to leave this page? Any changes you'v…" at bounding box center [496, 283] width 992 height 566
click at [908, 134] on span "​" at bounding box center [908, 136] width 19 height 19
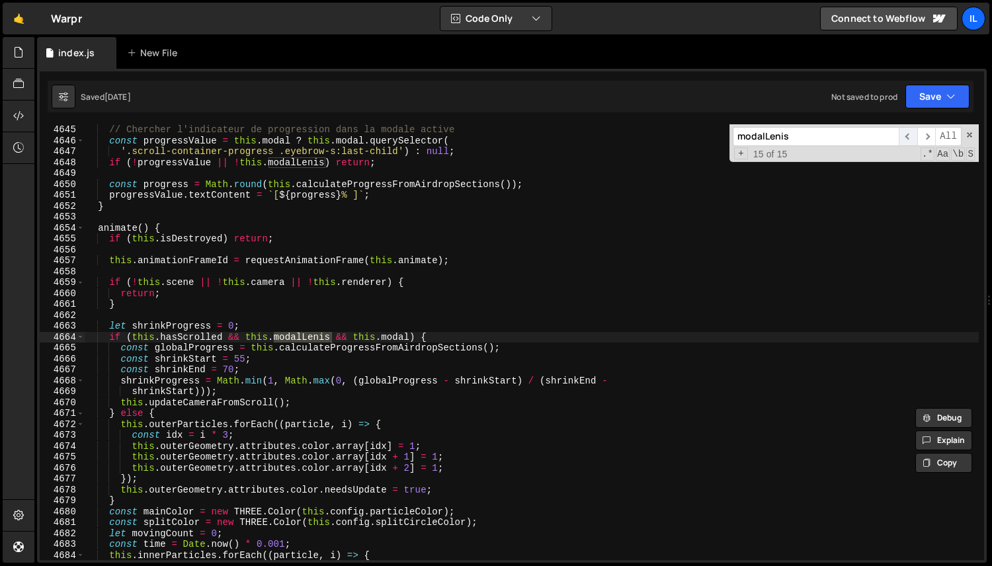
click at [908, 134] on span "​" at bounding box center [908, 136] width 19 height 19
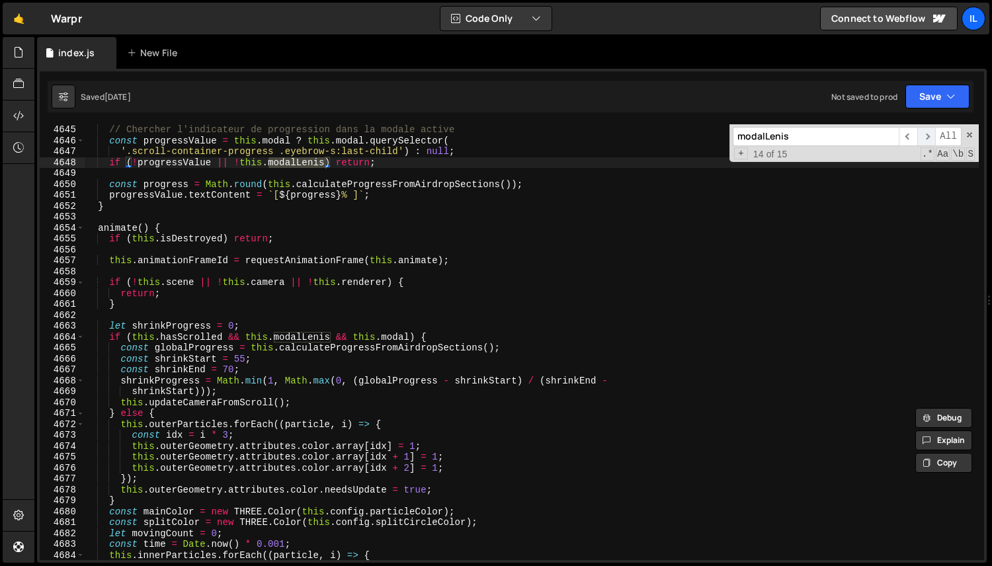
click at [927, 135] on span "​" at bounding box center [926, 136] width 19 height 19
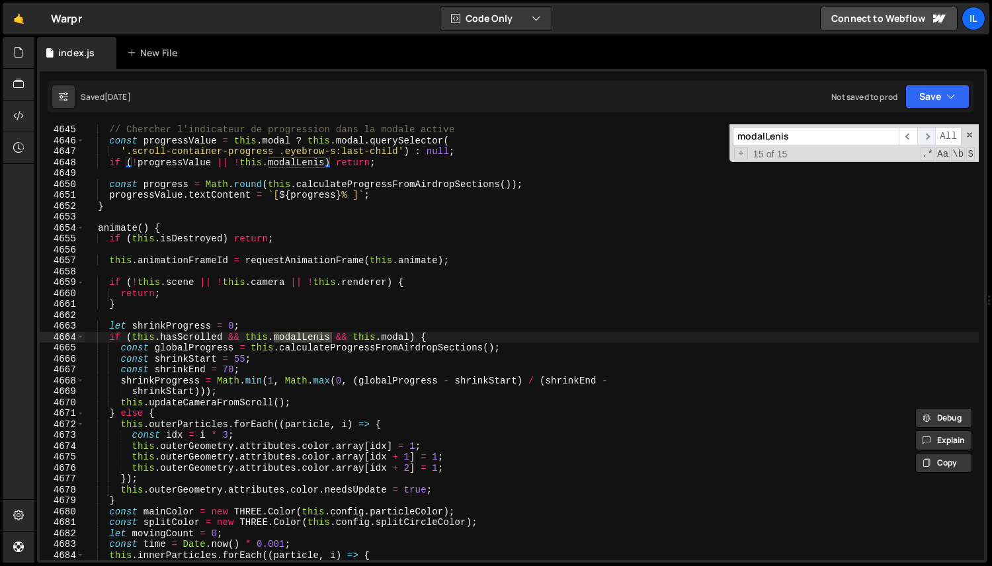
click at [927, 135] on span "​" at bounding box center [926, 136] width 19 height 19
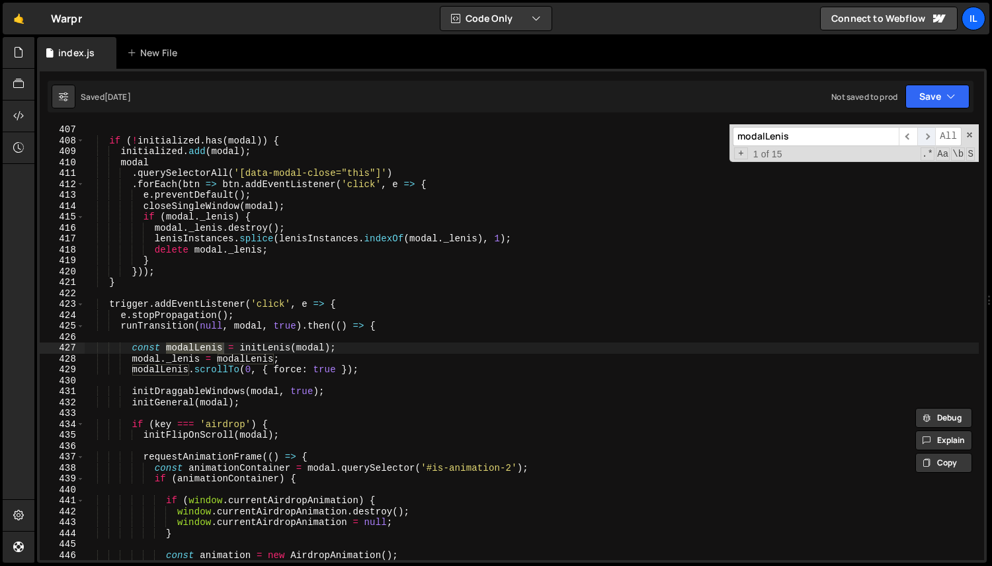
click at [927, 135] on span "​" at bounding box center [926, 136] width 19 height 19
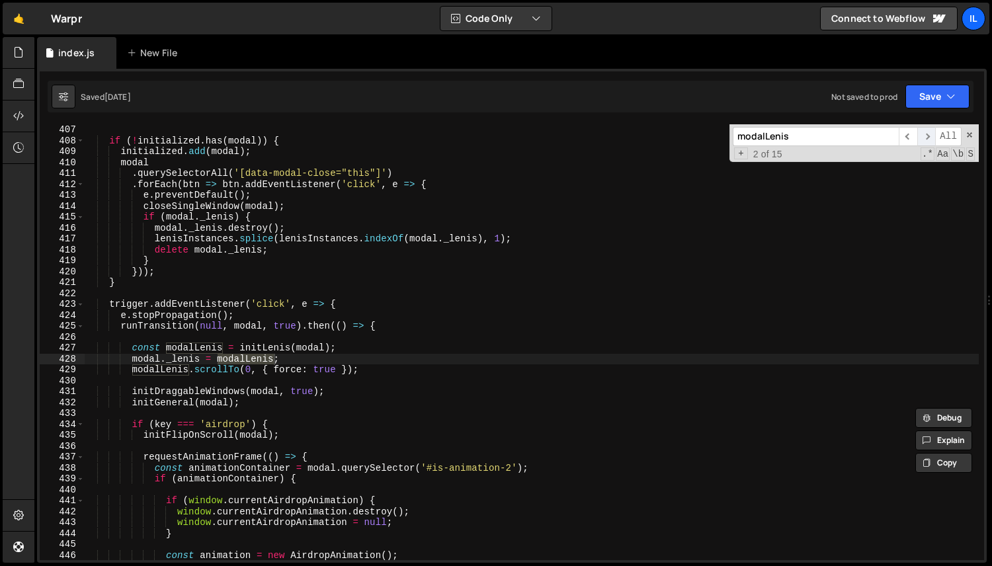
click at [927, 135] on span "​" at bounding box center [926, 136] width 19 height 19
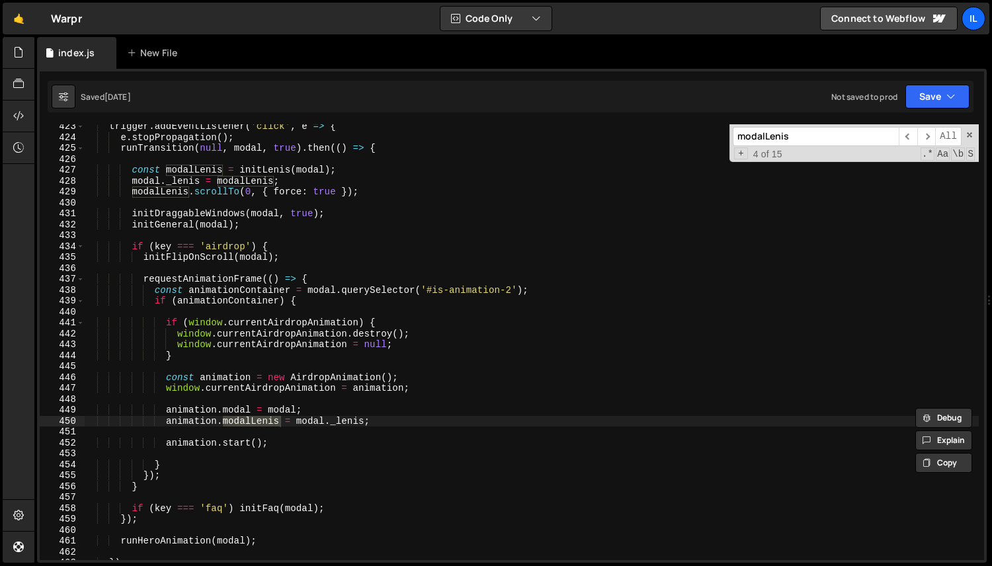
scroll to position [905, 0]
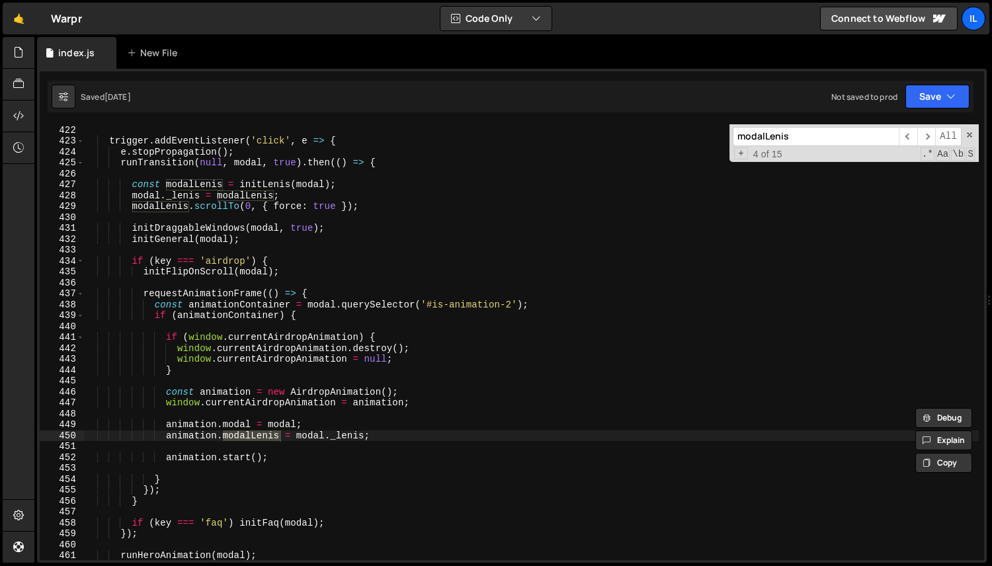
click at [188, 434] on div "} trigger . addEventListener ( 'click' , e => { e . stopPropagation ( ) ; runTr…" at bounding box center [531, 343] width 895 height 458
click at [928, 136] on span "​" at bounding box center [926, 136] width 19 height 19
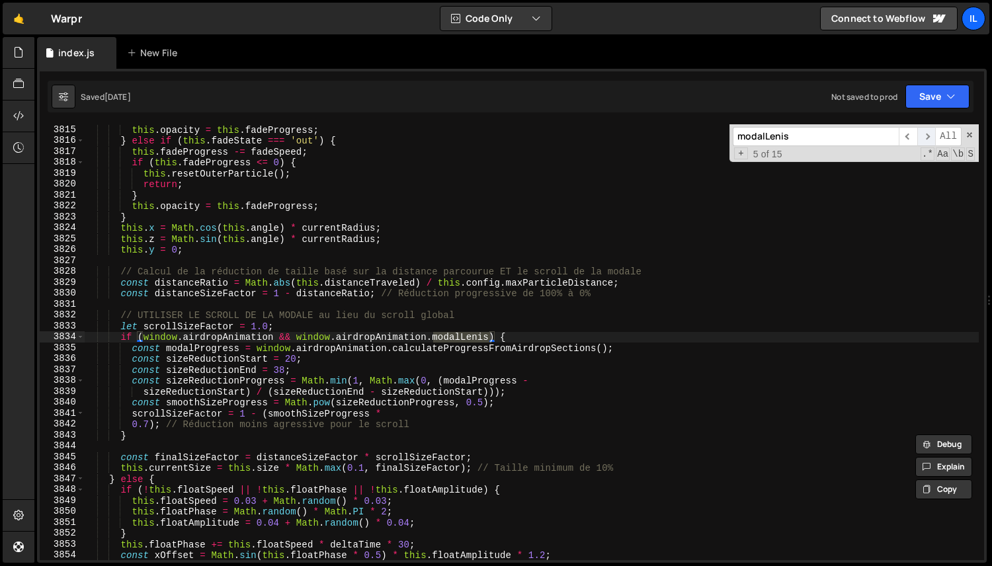
click at [928, 136] on span "​" at bounding box center [926, 136] width 19 height 19
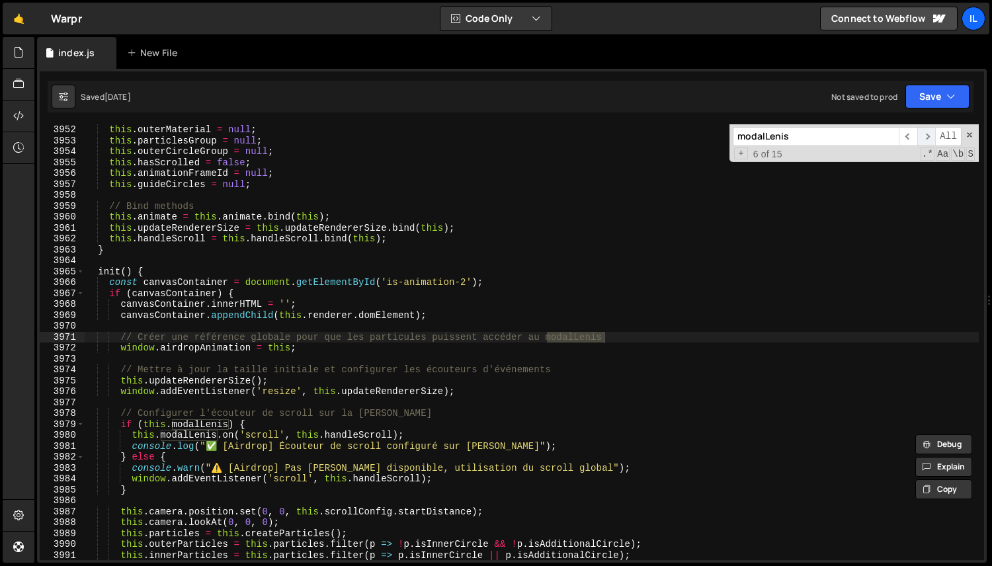
click at [928, 136] on span "​" at bounding box center [926, 136] width 19 height 19
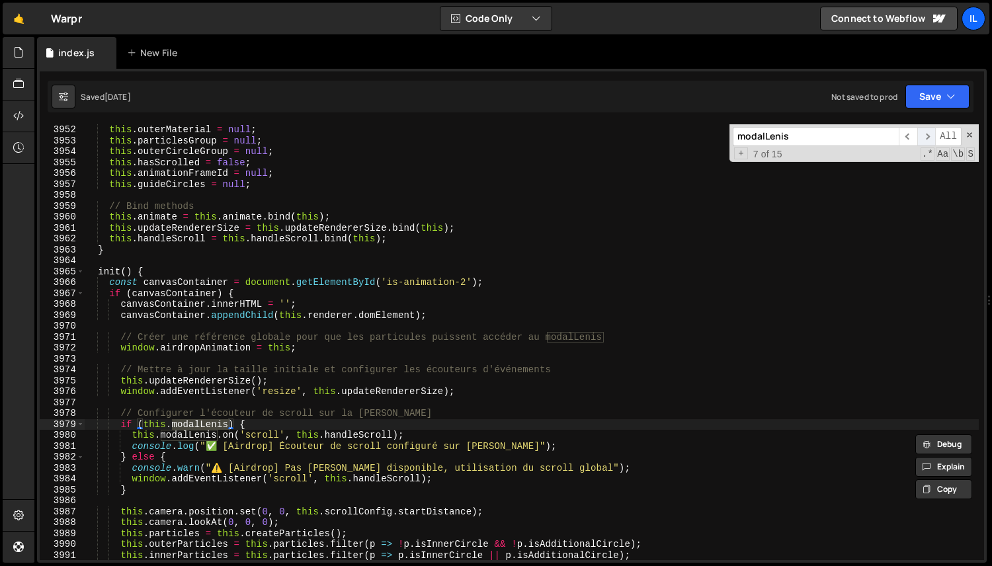
click at [928, 136] on span "​" at bounding box center [926, 136] width 19 height 19
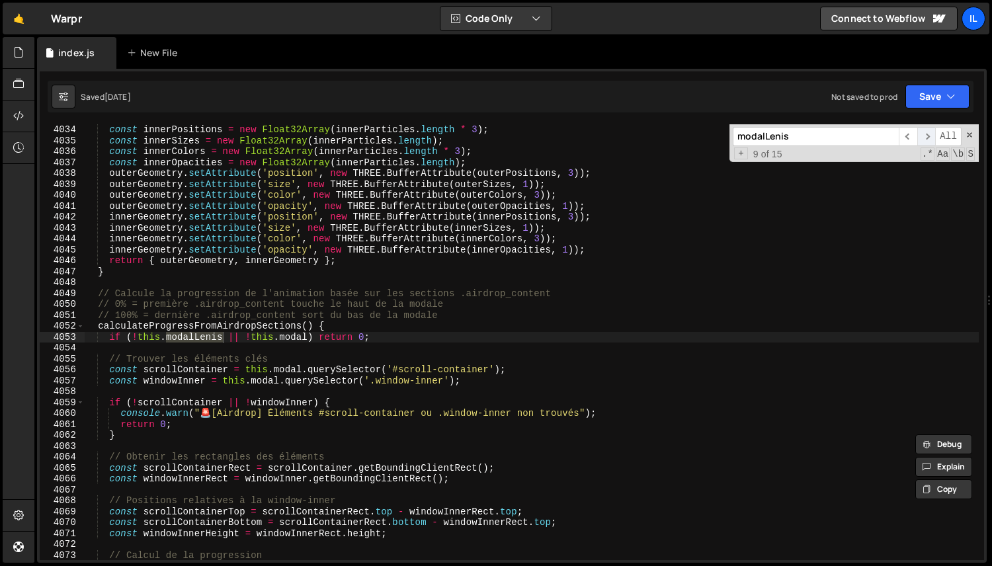
click at [928, 136] on span "​" at bounding box center [926, 136] width 19 height 19
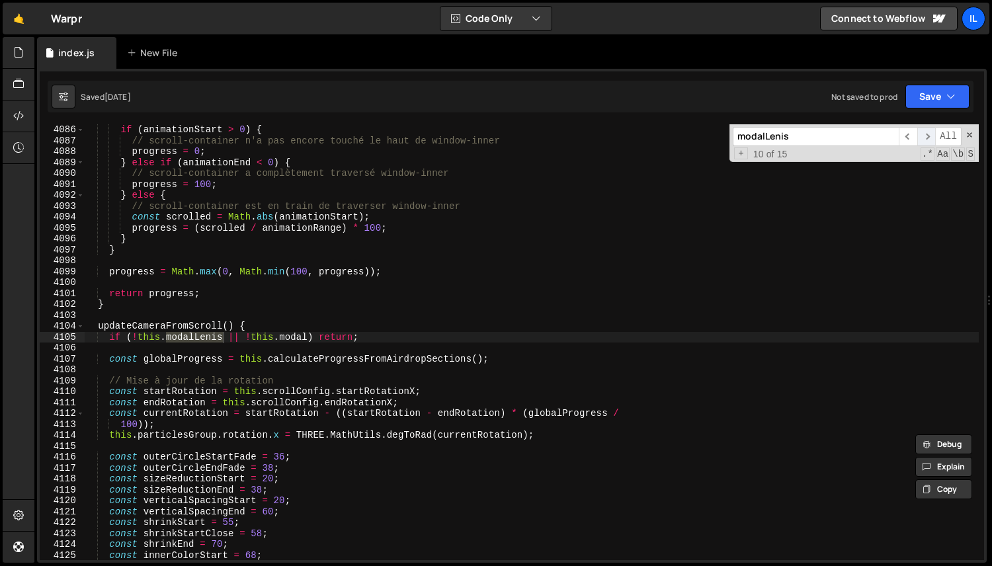
scroll to position [7487, 0]
click at [928, 136] on span "​" at bounding box center [926, 136] width 19 height 19
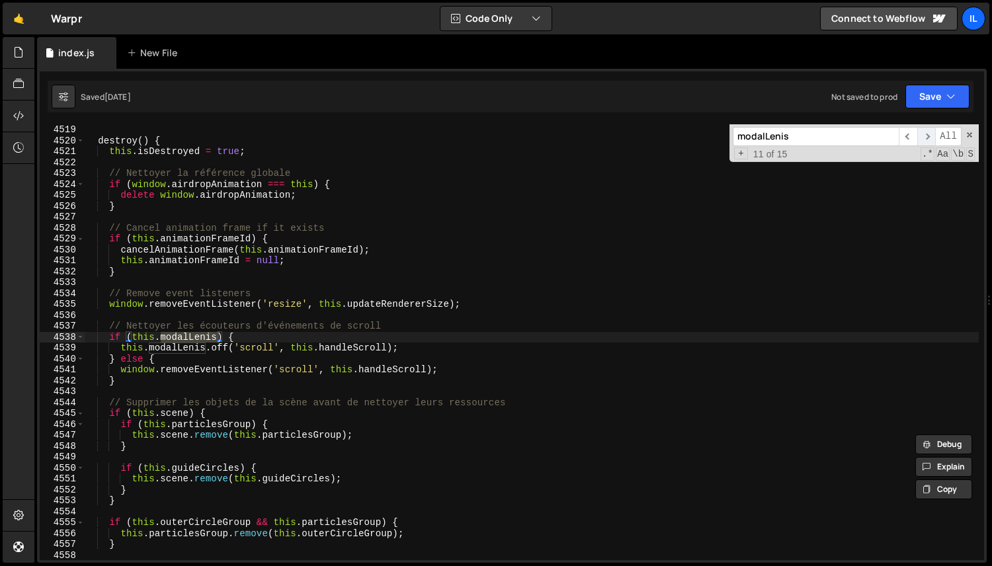
scroll to position [12224, 0]
click at [928, 136] on span "​" at bounding box center [926, 136] width 19 height 19
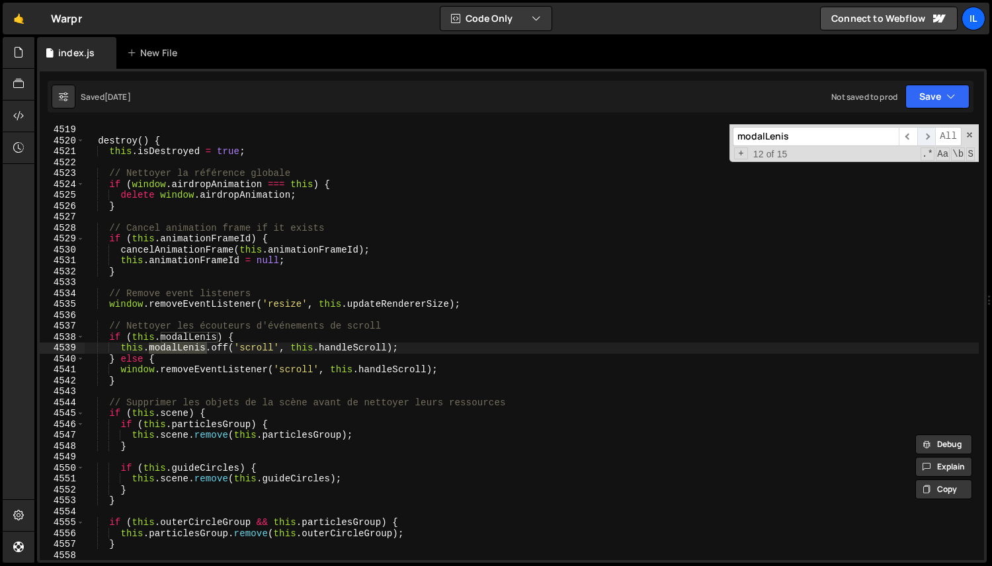
click at [928, 136] on span "​" at bounding box center [926, 136] width 19 height 19
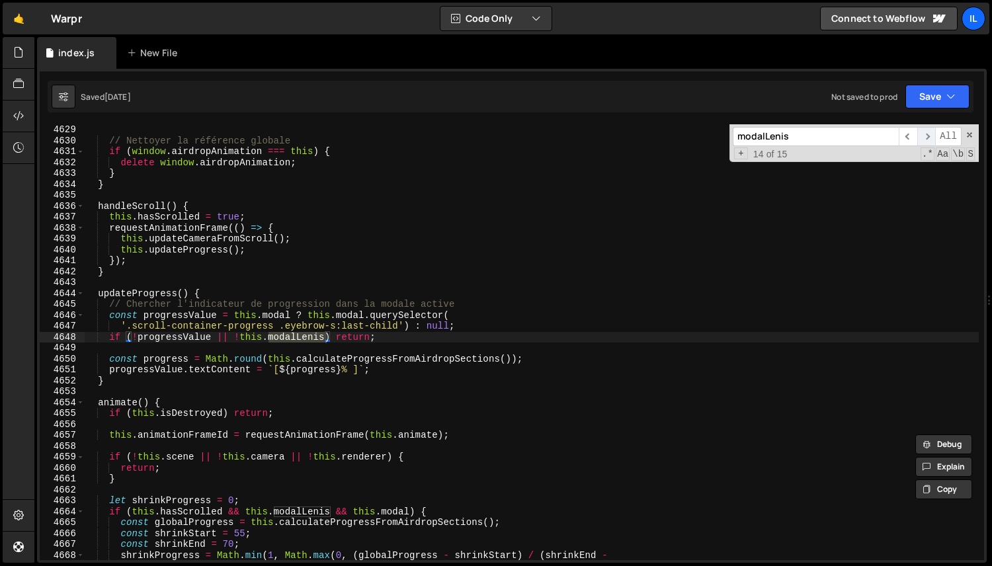
click at [928, 136] on span "​" at bounding box center [926, 136] width 19 height 19
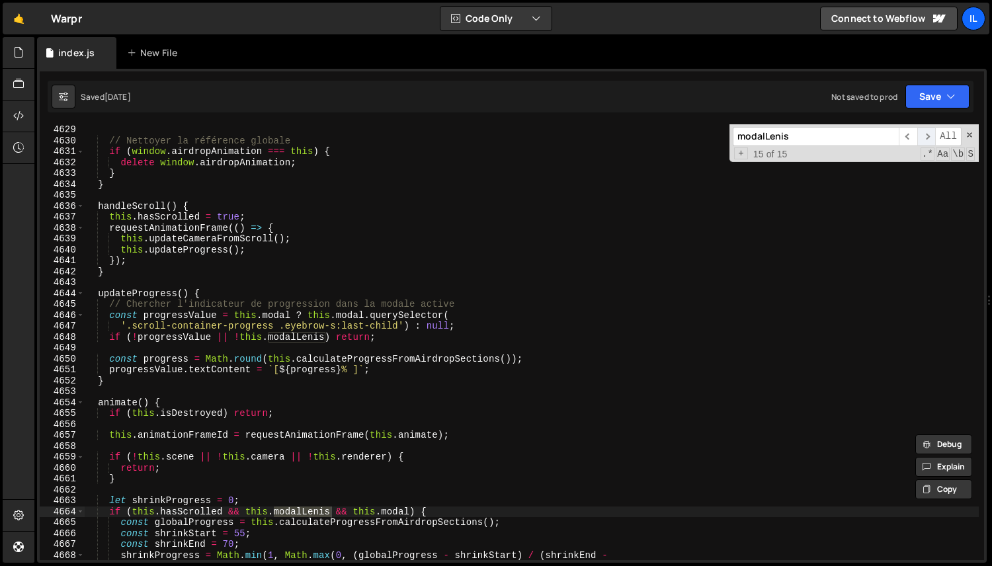
click at [928, 136] on span "​" at bounding box center [926, 136] width 19 height 19
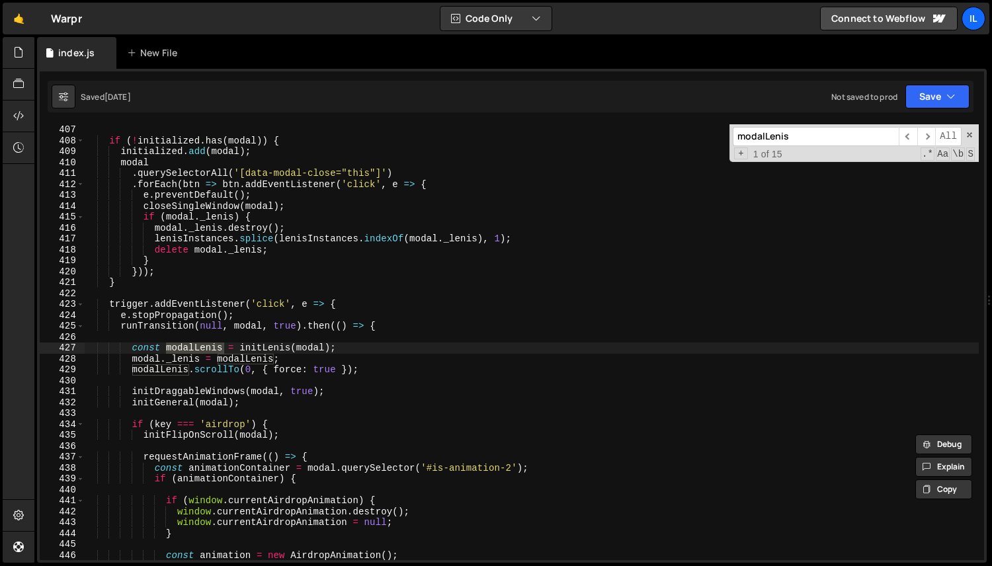
click at [84, 302] on div "423" at bounding box center [62, 304] width 45 height 11
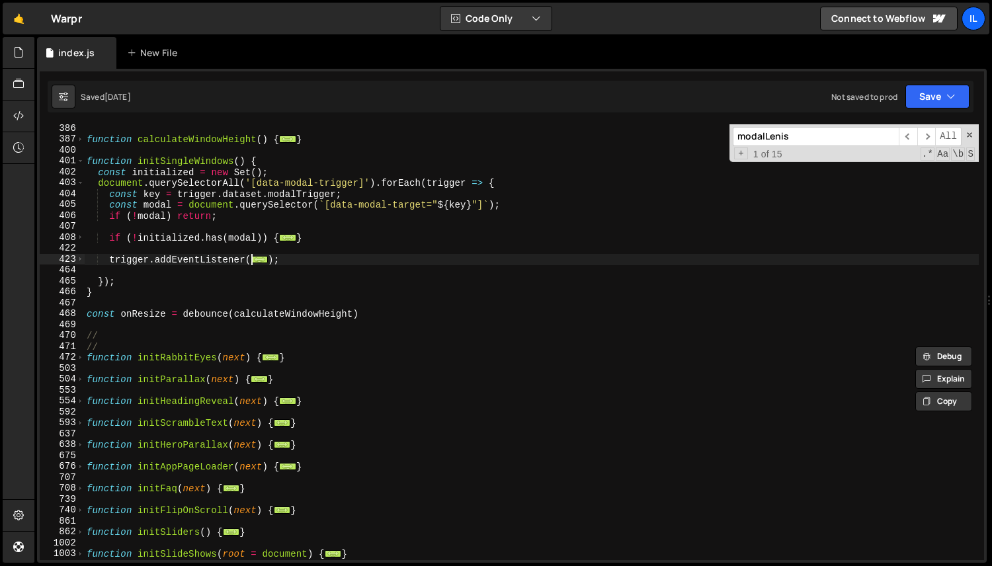
scroll to position [554, 0]
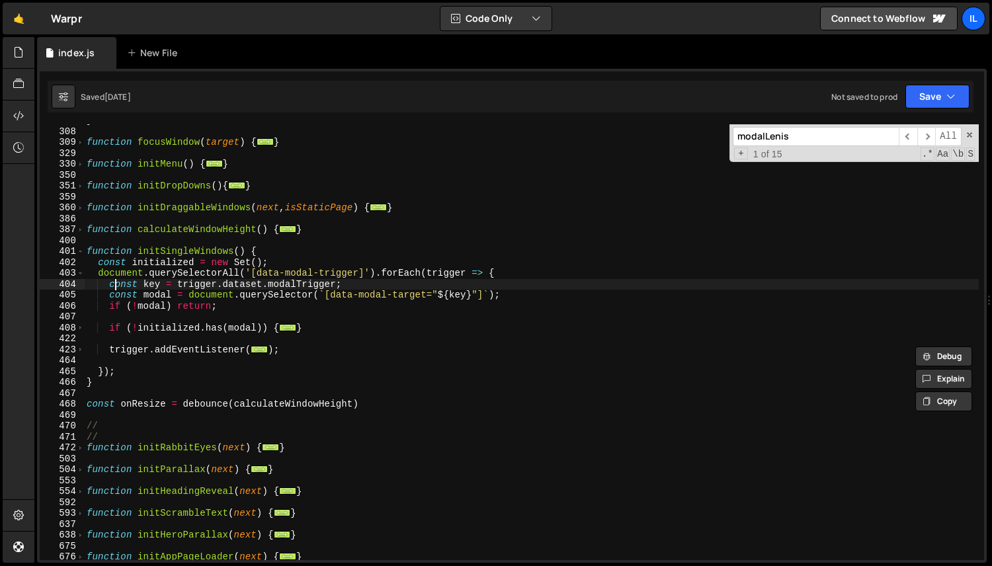
click at [115, 288] on div "} function focusWindow ( target ) { ... } function initMenu ( ) { ... } functio…" at bounding box center [531, 344] width 895 height 458
type textarea "const key = trigger.dataset.modalTrigger;"
click at [811, 142] on input "modalLenis" at bounding box center [816, 136] width 166 height 19
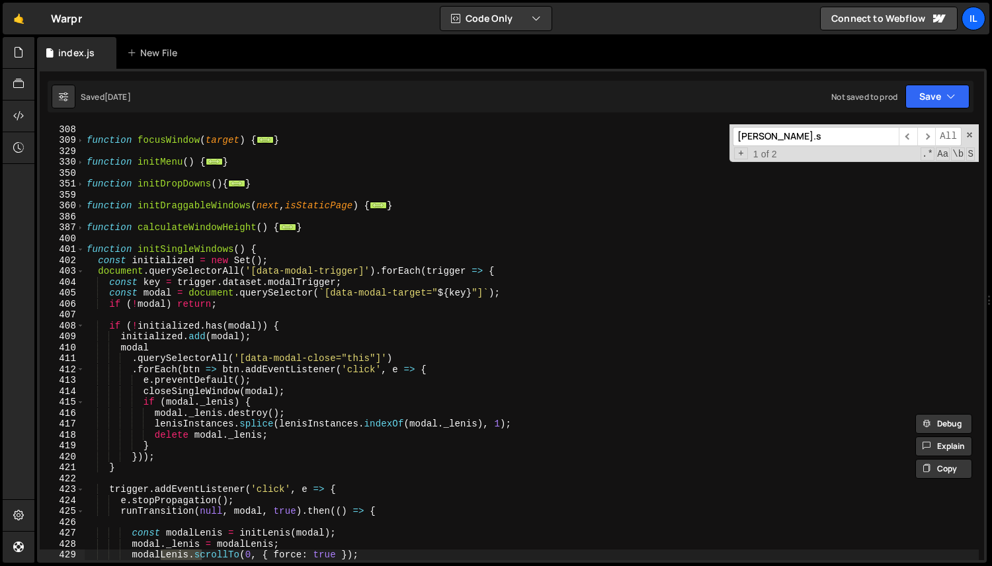
scroll to position [2074, 0]
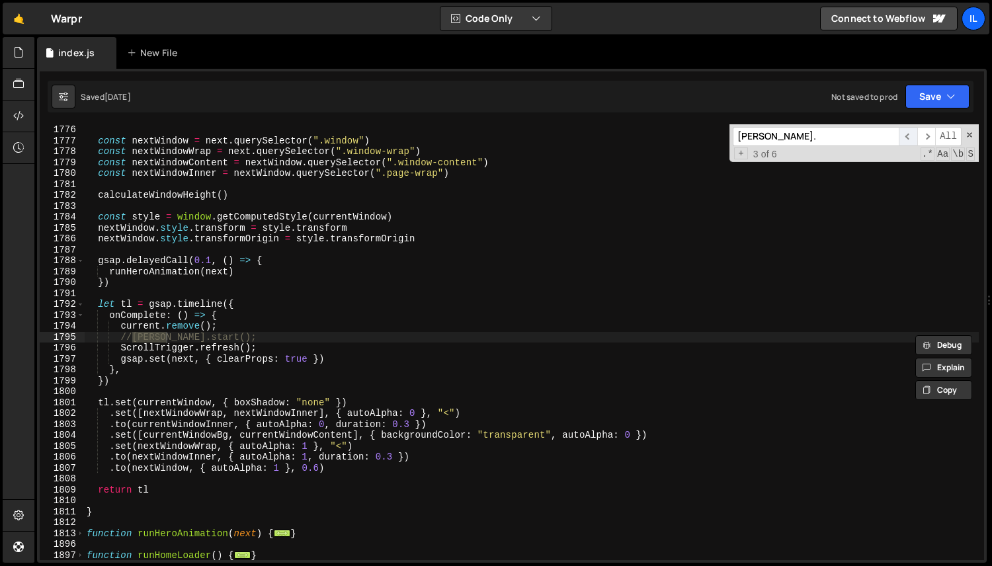
click at [910, 132] on span "​" at bounding box center [908, 136] width 19 height 19
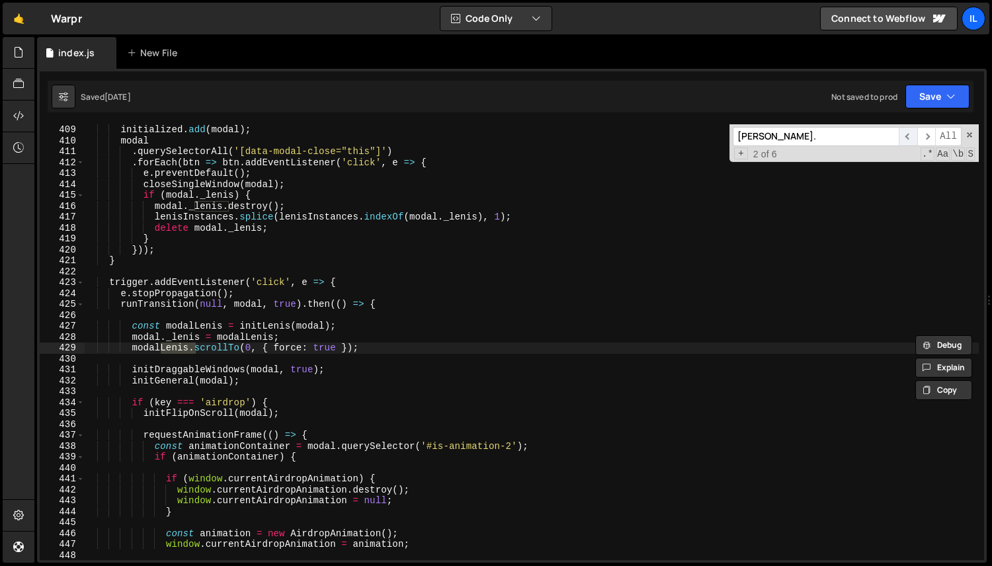
click at [910, 132] on span "​" at bounding box center [908, 136] width 19 height 19
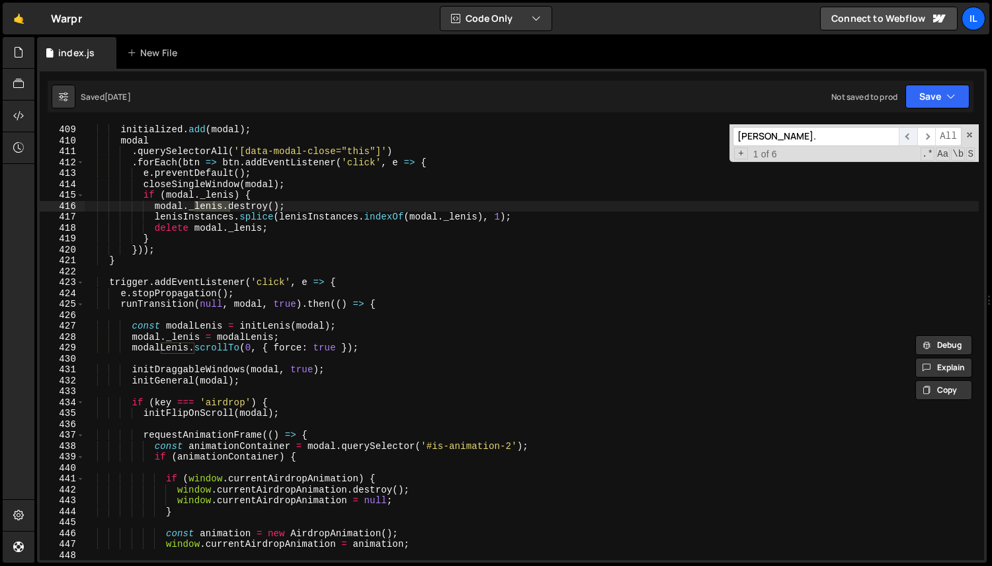
click at [910, 132] on span "​" at bounding box center [908, 136] width 19 height 19
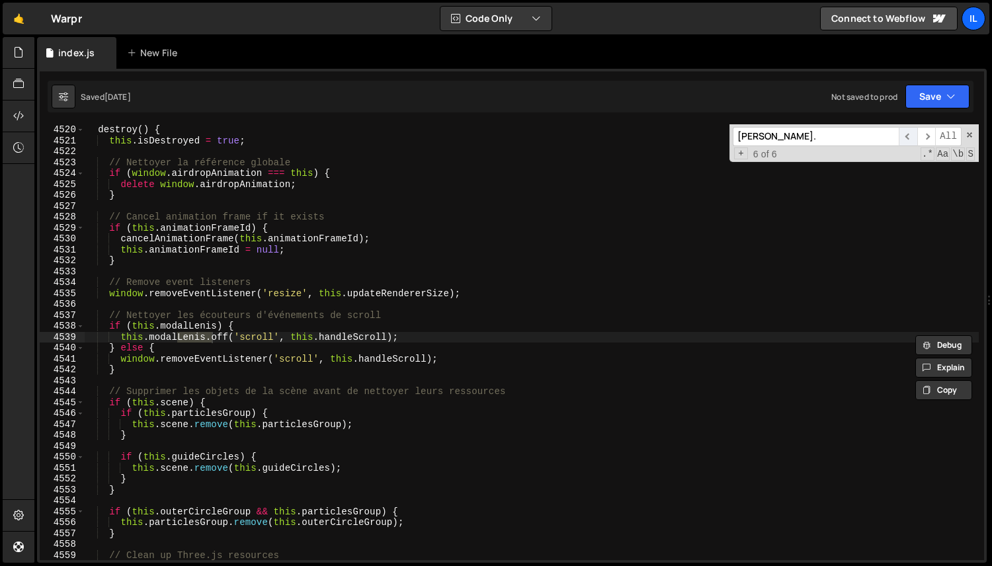
click at [910, 132] on span "​" at bounding box center [908, 136] width 19 height 19
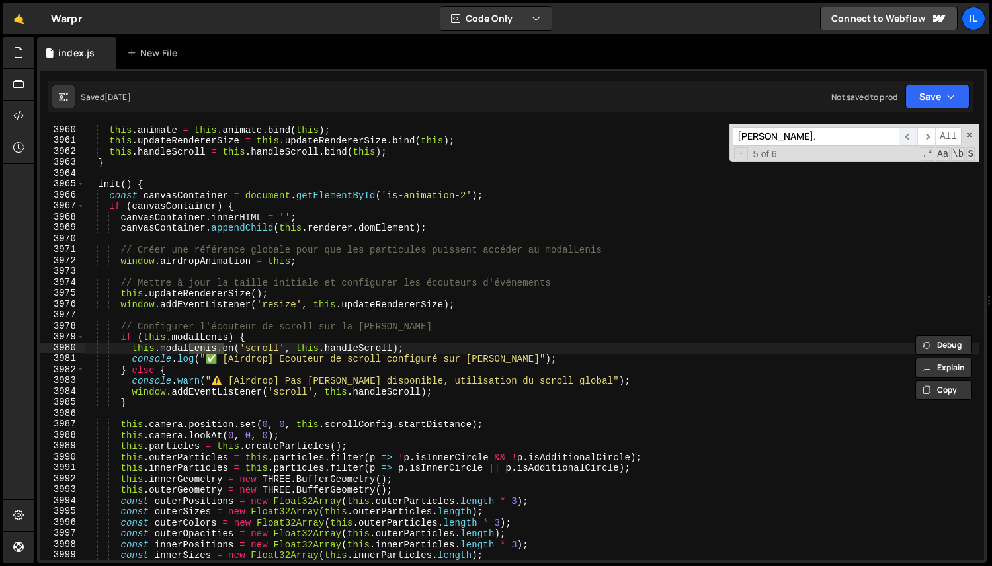
click at [910, 132] on span "​" at bounding box center [908, 136] width 19 height 19
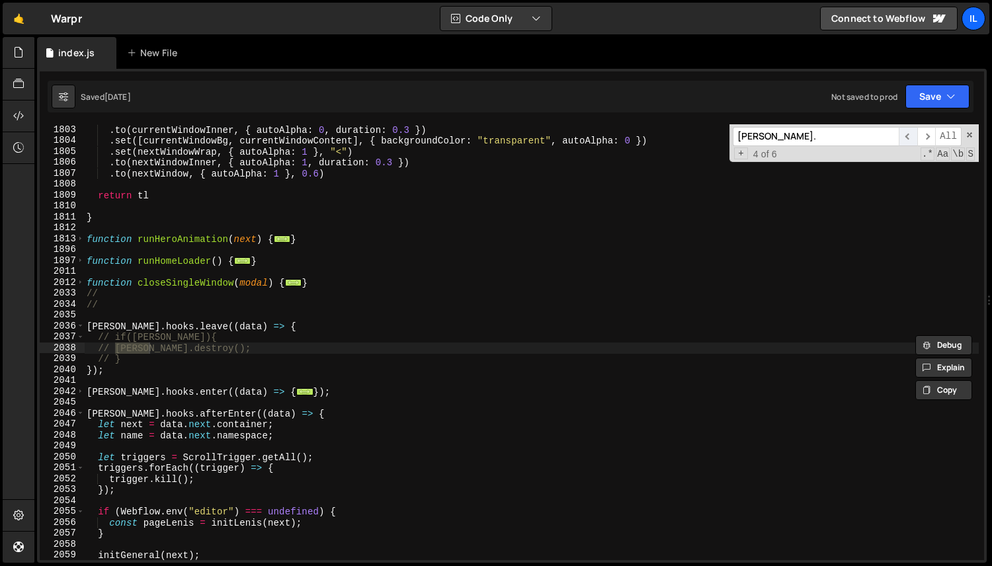
click at [910, 132] on span "​" at bounding box center [908, 136] width 19 height 19
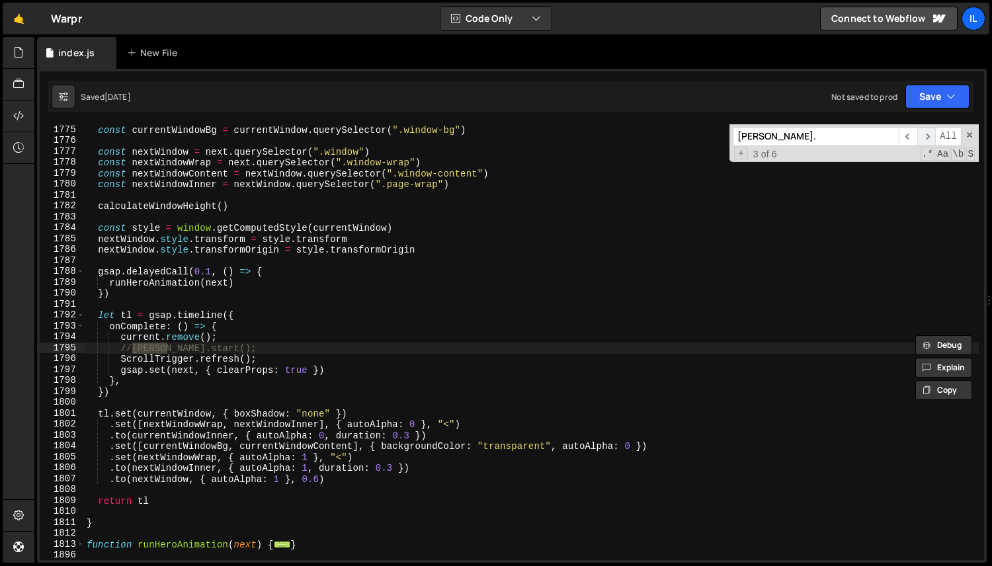
click at [933, 136] on span "​" at bounding box center [926, 136] width 19 height 19
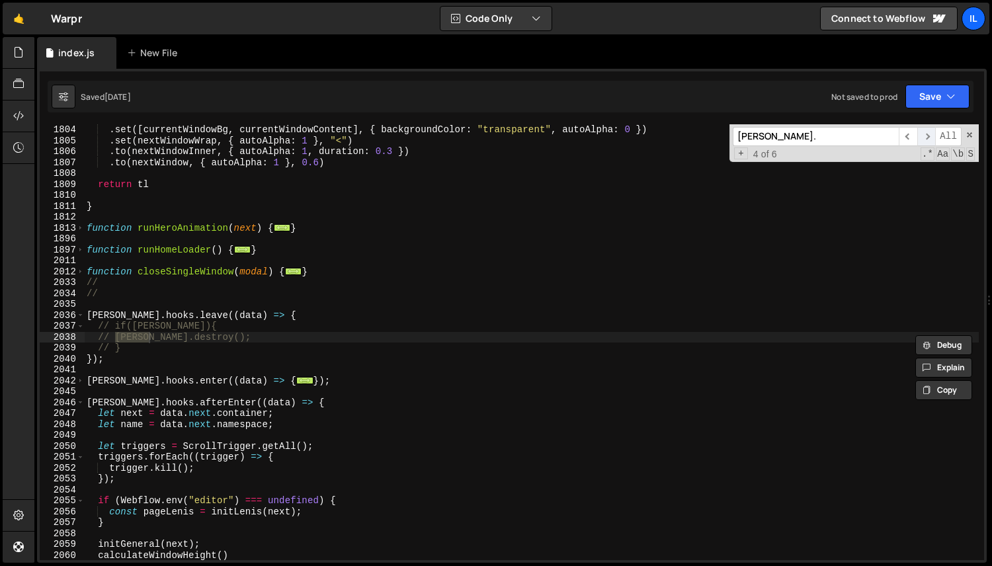
scroll to position [2379, 0]
click at [802, 144] on input "[PERSON_NAME]." at bounding box center [816, 136] width 166 height 19
paste input "pageLenis"
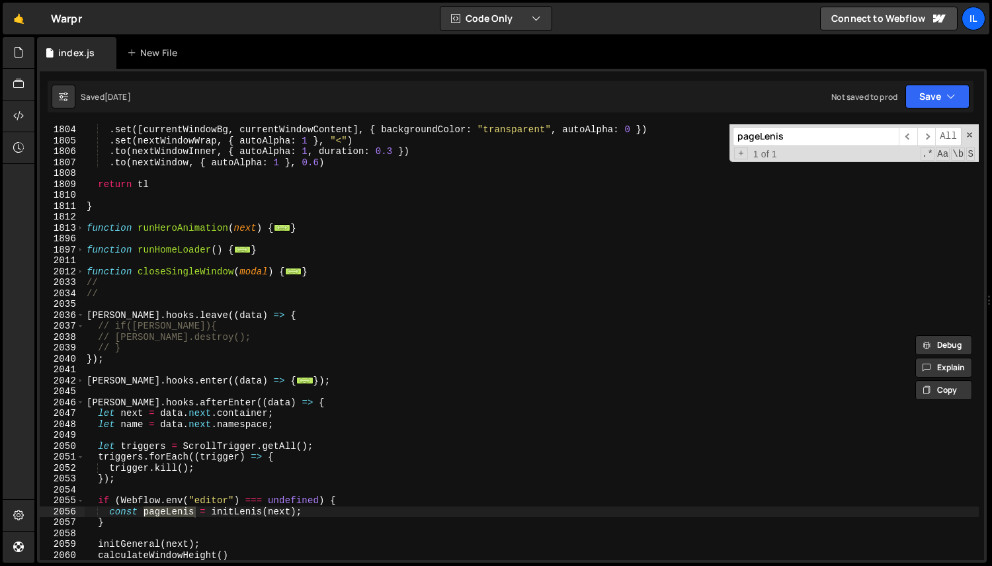
type input "pageLenis"
click at [118, 516] on div ". set ([ currentWindowBg , currentWindowContent ] , { backgroundColor : "transp…" at bounding box center [531, 353] width 895 height 458
type textarea "pageLenis = initLenis(next);"
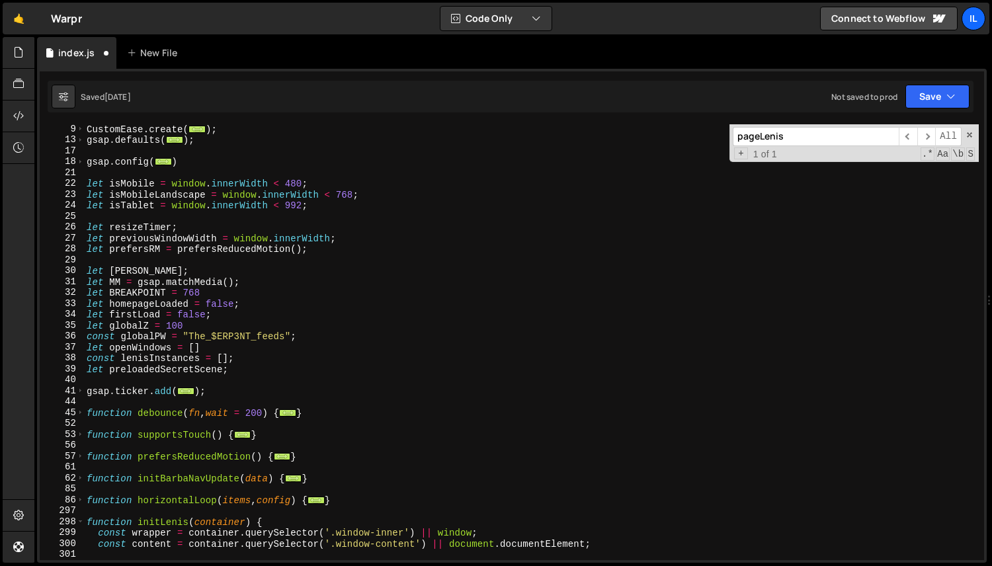
scroll to position [0, 0]
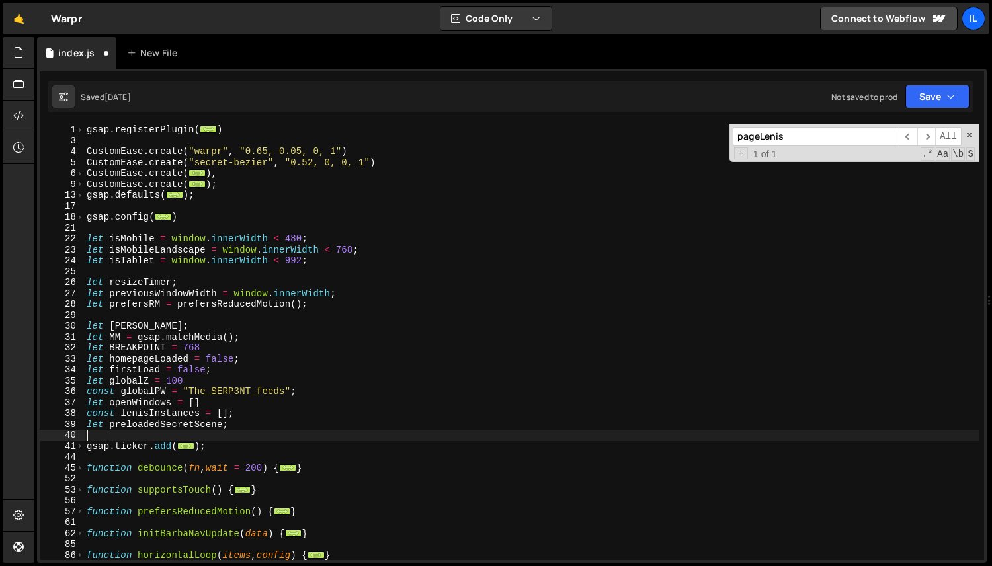
click at [271, 430] on div "gsap . registerPlugin ( ... ) CustomEase . create ( "warpr" , "0.65, 0.05, 0, 1…" at bounding box center [531, 353] width 895 height 458
click at [271, 425] on div "gsap . registerPlugin ( ... ) CustomEase . create ( "warpr" , "0.65, 0.05, 0, 1…" at bounding box center [531, 353] width 895 height 458
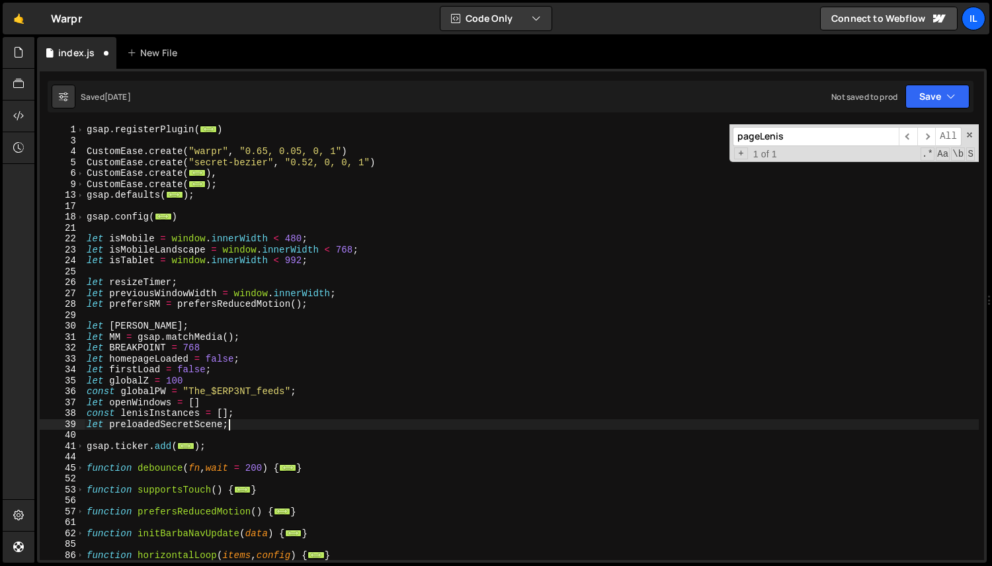
click at [185, 323] on div "gsap . registerPlugin ( ... ) CustomEase . create ( "warpr" , "0.65, 0.05, 0, 1…" at bounding box center [531, 353] width 895 height 458
type textarea "let lenis;"
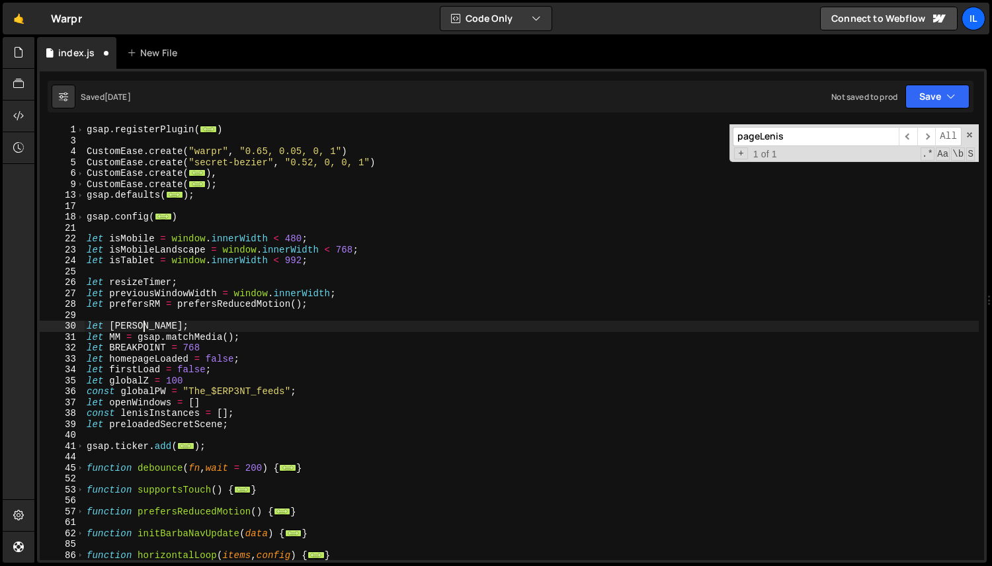
click at [132, 325] on div "gsap . registerPlugin ( ... ) CustomEase . create ( "warpr" , "0.65, 0.05, 0, 1…" at bounding box center [531, 353] width 895 height 458
click at [821, 128] on input "pageLenis" at bounding box center [816, 136] width 166 height 19
paste input "l"
type input "[PERSON_NAME]"
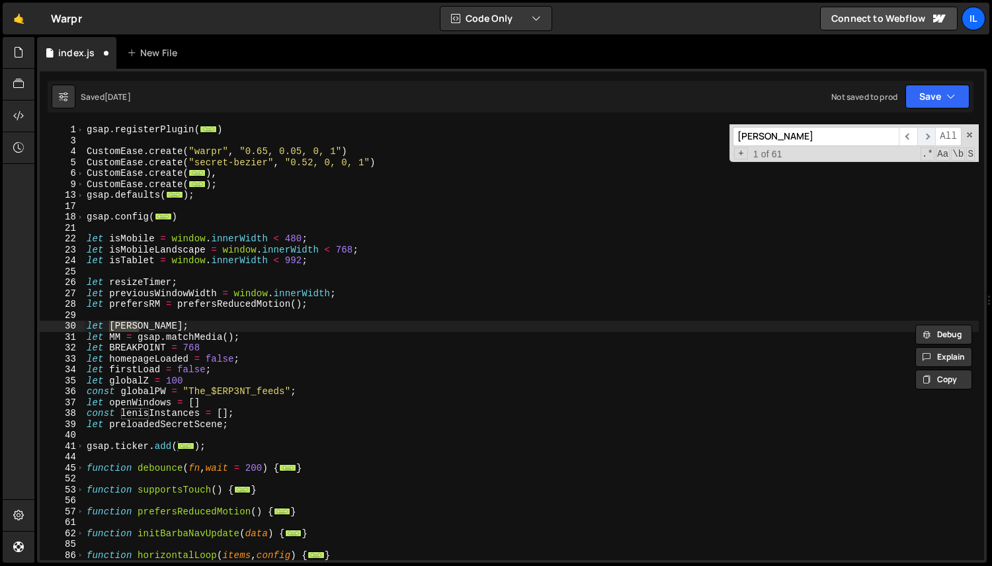
click at [929, 134] on span "​" at bounding box center [926, 136] width 19 height 19
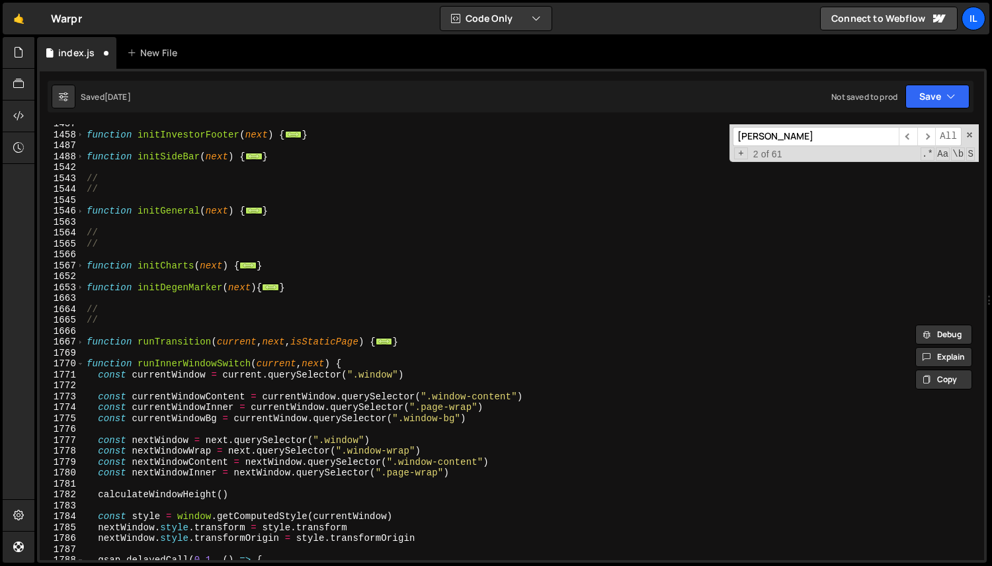
scroll to position [1774, 0]
type textarea "const lenisInstances = [];"
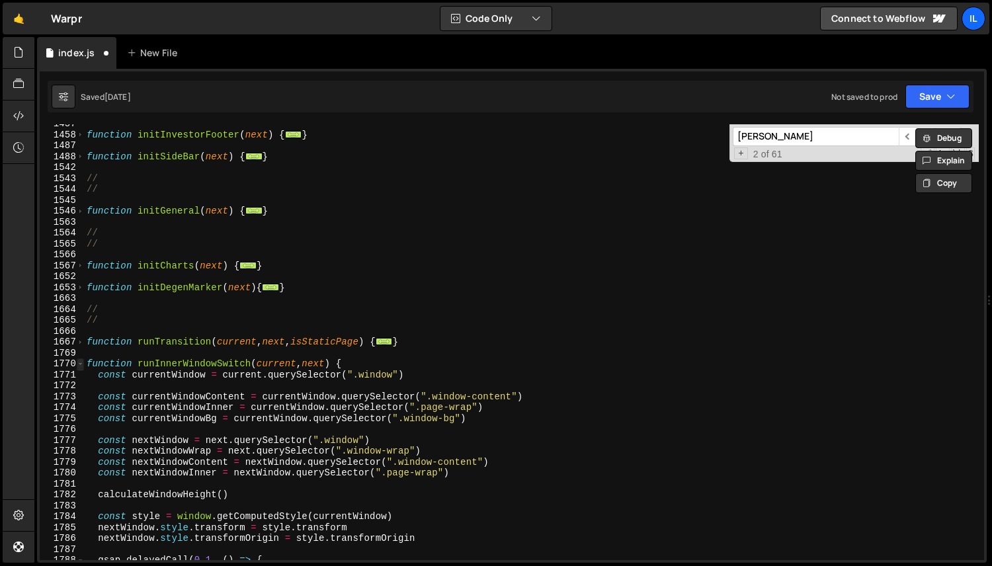
click at [80, 364] on span at bounding box center [80, 364] width 7 height 11
